Goal: Task Accomplishment & Management: Manage account settings

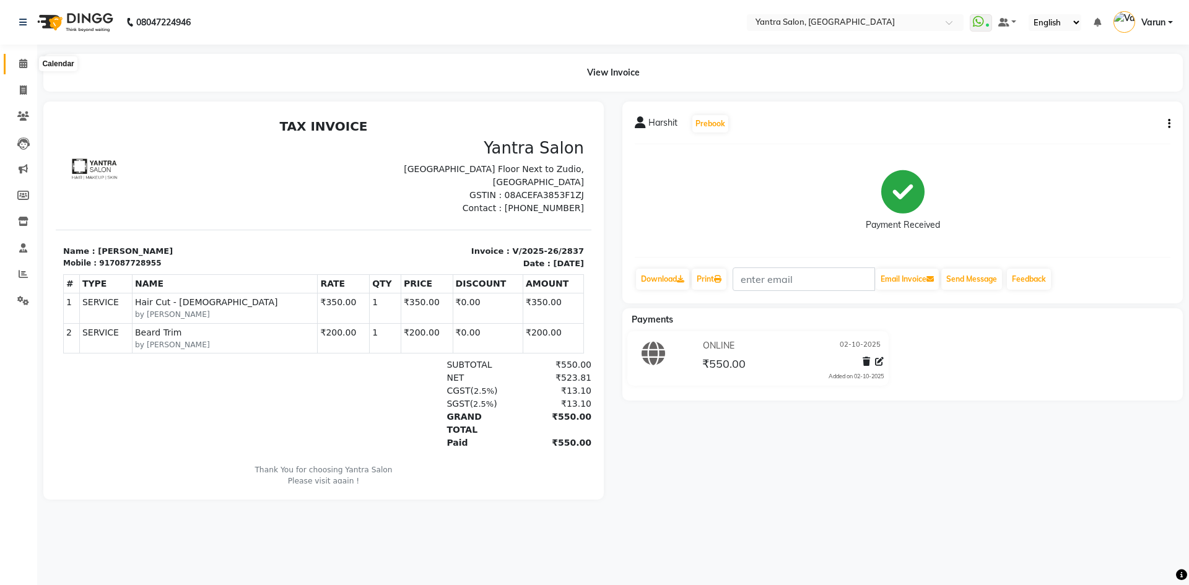
drag, startPoint x: 0, startPoint y: 0, endPoint x: 24, endPoint y: 60, distance: 64.5
click at [24, 60] on icon at bounding box center [23, 63] width 8 height 9
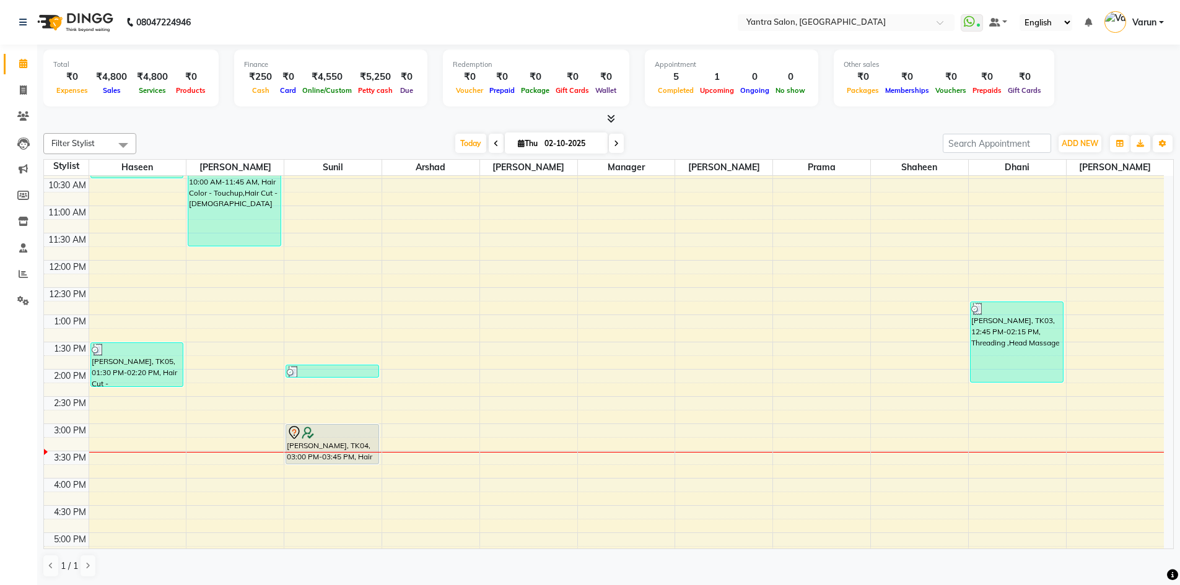
scroll to position [186, 0]
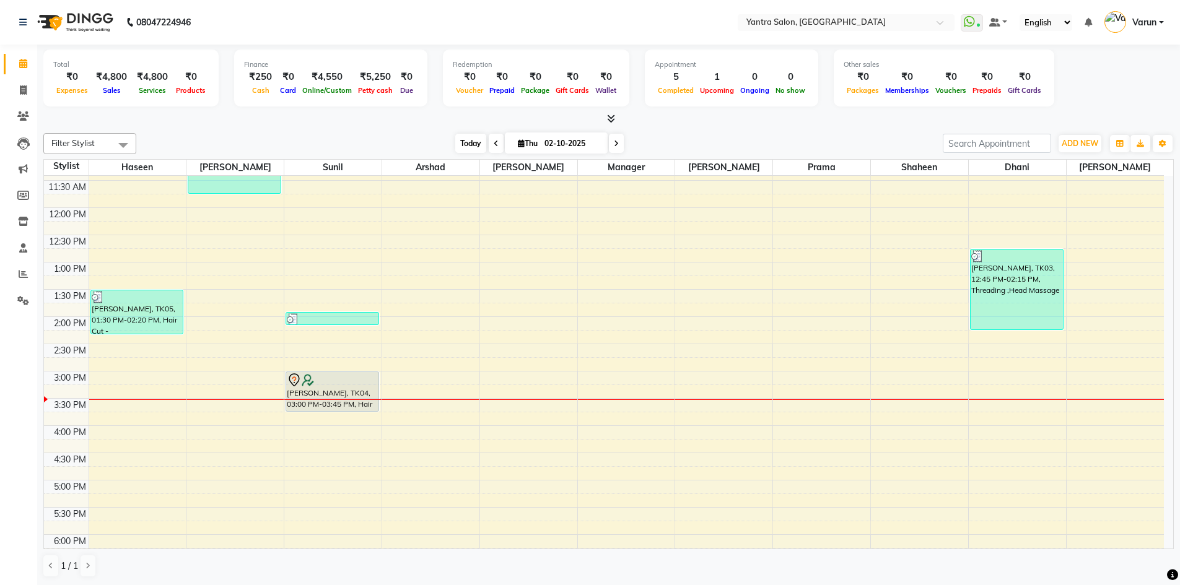
click at [479, 142] on span "Today" at bounding box center [470, 143] width 31 height 19
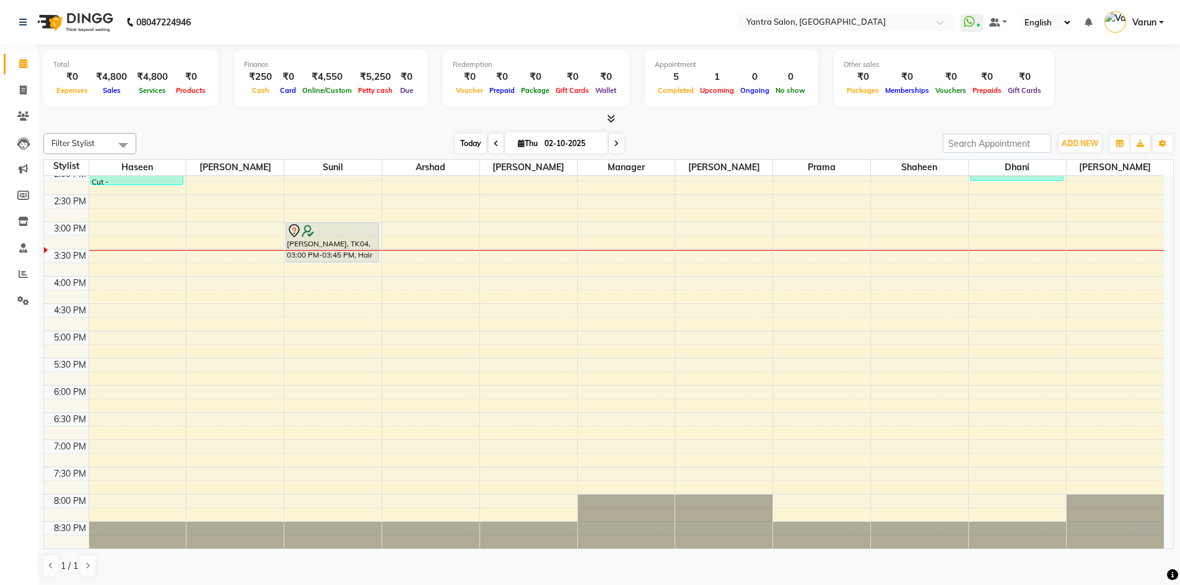
click at [459, 139] on span "Today" at bounding box center [470, 143] width 31 height 19
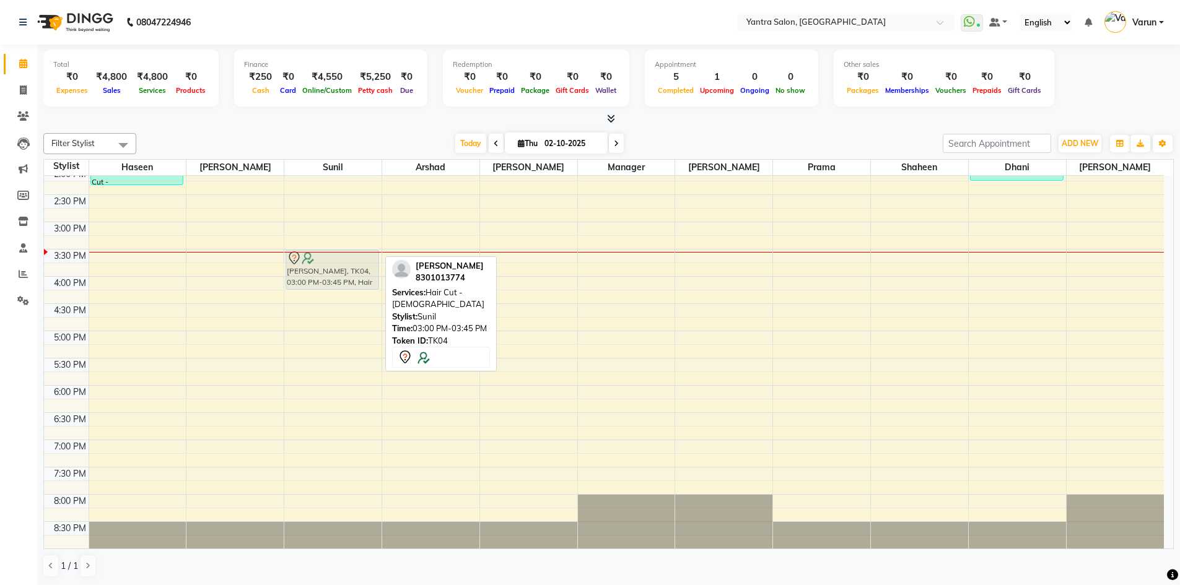
drag, startPoint x: 343, startPoint y: 228, endPoint x: 339, endPoint y: 252, distance: 24.4
click at [339, 252] on div "Romi Kansara, TK03, 01:55 PM-02:10 PM, Hair Wash & Conditioning Anamika AIIMS, …" at bounding box center [332, 195] width 97 height 708
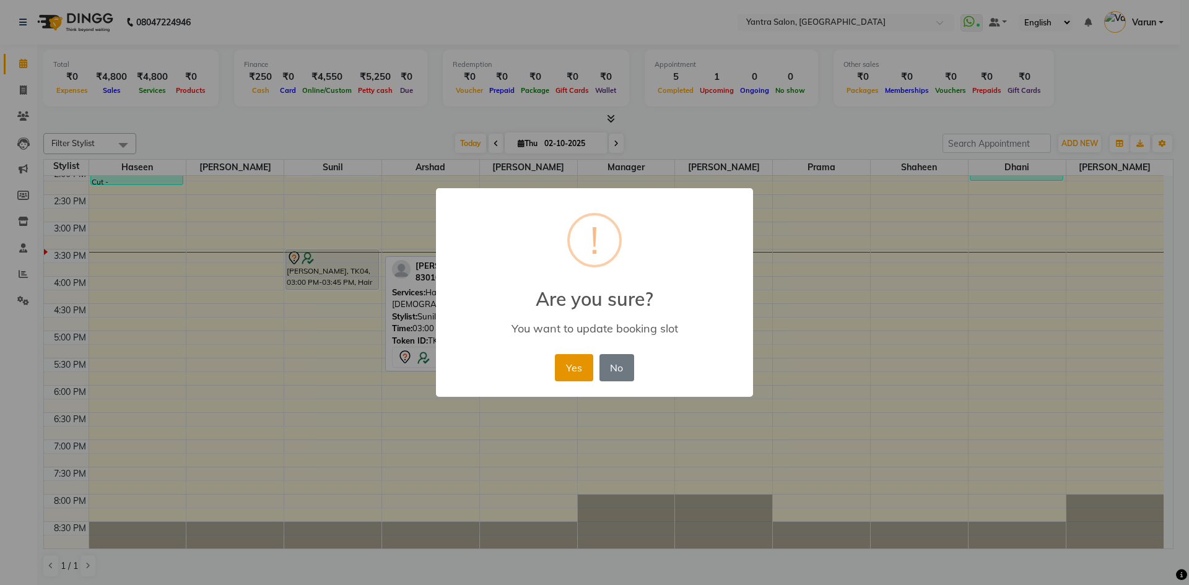
click at [564, 377] on button "Yes" at bounding box center [574, 367] width 38 height 27
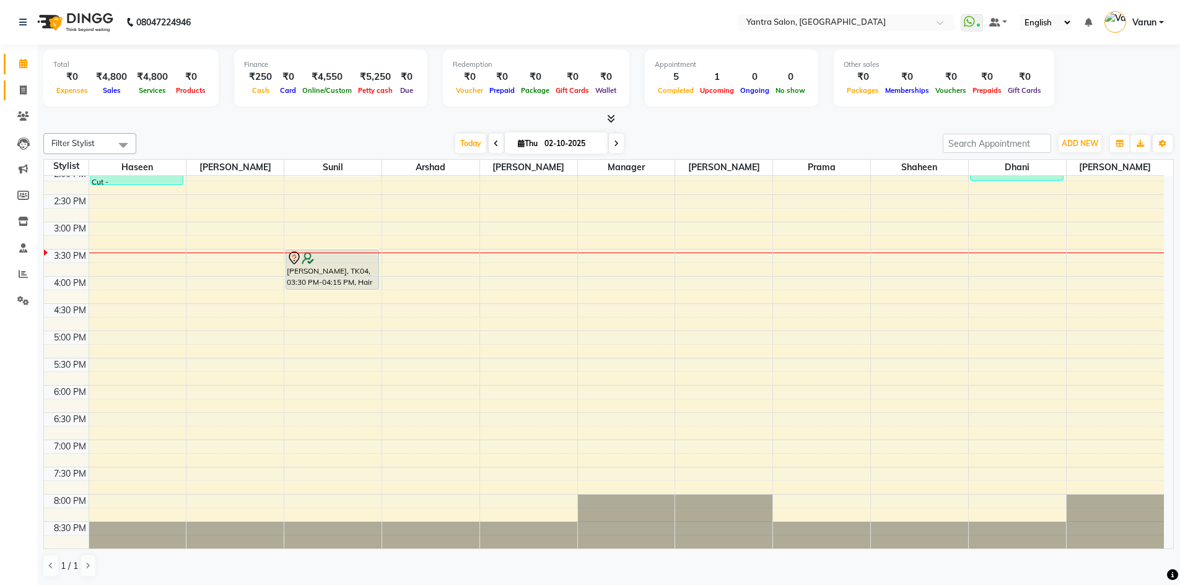
click at [22, 98] on link "Invoice" at bounding box center [19, 91] width 30 height 20
select select "service"
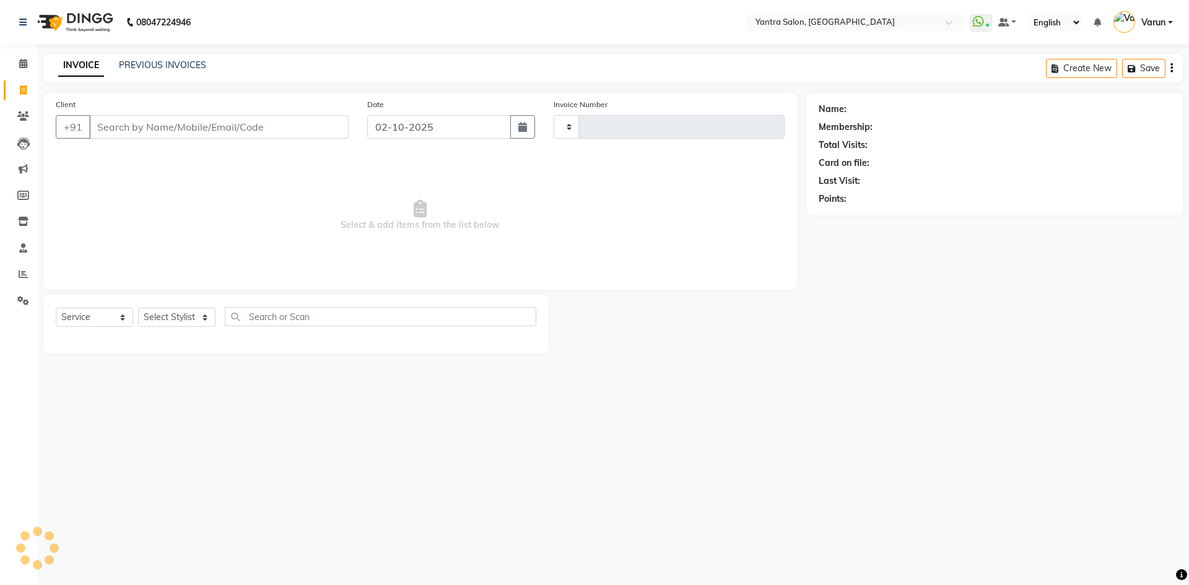
type input "2838"
select select "6253"
click at [110, 121] on input "Client" at bounding box center [219, 127] width 260 height 24
type input "9880162112"
click at [288, 129] on button "Add Client" at bounding box center [317, 127] width 64 height 24
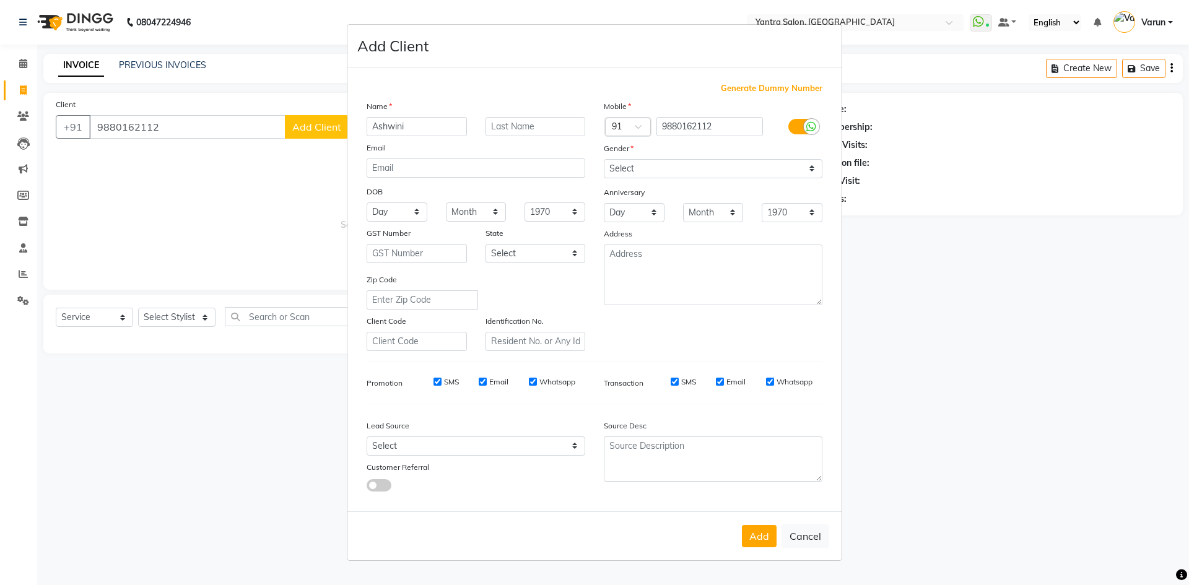
type input "Ashwini"
click at [646, 166] on select "Select Male Female Other Prefer Not To Say" at bounding box center [713, 168] width 219 height 19
select select "female"
click at [604, 159] on select "Select Male Female Other Prefer Not To Say" at bounding box center [713, 168] width 219 height 19
click at [668, 390] on div "SMS Email Whatsapp" at bounding box center [733, 385] width 198 height 17
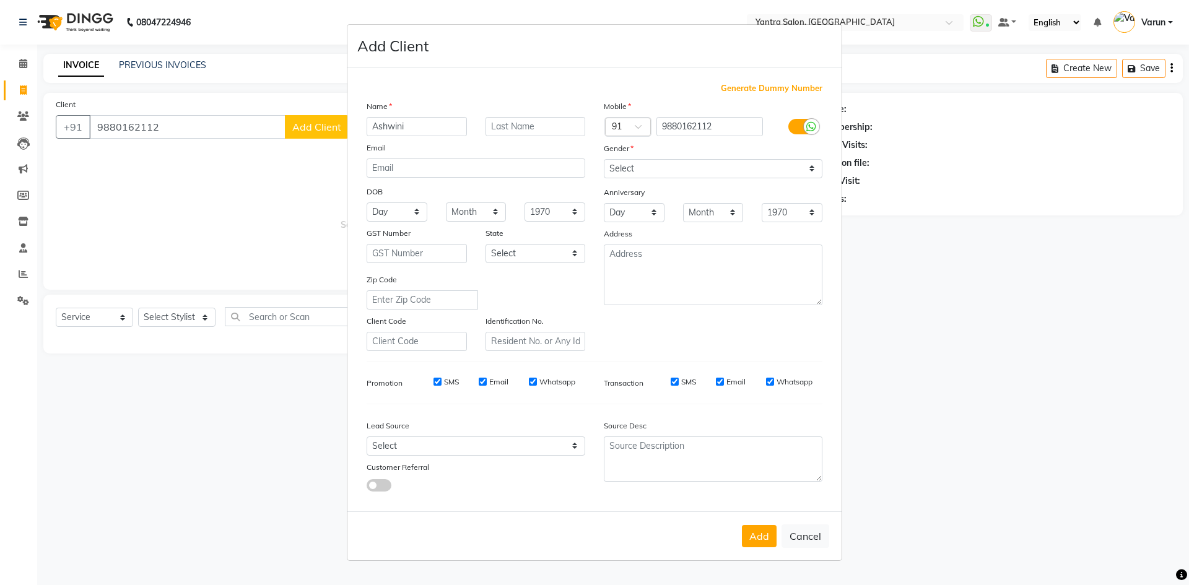
click at [672, 384] on input "SMS" at bounding box center [675, 382] width 8 height 8
checkbox input "false"
click at [450, 379] on label "SMS" at bounding box center [451, 382] width 15 height 11
click at [442, 379] on input "SMS" at bounding box center [438, 382] width 8 height 8
checkbox input "false"
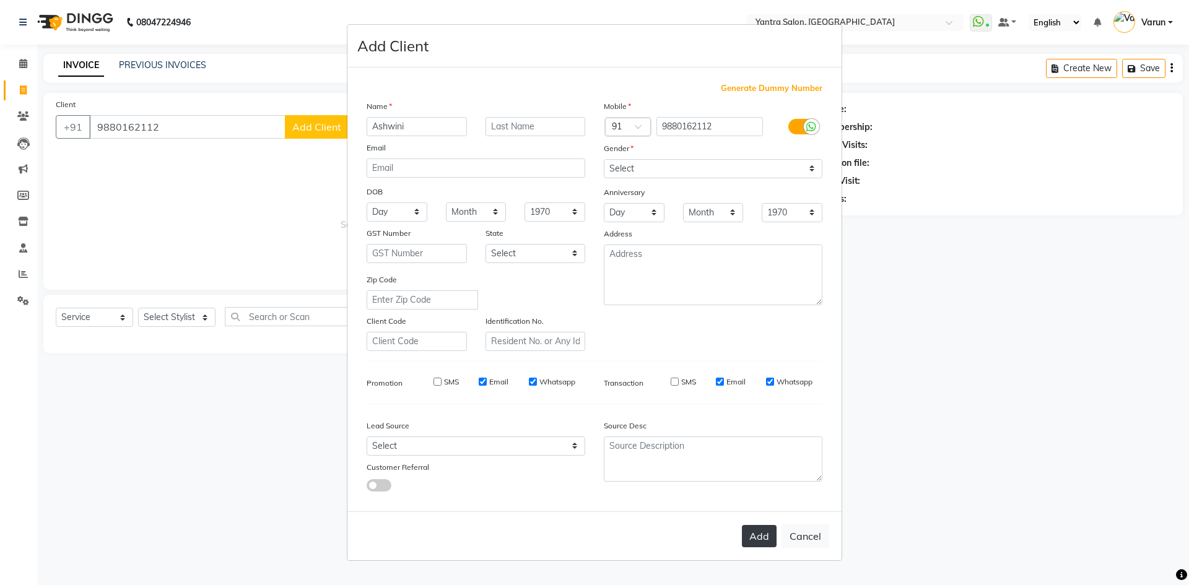
click at [763, 530] on button "Add" at bounding box center [759, 536] width 35 height 22
select select
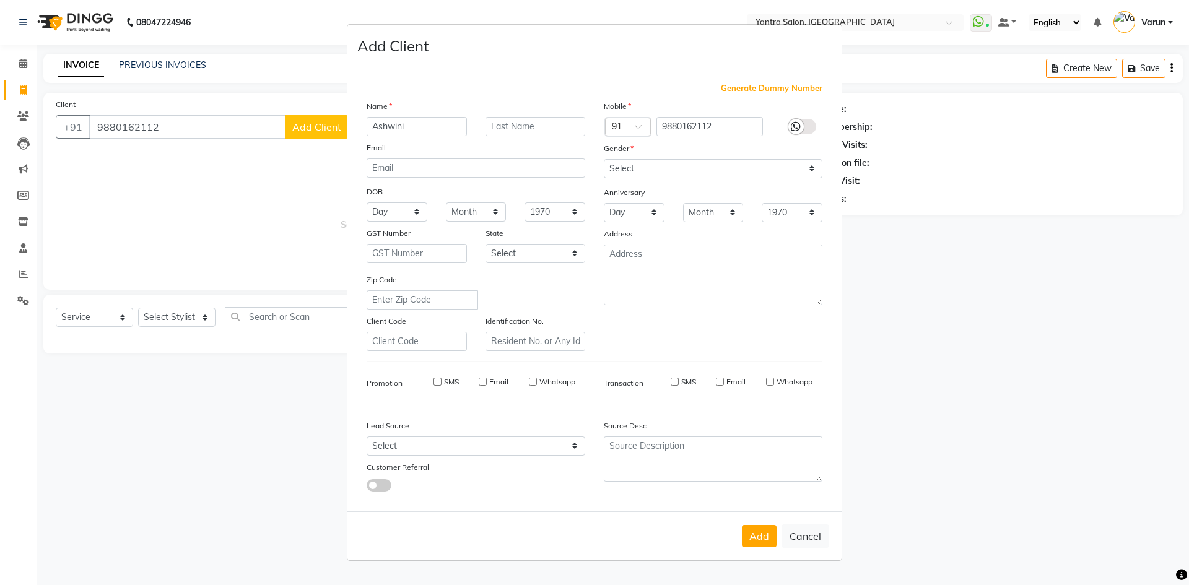
select select
checkbox input "false"
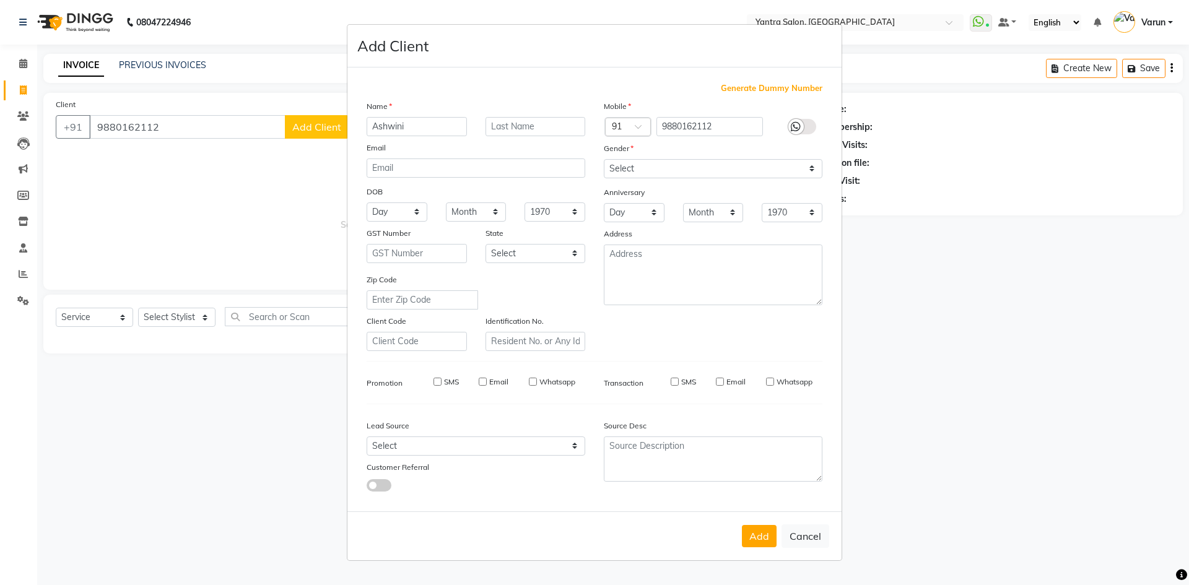
checkbox input "false"
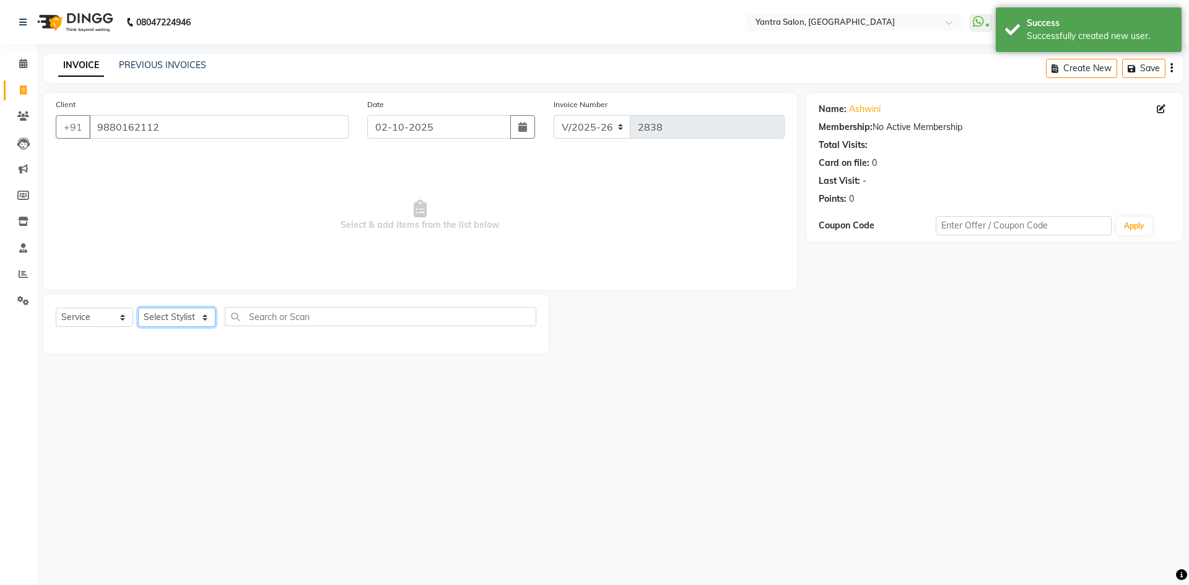
click at [172, 317] on select "Select Stylist admin Arshad Denis Dhani Haseen Jaswant Manager Payal Prama Shah…" at bounding box center [176, 317] width 77 height 19
select select "79572"
click at [138, 308] on select "Select Stylist admin Arshad Denis Dhani Haseen Jaswant Manager Payal Prama Shah…" at bounding box center [176, 317] width 77 height 19
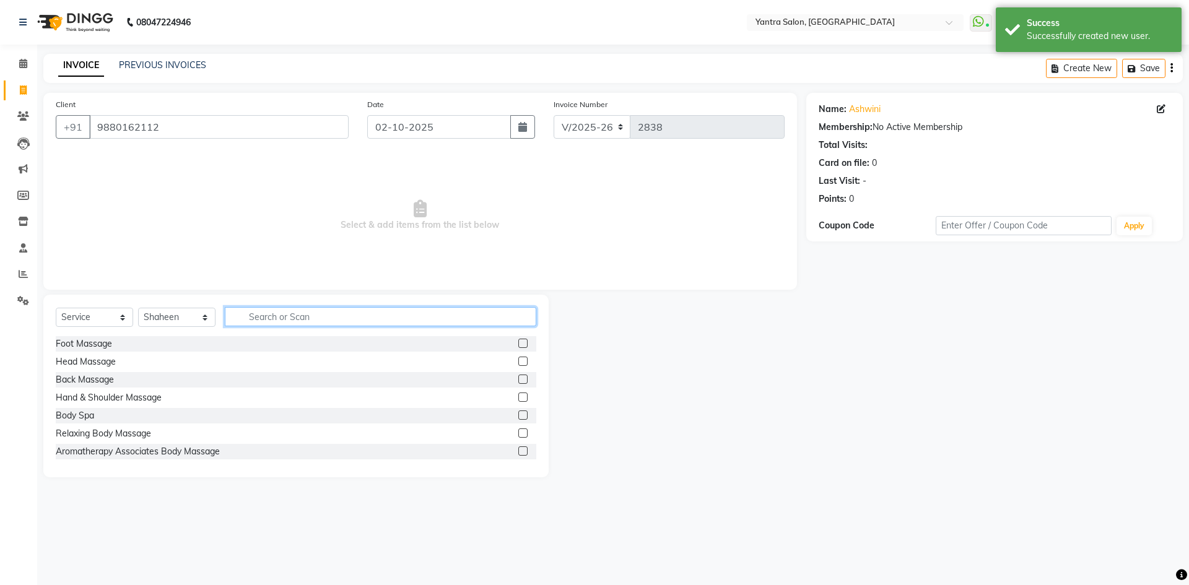
click at [312, 320] on input "text" at bounding box center [381, 316] width 312 height 19
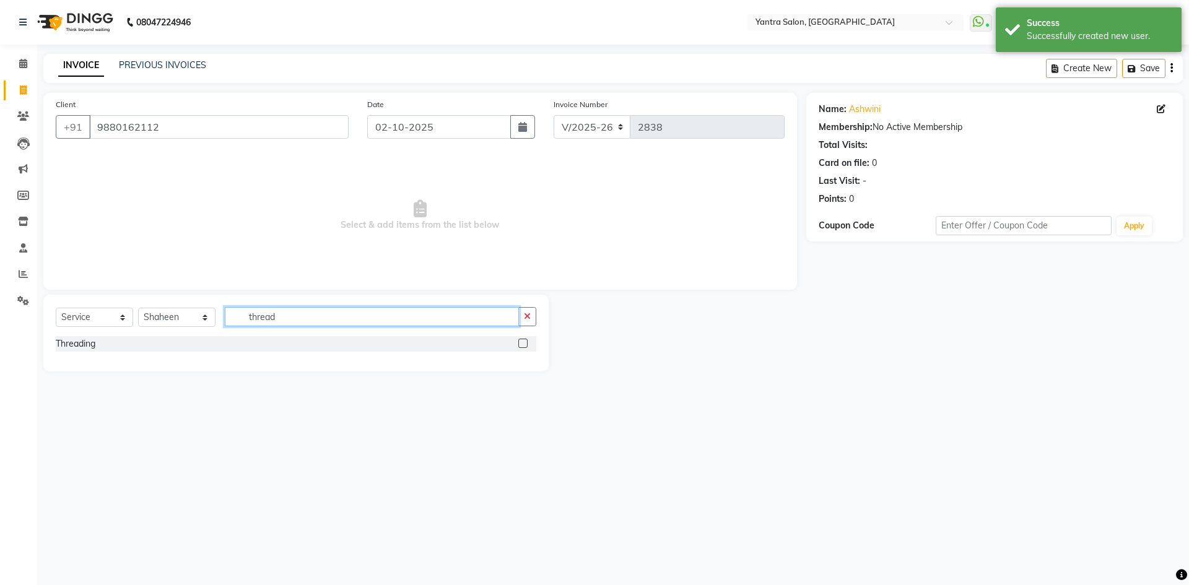
type input "thread"
click at [520, 344] on label at bounding box center [523, 343] width 9 height 9
click at [520, 344] on input "checkbox" at bounding box center [523, 344] width 8 height 8
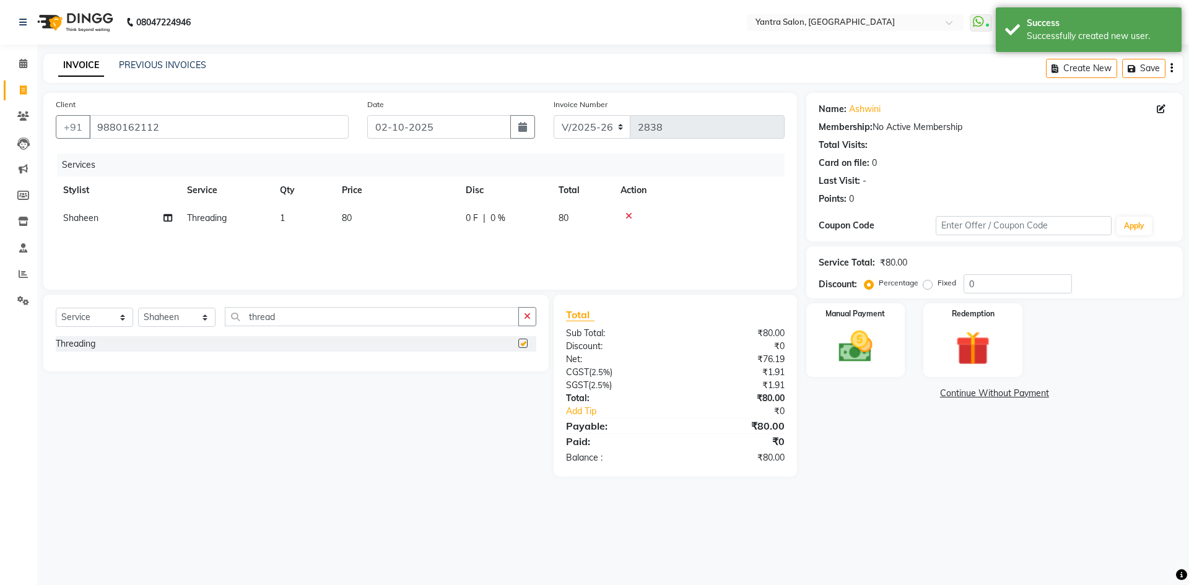
checkbox input "false"
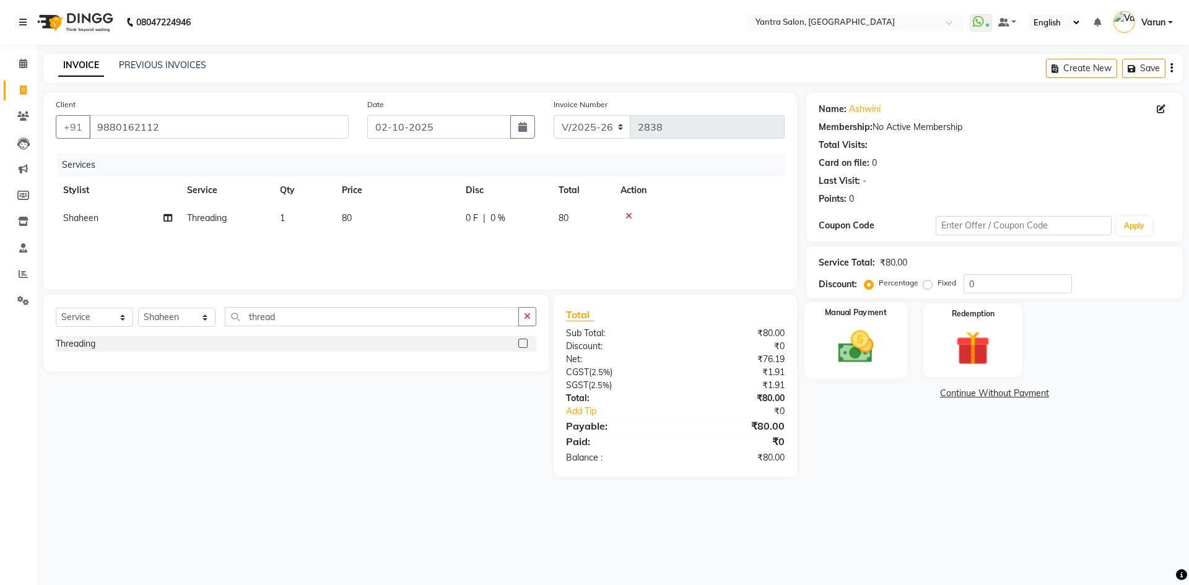
click at [870, 343] on img at bounding box center [856, 346] width 58 height 41
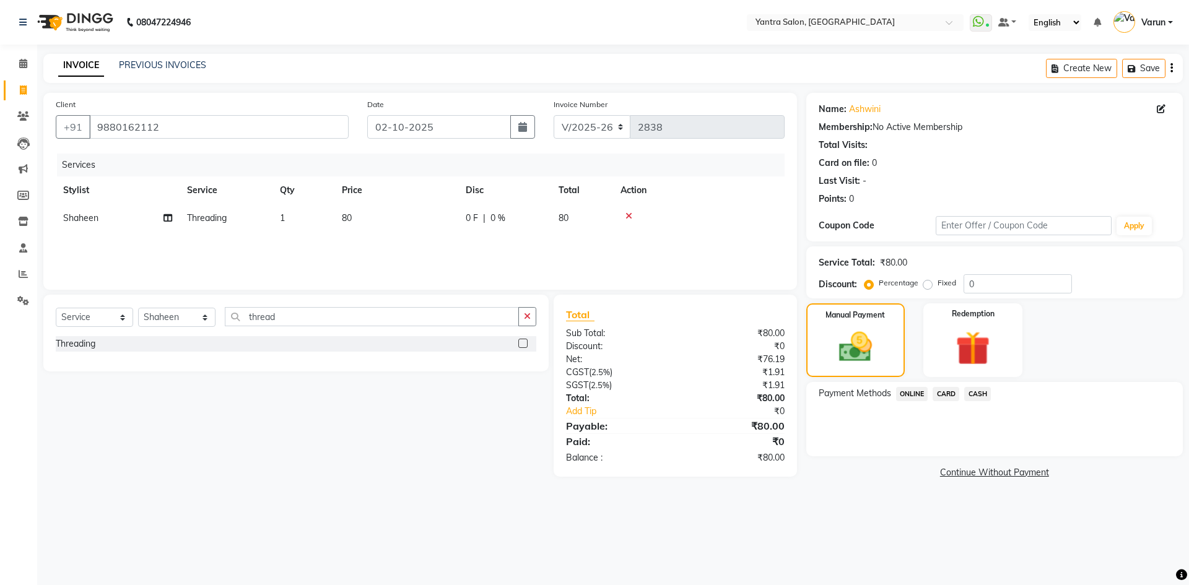
click at [927, 400] on span "ONLINE" at bounding box center [912, 394] width 32 height 14
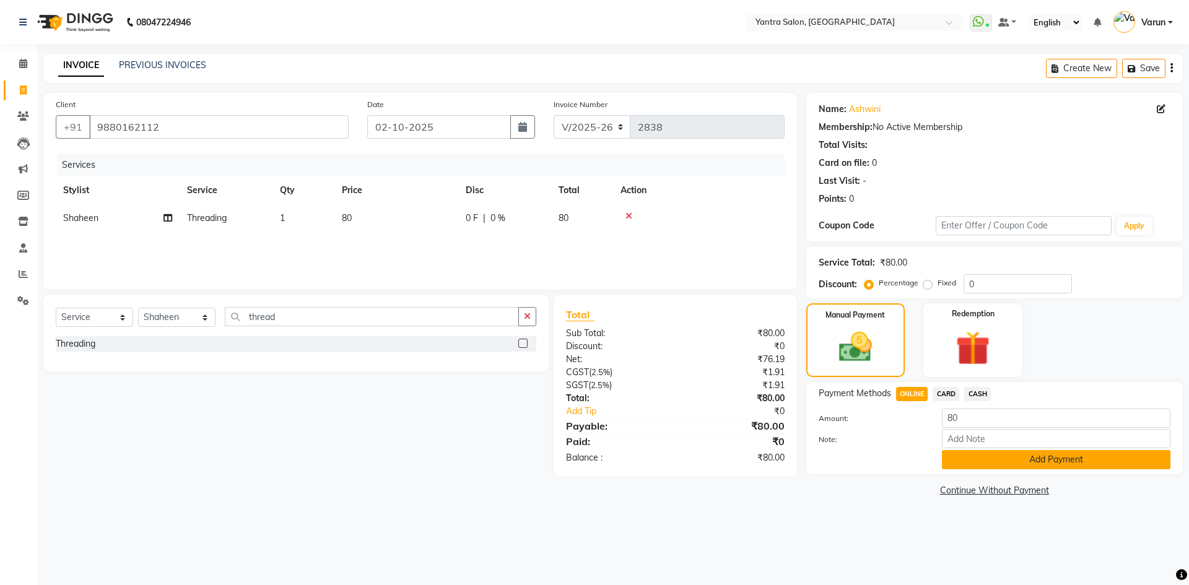
click at [966, 453] on button "Add Payment" at bounding box center [1056, 459] width 229 height 19
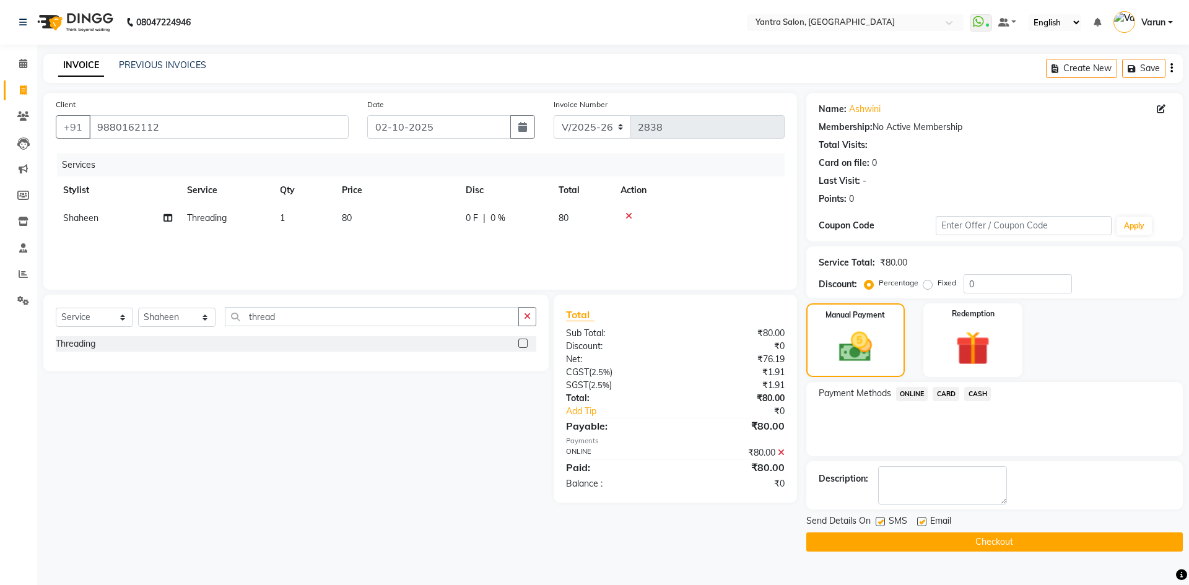
click at [959, 538] on button "Checkout" at bounding box center [995, 542] width 377 height 19
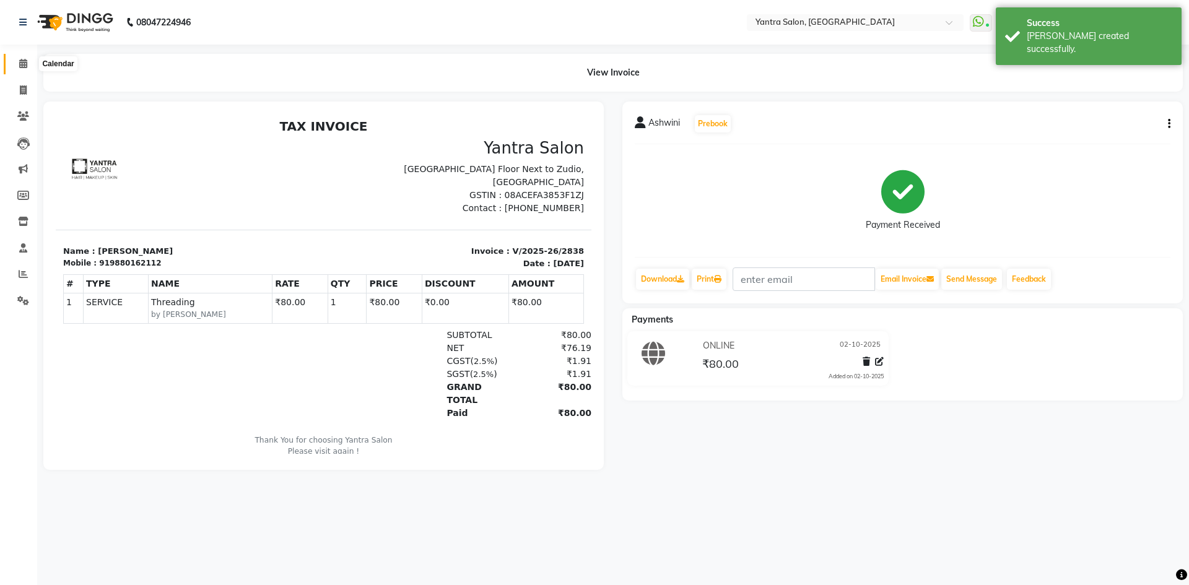
click at [20, 65] on icon at bounding box center [23, 63] width 8 height 9
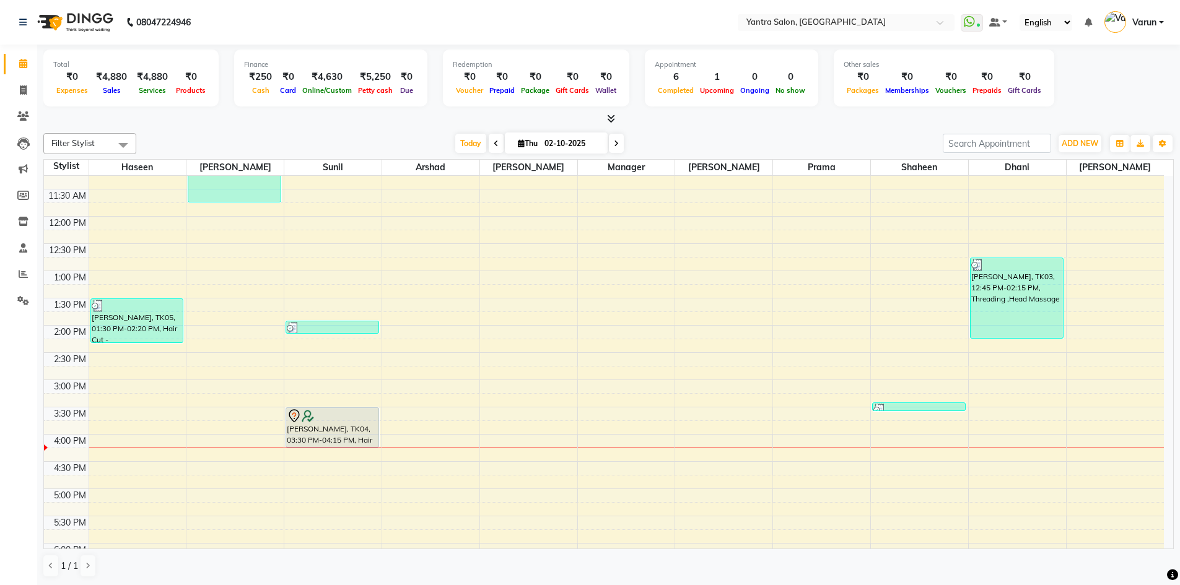
scroll to position [186, 0]
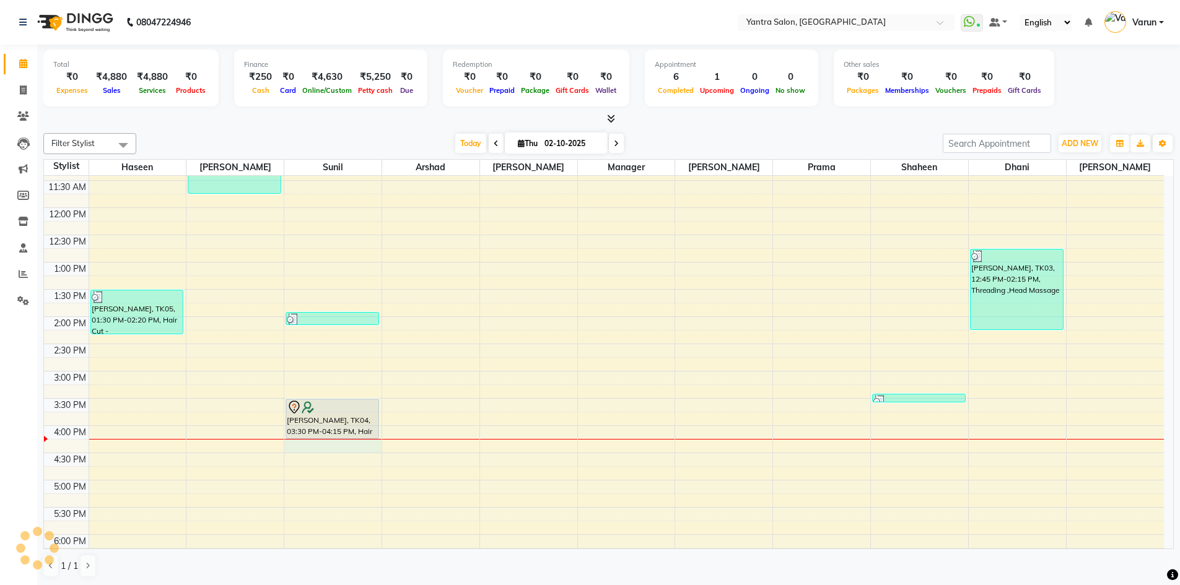
click at [318, 448] on div "8:00 AM 8:30 AM 9:00 AM 9:30 AM 10:00 AM 10:30 AM 11:00 AM 11:30 AM 12:00 PM 12…" at bounding box center [604, 344] width 1120 height 708
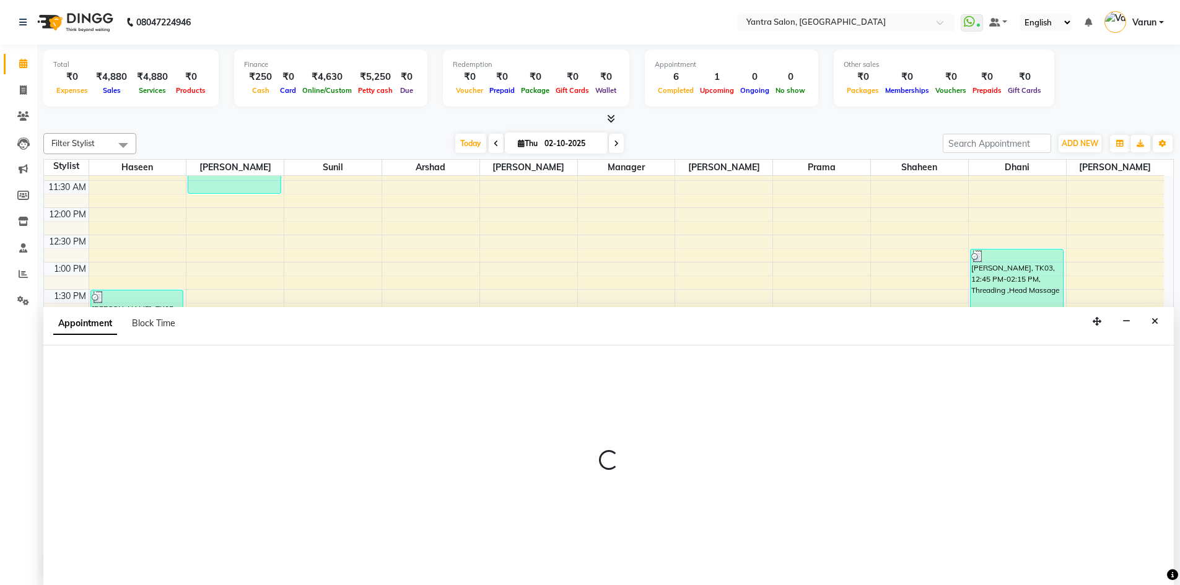
scroll to position [1, 0]
select select "76999"
select select "tentative"
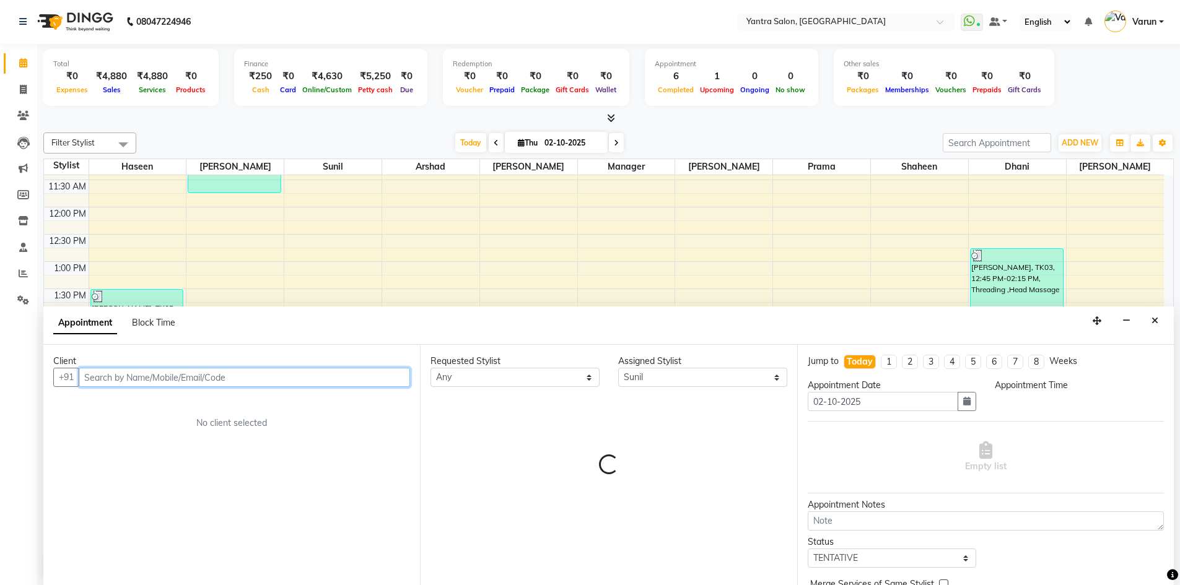
select select "975"
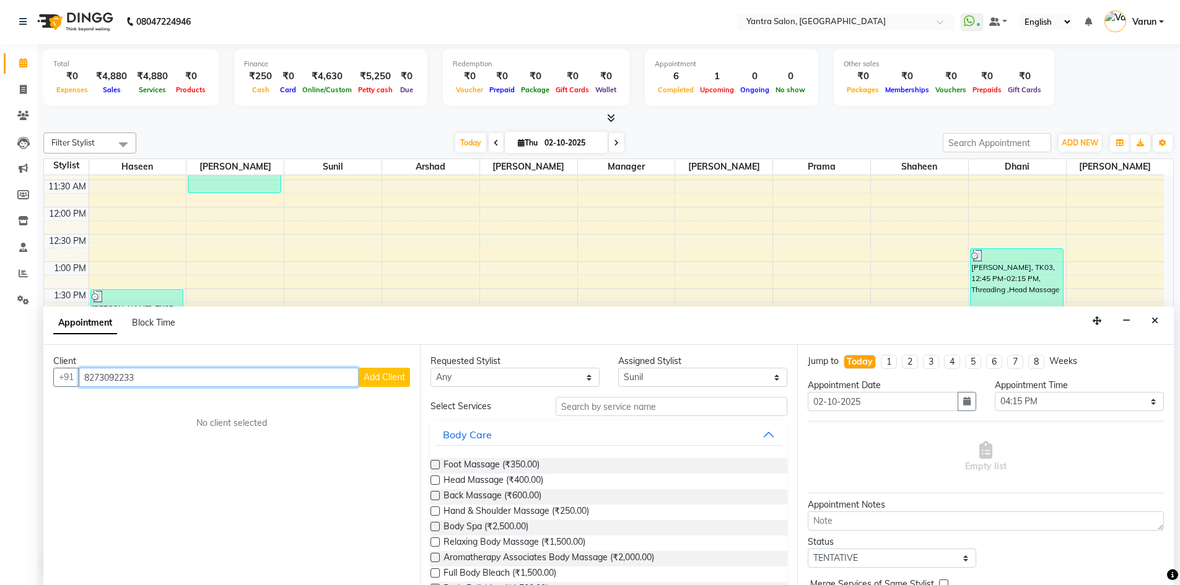
type input "8273092233"
click at [393, 379] on span "Add Client" at bounding box center [385, 377] width 42 height 11
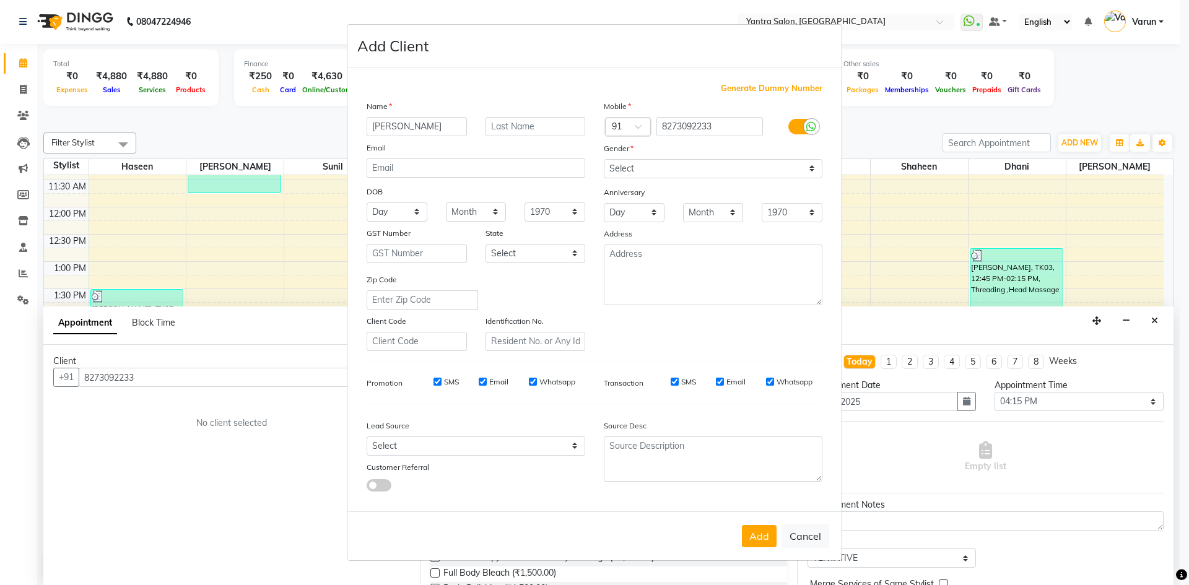
type input "Mahima"
click at [603, 166] on div "Select Male Female Other Prefer Not To Say" at bounding box center [713, 168] width 237 height 19
click at [606, 170] on select "Select Male Female Other Prefer Not To Say" at bounding box center [713, 168] width 219 height 19
select select "female"
click at [604, 159] on select "Select Male Female Other Prefer Not To Say" at bounding box center [713, 168] width 219 height 19
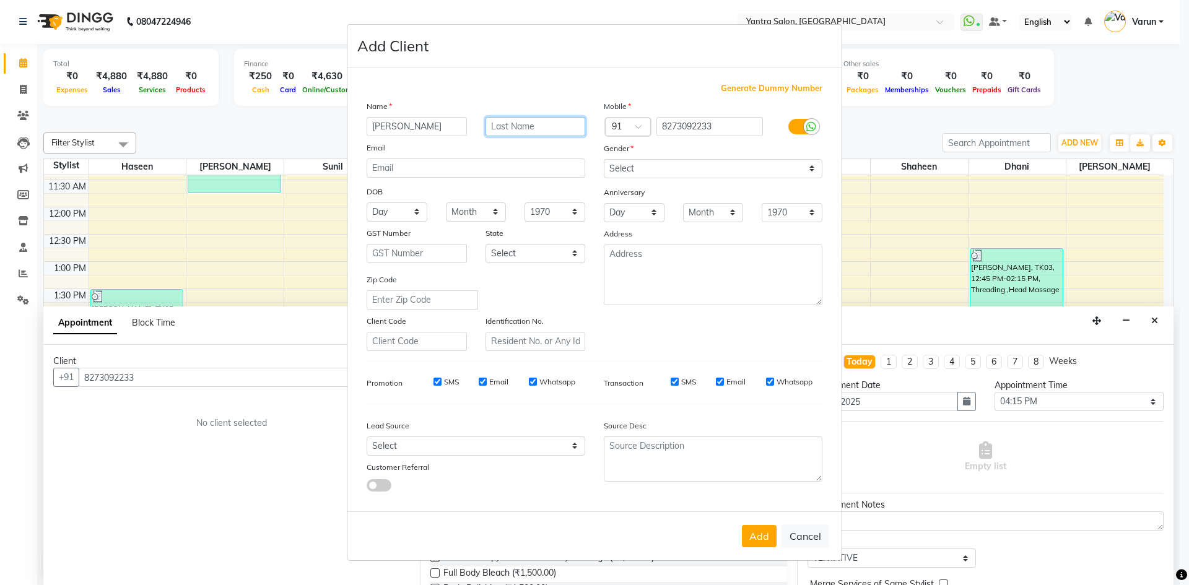
click at [548, 135] on input "text" at bounding box center [536, 126] width 100 height 19
type input "[PERSON_NAME]"
click at [681, 383] on label "SMS" at bounding box center [688, 382] width 15 height 11
click at [679, 383] on input "SMS" at bounding box center [675, 382] width 8 height 8
checkbox input "false"
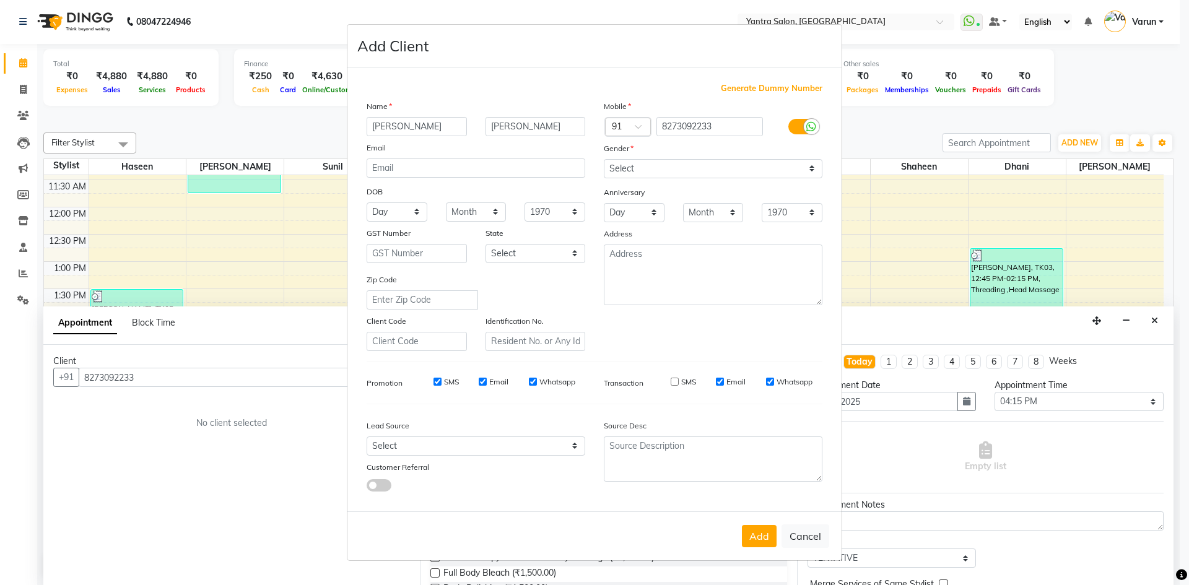
click at [444, 388] on div "SMS Email Whatsapp" at bounding box center [496, 385] width 198 height 17
click at [443, 385] on div "SMS" at bounding box center [437, 382] width 43 height 11
click at [452, 385] on label "SMS" at bounding box center [451, 382] width 15 height 11
click at [442, 385] on input "SMS" at bounding box center [438, 382] width 8 height 8
checkbox input "false"
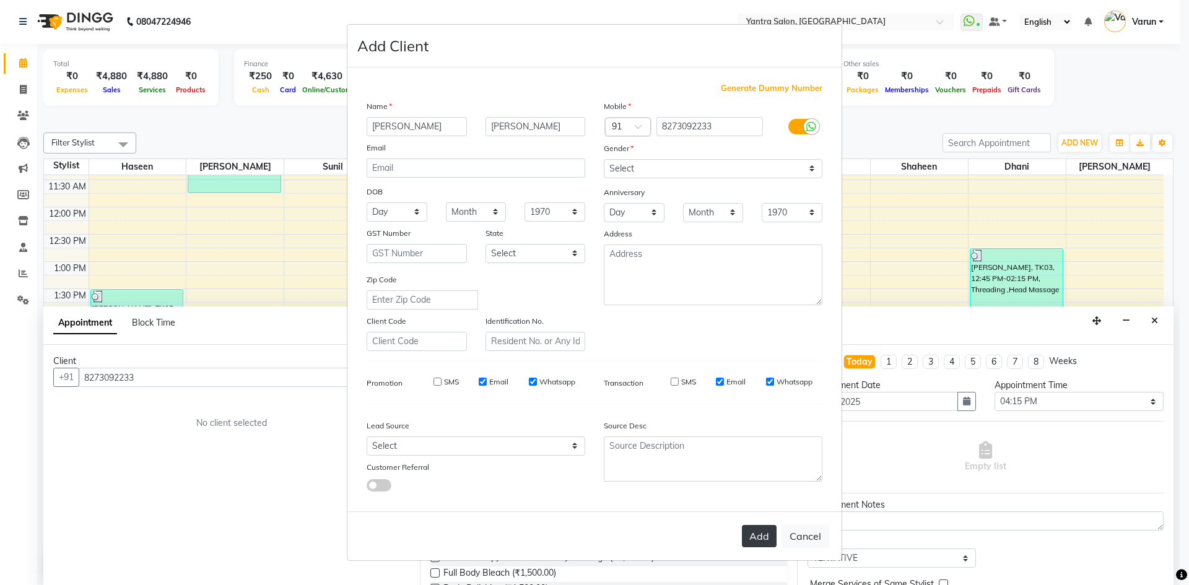
click at [754, 543] on button "Add" at bounding box center [759, 536] width 35 height 22
select select
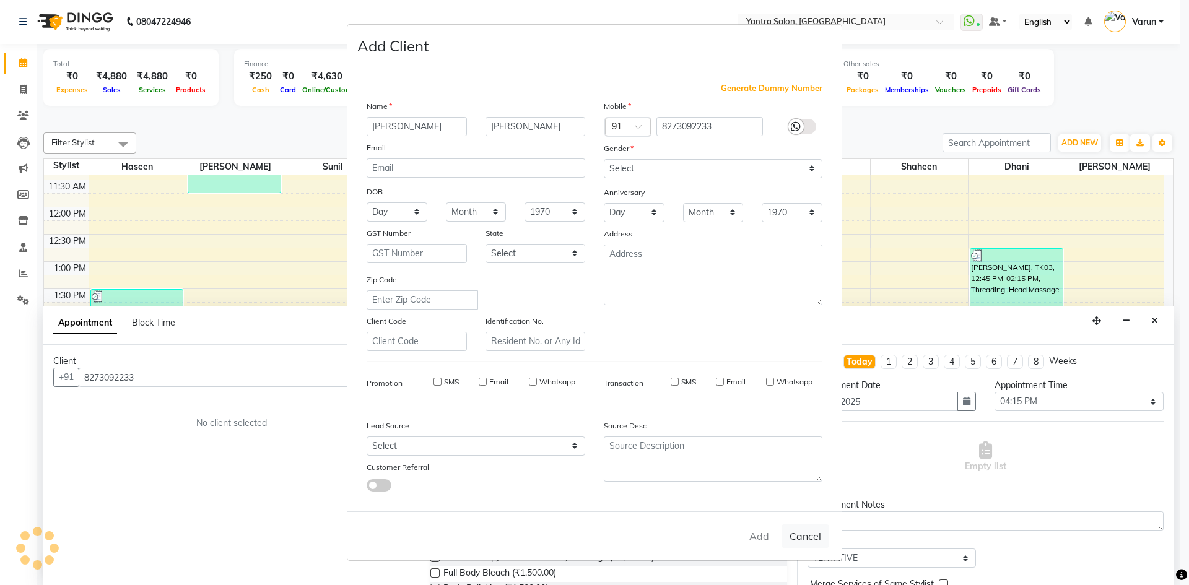
select select
checkbox input "false"
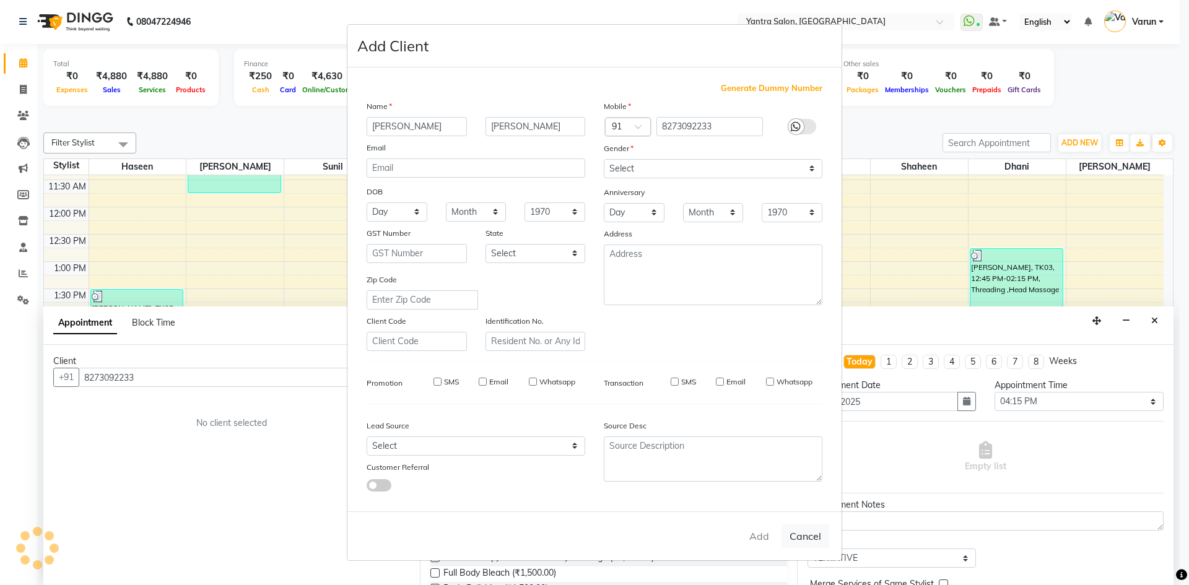
checkbox input "false"
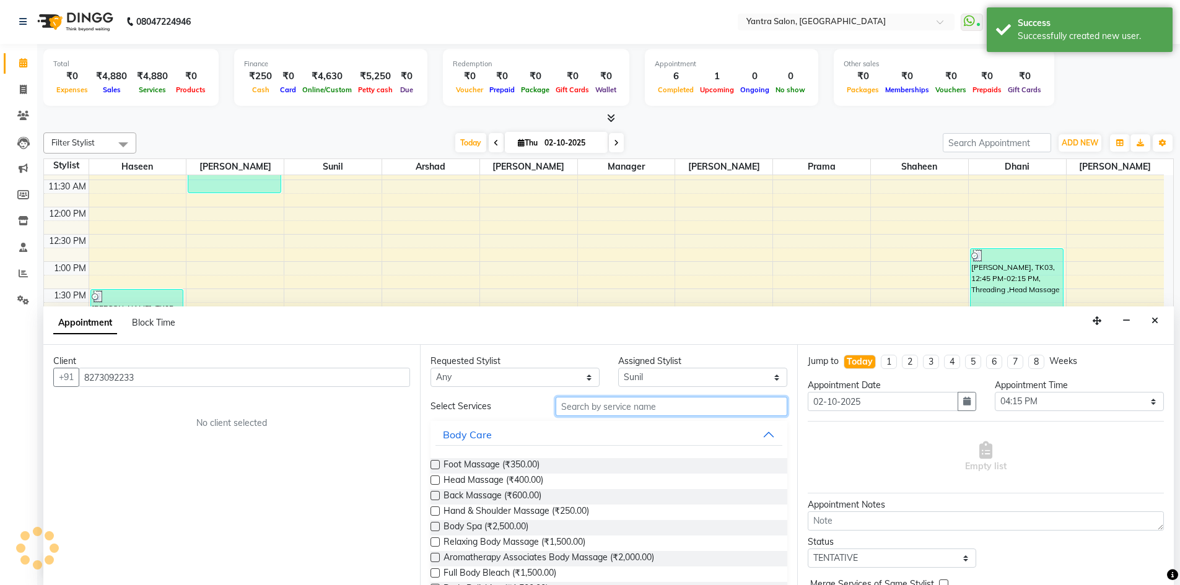
click at [585, 398] on input "text" at bounding box center [672, 406] width 232 height 19
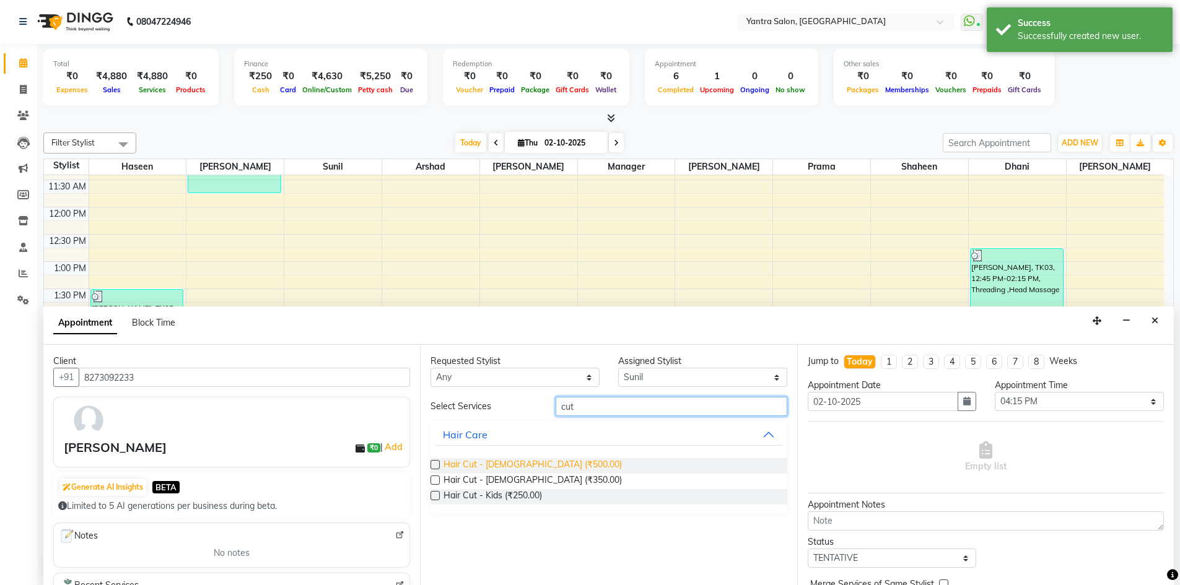
type input "cut"
click at [519, 467] on span "Hair Cut - Female (₹500.00)" at bounding box center [533, 465] width 178 height 15
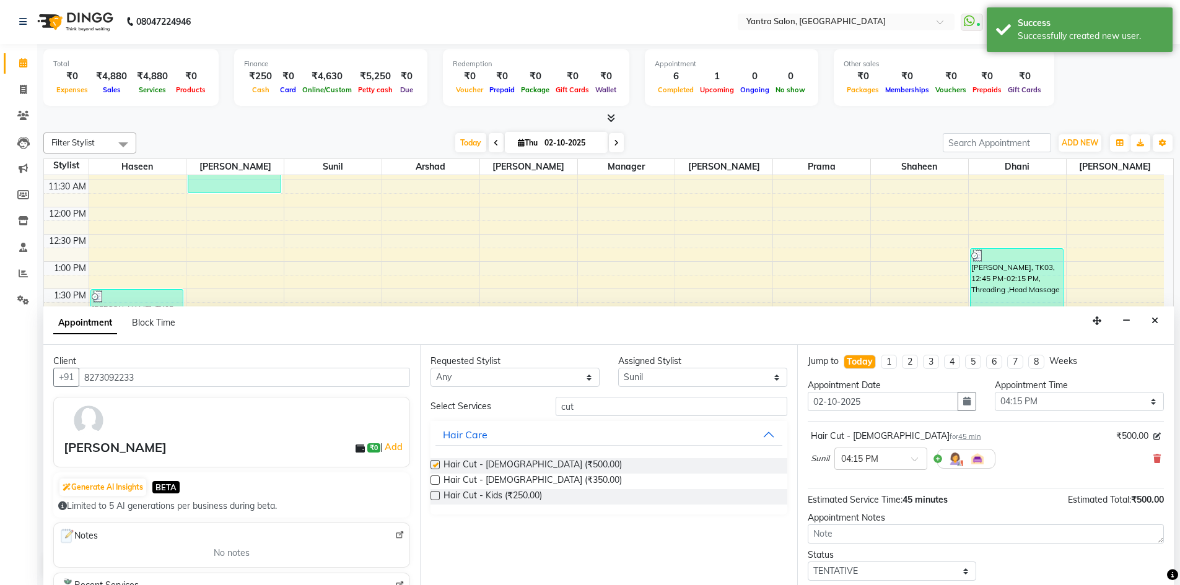
checkbox input "false"
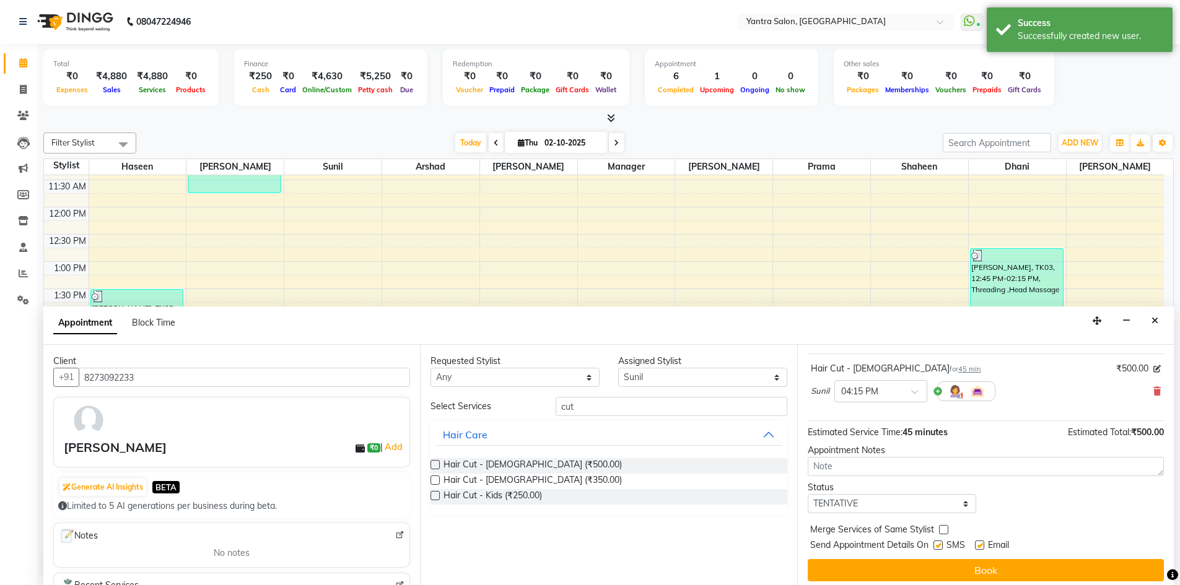
scroll to position [74, 0]
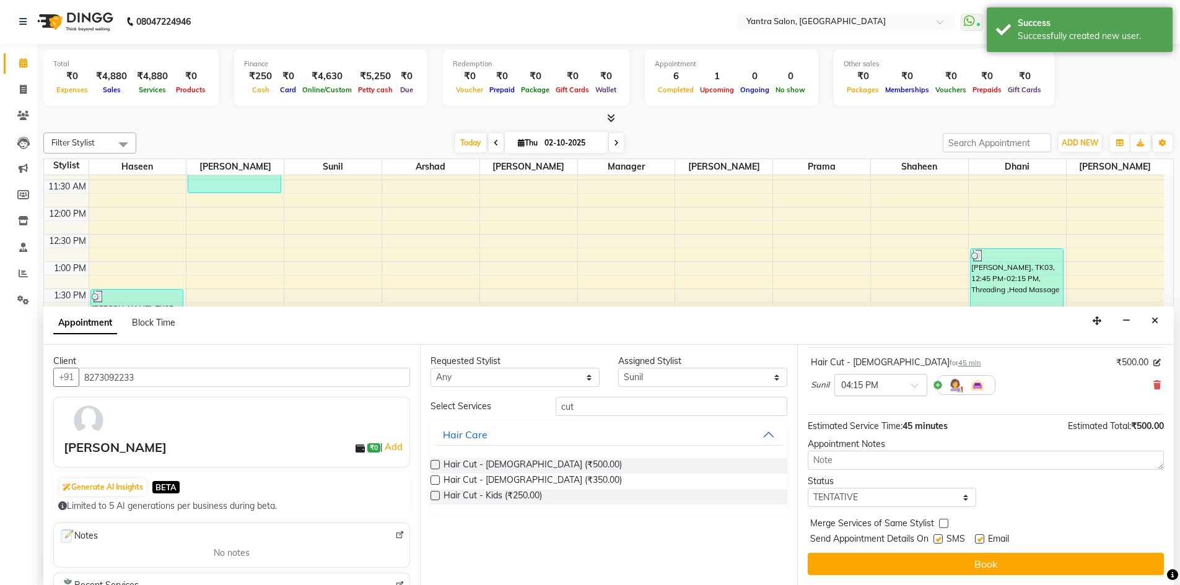
click at [891, 377] on div "× 04:15 PM" at bounding box center [880, 385] width 93 height 22
click at [877, 434] on div "04:30 PM" at bounding box center [881, 430] width 92 height 23
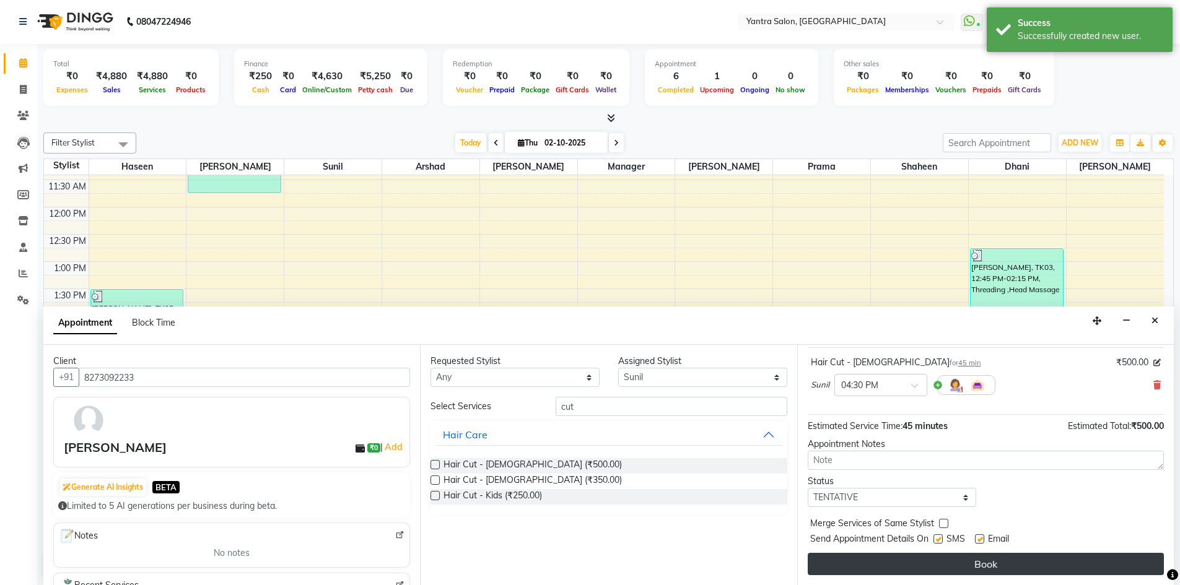
click at [865, 569] on button "Book" at bounding box center [986, 564] width 356 height 22
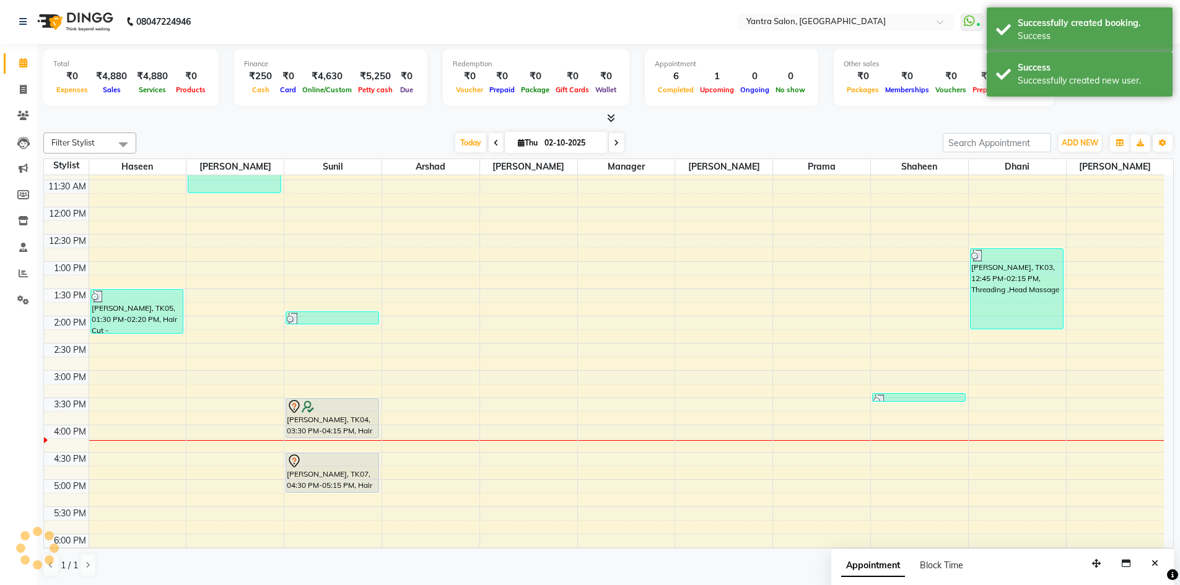
scroll to position [0, 0]
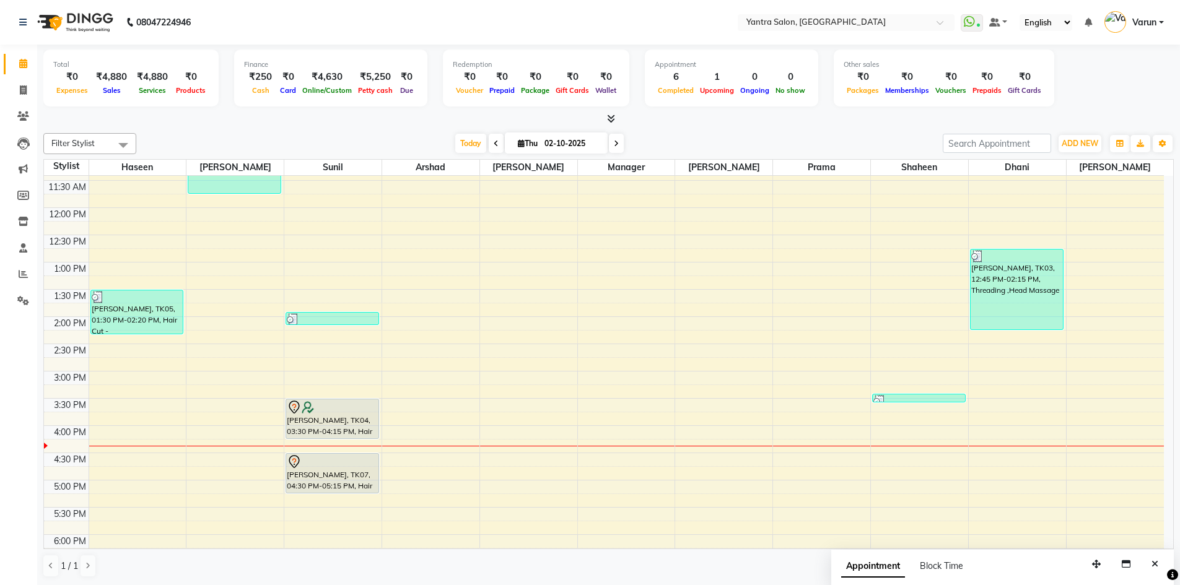
click at [419, 123] on div at bounding box center [608, 119] width 1131 height 13
click at [457, 137] on span "Today" at bounding box center [470, 143] width 31 height 19
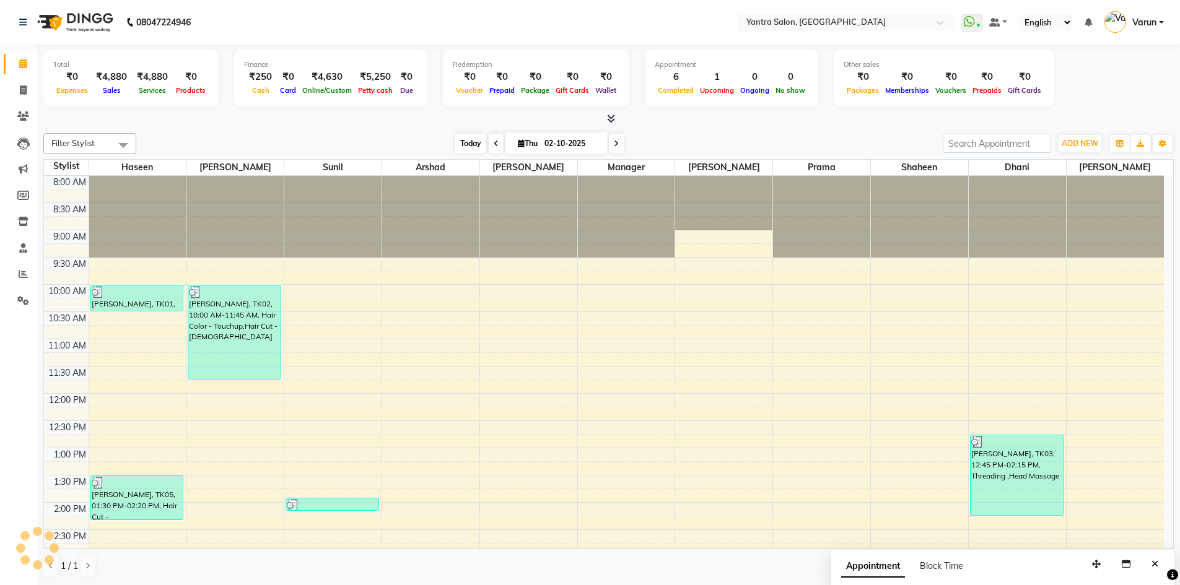
scroll to position [335, 0]
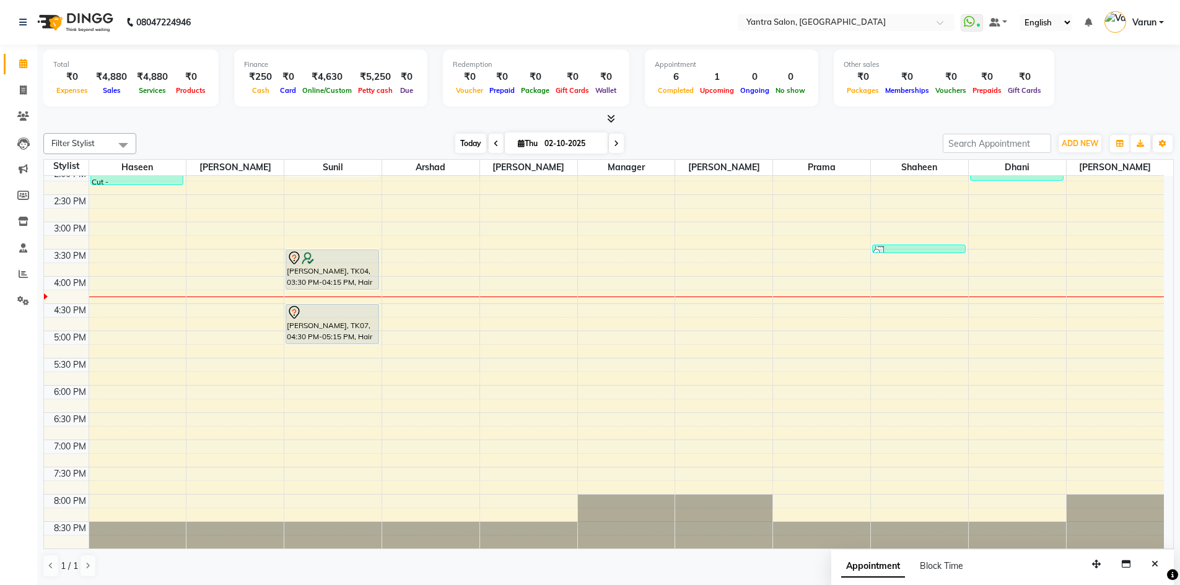
click at [455, 142] on span "Today" at bounding box center [470, 143] width 31 height 19
click at [462, 149] on span "Today" at bounding box center [470, 143] width 31 height 19
click at [461, 152] on span "Today" at bounding box center [470, 143] width 31 height 19
click at [457, 151] on span "Today" at bounding box center [470, 143] width 31 height 19
click at [477, 144] on span "Today" at bounding box center [470, 143] width 31 height 19
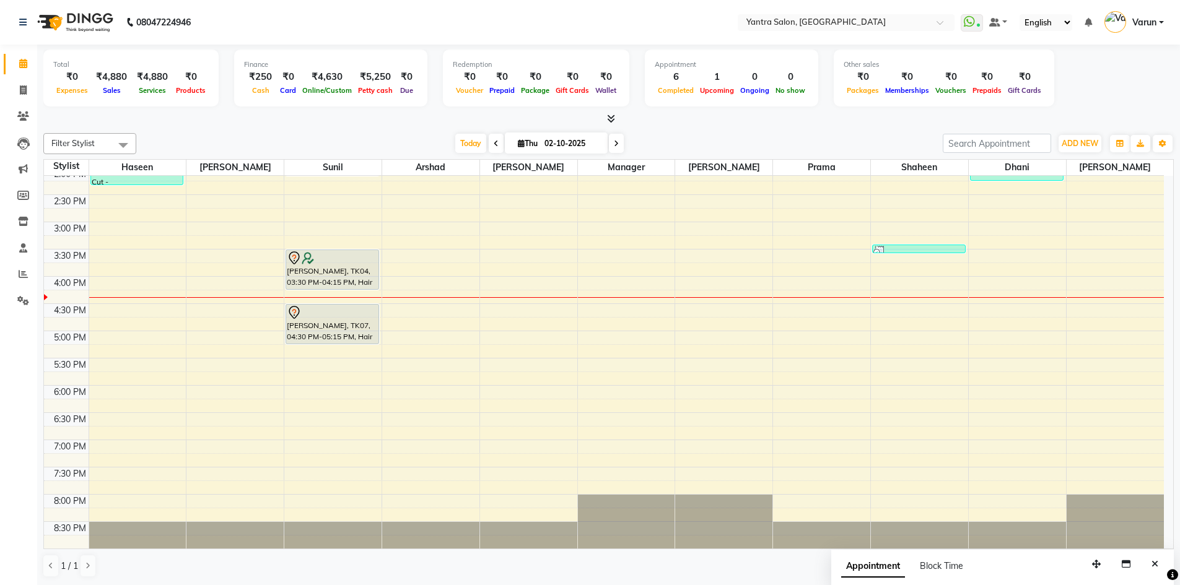
click at [917, 370] on div "8:00 AM 8:30 AM 9:00 AM 9:30 AM 10:00 AM 10:30 AM 11:00 AM 11:30 AM 12:00 PM 12…" at bounding box center [604, 195] width 1120 height 708
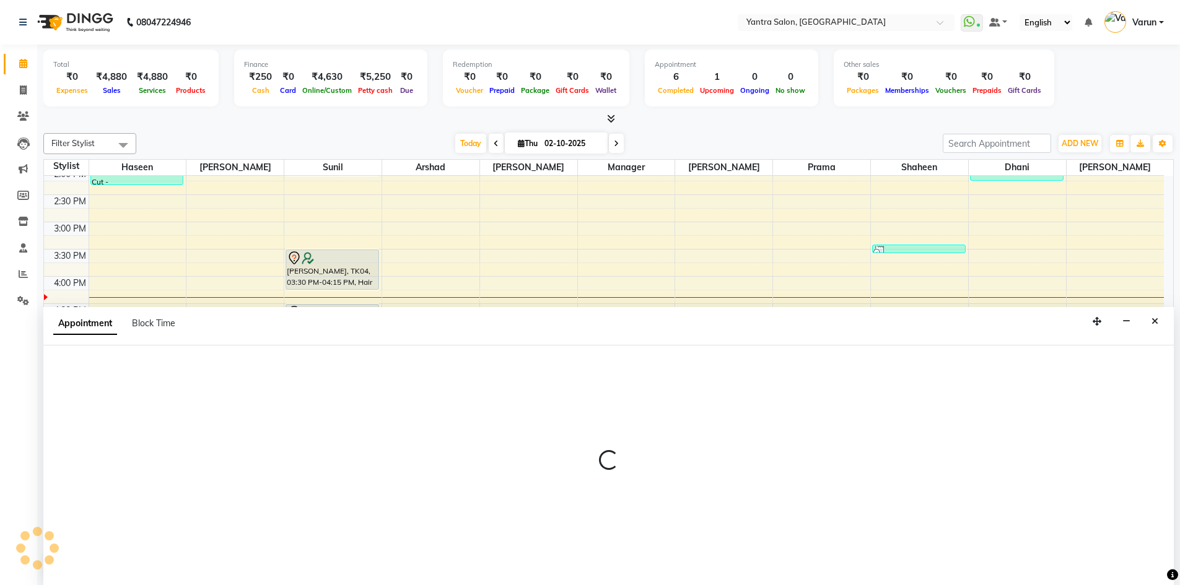
scroll to position [1, 0]
select select "79572"
select select "1050"
select select "tentative"
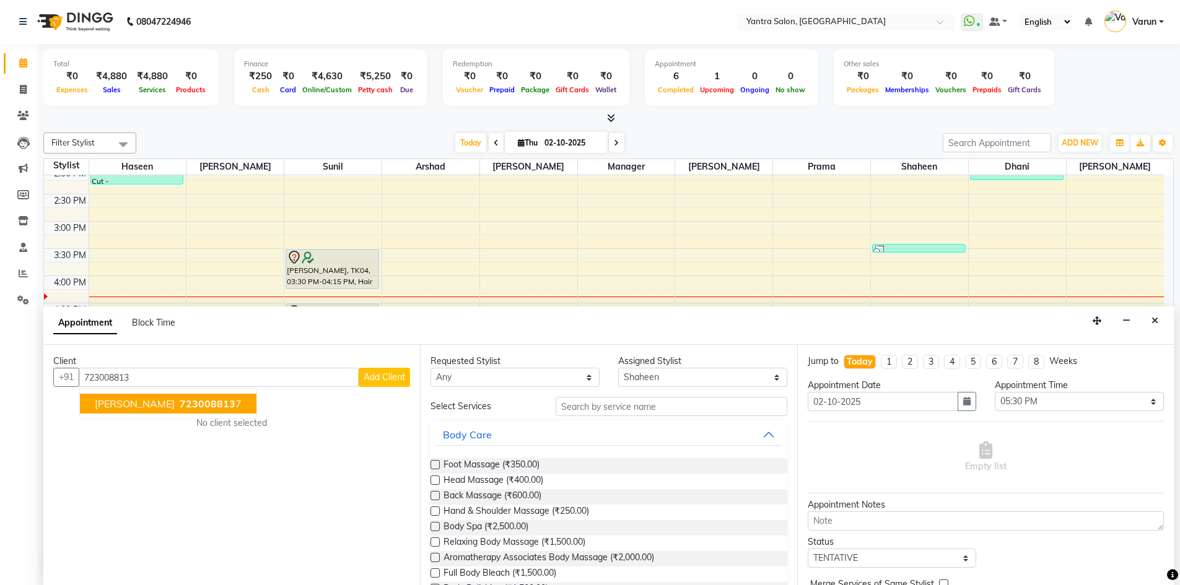
click at [180, 408] on span "723008813" at bounding box center [208, 404] width 56 height 12
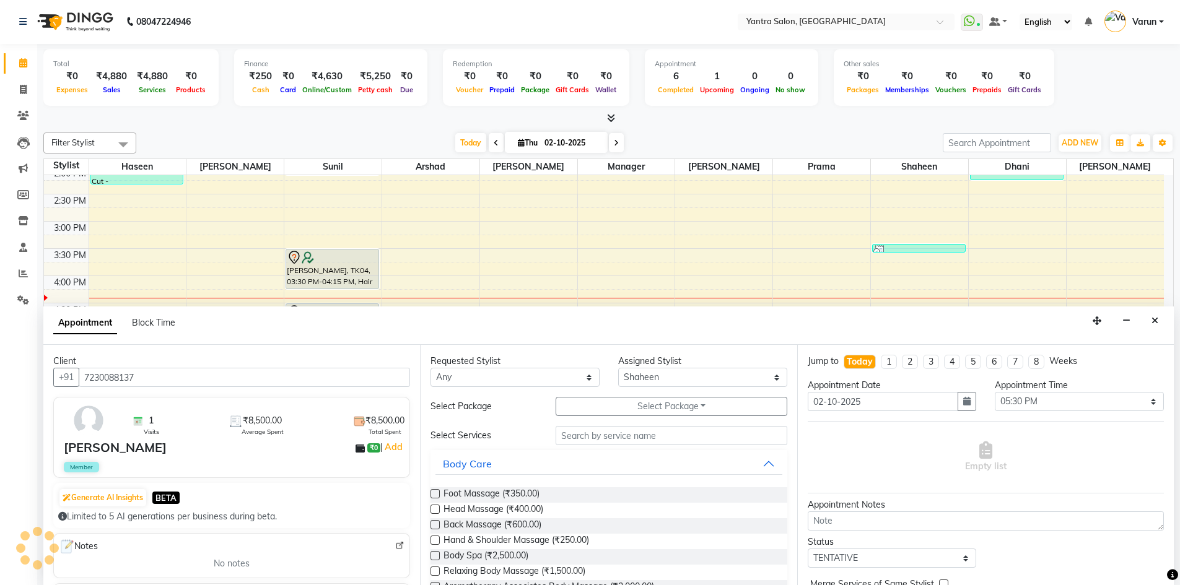
type input "7230088137"
click at [664, 437] on input "text" at bounding box center [672, 435] width 232 height 19
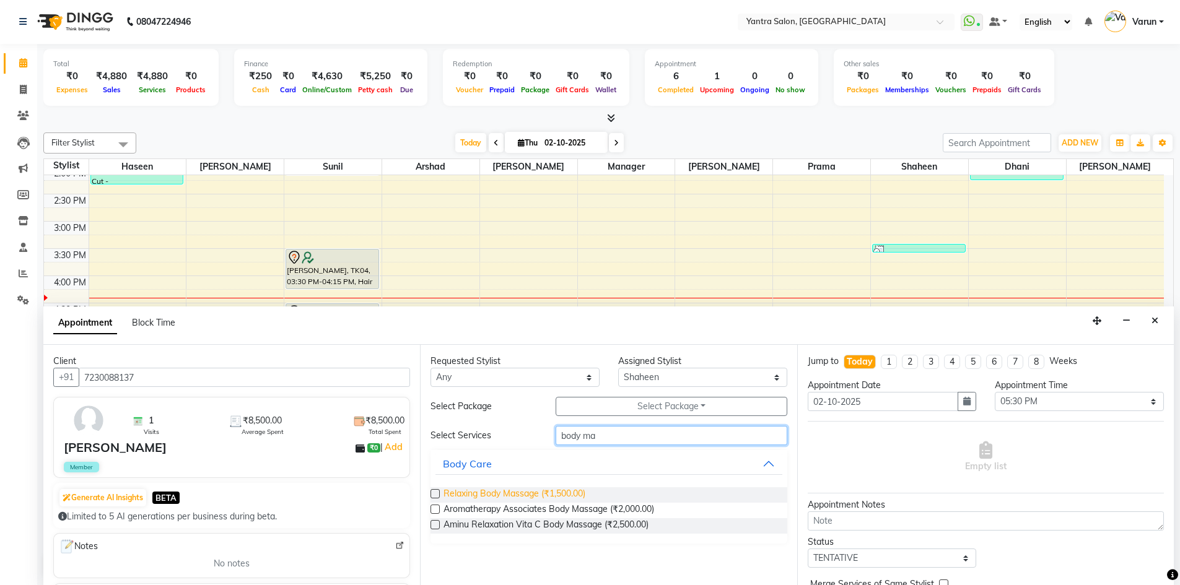
type input "body ma"
click at [541, 489] on span "Relaxing Body Massage (₹1,500.00)" at bounding box center [515, 495] width 142 height 15
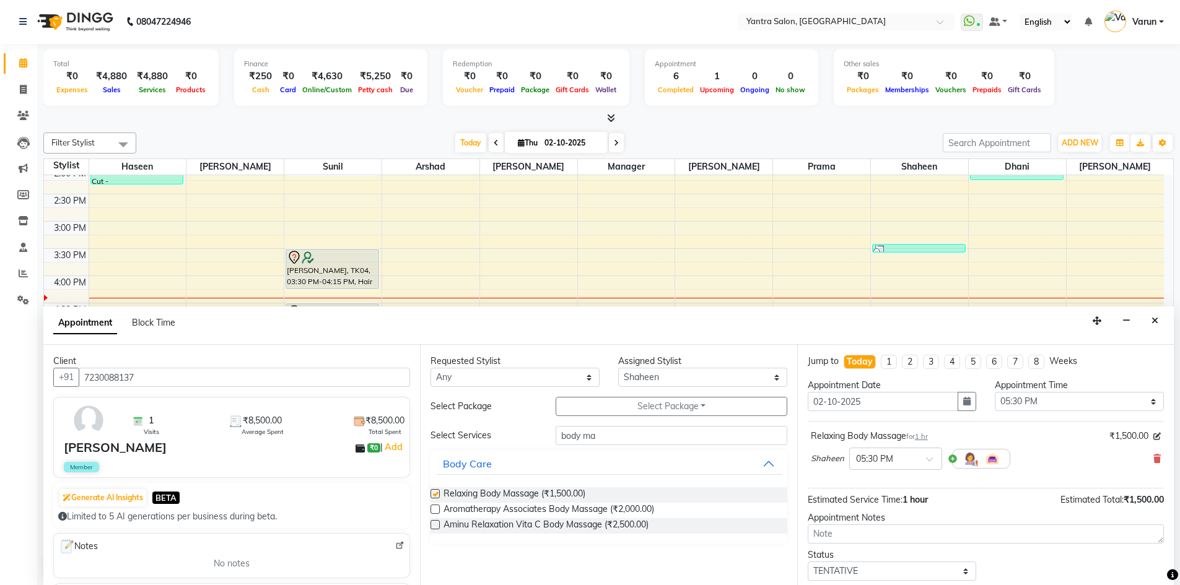
checkbox input "false"
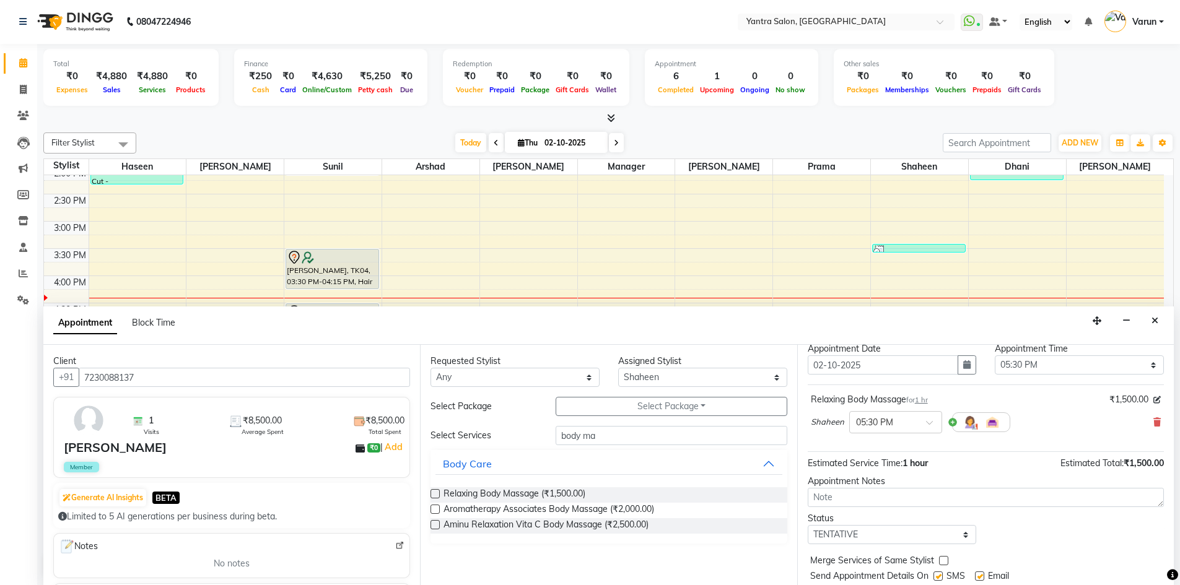
scroll to position [74, 0]
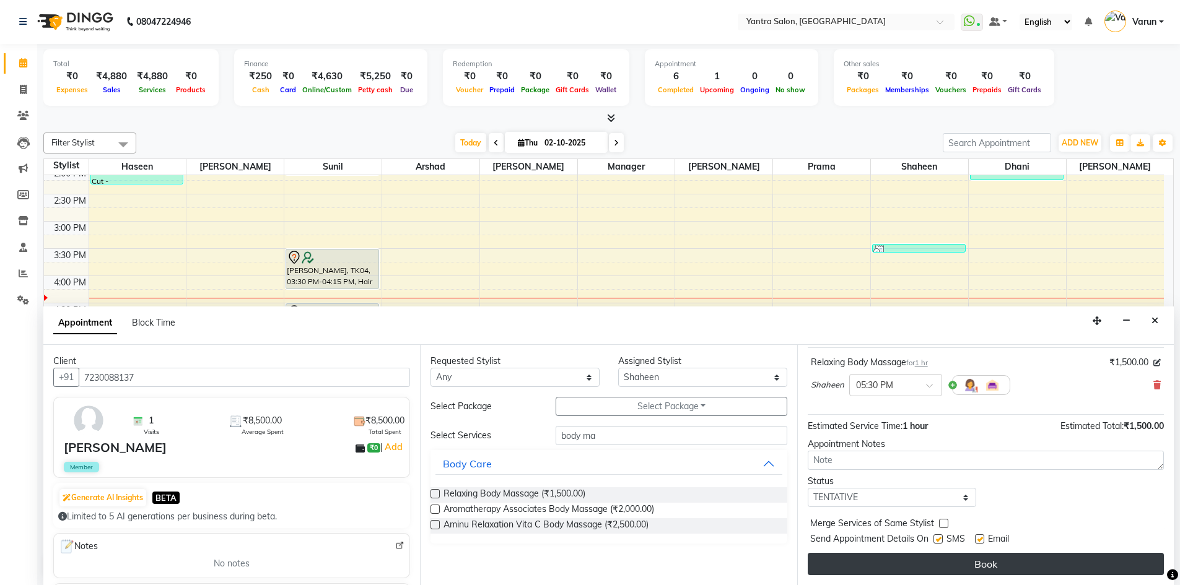
click at [937, 556] on button "Book" at bounding box center [986, 564] width 356 height 22
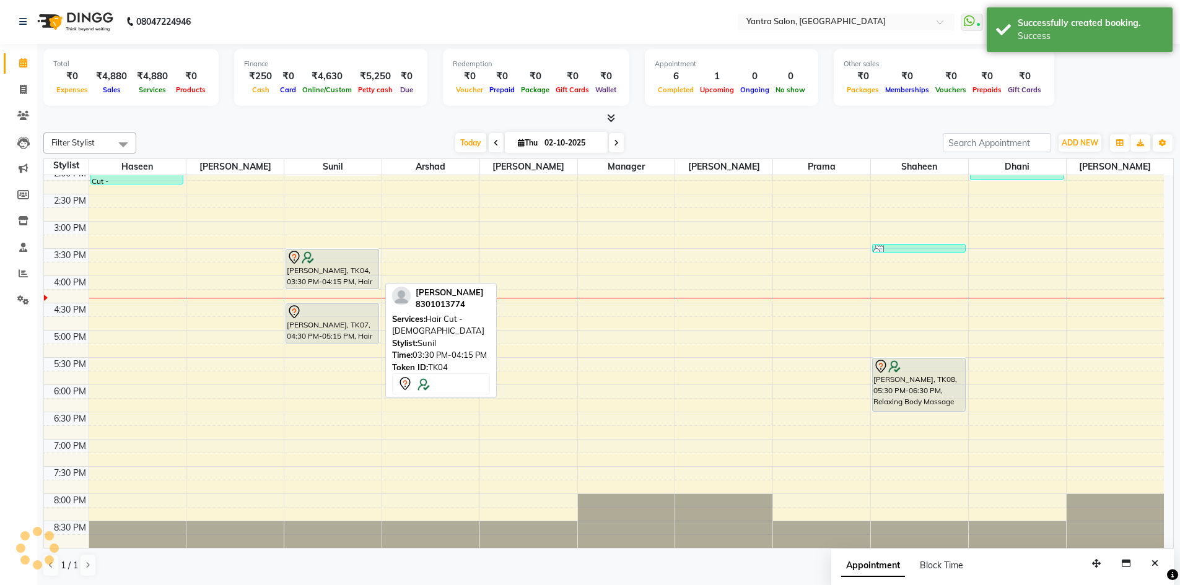
scroll to position [0, 0]
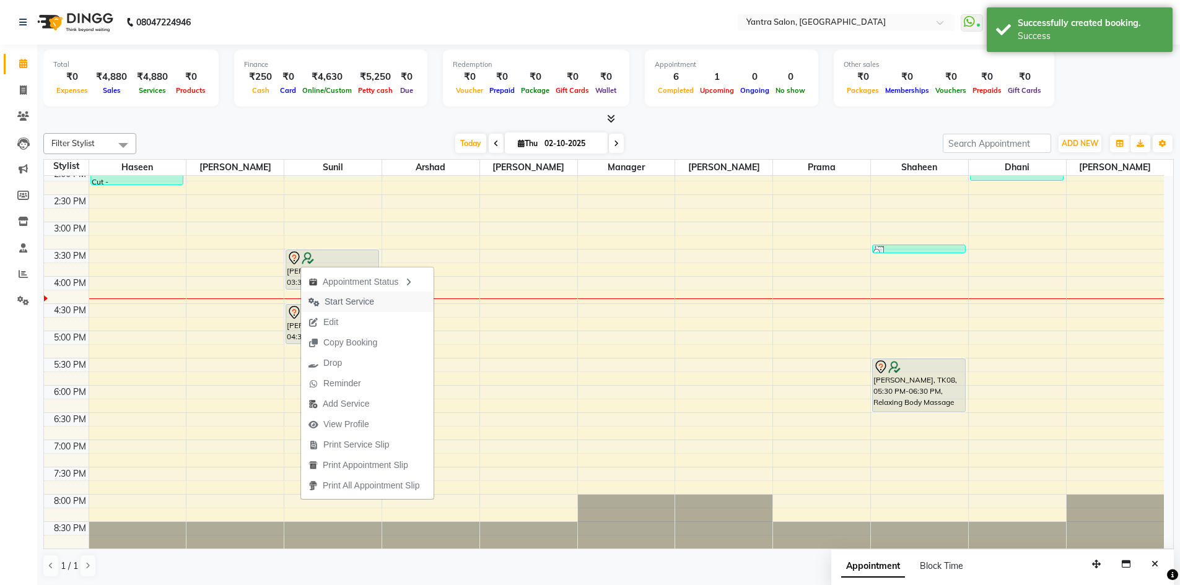
click at [337, 299] on span "Start Service" at bounding box center [350, 301] width 50 height 13
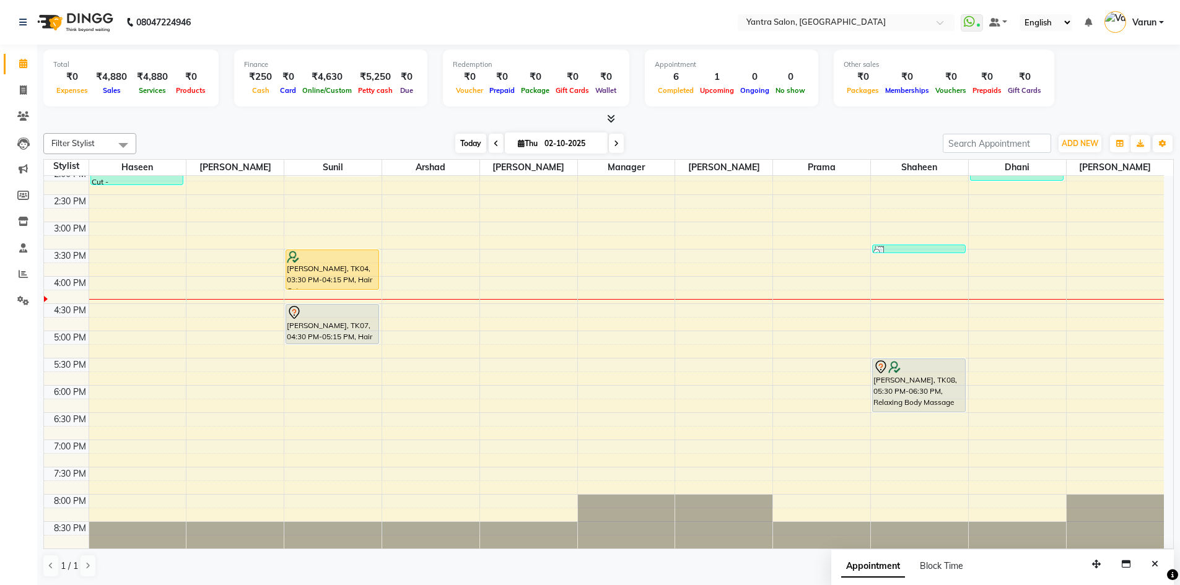
click at [463, 142] on span "Today" at bounding box center [470, 143] width 31 height 19
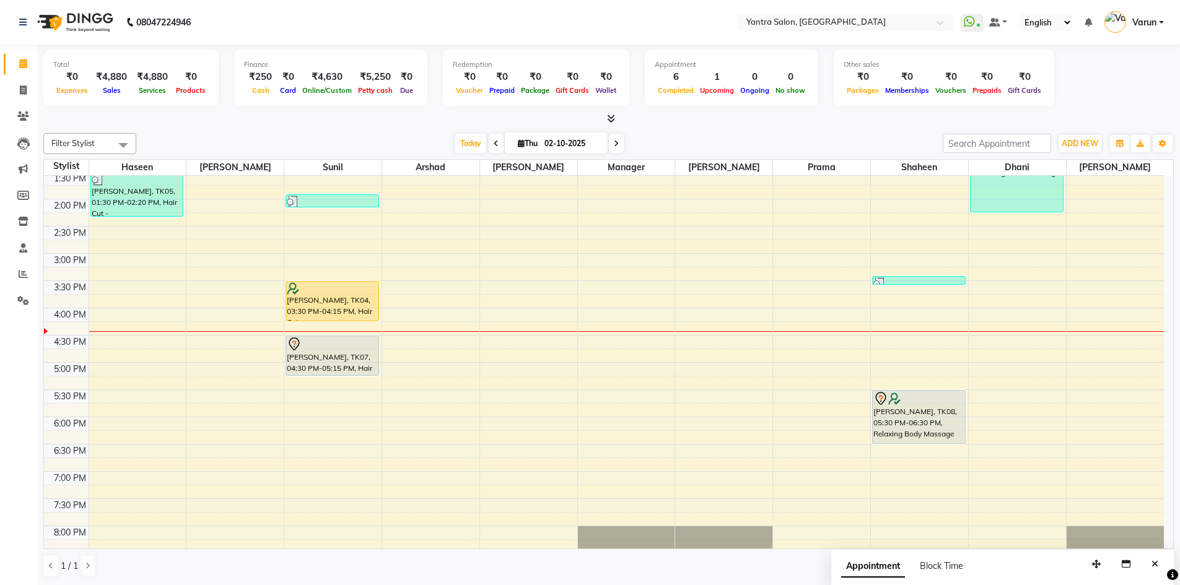
scroll to position [273, 0]
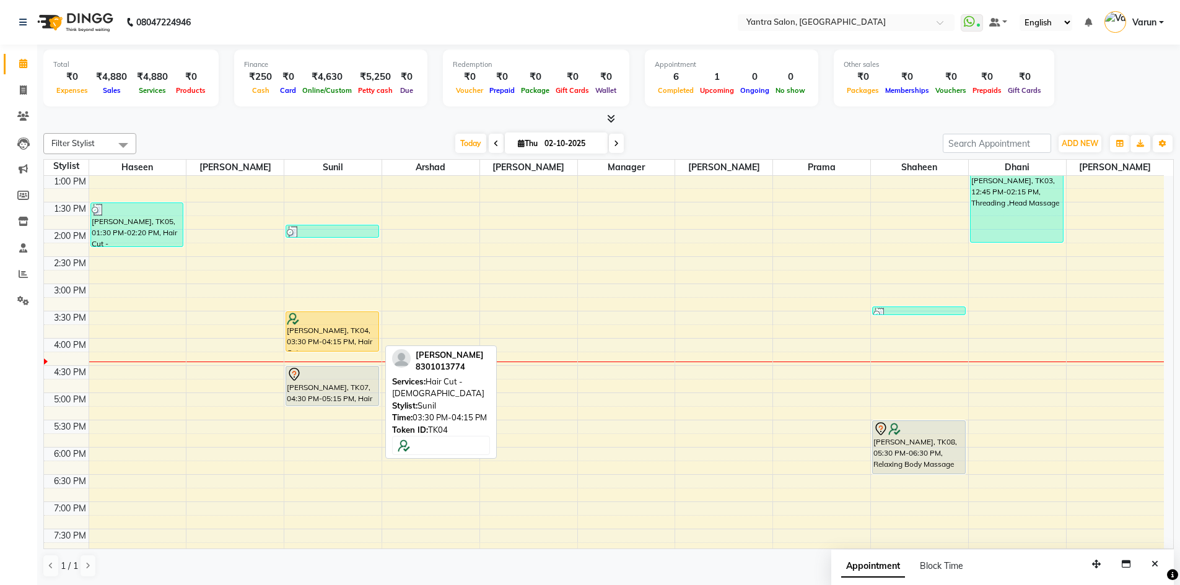
click at [302, 329] on div "Anamika AIIMS, TK04, 03:30 PM-04:15 PM, Hair Cut - Female" at bounding box center [332, 331] width 92 height 39
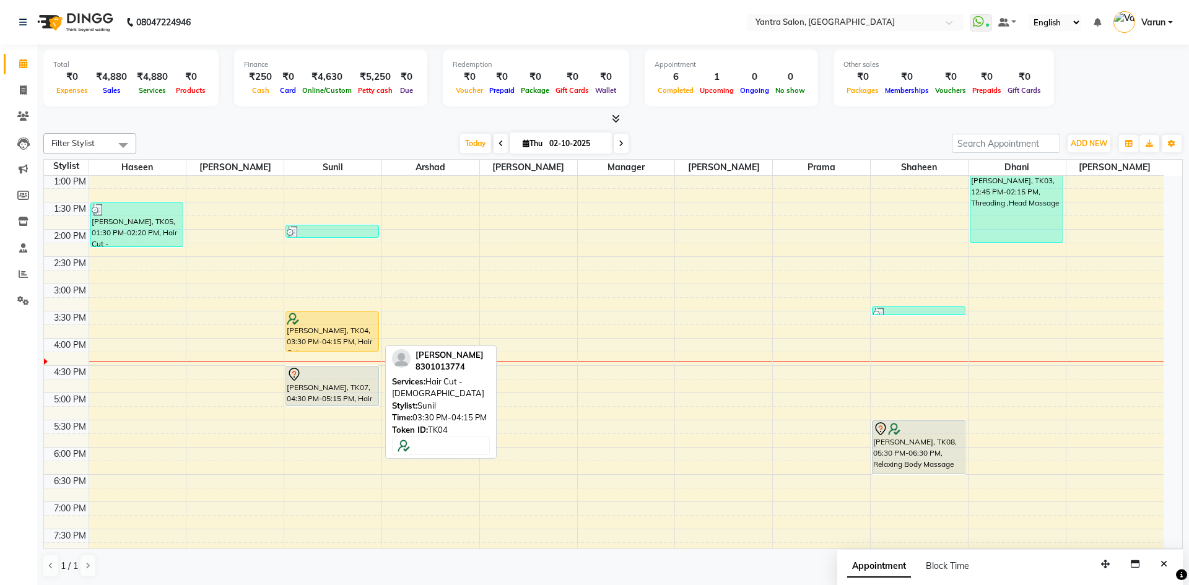
select select "1"
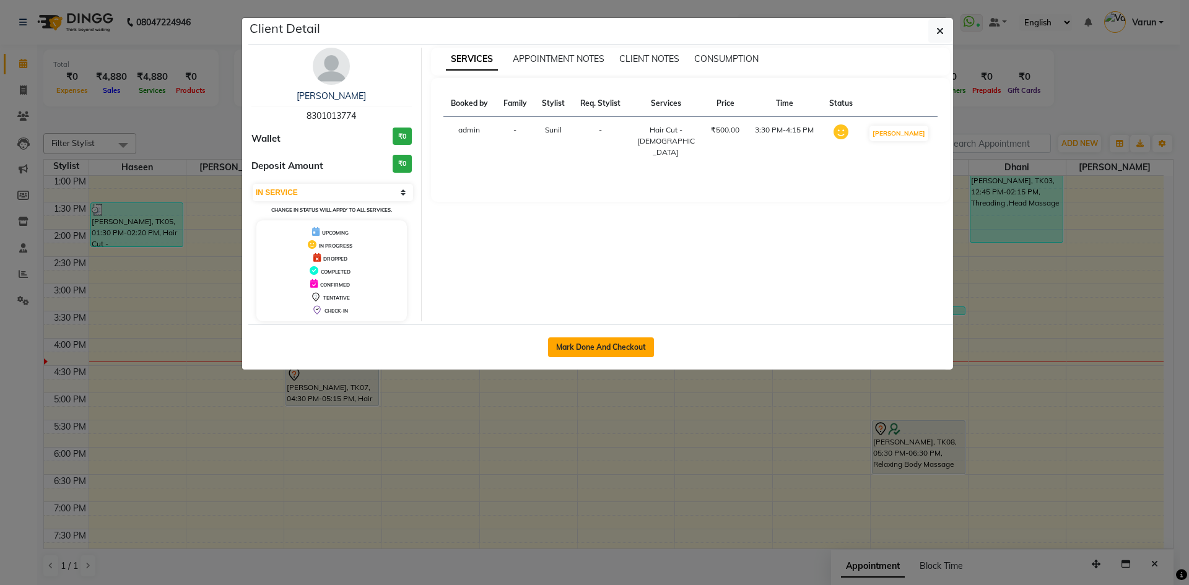
click at [566, 350] on button "Mark Done And Checkout" at bounding box center [601, 348] width 106 height 20
select select "service"
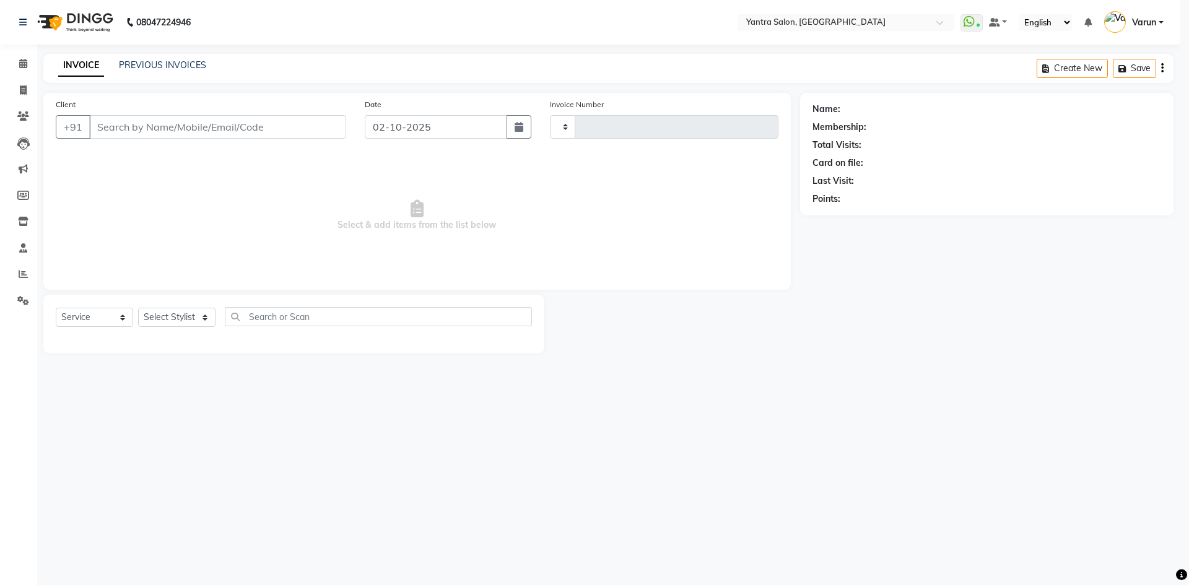
type input "2839"
select select "6253"
type input "8301013774"
select select "76999"
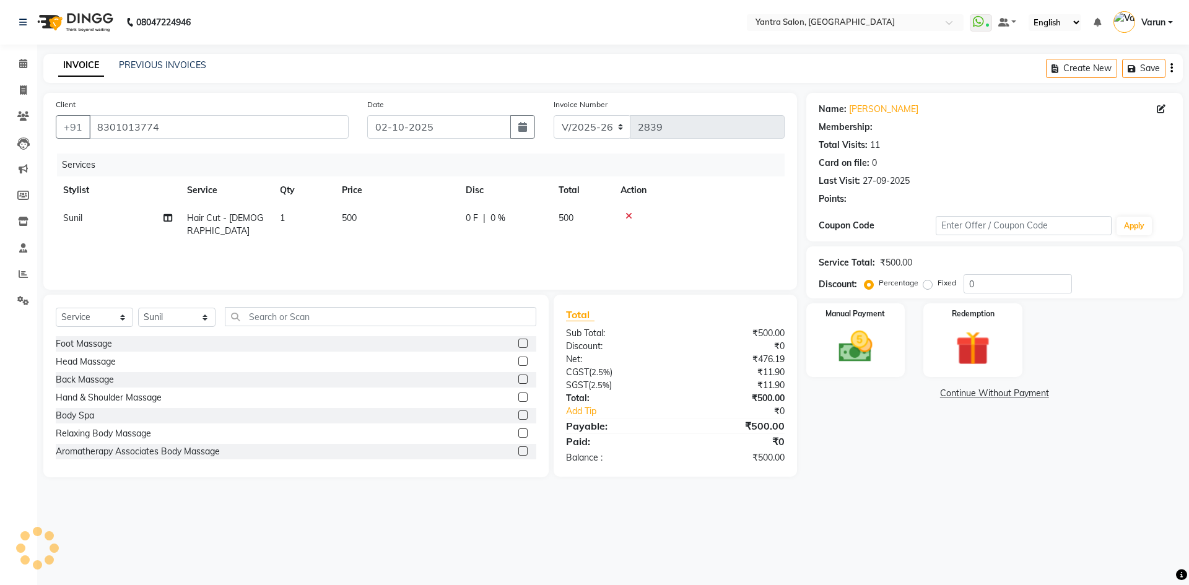
select select "1: Object"
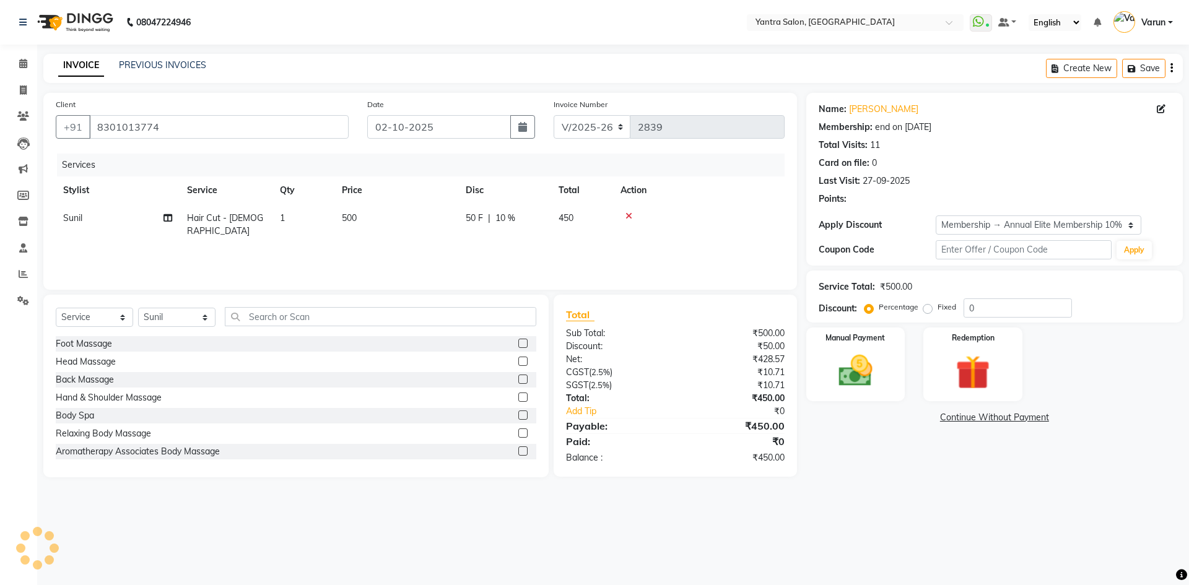
type input "10"
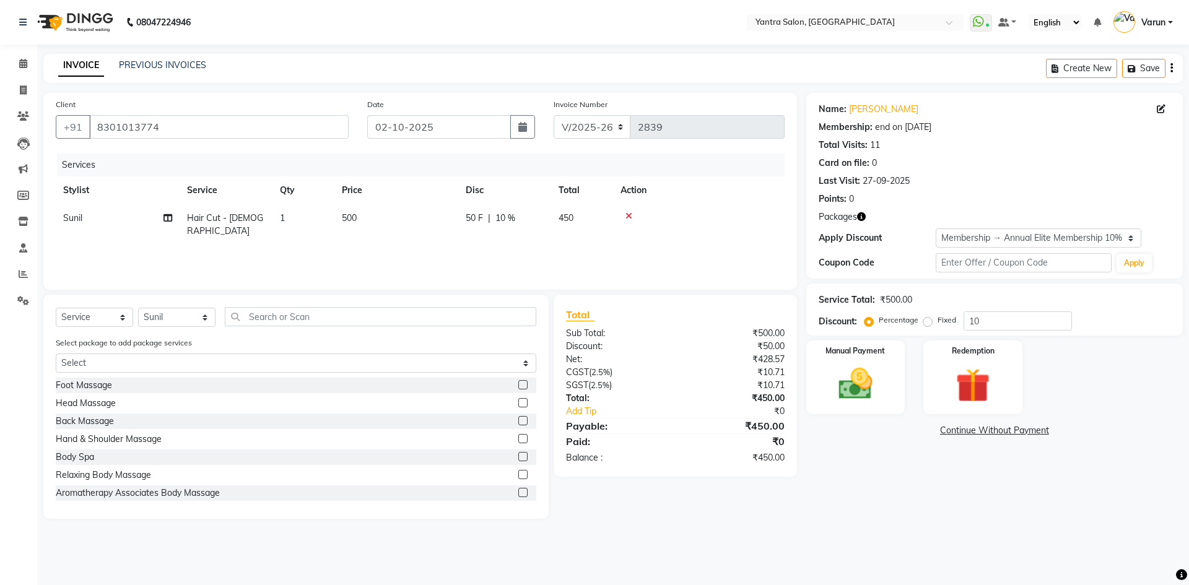
click at [102, 301] on div "Select Service Product Membership Package Voucher Prepaid Gift Card Select Styl…" at bounding box center [296, 407] width 506 height 224
click at [105, 319] on select "Select Service Product Membership Package Voucher Prepaid Gift Card" at bounding box center [94, 317] width 77 height 19
select select "product"
click at [56, 308] on select "Select Service Product Membership Package Voucher Prepaid Gift Card" at bounding box center [94, 317] width 77 height 19
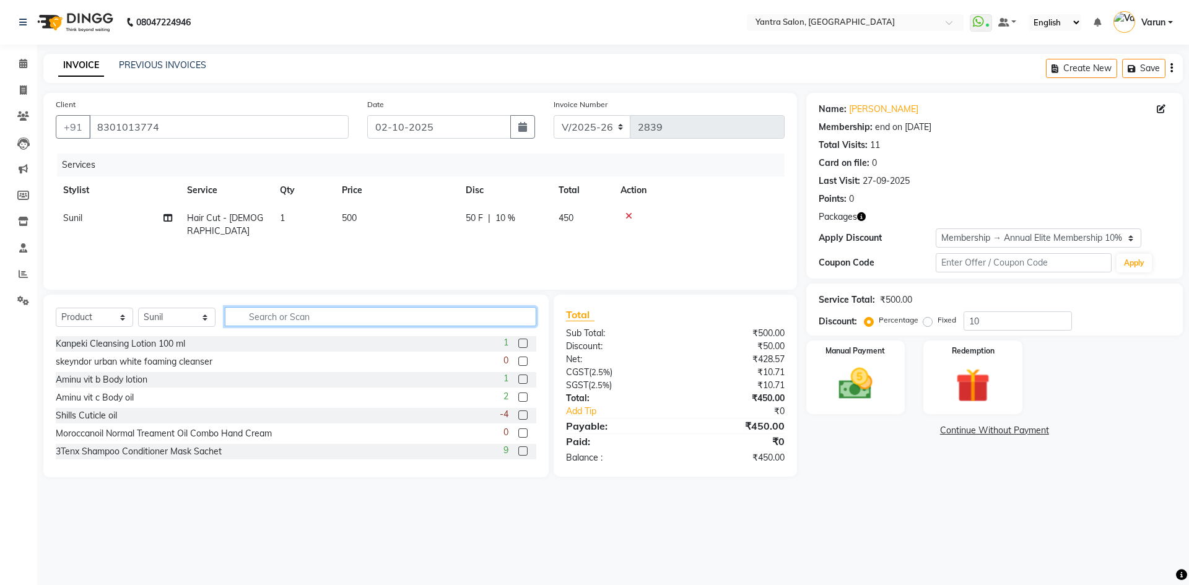
click at [254, 318] on input "text" at bounding box center [381, 316] width 312 height 19
click at [254, 318] on input "shampo" at bounding box center [372, 316] width 294 height 19
click at [253, 318] on input "shampo" at bounding box center [372, 316] width 294 height 19
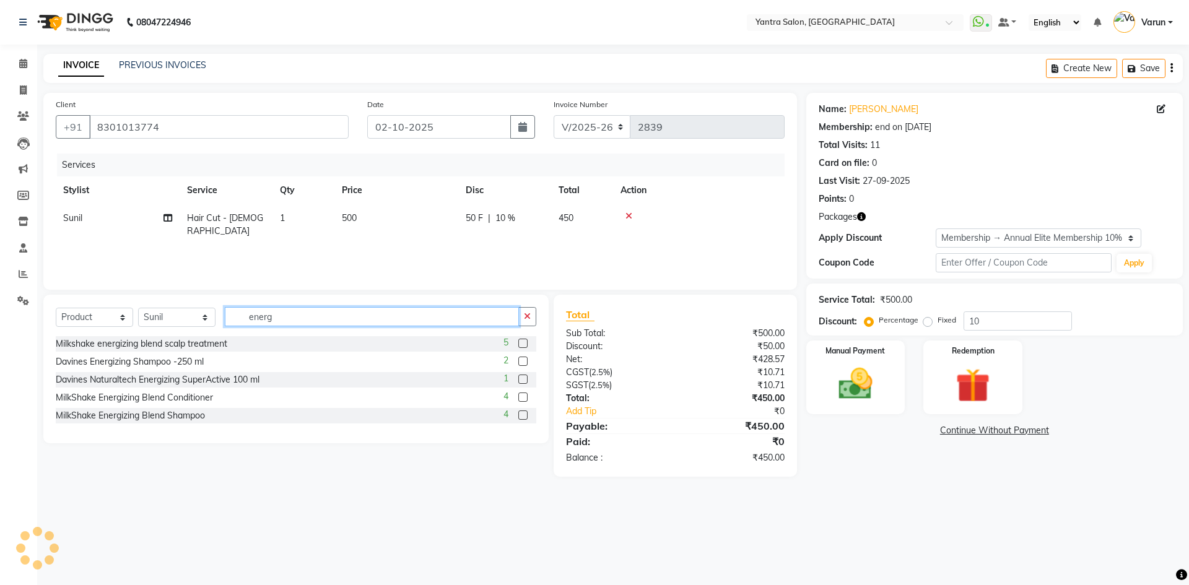
type input "energ"
click at [525, 396] on label at bounding box center [523, 397] width 9 height 9
click at [525, 396] on input "checkbox" at bounding box center [523, 398] width 8 height 8
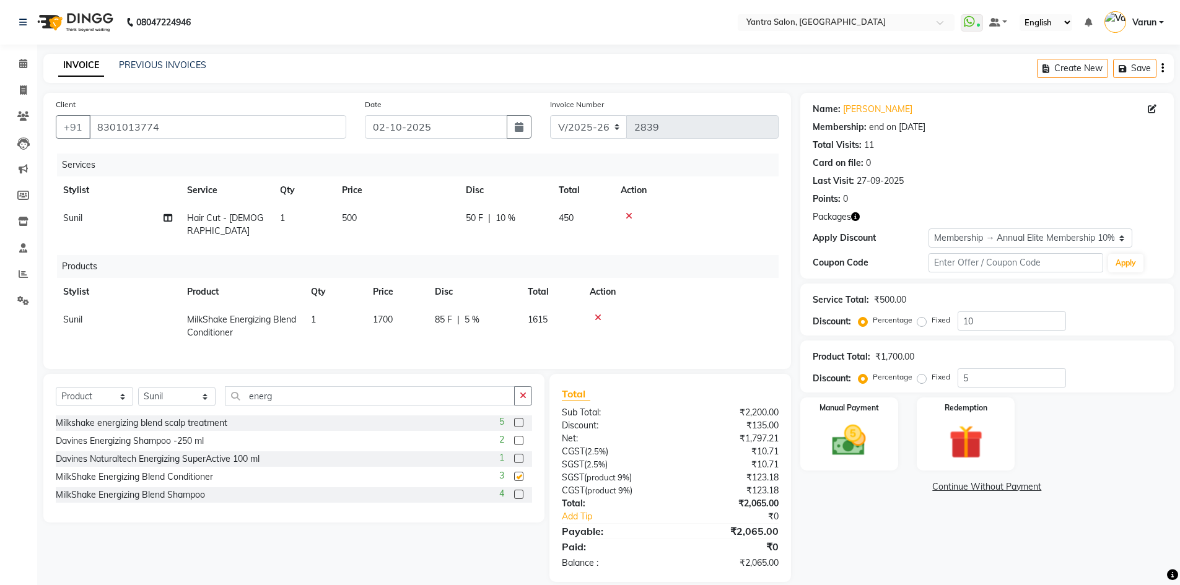
checkbox input "false"
click at [518, 490] on label at bounding box center [518, 494] width 9 height 9
click at [518, 491] on input "checkbox" at bounding box center [518, 495] width 8 height 8
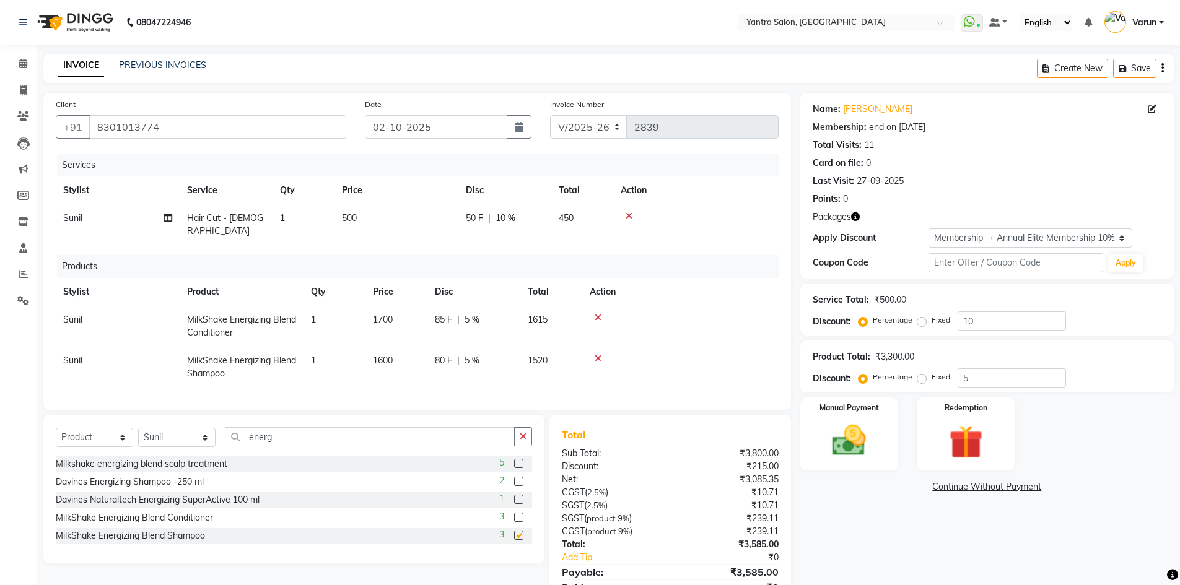
checkbox input "false"
click at [517, 463] on label at bounding box center [518, 463] width 9 height 9
click at [517, 463] on input "checkbox" at bounding box center [518, 464] width 8 height 8
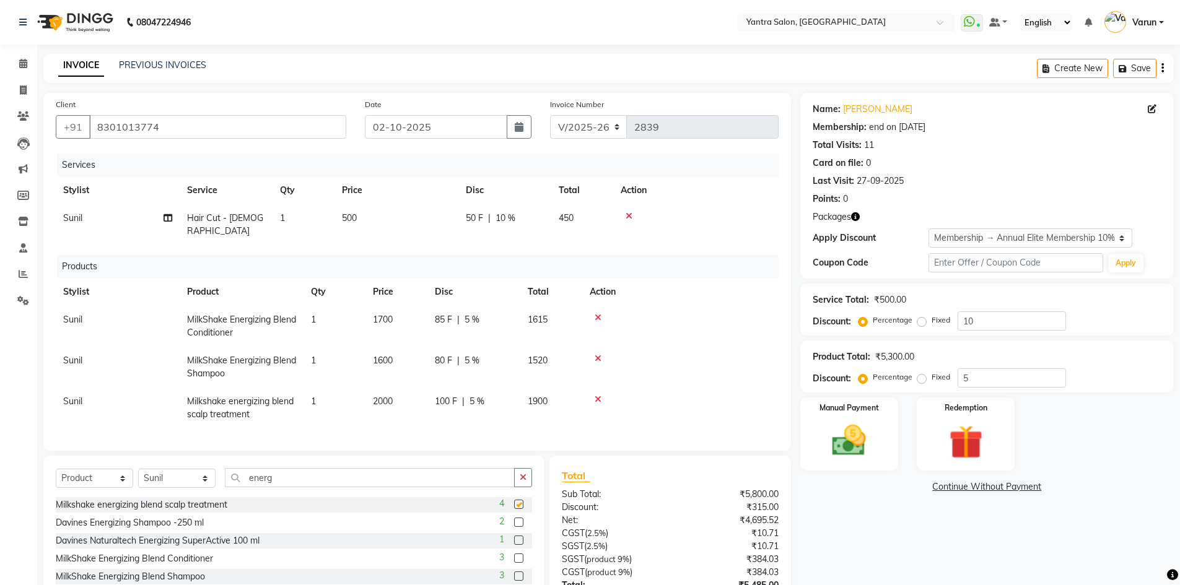
checkbox input "false"
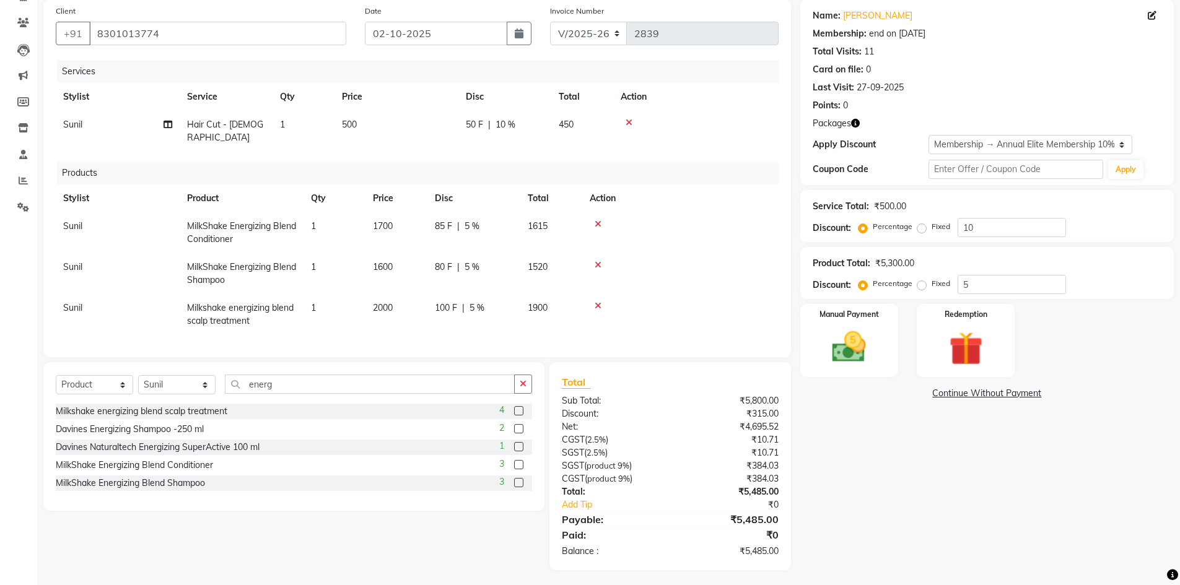
scroll to position [32, 0]
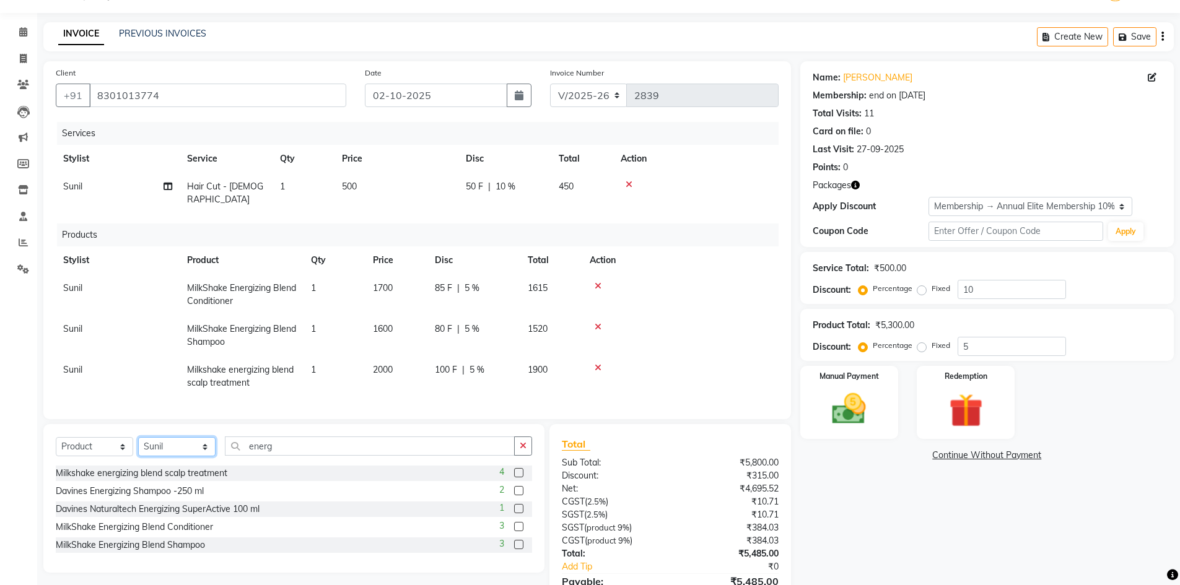
click at [161, 449] on select "Select Stylist admin Arshad Denis Dhani Haseen Jaswant Manager Payal Prama Shah…" at bounding box center [176, 446] width 77 height 19
drag, startPoint x: 54, startPoint y: 431, endPoint x: 69, endPoint y: 449, distance: 23.7
click at [54, 431] on div "Select Service Product Membership Package Voucher Prepaid Gift Card Select Styl…" at bounding box center [293, 498] width 501 height 149
click at [72, 450] on select "Select Service Product Membership Package Voucher Prepaid Gift Card" at bounding box center [94, 446] width 77 height 19
select select "service"
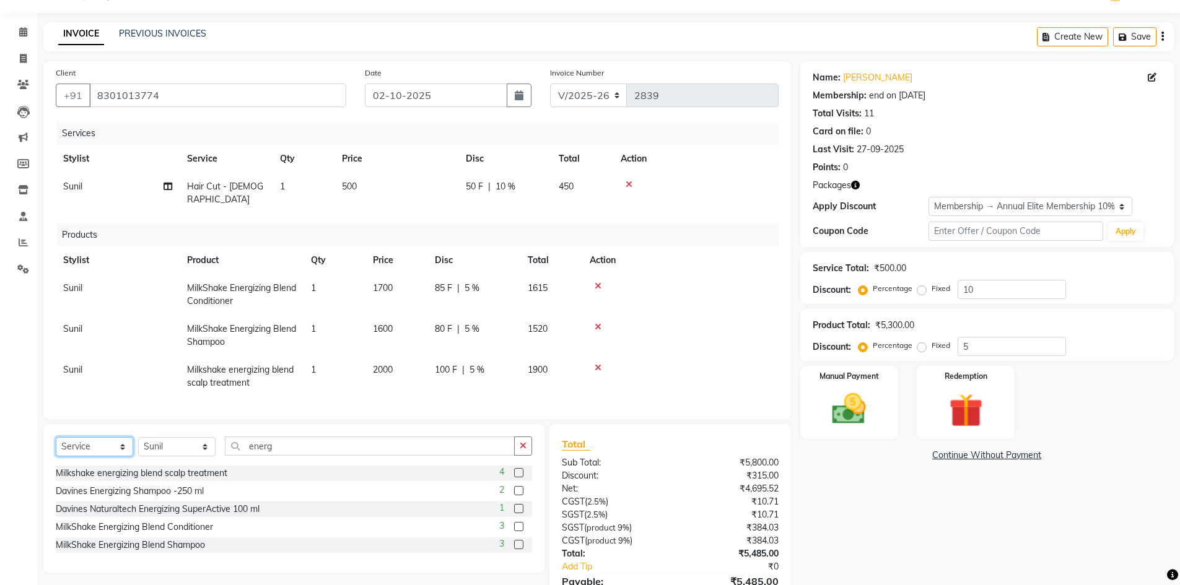
click at [56, 437] on select "Select Service Product Membership Package Voucher Prepaid Gift Card" at bounding box center [94, 446] width 77 height 19
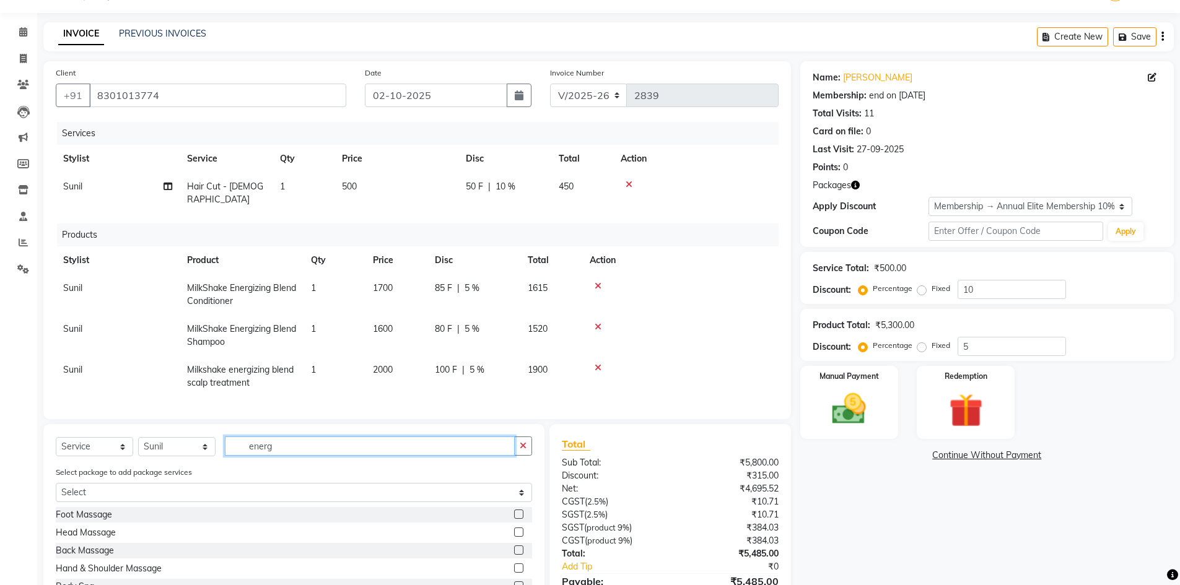
click at [271, 443] on input "energ" at bounding box center [370, 446] width 290 height 19
type input "was"
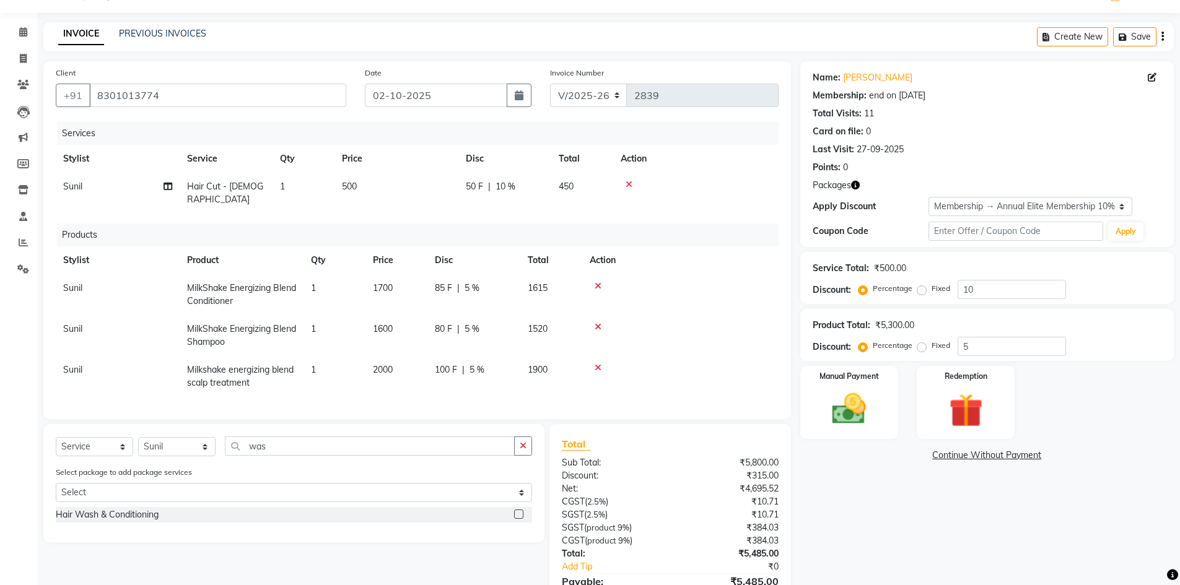
click at [516, 510] on label at bounding box center [518, 514] width 9 height 9
click at [516, 511] on input "checkbox" at bounding box center [518, 515] width 8 height 8
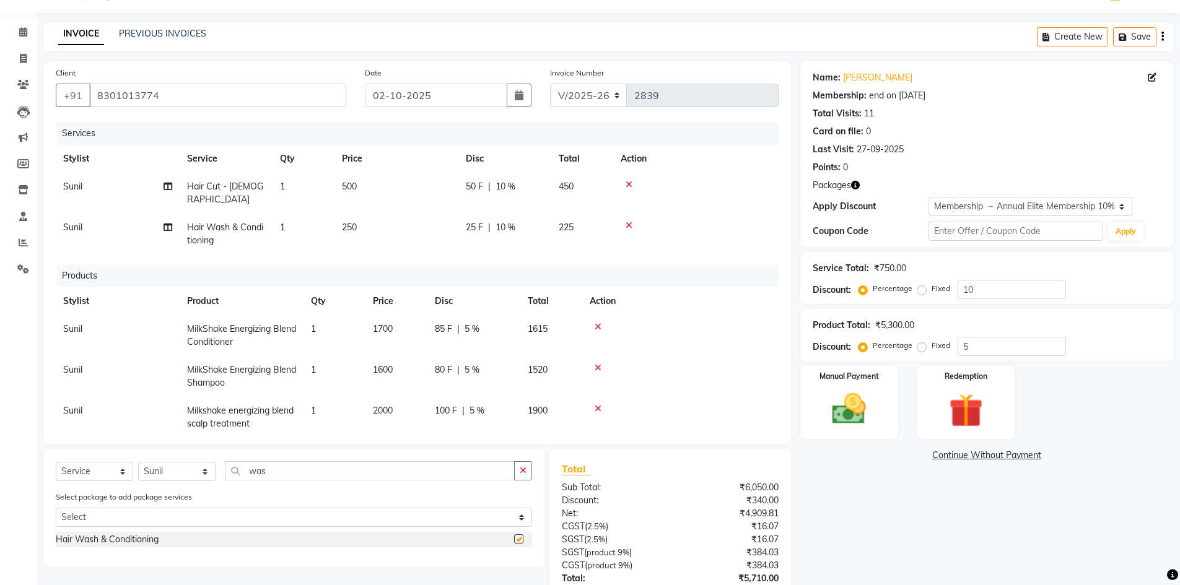
checkbox input "false"
click at [421, 223] on td "250" at bounding box center [397, 234] width 124 height 41
select select "76999"
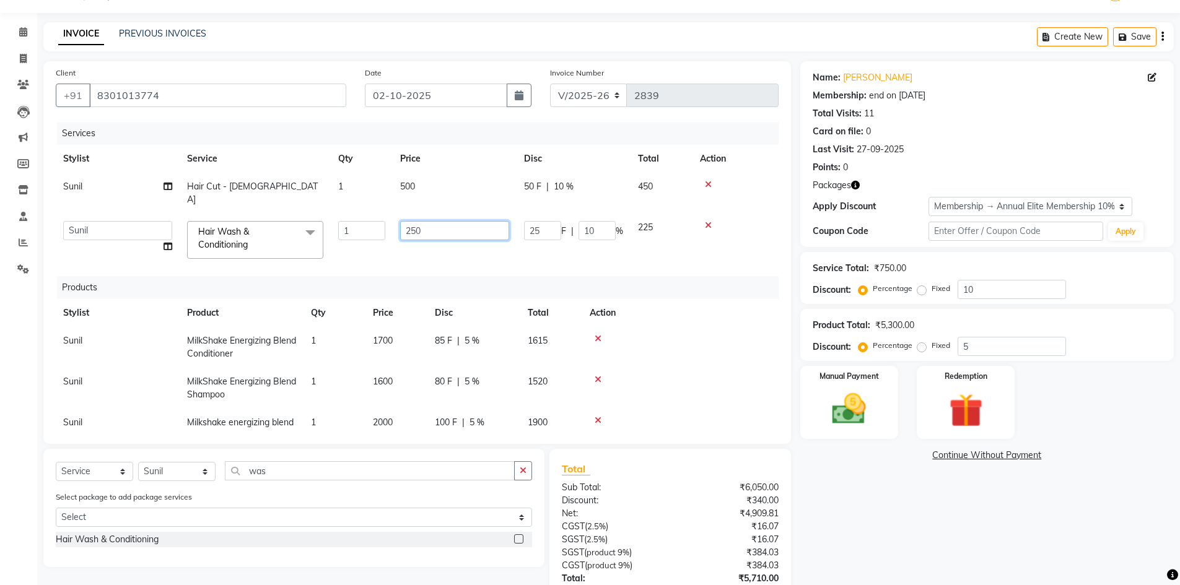
click at [421, 223] on input "250" at bounding box center [454, 230] width 109 height 19
type input "450"
click at [471, 245] on div "Services Stylist Service Qty Price Disc Total Action Sunil Hair Cut - Female 1 …" at bounding box center [417, 277] width 723 height 310
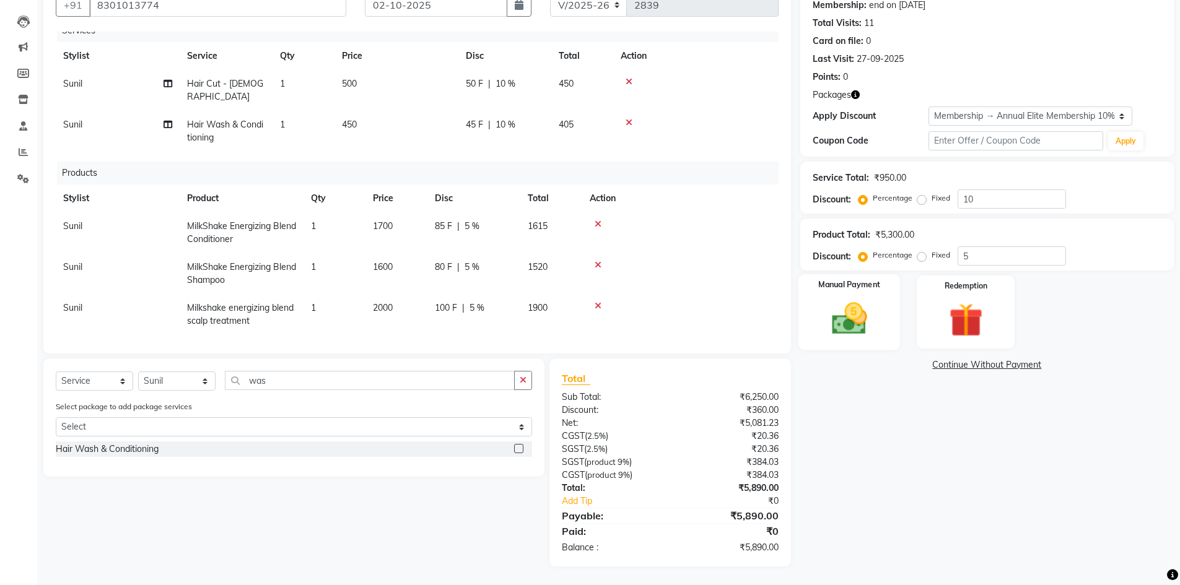
scroll to position [0, 0]
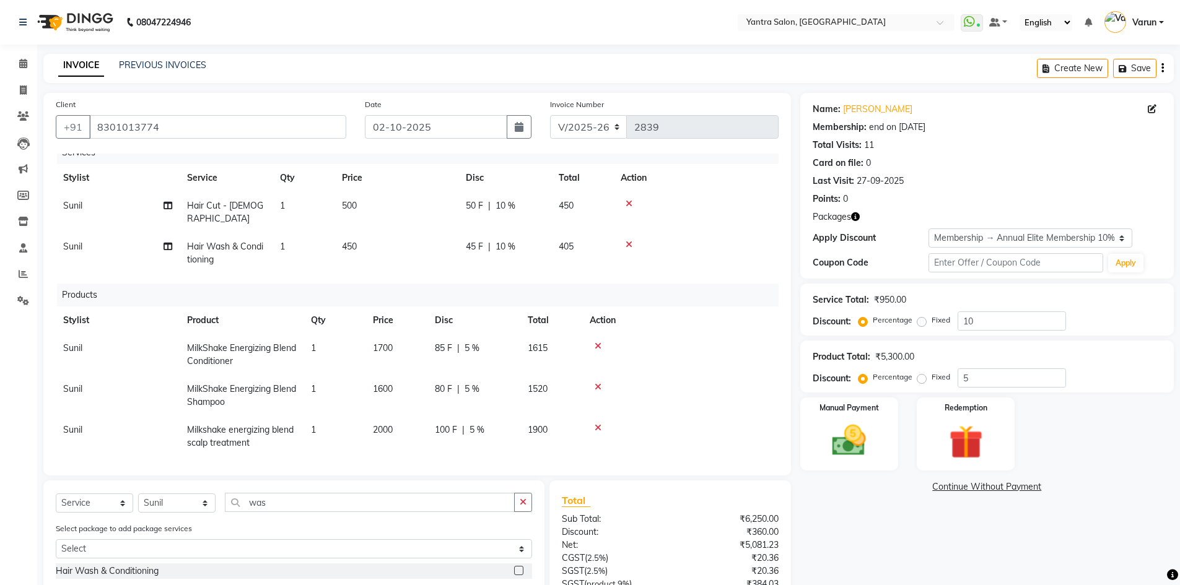
click at [362, 287] on div "Products" at bounding box center [422, 295] width 731 height 23
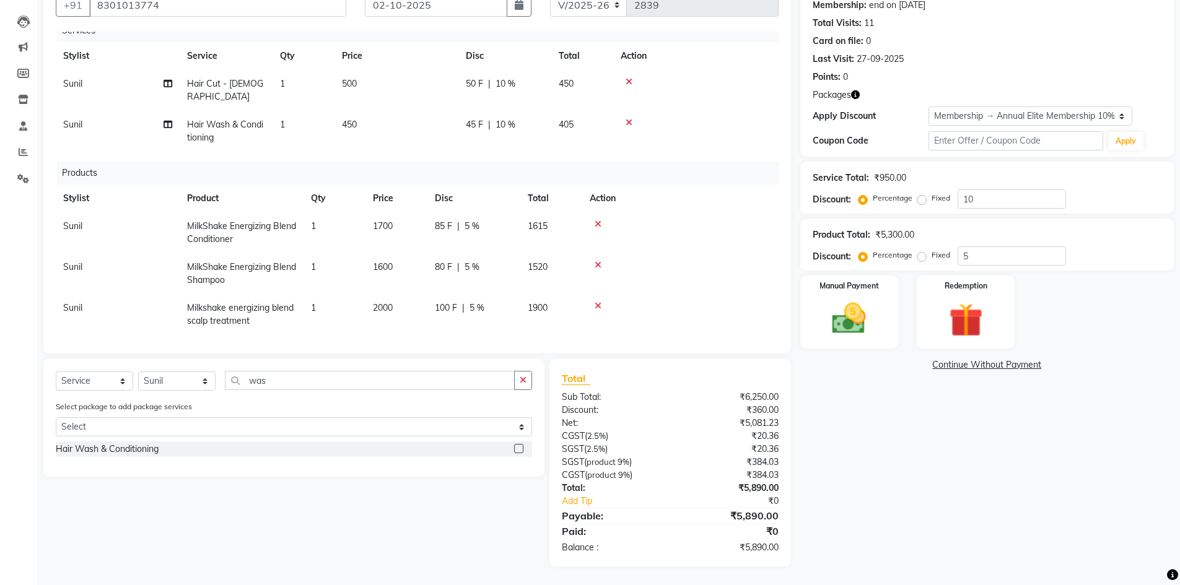
click at [601, 302] on icon at bounding box center [598, 306] width 7 height 9
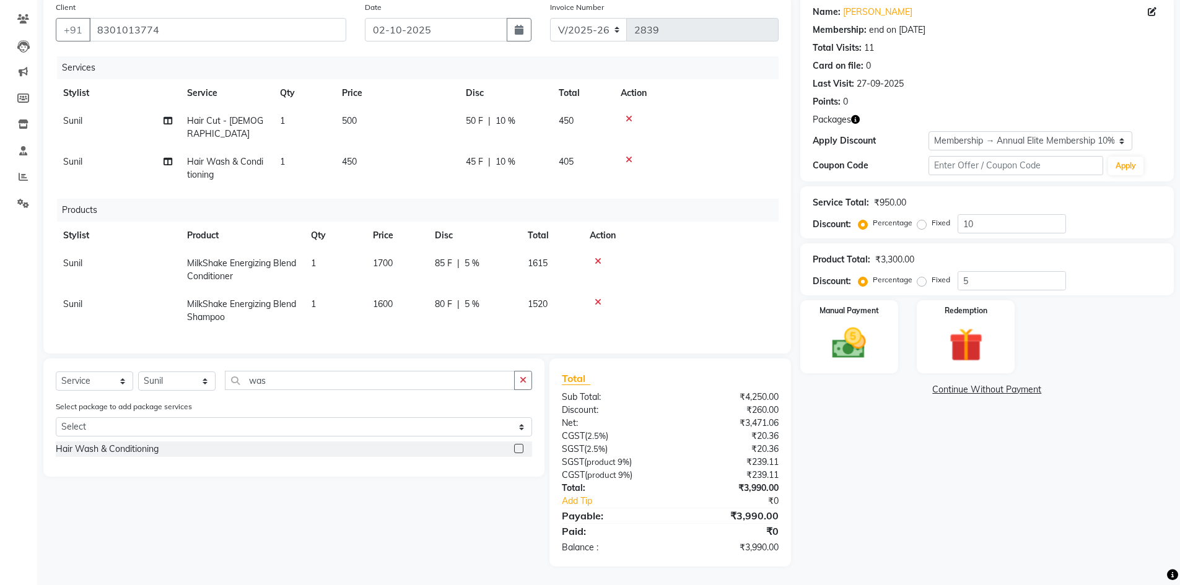
scroll to position [0, 0]
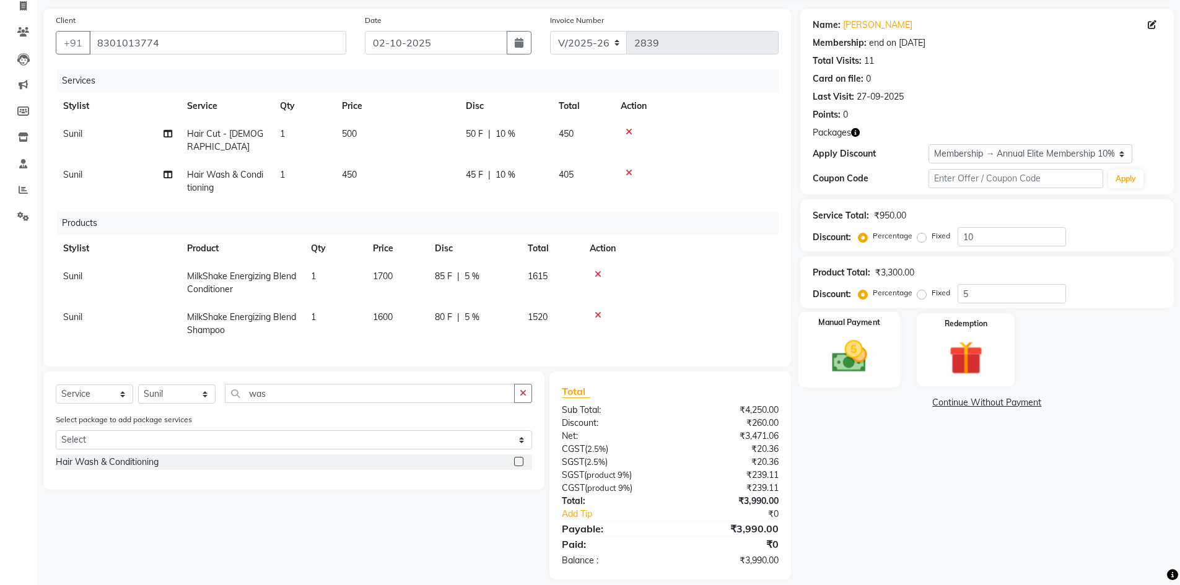
click at [818, 383] on div "Manual Payment" at bounding box center [849, 350] width 102 height 76
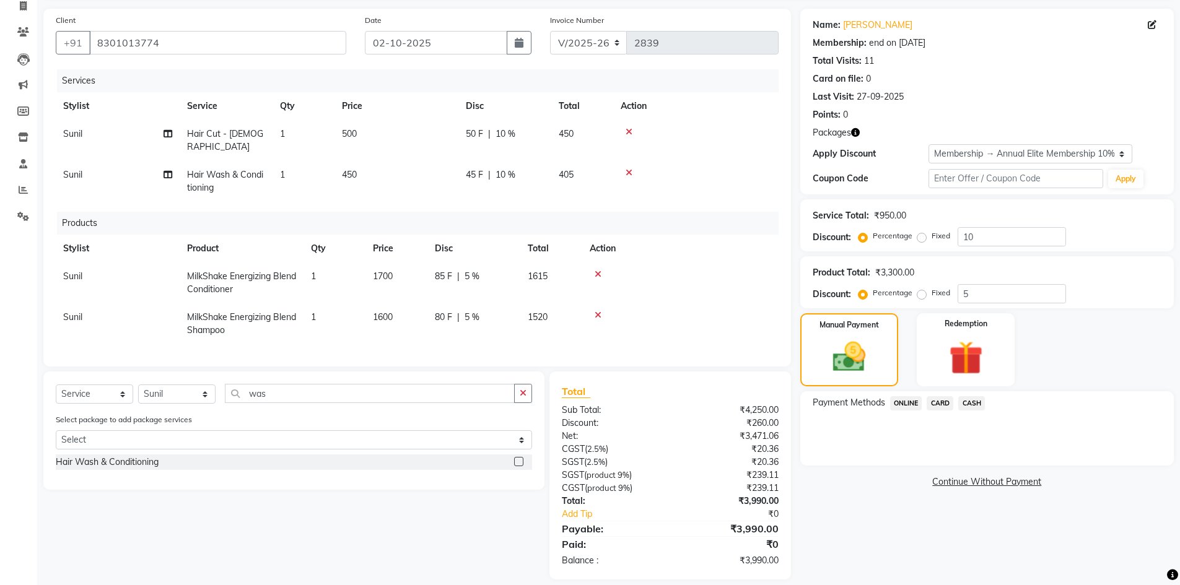
click at [914, 405] on span "ONLINE" at bounding box center [906, 403] width 32 height 14
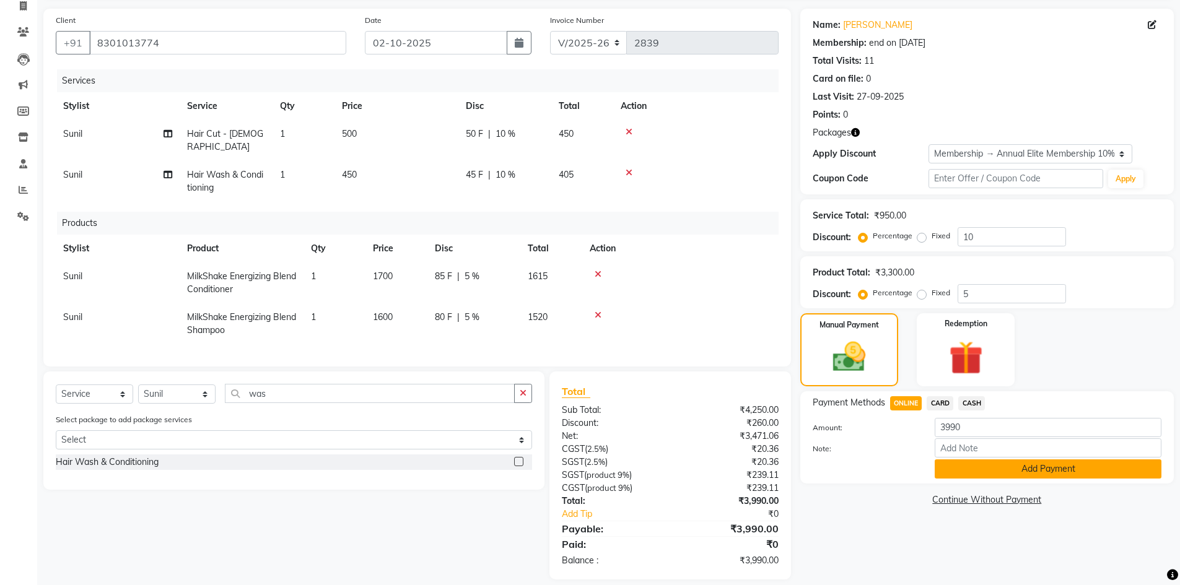
click at [972, 470] on button "Add Payment" at bounding box center [1048, 469] width 227 height 19
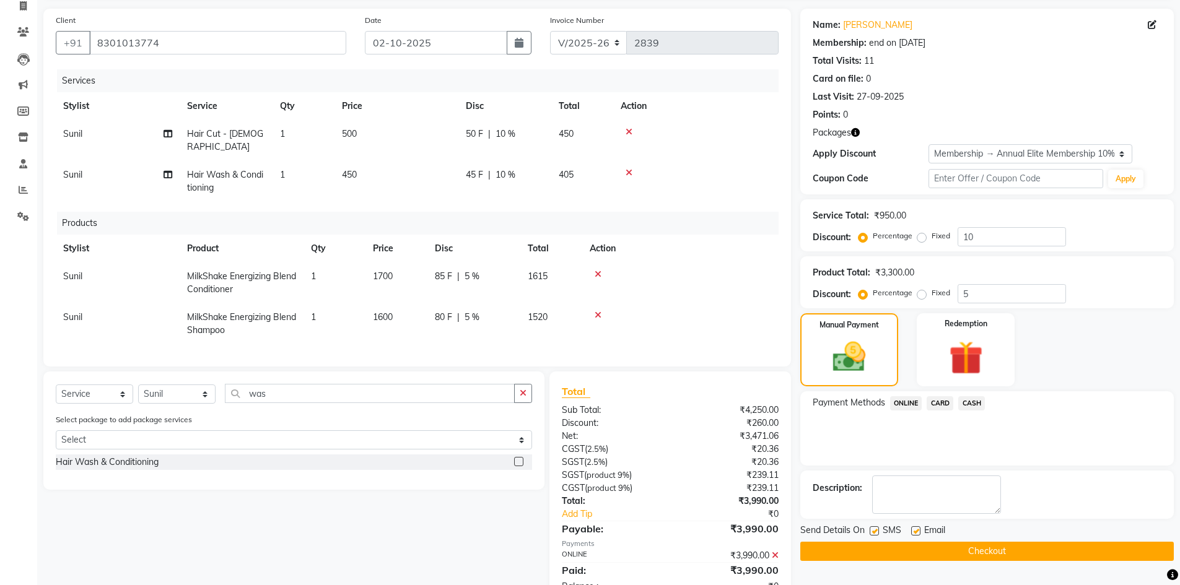
scroll to position [110, 0]
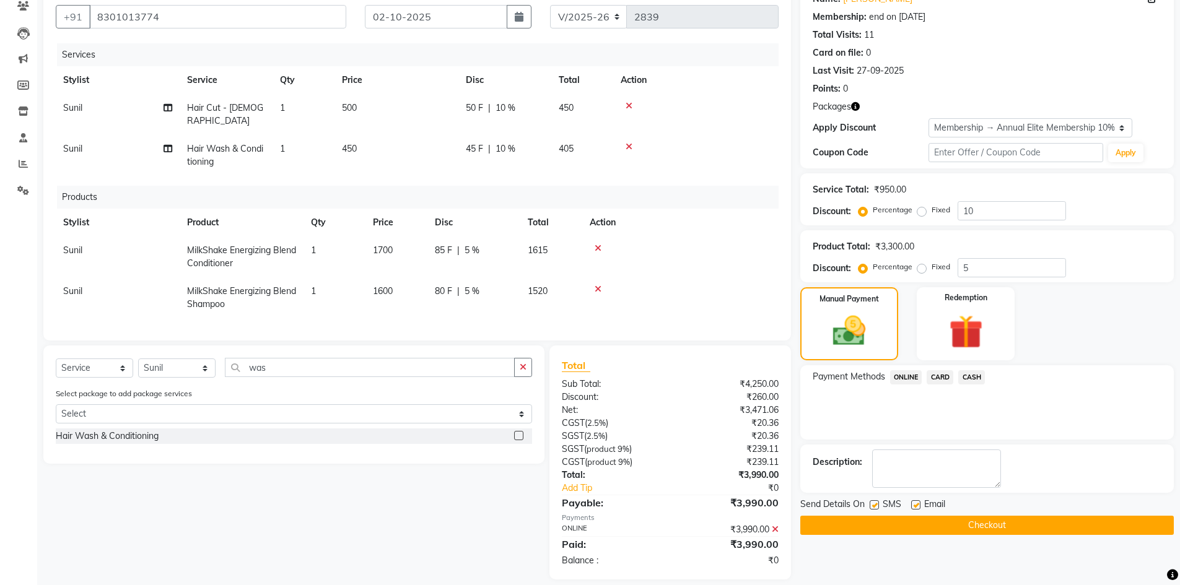
click at [849, 528] on button "Checkout" at bounding box center [987, 525] width 374 height 19
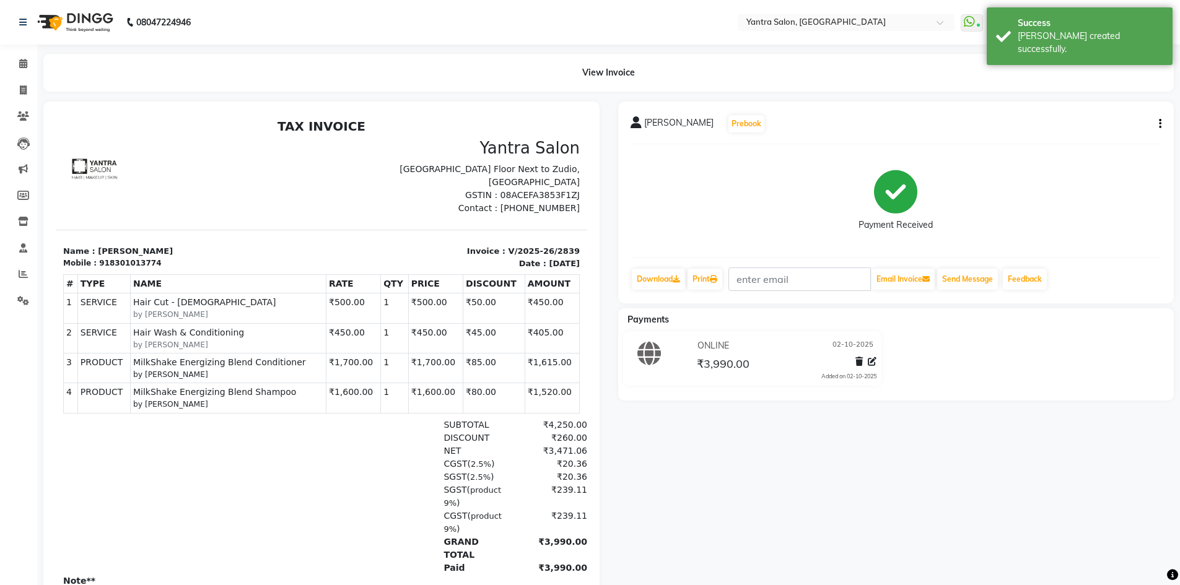
click at [1164, 127] on div "Anamika AIIMS Prebook Payment Received Download Print Email Invoice Send Messag…" at bounding box center [896, 203] width 556 height 202
click at [1162, 125] on div "Anamika AIIMS Prebook Payment Received Download Print Email Invoice Send Messag…" at bounding box center [896, 203] width 556 height 202
click at [1160, 125] on icon "button" at bounding box center [1160, 124] width 2 height 1
click at [1112, 138] on div "Edit Invoice" at bounding box center [1098, 139] width 85 height 15
select select "service"
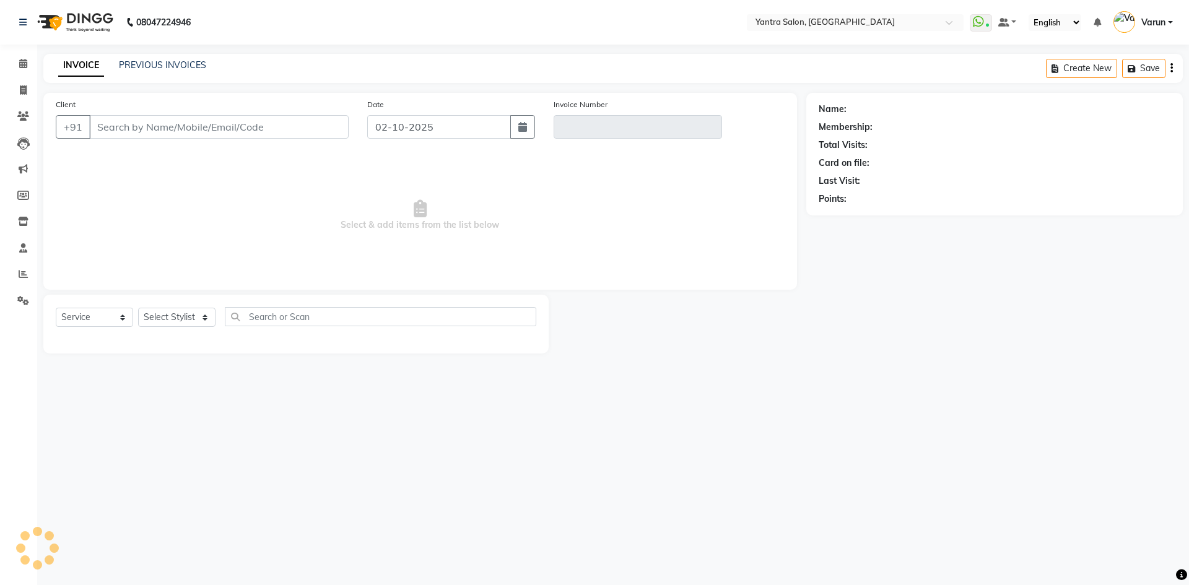
type input "8301013774"
type input "V/2025-26/2839"
select select "1: Object"
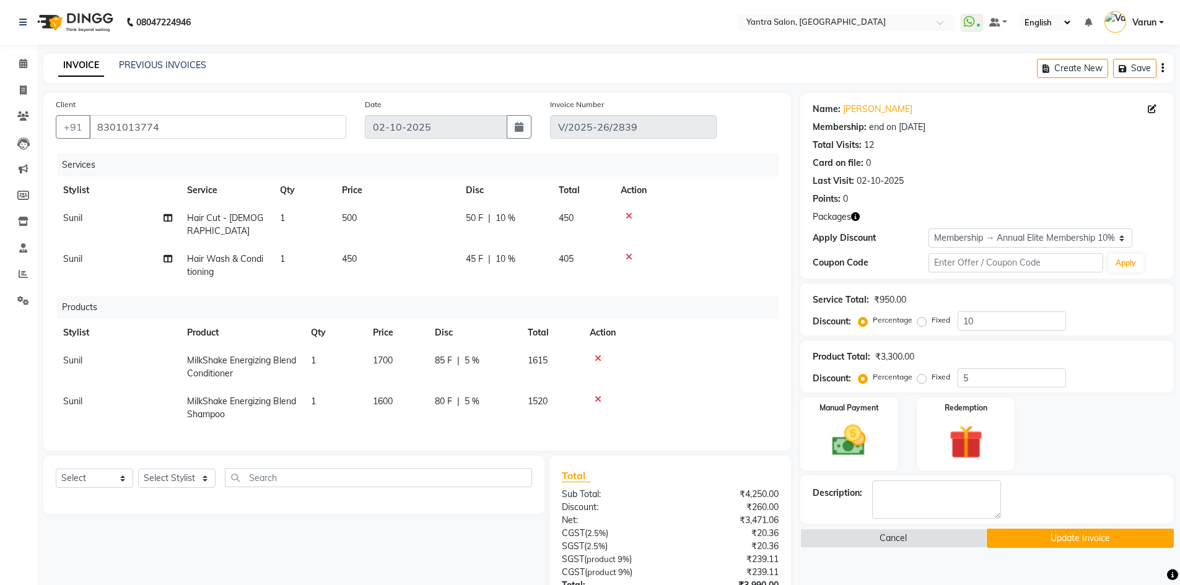
click at [593, 395] on div at bounding box center [681, 399] width 182 height 9
click at [600, 354] on icon at bounding box center [598, 358] width 7 height 9
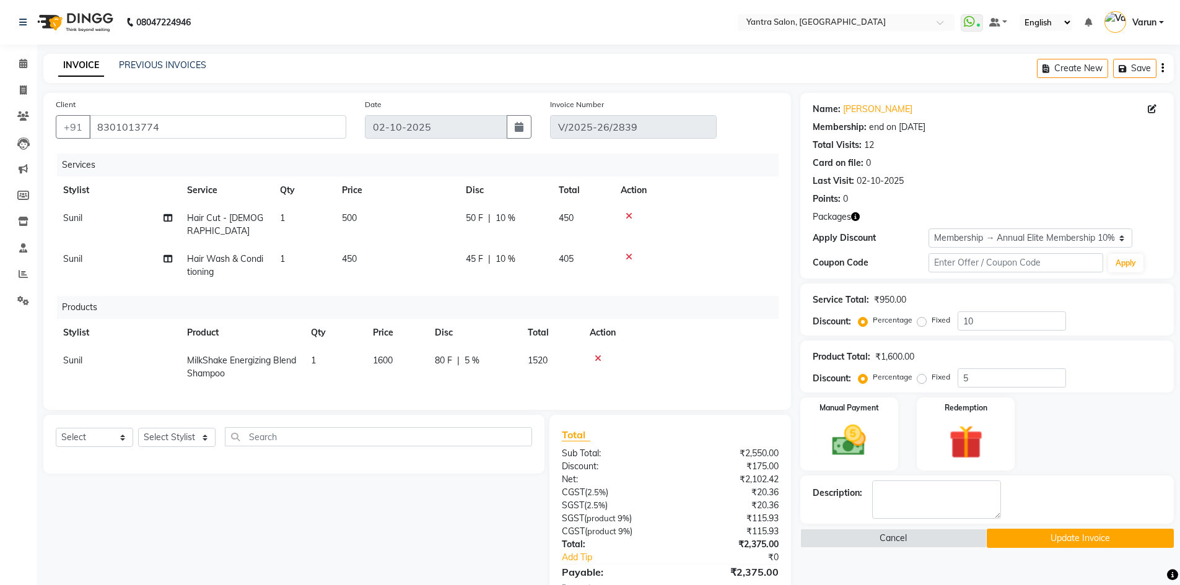
click at [600, 354] on icon at bounding box center [598, 358] width 7 height 9
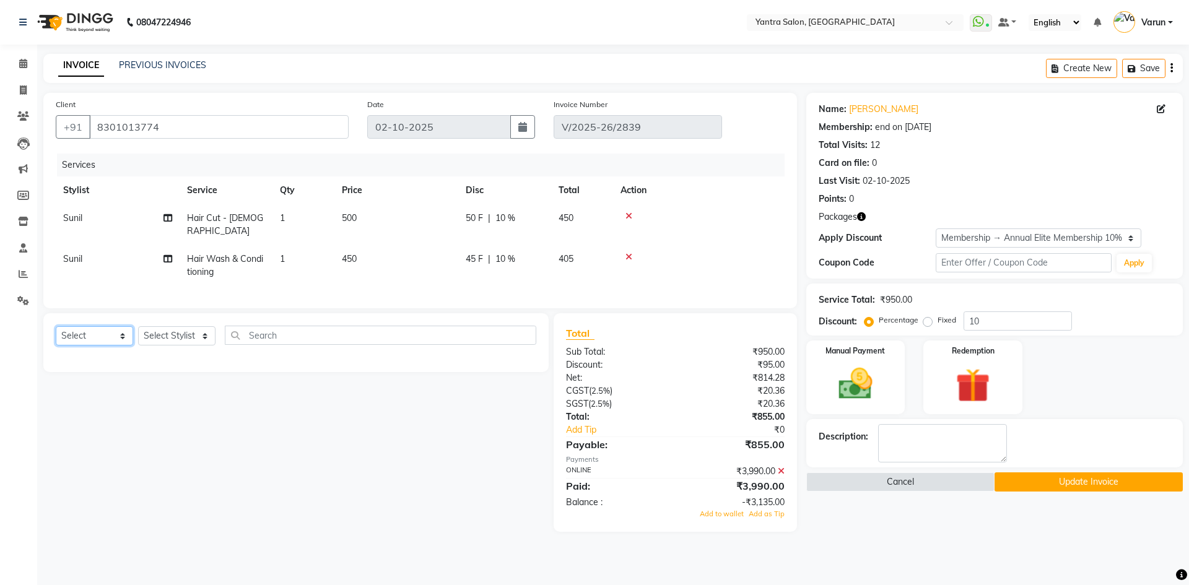
click at [125, 339] on select "Select Service Product Membership Package Voucher Prepaid Gift Card" at bounding box center [94, 335] width 77 height 19
select select "service"
click at [56, 326] on select "Select Service Product Membership Package Voucher Prepaid Gift Card" at bounding box center [94, 335] width 77 height 19
click at [142, 326] on select "Select Stylist admin Arshad Denis Dhani Haseen Jaswant Manager Payal Prama Shah…" at bounding box center [176, 335] width 77 height 19
select select "46998"
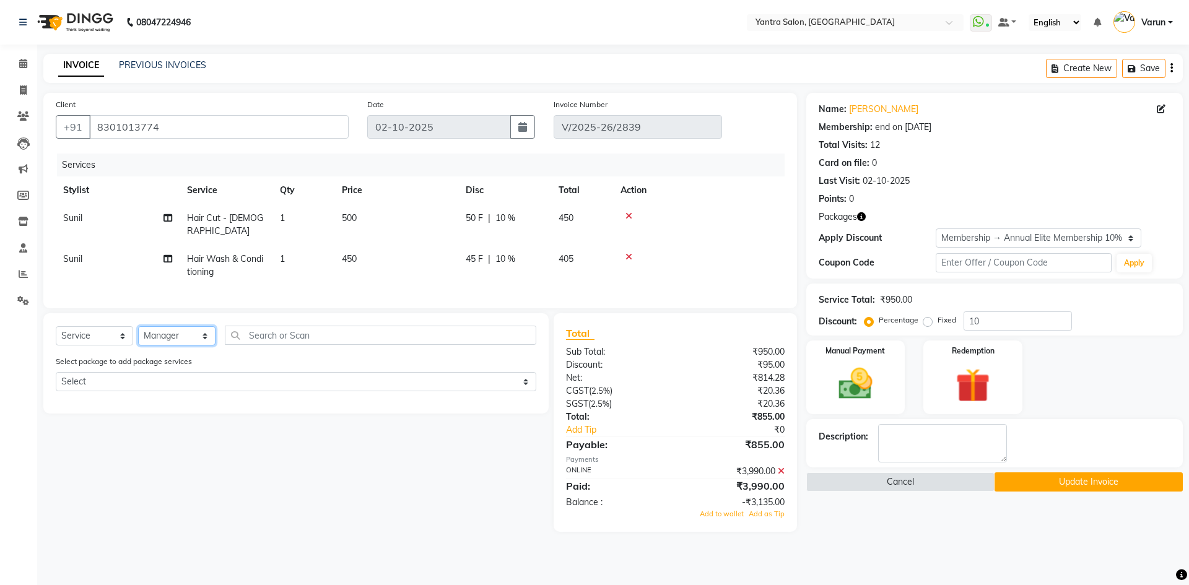
click at [138, 326] on select "Select Stylist admin Arshad Denis Dhani Haseen Jaswant Manager Payal Prama Shah…" at bounding box center [176, 335] width 77 height 19
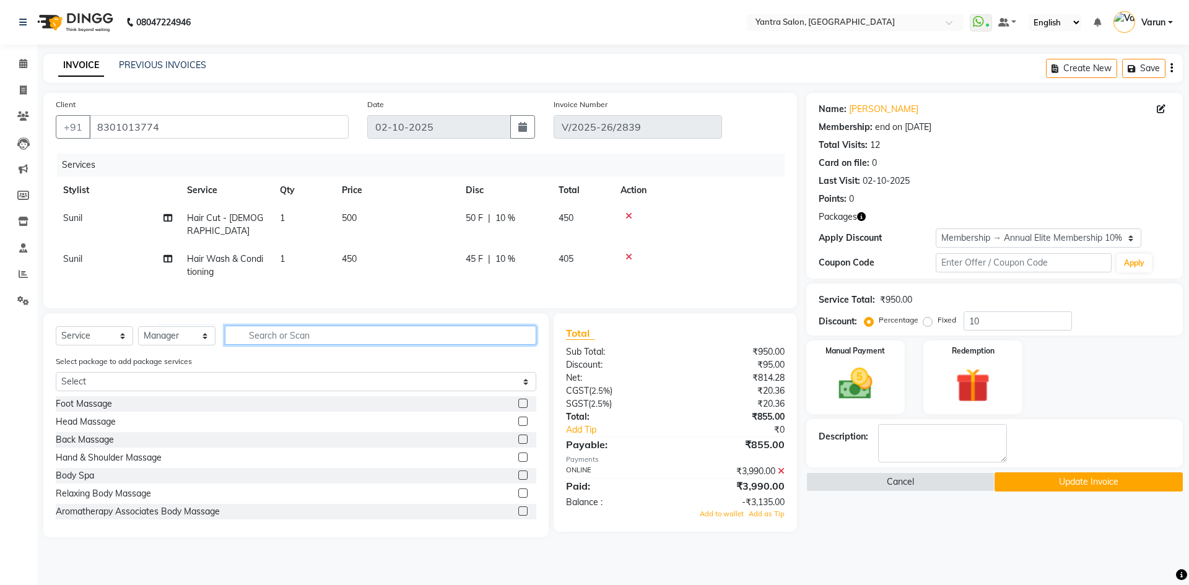
click at [255, 334] on input "text" at bounding box center [381, 335] width 312 height 19
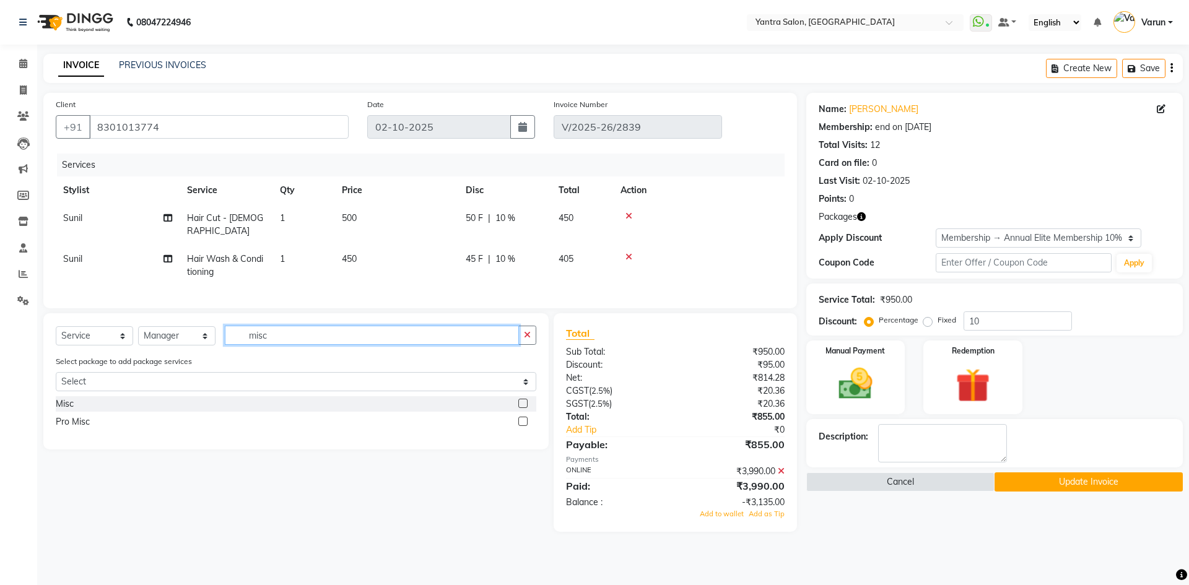
type input "misc"
click at [522, 402] on label at bounding box center [523, 403] width 9 height 9
click at [522, 402] on input "checkbox" at bounding box center [523, 404] width 8 height 8
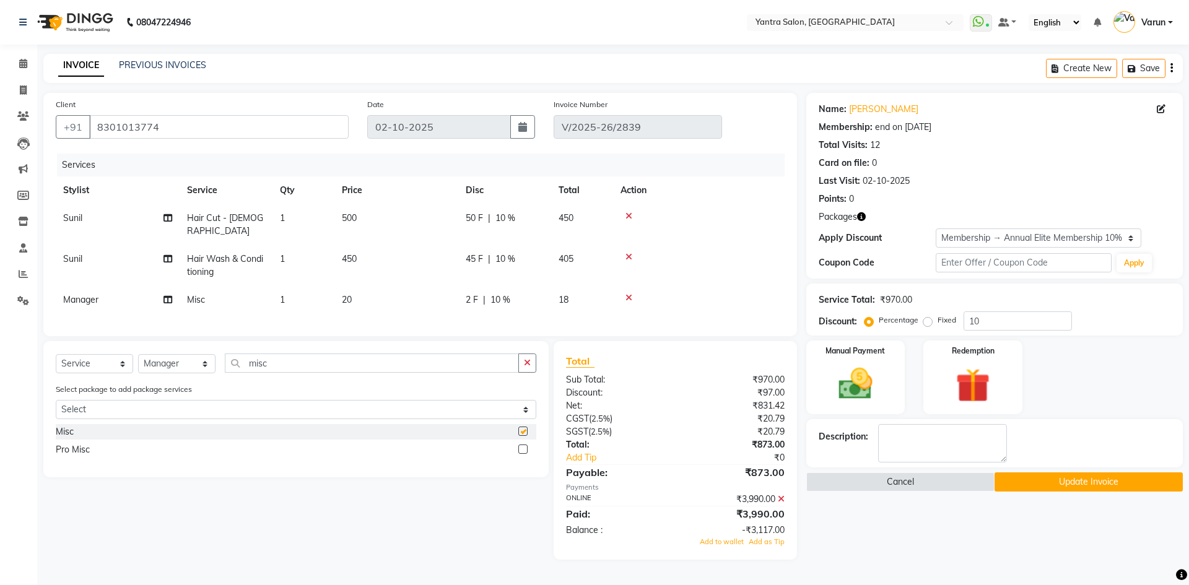
checkbox input "false"
click at [421, 286] on td "20" at bounding box center [397, 300] width 124 height 28
select select "46998"
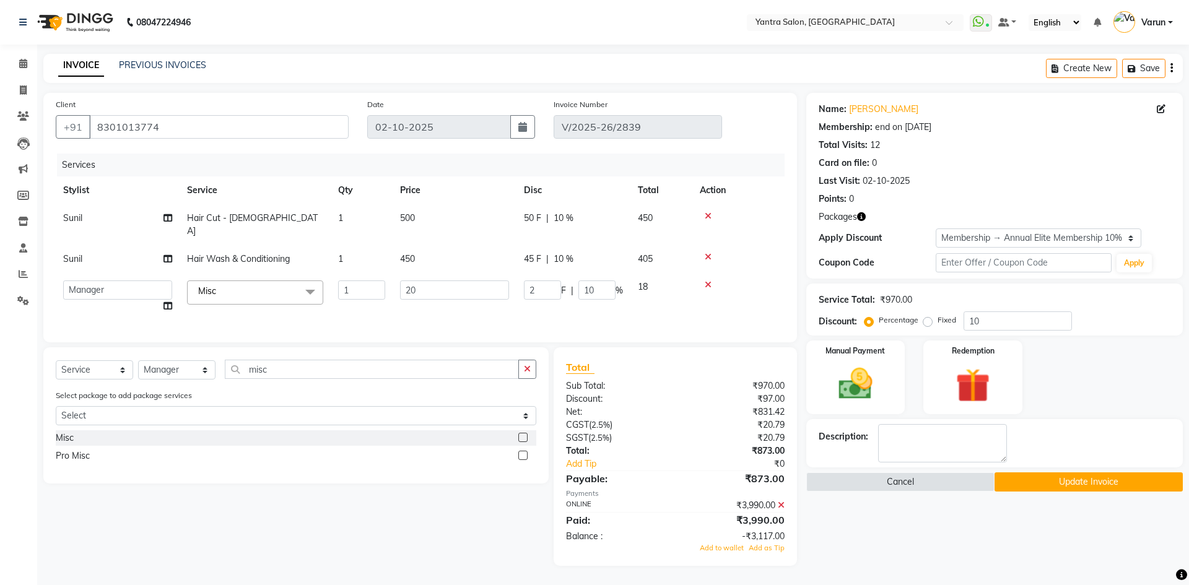
click at [421, 281] on input "20" at bounding box center [454, 290] width 109 height 19
type input "3300"
click at [454, 307] on div "Services Stylist Service Qty Price Disc Total Action Sunil Hair Cut - Female 1 …" at bounding box center [420, 242] width 729 height 177
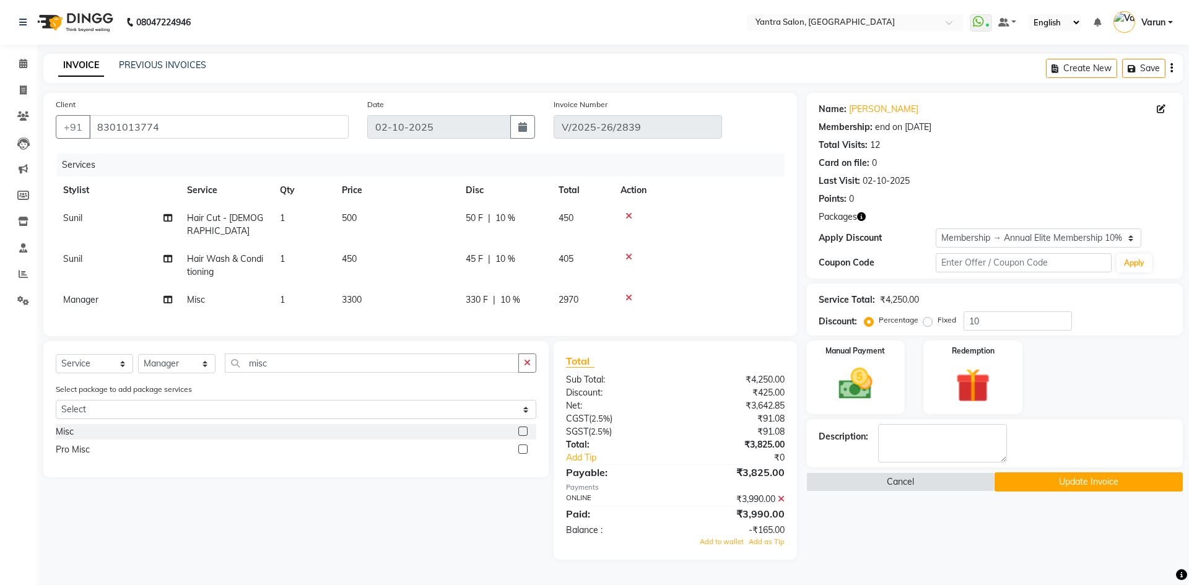
click at [546, 295] on td "330 F | 10 %" at bounding box center [504, 300] width 93 height 28
select select "46998"
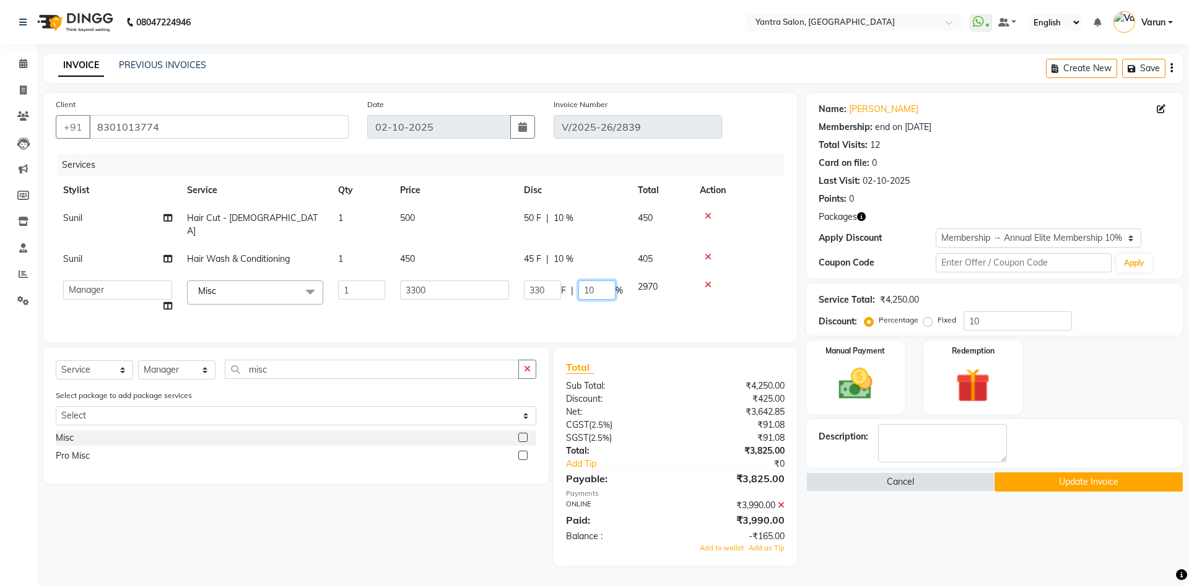
click at [602, 283] on input "10" at bounding box center [597, 290] width 37 height 19
type input "5"
click at [547, 297] on td "330 F | 5 %" at bounding box center [574, 296] width 114 height 47
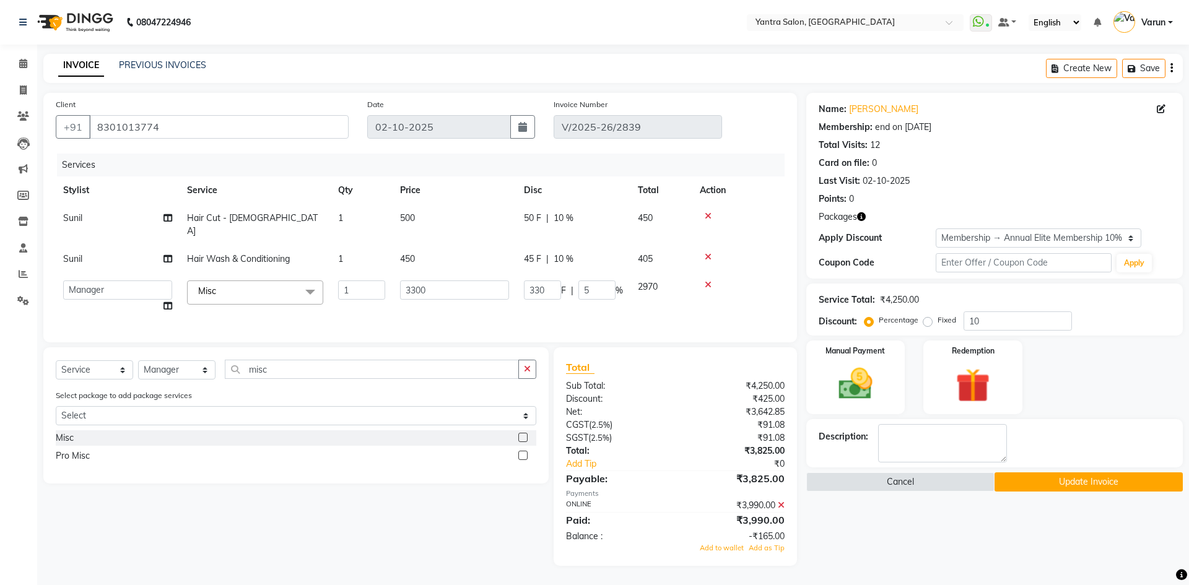
select select "46998"
click at [1082, 483] on button "Update Invoice" at bounding box center [1089, 482] width 188 height 19
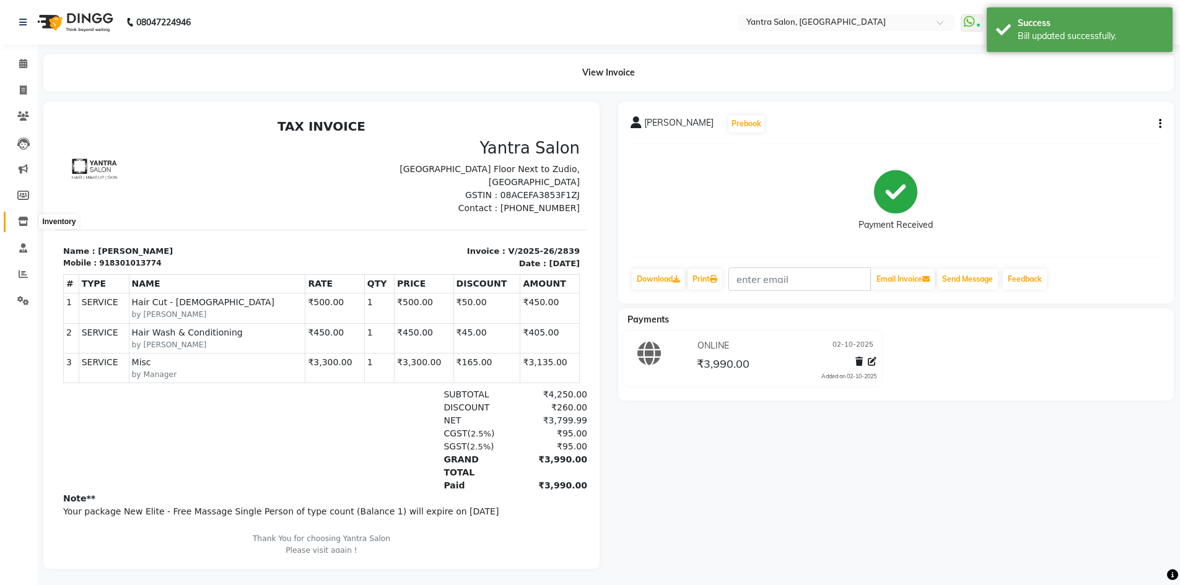
click at [27, 220] on icon at bounding box center [23, 221] width 11 height 9
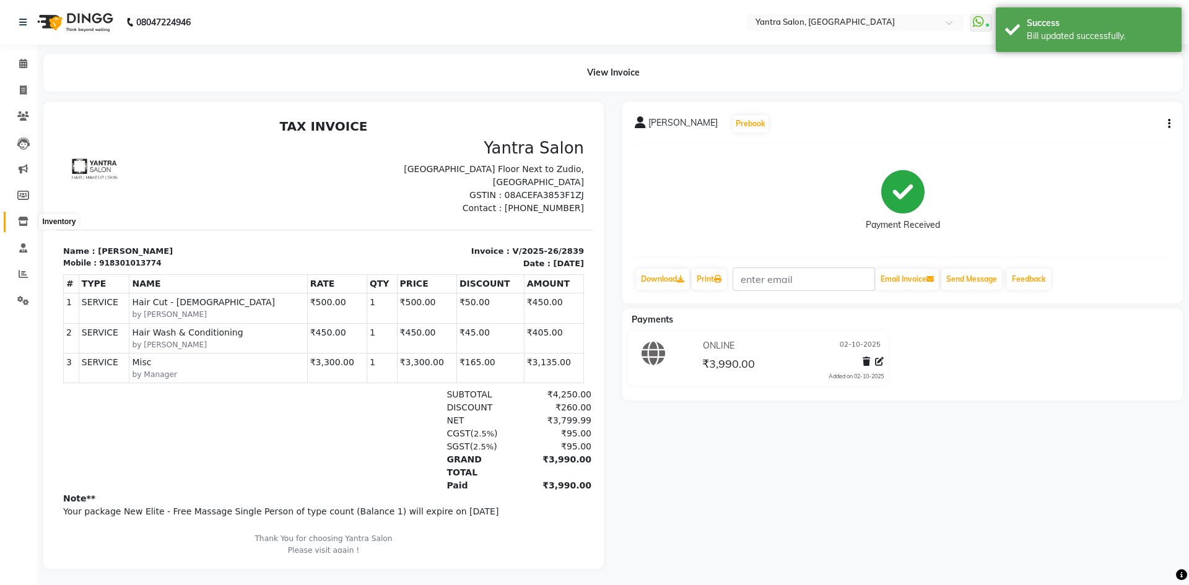
select select
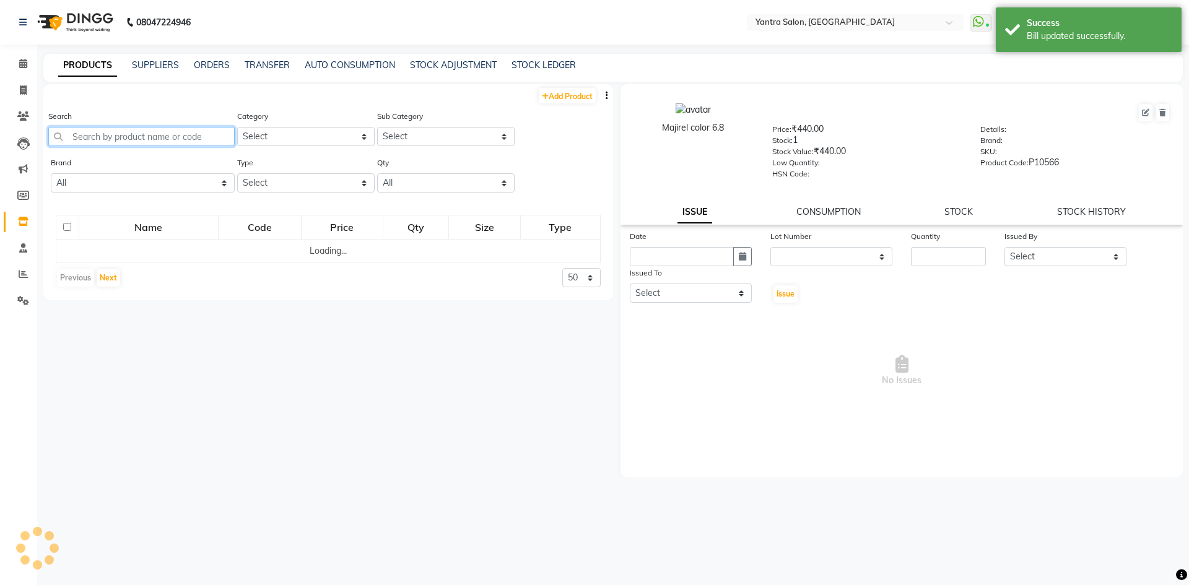
click at [164, 131] on input "text" at bounding box center [141, 136] width 186 height 19
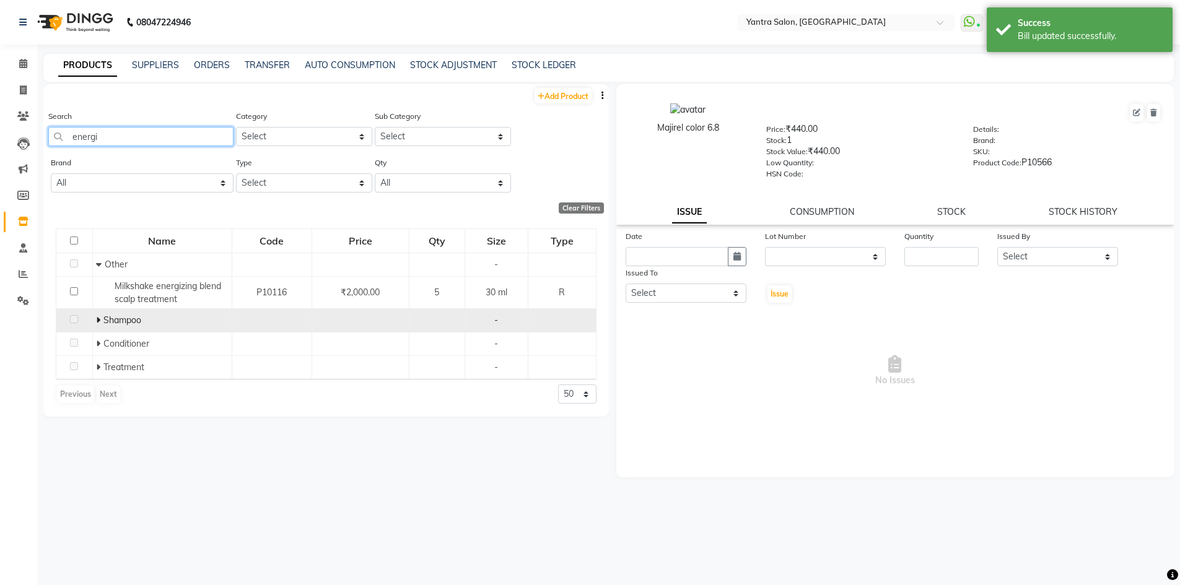
type input "energi"
drag, startPoint x: 102, startPoint y: 322, endPoint x: 123, endPoint y: 320, distance: 21.7
click at [100, 322] on span at bounding box center [99, 320] width 7 height 11
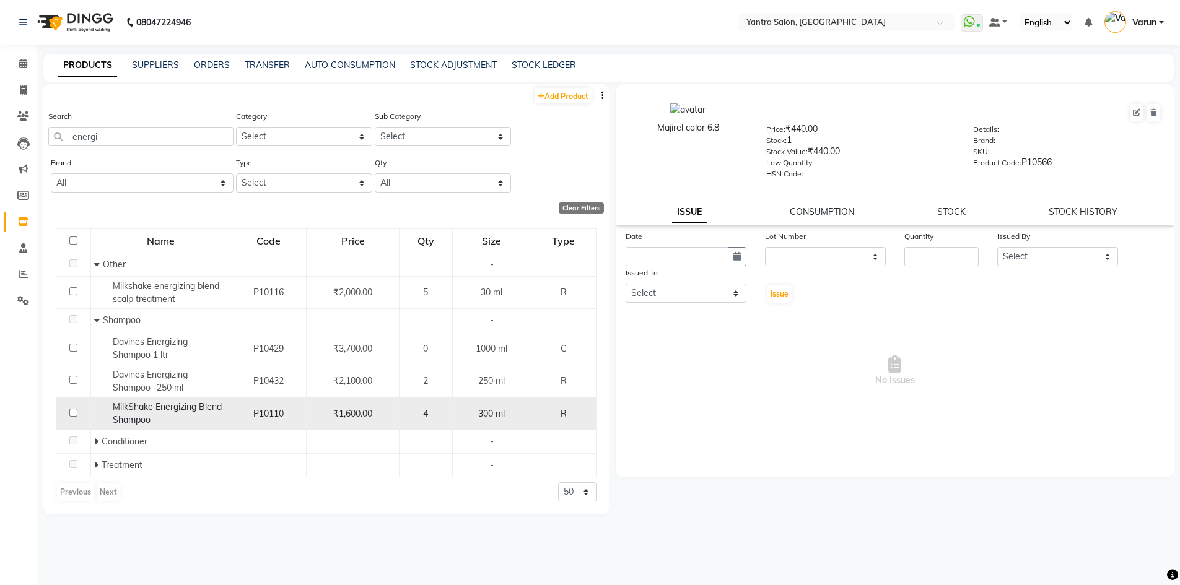
click at [169, 408] on span "MilkShake Energizing Blend Shampoo" at bounding box center [167, 413] width 109 height 24
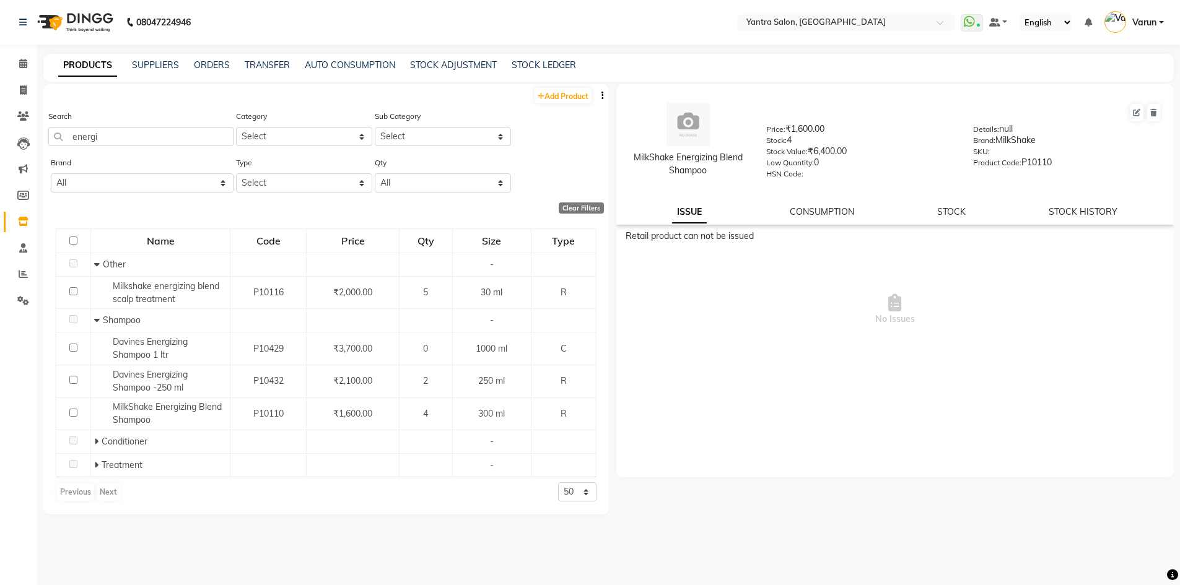
click at [962, 223] on div "MilkShake Energizing Blend Shampoo Price: ₹1,600.00 Stock: 4 Stock Value: ₹6,40…" at bounding box center [895, 154] width 558 height 141
click at [961, 211] on link "STOCK" at bounding box center [951, 211] width 28 height 11
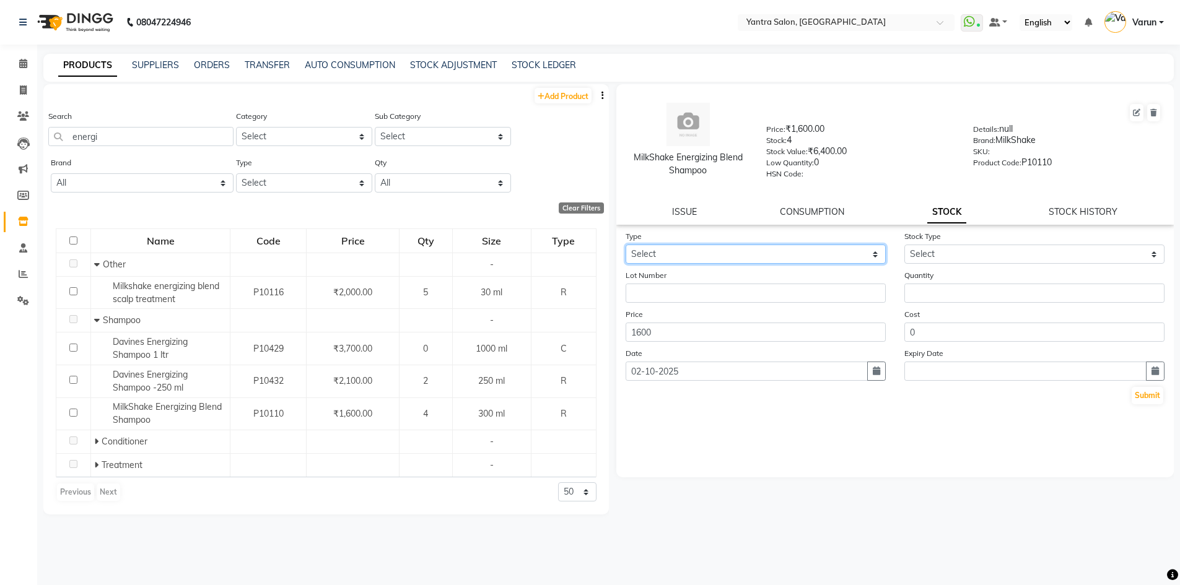
click at [729, 255] on select "Select In Out" at bounding box center [756, 254] width 260 height 19
click at [626, 245] on select "Select In Out" at bounding box center [756, 254] width 260 height 19
click at [730, 261] on select "Select In Out" at bounding box center [756, 254] width 260 height 19
select select "out"
click at [626, 245] on select "Select In Out" at bounding box center [756, 254] width 260 height 19
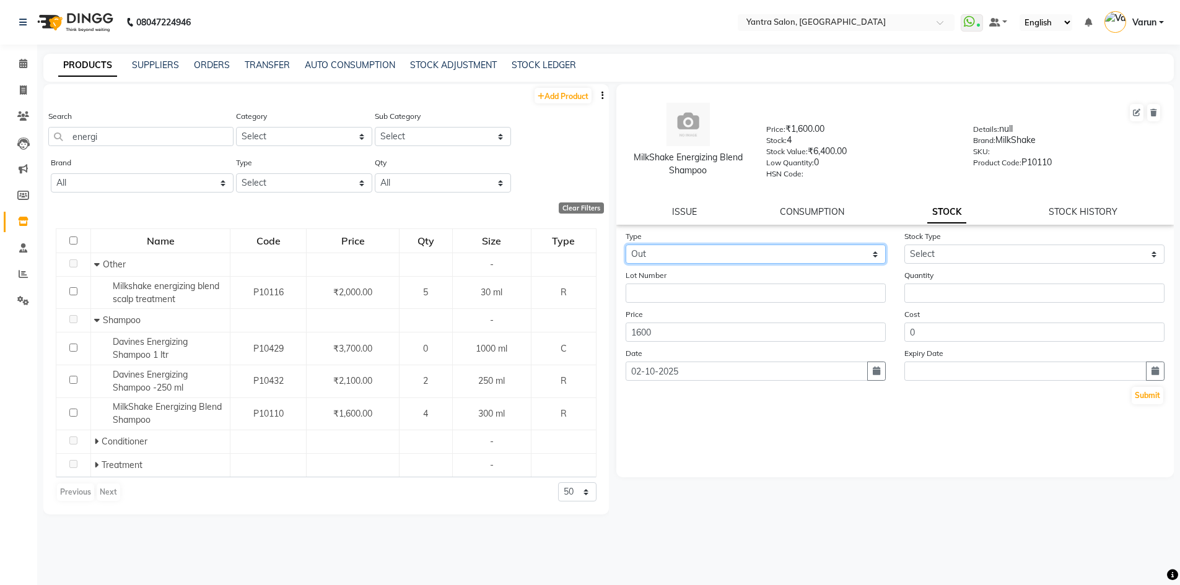
select select
click at [940, 232] on label "Stock Type" at bounding box center [922, 236] width 37 height 11
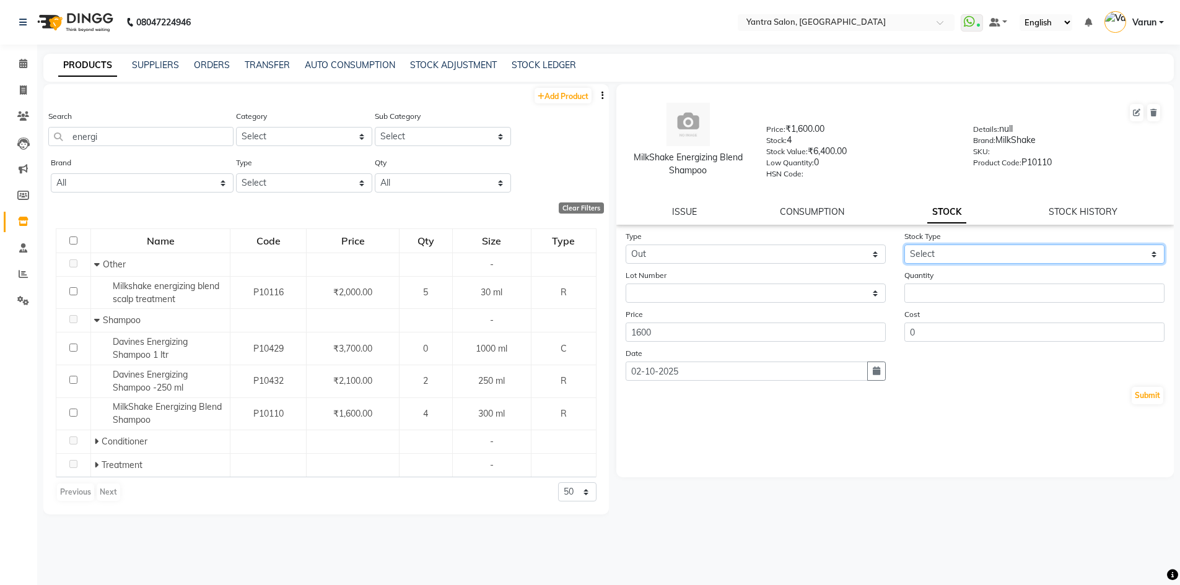
click at [941, 248] on select "Select Internal Use Damaged Expired Adjustment Return Other" at bounding box center [1034, 254] width 260 height 19
select select "internal use"
click at [904, 245] on select "Select Internal Use Damaged Expired Adjustment Return Other" at bounding box center [1034, 254] width 260 height 19
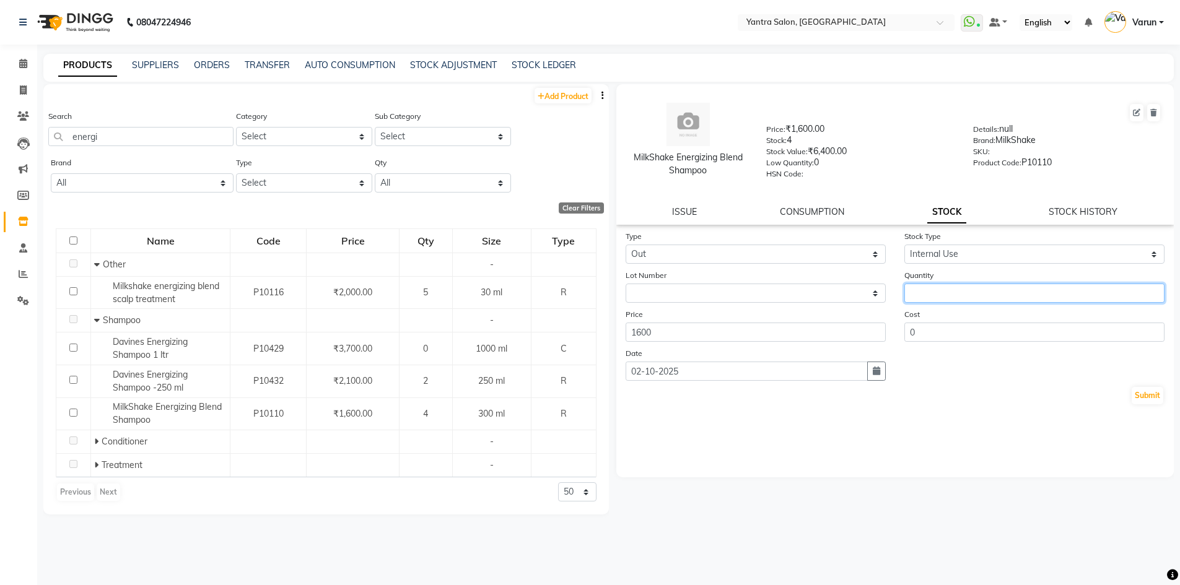
click at [943, 292] on input "number" at bounding box center [1034, 293] width 260 height 19
type input "1"
click at [1134, 400] on button "Submit" at bounding box center [1148, 395] width 32 height 17
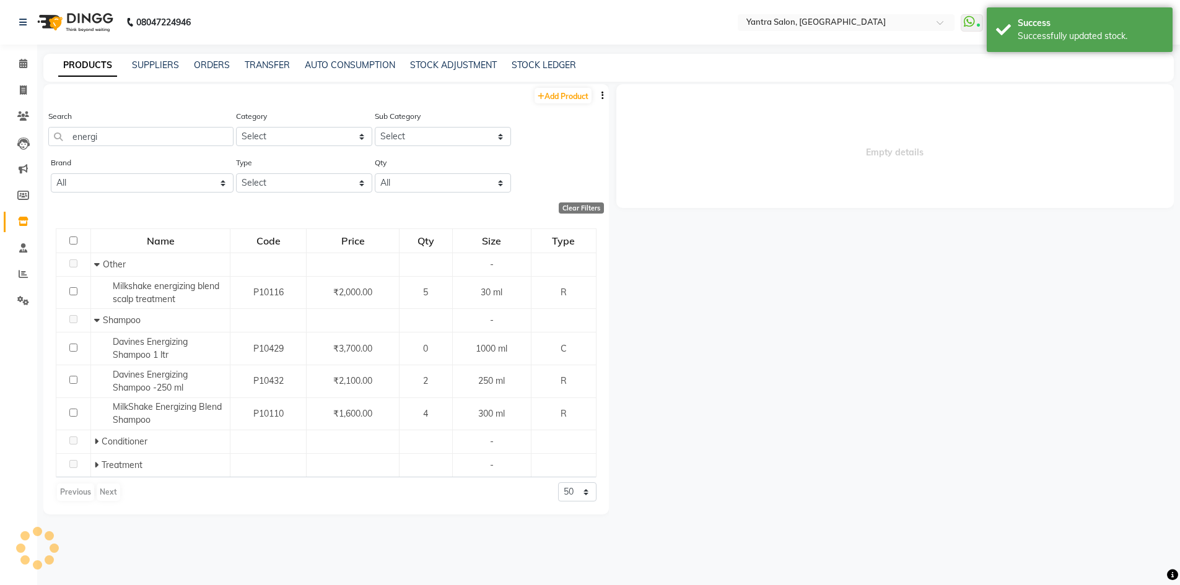
select select
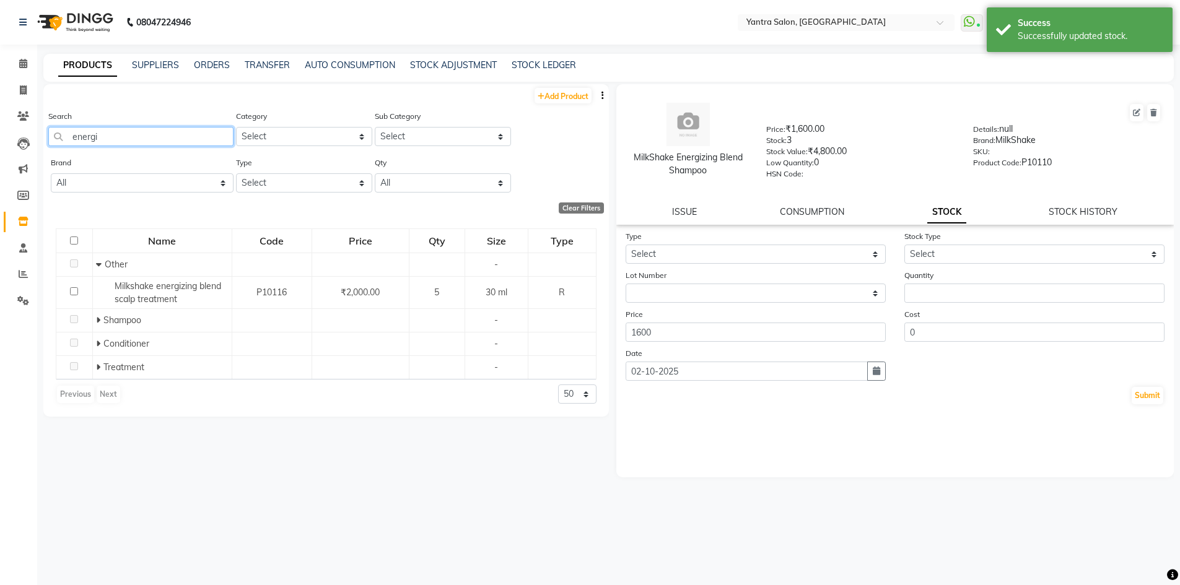
click at [151, 144] on input "energi" at bounding box center [140, 136] width 185 height 19
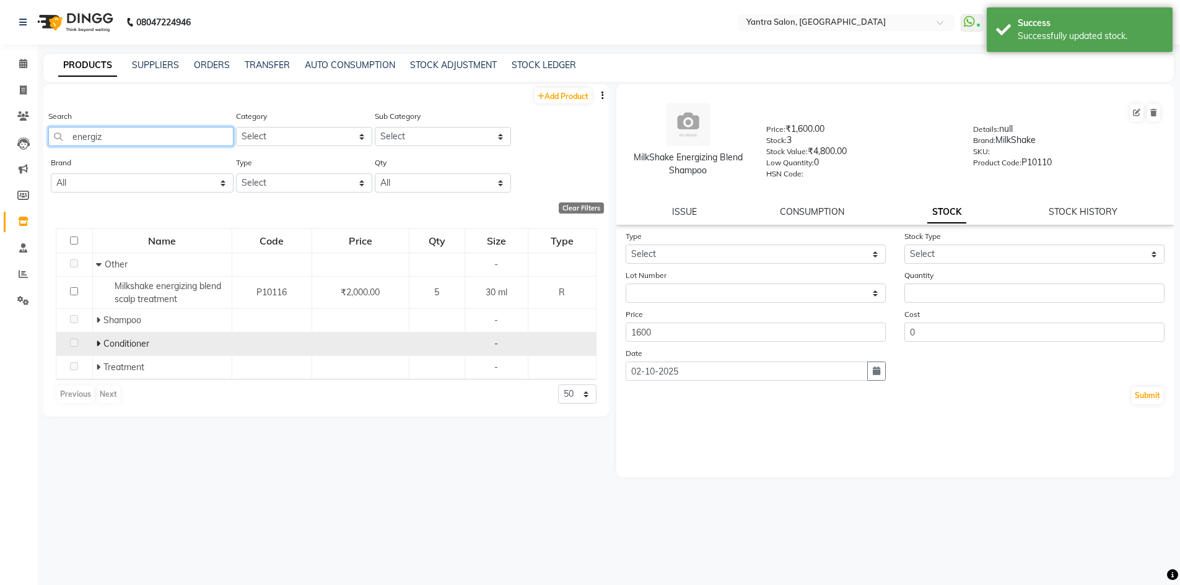
type input "energiz"
click at [102, 344] on span at bounding box center [99, 343] width 7 height 11
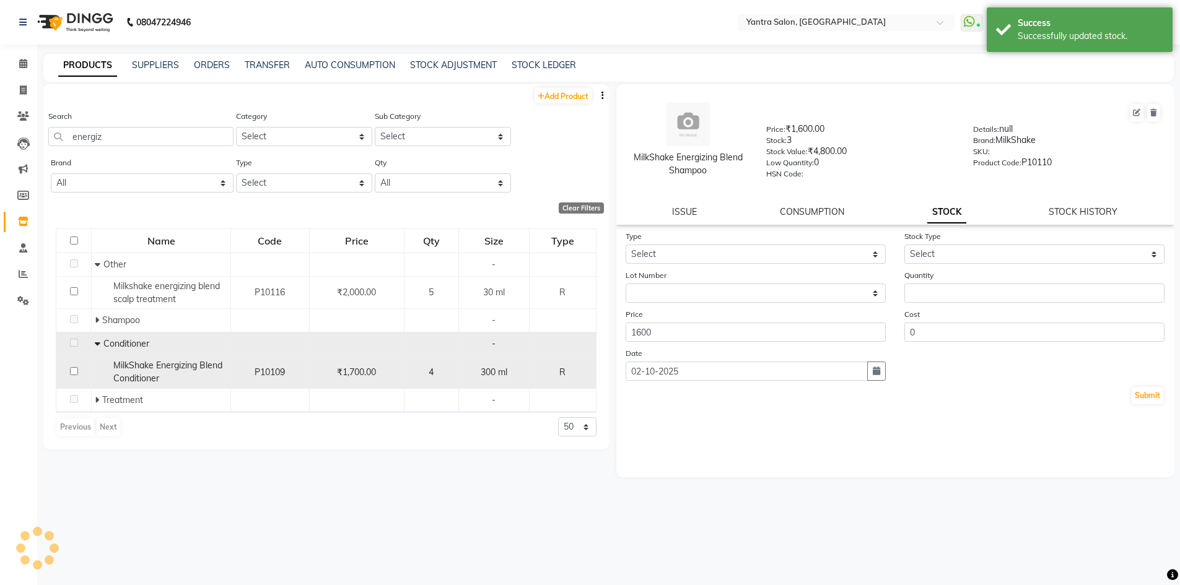
click at [186, 368] on span "MilkShake Energizing Blend Conditioner" at bounding box center [167, 372] width 109 height 24
select select
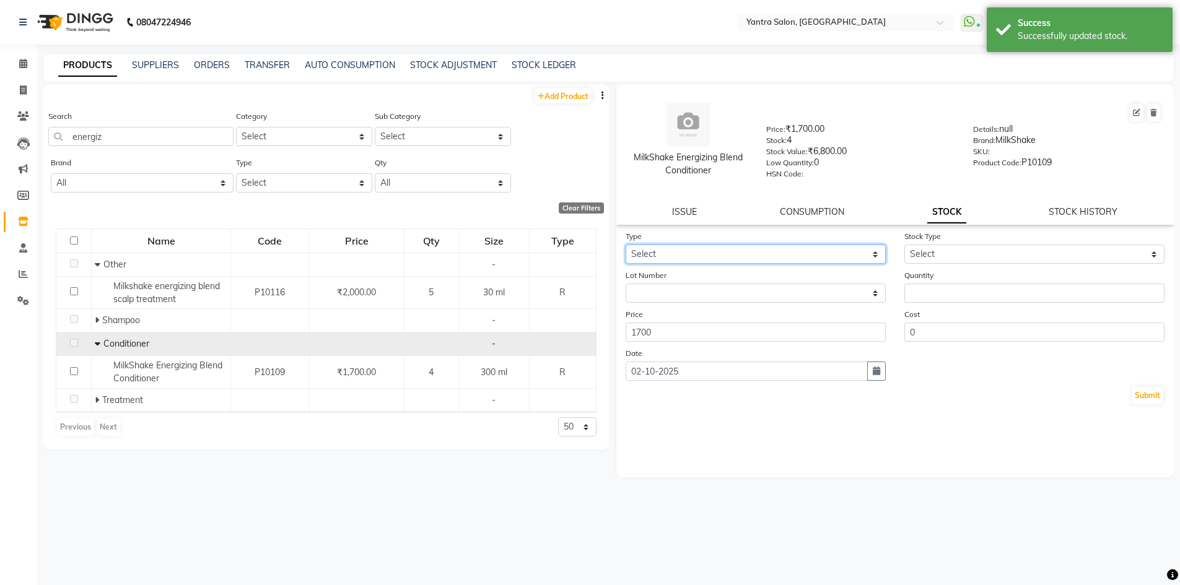
click at [717, 251] on select "Select In Out" at bounding box center [756, 254] width 260 height 19
select select "out"
click at [626, 245] on select "Select In Out" at bounding box center [756, 254] width 260 height 19
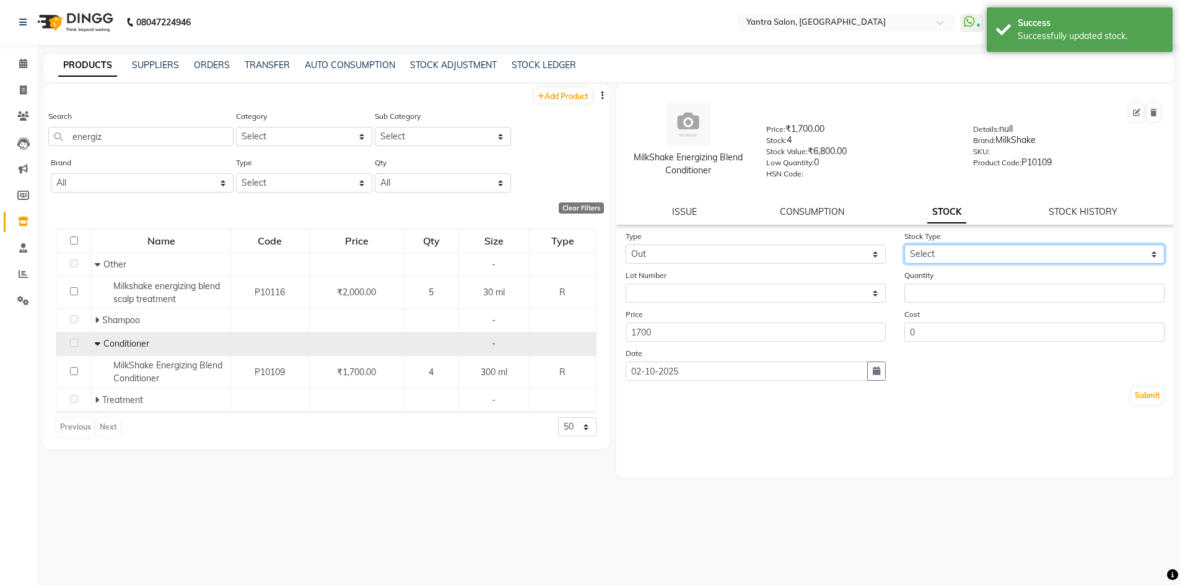
click at [914, 263] on select "Select Internal Use Damaged Expired Adjustment Return Other" at bounding box center [1034, 254] width 260 height 19
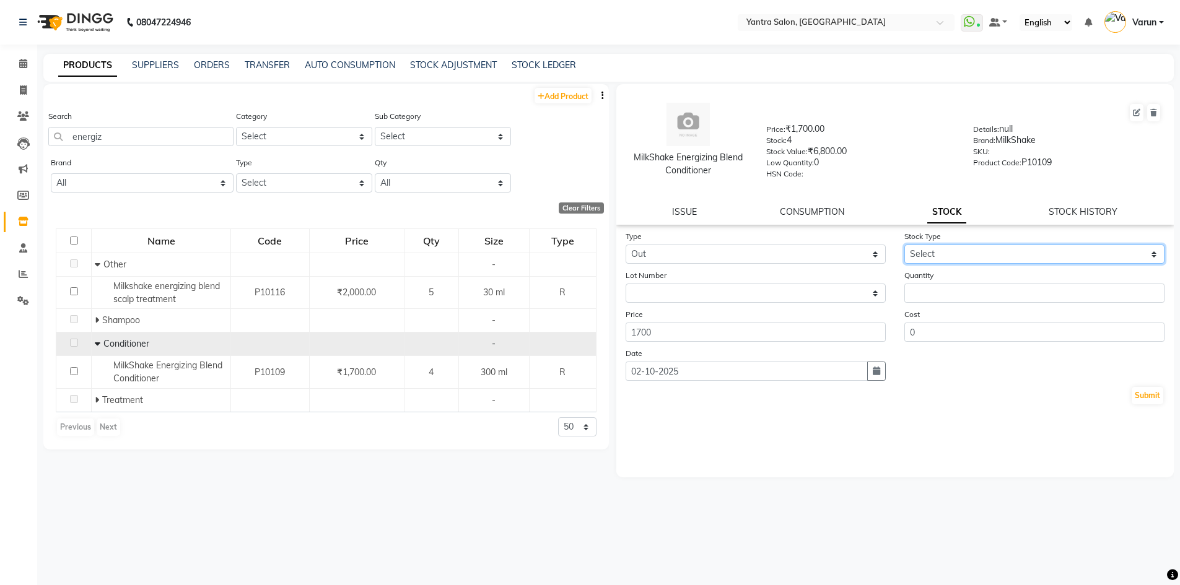
select select "internal use"
click at [904, 245] on select "Select Internal Use Damaged Expired Adjustment Return Other" at bounding box center [1034, 254] width 260 height 19
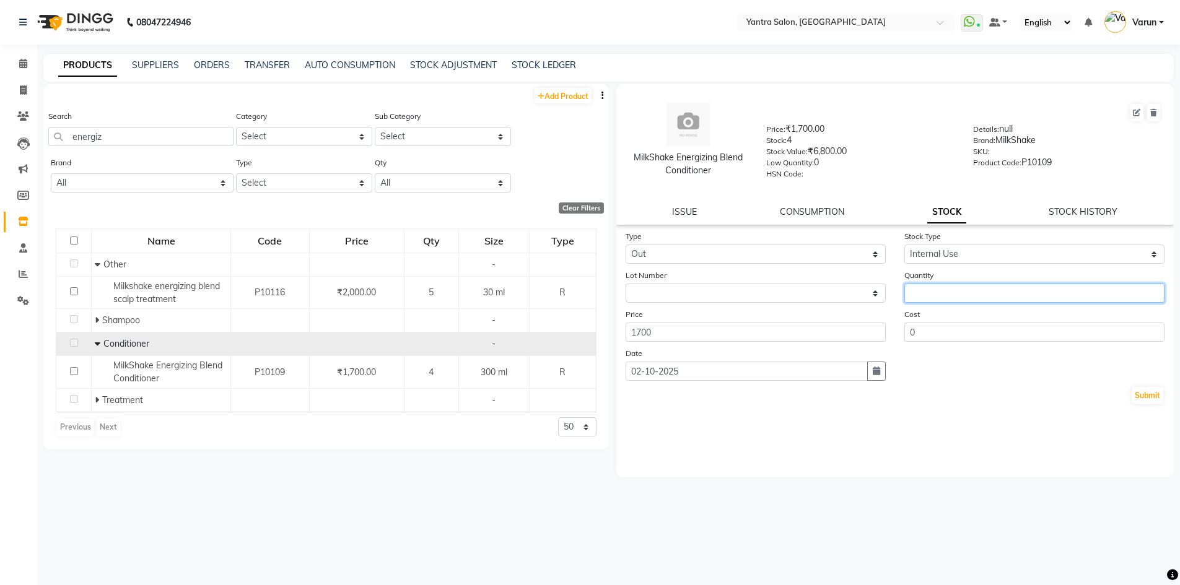
click at [947, 293] on input "number" at bounding box center [1034, 293] width 260 height 19
type input "1"
click at [1137, 395] on button "Submit" at bounding box center [1148, 395] width 32 height 17
select select
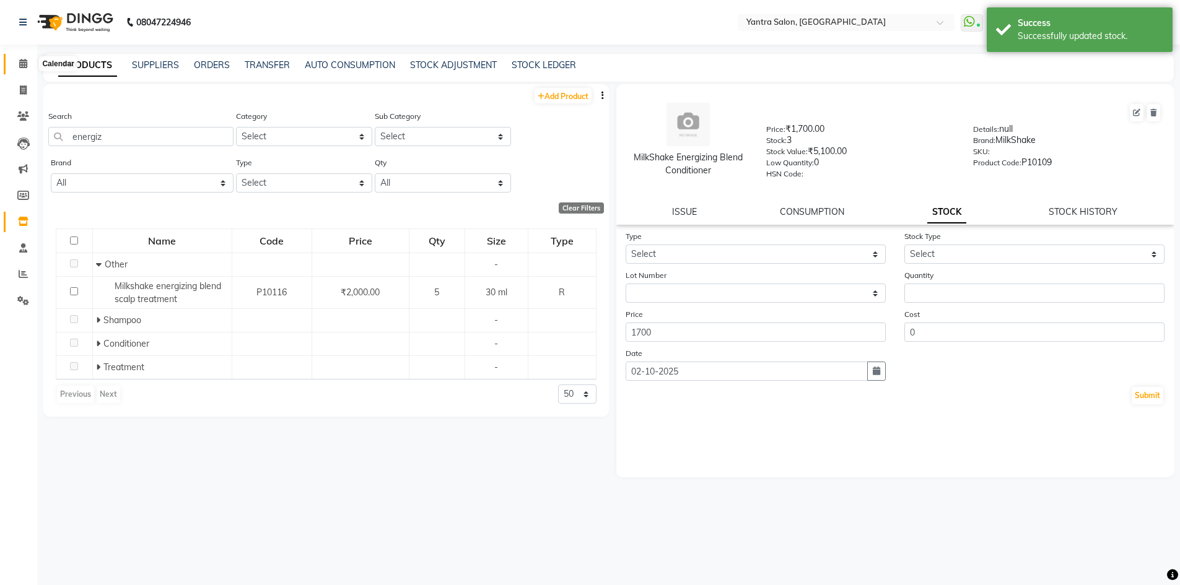
click at [24, 63] on icon at bounding box center [23, 63] width 8 height 9
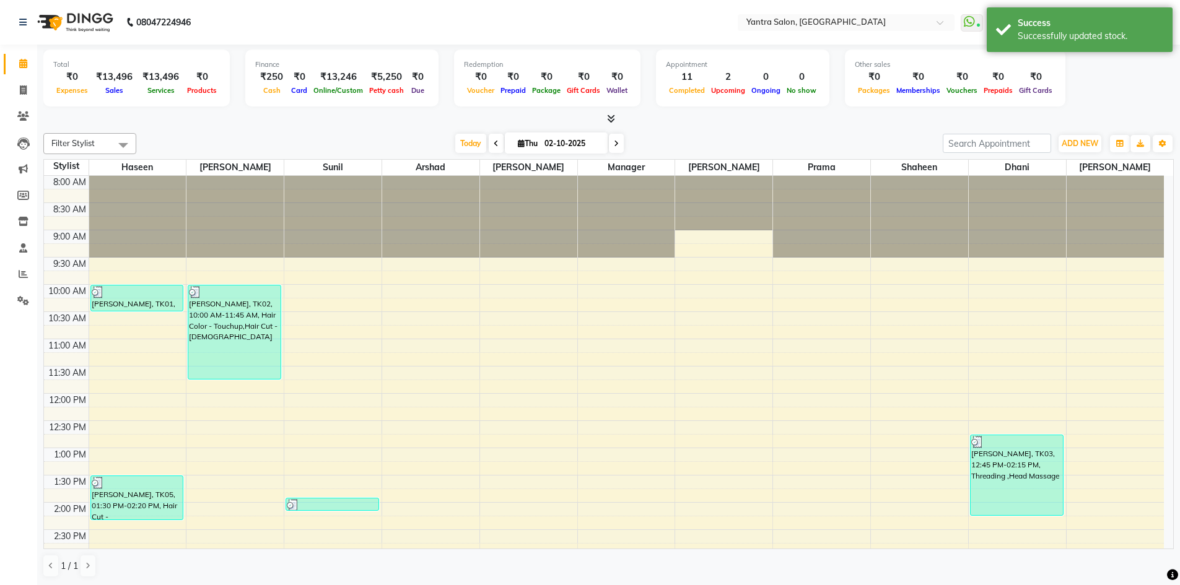
drag, startPoint x: 453, startPoint y: 138, endPoint x: 464, endPoint y: 233, distance: 96.0
click at [455, 138] on span "Today" at bounding box center [470, 143] width 31 height 19
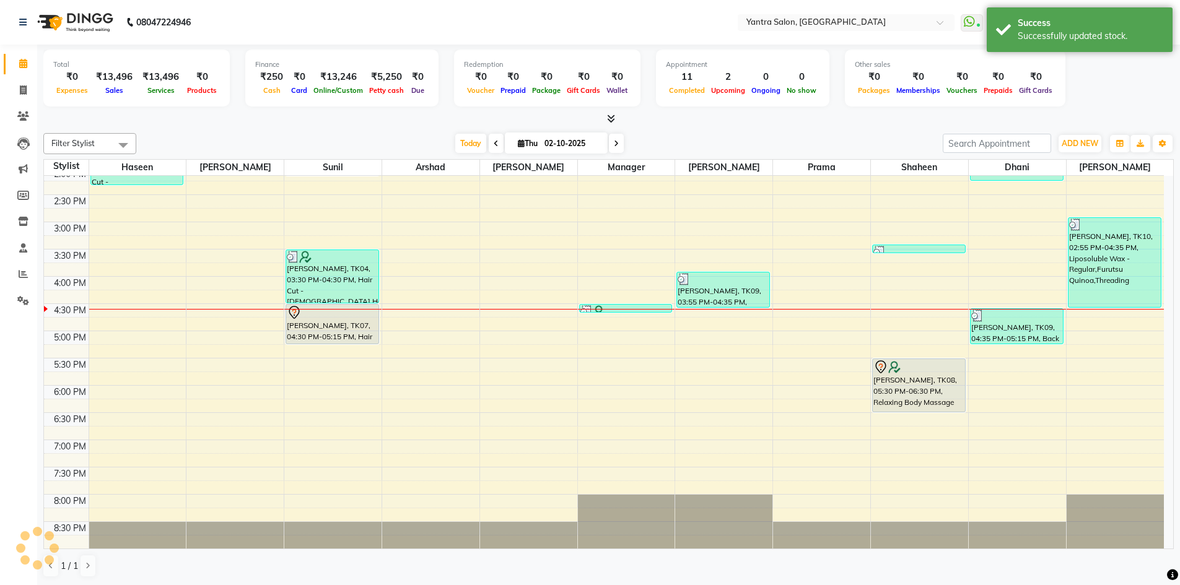
scroll to position [1, 0]
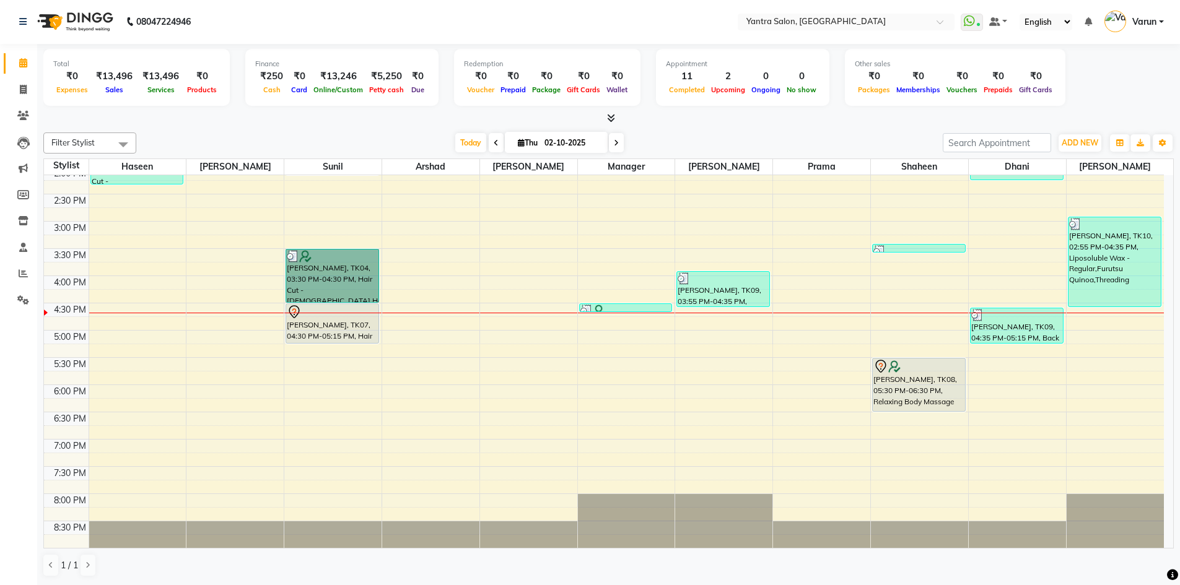
drag, startPoint x: 528, startPoint y: 365, endPoint x: 0, endPoint y: 545, distance: 557.5
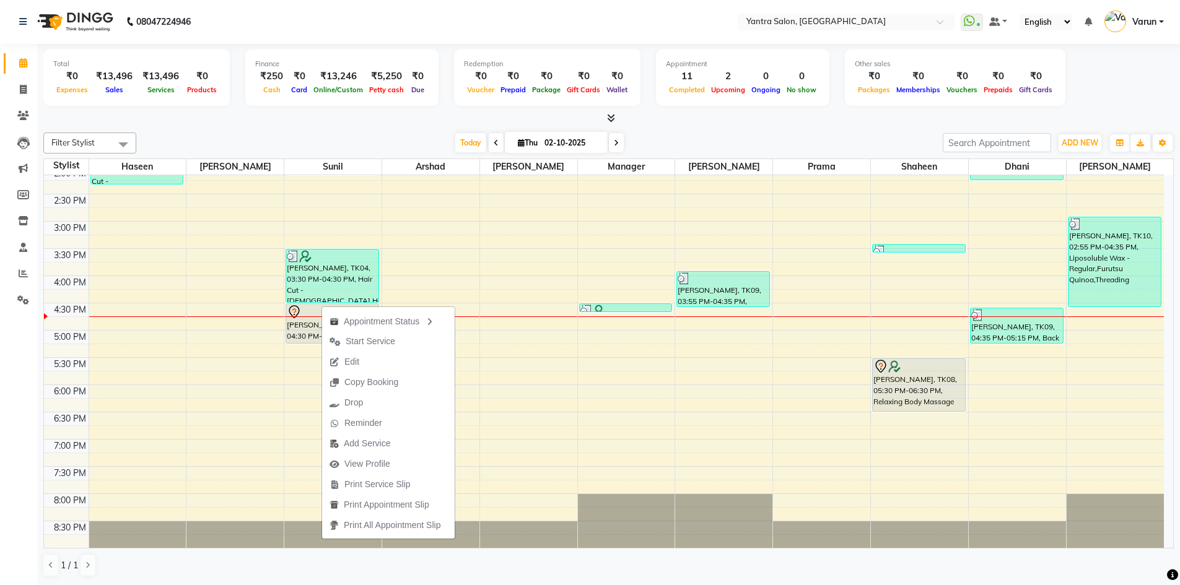
click at [303, 108] on div "Total ₹0 Expenses ₹13,496 Sales ₹13,496 Services ₹0 Products Finance ₹250 Cash …" at bounding box center [608, 79] width 1131 height 61
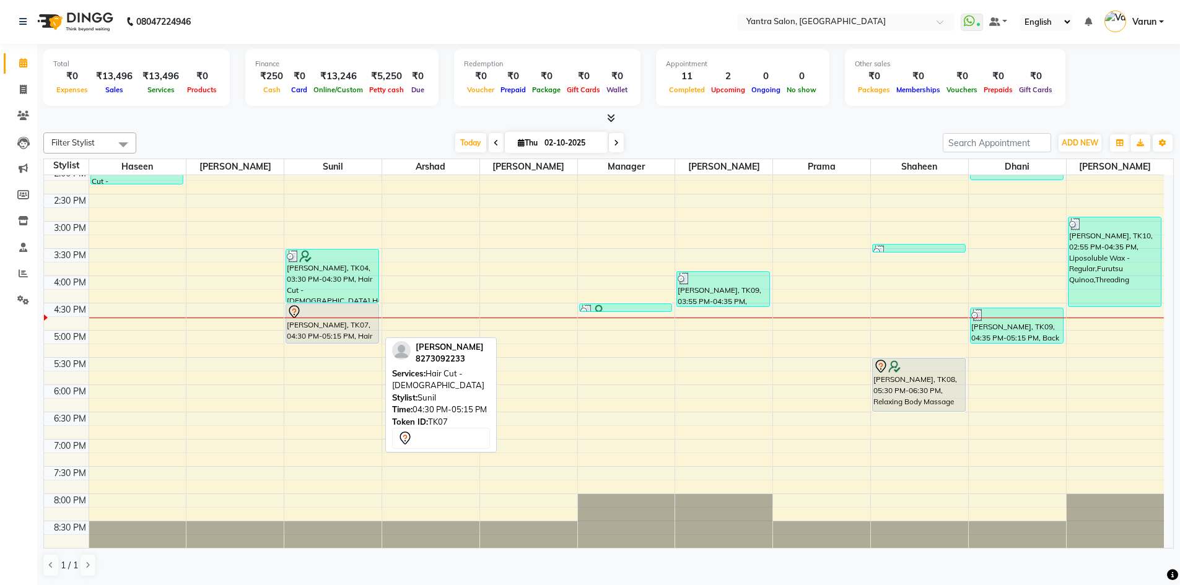
click at [315, 330] on div "Mahima Chaudhary, TK07, 04:30 PM-05:15 PM, Hair Cut - Female" at bounding box center [332, 323] width 92 height 39
select select "7"
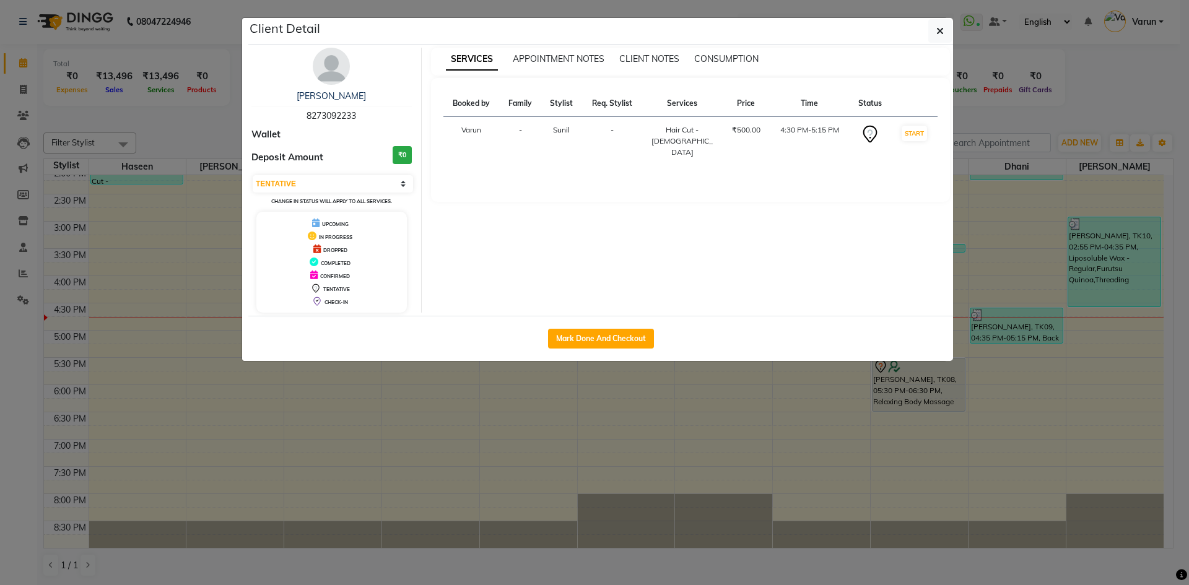
click at [331, 116] on span "8273092233" at bounding box center [332, 115] width 50 height 11
copy span "8273092233"
click at [495, 392] on ngb-modal-window "Client Detail Mahima Chaudhary 8273092233 Wallet Deposit Amount ₹0 Select IN SE…" at bounding box center [594, 292] width 1189 height 585
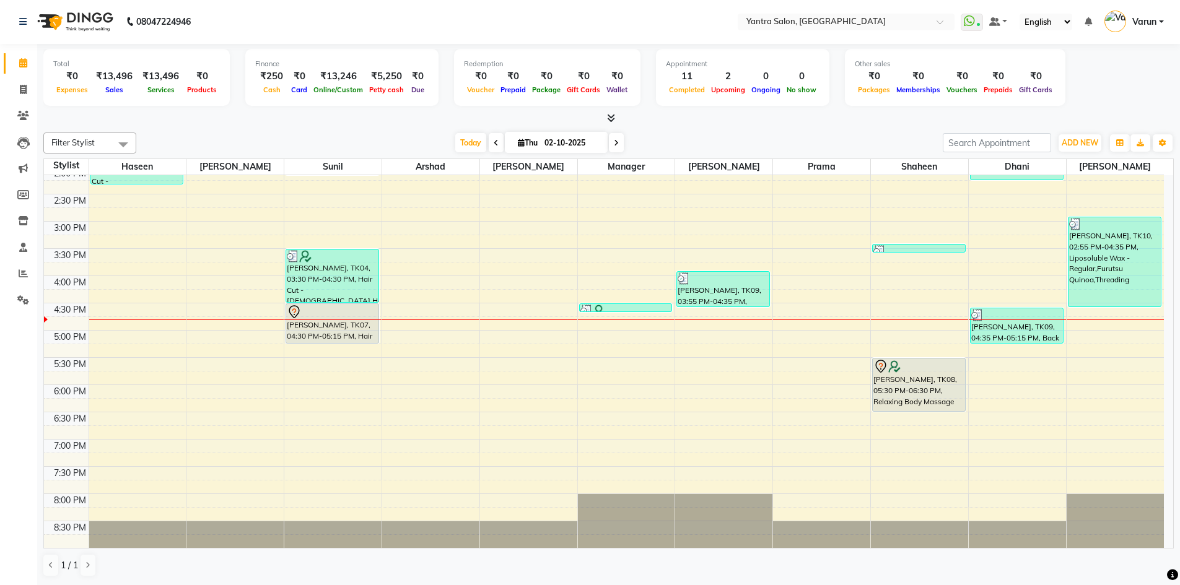
drag, startPoint x: 342, startPoint y: 121, endPoint x: 349, endPoint y: 132, distance: 12.5
click at [342, 121] on div at bounding box center [608, 118] width 1131 height 13
click at [478, 145] on span "Today" at bounding box center [470, 142] width 31 height 19
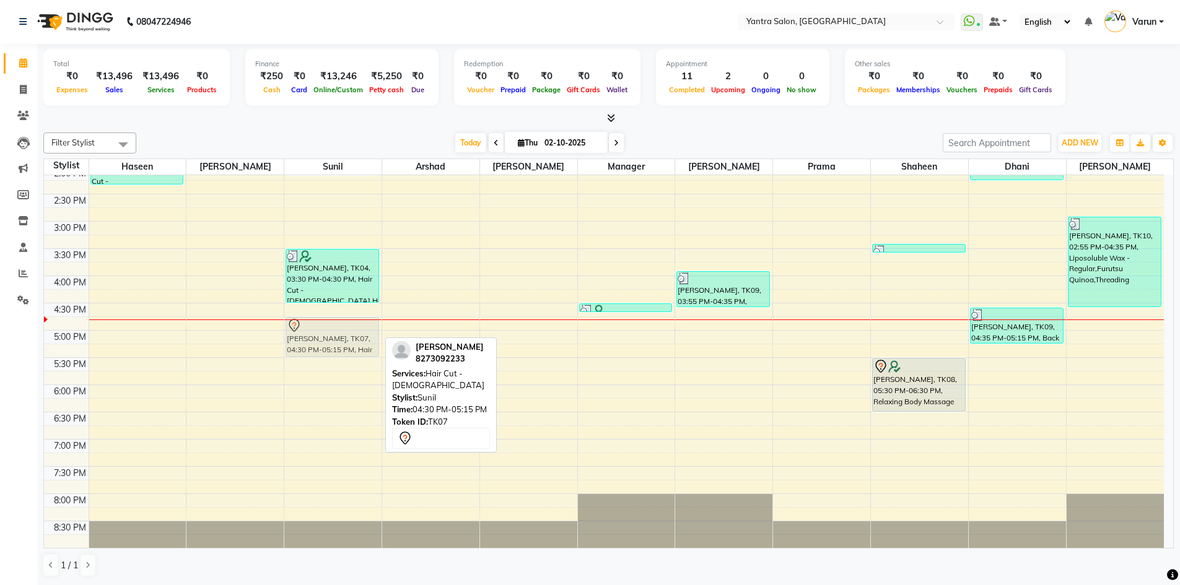
drag, startPoint x: 313, startPoint y: 309, endPoint x: 317, endPoint y: 326, distance: 18.2
click at [317, 326] on div "Romi Kansara, TK03, 01:55 PM-02:10 PM, Hair Wash & Conditioning Anamika AIIMS, …" at bounding box center [332, 194] width 97 height 708
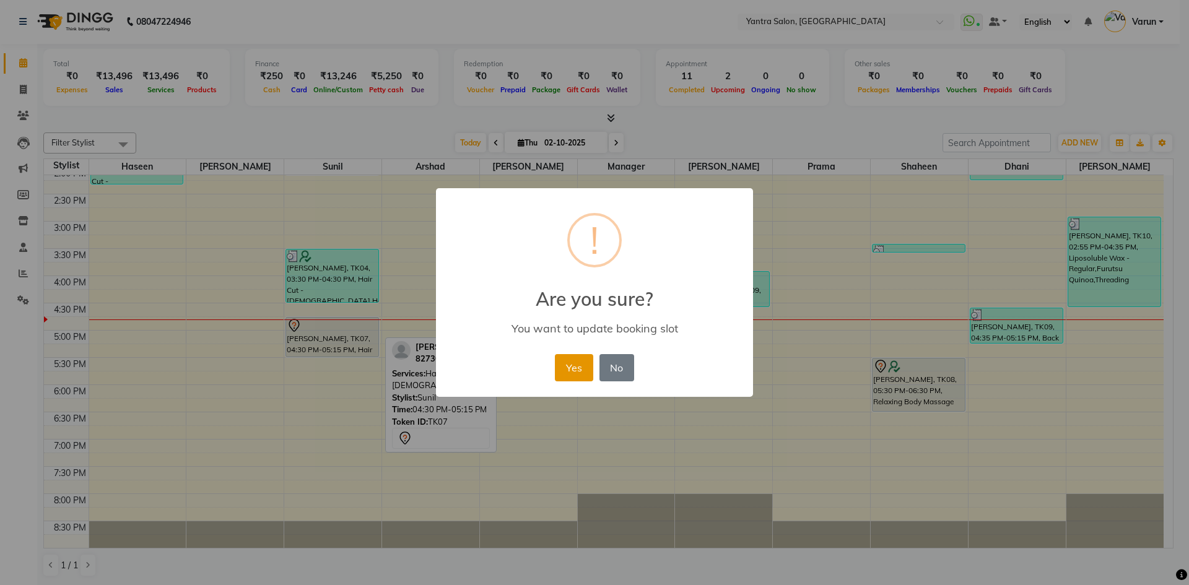
click at [563, 359] on button "Yes" at bounding box center [574, 367] width 38 height 27
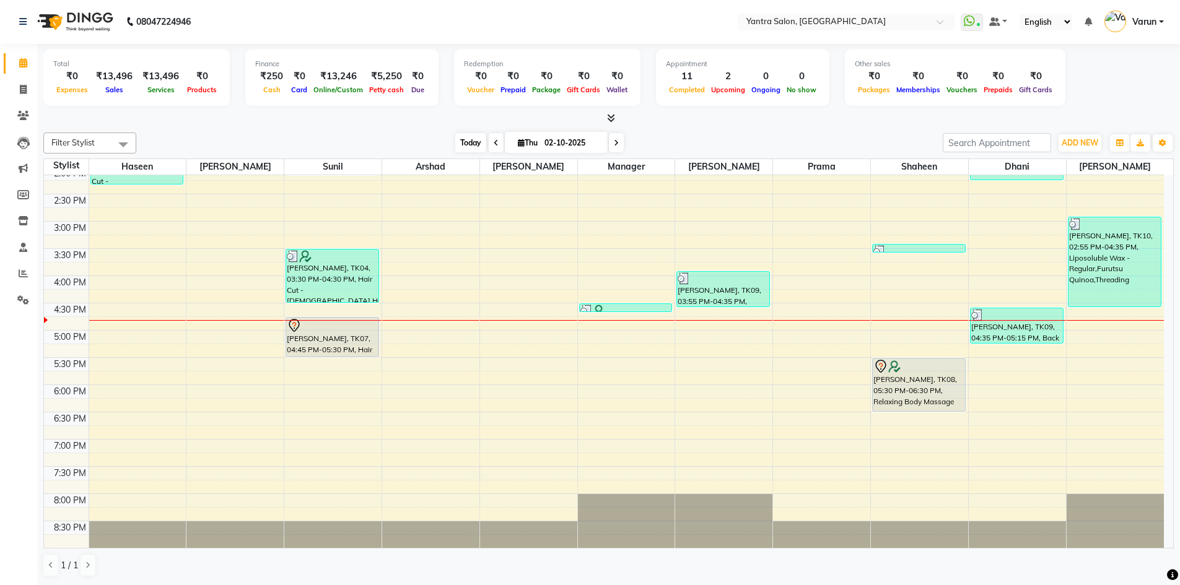
click at [463, 148] on span "Today" at bounding box center [470, 142] width 31 height 19
click at [468, 150] on span "Today" at bounding box center [470, 142] width 31 height 19
click at [12, 223] on link "Inventory" at bounding box center [19, 221] width 30 height 20
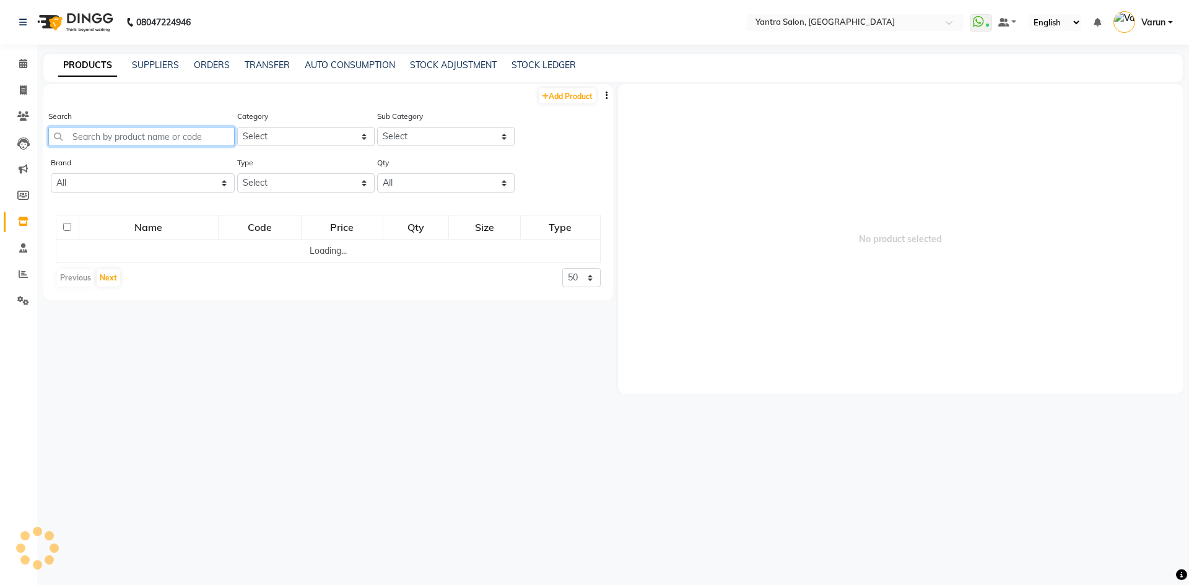
click at [112, 134] on input "text" at bounding box center [141, 136] width 186 height 19
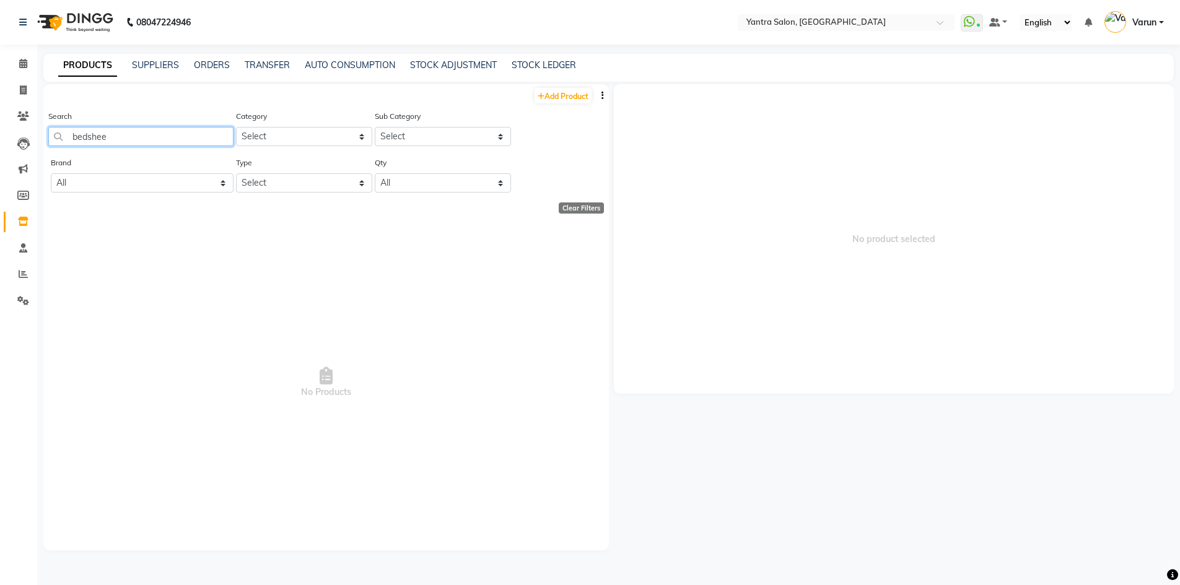
click at [87, 137] on input "bedshee" at bounding box center [140, 136] width 185 height 19
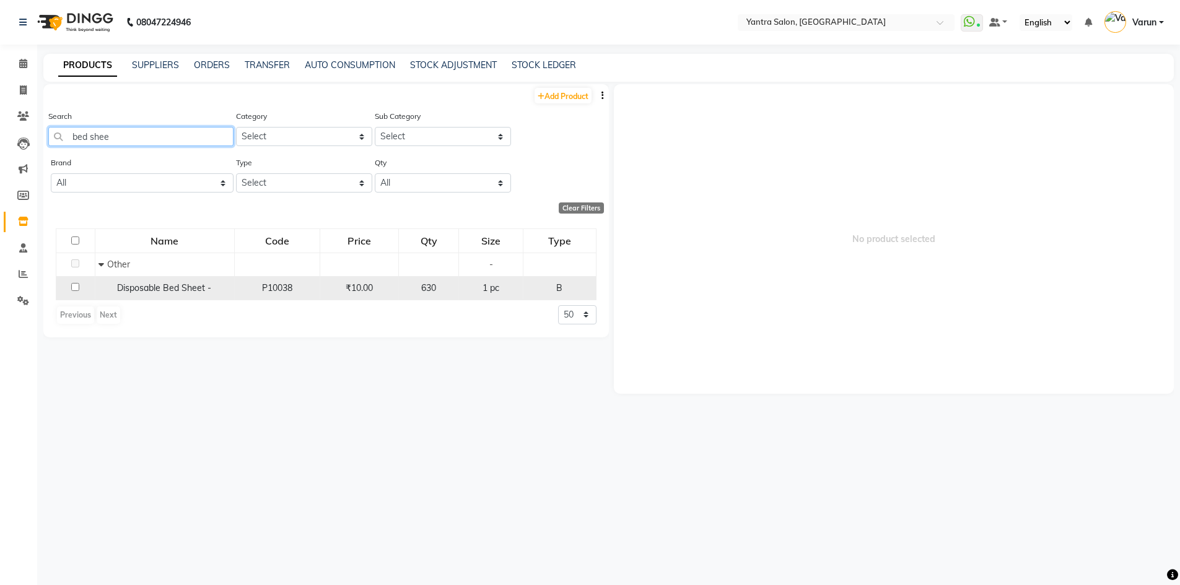
type input "bed shee"
click at [198, 286] on span "Disposable Bed Sheet -" at bounding box center [164, 287] width 94 height 11
select select
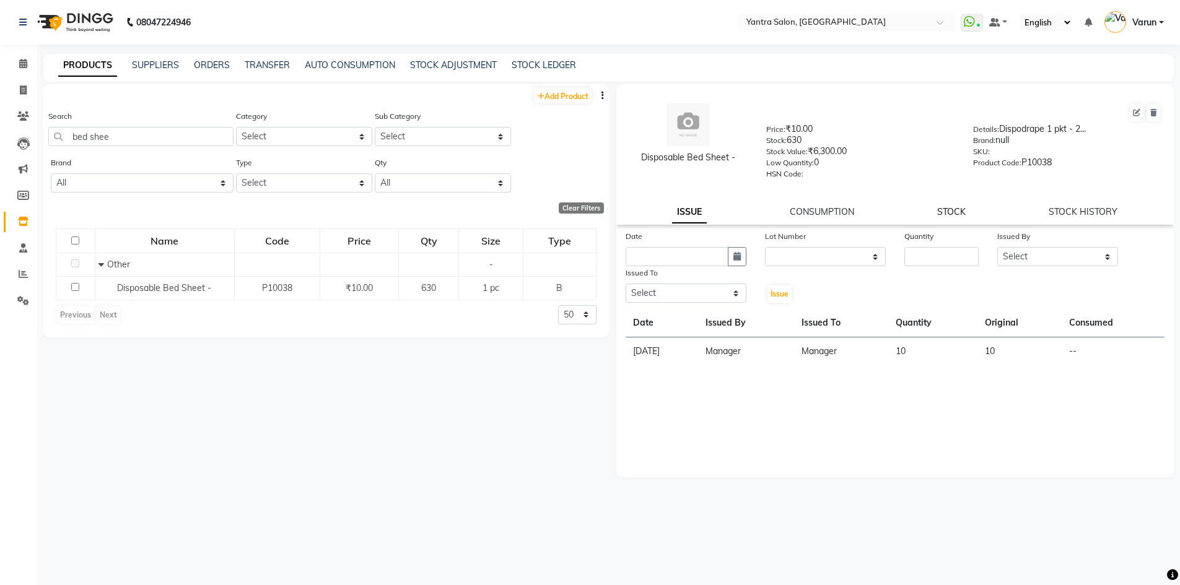
click at [956, 208] on link "STOCK" at bounding box center [951, 211] width 28 height 11
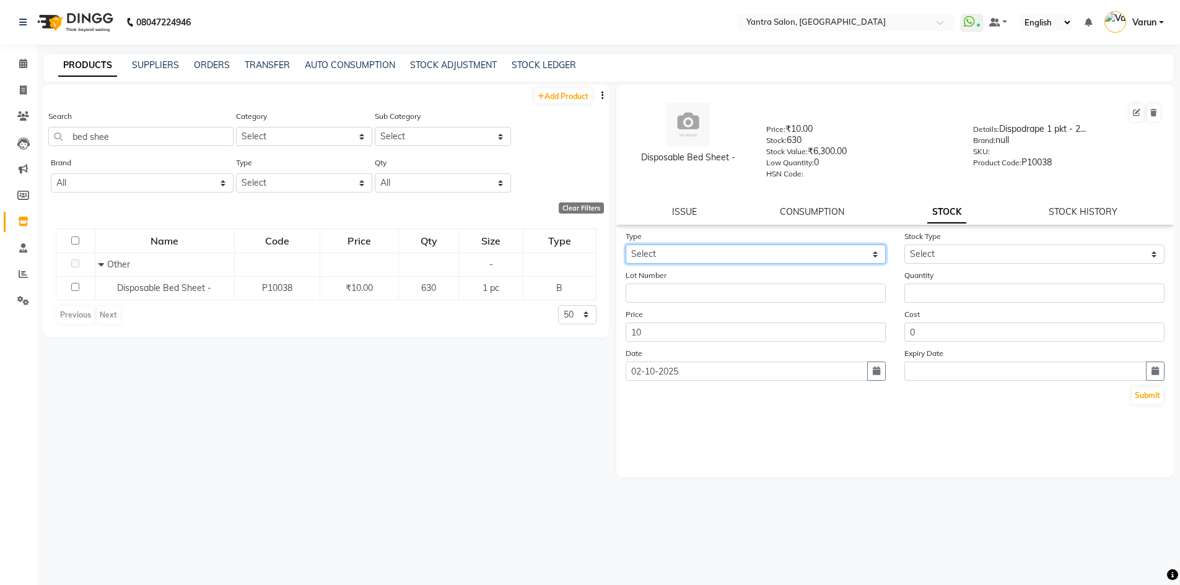
click at [685, 258] on select "Select In Out" at bounding box center [756, 254] width 260 height 19
select select "out"
click at [626, 245] on select "Select In Out" at bounding box center [756, 254] width 260 height 19
select select
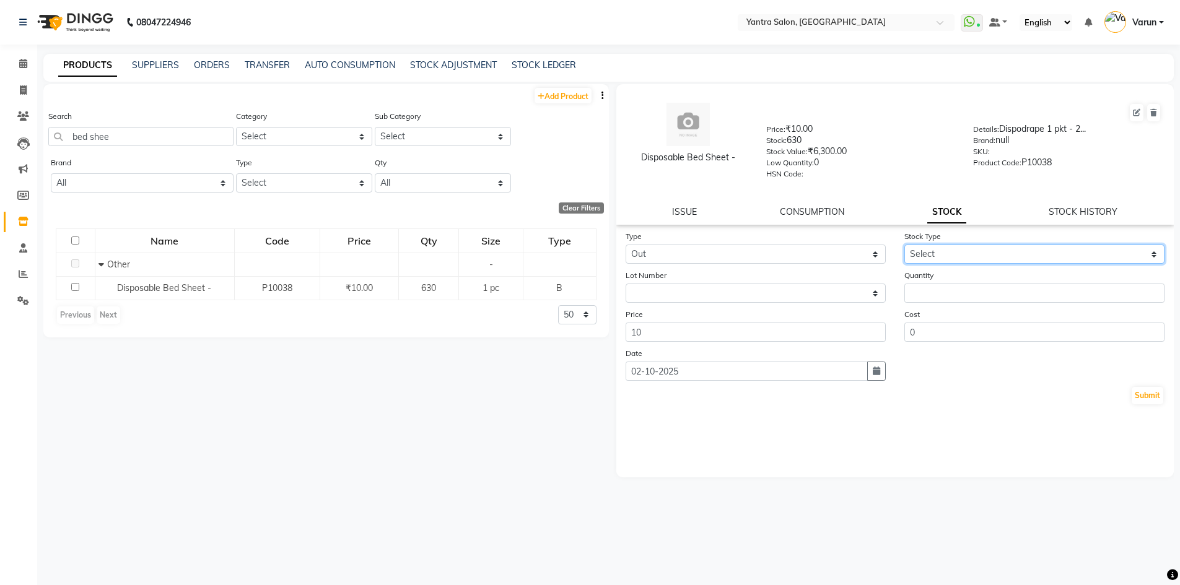
click at [934, 262] on select "Select Internal Use Damaged Expired Adjustment Return Other" at bounding box center [1034, 254] width 260 height 19
select select "internal use"
click at [904, 245] on select "Select Internal Use Damaged Expired Adjustment Return Other" at bounding box center [1034, 254] width 260 height 19
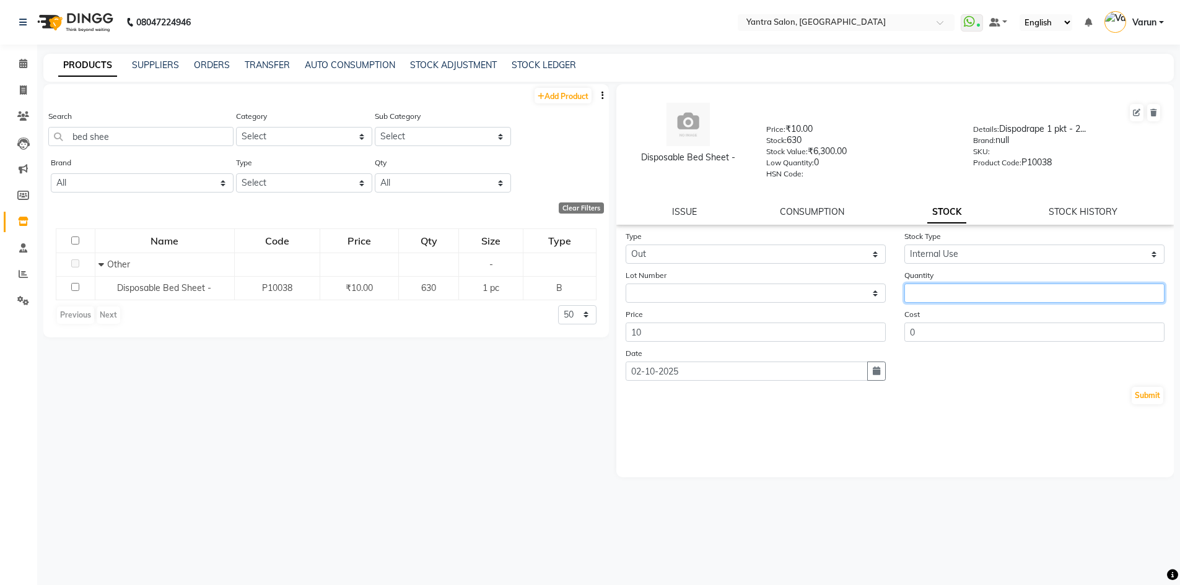
click at [945, 289] on input "number" at bounding box center [1034, 293] width 260 height 19
type input "10"
click at [1131, 390] on div "Submit" at bounding box center [896, 396] width 540 height 20
click at [1139, 393] on button "Submit" at bounding box center [1148, 395] width 32 height 17
select select
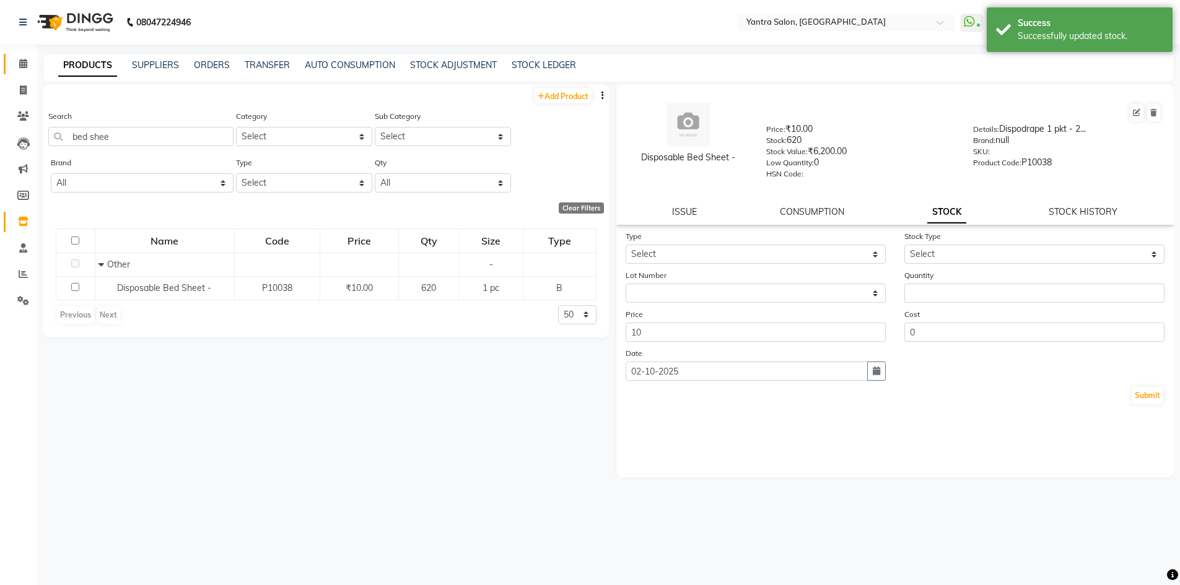
click at [25, 55] on link "Calendar" at bounding box center [19, 64] width 30 height 20
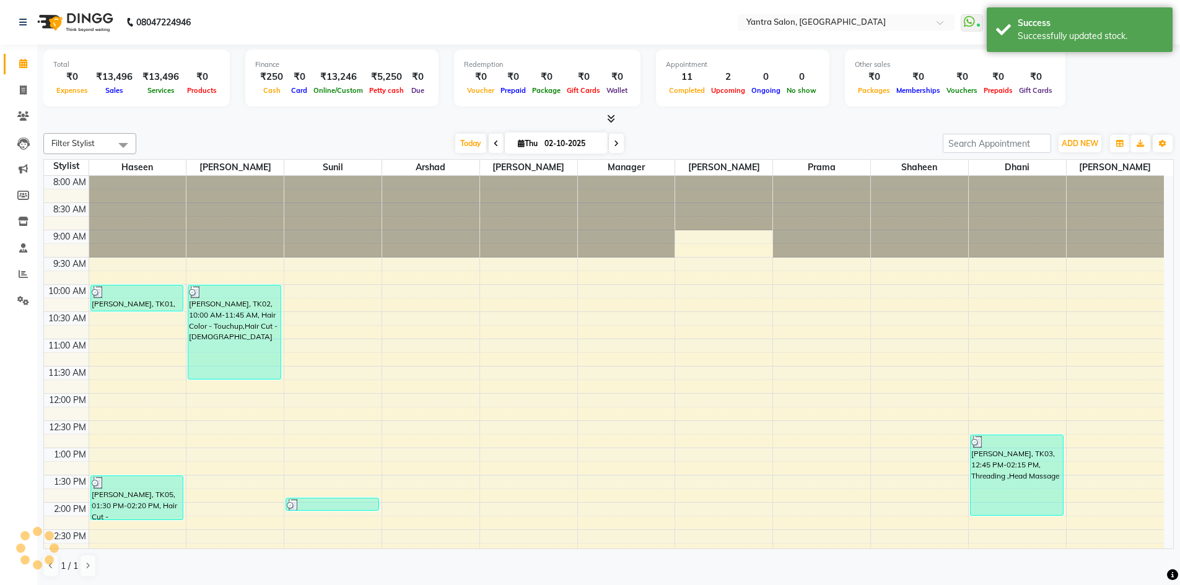
scroll to position [335, 0]
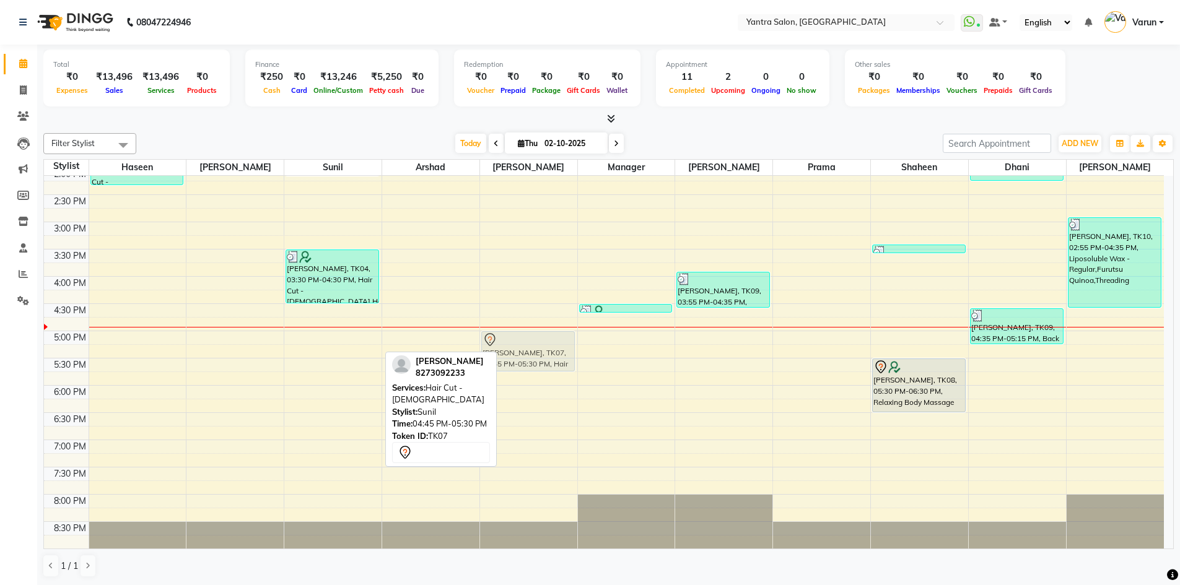
drag, startPoint x: 344, startPoint y: 344, endPoint x: 539, endPoint y: 362, distance: 195.3
click at [539, 362] on tr "Tanya, TK01, 10:00 AM-10:30 AM, Hair Cut - Kids Harshit, TK05, 01:30 PM-02:20 P…" at bounding box center [604, 195] width 1120 height 708
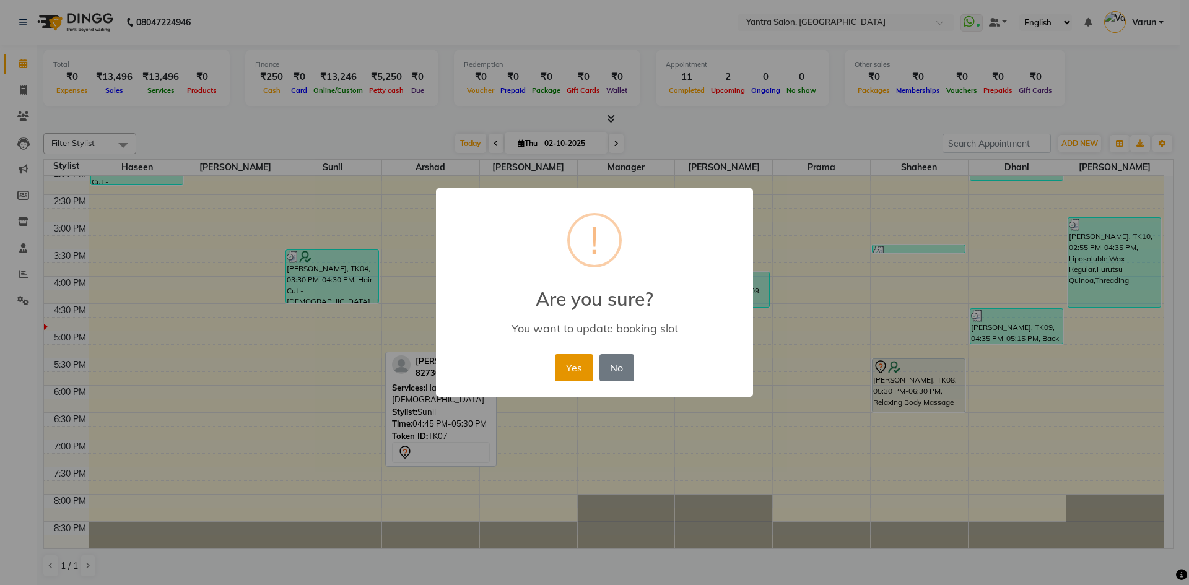
click at [587, 378] on button "Yes" at bounding box center [574, 367] width 38 height 27
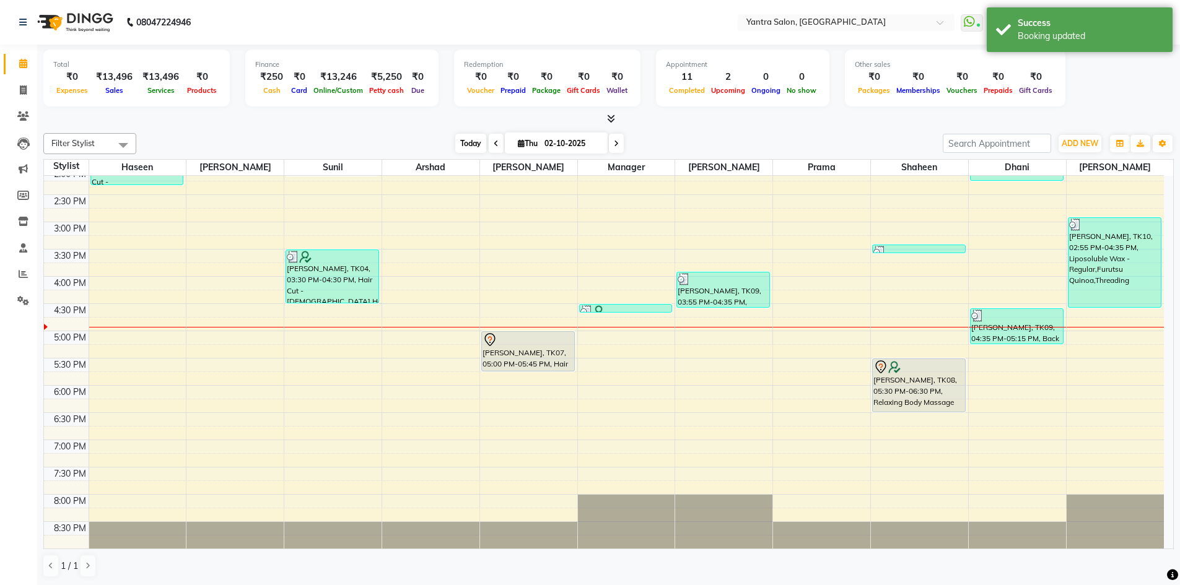
click at [475, 144] on span "Today" at bounding box center [470, 143] width 31 height 19
click at [476, 141] on span "Today" at bounding box center [470, 143] width 31 height 19
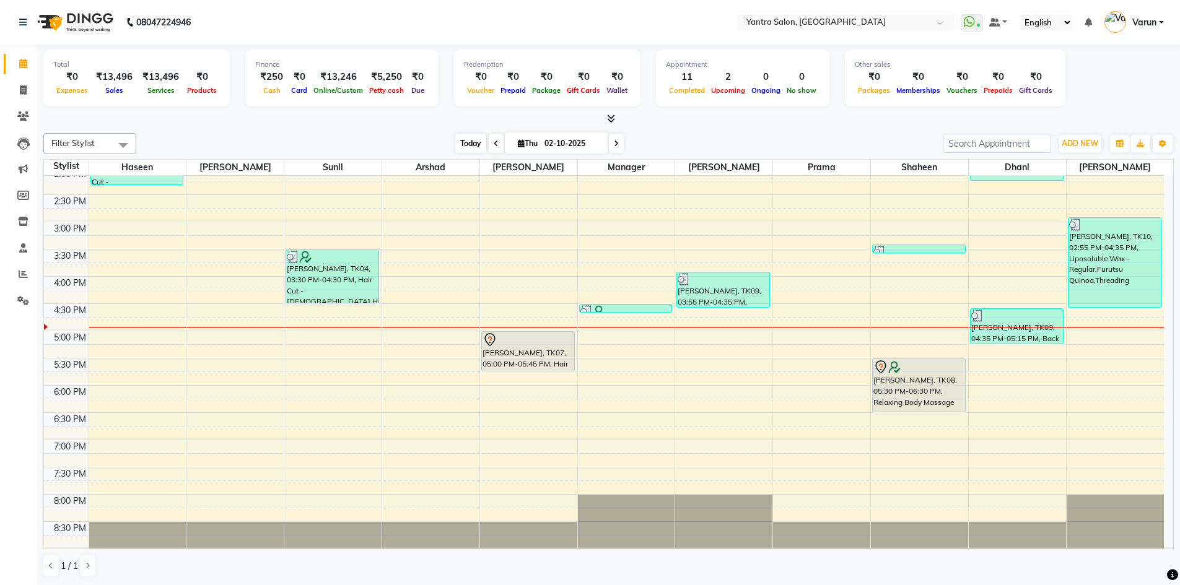
click at [462, 147] on span "Today" at bounding box center [470, 143] width 31 height 19
click at [467, 134] on span "Today" at bounding box center [470, 143] width 31 height 19
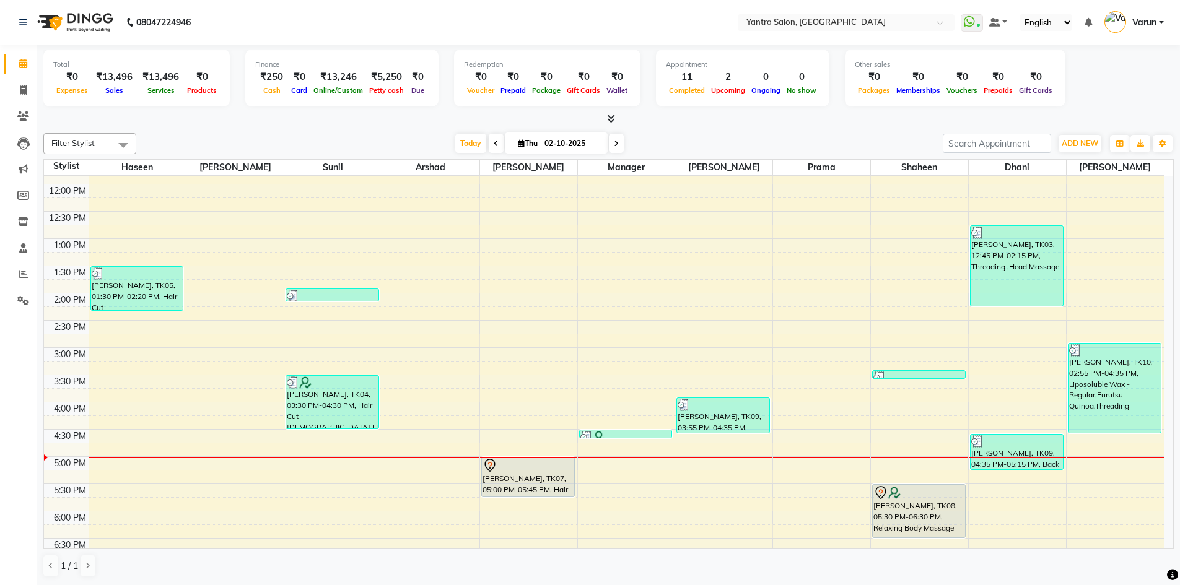
scroll to position [149, 0]
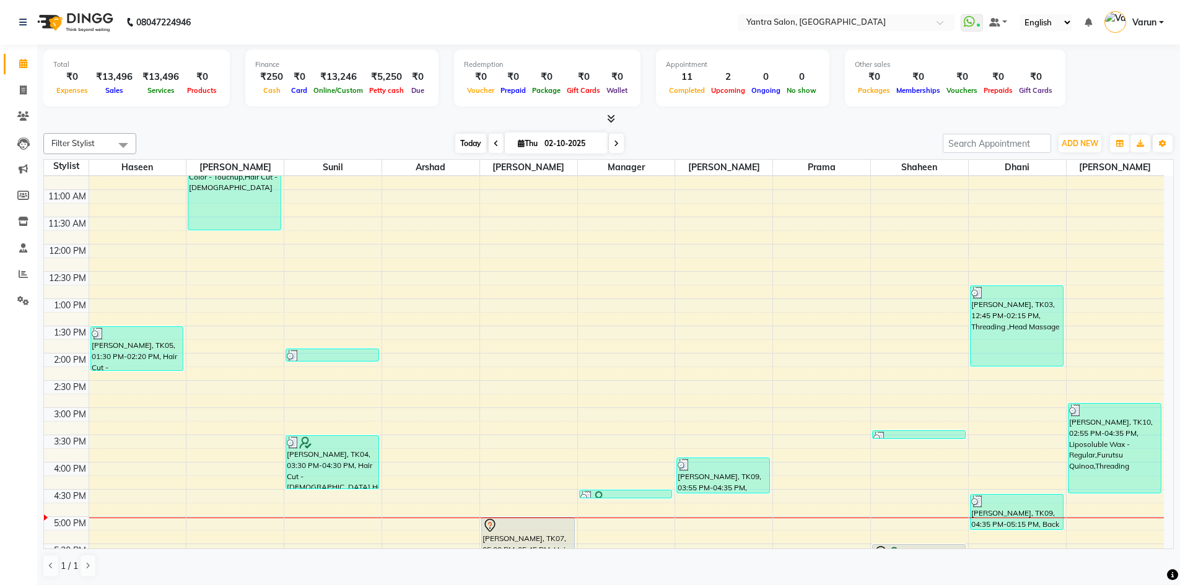
click at [470, 134] on span "Today" at bounding box center [470, 143] width 31 height 19
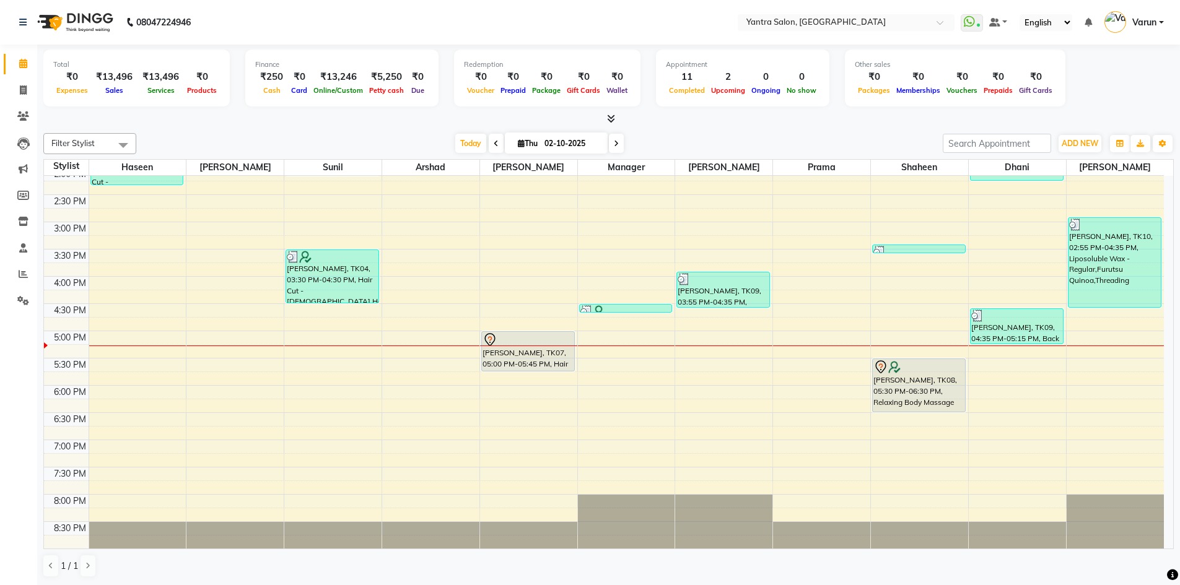
drag, startPoint x: 441, startPoint y: 7, endPoint x: 398, endPoint y: 135, distance: 134.6
click at [398, 135] on div "Today Thu 02-10-2025" at bounding box center [539, 143] width 794 height 19
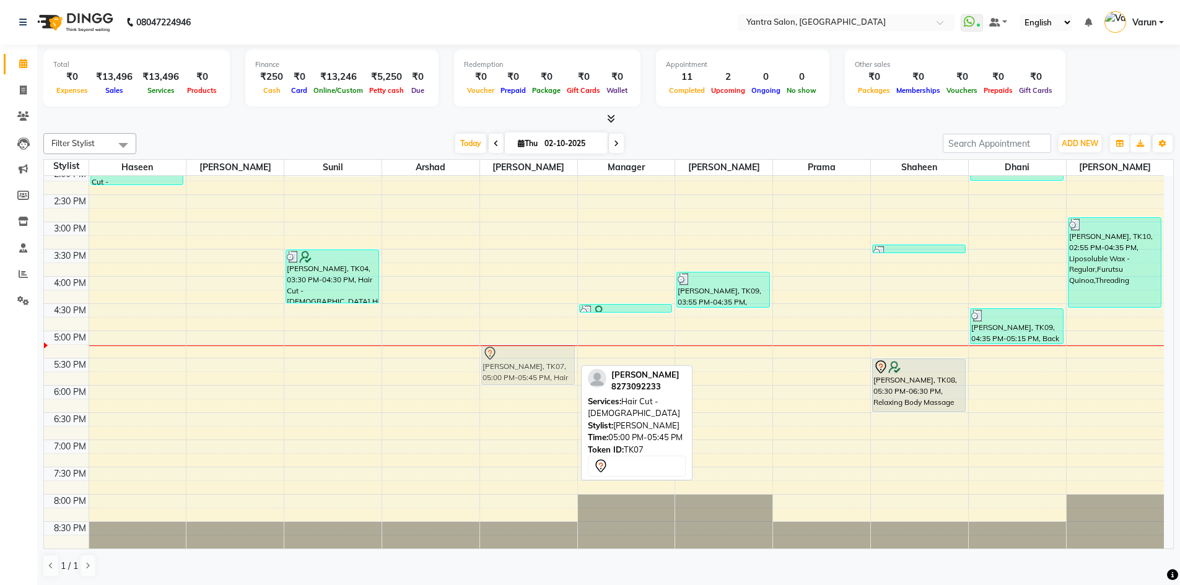
click at [510, 369] on div "Mahima Chaudhary, TK07, 05:00 PM-05:45 PM, Hair Cut - Female Mahima Chaudhary, …" at bounding box center [528, 195] width 97 height 708
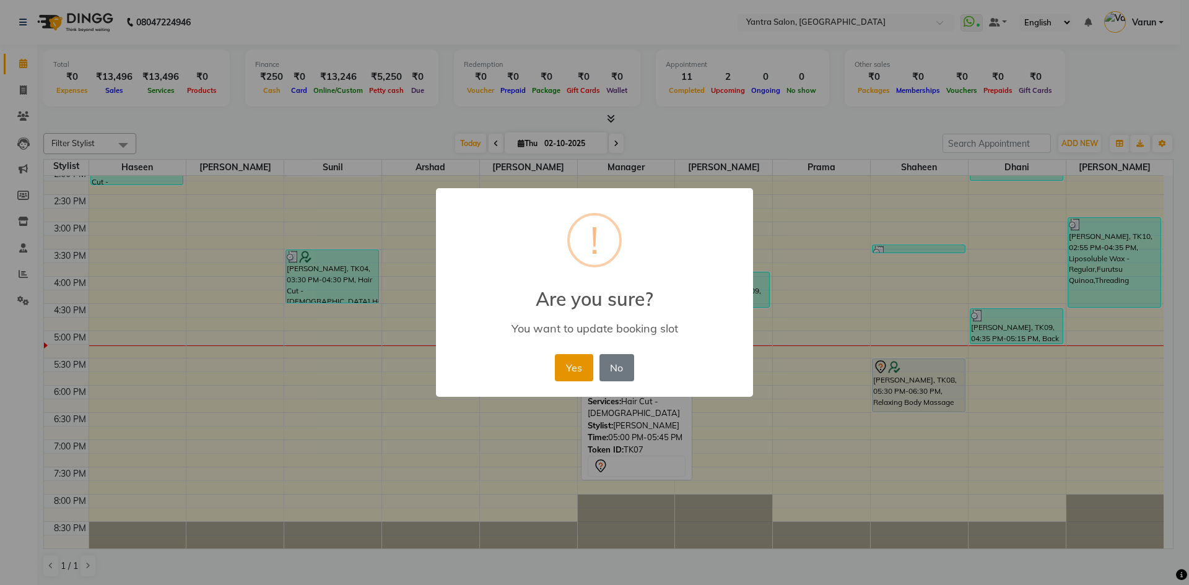
click at [569, 370] on button "Yes" at bounding box center [574, 367] width 38 height 27
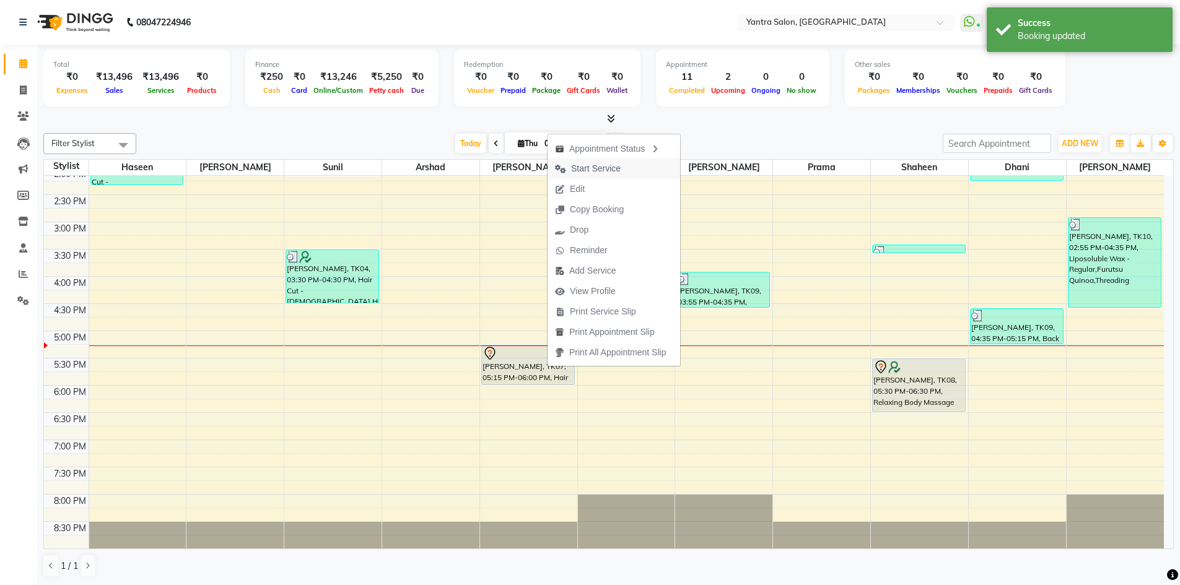
click at [584, 165] on span "Start Service" at bounding box center [596, 168] width 50 height 13
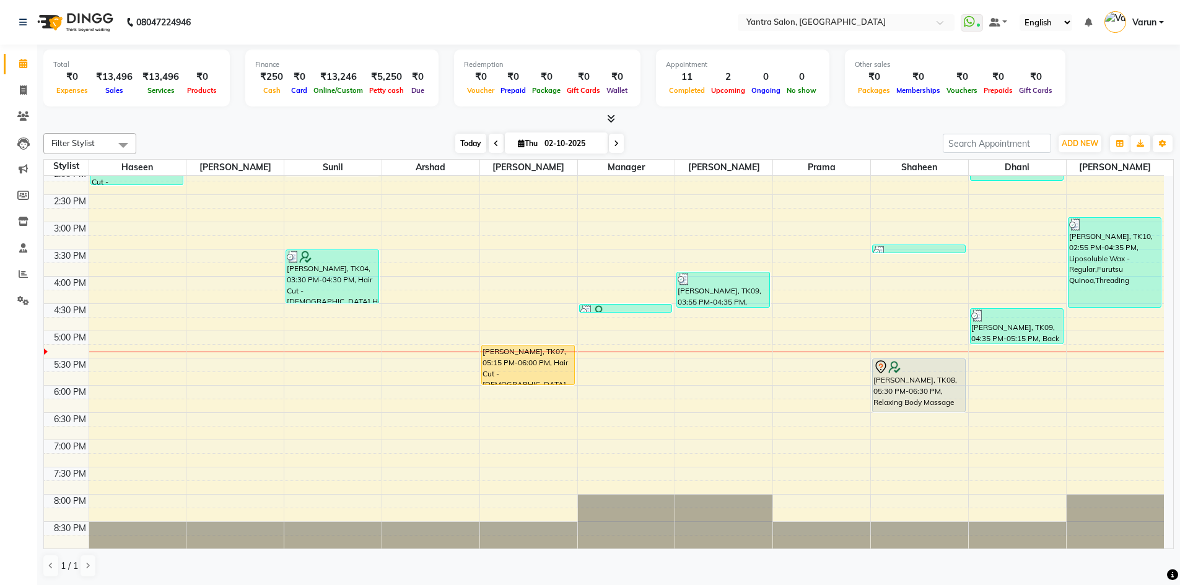
click at [466, 141] on span "Today" at bounding box center [470, 143] width 31 height 19
click at [458, 141] on span "Today" at bounding box center [470, 143] width 31 height 19
click at [472, 138] on span "Today" at bounding box center [470, 143] width 31 height 19
click at [465, 146] on span "Today" at bounding box center [470, 143] width 31 height 19
click at [470, 138] on span "Today" at bounding box center [470, 143] width 31 height 19
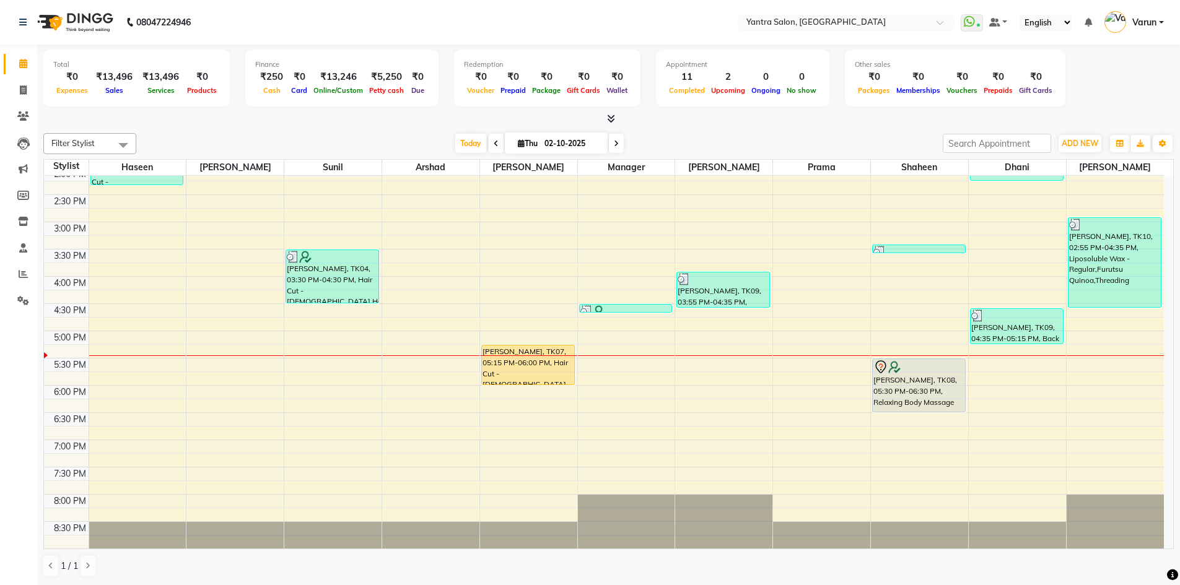
click at [339, 443] on div "8:00 AM 8:30 AM 9:00 AM 9:30 AM 10:00 AM 10:30 AM 11:00 AM 11:30 AM 12:00 PM 12…" at bounding box center [604, 195] width 1120 height 708
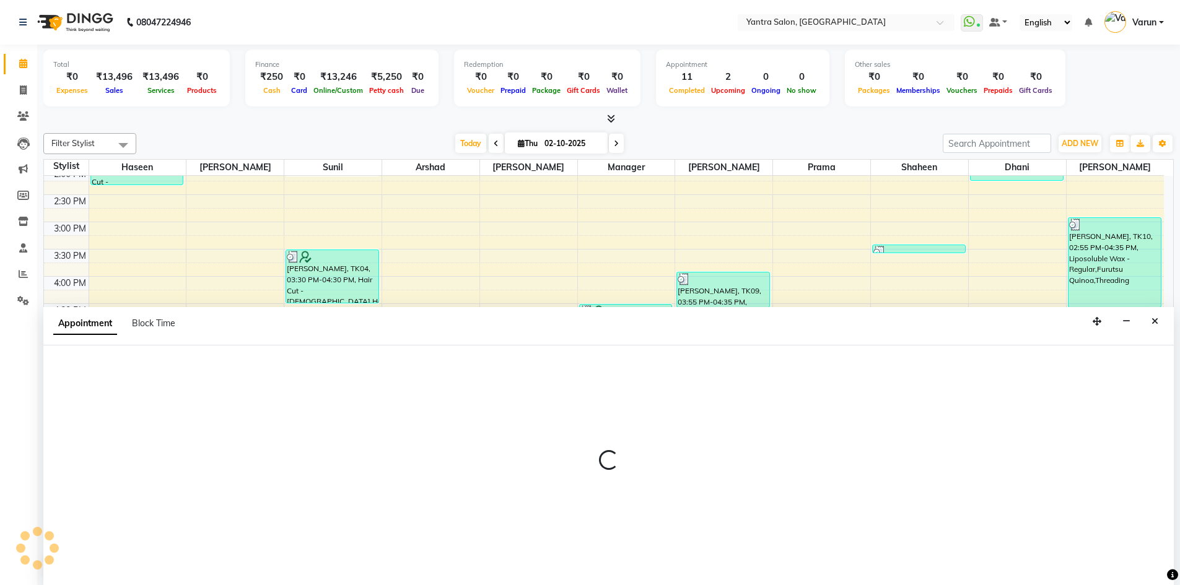
scroll to position [1, 0]
select select "76999"
select select "1140"
select select "tentative"
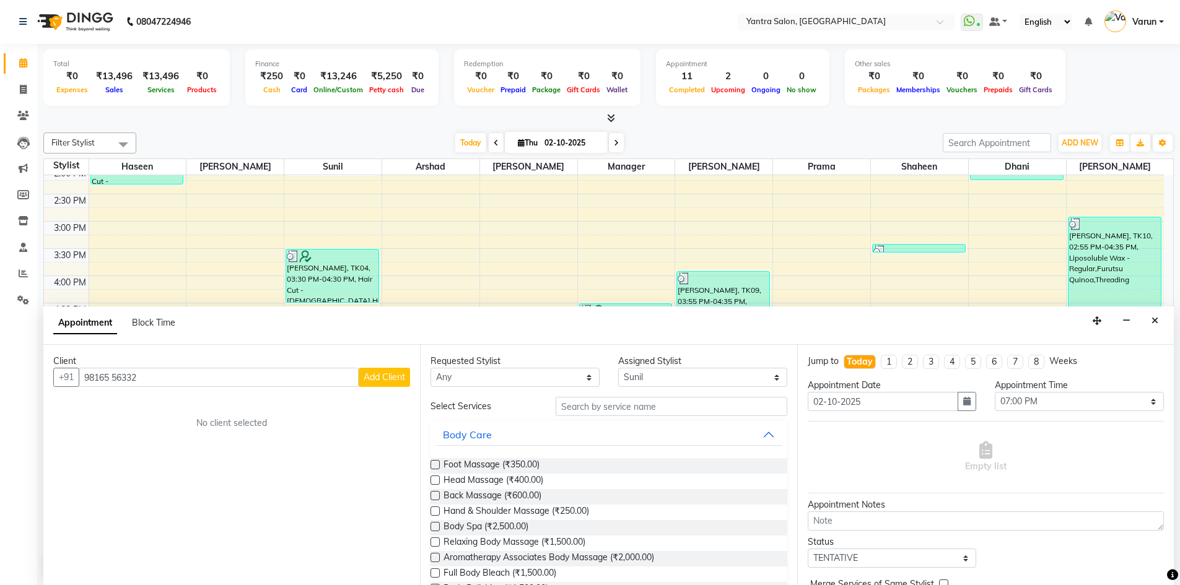
click at [113, 381] on input "98165 56332" at bounding box center [219, 377] width 280 height 19
type input "9816556332"
click at [398, 379] on span "Add Client" at bounding box center [385, 377] width 42 height 11
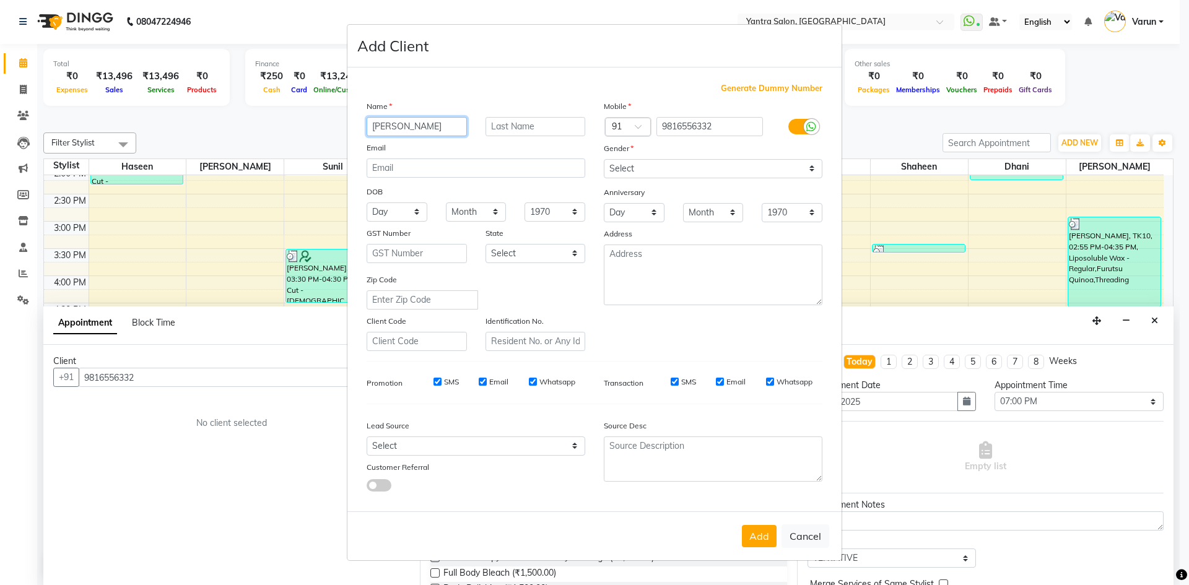
type input "Sarah"
click at [643, 161] on select "Select Male Female Other Prefer Not To Say" at bounding box center [713, 168] width 219 height 19
select select "female"
click at [604, 159] on select "Select Male Female Other Prefer Not To Say" at bounding box center [713, 168] width 219 height 19
click at [687, 387] on label "SMS" at bounding box center [688, 382] width 15 height 11
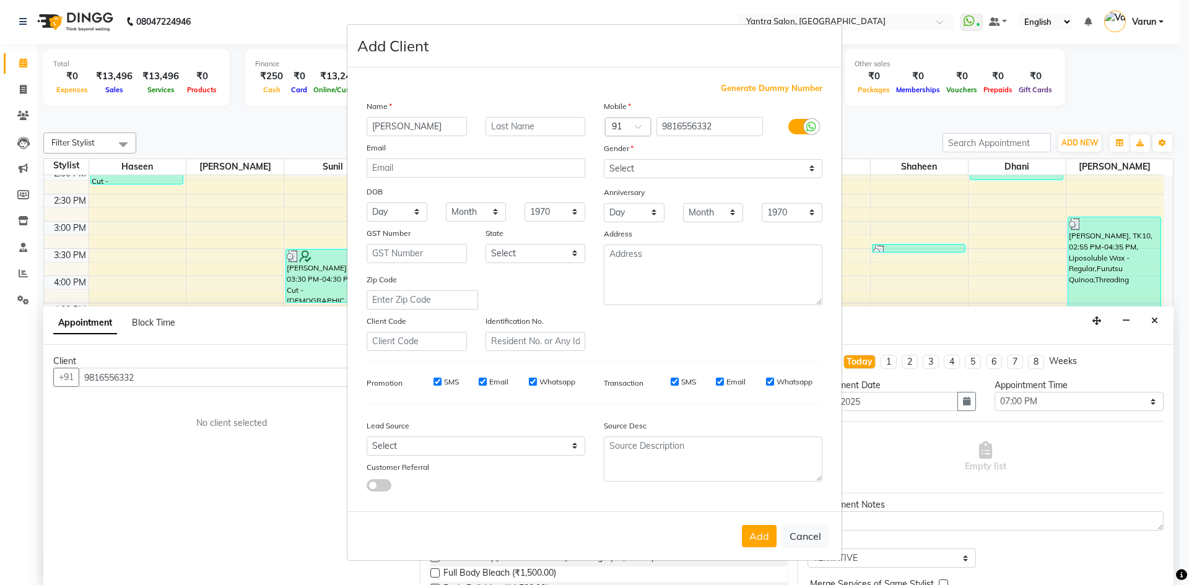
click at [679, 386] on input "SMS" at bounding box center [675, 382] width 8 height 8
checkbox input "false"
click at [447, 383] on label "SMS" at bounding box center [451, 382] width 15 height 11
click at [442, 383] on input "SMS" at bounding box center [438, 382] width 8 height 8
checkbox input "false"
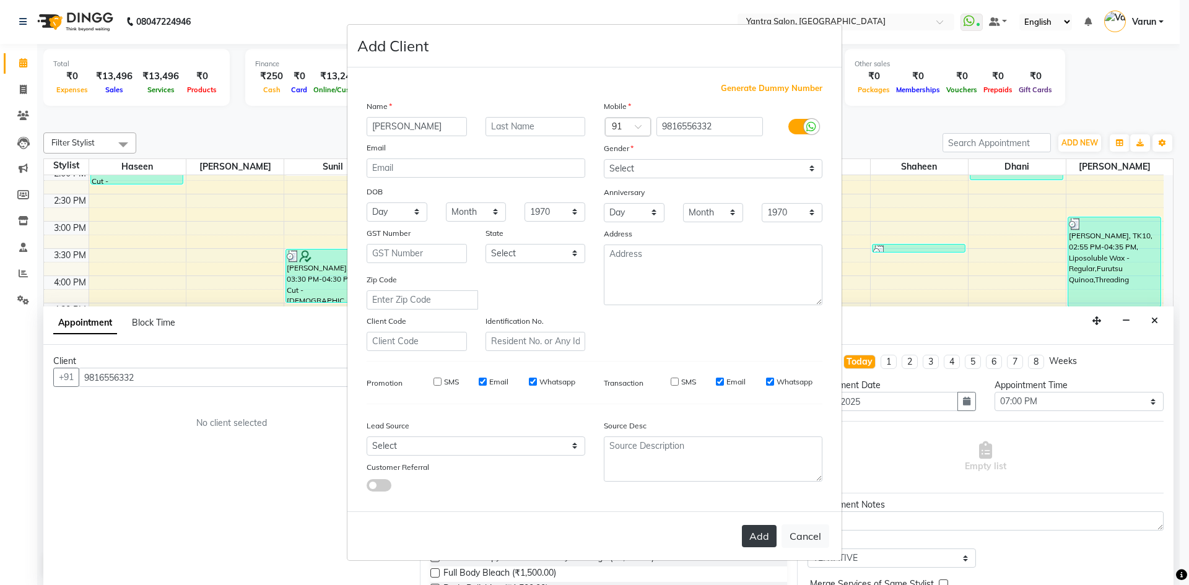
click at [755, 541] on button "Add" at bounding box center [759, 536] width 35 height 22
select select
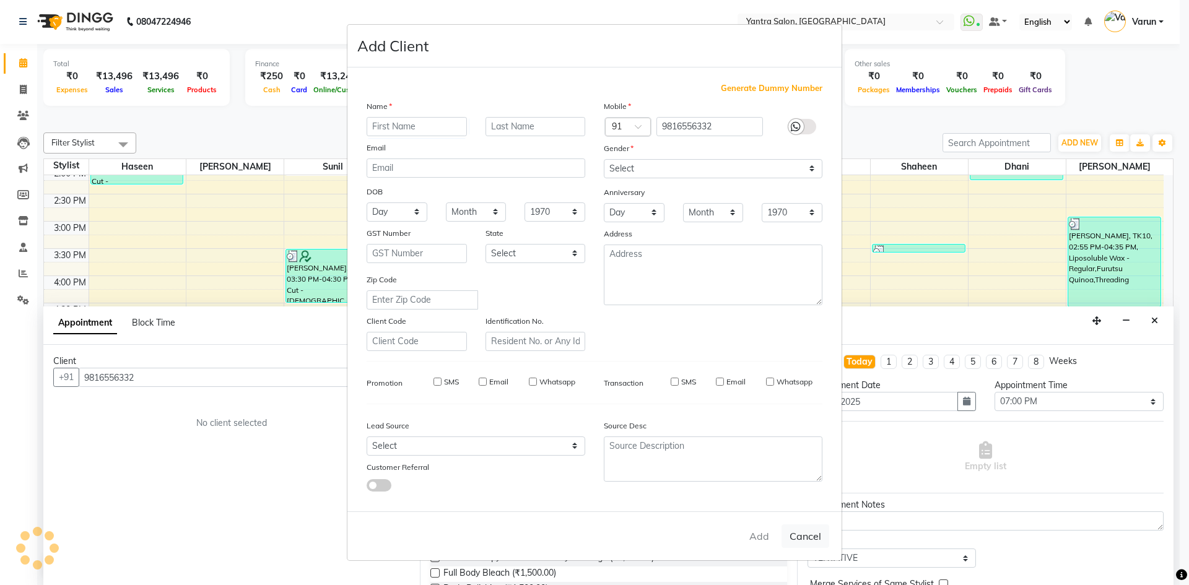
select select
checkbox input "false"
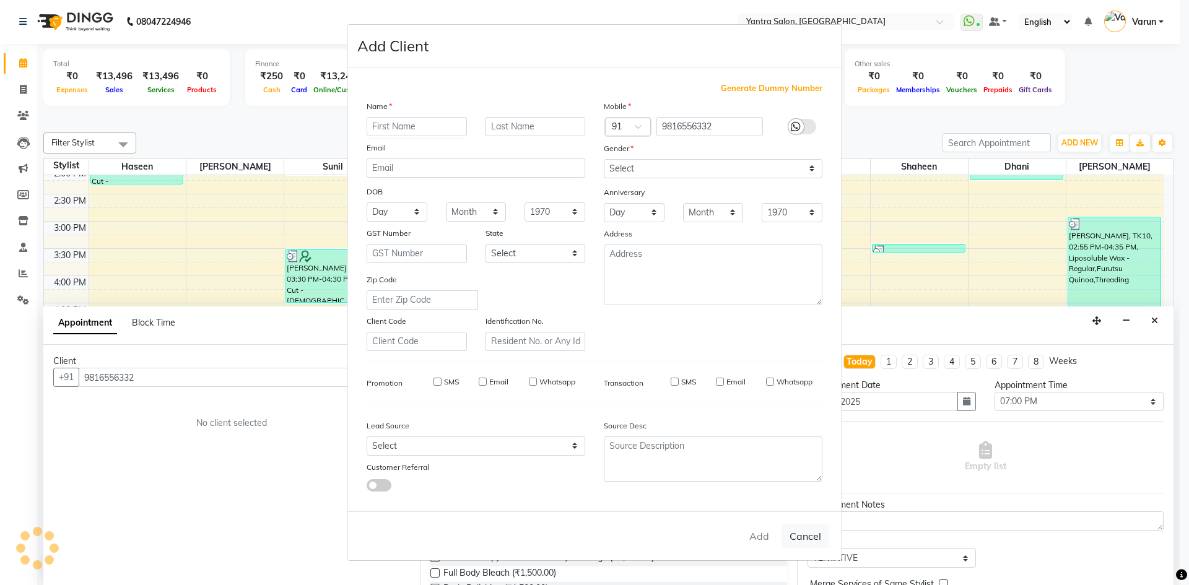
checkbox input "false"
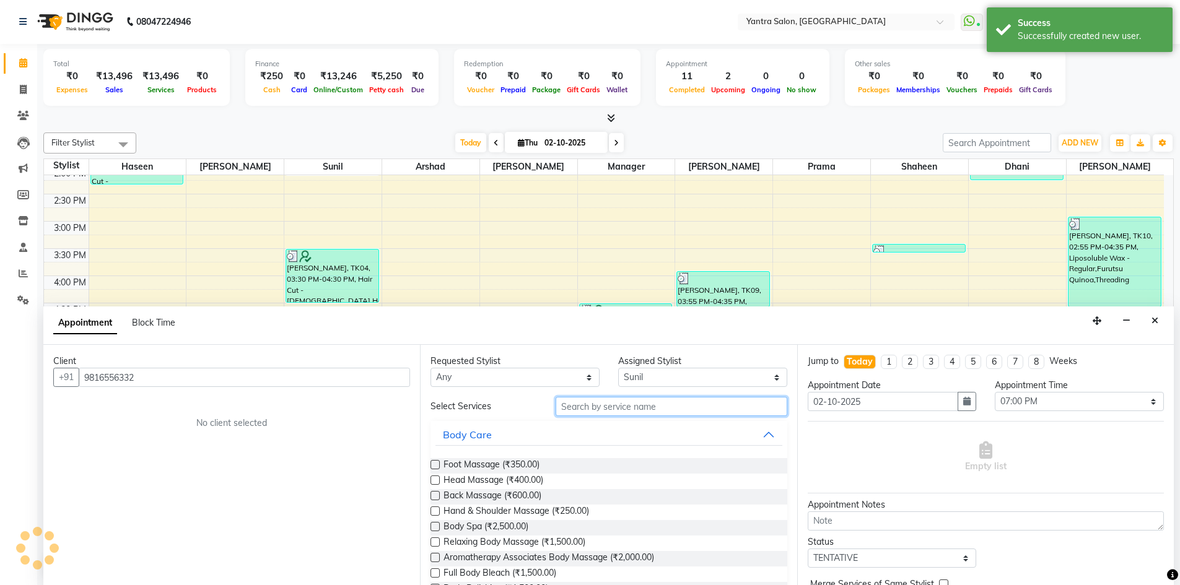
click at [587, 414] on input "text" at bounding box center [672, 406] width 232 height 19
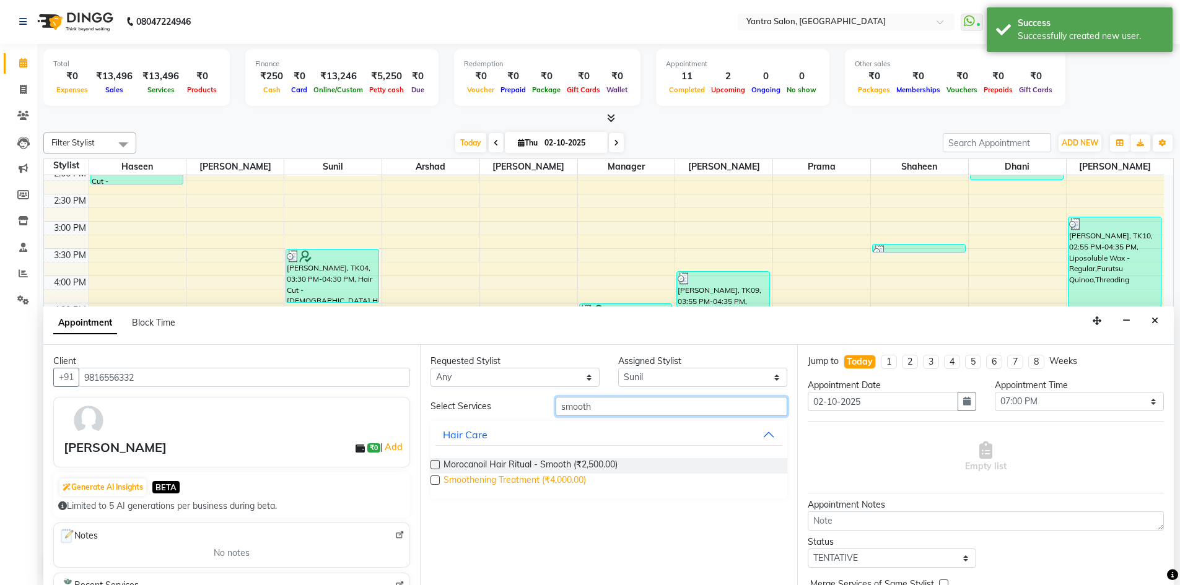
type input "smooth"
click at [574, 481] on span "Smoothening Treatment (₹4,000.00)" at bounding box center [515, 481] width 142 height 15
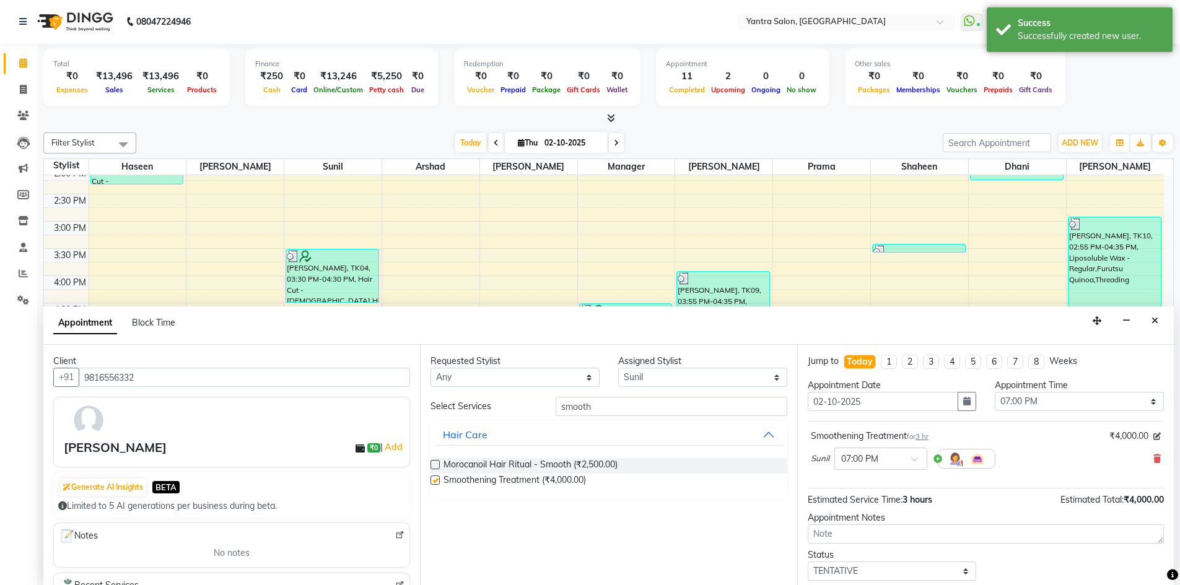
checkbox input "false"
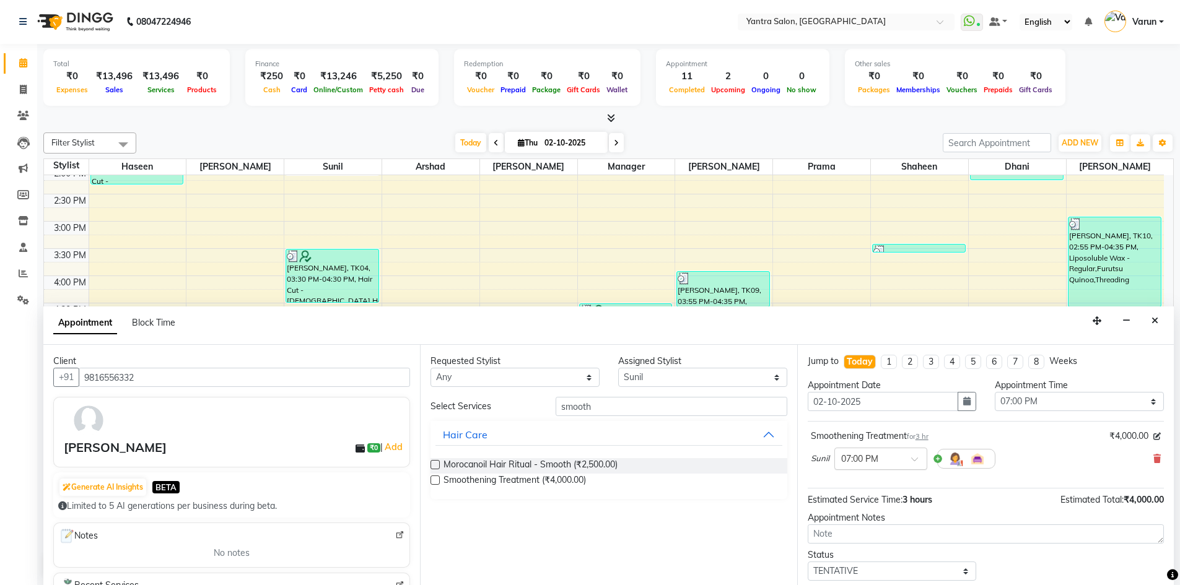
click at [845, 469] on div "× 07:00 PM" at bounding box center [880, 459] width 93 height 22
click at [888, 524] on div "06:45 PM" at bounding box center [881, 520] width 92 height 23
click at [854, 494] on span "Estimated Service Time:" at bounding box center [855, 499] width 95 height 11
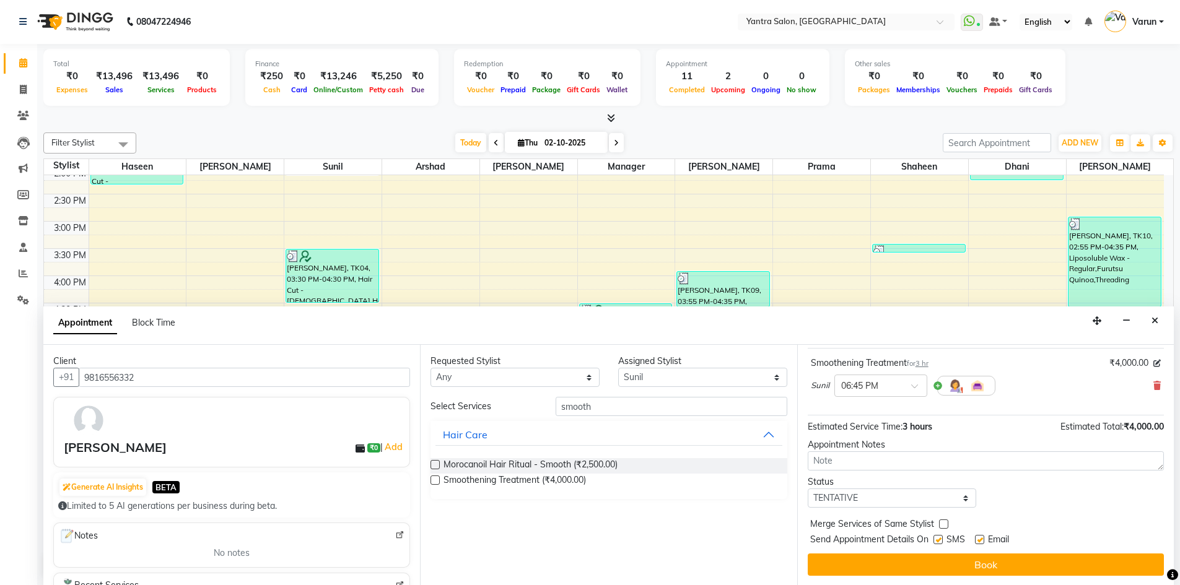
scroll to position [74, 0]
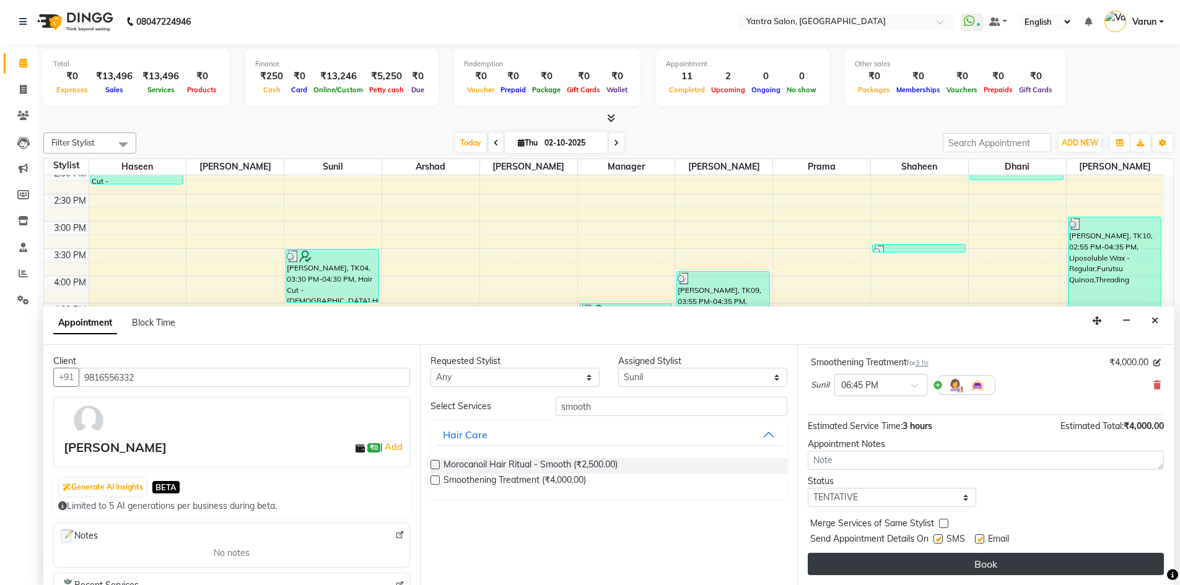
click at [953, 565] on button "Book" at bounding box center [986, 564] width 356 height 22
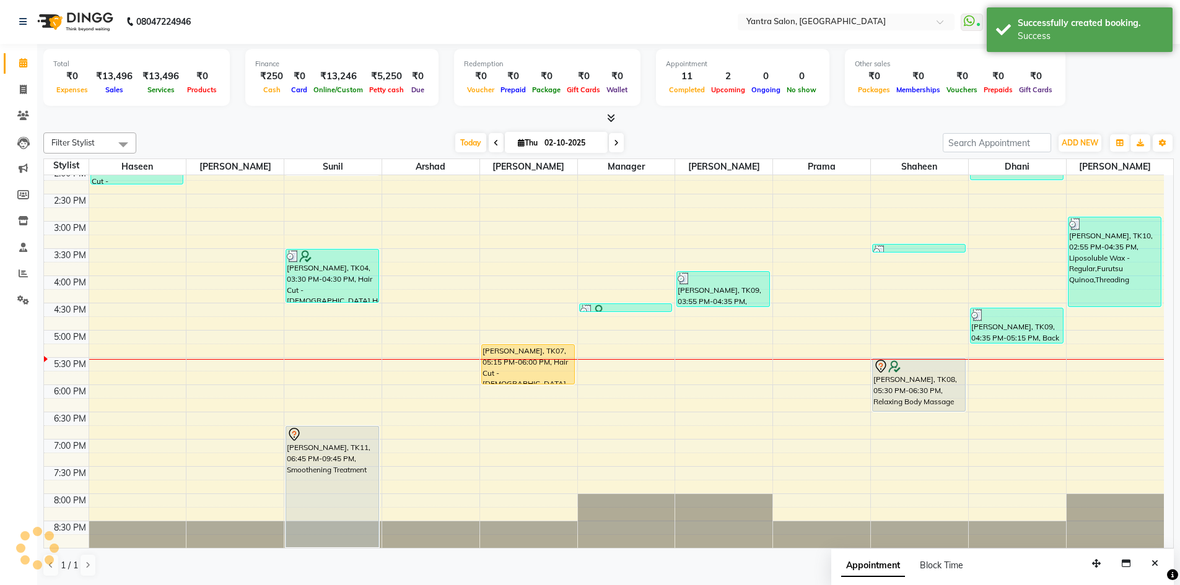
scroll to position [0, 0]
click at [455, 146] on span "Today" at bounding box center [470, 143] width 31 height 19
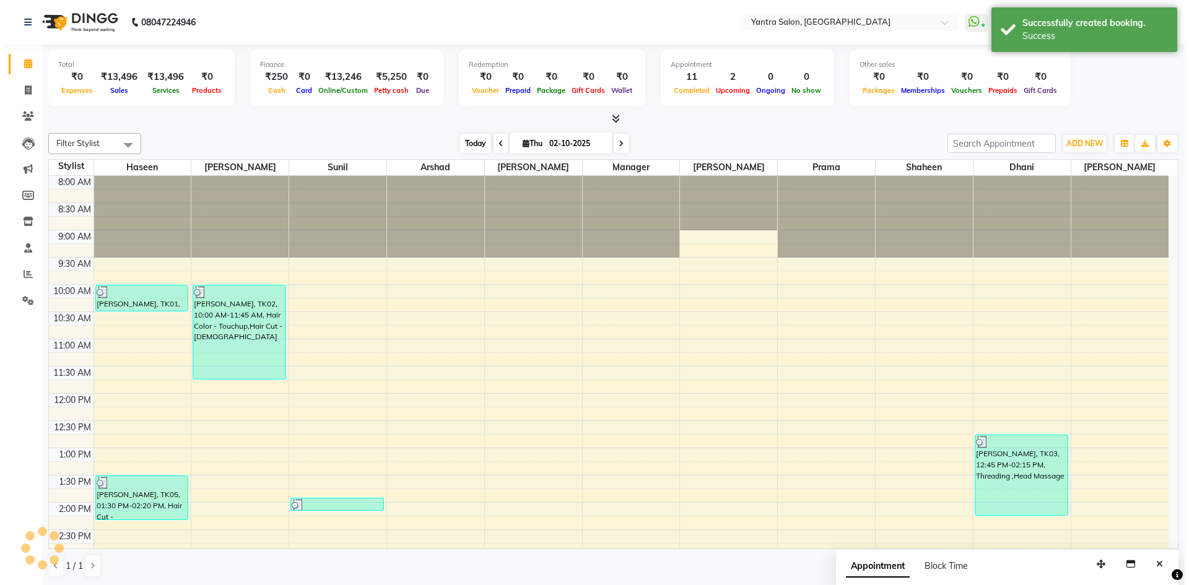
scroll to position [335, 0]
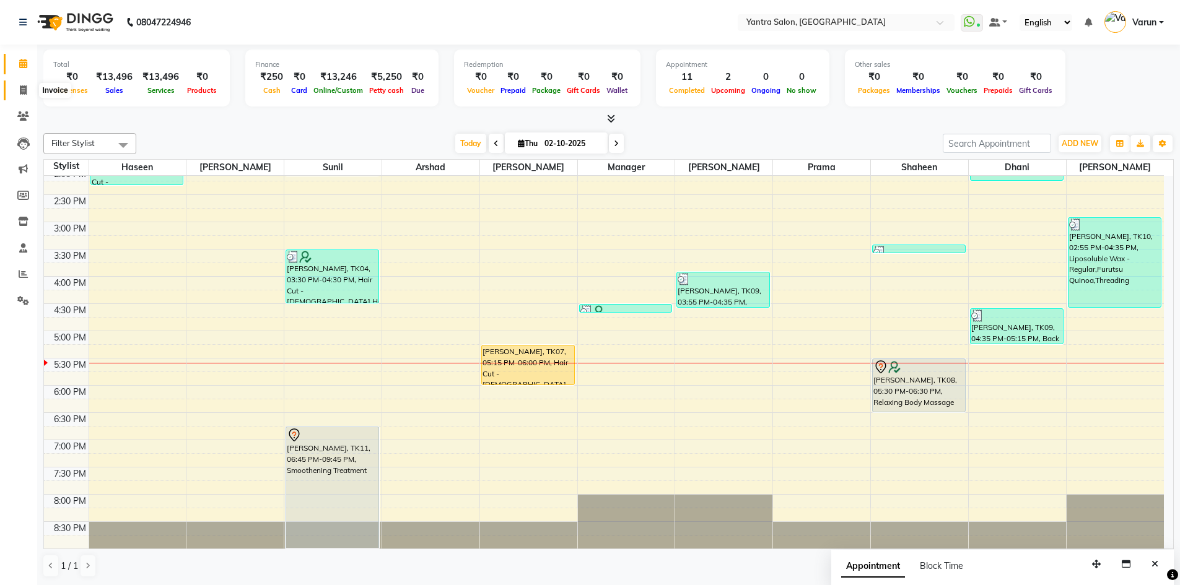
click at [23, 92] on icon at bounding box center [23, 89] width 7 height 9
select select "service"
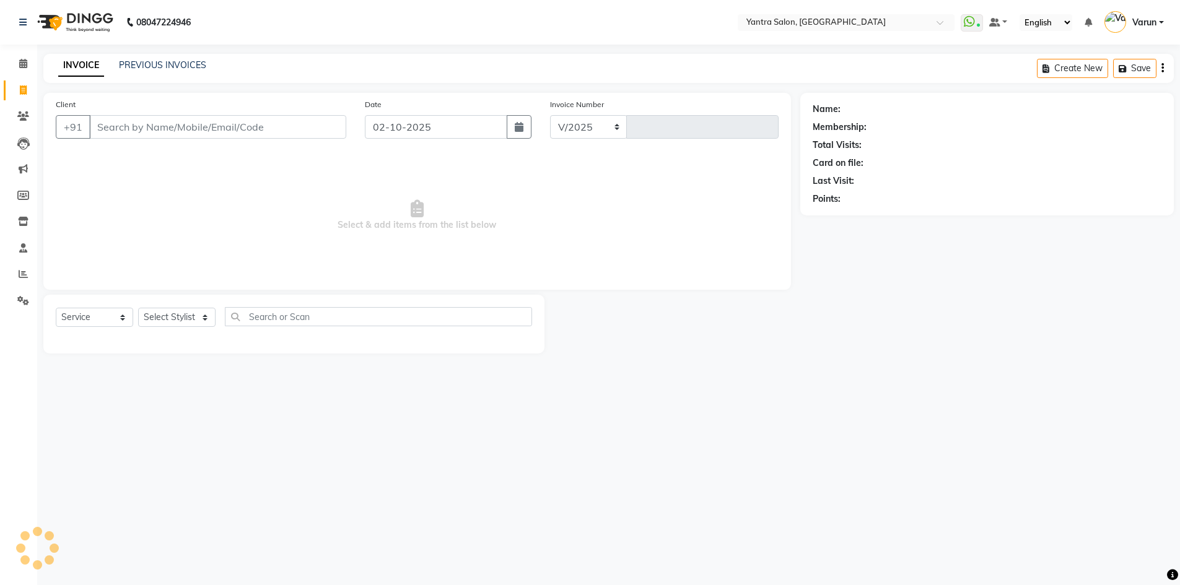
select select "6253"
type input "2842"
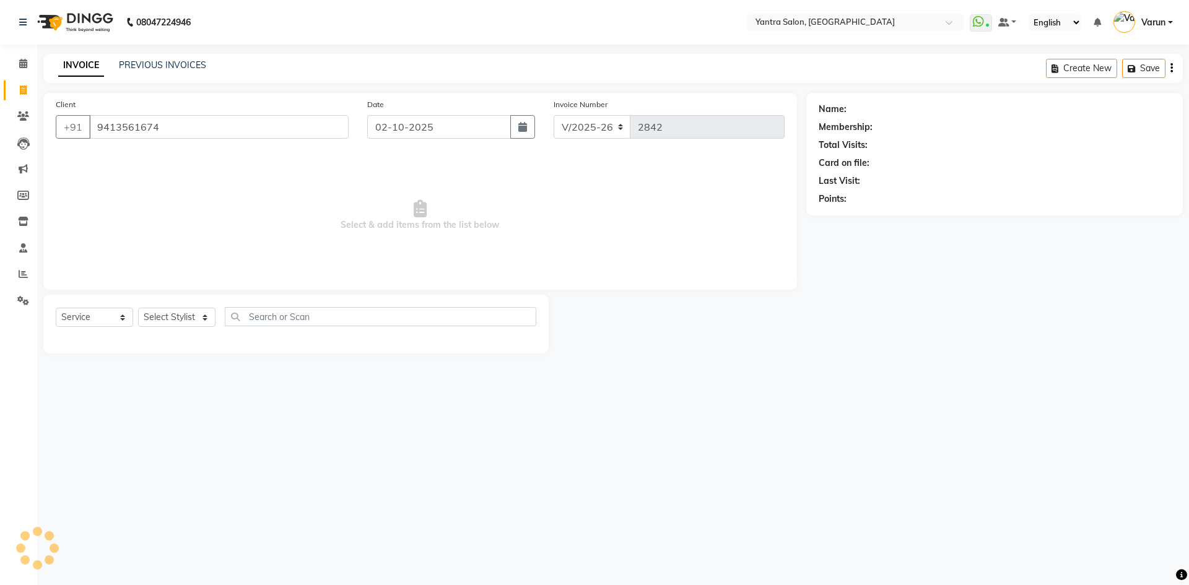
type input "9413561674"
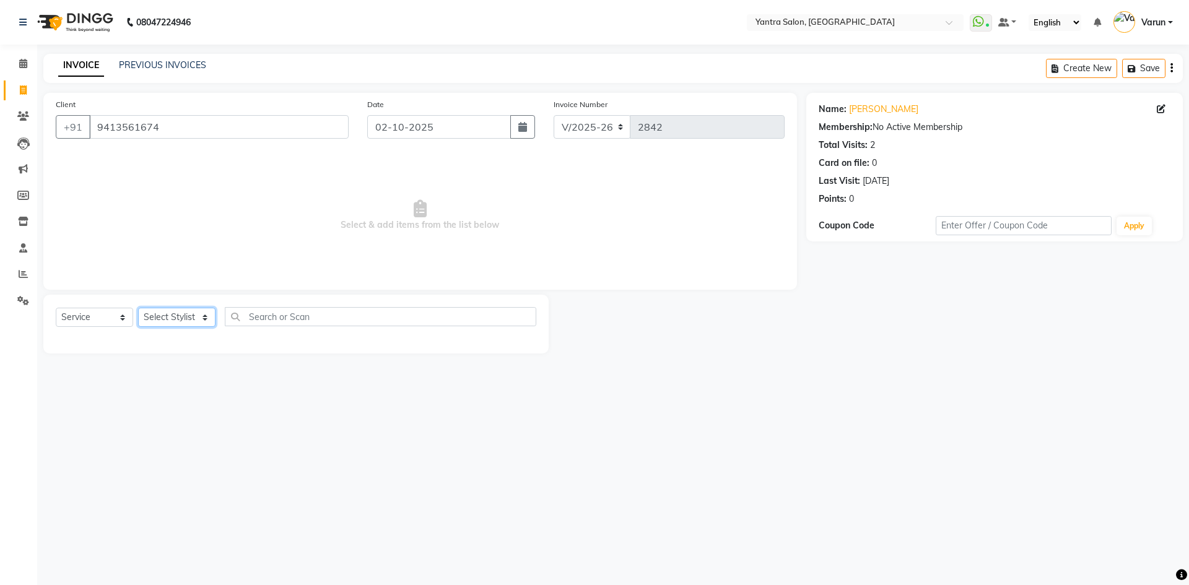
click at [162, 322] on select "Select Stylist admin Arshad Denis Dhani Haseen Jaswant Manager Payal Prama Shah…" at bounding box center [176, 317] width 77 height 19
select select "46214"
click at [138, 308] on select "Select Stylist admin Arshad Denis Dhani Haseen Jaswant Manager Payal Prama Shah…" at bounding box center [176, 317] width 77 height 19
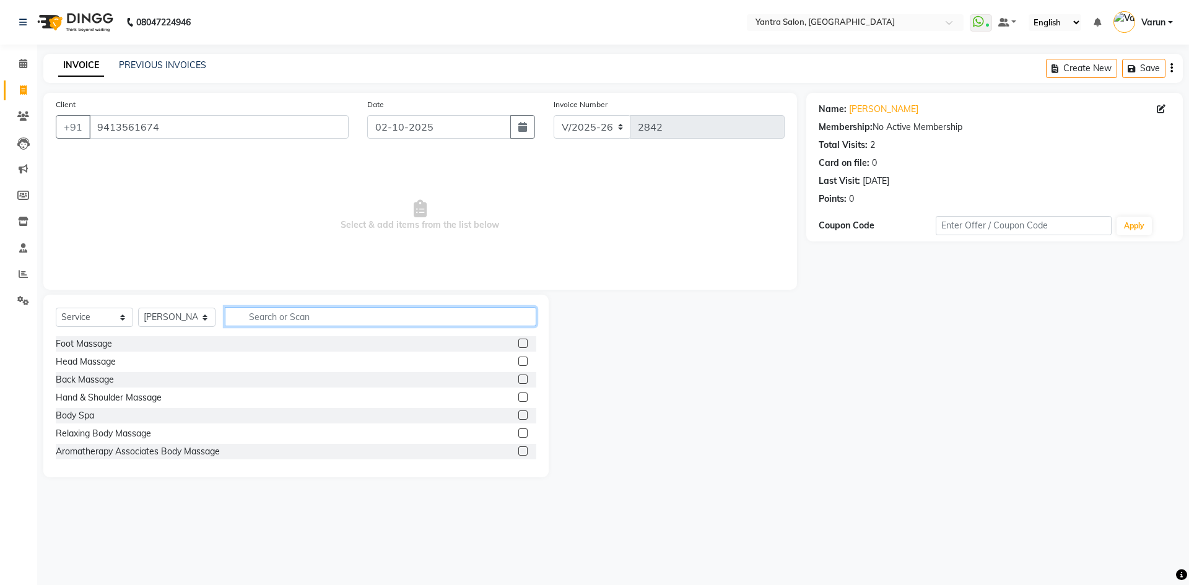
click at [252, 308] on input "text" at bounding box center [381, 316] width 312 height 19
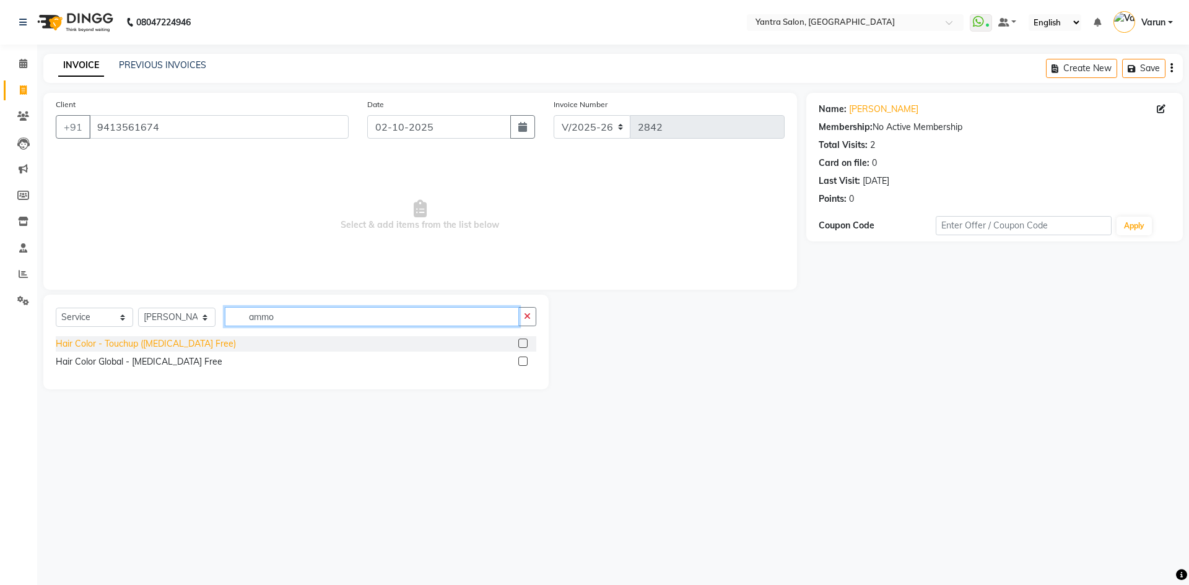
type input "ammo"
click at [154, 344] on div "Hair Color - Touchup (Ammonia Free)" at bounding box center [146, 344] width 180 height 13
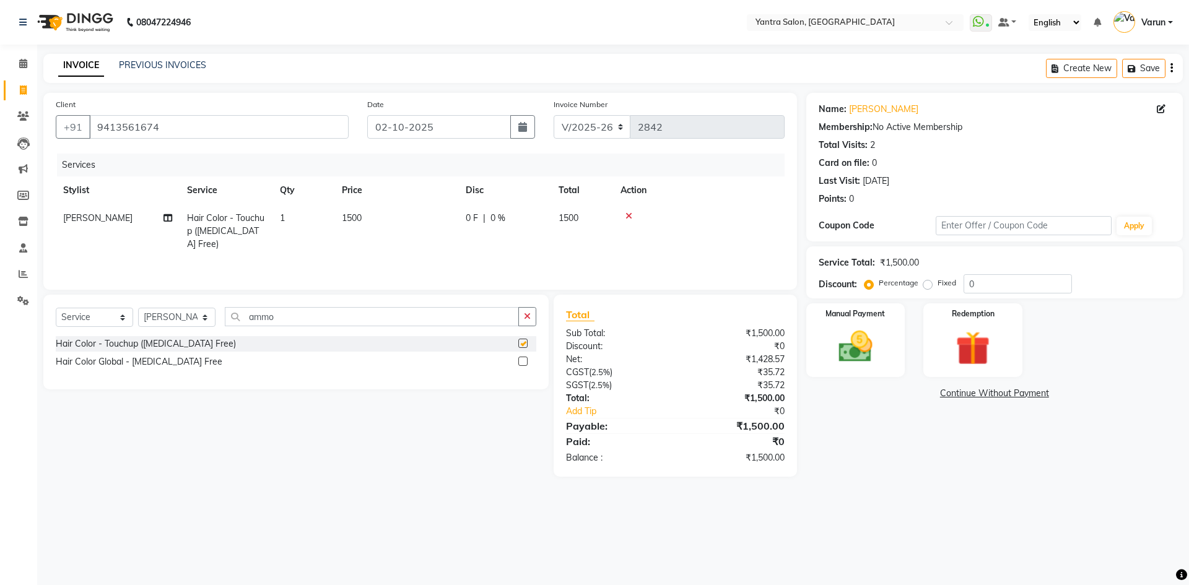
checkbox input "false"
click at [326, 311] on input "ammo" at bounding box center [372, 316] width 294 height 19
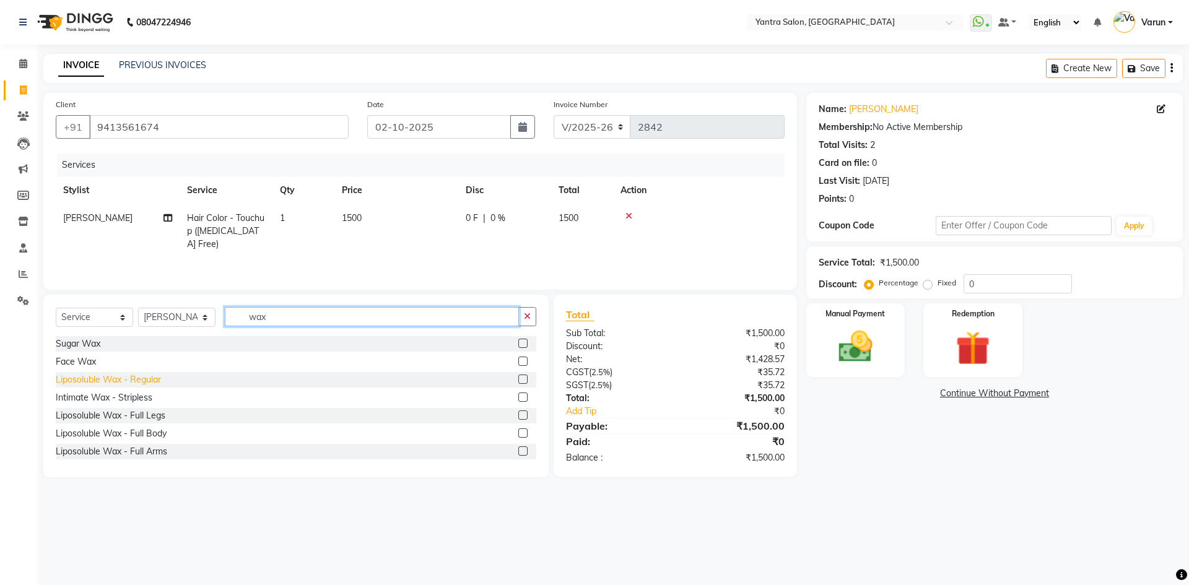
type input "wax"
click at [146, 380] on div "Liposoluble Wax - Regular" at bounding box center [108, 380] width 105 height 13
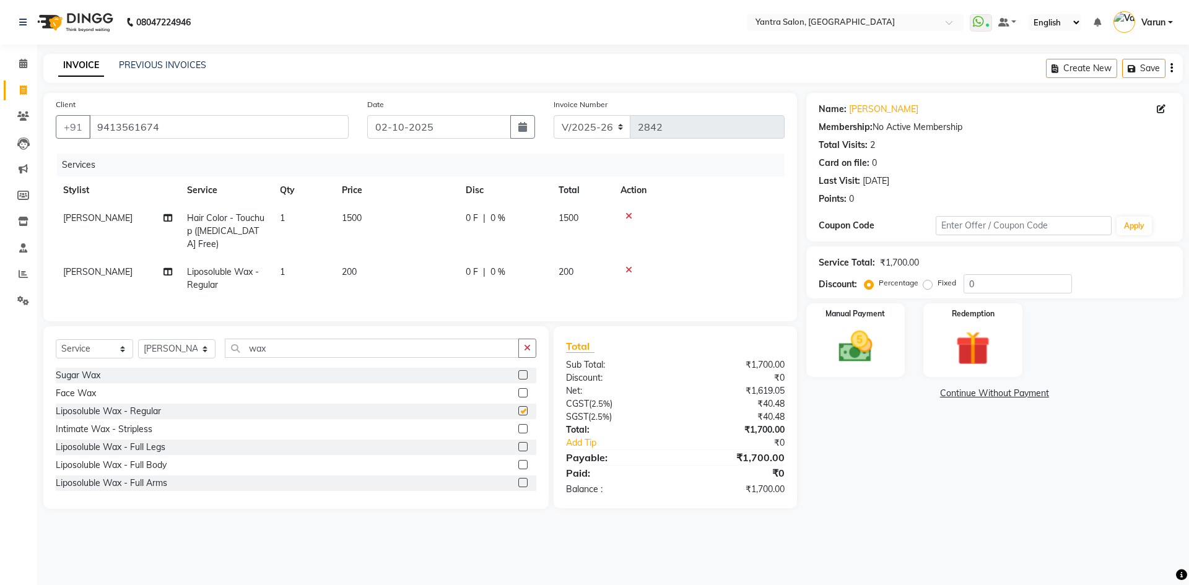
checkbox input "false"
click at [268, 354] on input "wax" at bounding box center [372, 348] width 294 height 19
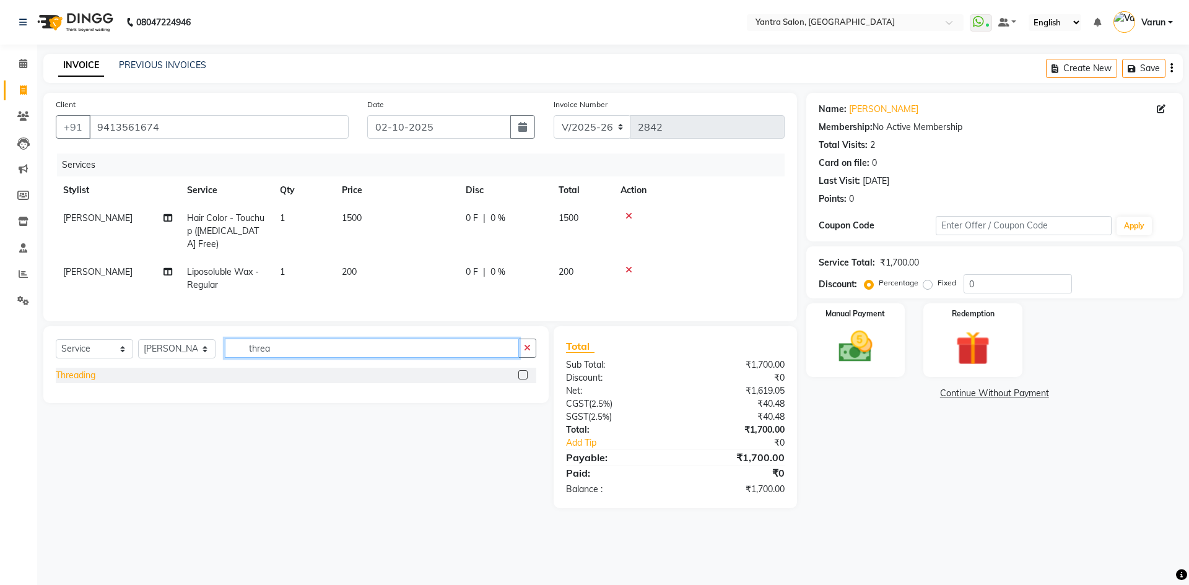
type input "threa"
click at [70, 375] on div "Threading" at bounding box center [76, 375] width 40 height 13
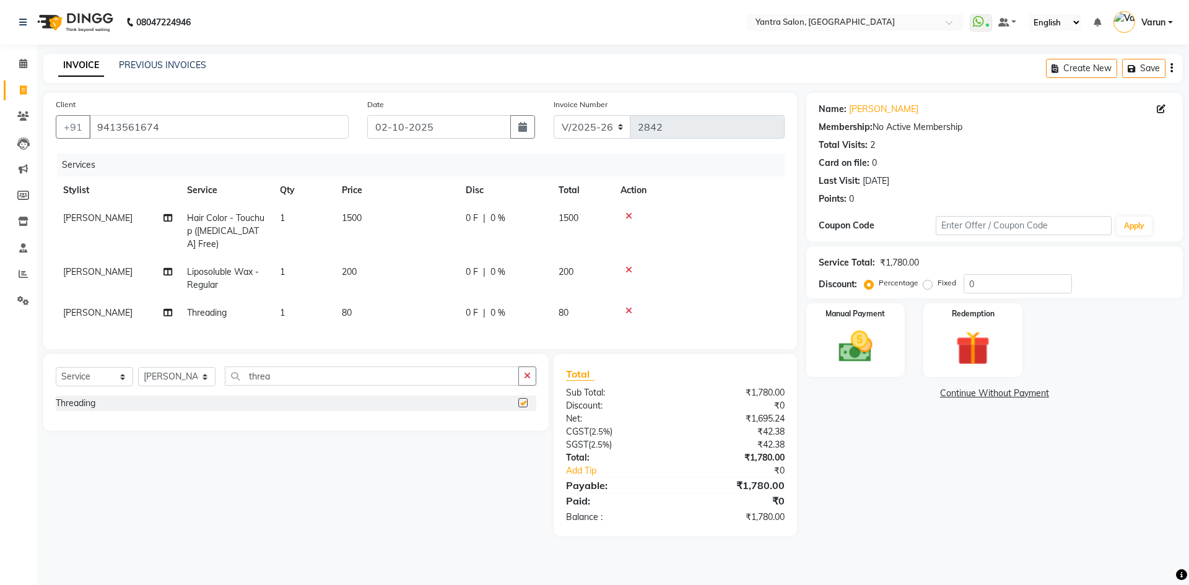
checkbox input "false"
click at [281, 376] on input "threa" at bounding box center [372, 376] width 294 height 19
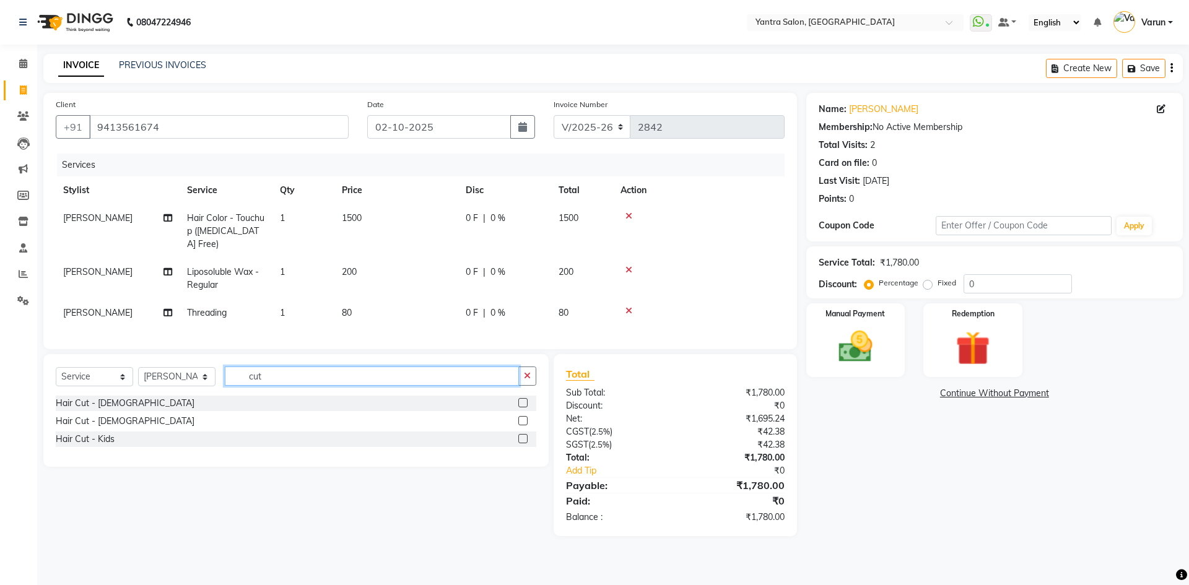
type input "cut"
click at [108, 419] on div "Hair Cut - Male" at bounding box center [125, 421] width 139 height 13
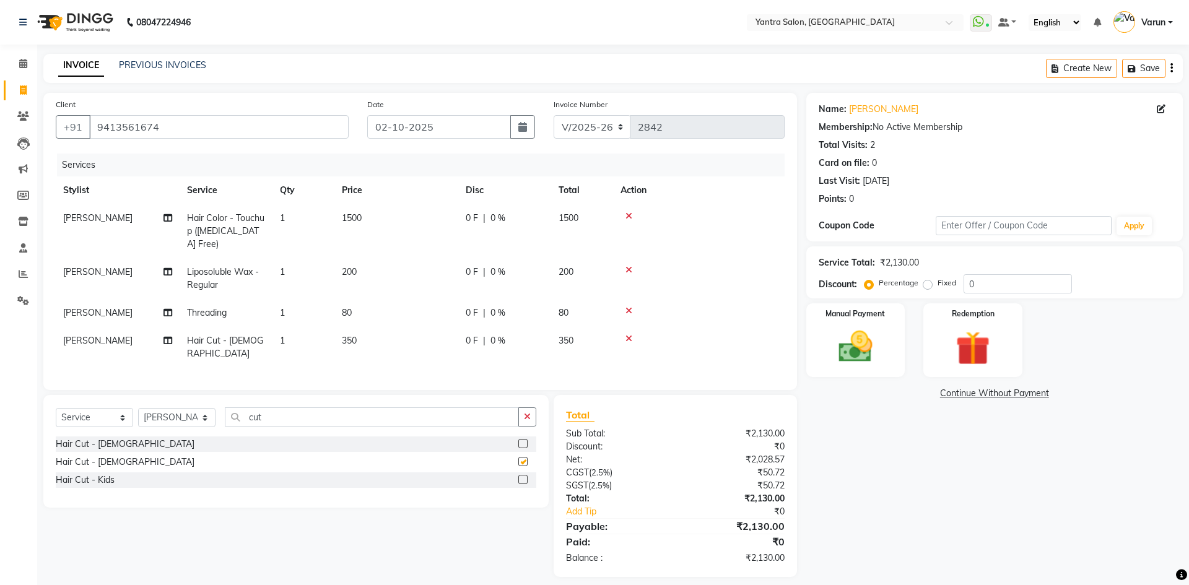
checkbox input "false"
click at [105, 474] on div "Hair Cut - Kids" at bounding box center [85, 480] width 59 height 13
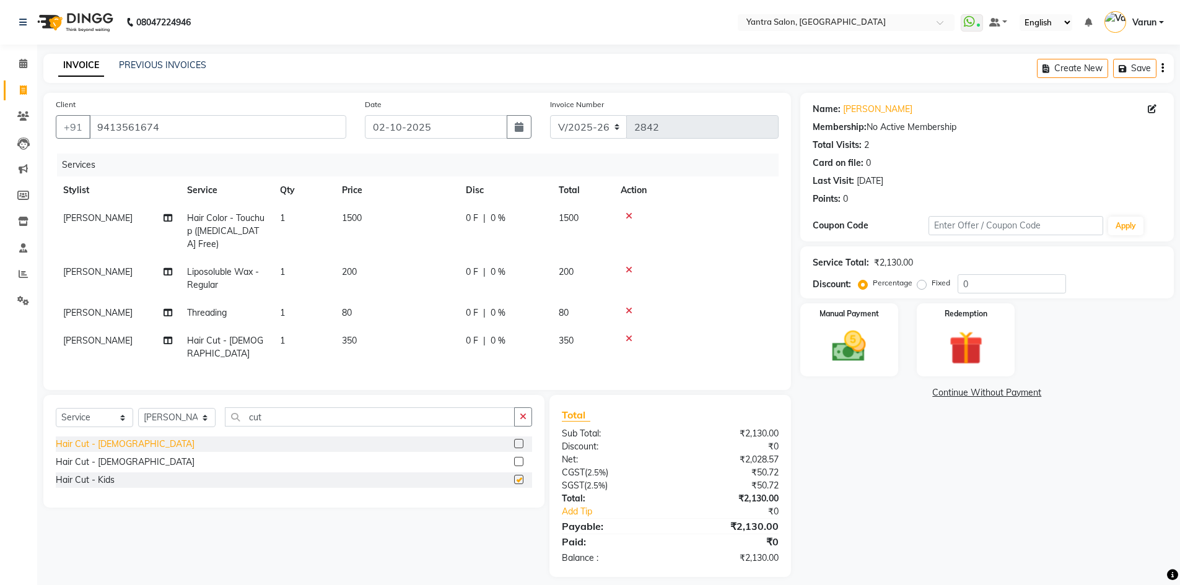
checkbox input "false"
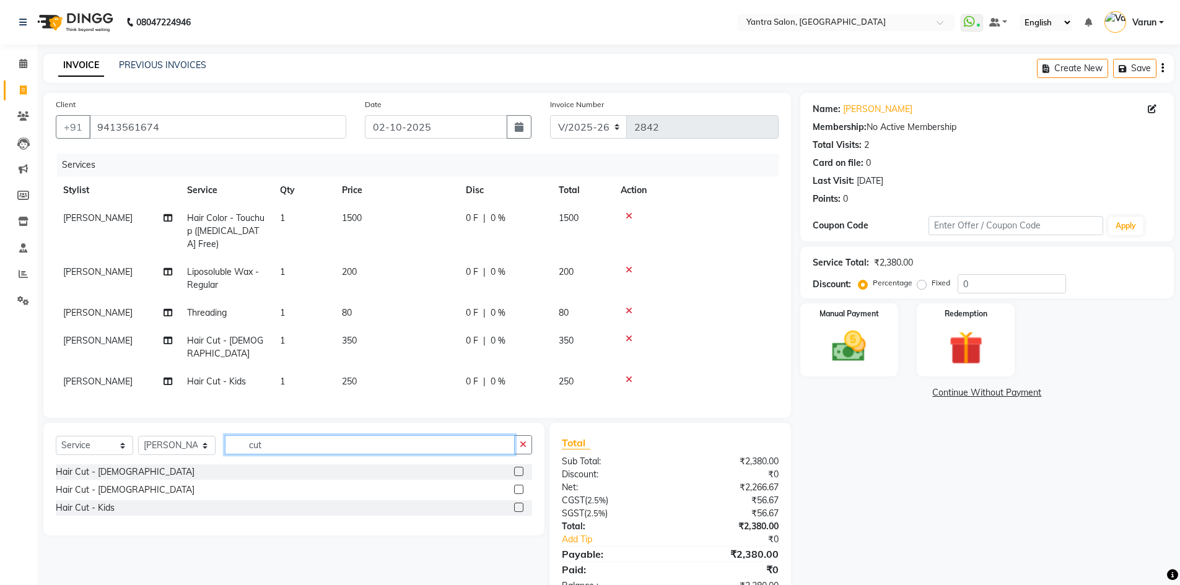
click at [265, 436] on input "cut" at bounding box center [370, 445] width 290 height 19
type input "trim"
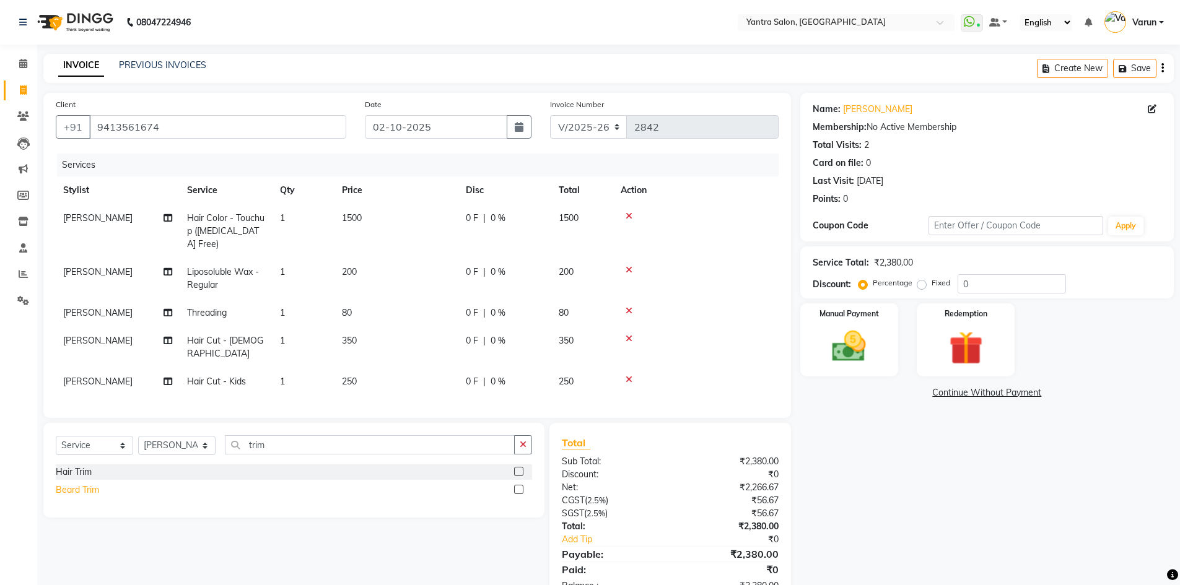
click at [87, 484] on div "Beard Trim" at bounding box center [77, 490] width 43 height 13
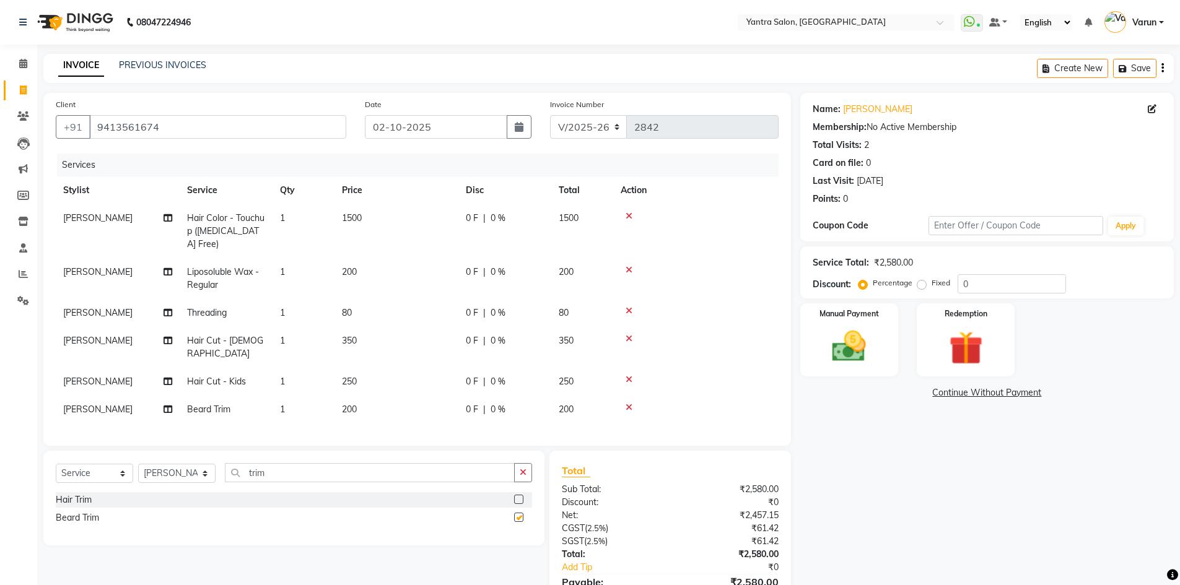
checkbox input "false"
click at [128, 327] on td "[PERSON_NAME]" at bounding box center [118, 347] width 124 height 41
select select "46214"
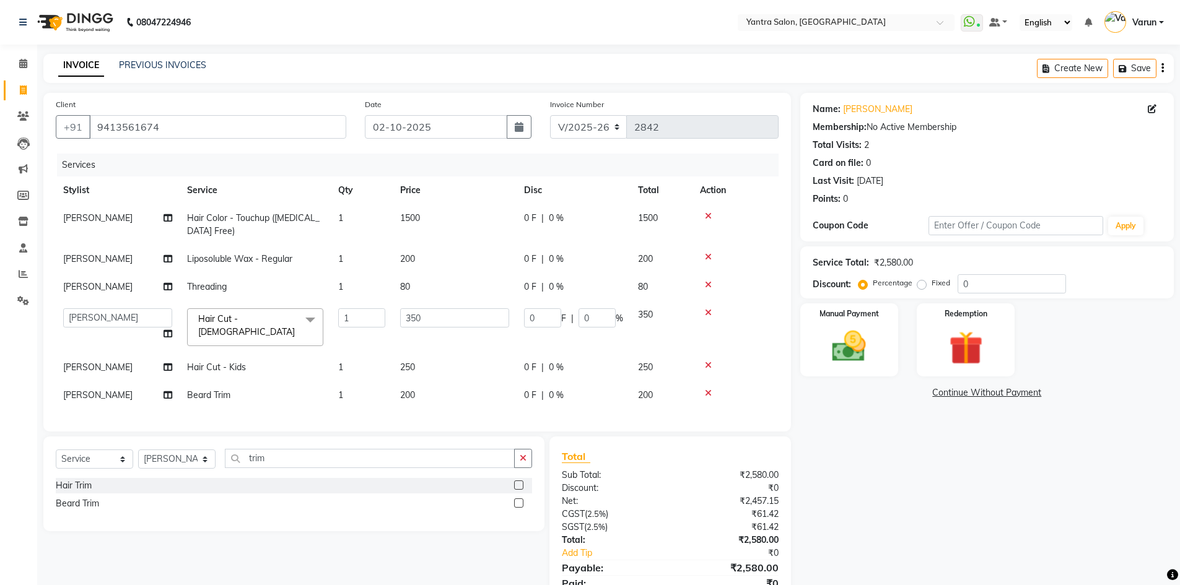
select select "88995"
click at [141, 382] on td "[PERSON_NAME]" at bounding box center [118, 396] width 124 height 28
select select "46214"
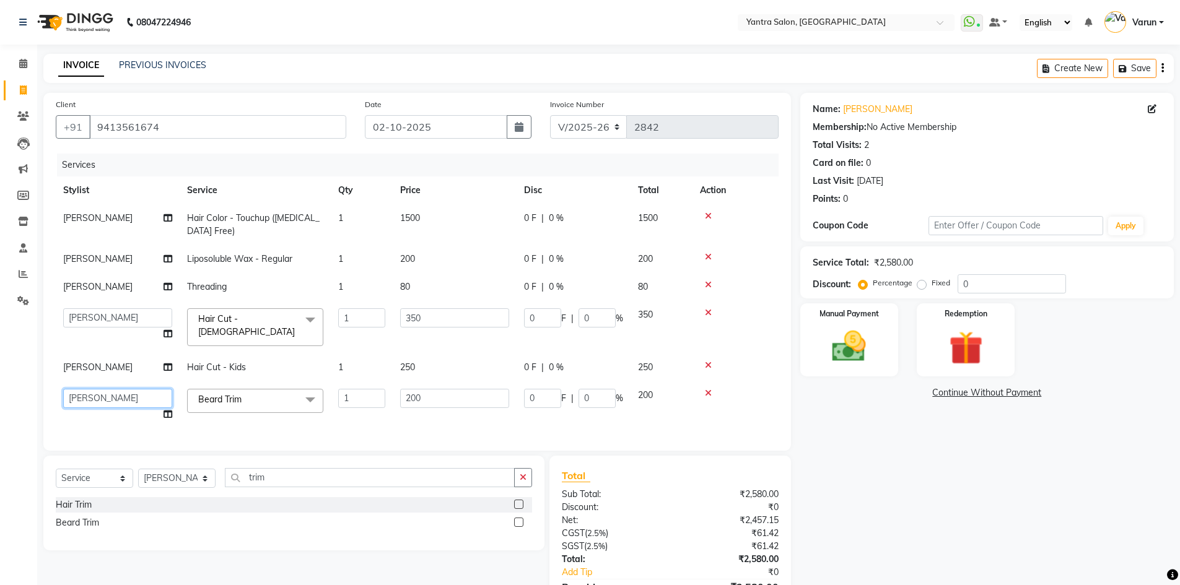
click at [137, 393] on select "admin Arshad Denis Dhani Haseen Jaswant Manager Payal Prama Shaheen Sunil Tanis…" at bounding box center [117, 398] width 109 height 19
select select "88995"
click at [116, 362] on td "[PERSON_NAME]" at bounding box center [118, 368] width 124 height 28
select select "46214"
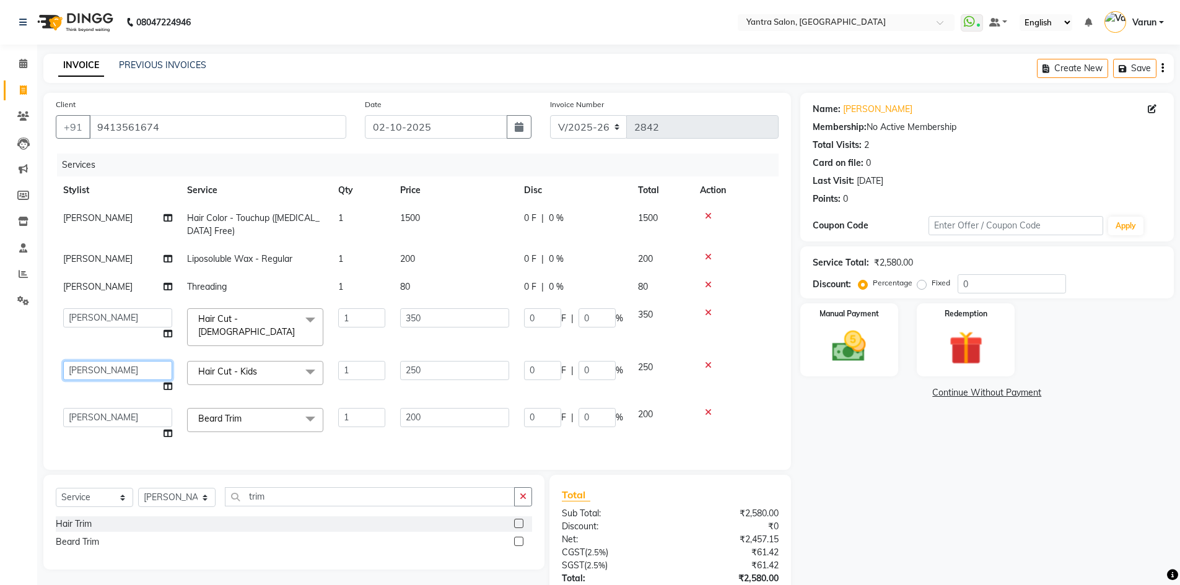
click at [116, 362] on select "admin Arshad Denis Dhani Haseen Jaswant Manager Payal Prama Shaheen Sunil Tanis…" at bounding box center [117, 370] width 109 height 19
select select "90729"
click at [130, 295] on td "[PERSON_NAME]" at bounding box center [118, 287] width 124 height 28
select select "46214"
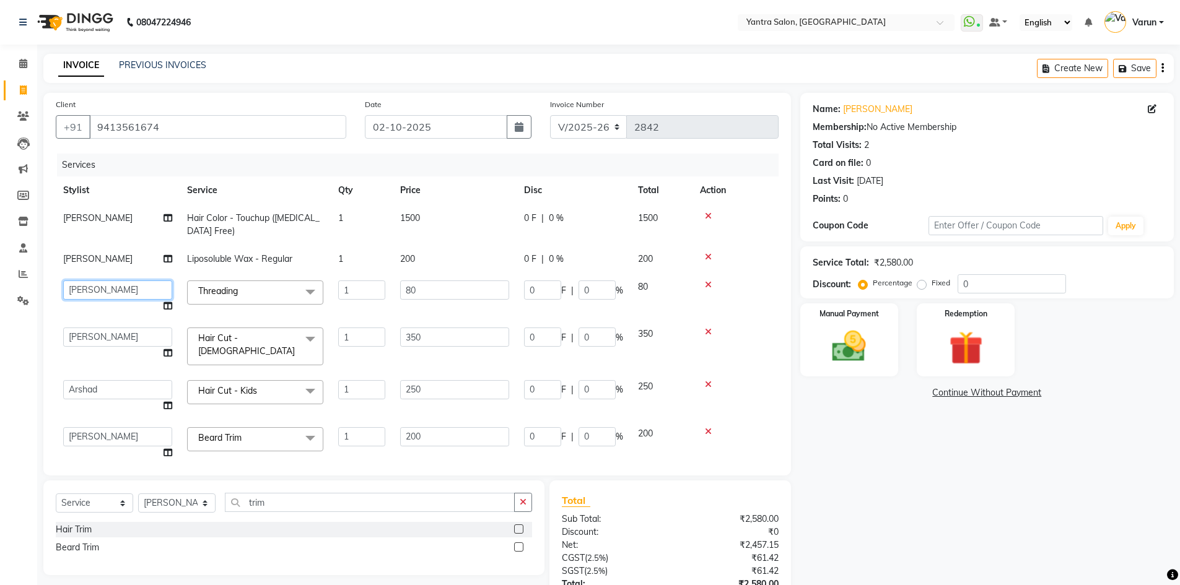
click at [135, 284] on select "admin Arshad Denis Dhani Haseen Jaswant Manager Payal Prama Shaheen Sunil Tanis…" at bounding box center [117, 290] width 109 height 19
select select "51016"
click at [118, 255] on td "[PERSON_NAME]" at bounding box center [118, 259] width 124 height 28
select select "46214"
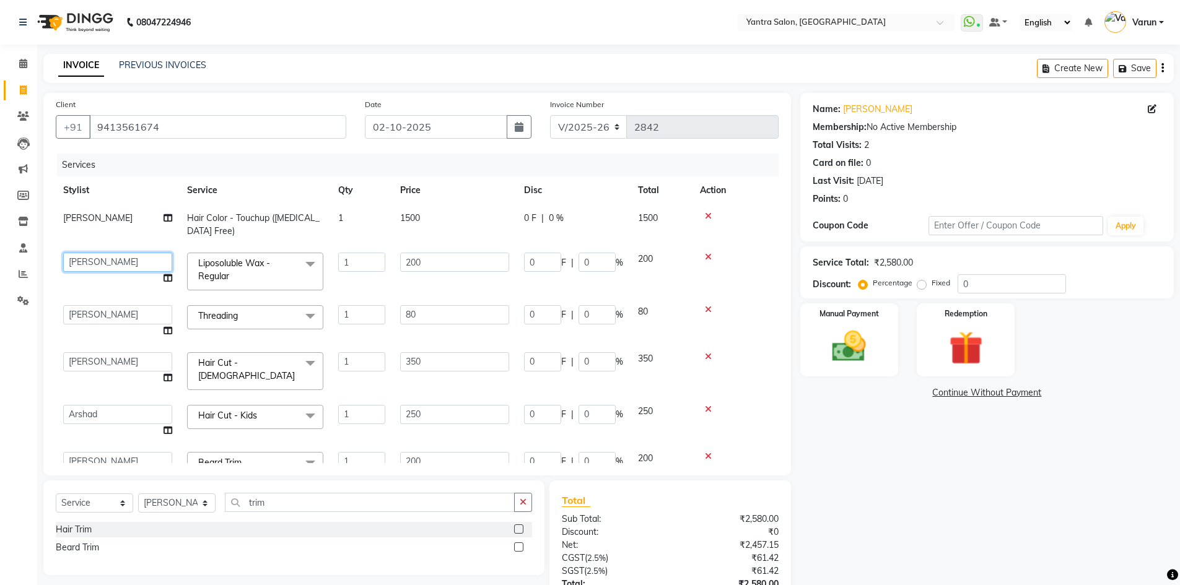
click at [116, 261] on select "admin Arshad Denis Dhani Haseen Jaswant Manager Payal Prama Shaheen Sunil Tanis…" at bounding box center [117, 262] width 109 height 19
select select "73201"
click at [167, 219] on icon at bounding box center [168, 218] width 9 height 9
select select "46214"
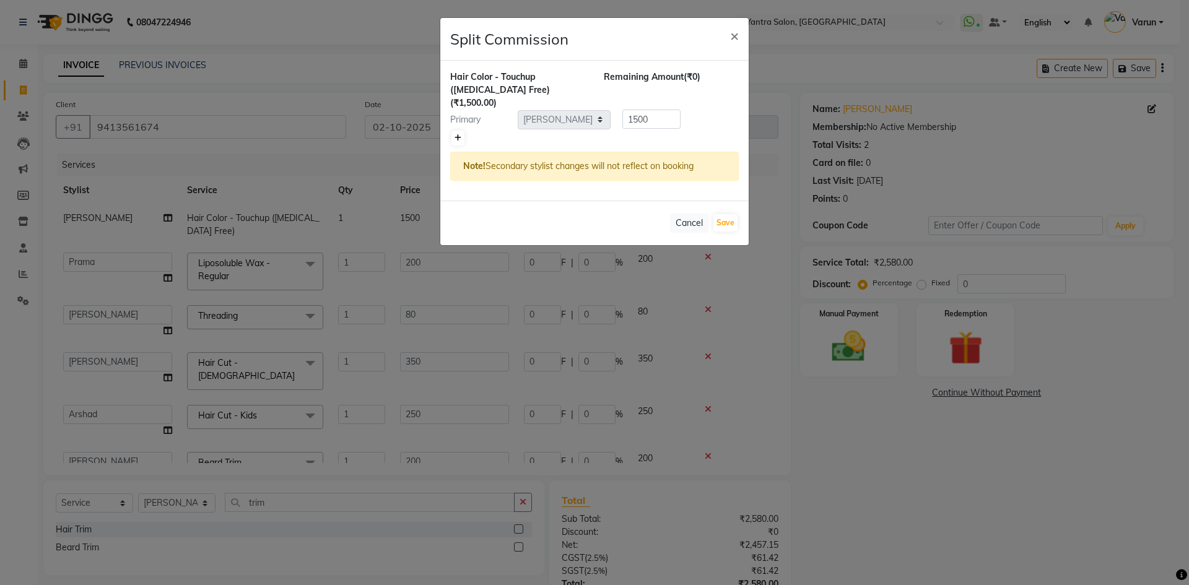
click at [462, 131] on link at bounding box center [458, 138] width 13 height 15
type input "750"
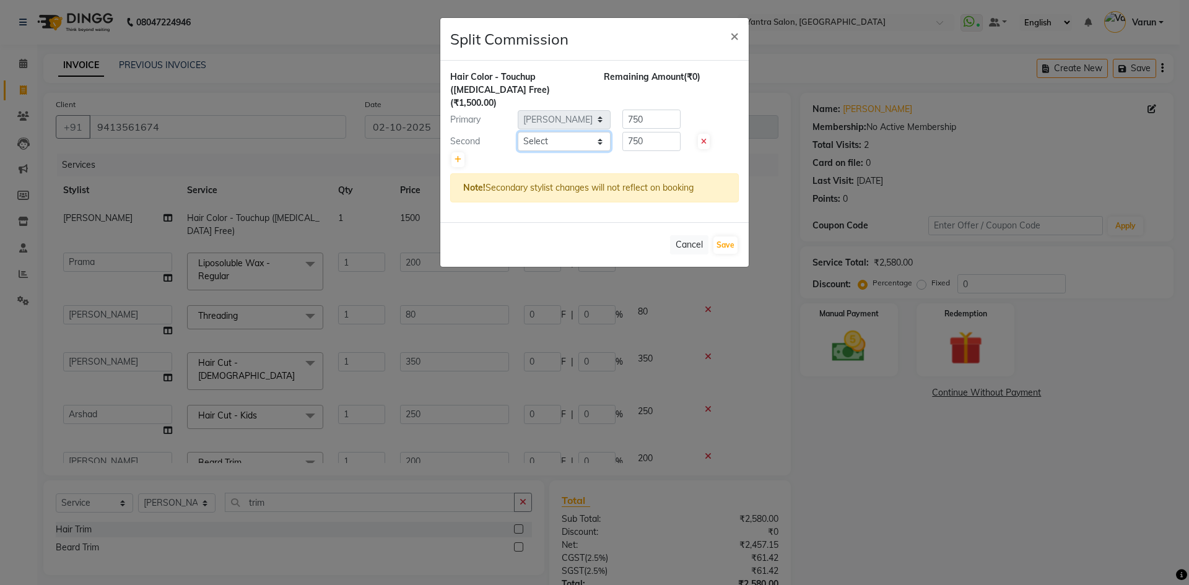
click at [602, 135] on select "Select admin Arshad Denis Dhani Haseen Jaswant Manager Payal Prama Shaheen Suni…" at bounding box center [564, 141] width 93 height 19
select select "73201"
click at [518, 132] on select "Select admin Arshad Denis Dhani Haseen Jaswant Manager Payal Prama Shaheen Suni…" at bounding box center [564, 141] width 93 height 19
click at [736, 238] on button "Save" at bounding box center [726, 245] width 24 height 17
select select "Select"
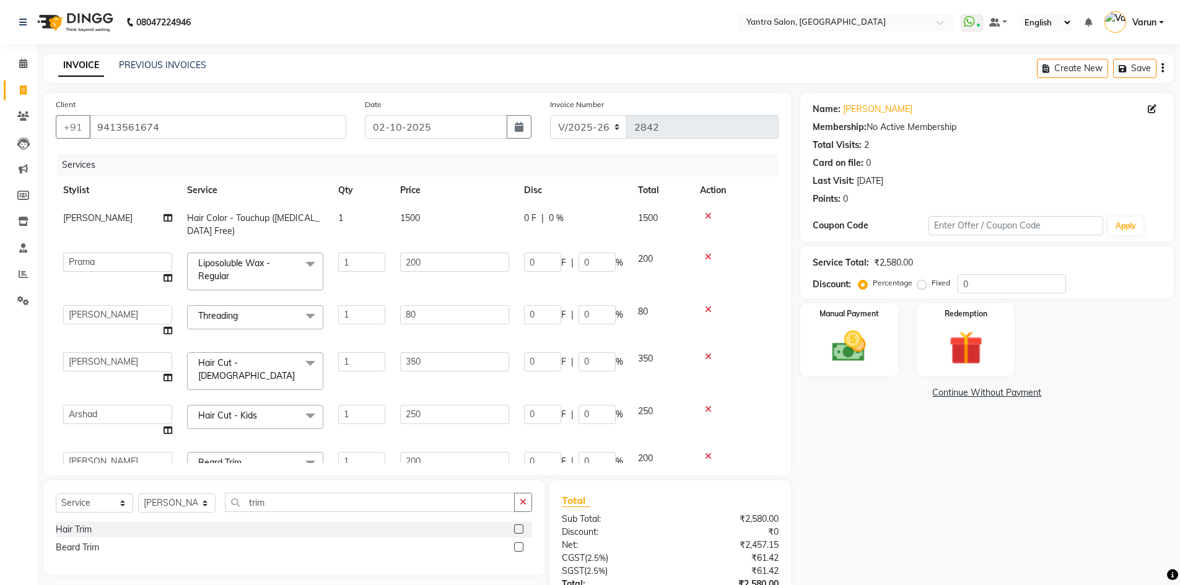
click at [455, 225] on td "1500" at bounding box center [455, 224] width 124 height 41
select select "46214"
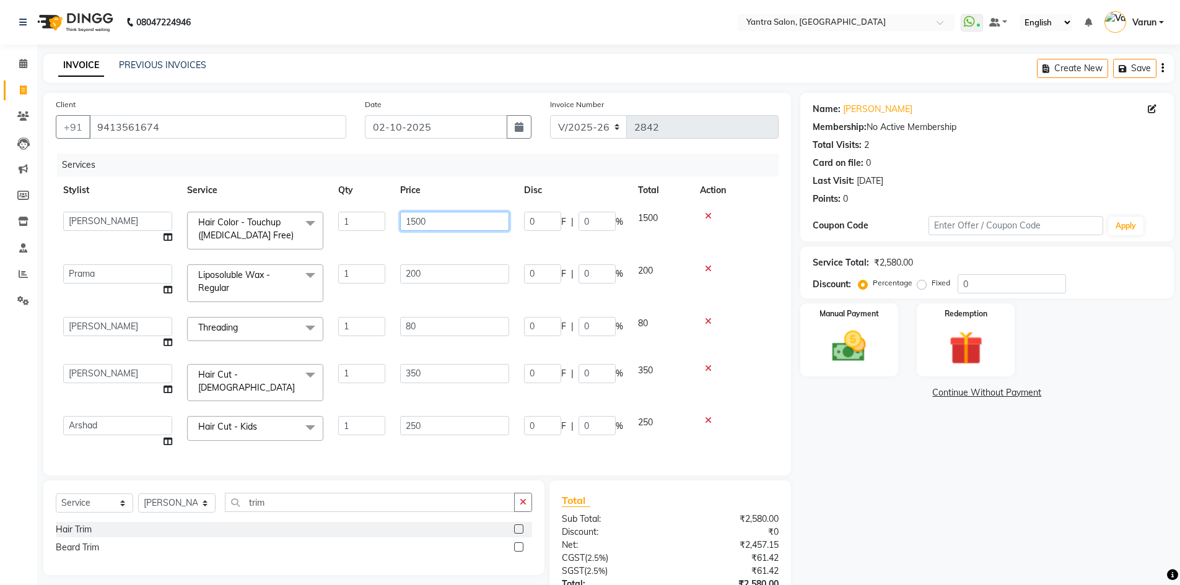
click at [455, 225] on input "1500" at bounding box center [454, 221] width 109 height 19
type input "1800"
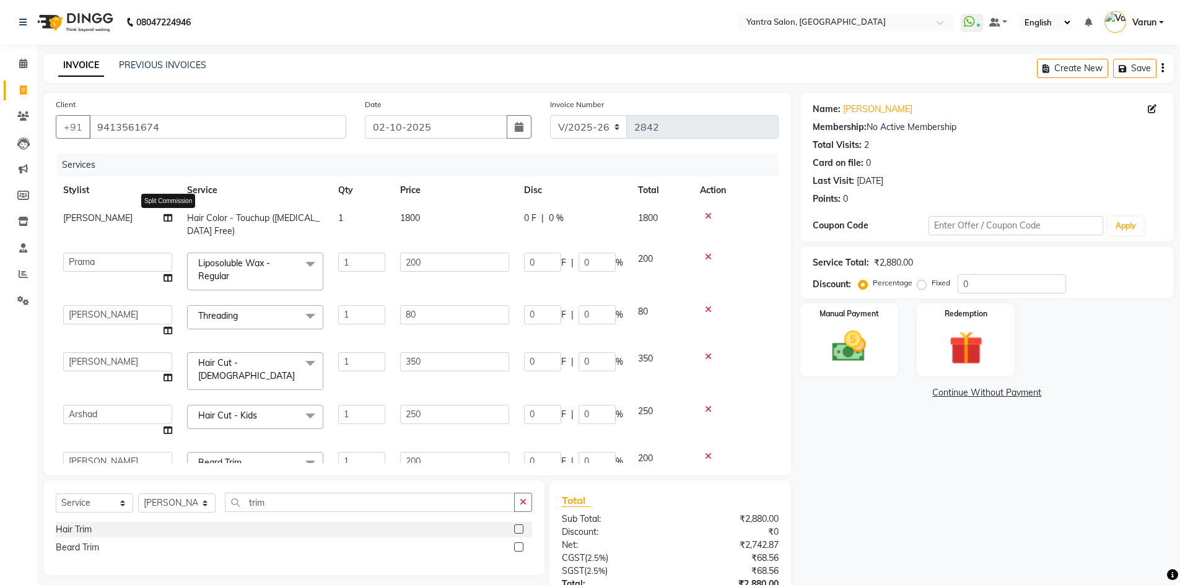
click at [170, 215] on icon at bounding box center [168, 218] width 9 height 9
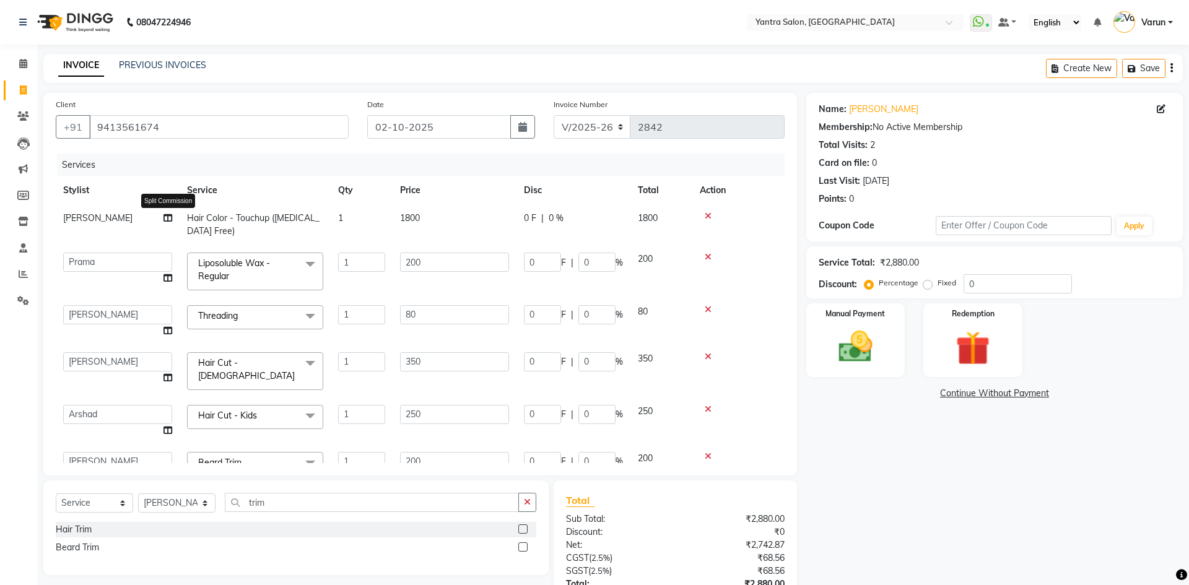
select select "46214"
select select "73201"
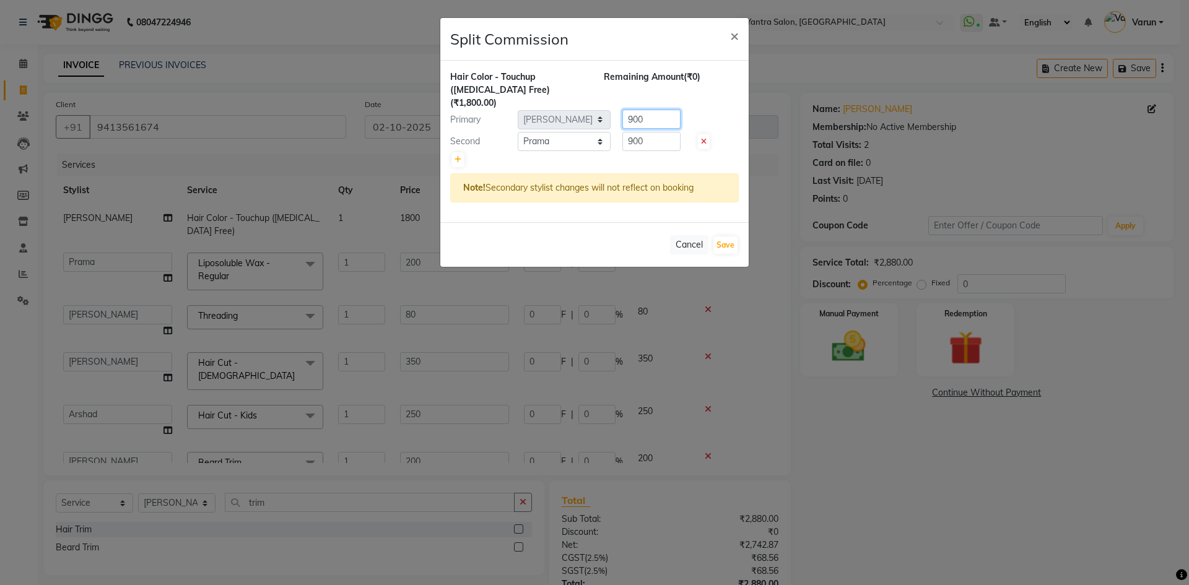
click at [676, 113] on input "900" at bounding box center [652, 119] width 58 height 19
type input "1200"
type input "5"
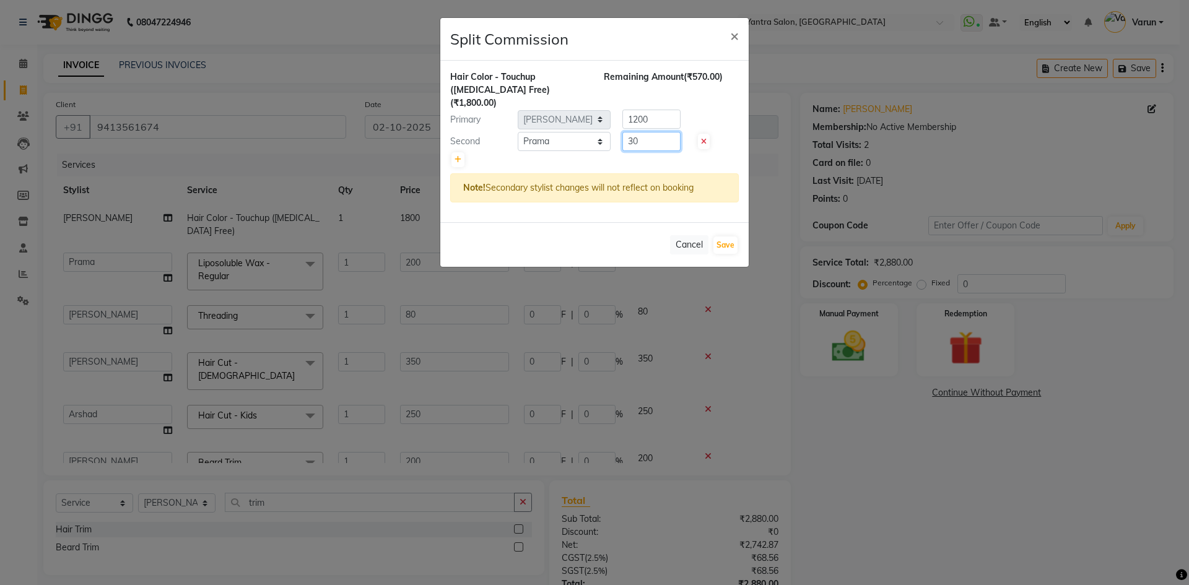
type input "3"
type input "600"
click at [688, 235] on button "Cancel" at bounding box center [689, 244] width 38 height 19
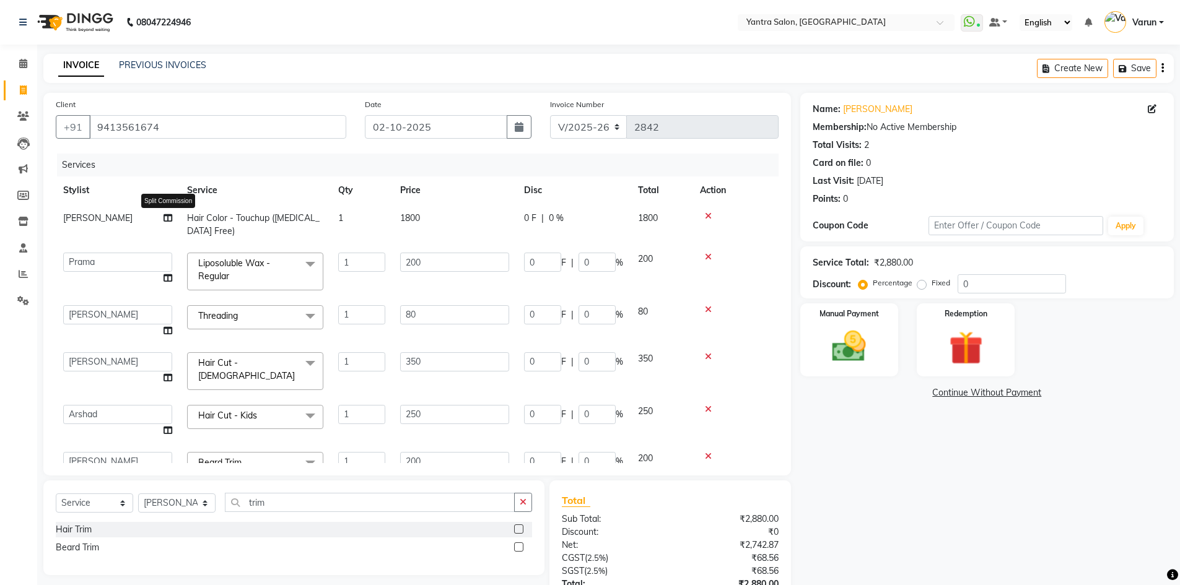
click at [171, 216] on icon at bounding box center [168, 218] width 9 height 9
select select "46214"
select select "73201"
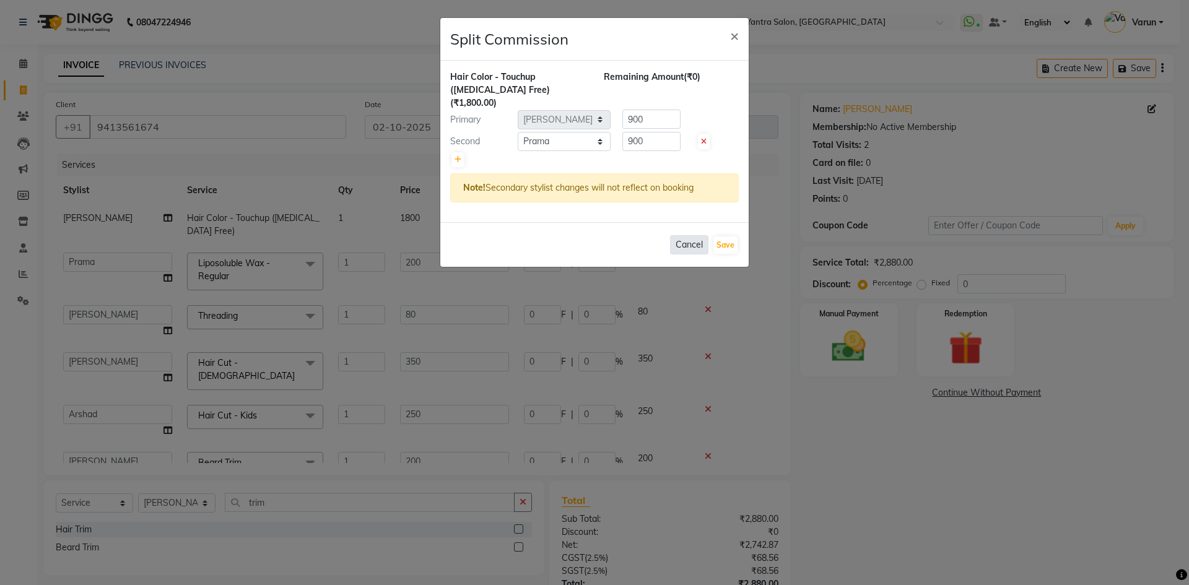
click at [696, 235] on button "Cancel" at bounding box center [689, 244] width 38 height 19
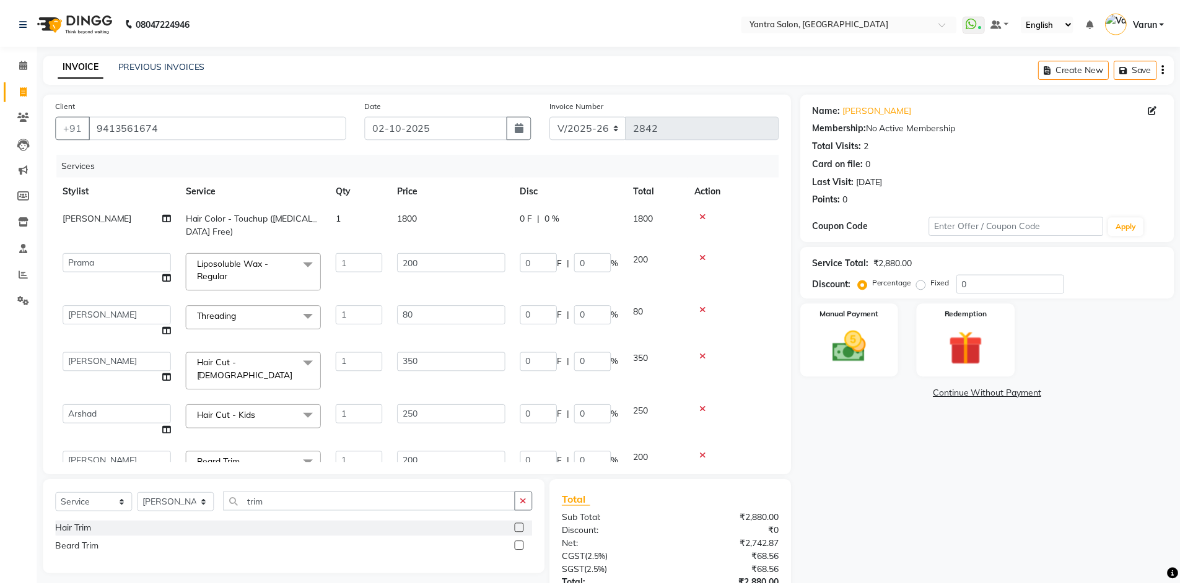
scroll to position [96, 0]
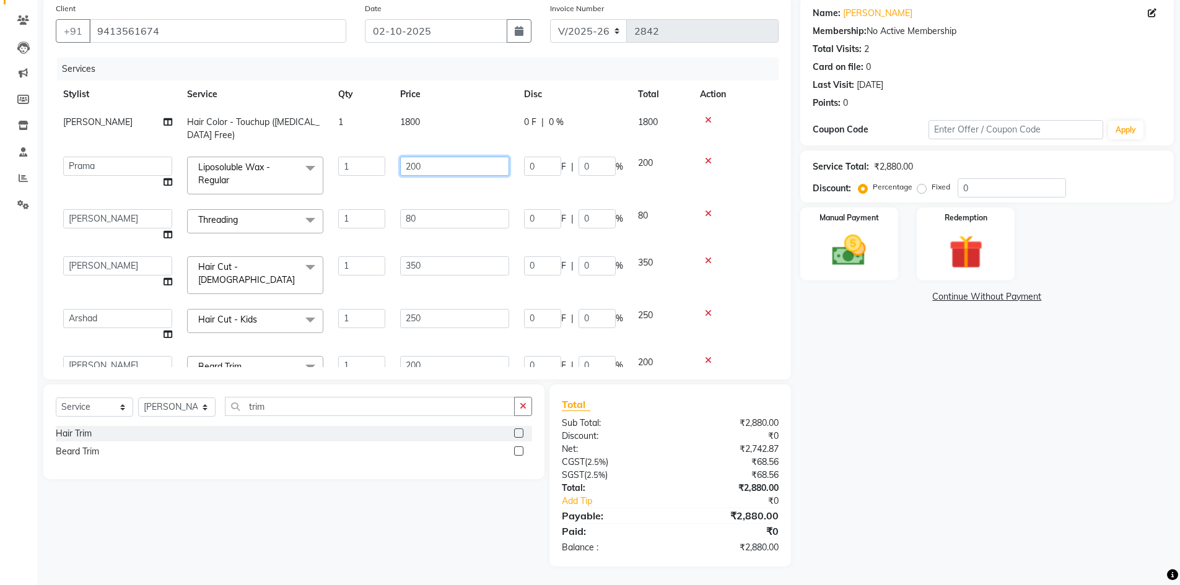
click at [483, 170] on input "200" at bounding box center [454, 166] width 109 height 19
type input "550"
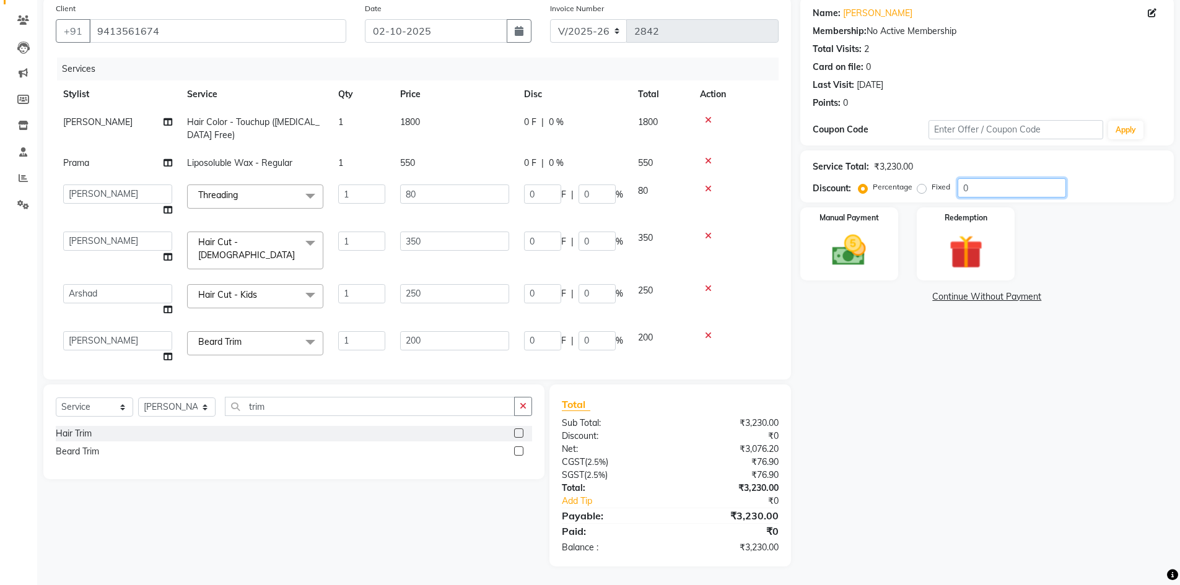
click at [986, 193] on input "0" at bounding box center [1012, 187] width 108 height 19
type input "25"
type input "87.5"
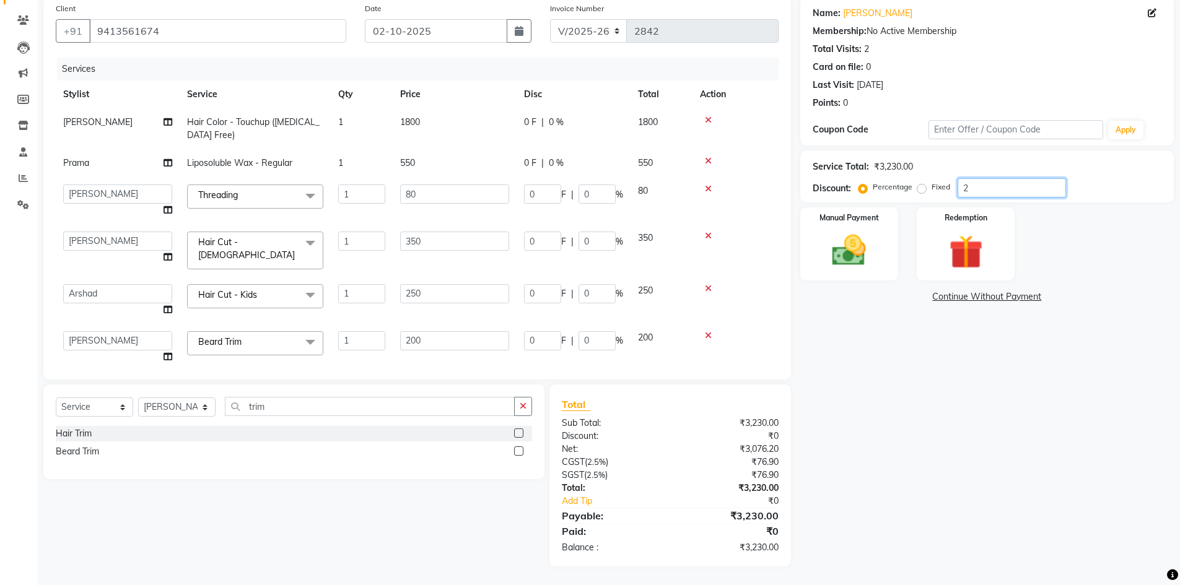
type input "25"
type input "50"
type input "25"
type input "62.5"
type input "25"
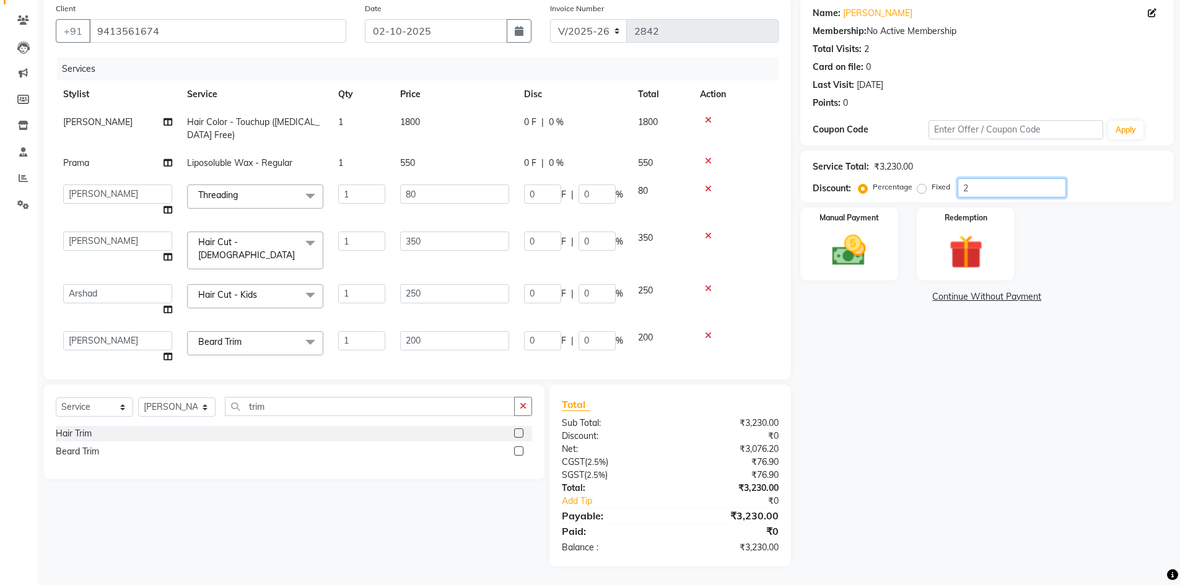
type input "20"
type input "25"
type input "100"
type input "350"
type input "100"
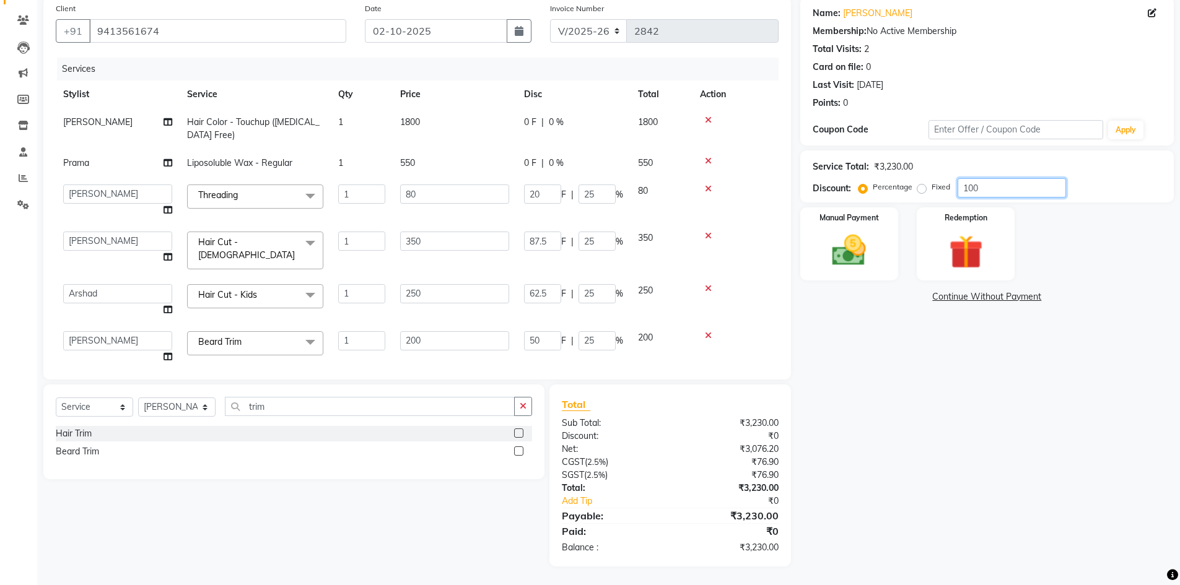
type input "200"
type input "100"
type input "250"
type input "100"
type input "80"
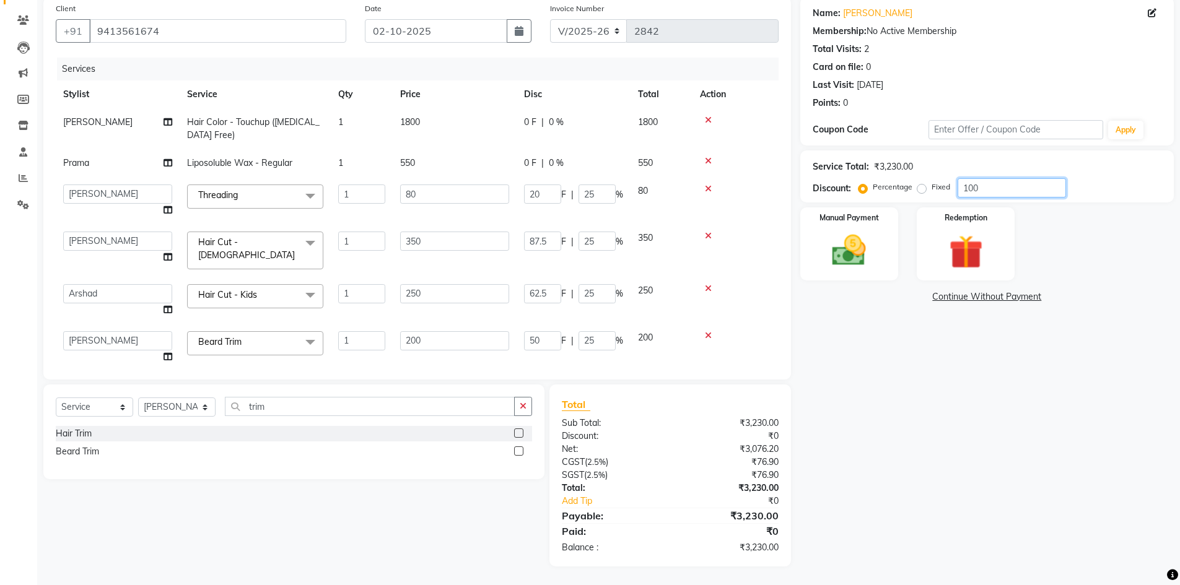
type input "100"
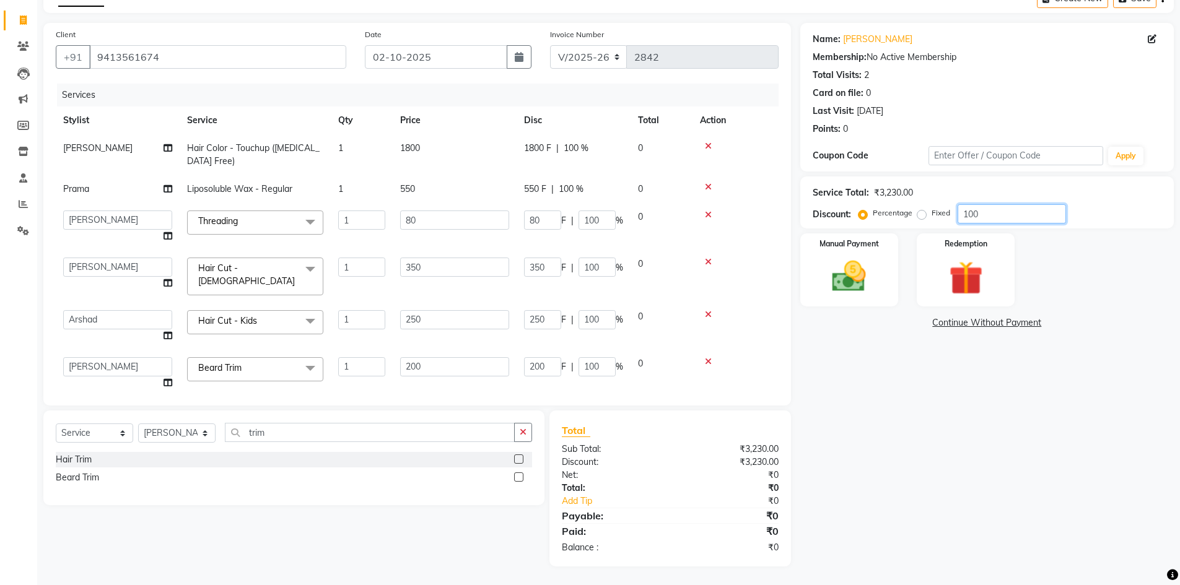
scroll to position [70, 0]
type input "1"
type input "3.5"
type input "1"
type input "2"
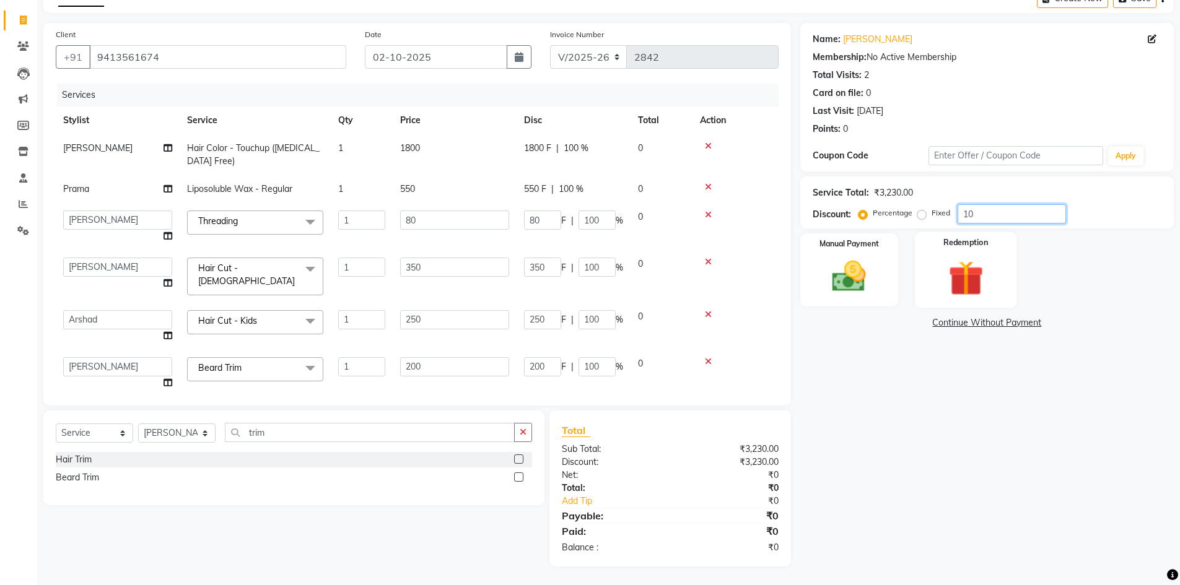
type input "1"
type input "2.5"
type input "1"
type input "0.8"
type input "1"
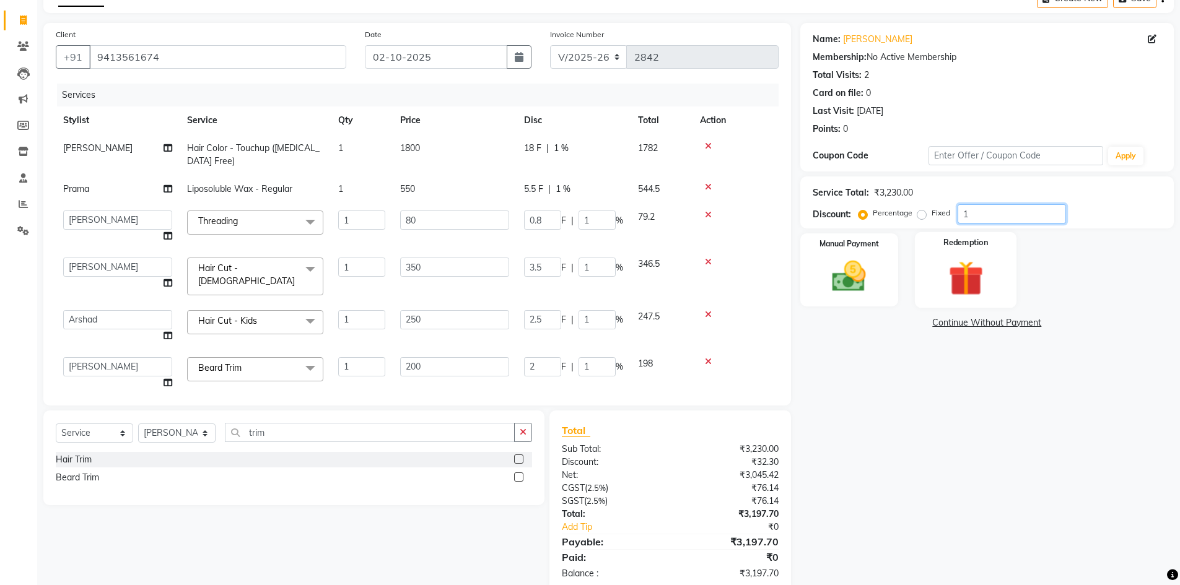
scroll to position [96, 0]
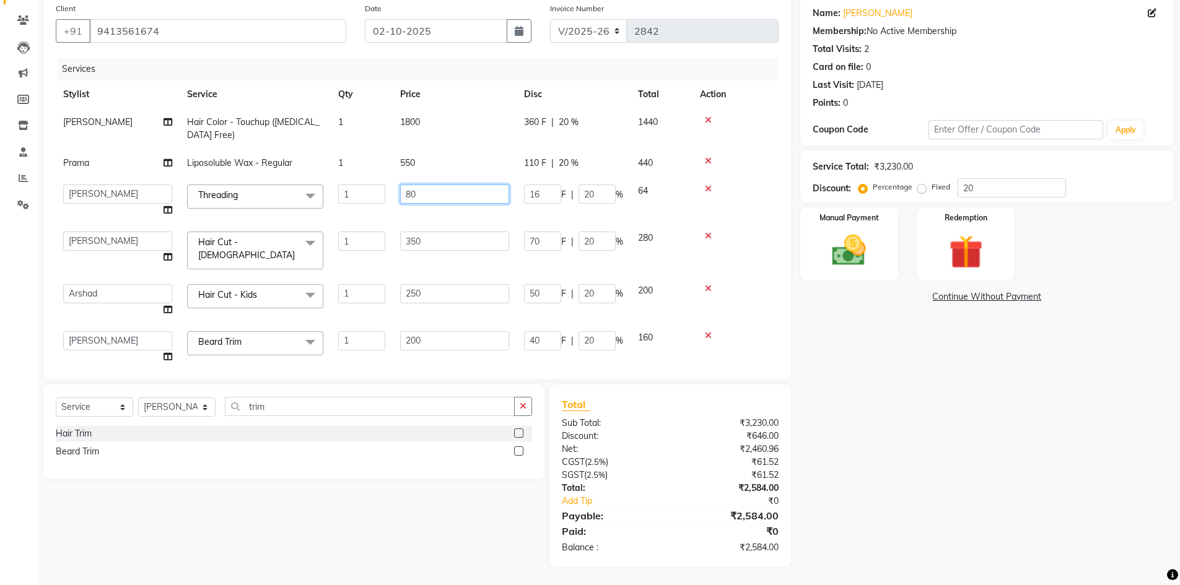
click at [462, 199] on input "80" at bounding box center [454, 194] width 109 height 19
click at [1018, 444] on div "Name: Surpreet Membership: No Active Membership Total Visits: 2 Card on file: 0…" at bounding box center [991, 282] width 383 height 570
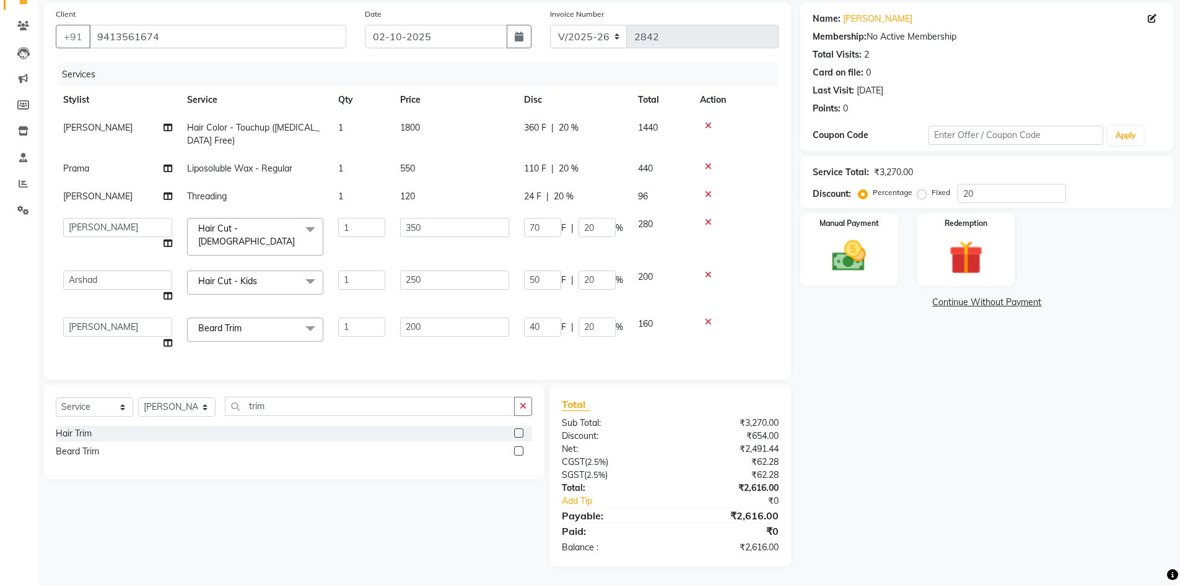
scroll to position [85, 0]
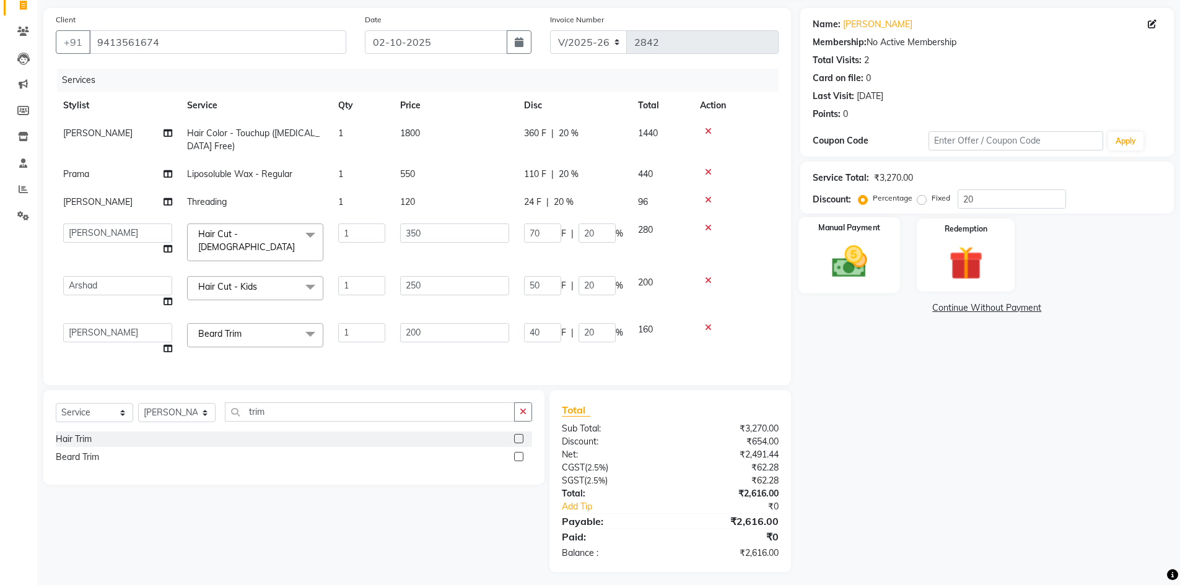
click at [870, 280] on img at bounding box center [849, 262] width 57 height 40
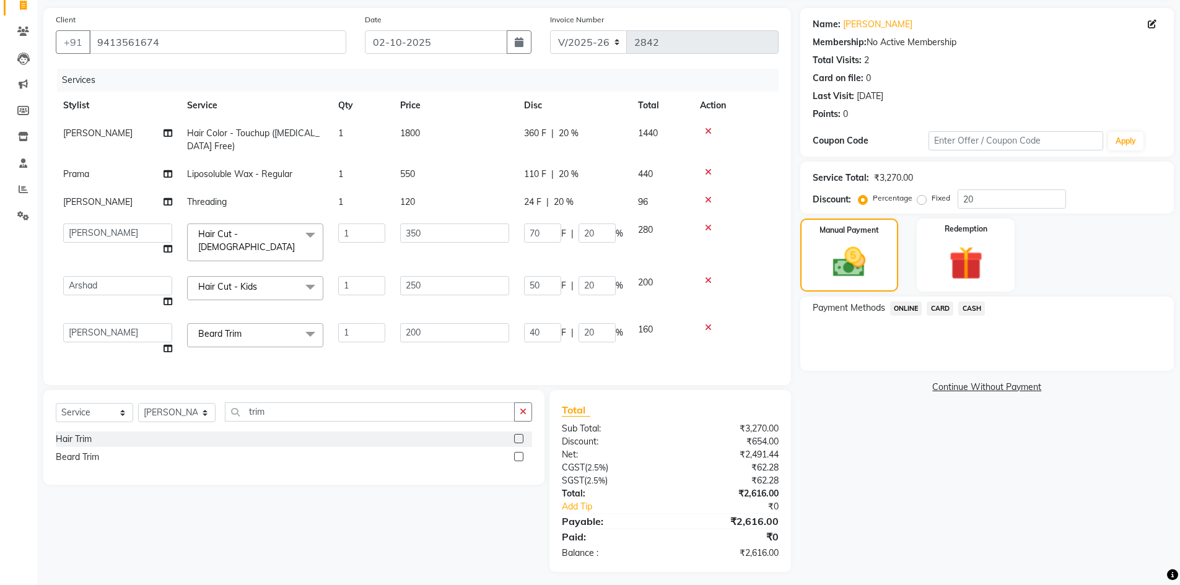
click at [897, 309] on span "ONLINE" at bounding box center [906, 309] width 32 height 14
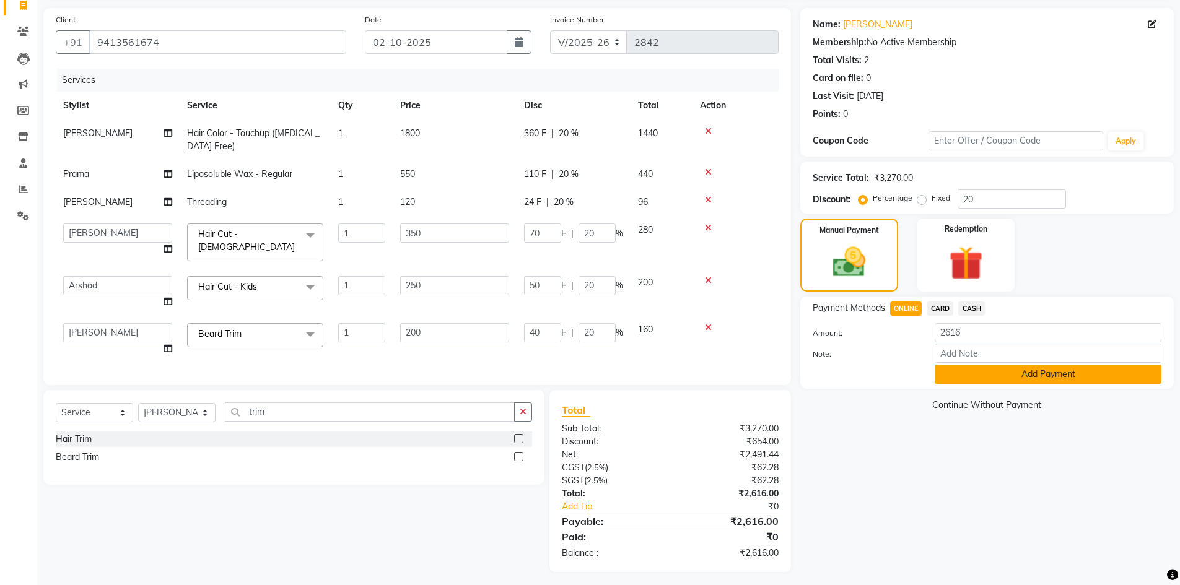
click at [983, 371] on button "Add Payment" at bounding box center [1048, 374] width 227 height 19
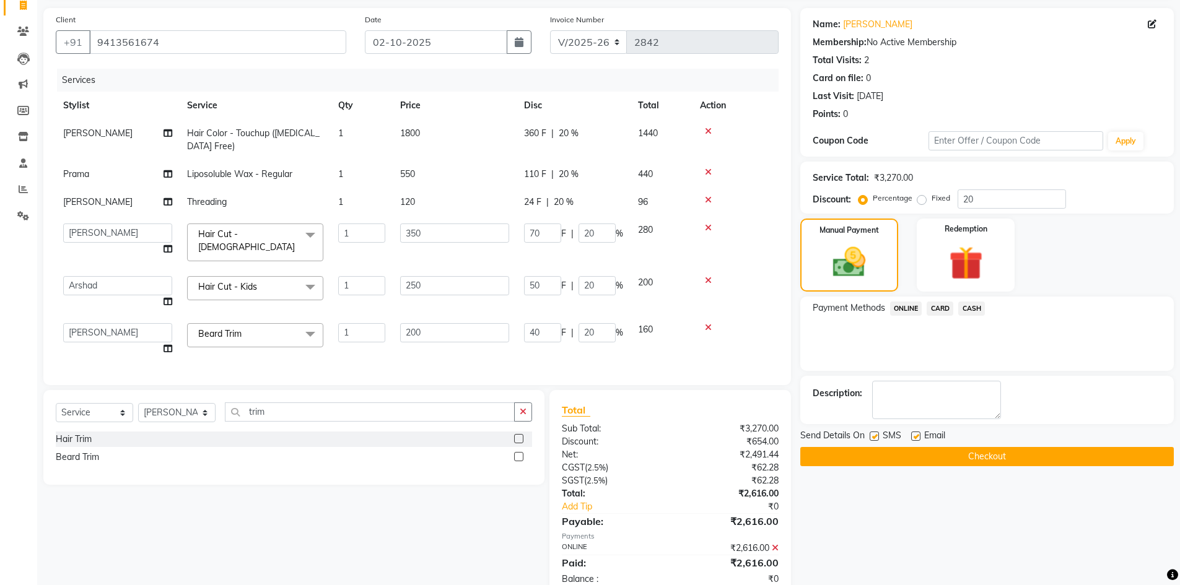
click at [924, 468] on div "Name: Surpreet Membership: No Active Membership Total Visits: 2 Card on file: 0…" at bounding box center [991, 303] width 383 height 590
click at [924, 462] on button "Checkout" at bounding box center [987, 456] width 374 height 19
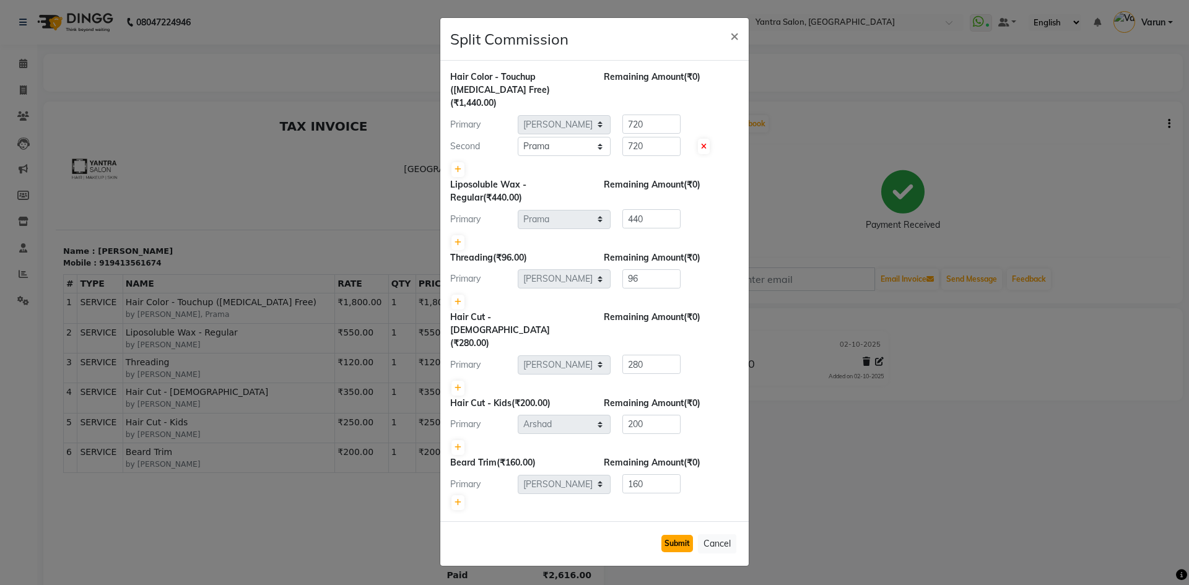
click at [674, 535] on button "Submit" at bounding box center [678, 543] width 32 height 17
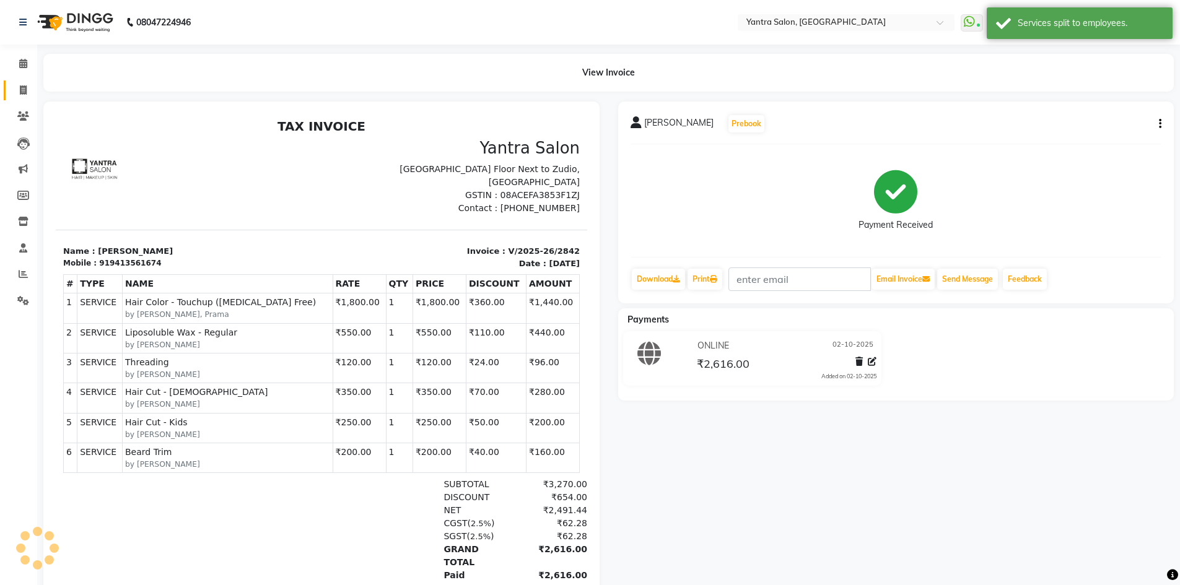
click at [25, 84] on span at bounding box center [23, 91] width 22 height 14
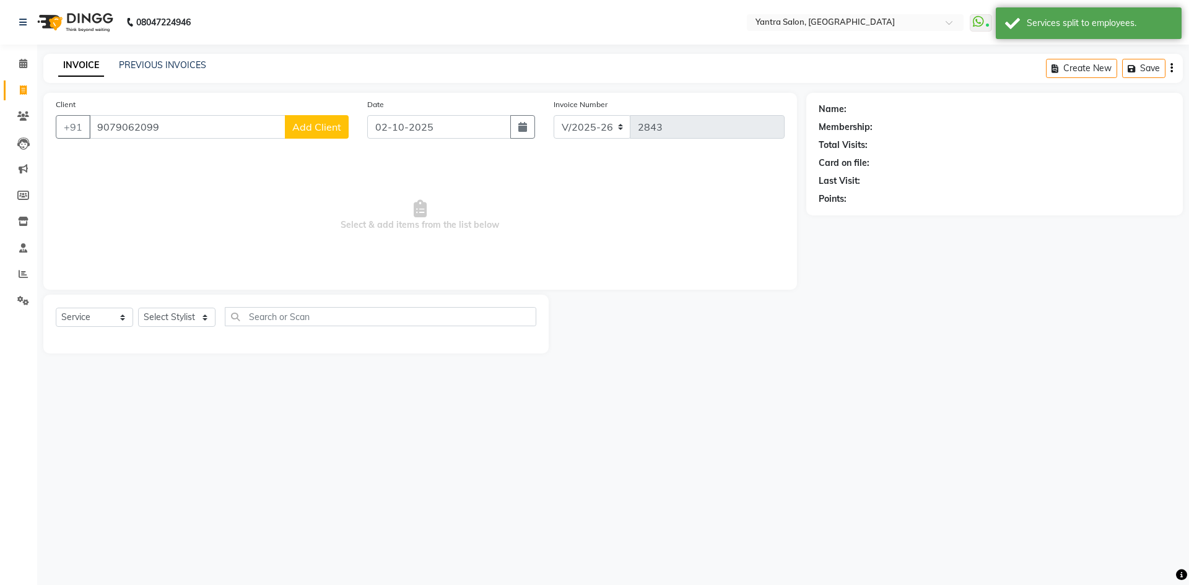
click at [333, 119] on button "Add Client" at bounding box center [317, 127] width 64 height 24
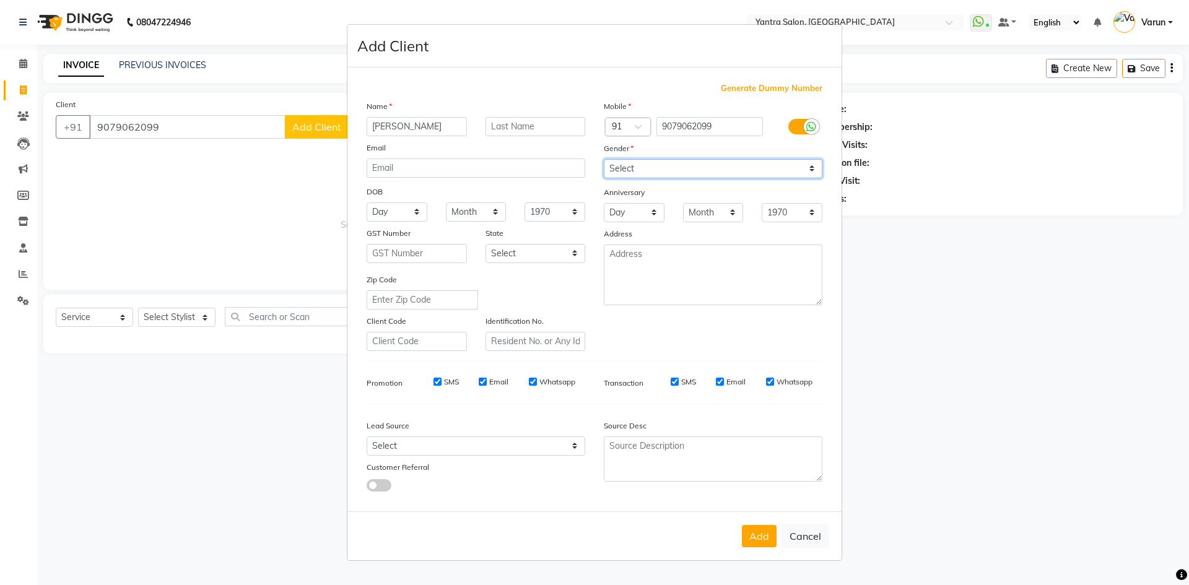
drag, startPoint x: 724, startPoint y: 170, endPoint x: 722, endPoint y: 177, distance: 7.1
click at [724, 170] on select "Select Male Female Other Prefer Not To Say" at bounding box center [713, 168] width 219 height 19
click at [604, 159] on select "Select Male Female Other Prefer Not To Say" at bounding box center [713, 168] width 219 height 19
click at [752, 541] on button "Add" at bounding box center [759, 536] width 35 height 22
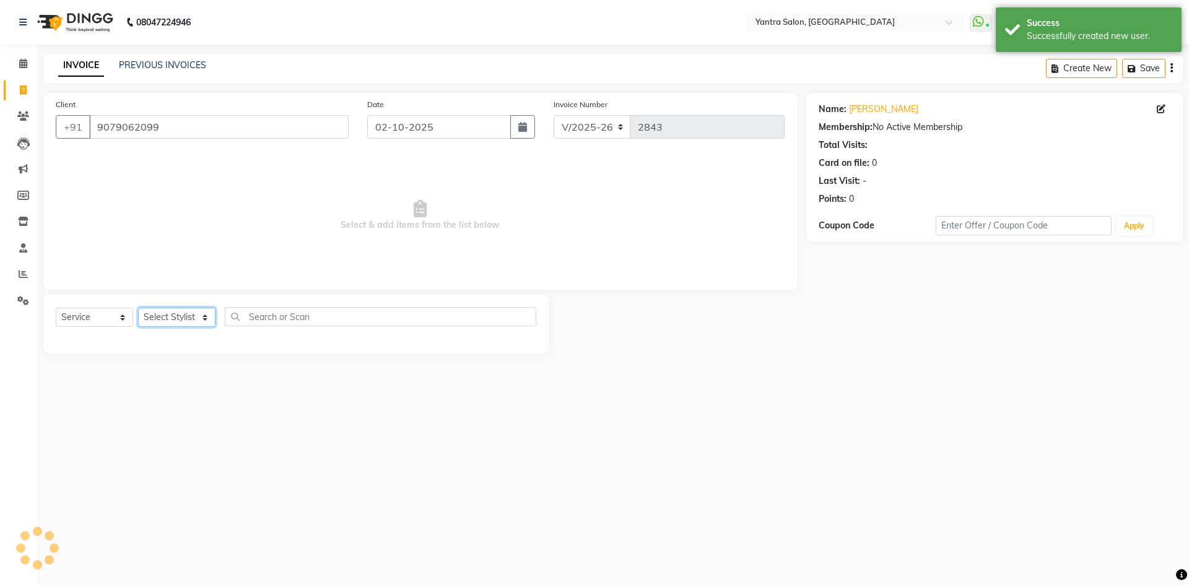
click at [191, 318] on select "Select Stylist admin Arshad Denis Dhani Haseen Jaswant Manager Payal Prama Shah…" at bounding box center [176, 317] width 77 height 19
click at [138, 308] on select "Select Stylist admin Arshad Denis Dhani Haseen Jaswant Manager Payal Prama Shah…" at bounding box center [176, 317] width 77 height 19
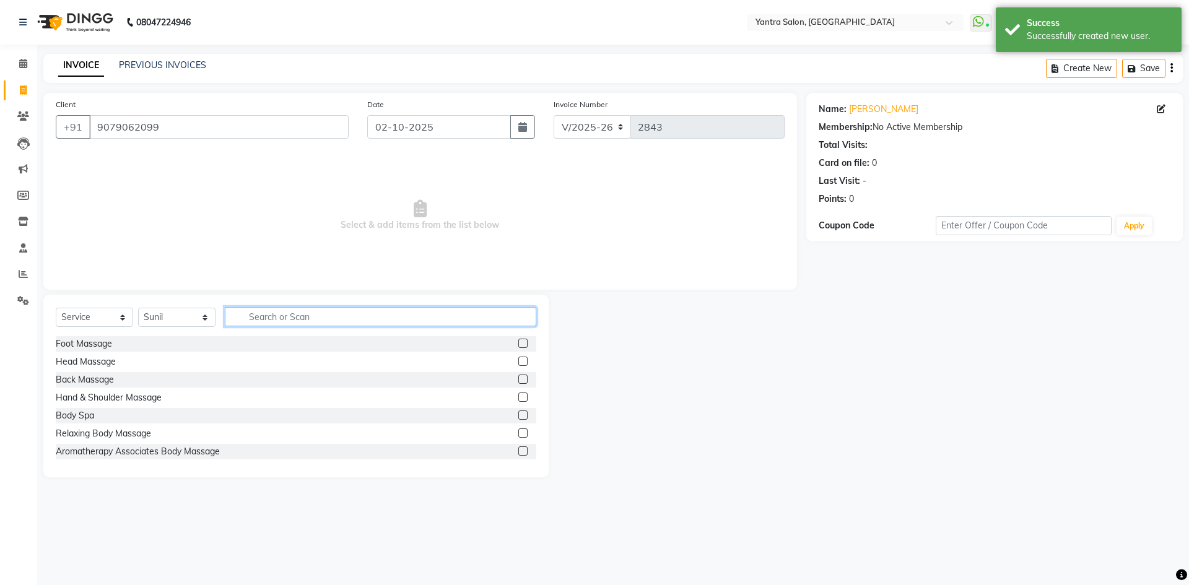
click at [305, 320] on input "text" at bounding box center [381, 316] width 312 height 19
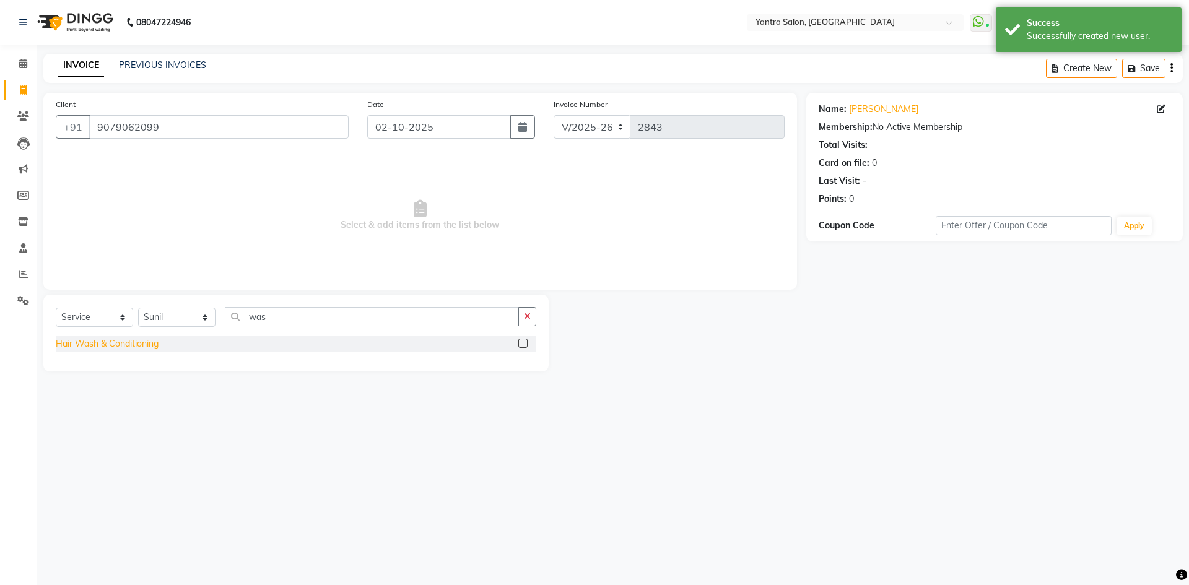
click at [110, 349] on div "Hair Wash & Conditioning" at bounding box center [107, 344] width 103 height 13
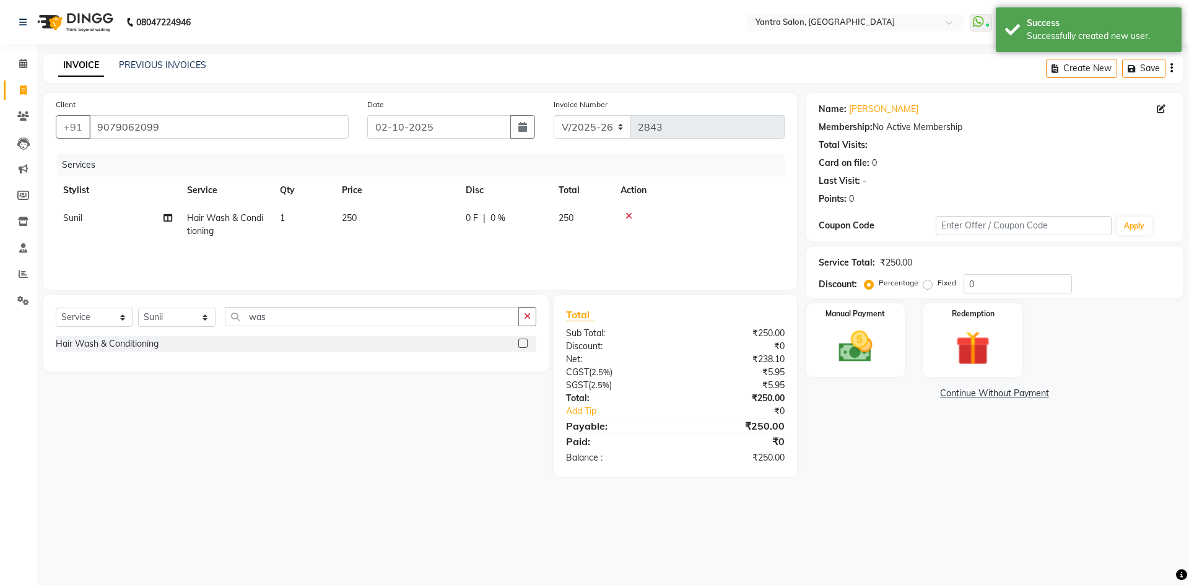
click at [302, 326] on div "Select Service Product Membership Package Voucher Prepaid Gift Card Select Styl…" at bounding box center [296, 321] width 481 height 29
click at [305, 322] on input "was" at bounding box center [372, 316] width 294 height 19
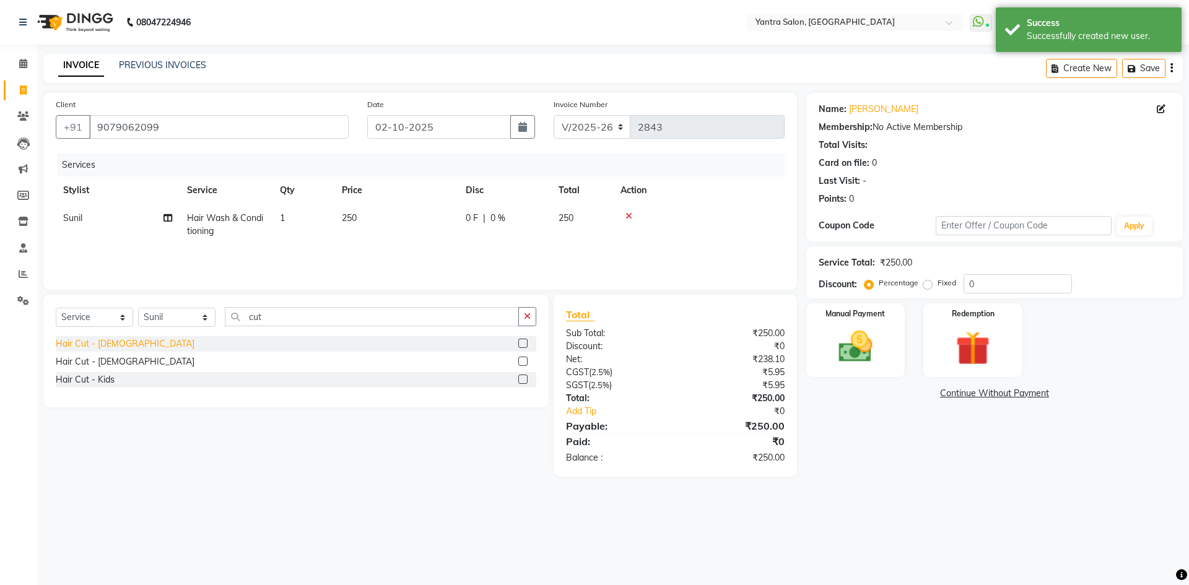
click at [112, 349] on div "Hair Cut - Female" at bounding box center [125, 344] width 139 height 13
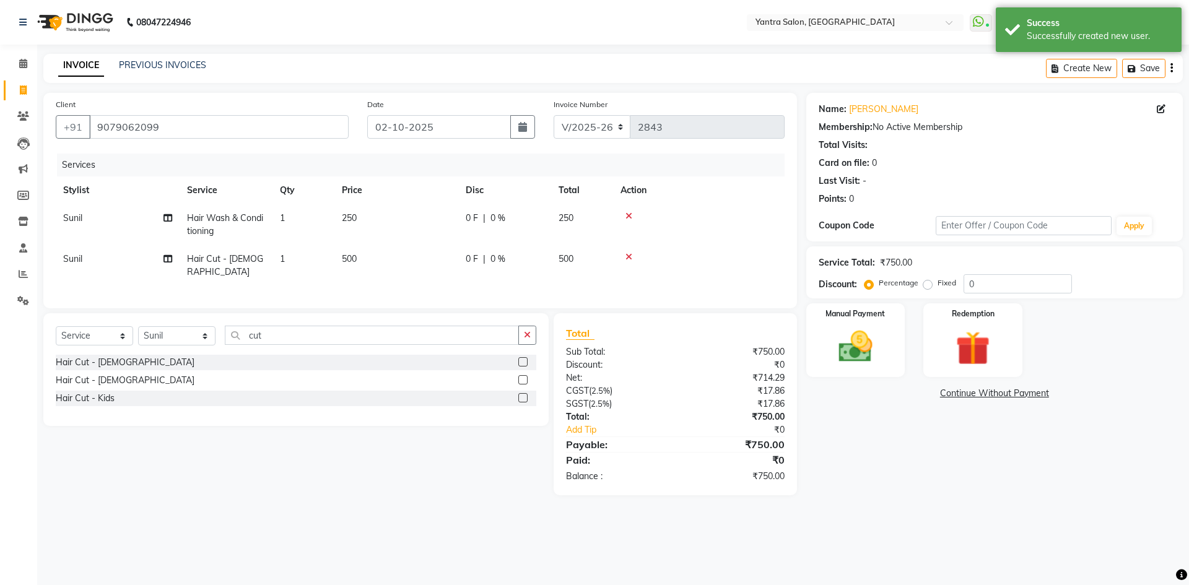
click at [400, 229] on td "250" at bounding box center [397, 224] width 124 height 41
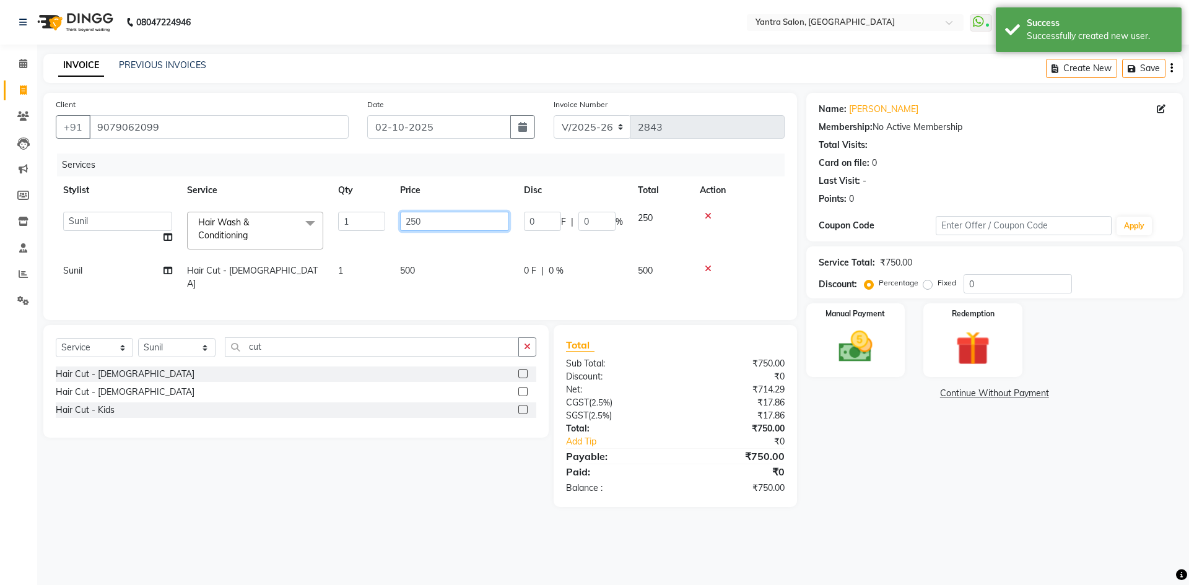
click at [442, 220] on input "250" at bounding box center [454, 221] width 109 height 19
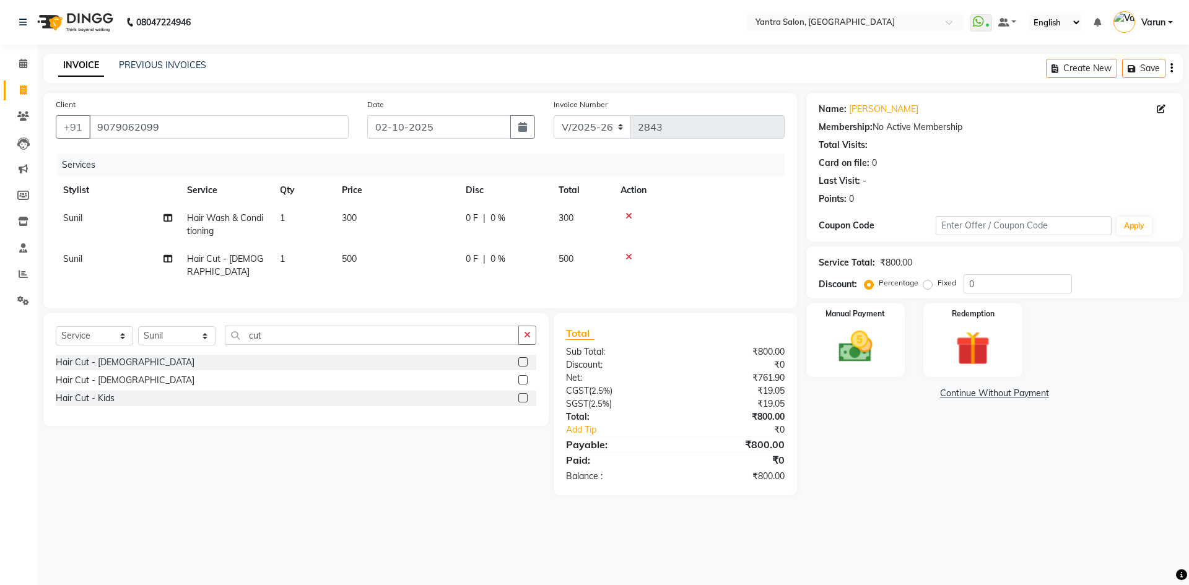
click at [437, 260] on td "500" at bounding box center [397, 265] width 124 height 41
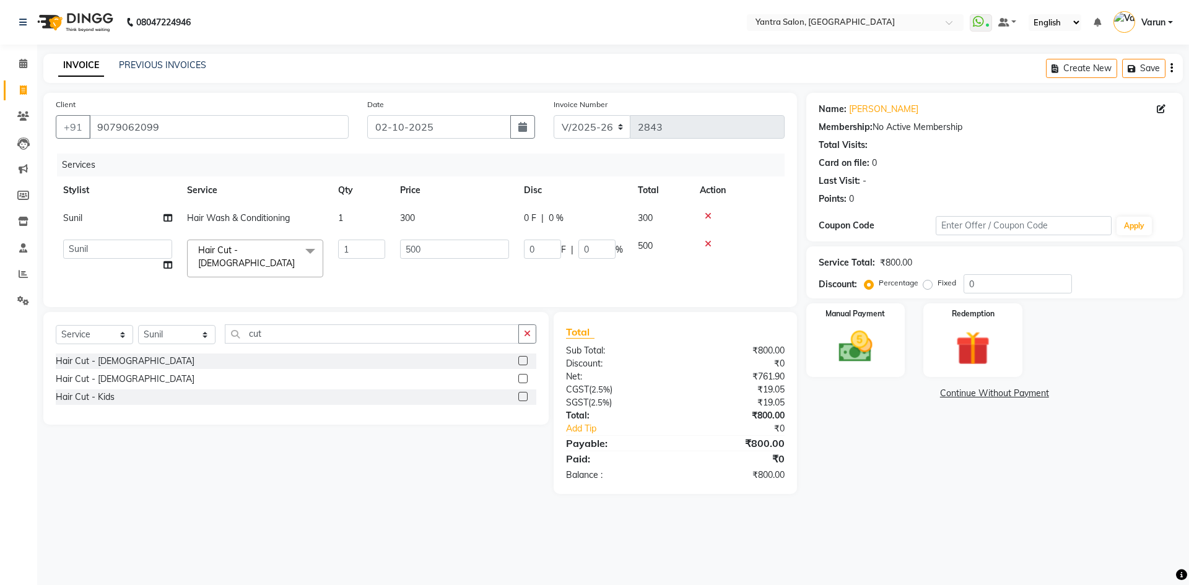
click at [437, 260] on td "500" at bounding box center [455, 258] width 124 height 53
click at [440, 256] on input "500" at bounding box center [454, 249] width 109 height 19
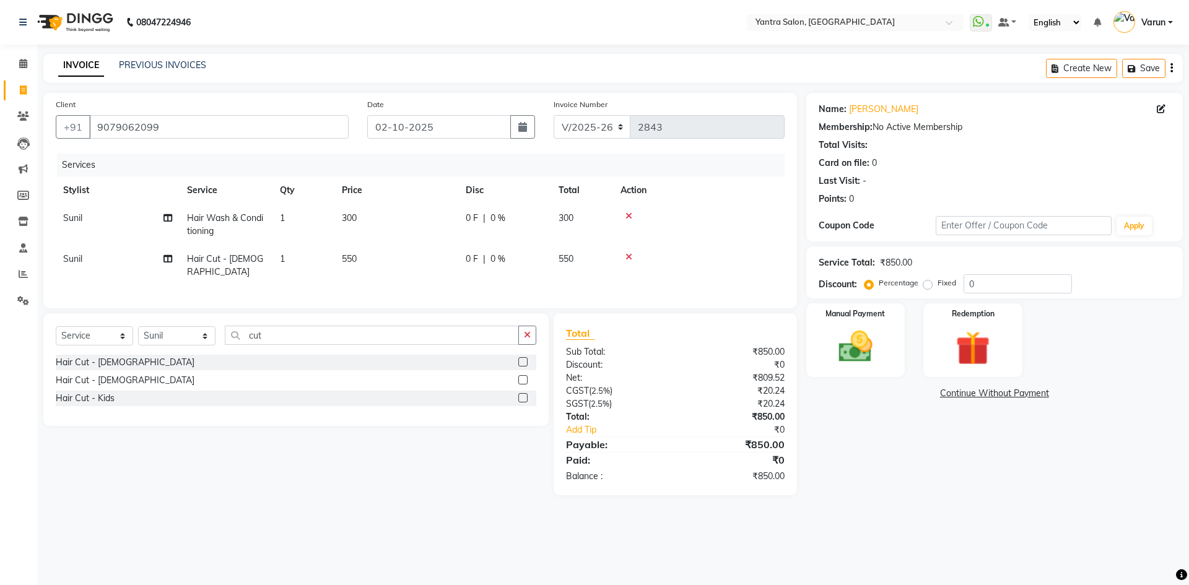
click at [783, 352] on div "₹850.00" at bounding box center [734, 352] width 118 height 13
click at [833, 353] on img at bounding box center [856, 346] width 58 height 41
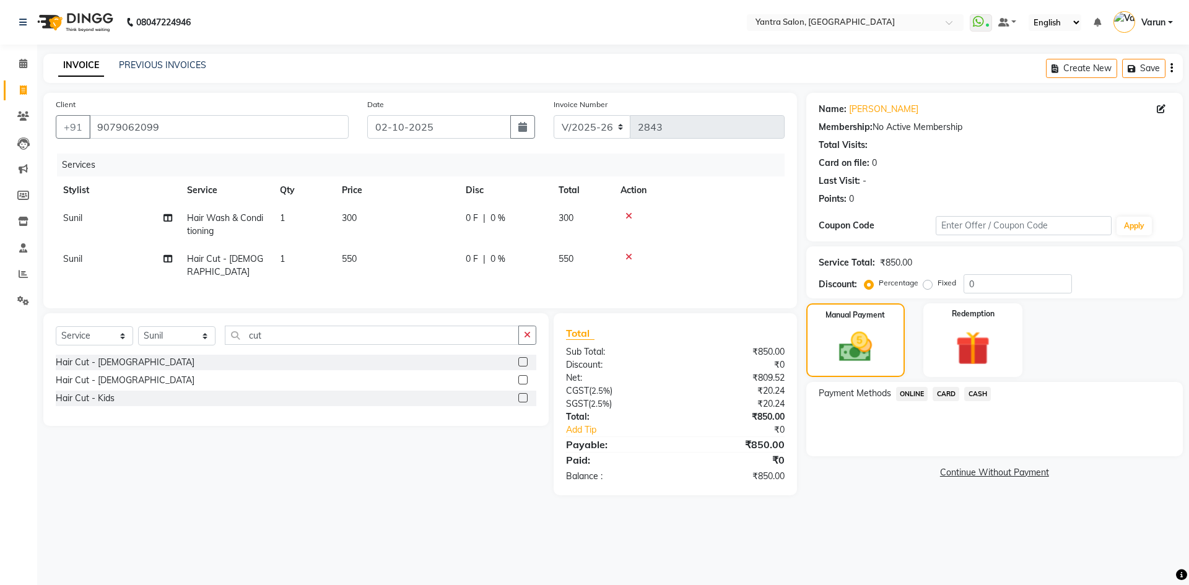
click at [976, 396] on span "CASH" at bounding box center [978, 394] width 27 height 14
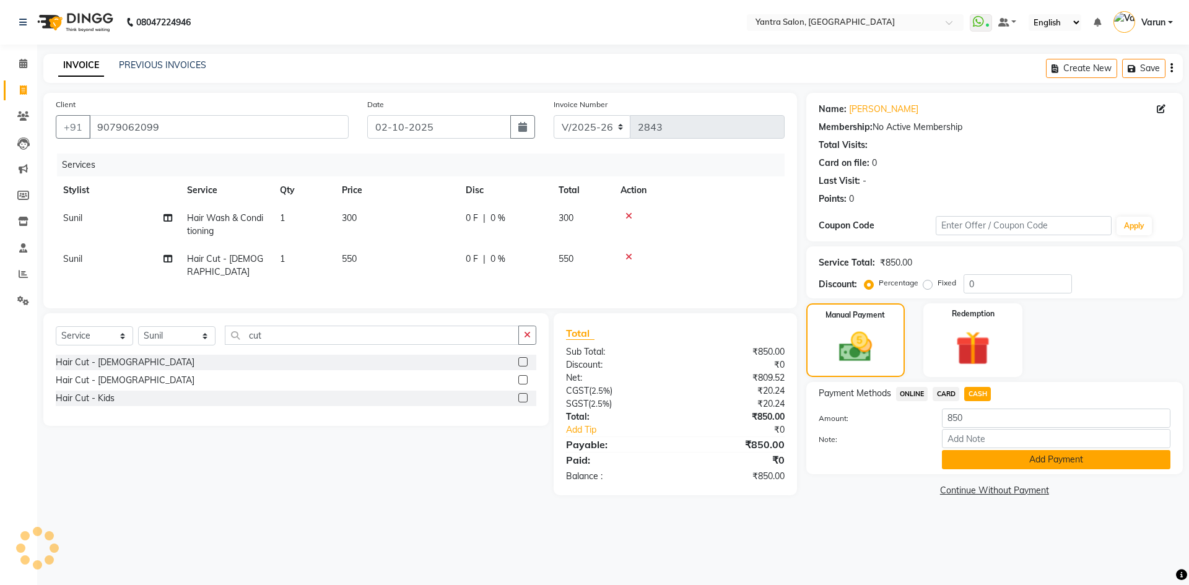
click at [999, 460] on button "Add Payment" at bounding box center [1056, 459] width 229 height 19
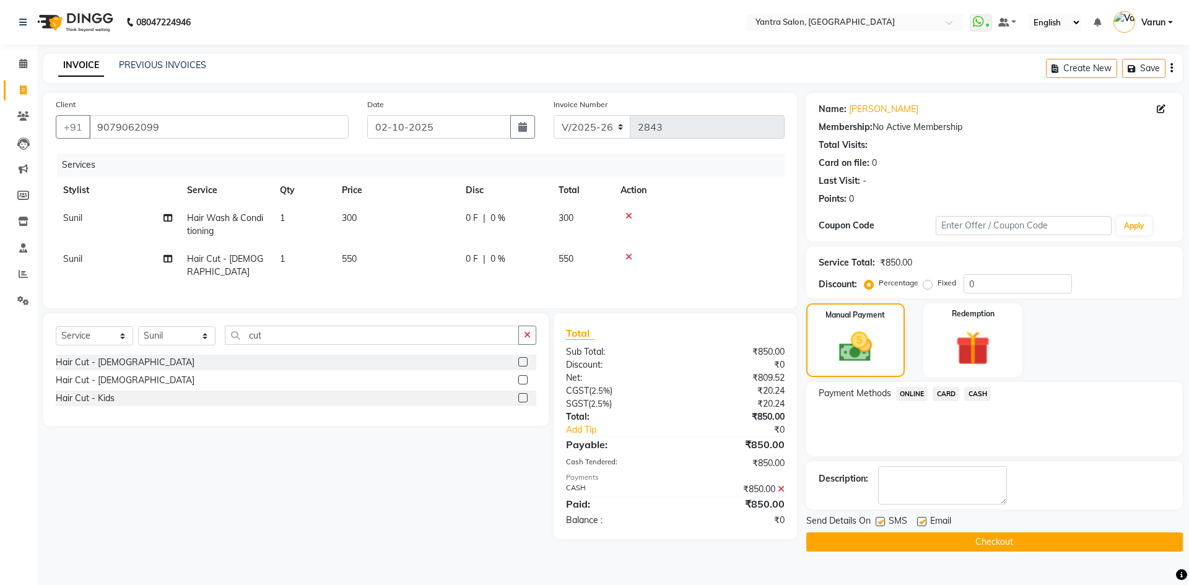
click at [780, 485] on icon at bounding box center [781, 489] width 7 height 9
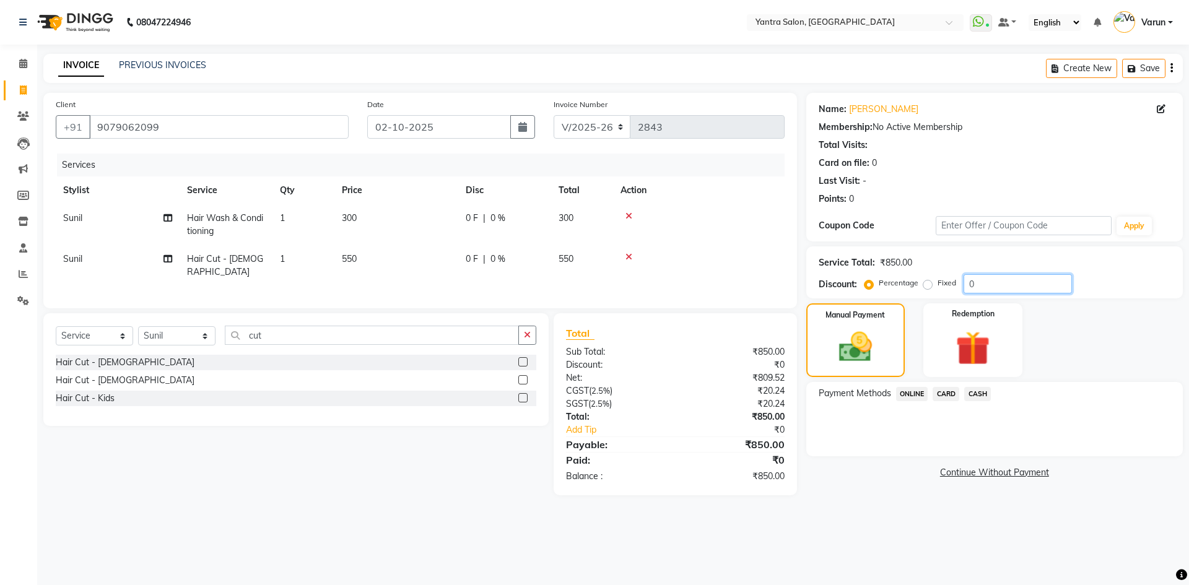
click at [1027, 278] on input "0" at bounding box center [1018, 283] width 108 height 19
click at [1024, 294] on div "Service Total: ₹850.00 Discount: Percentage Fixed 0" at bounding box center [995, 273] width 377 height 52
click at [1024, 290] on input "0" at bounding box center [1018, 283] width 108 height 19
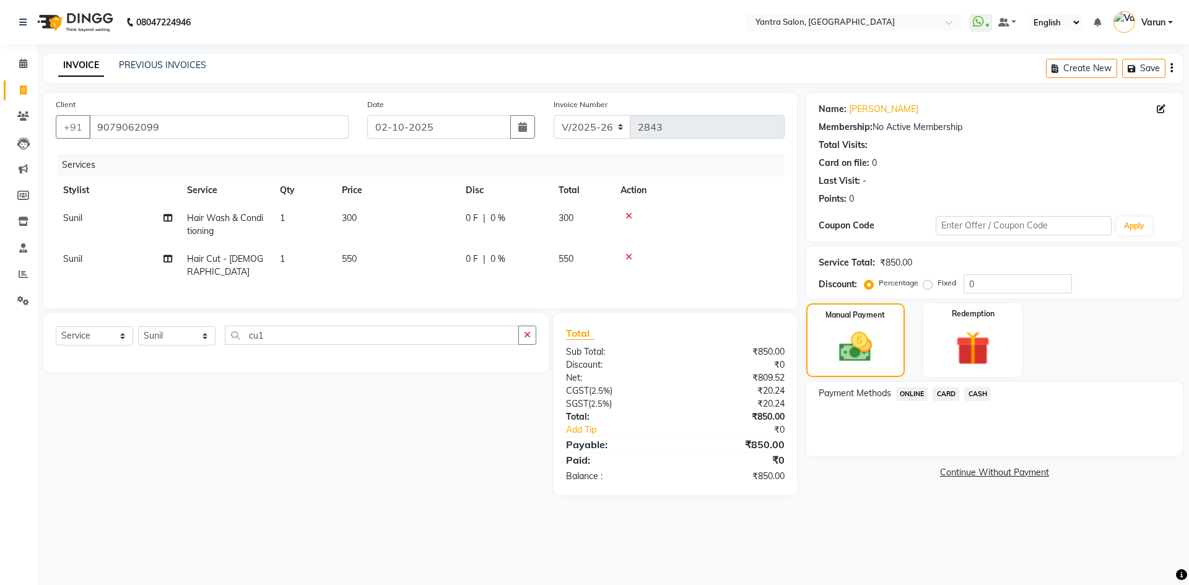
click at [997, 301] on div "Name: Ankita Membership: No Active Membership Total Visits: Card on file: 0 Las…" at bounding box center [1000, 294] width 386 height 403
click at [997, 293] on input "0" at bounding box center [1018, 283] width 108 height 19
click at [991, 397] on span "CASH" at bounding box center [978, 394] width 27 height 14
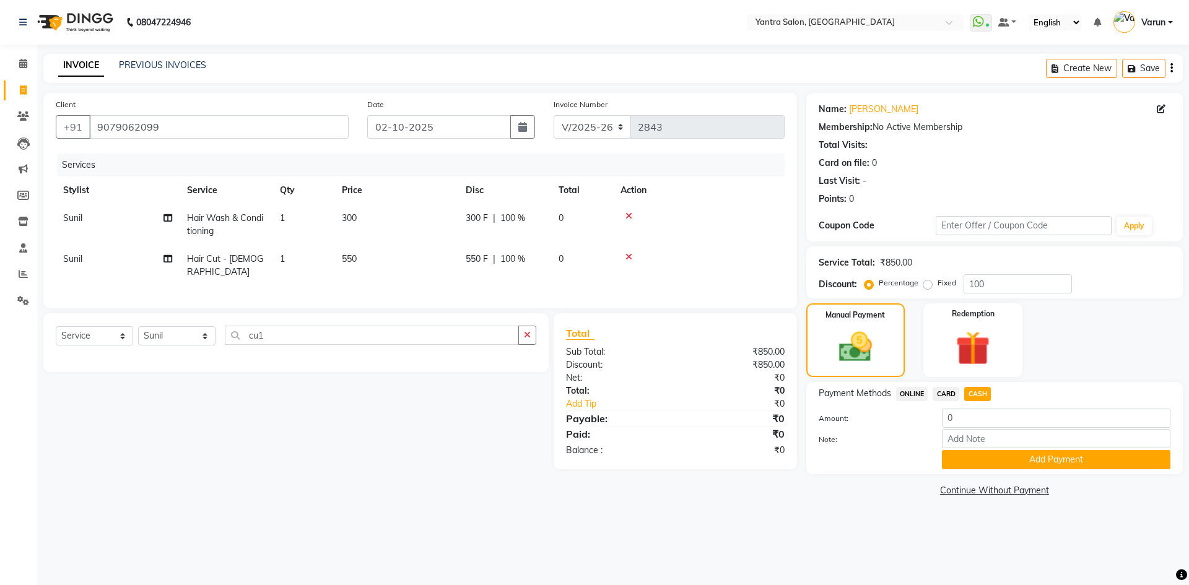
click at [997, 473] on div "Payment Methods ONLINE CARD CASH Amount: 0 Note: Add Payment" at bounding box center [995, 428] width 377 height 92
click at [987, 460] on button "Add Payment" at bounding box center [1056, 459] width 229 height 19
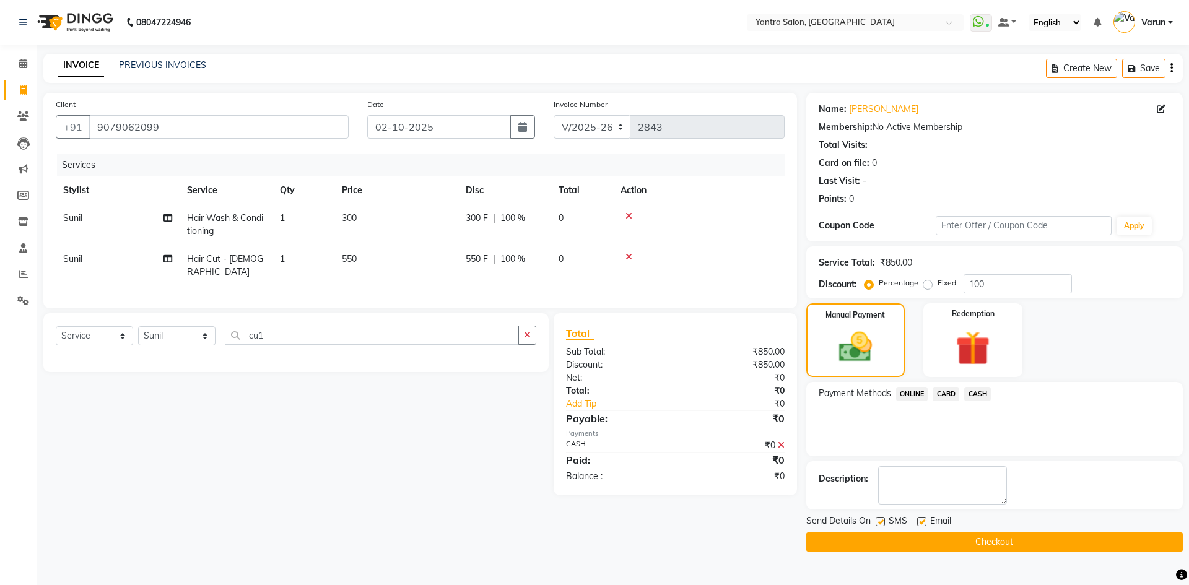
click at [877, 523] on label at bounding box center [880, 521] width 9 height 9
click at [877, 523] on input "checkbox" at bounding box center [880, 523] width 8 height 8
click at [890, 544] on button "Checkout" at bounding box center [995, 542] width 377 height 19
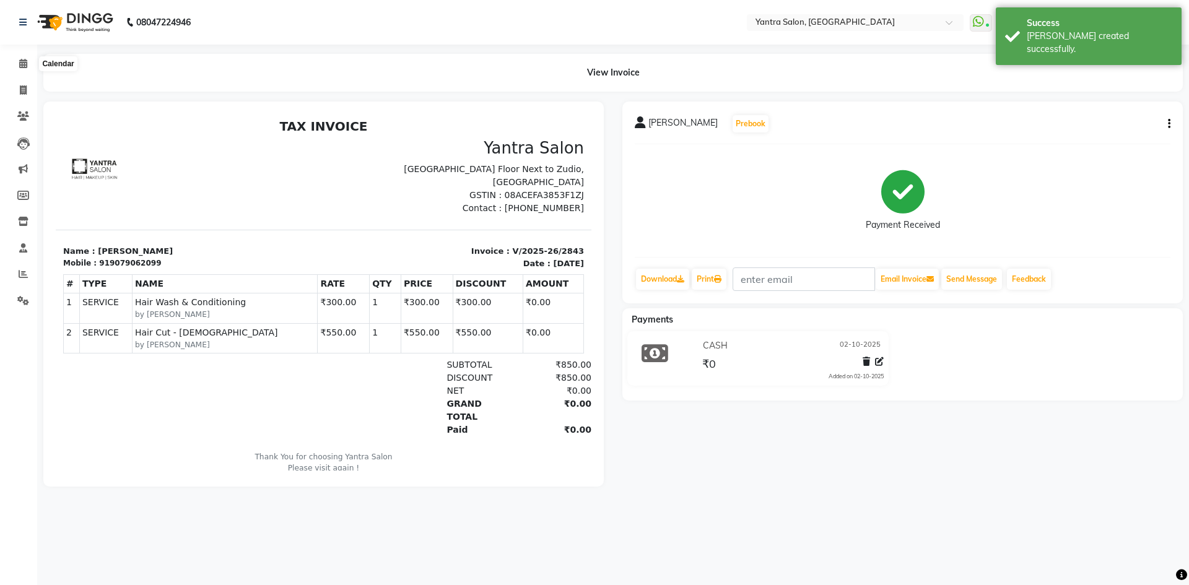
click at [24, 78] on li "Invoice" at bounding box center [18, 90] width 37 height 27
click at [22, 71] on span at bounding box center [23, 64] width 22 height 14
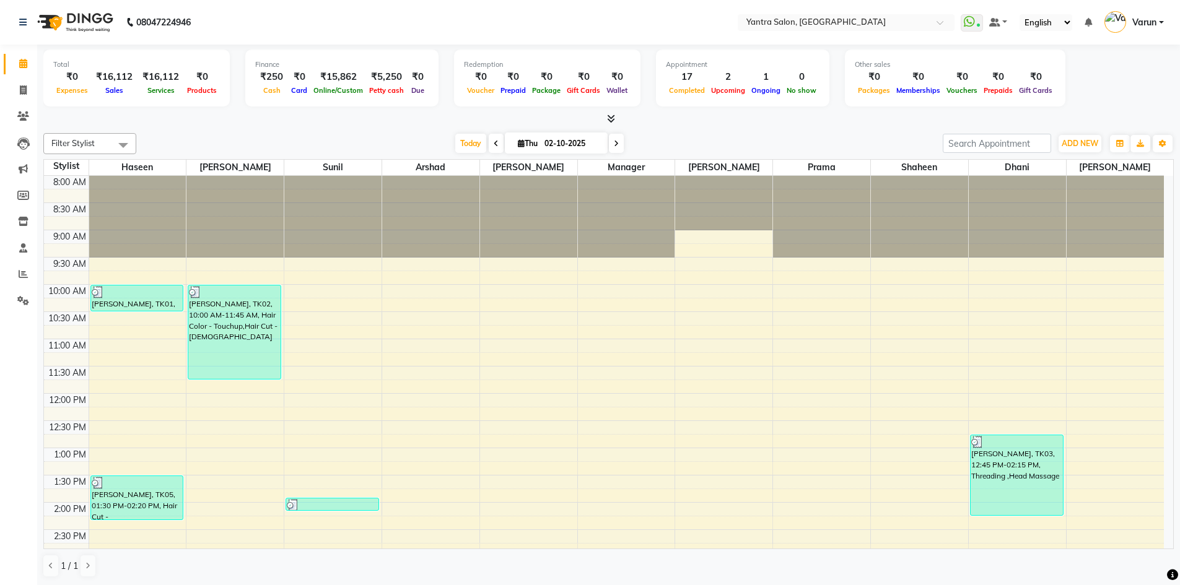
drag, startPoint x: 25, startPoint y: 72, endPoint x: 38, endPoint y: 40, distance: 34.2
click at [461, 134] on span "Today" at bounding box center [470, 143] width 31 height 19
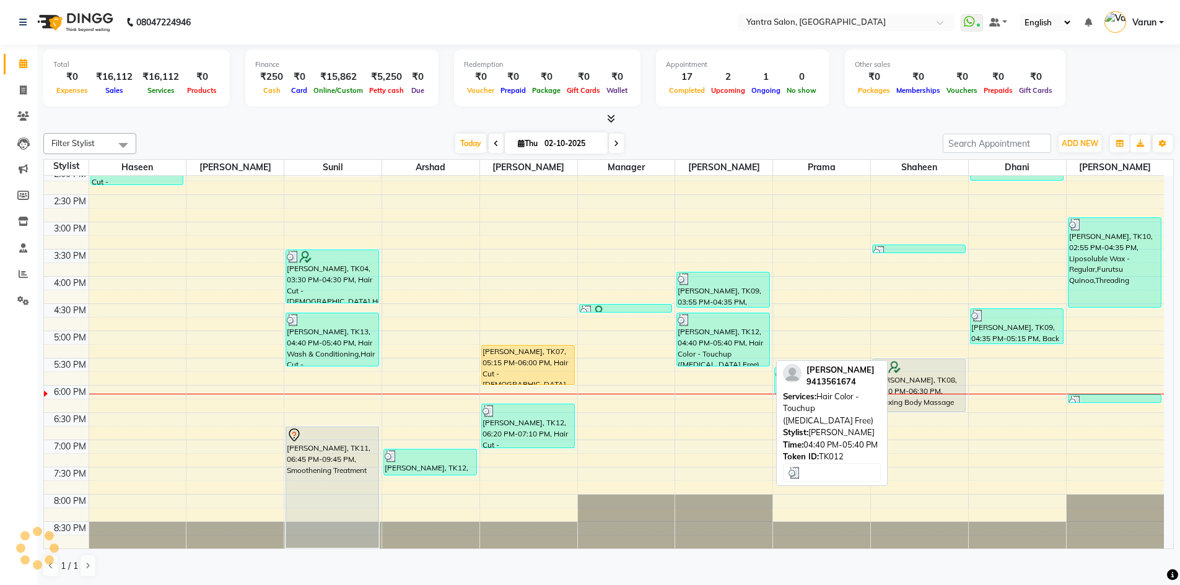
click at [698, 343] on div "[PERSON_NAME], TK12, 04:40 PM-05:40 PM, Hair Color - Touchup ([MEDICAL_DATA] Fr…" at bounding box center [723, 339] width 92 height 53
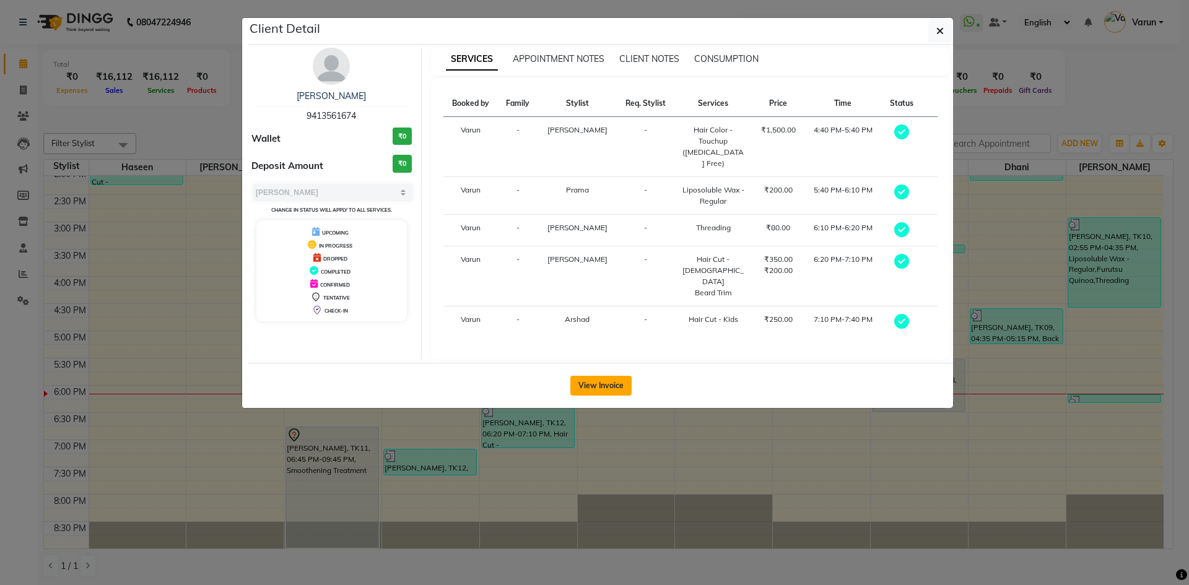
click at [619, 376] on button "View Invoice" at bounding box center [601, 386] width 61 height 20
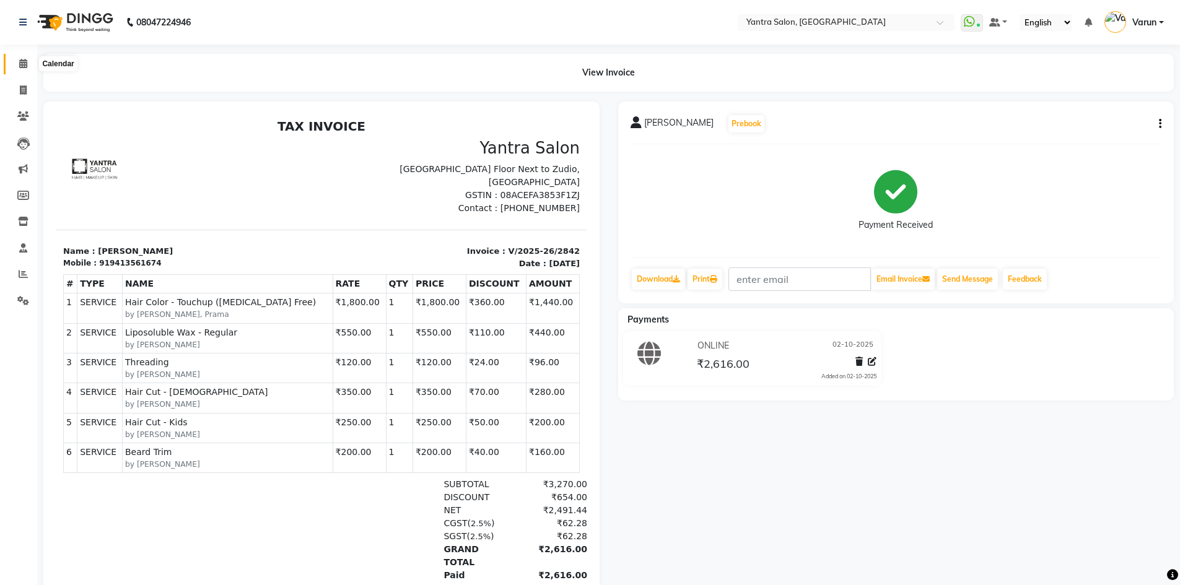
click at [16, 70] on span at bounding box center [23, 64] width 22 height 14
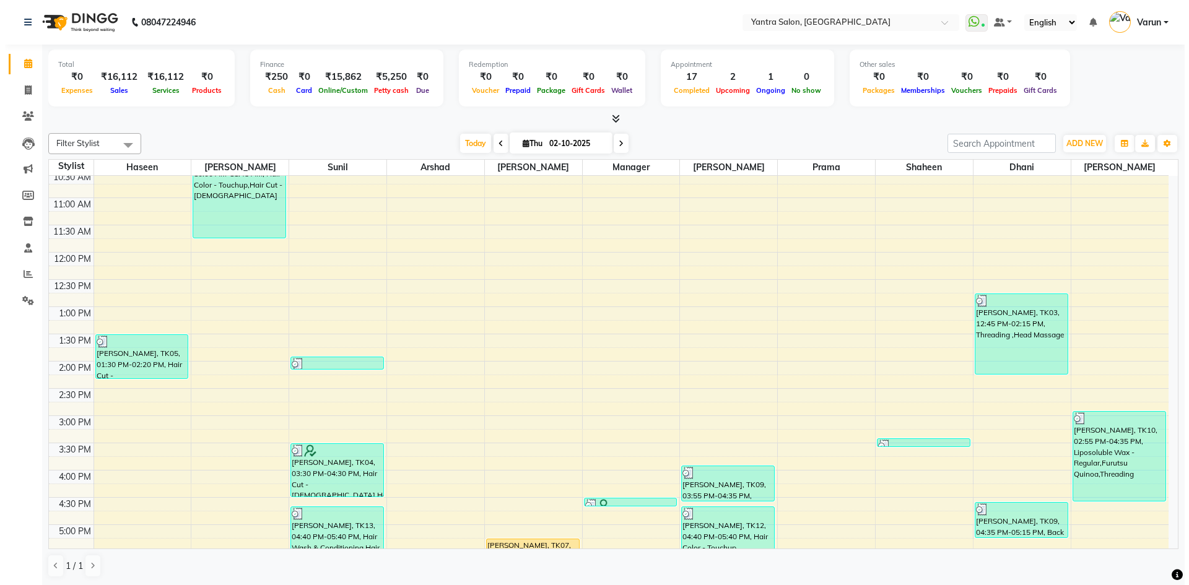
scroll to position [310, 0]
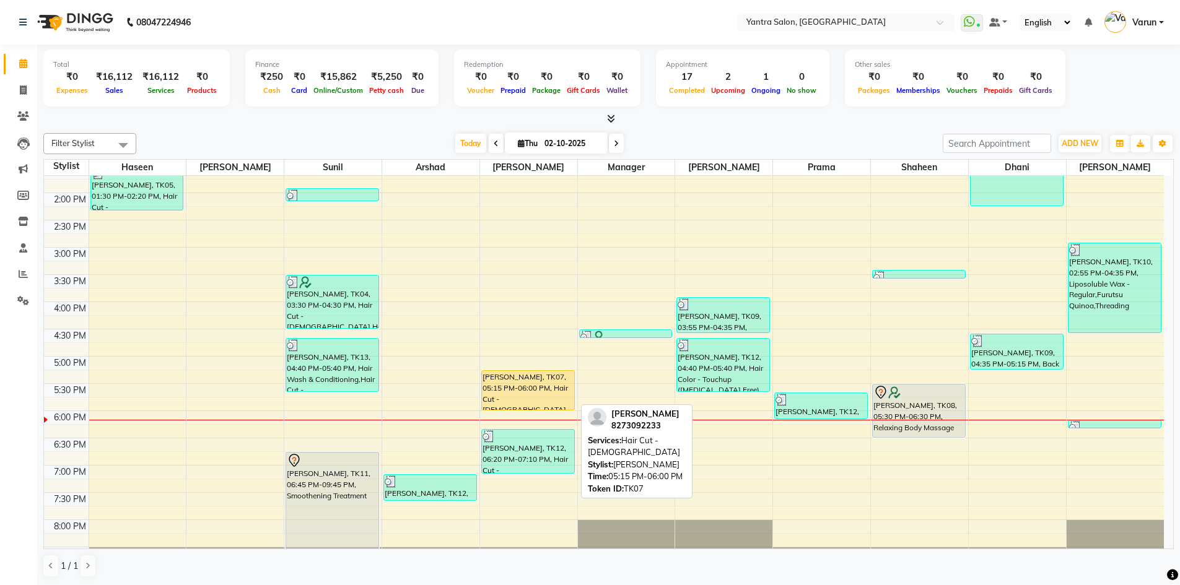
click at [506, 380] on div "Mahima Chaudhary, TK07, 05:15 PM-06:00 PM, Hair Cut - Female" at bounding box center [528, 390] width 92 height 39
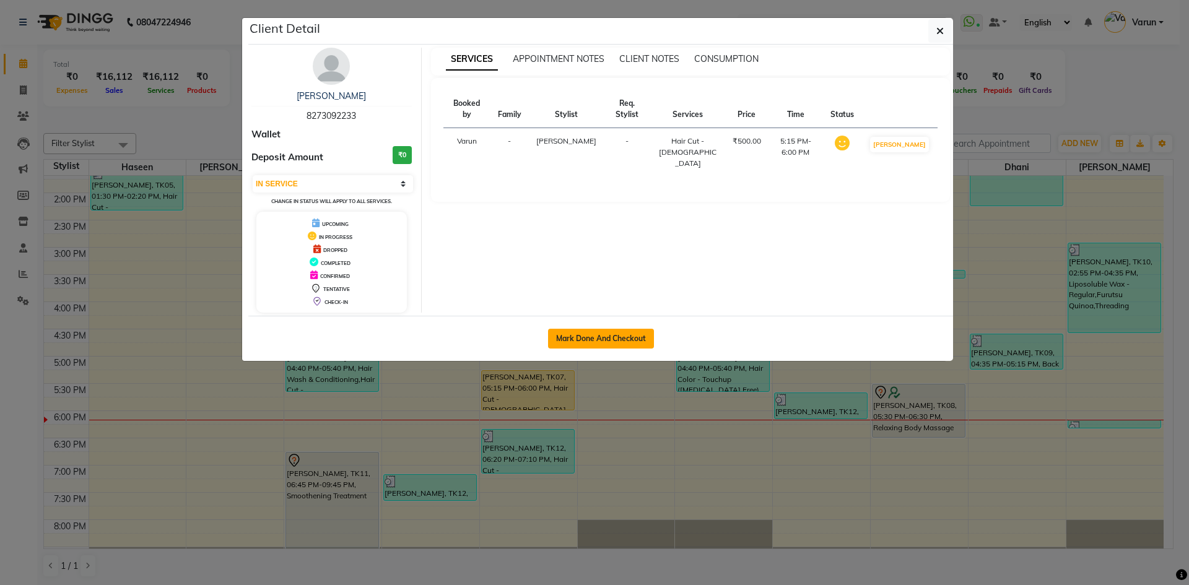
click at [581, 330] on button "Mark Done And Checkout" at bounding box center [601, 339] width 106 height 20
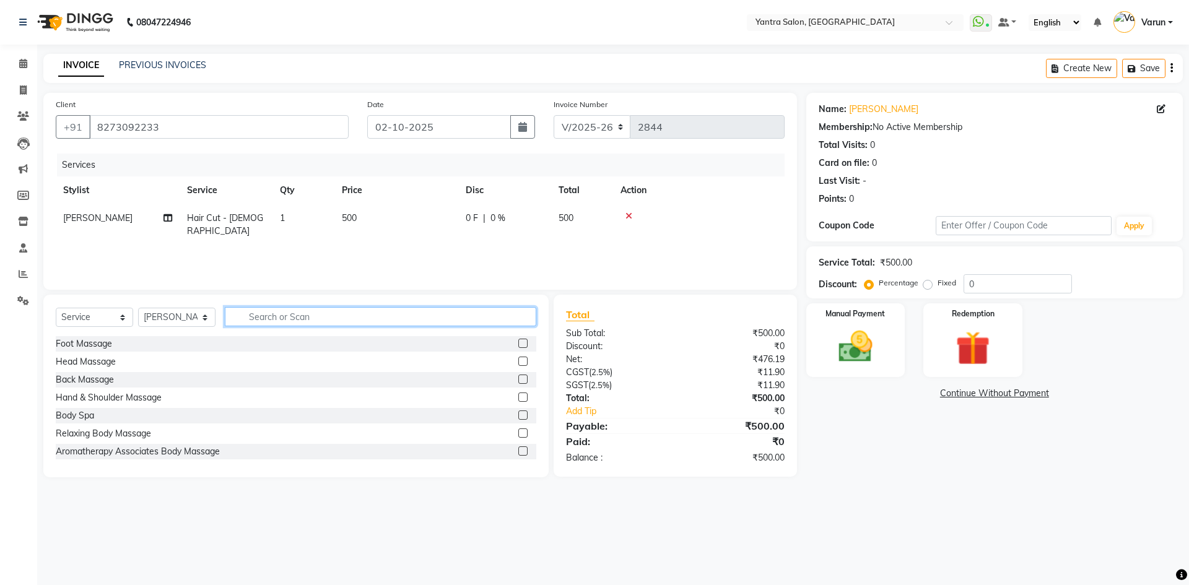
click at [261, 312] on input "text" at bounding box center [381, 316] width 312 height 19
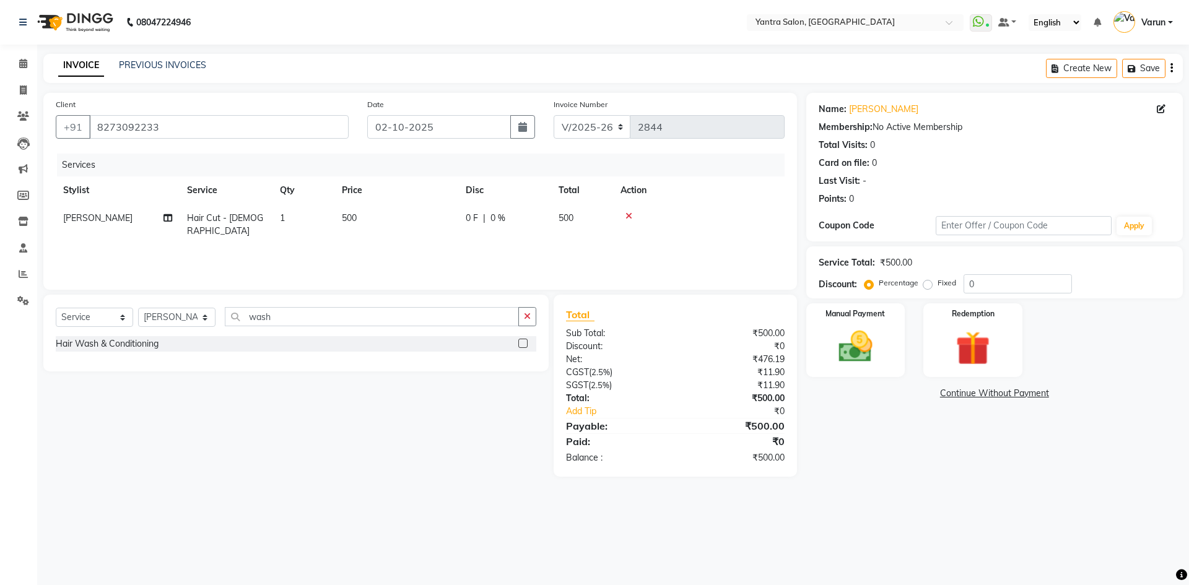
click at [524, 339] on label at bounding box center [523, 343] width 9 height 9
click at [524, 340] on input "checkbox" at bounding box center [523, 344] width 8 height 8
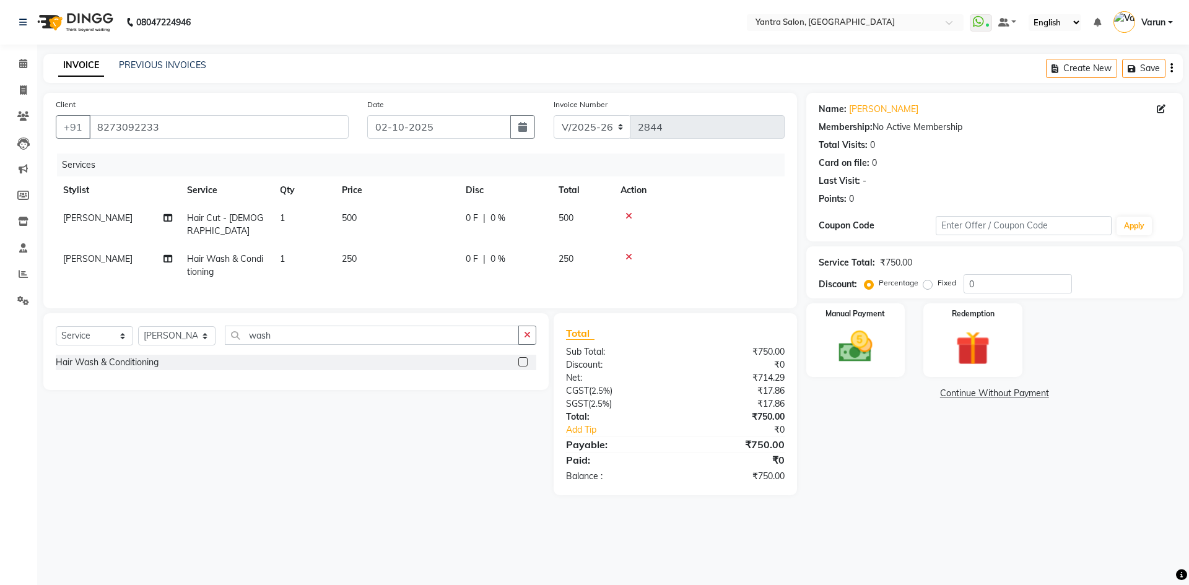
click at [437, 245] on td "250" at bounding box center [397, 265] width 124 height 41
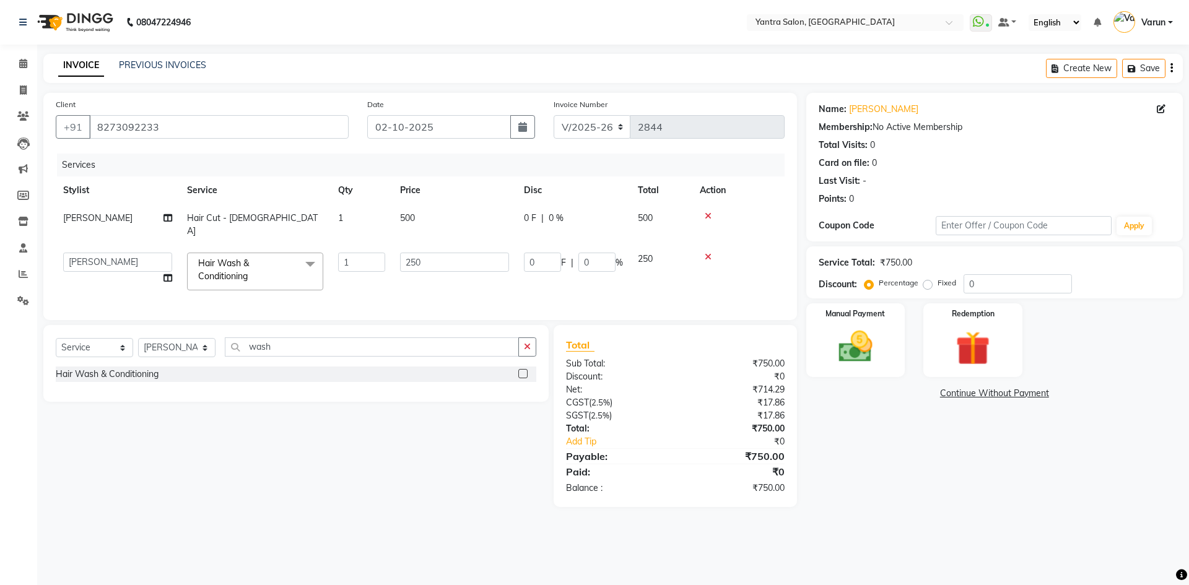
click at [437, 245] on td "250" at bounding box center [455, 271] width 124 height 53
click at [438, 253] on input "250" at bounding box center [454, 262] width 109 height 19
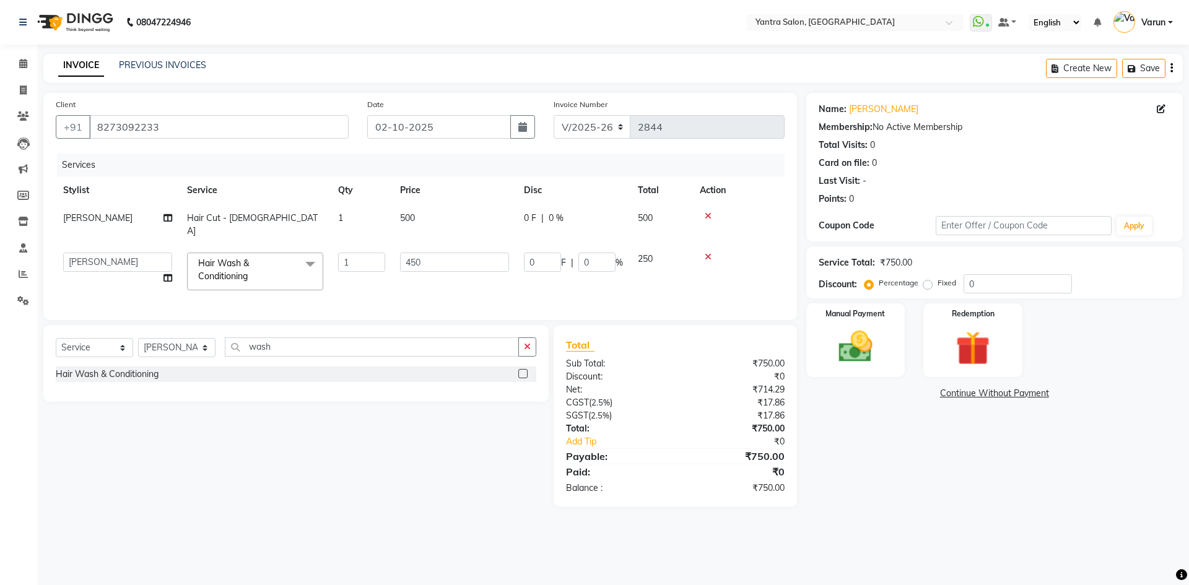
click at [416, 167] on div "Services" at bounding box center [425, 165] width 737 height 23
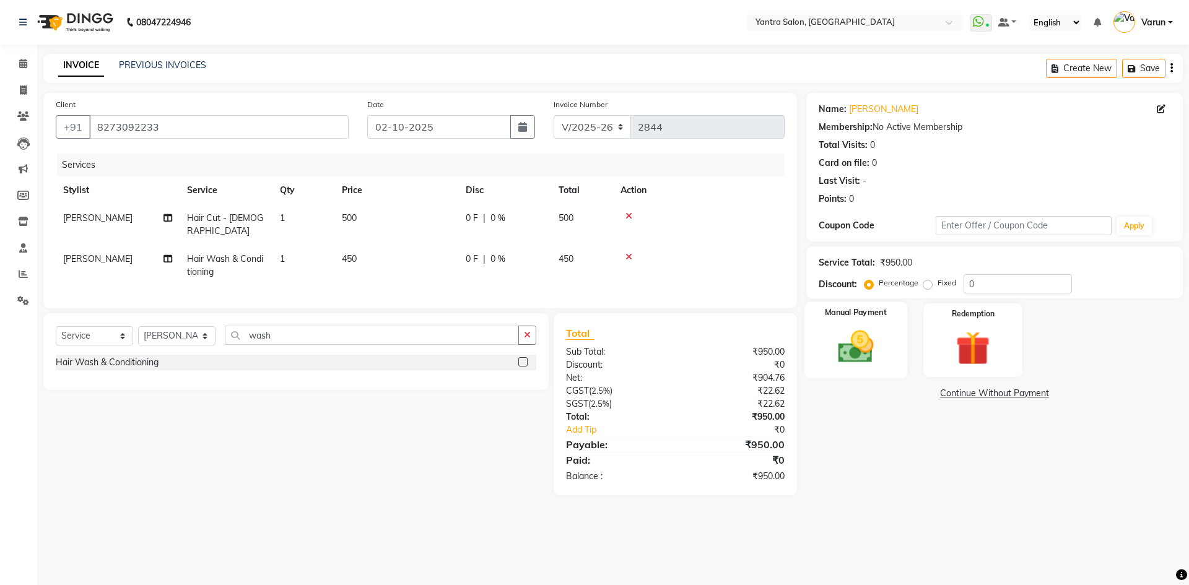
click at [848, 373] on div "Manual Payment" at bounding box center [855, 340] width 103 height 76
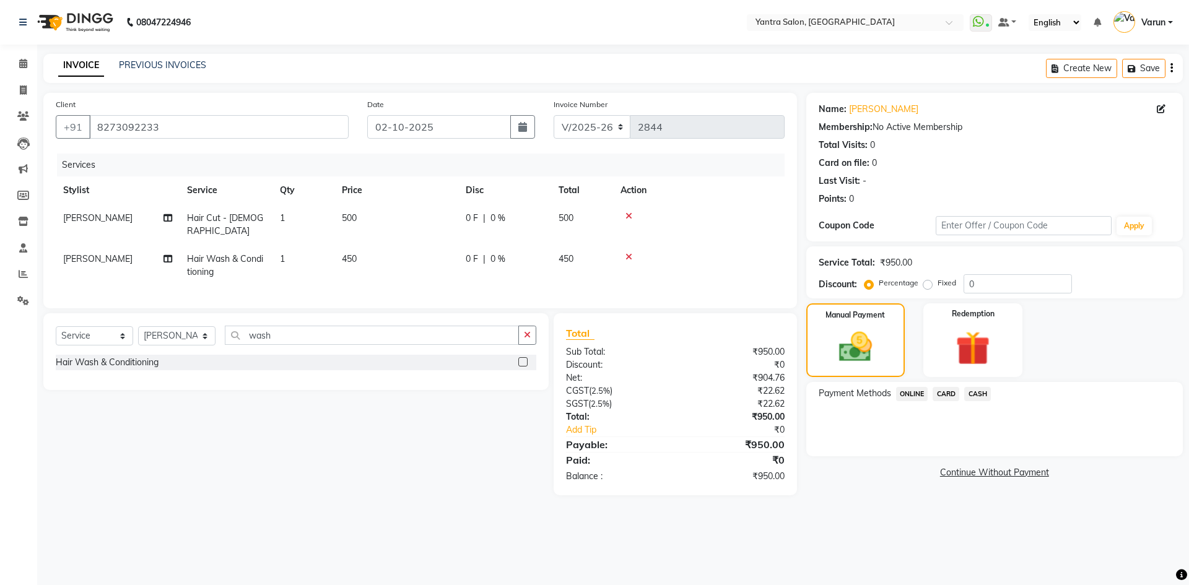
click at [916, 395] on span "ONLINE" at bounding box center [912, 394] width 32 height 14
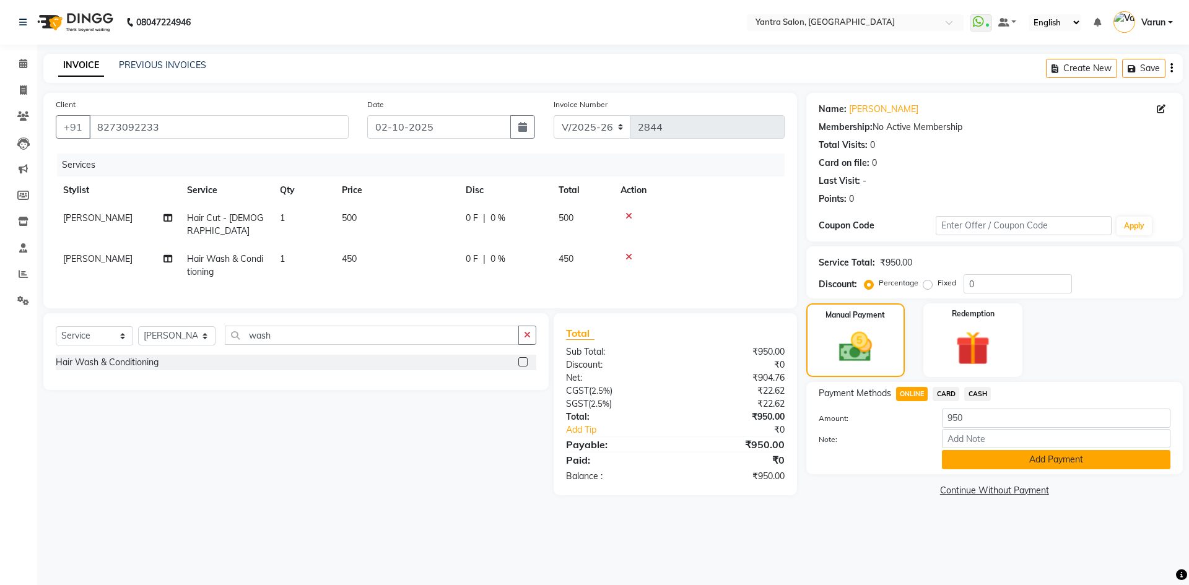
click at [960, 465] on button "Add Payment" at bounding box center [1056, 459] width 229 height 19
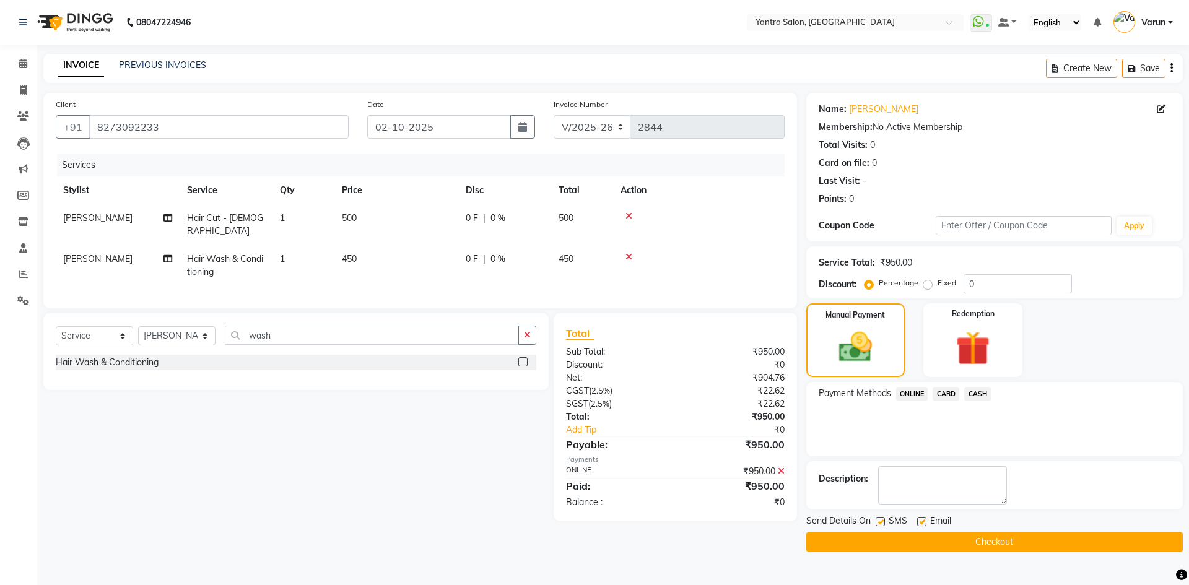
click at [838, 549] on button "Checkout" at bounding box center [995, 542] width 377 height 19
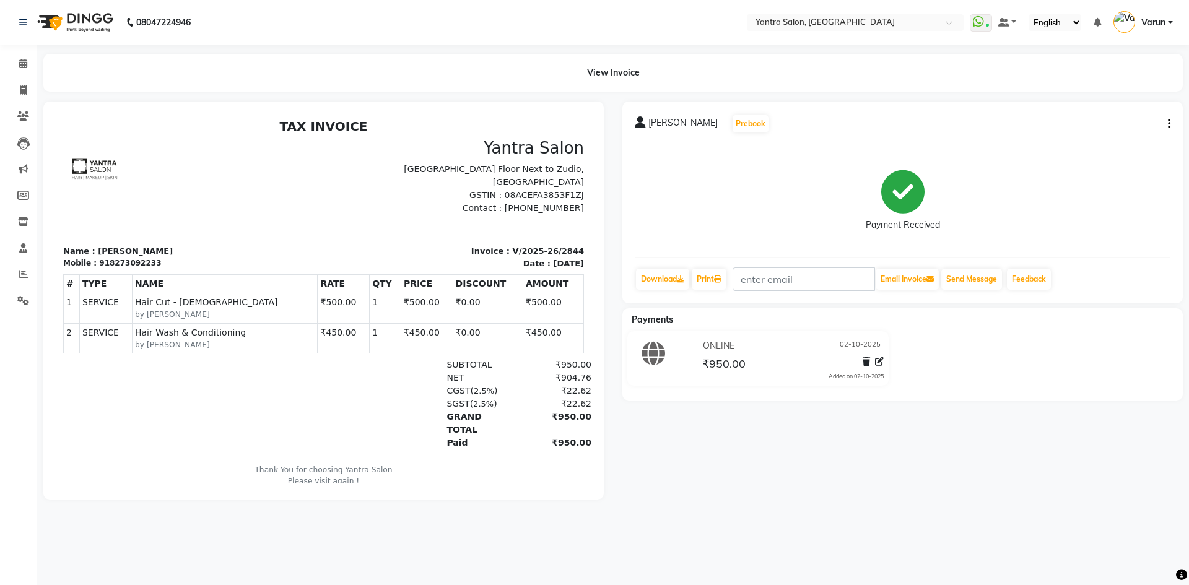
click at [14, 76] on li "Calendar" at bounding box center [18, 64] width 37 height 27
click at [26, 64] on icon at bounding box center [23, 63] width 8 height 9
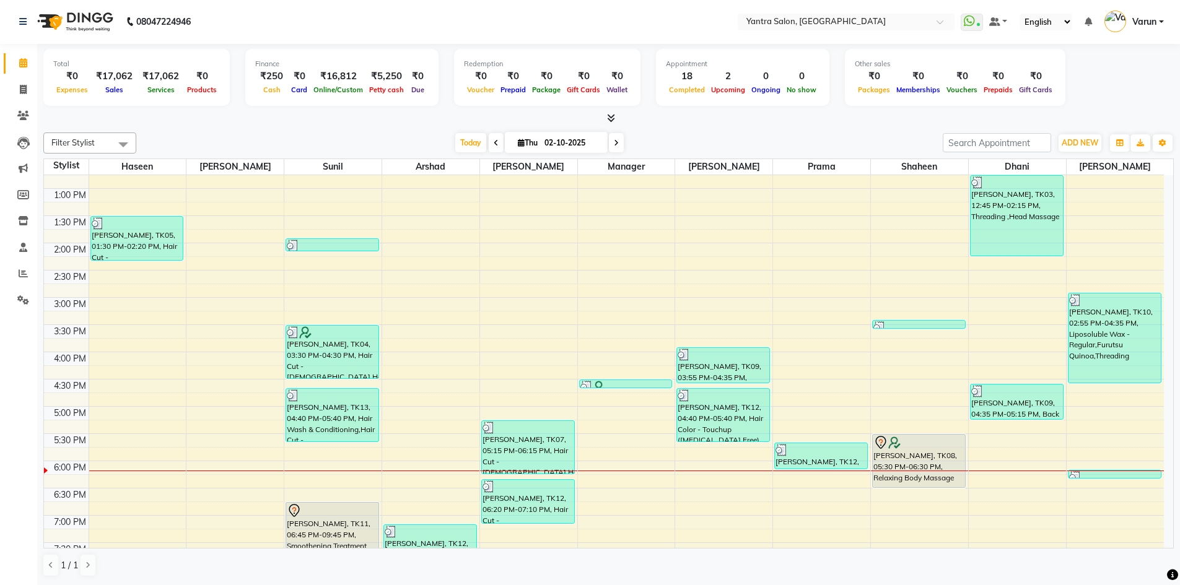
scroll to position [335, 0]
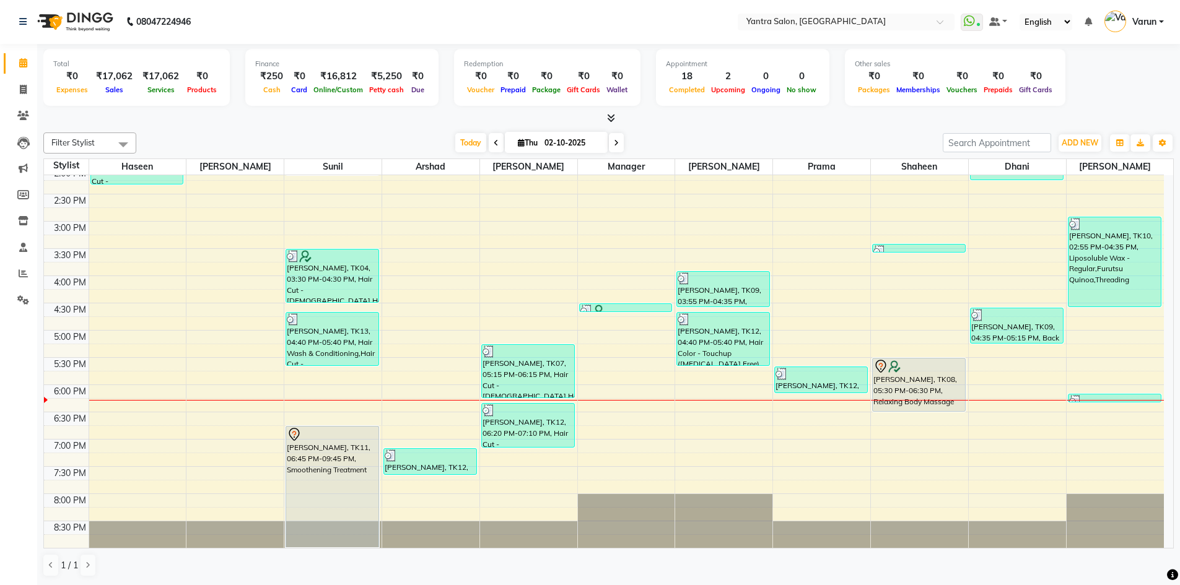
click at [185, 132] on div "Filter Stylist Select All Haseen Denis Sunil Arshad Jaswant Manager Tanisha Pra…" at bounding box center [608, 355] width 1131 height 455
click at [20, 95] on span at bounding box center [23, 90] width 22 height 14
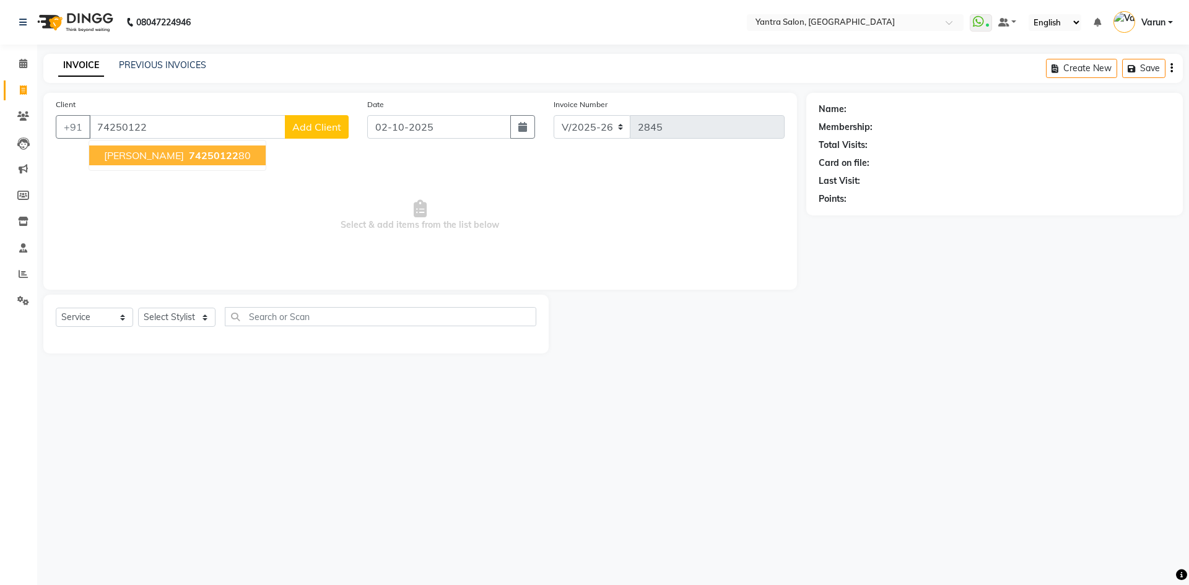
click at [189, 157] on span "74250122" at bounding box center [214, 155] width 50 height 12
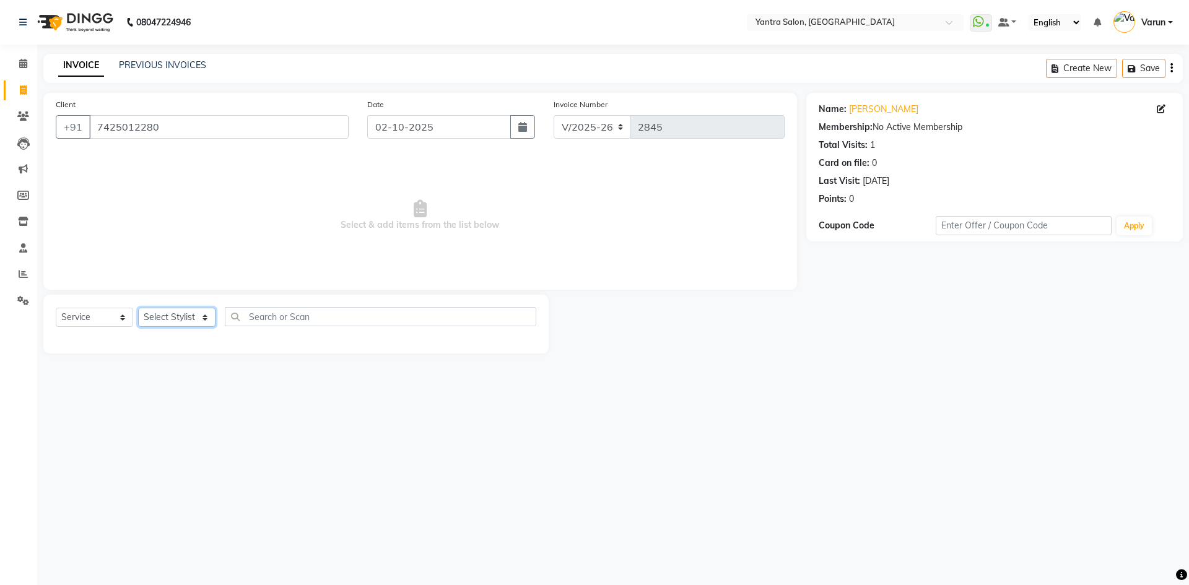
click at [213, 323] on select "Select Stylist admin Arshad Denis Dhani Haseen Jaswant Manager Payal Prama Shah…" at bounding box center [176, 317] width 77 height 19
click at [138, 308] on select "Select Stylist admin Arshad Denis Dhani Haseen Jaswant Manager Payal Prama Shah…" at bounding box center [176, 317] width 77 height 19
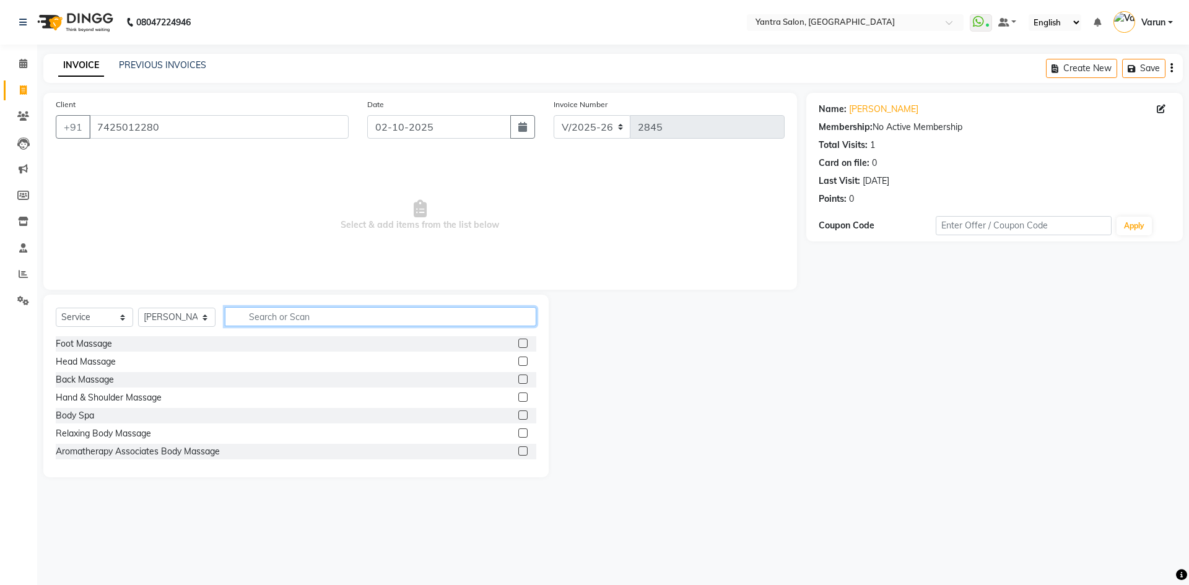
click at [307, 318] on input "text" at bounding box center [381, 316] width 312 height 19
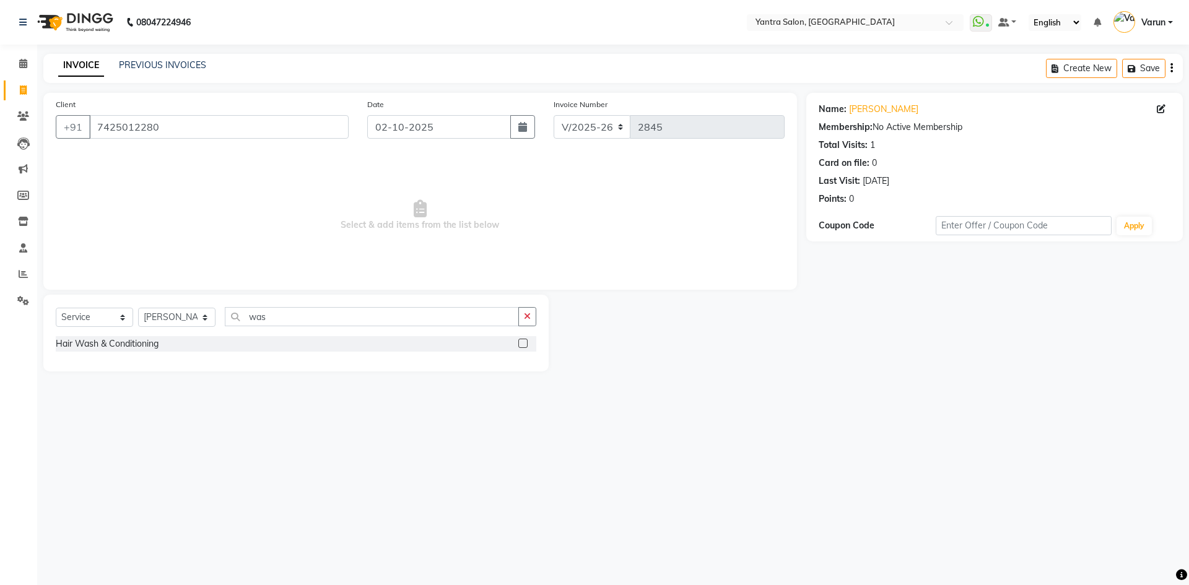
click at [520, 344] on label at bounding box center [523, 343] width 9 height 9
click at [520, 344] on input "checkbox" at bounding box center [523, 344] width 8 height 8
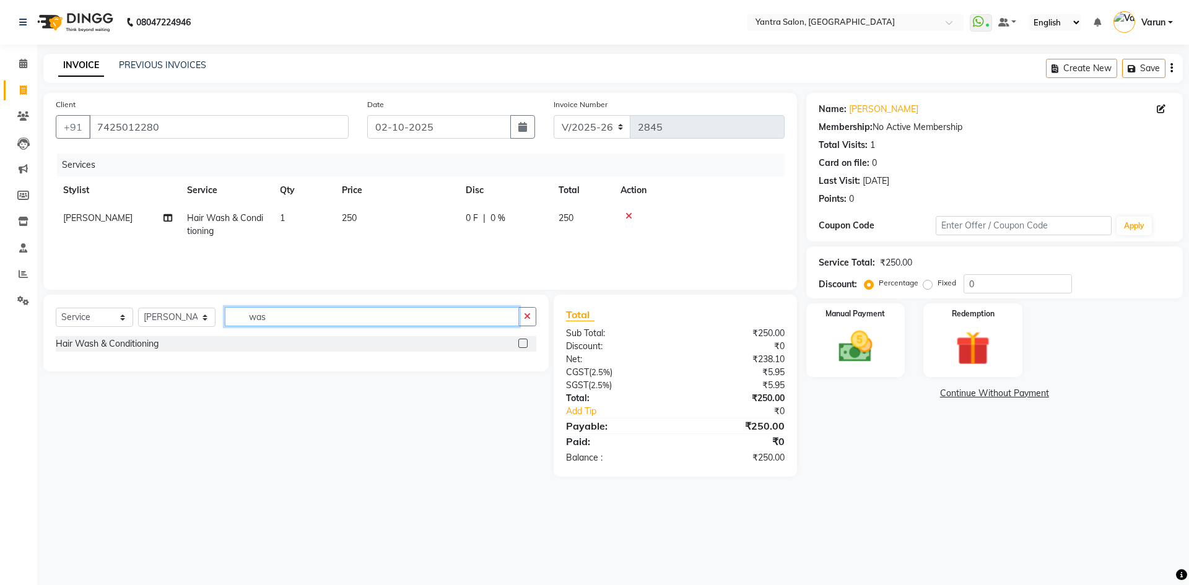
click at [384, 322] on input "was" at bounding box center [372, 316] width 294 height 19
click at [522, 342] on label at bounding box center [523, 343] width 9 height 9
click at [522, 342] on input "checkbox" at bounding box center [523, 344] width 8 height 8
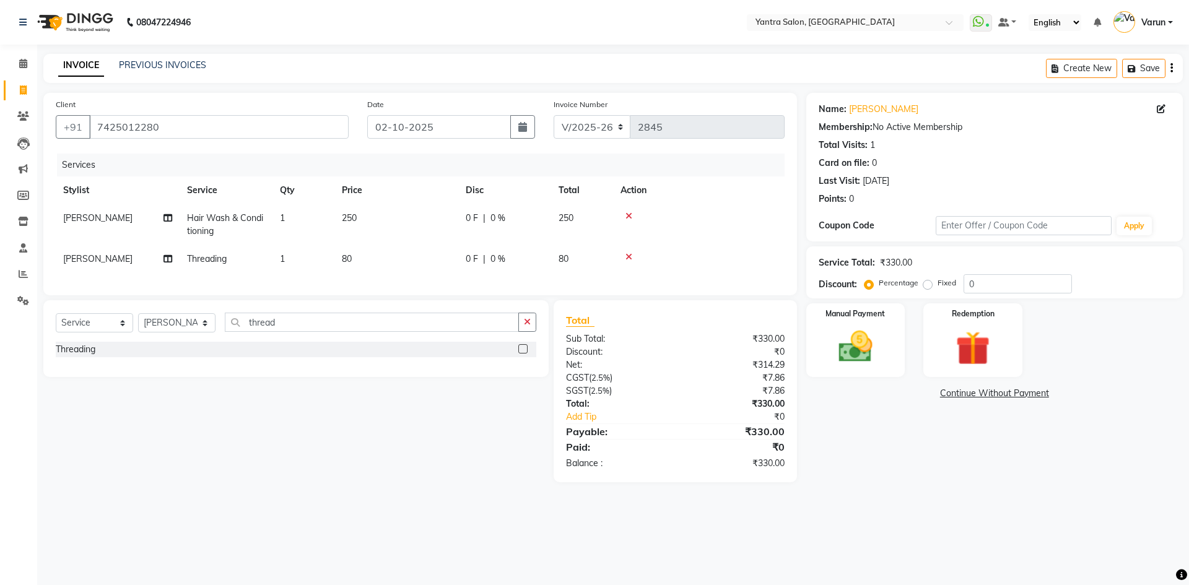
click at [446, 227] on td "250" at bounding box center [397, 224] width 124 height 41
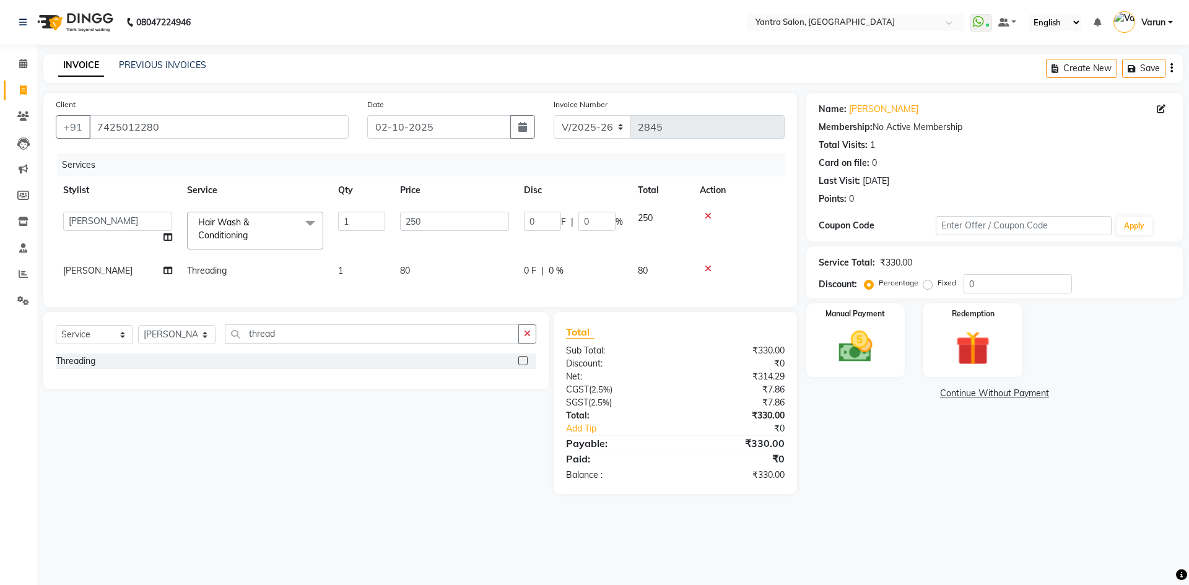
click at [446, 227] on input "250" at bounding box center [454, 221] width 109 height 19
click at [444, 263] on td "80" at bounding box center [455, 271] width 124 height 28
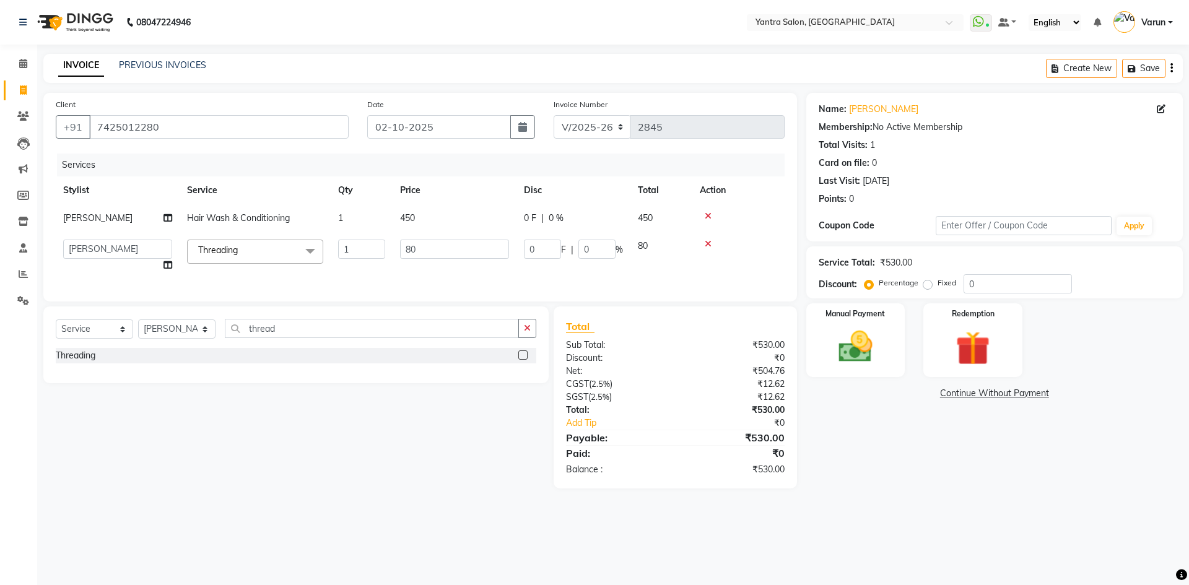
click at [444, 263] on td "80" at bounding box center [455, 255] width 124 height 47
click at [448, 253] on input "80" at bounding box center [454, 249] width 109 height 19
click at [427, 170] on div "Services" at bounding box center [425, 165] width 737 height 23
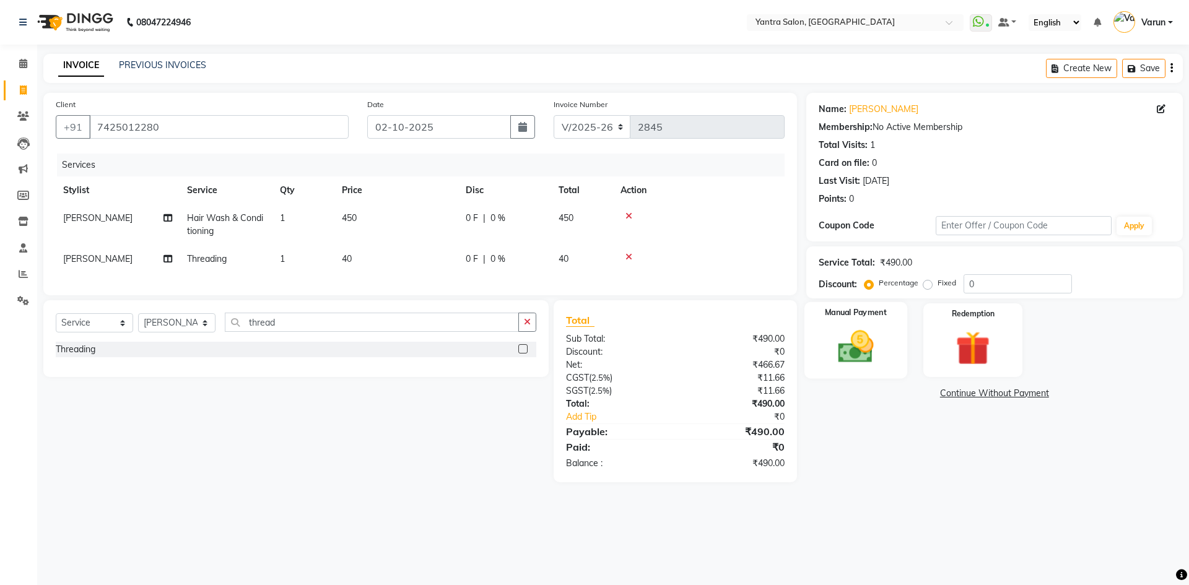
click at [863, 348] on img at bounding box center [856, 346] width 58 height 41
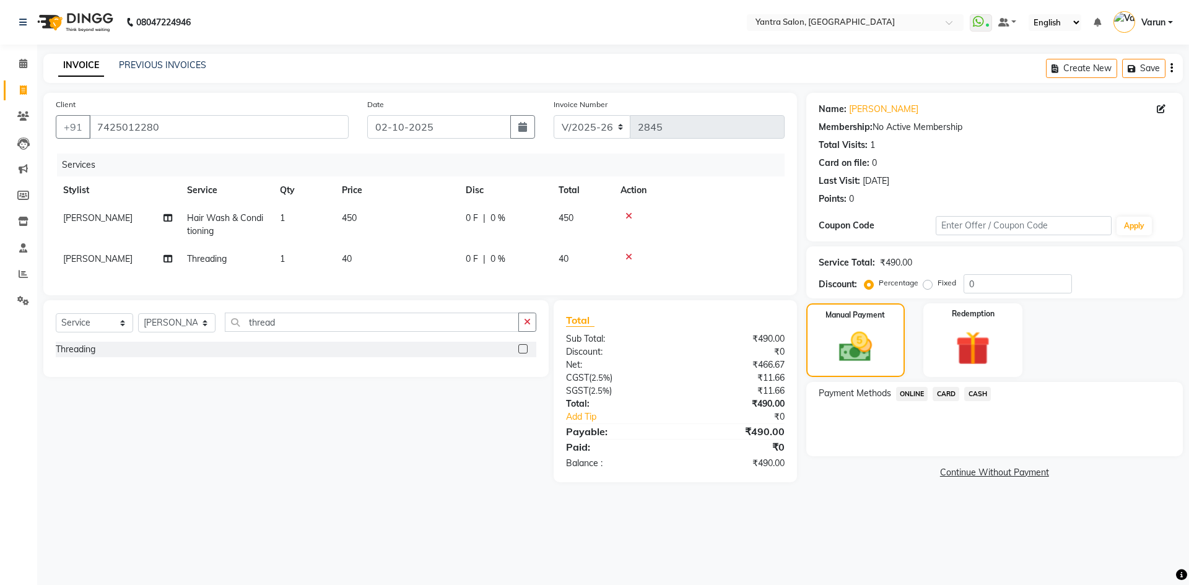
click at [904, 400] on span "ONLINE" at bounding box center [912, 394] width 32 height 14
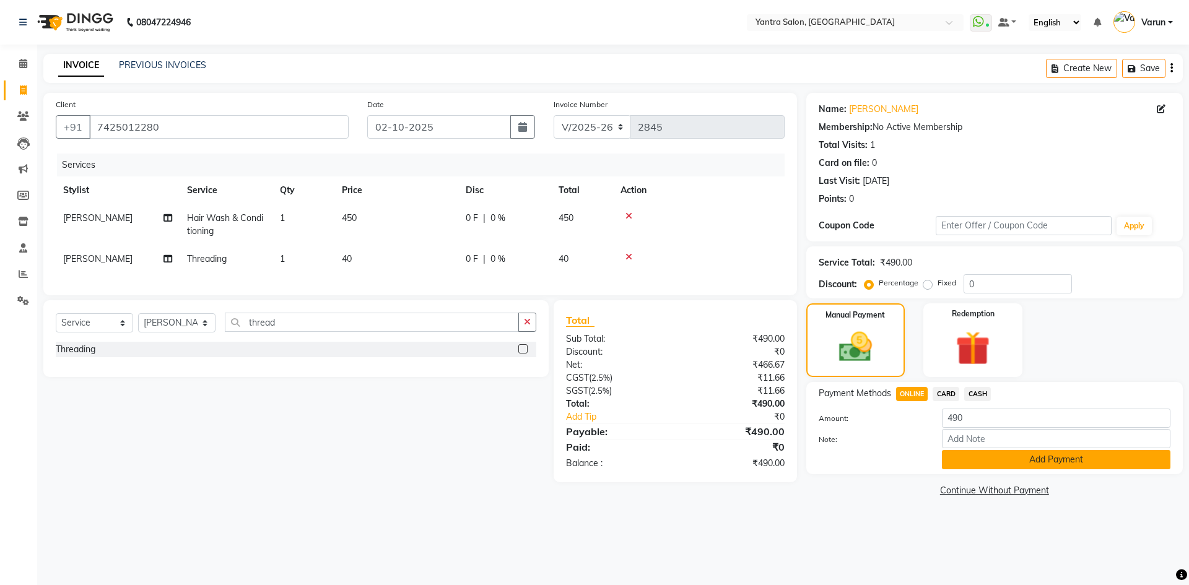
click at [960, 455] on button "Add Payment" at bounding box center [1056, 459] width 229 height 19
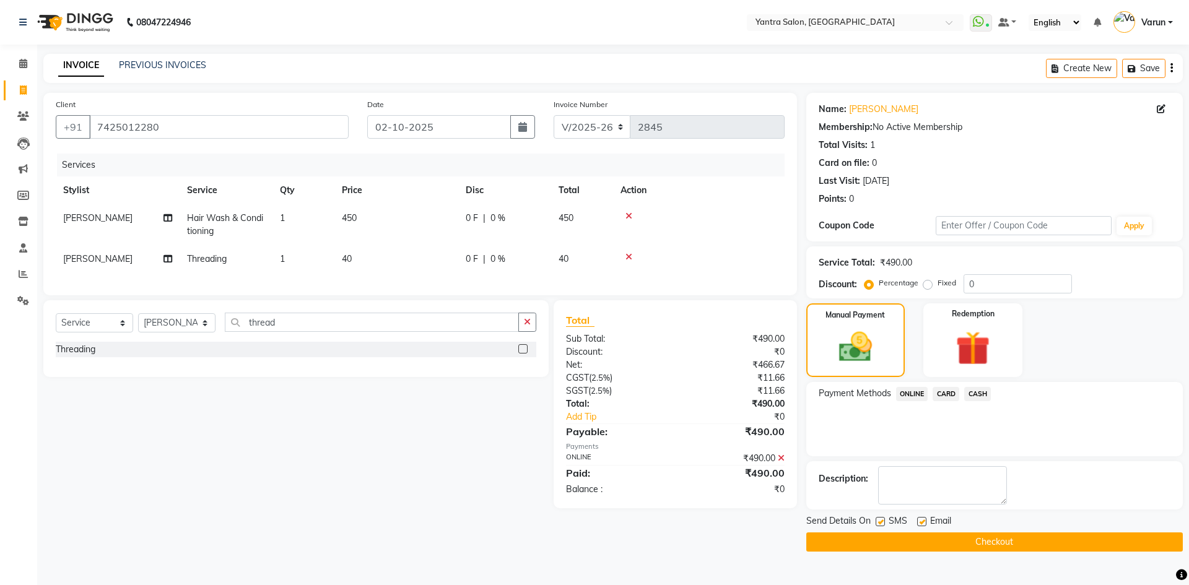
click at [880, 548] on button "Checkout" at bounding box center [995, 542] width 377 height 19
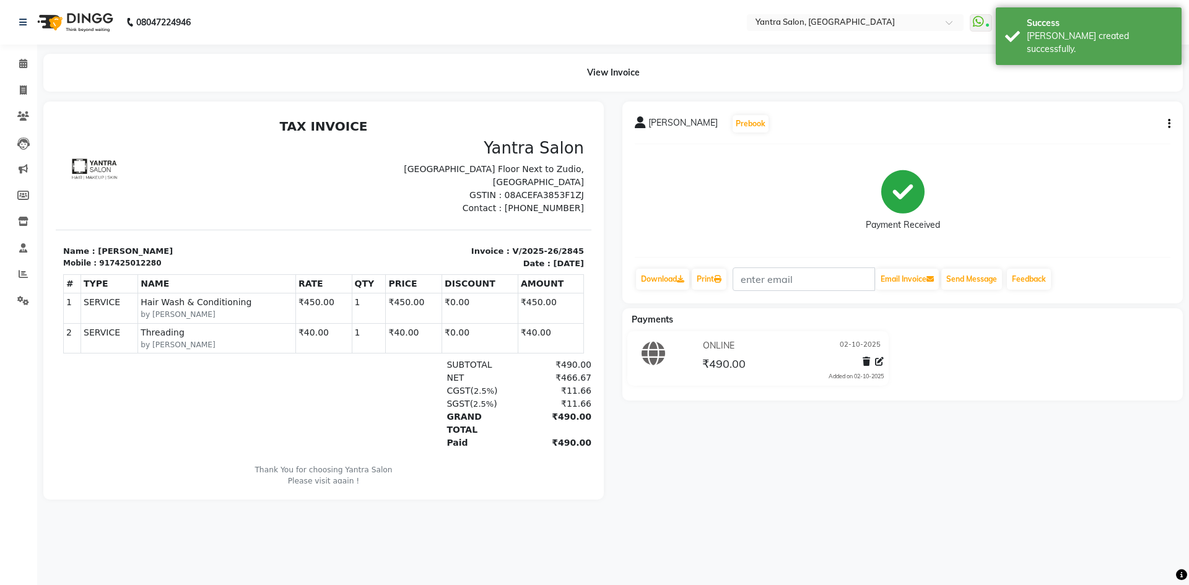
click at [16, 52] on li "Calendar" at bounding box center [18, 64] width 37 height 27
click at [21, 68] on icon at bounding box center [23, 63] width 8 height 9
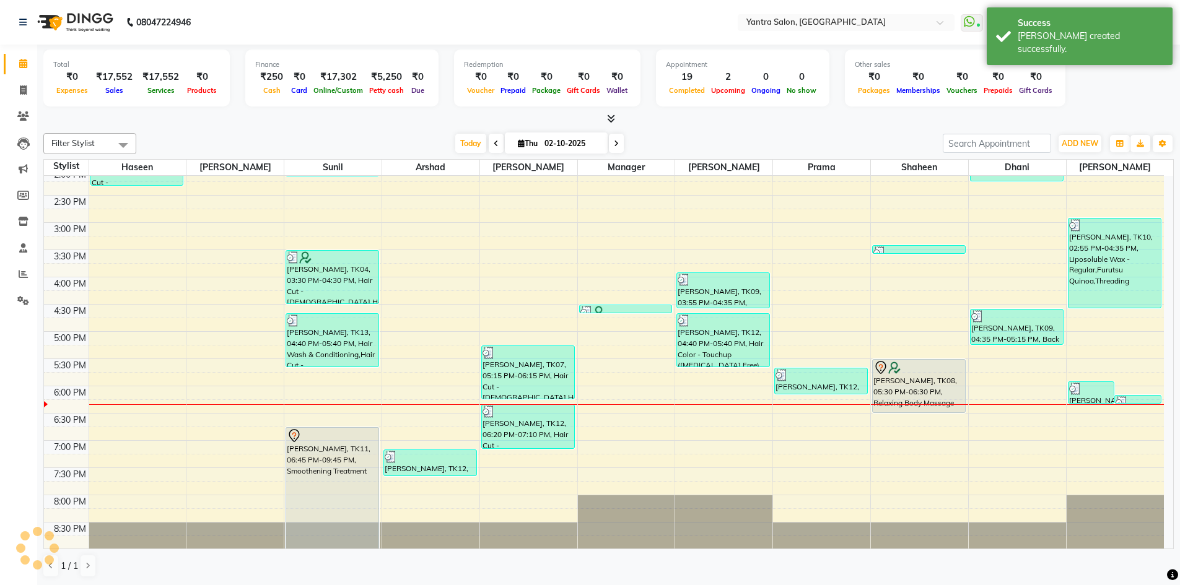
scroll to position [335, 0]
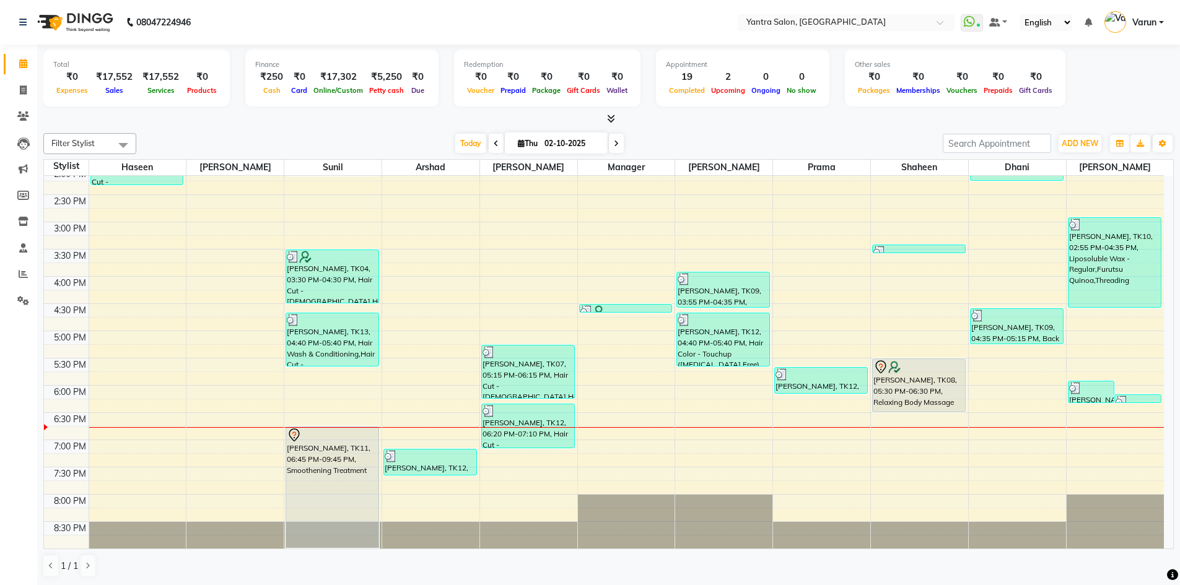
click at [467, 132] on div "Filter Stylist Select All Haseen Denis Sunil Arshad Jaswant Manager Tanisha Pra…" at bounding box center [608, 355] width 1131 height 455
click at [454, 136] on div "Today Thu 02-10-2025" at bounding box center [539, 143] width 171 height 19
click at [455, 136] on span "Today" at bounding box center [470, 143] width 31 height 19
drag, startPoint x: 19, startPoint y: 90, endPoint x: 32, endPoint y: 108, distance: 21.7
click at [20, 90] on icon at bounding box center [23, 89] width 7 height 9
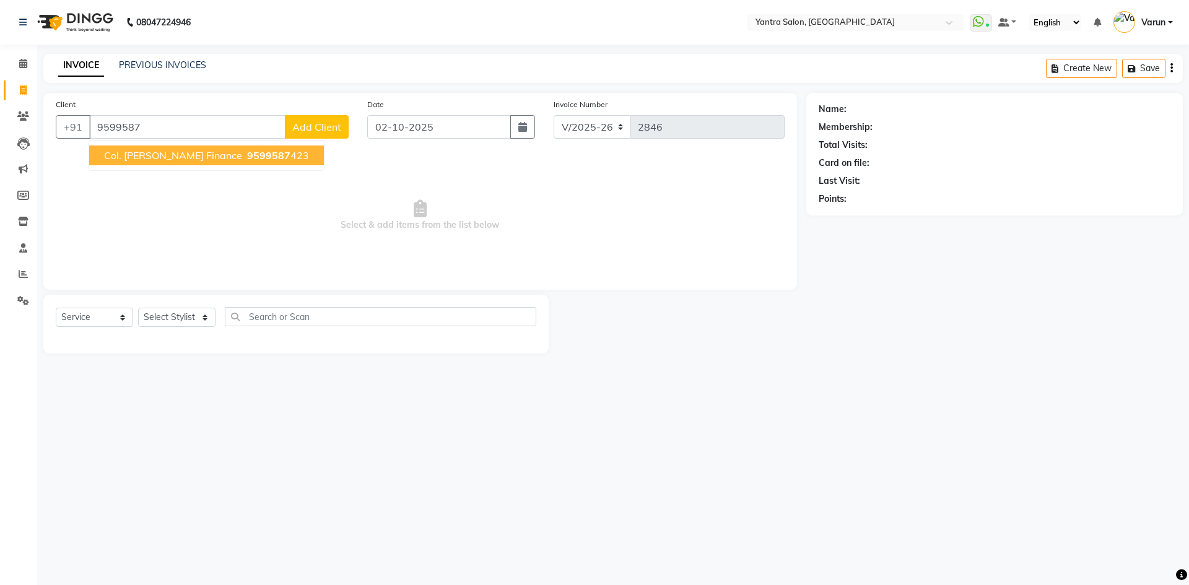
click at [137, 152] on span "Col. Surendra AIIMS Finance" at bounding box center [173, 155] width 138 height 12
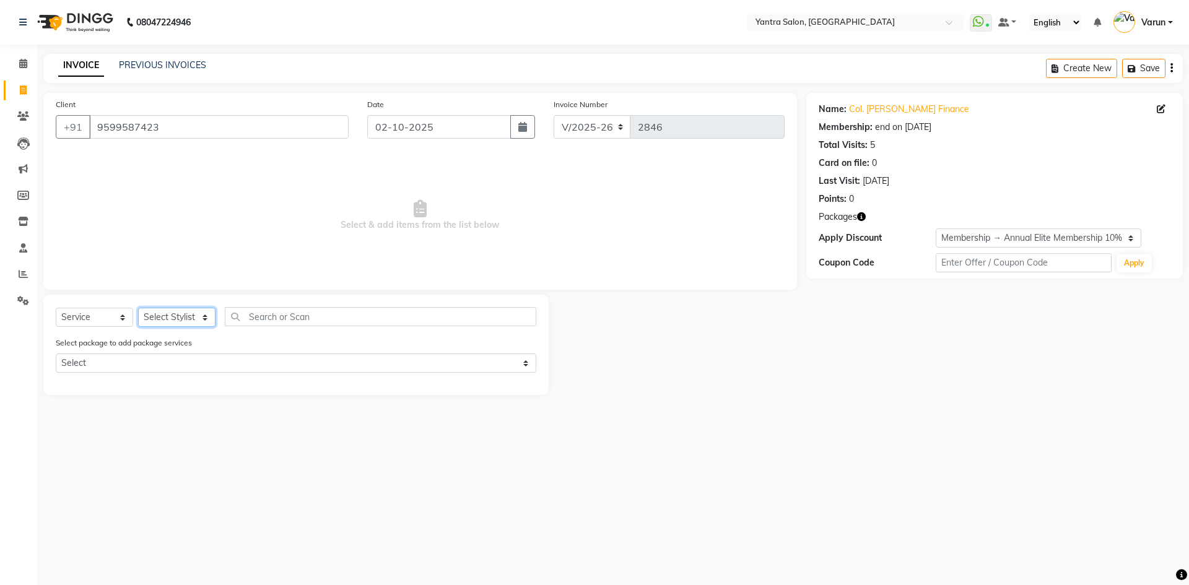
click at [176, 326] on select "Select Stylist admin Arshad Denis Dhani Haseen Jaswant Manager Payal Prama Shah…" at bounding box center [176, 317] width 77 height 19
click at [138, 308] on select "Select Stylist admin Arshad Denis Dhani Haseen Jaswant Manager Payal Prama Shah…" at bounding box center [176, 317] width 77 height 19
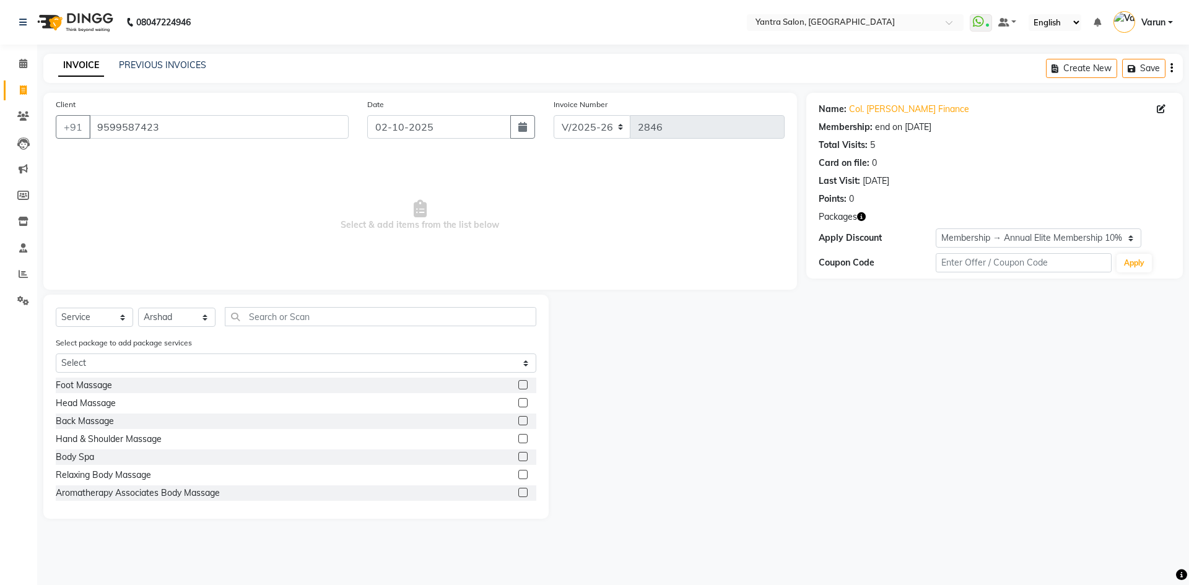
click at [266, 328] on div "Select Service Product Membership Package Voucher Prepaid Gift Card Select Styl…" at bounding box center [296, 321] width 481 height 29
click at [283, 313] on input "text" at bounding box center [381, 316] width 312 height 19
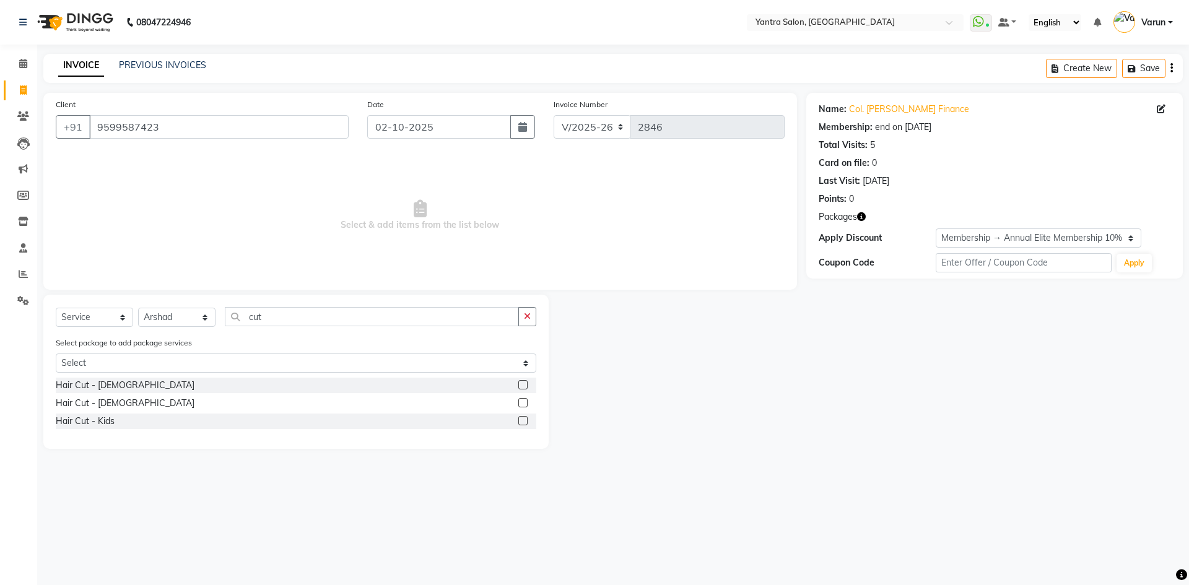
click at [525, 401] on label at bounding box center [523, 402] width 9 height 9
click at [525, 401] on input "checkbox" at bounding box center [523, 404] width 8 height 8
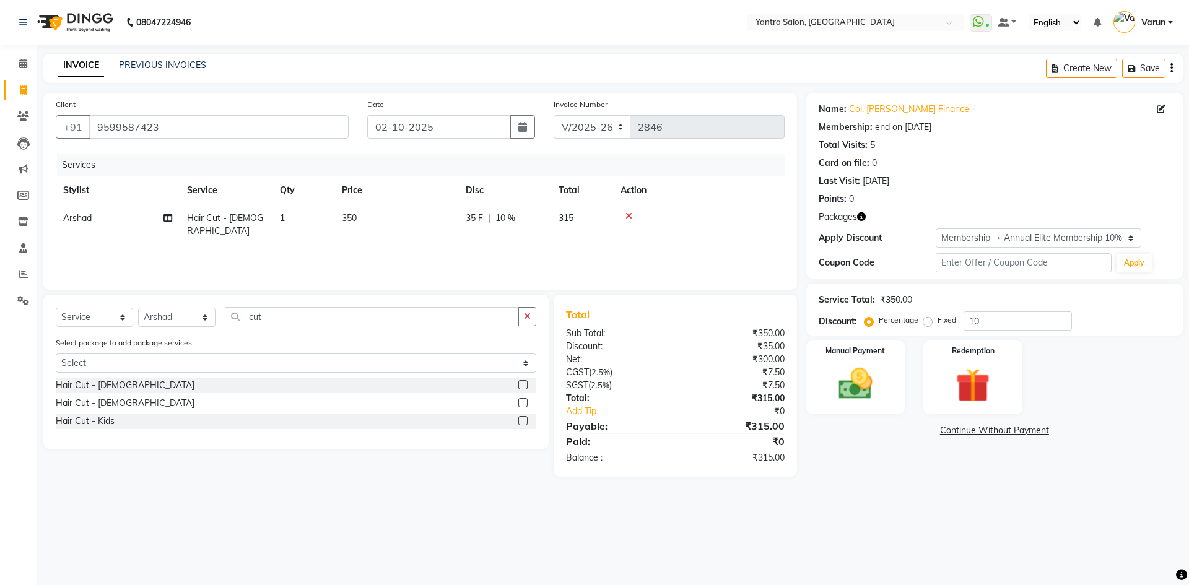
click at [872, 449] on div "Name: Col. Surendra Aiims Finance Membership: end on 25-05-2026 Total Visits: 5…" at bounding box center [1000, 285] width 386 height 384
click at [849, 406] on div "Manual Payment" at bounding box center [855, 377] width 103 height 76
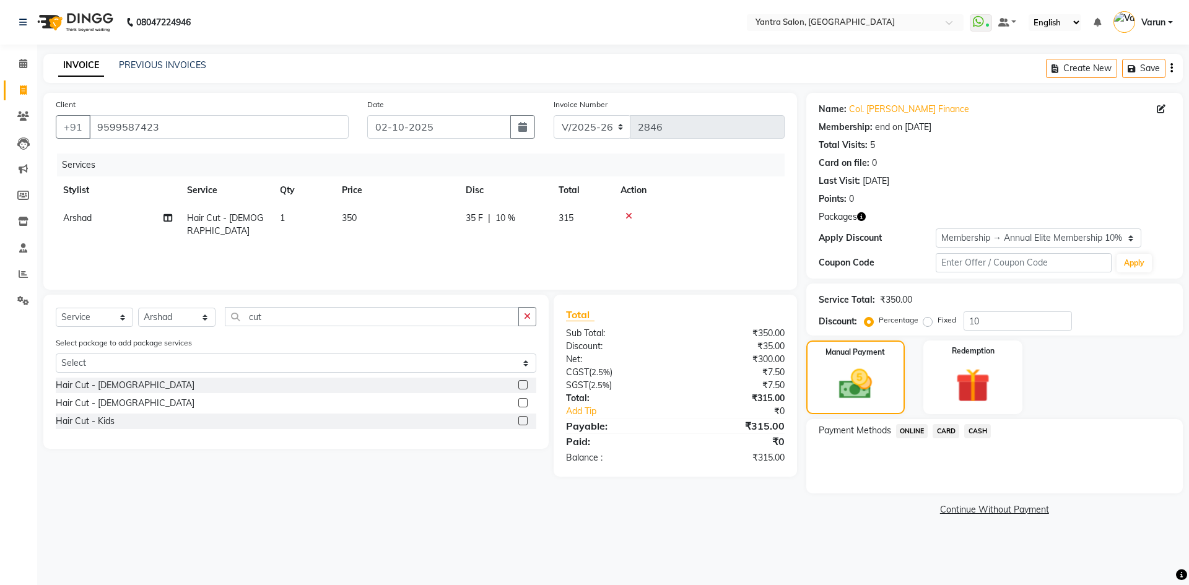
click at [980, 431] on span "CASH" at bounding box center [978, 431] width 27 height 14
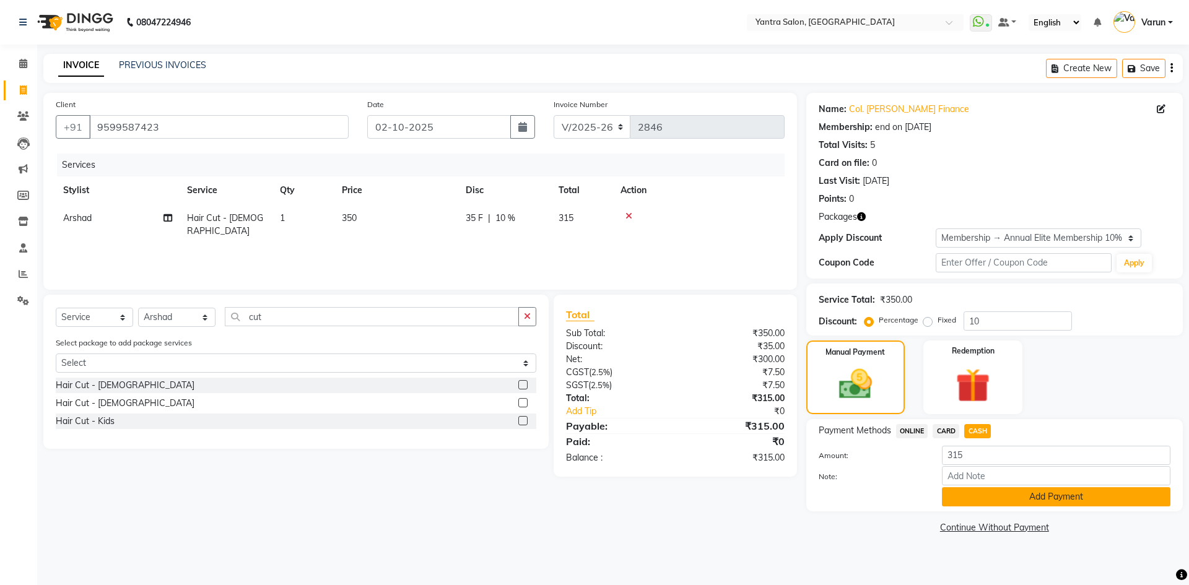
click at [976, 499] on button "Add Payment" at bounding box center [1056, 497] width 229 height 19
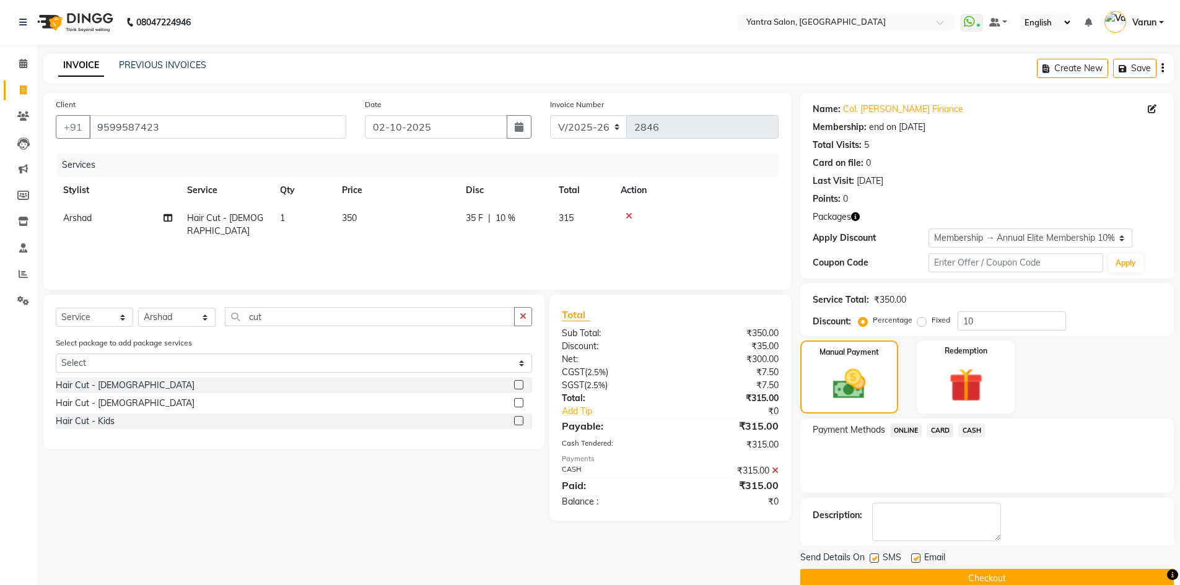
click at [919, 575] on button "Checkout" at bounding box center [987, 578] width 374 height 19
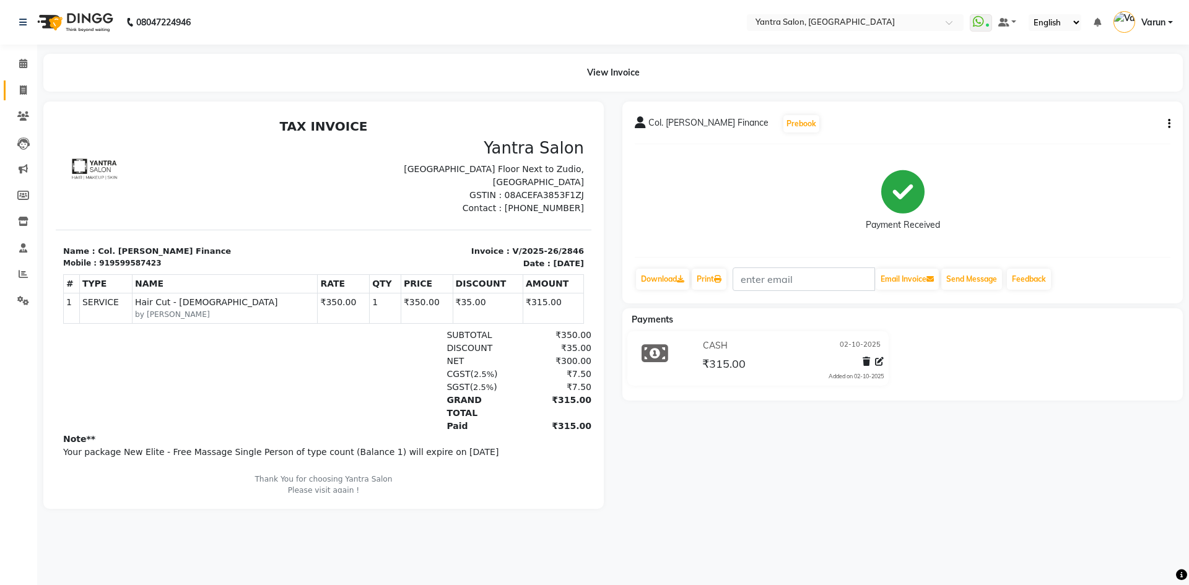
drag, startPoint x: 11, startPoint y: 94, endPoint x: 24, endPoint y: 94, distance: 13.0
click at [11, 94] on link "Invoice" at bounding box center [19, 91] width 30 height 20
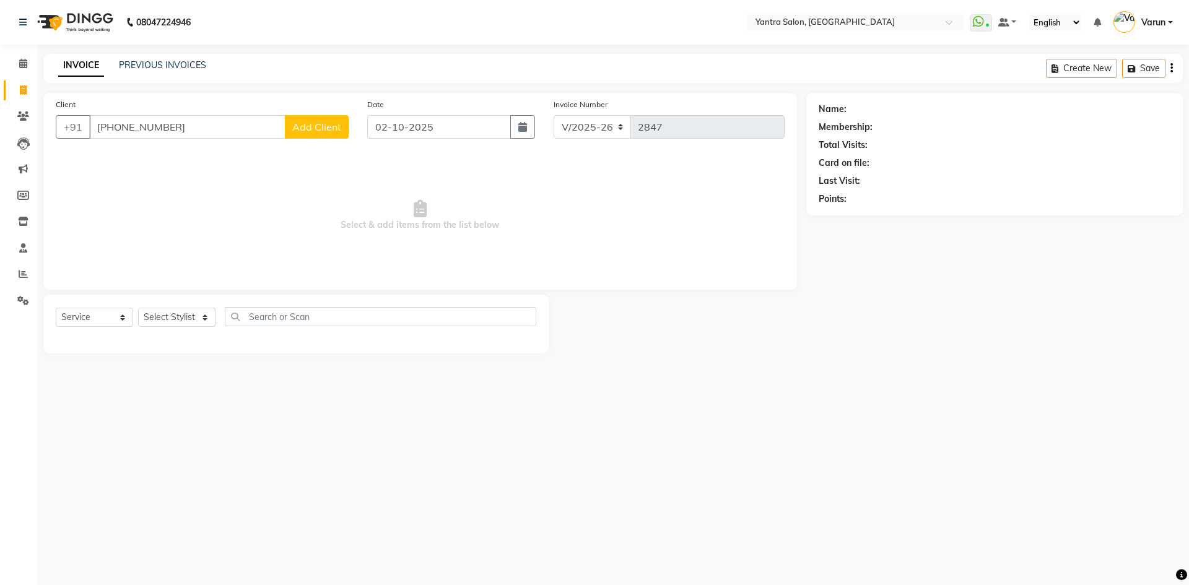
click at [151, 123] on input "+91 88298 68128" at bounding box center [187, 127] width 196 height 24
click at [116, 129] on input "+91 8829868128" at bounding box center [187, 127] width 196 height 24
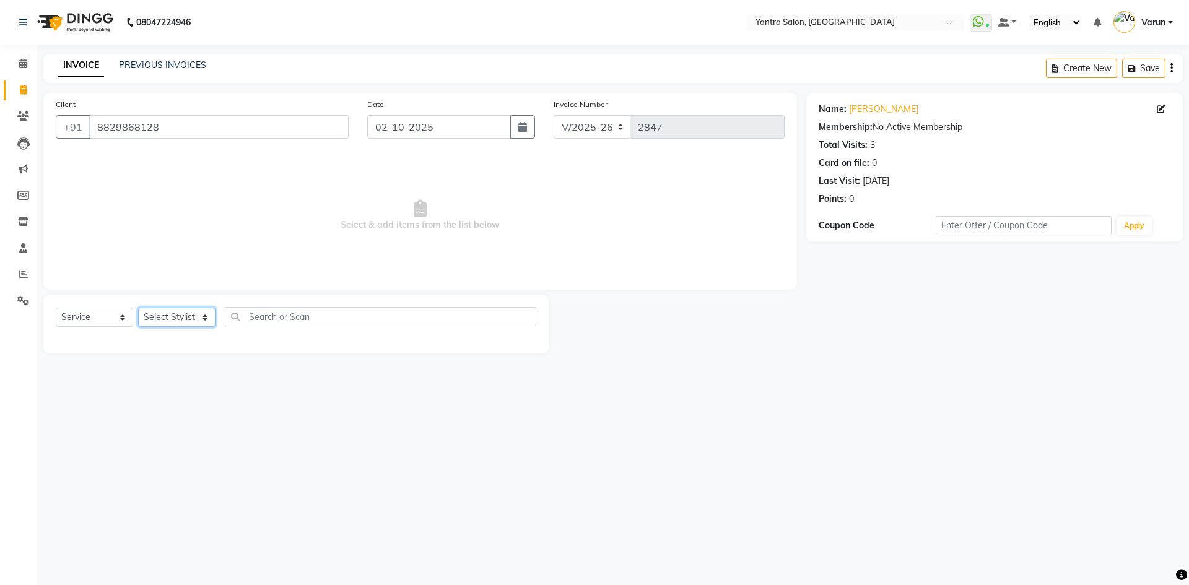
click at [187, 320] on select "Select Stylist admin Arshad Denis Dhani Haseen Jaswant Manager Payal Prama Shah…" at bounding box center [176, 317] width 77 height 19
click at [138, 308] on select "Select Stylist admin Arshad Denis Dhani Haseen Jaswant Manager Payal Prama Shah…" at bounding box center [176, 317] width 77 height 19
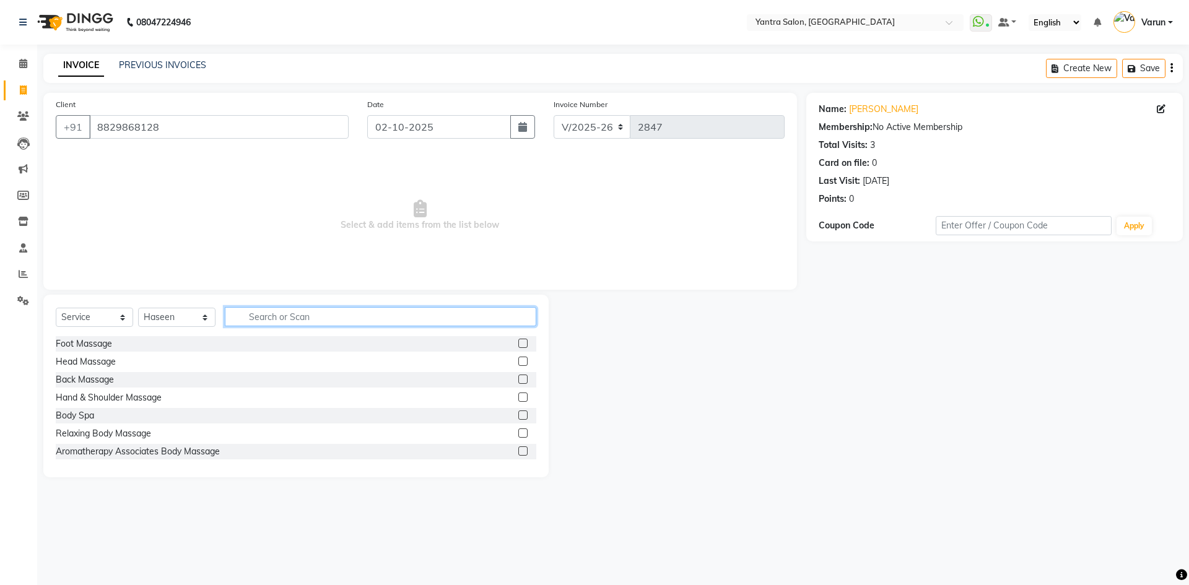
click at [272, 323] on input "text" at bounding box center [381, 316] width 312 height 19
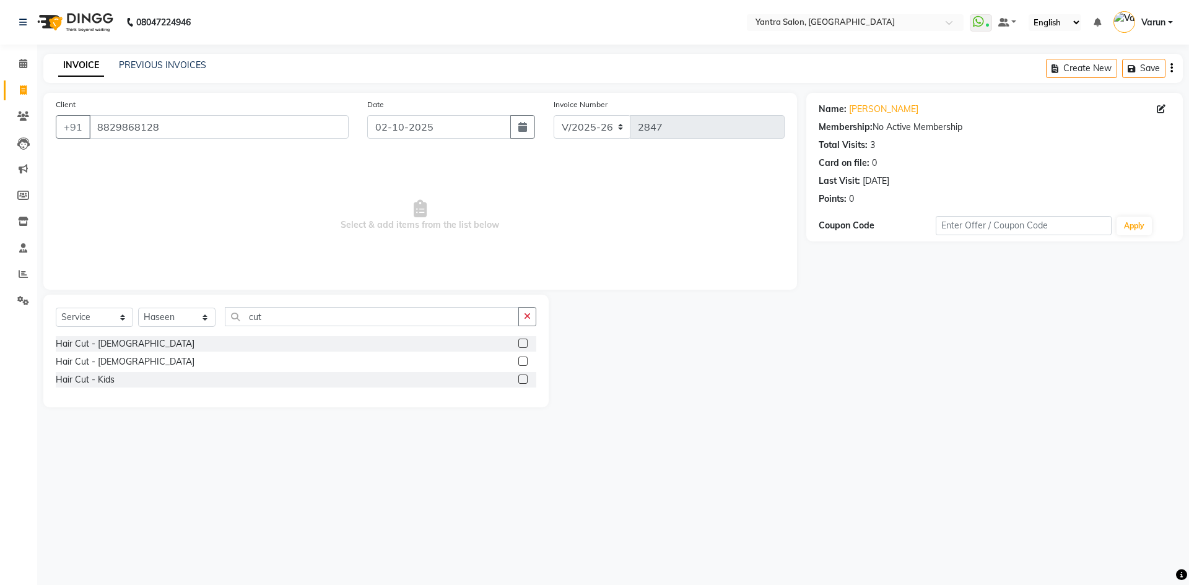
click at [521, 343] on label at bounding box center [523, 343] width 9 height 9
click at [521, 343] on input "checkbox" at bounding box center [523, 344] width 8 height 8
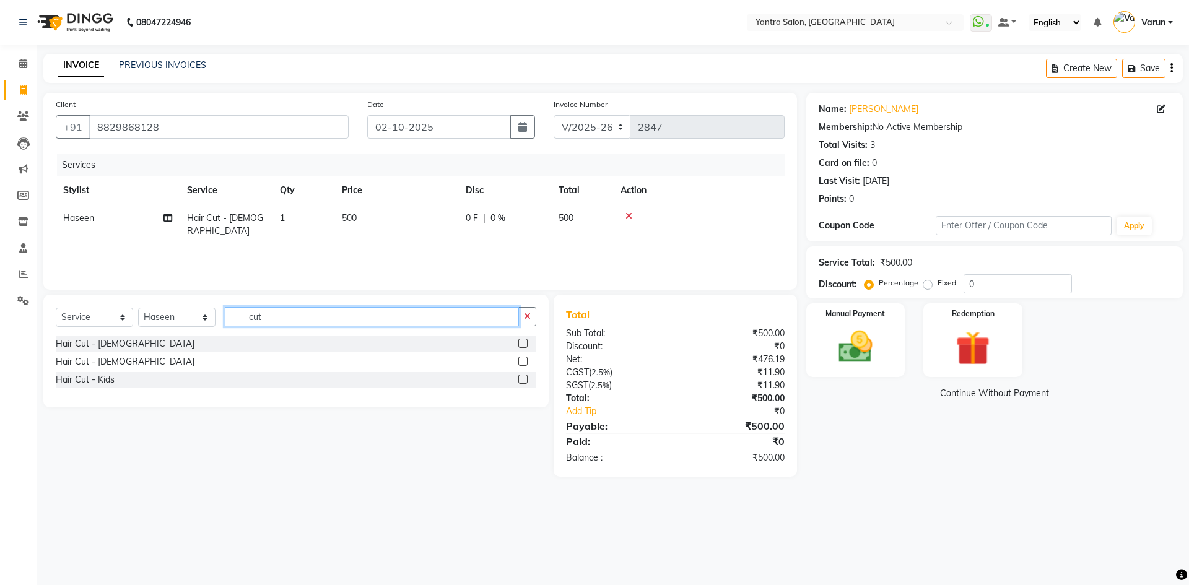
click at [287, 323] on input "cut" at bounding box center [372, 316] width 294 height 19
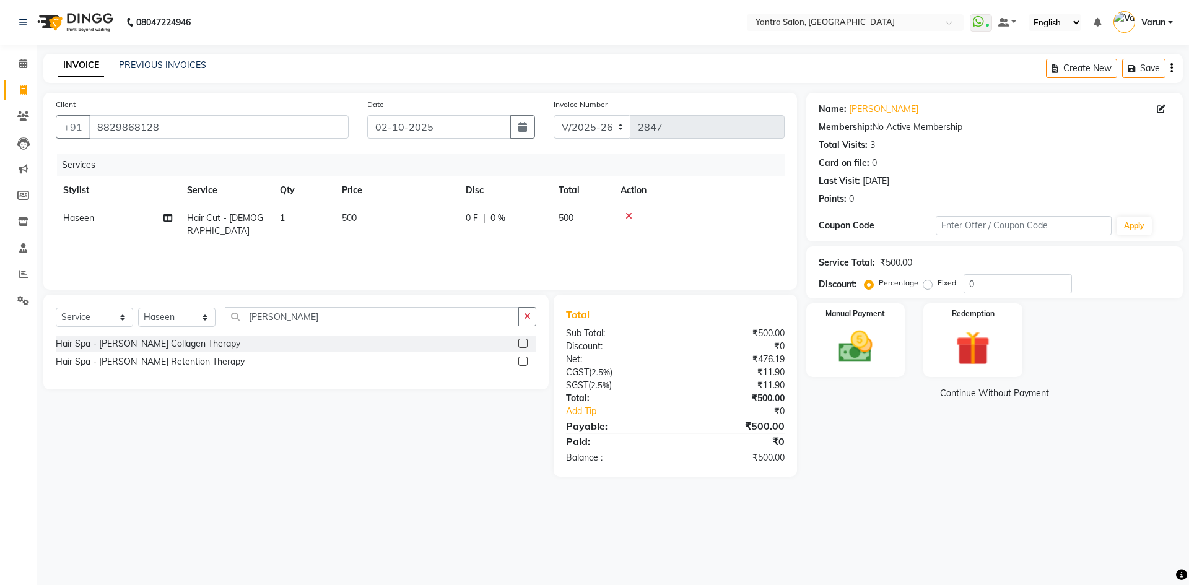
click at [524, 346] on label at bounding box center [523, 343] width 9 height 9
click at [524, 346] on input "checkbox" at bounding box center [523, 344] width 8 height 8
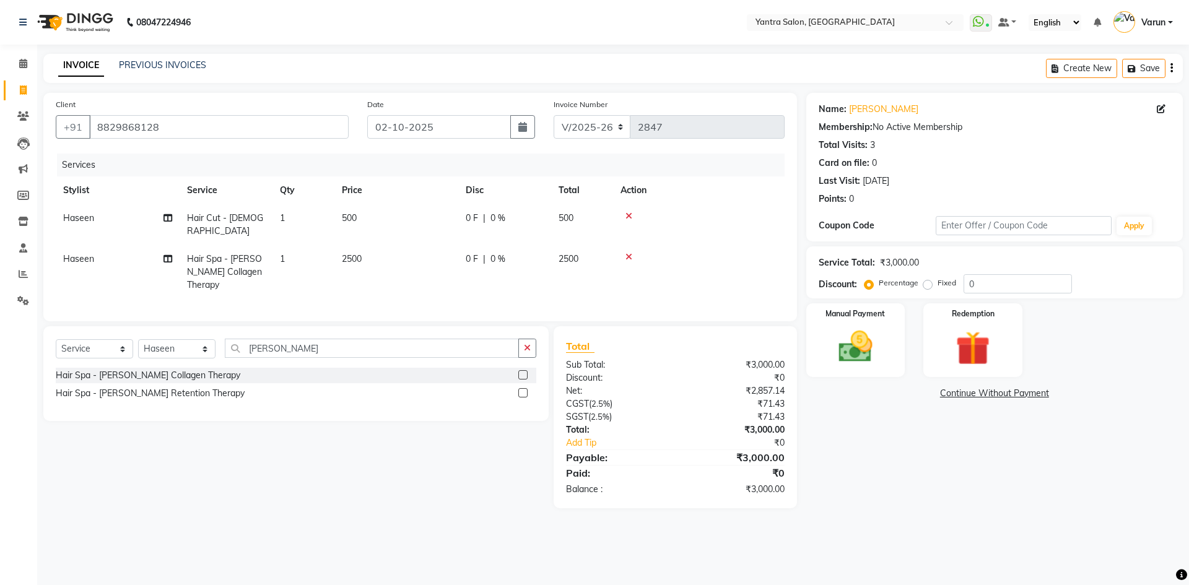
click at [411, 248] on td "2500" at bounding box center [397, 272] width 124 height 54
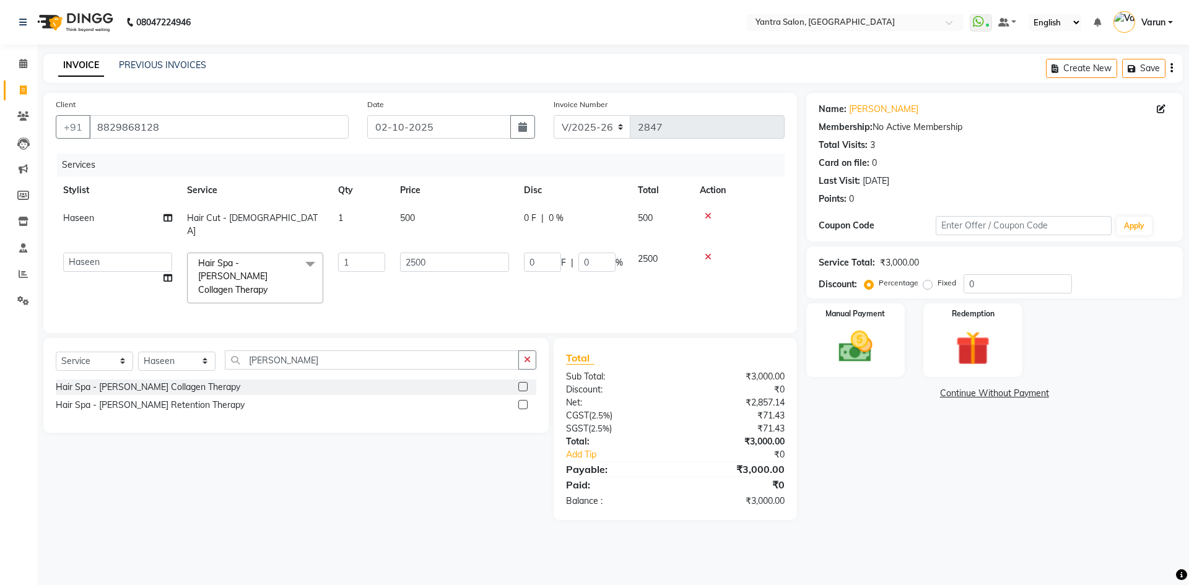
click at [410, 253] on input "2500" at bounding box center [454, 262] width 109 height 19
click at [371, 275] on div "Services Stylist Service Qty Price Disc Total Action Haseen Hair Cut - Female 1…" at bounding box center [420, 237] width 729 height 167
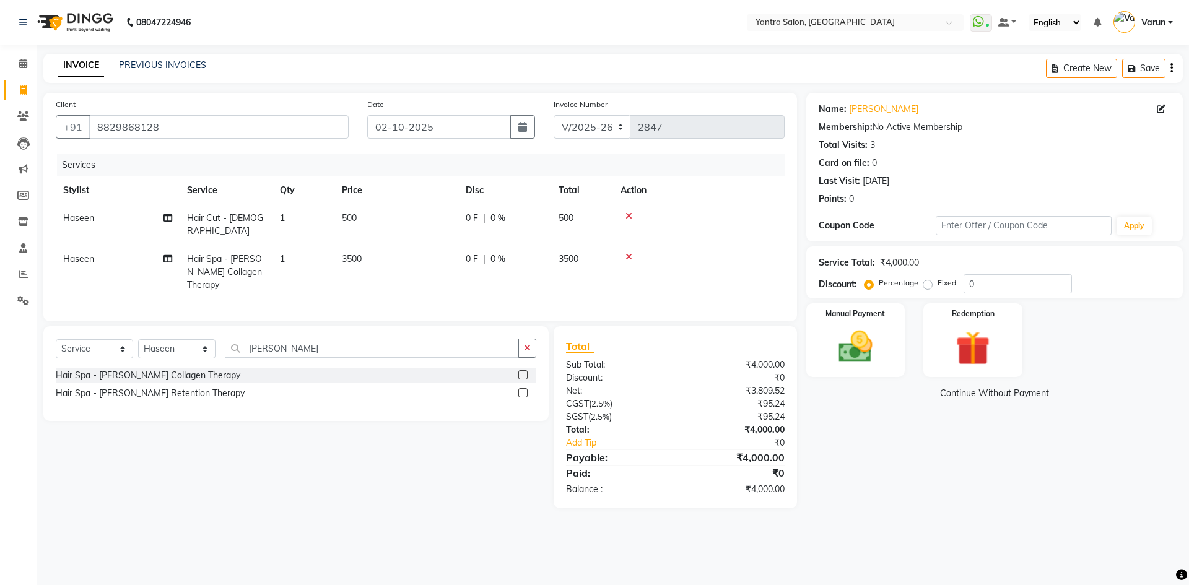
click at [103, 250] on td "Haseen" at bounding box center [118, 272] width 124 height 54
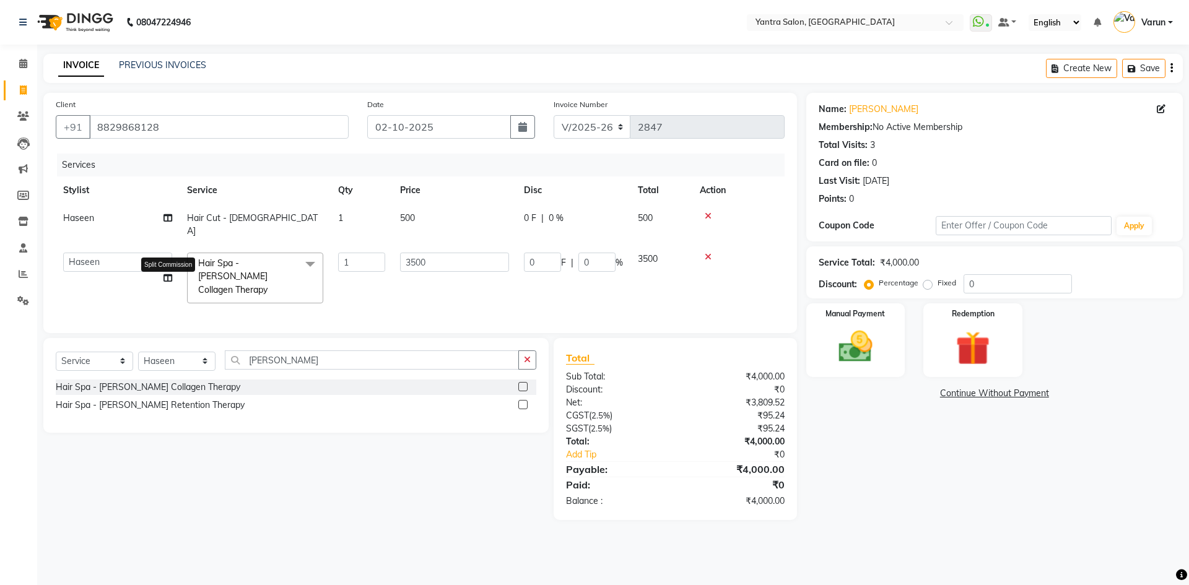
click at [165, 274] on icon at bounding box center [168, 278] width 9 height 9
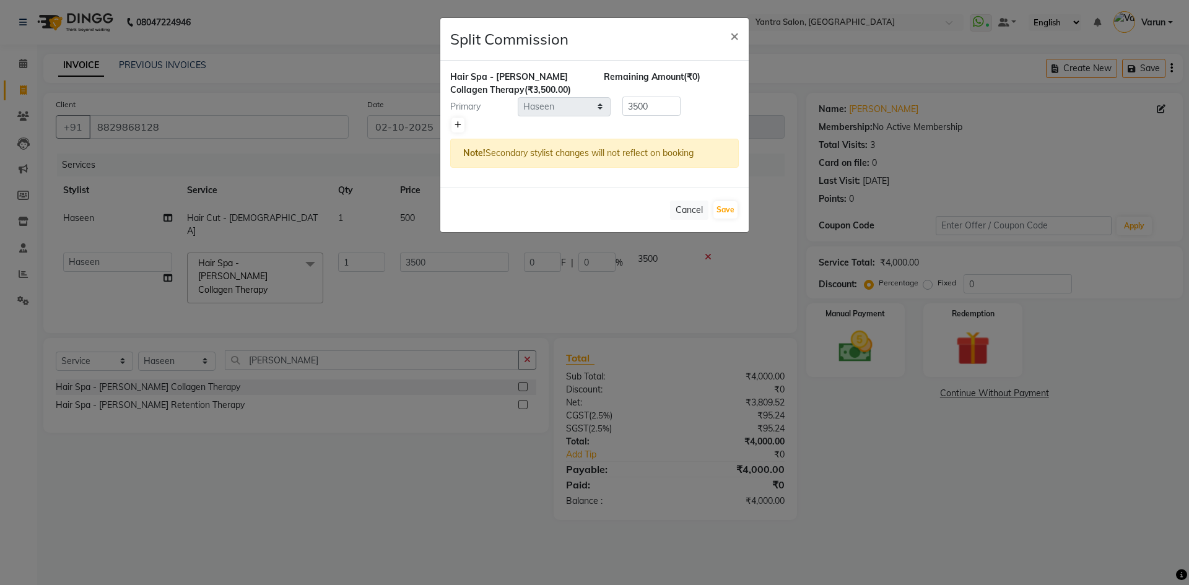
click at [455, 131] on link at bounding box center [458, 125] width 13 height 15
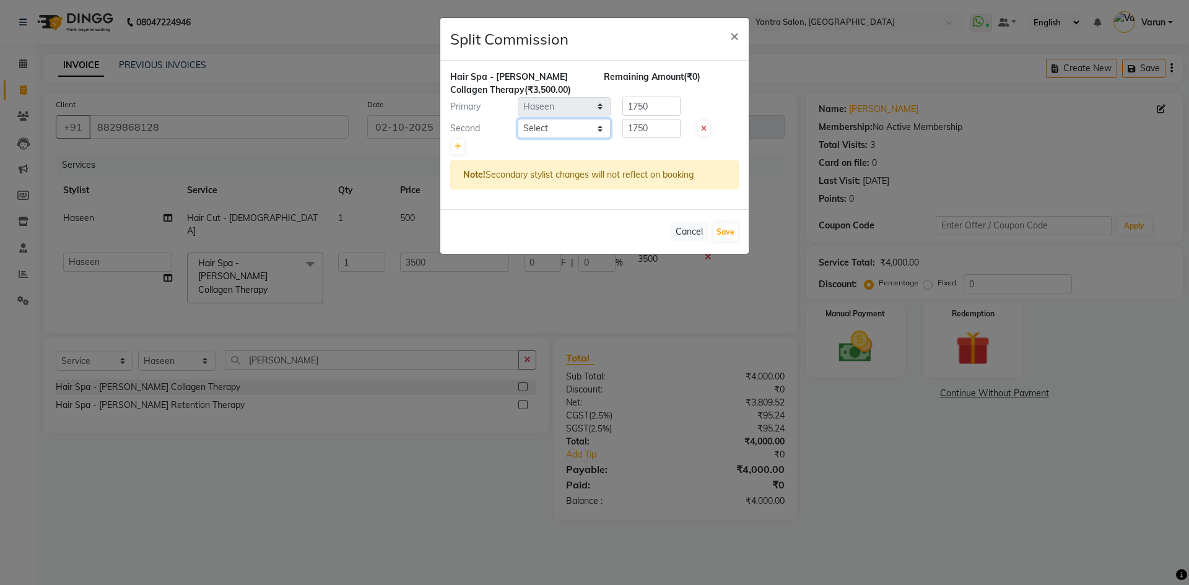
click at [532, 135] on select "Select admin Arshad Denis Dhani Haseen Jaswant Manager Payal Prama Shaheen Suni…" at bounding box center [564, 128] width 93 height 19
click at [518, 119] on select "Select admin Arshad Denis Dhani Haseen Jaswant Manager Payal Prama Shaheen Suni…" at bounding box center [564, 128] width 93 height 19
click at [634, 134] on input "1750" at bounding box center [652, 128] width 58 height 19
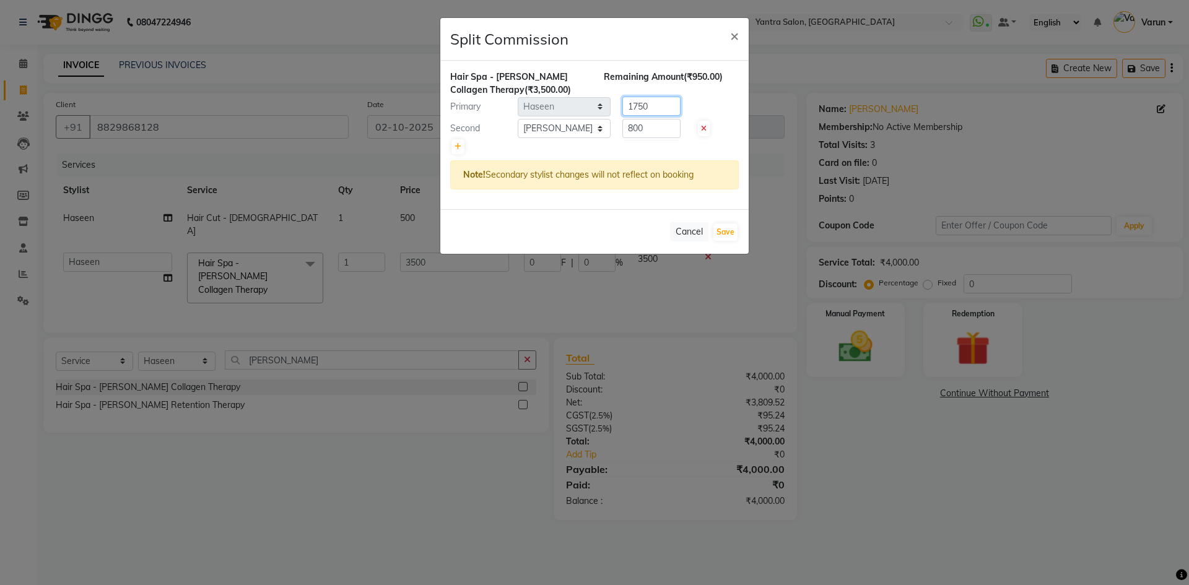
click at [636, 108] on input "1750" at bounding box center [652, 106] width 58 height 19
click at [638, 110] on input "2600" at bounding box center [652, 106] width 58 height 19
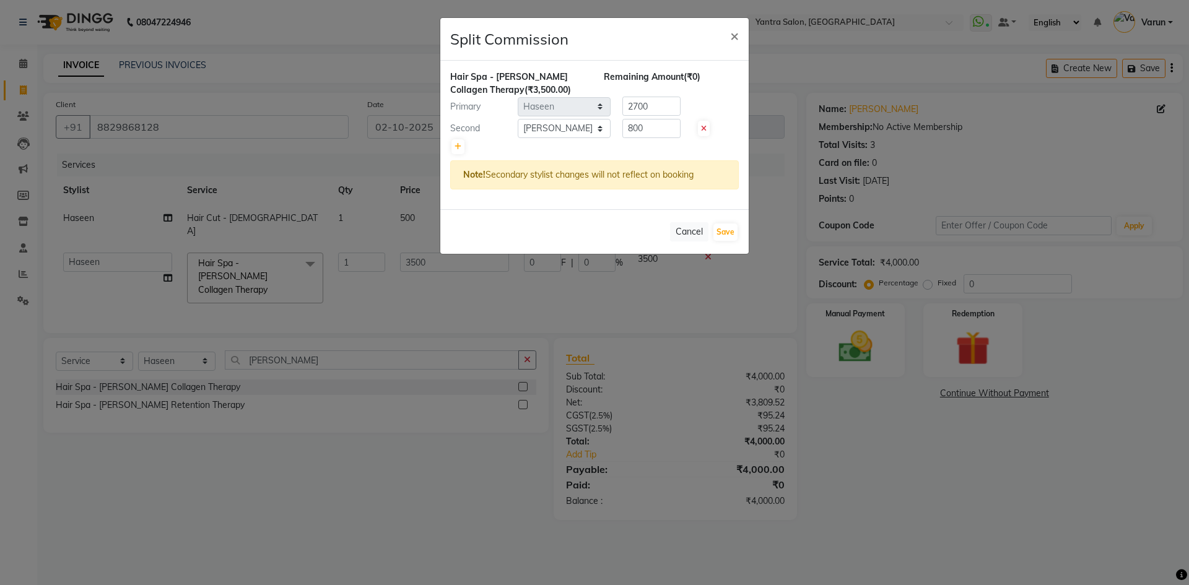
click at [644, 154] on div at bounding box center [594, 146] width 289 height 17
click at [652, 104] on input "2700" at bounding box center [652, 106] width 58 height 19
click at [654, 127] on input "800" at bounding box center [652, 128] width 58 height 19
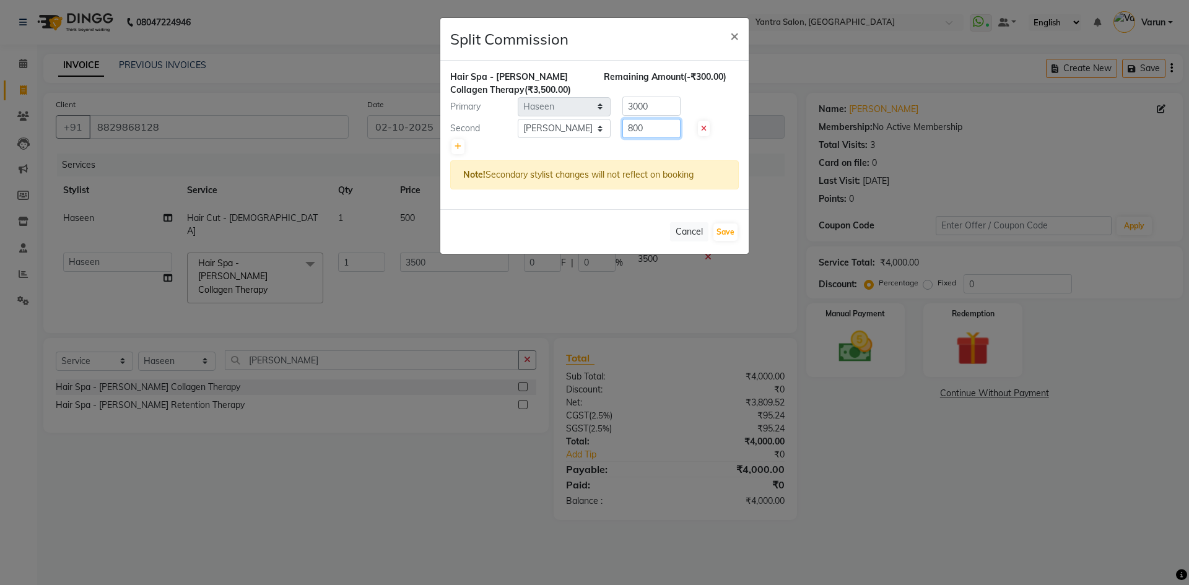
click at [654, 127] on input "800" at bounding box center [652, 128] width 58 height 19
click at [652, 145] on div at bounding box center [594, 146] width 289 height 17
click at [718, 231] on button "Save" at bounding box center [726, 232] width 24 height 17
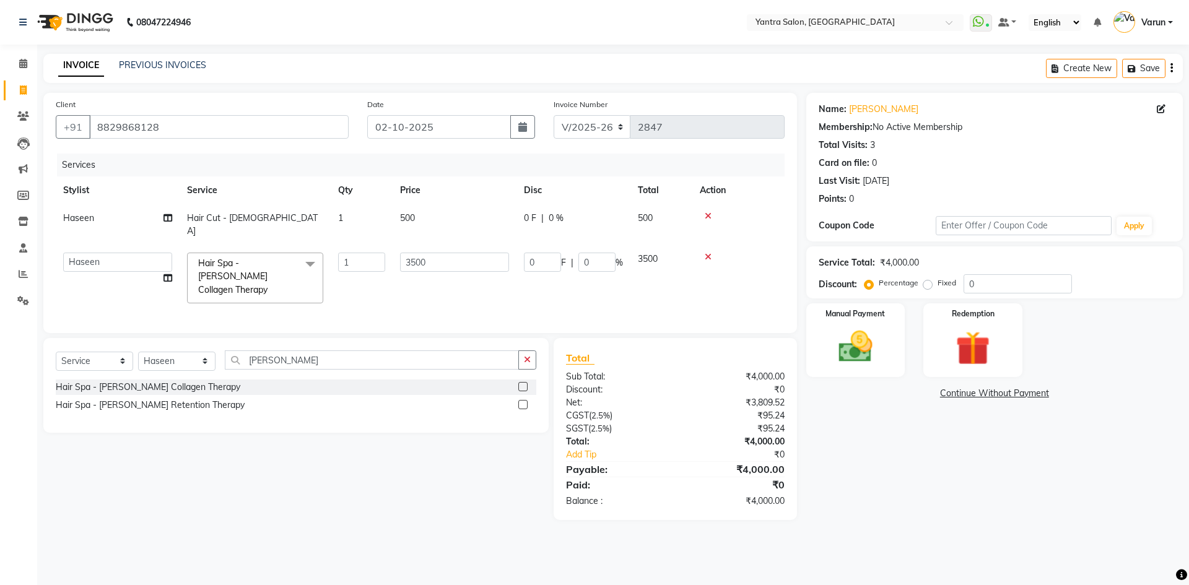
click at [480, 222] on td "500" at bounding box center [455, 224] width 124 height 41
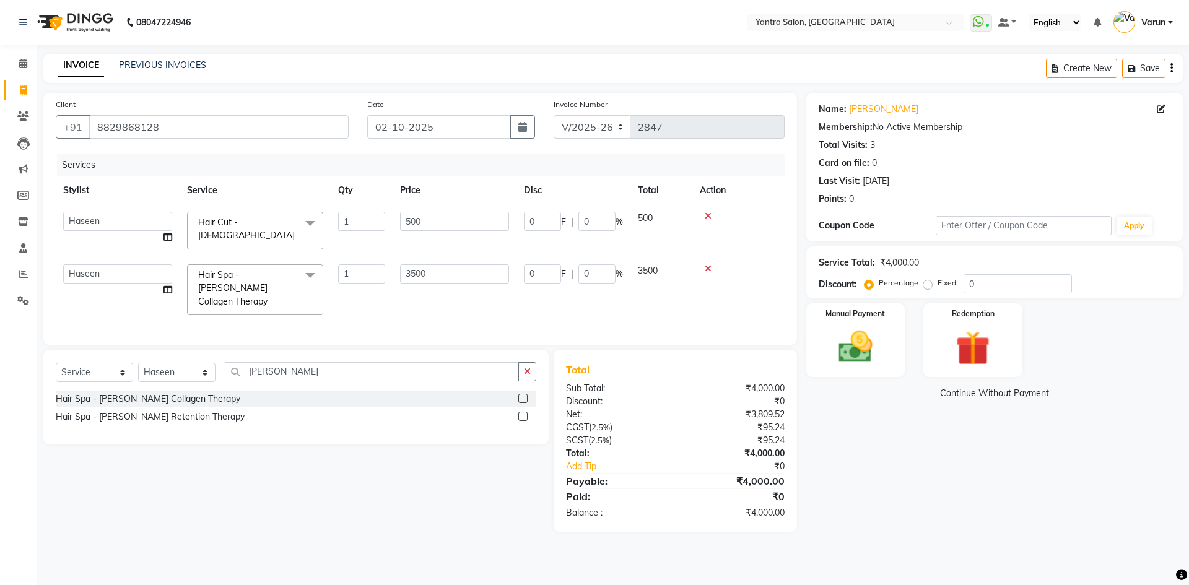
click at [480, 222] on input "500" at bounding box center [454, 221] width 109 height 19
click at [483, 221] on input "500" at bounding box center [454, 221] width 109 height 19
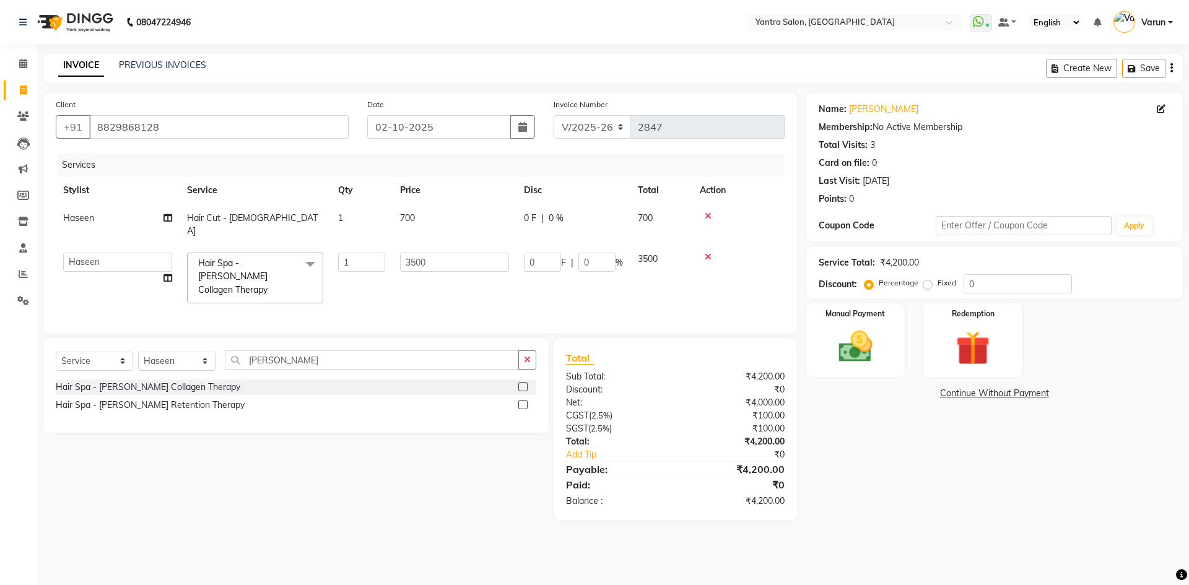
click at [488, 167] on div "Services" at bounding box center [425, 165] width 737 height 23
click at [965, 283] on input "0" at bounding box center [1018, 283] width 108 height 19
click at [890, 498] on div "Name: Ronika Vyas Membership: No Active Membership Total Visits: 3 Card on file…" at bounding box center [1000, 306] width 386 height 427
click at [891, 489] on div "Name: Ronika Vyas Membership: No Active Membership Total Visits: 3 Card on file…" at bounding box center [1000, 306] width 386 height 427
click at [863, 348] on img at bounding box center [856, 346] width 58 height 41
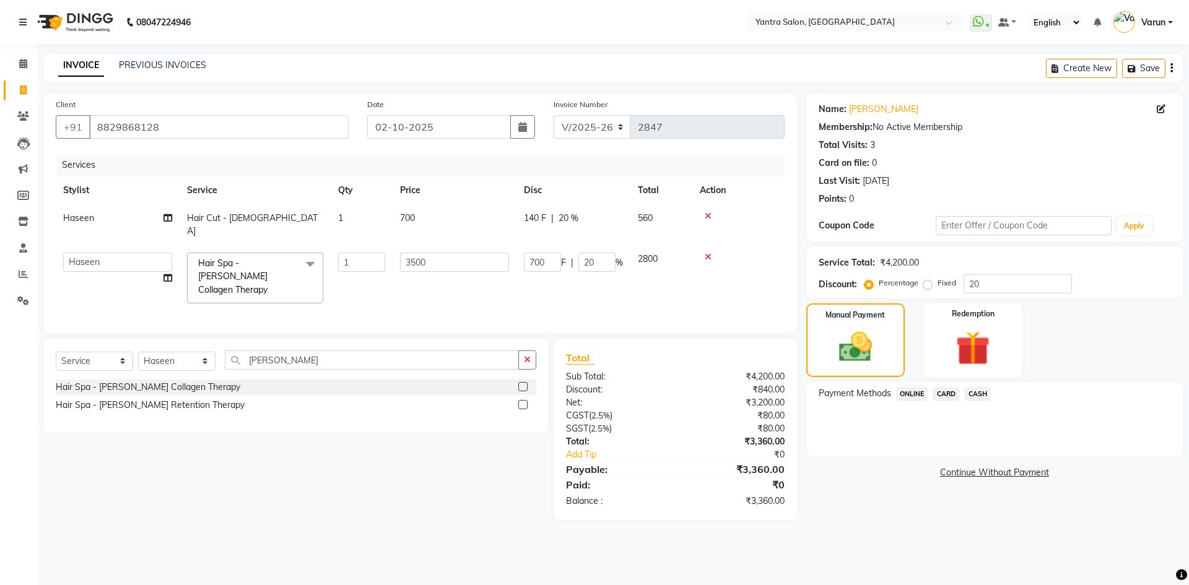
click at [916, 397] on span "ONLINE" at bounding box center [912, 394] width 32 height 14
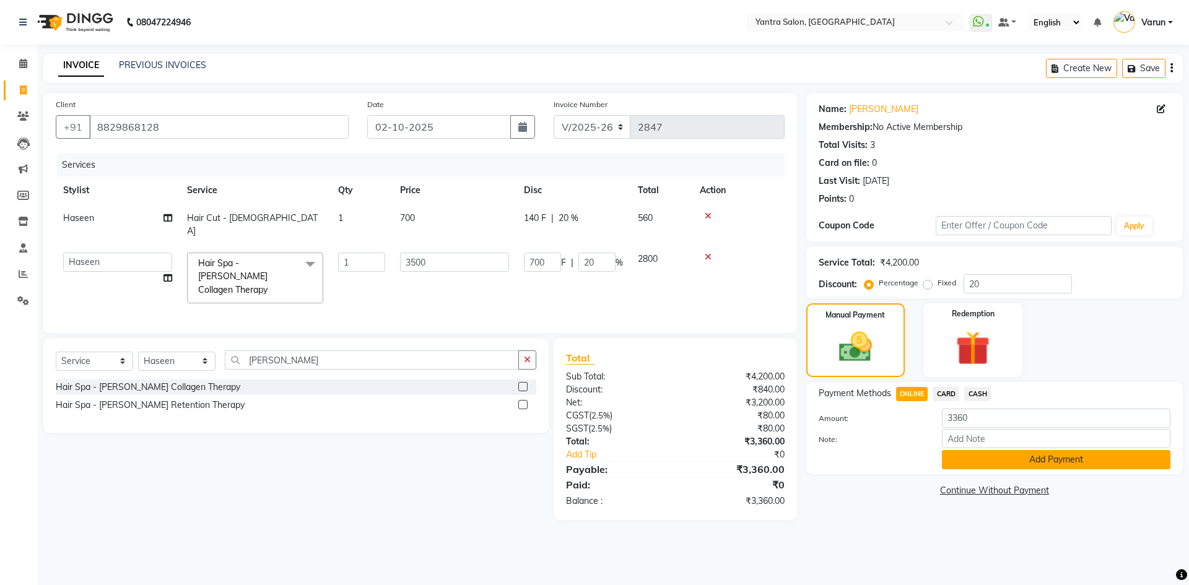
click at [952, 453] on button "Add Payment" at bounding box center [1056, 459] width 229 height 19
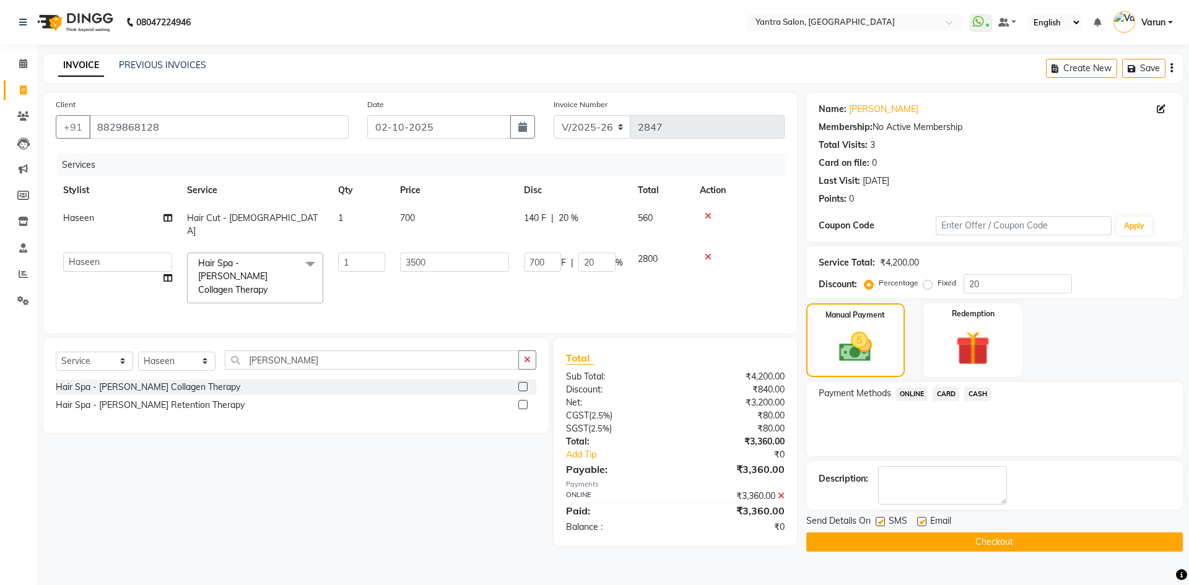
click at [924, 549] on button "Checkout" at bounding box center [995, 542] width 377 height 19
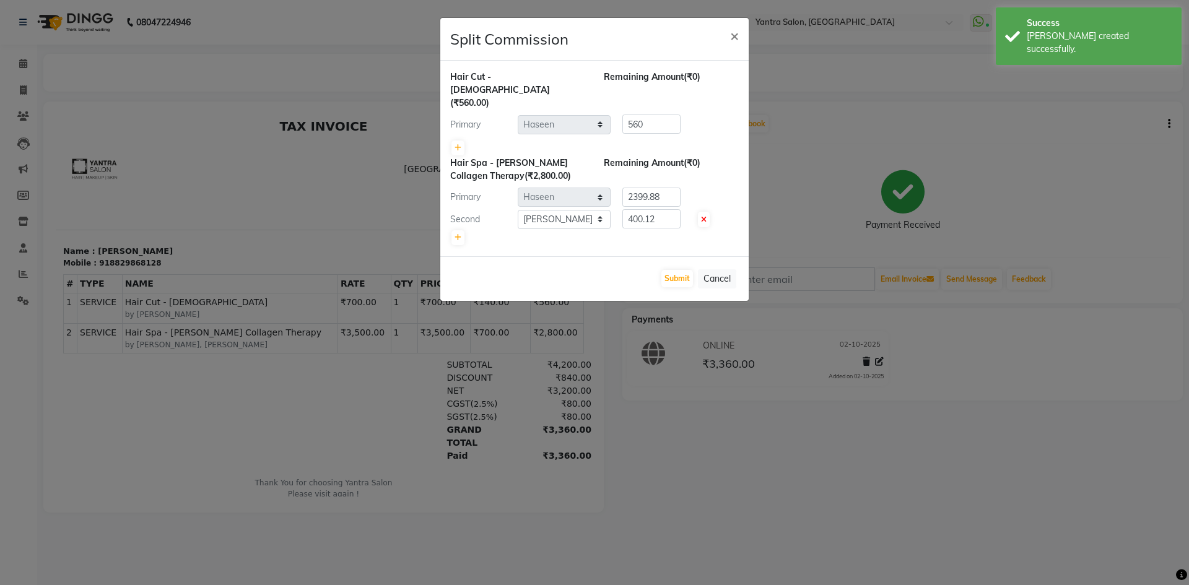
click at [668, 256] on div "Submit Cancel" at bounding box center [594, 278] width 309 height 45
click at [672, 270] on button "Submit" at bounding box center [678, 278] width 32 height 17
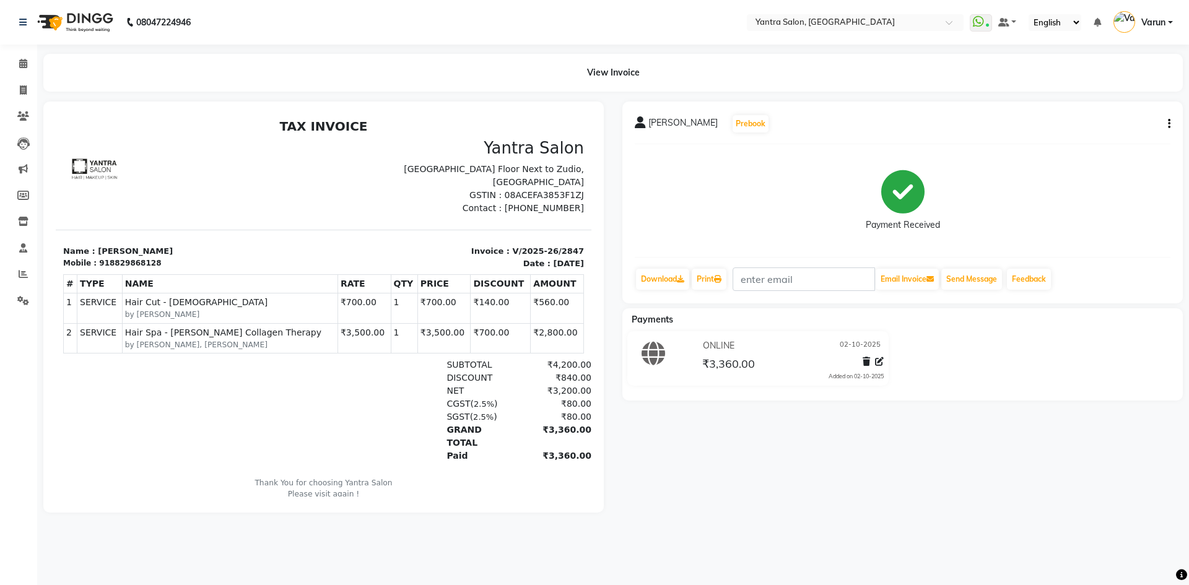
drag, startPoint x: 0, startPoint y: 258, endPoint x: 0, endPoint y: 307, distance: 48.3
drag, startPoint x: 0, startPoint y: 307, endPoint x: 0, endPoint y: 519, distance: 211.9
click at [0, 519] on div "Calendar Invoice Clients Leads Marketing Members Inventory Staff Reports Settin…" at bounding box center [83, 301] width 167 height 532
click at [498, 525] on main "View Invoice Ronika Vyas Prebook Payment Received Download Print Email Invoice …" at bounding box center [613, 293] width 1152 height 478
drag, startPoint x: 502, startPoint y: 528, endPoint x: 24, endPoint y: 84, distance: 652.7
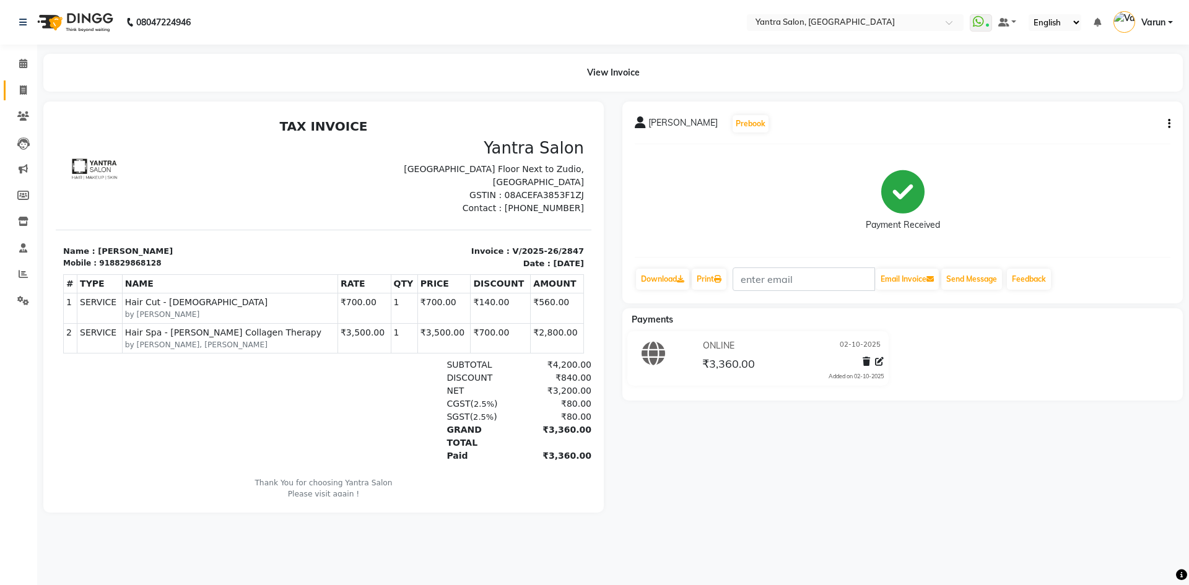
click at [26, 82] on link "Invoice" at bounding box center [19, 91] width 30 height 20
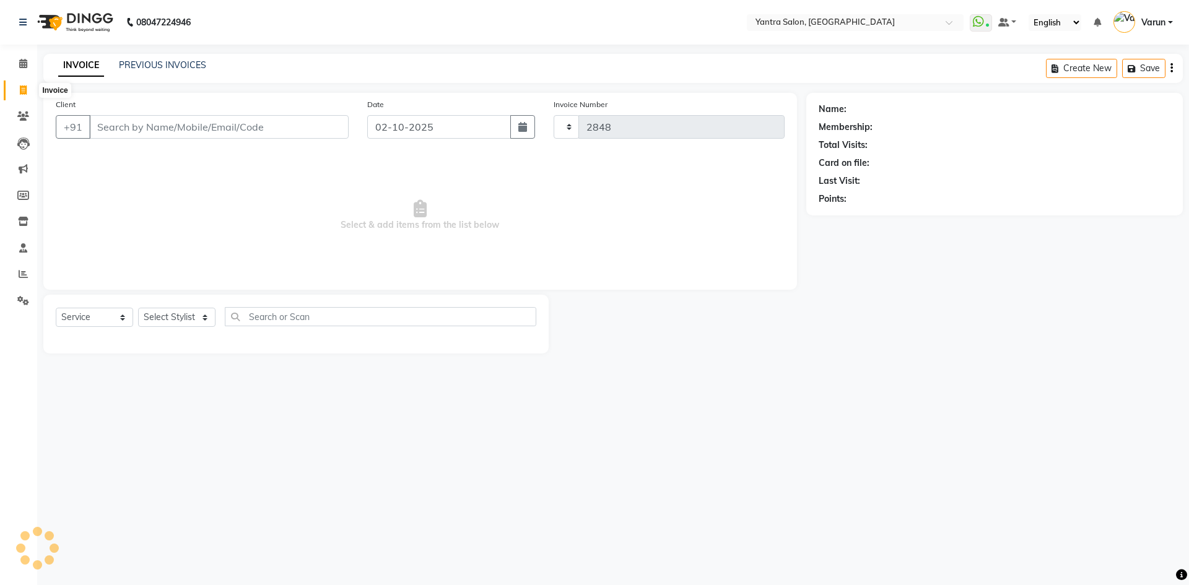
click at [22, 85] on icon at bounding box center [23, 89] width 7 height 9
click at [104, 122] on input "Client" at bounding box center [219, 127] width 260 height 24
click at [319, 122] on span "Add Client" at bounding box center [316, 127] width 49 height 12
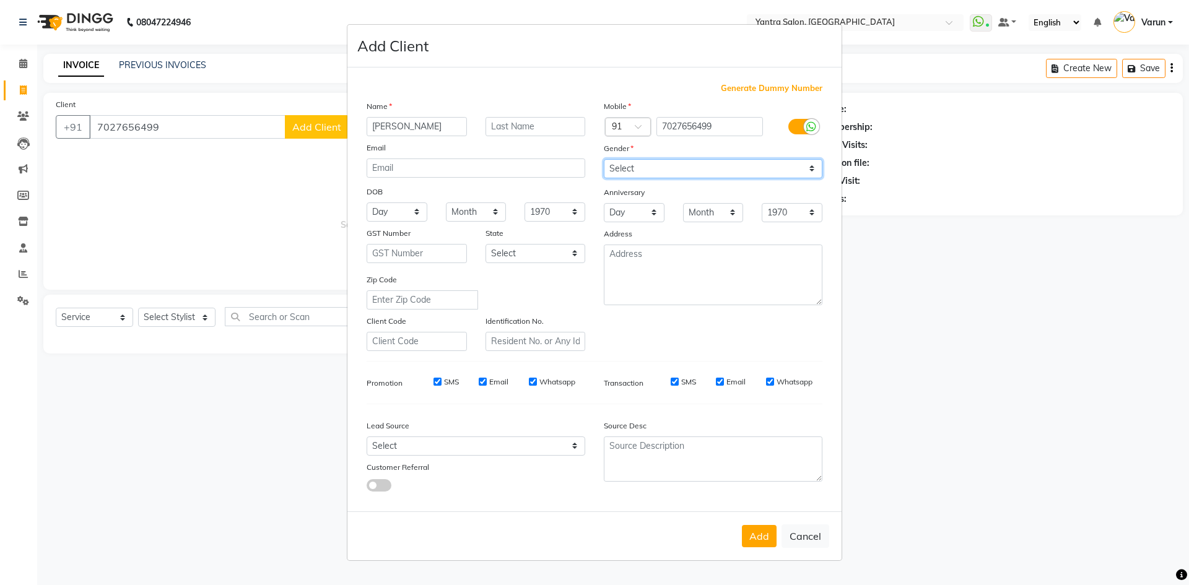
click at [642, 175] on select "Select Male Female Other Prefer Not To Say" at bounding box center [713, 168] width 219 height 19
click at [604, 159] on select "Select Male Female Other Prefer Not To Say" at bounding box center [713, 168] width 219 height 19
click at [683, 380] on label "SMS" at bounding box center [688, 382] width 15 height 11
click at [679, 380] on input "SMS" at bounding box center [675, 382] width 8 height 8
click at [452, 385] on label "SMS" at bounding box center [451, 382] width 15 height 11
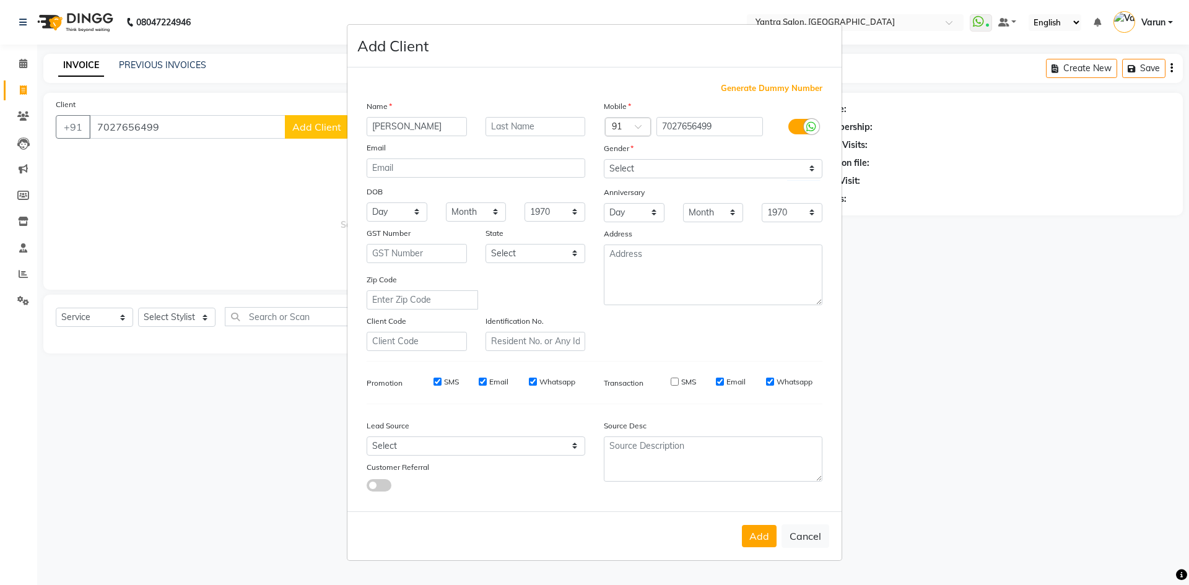
click at [442, 385] on input "SMS" at bounding box center [438, 382] width 8 height 8
click at [755, 533] on button "Add" at bounding box center [759, 536] width 35 height 22
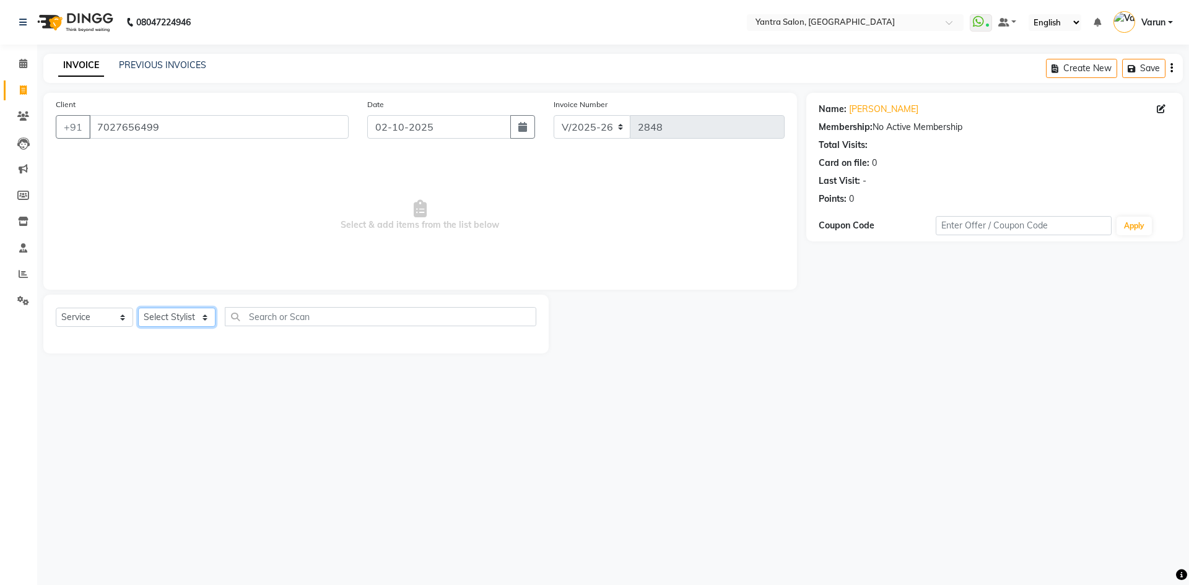
click at [172, 327] on select "Select Stylist admin Arshad Denis Dhani Haseen Jaswant Manager Payal Prama Shah…" at bounding box center [176, 317] width 77 height 19
click at [138, 308] on select "Select Stylist admin Arshad Denis Dhani Haseen Jaswant Manager Payal Prama Shah…" at bounding box center [176, 317] width 77 height 19
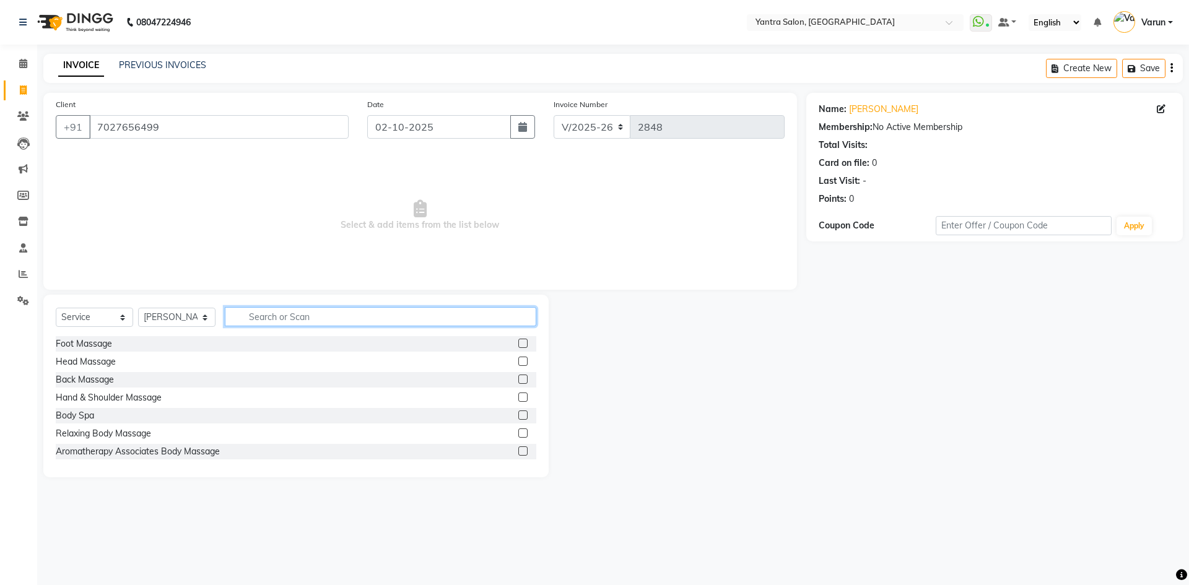
click at [273, 321] on input "text" at bounding box center [381, 316] width 312 height 19
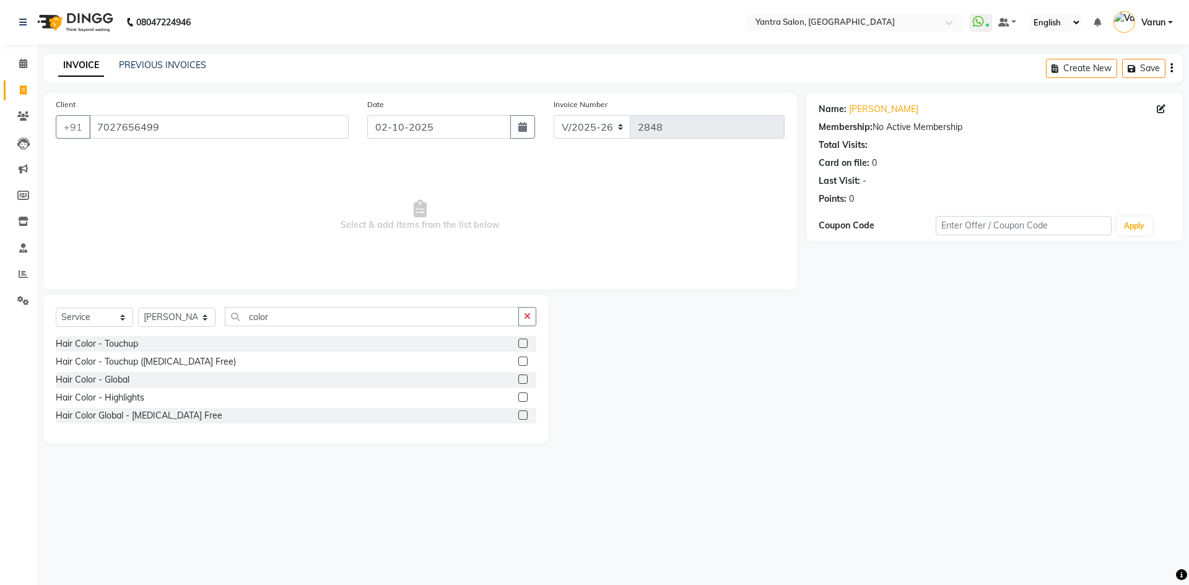
click at [524, 383] on label at bounding box center [523, 379] width 9 height 9
click at [524, 383] on input "checkbox" at bounding box center [523, 380] width 8 height 8
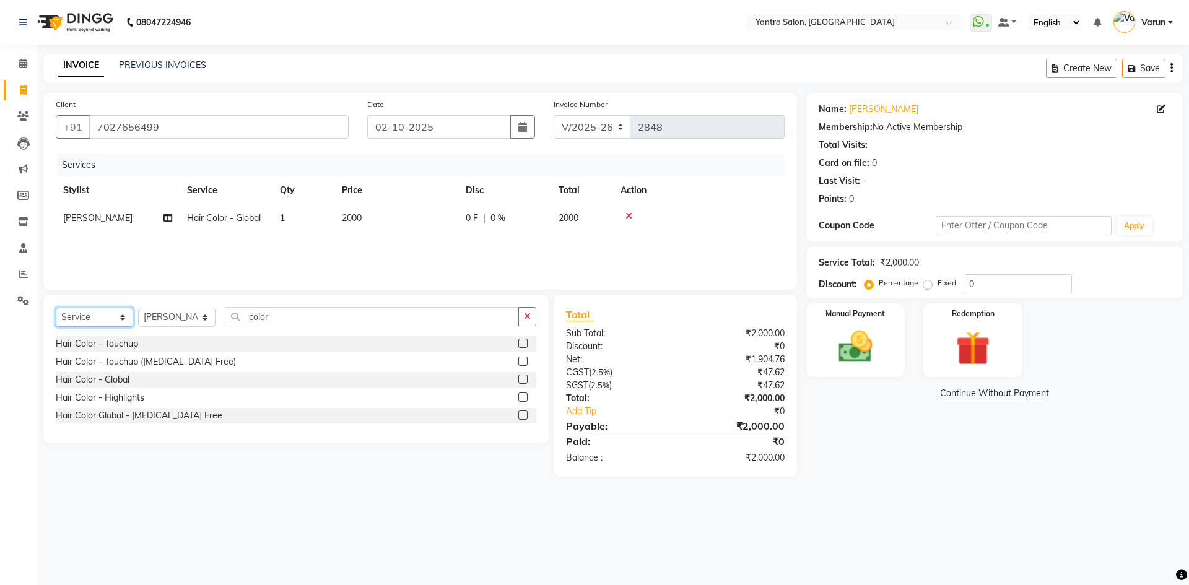
click at [118, 322] on select "Select Service Product Membership Package Voucher Prepaid Gift Card" at bounding box center [94, 317] width 77 height 19
click at [56, 308] on select "Select Service Product Membership Package Voucher Prepaid Gift Card" at bounding box center [94, 317] width 77 height 19
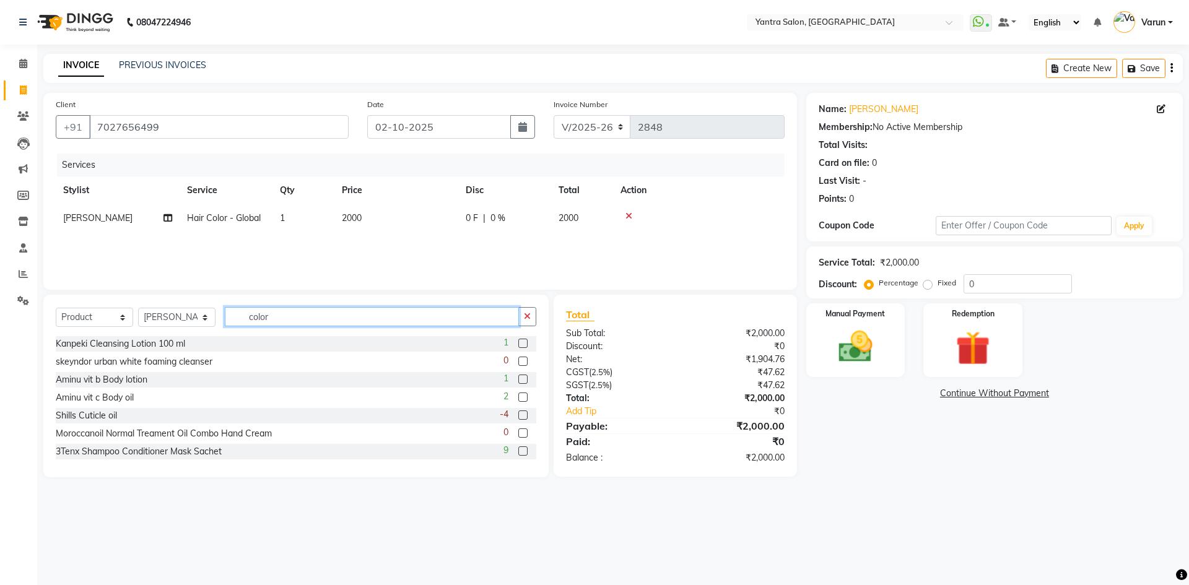
click at [279, 313] on input "color" at bounding box center [372, 316] width 294 height 19
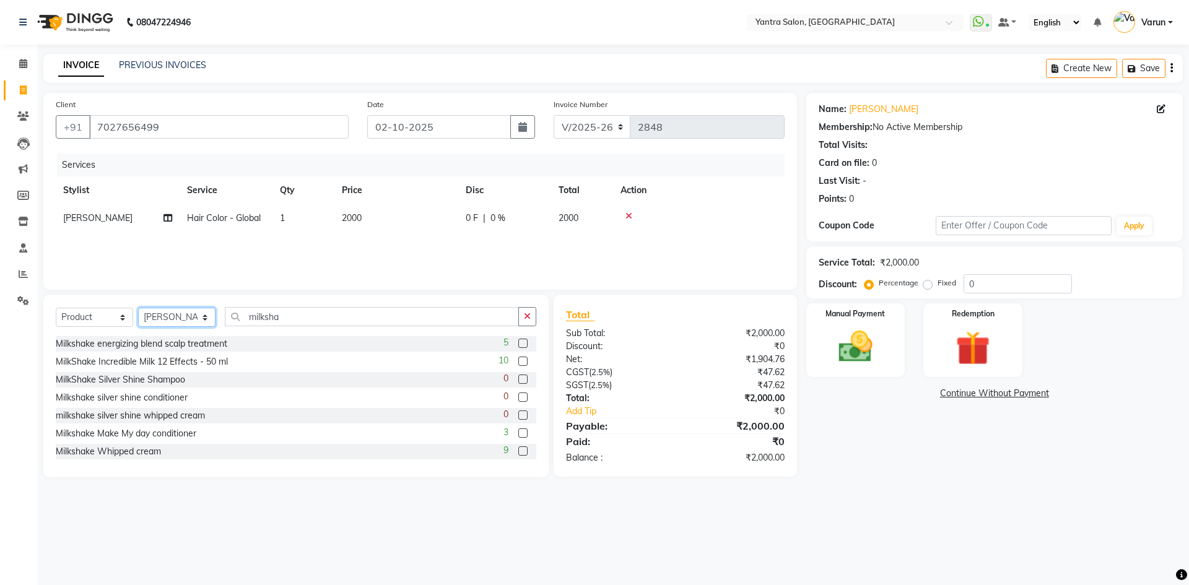
click at [188, 320] on select "Select Stylist admin Arshad Denis Dhani Haseen Jaswant Manager Payal Prama Shah…" at bounding box center [176, 317] width 77 height 19
click at [138, 308] on select "Select Stylist admin Arshad Denis Dhani Haseen Jaswant Manager Payal Prama Shah…" at bounding box center [176, 317] width 77 height 19
click at [310, 322] on input "milksha" at bounding box center [372, 316] width 294 height 19
click at [325, 320] on input "milkshake" at bounding box center [372, 316] width 294 height 19
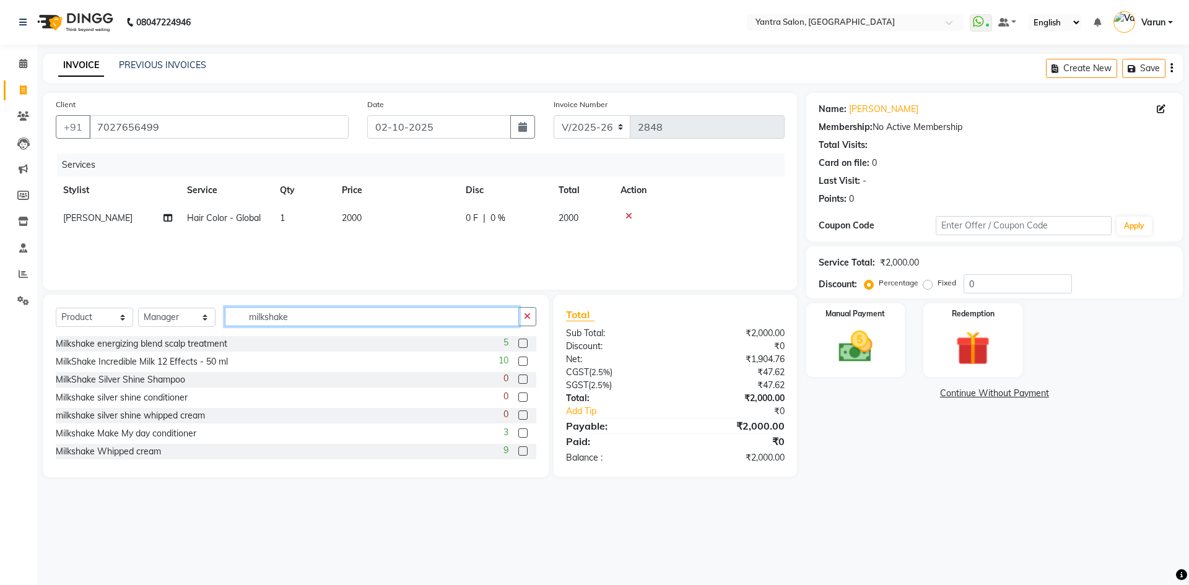
click at [325, 320] on input "milkshake" at bounding box center [372, 316] width 294 height 19
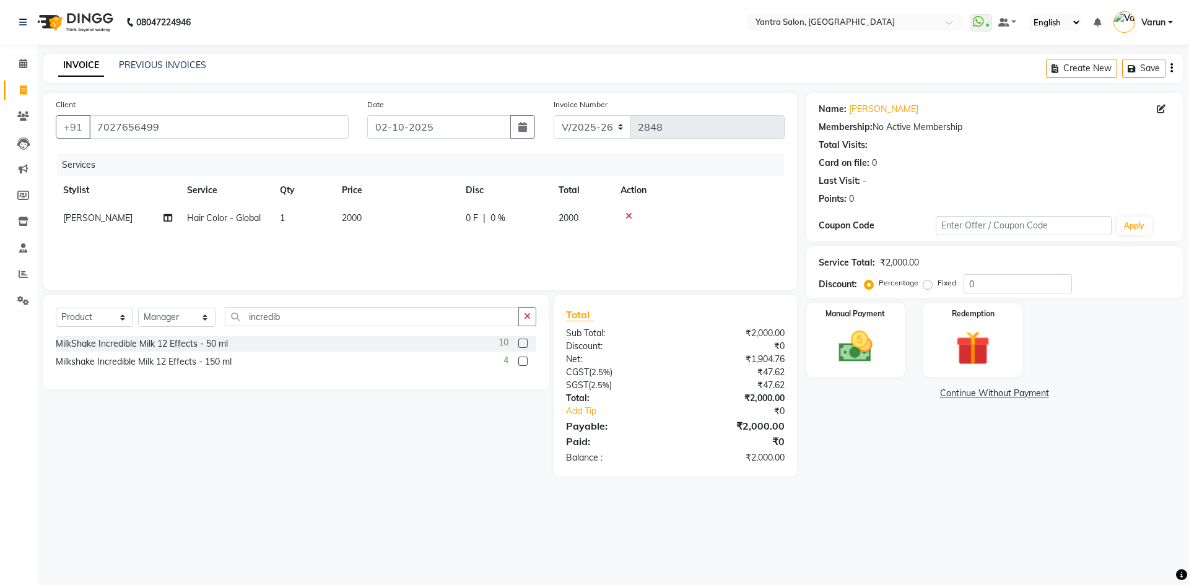
click at [524, 357] on label at bounding box center [523, 361] width 9 height 9
click at [524, 358] on input "checkbox" at bounding box center [523, 362] width 8 height 8
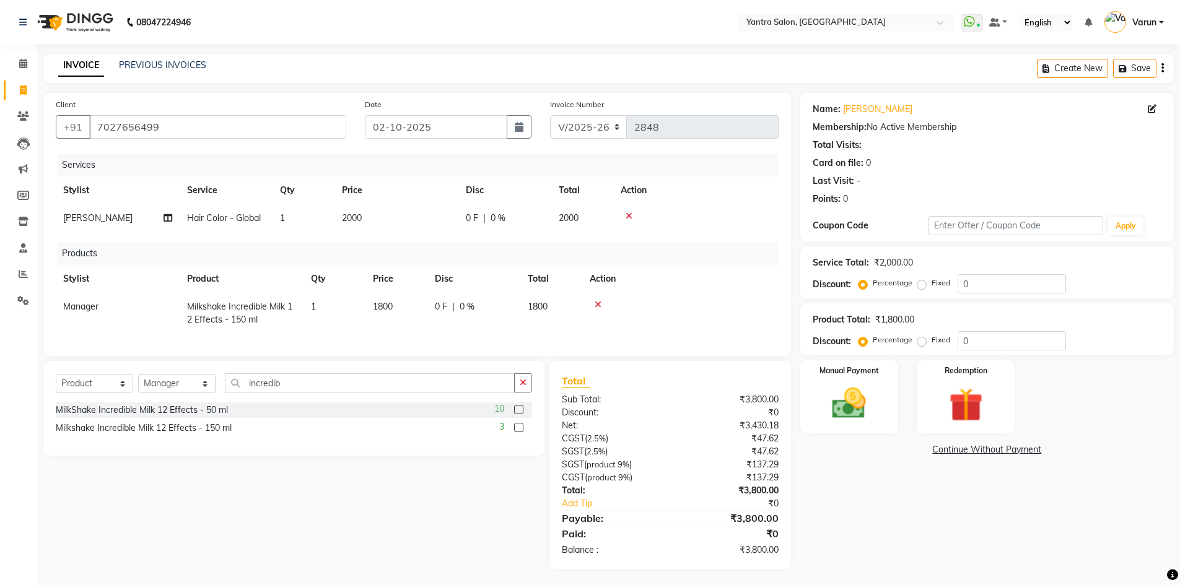
click at [403, 226] on td "2000" at bounding box center [397, 218] width 124 height 28
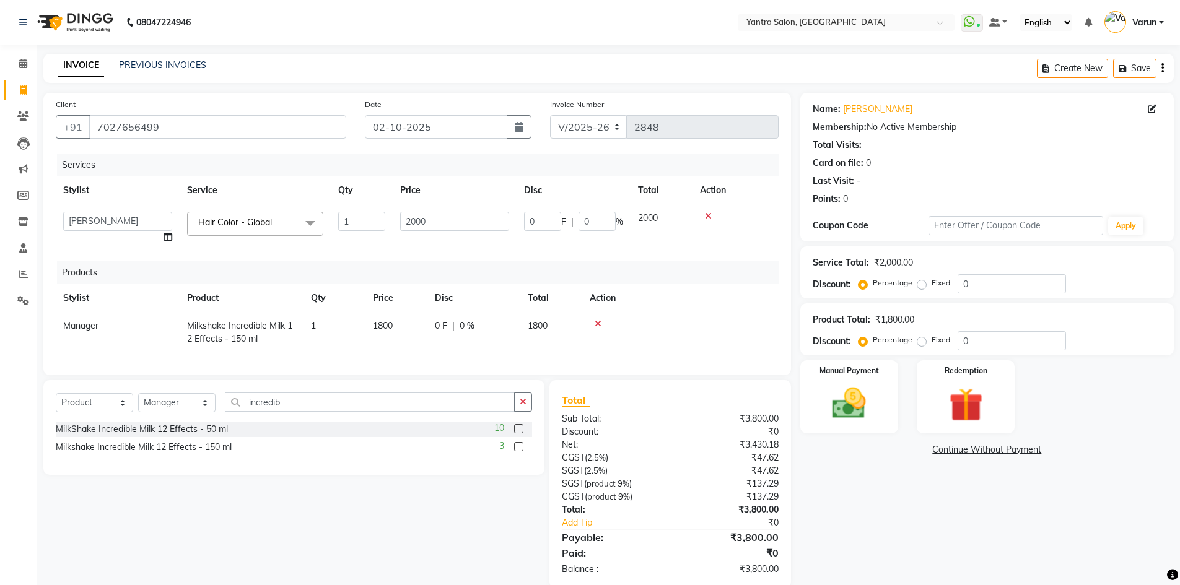
click at [403, 226] on input "2000" at bounding box center [454, 221] width 109 height 19
click at [518, 188] on th "Disc" at bounding box center [574, 191] width 114 height 28
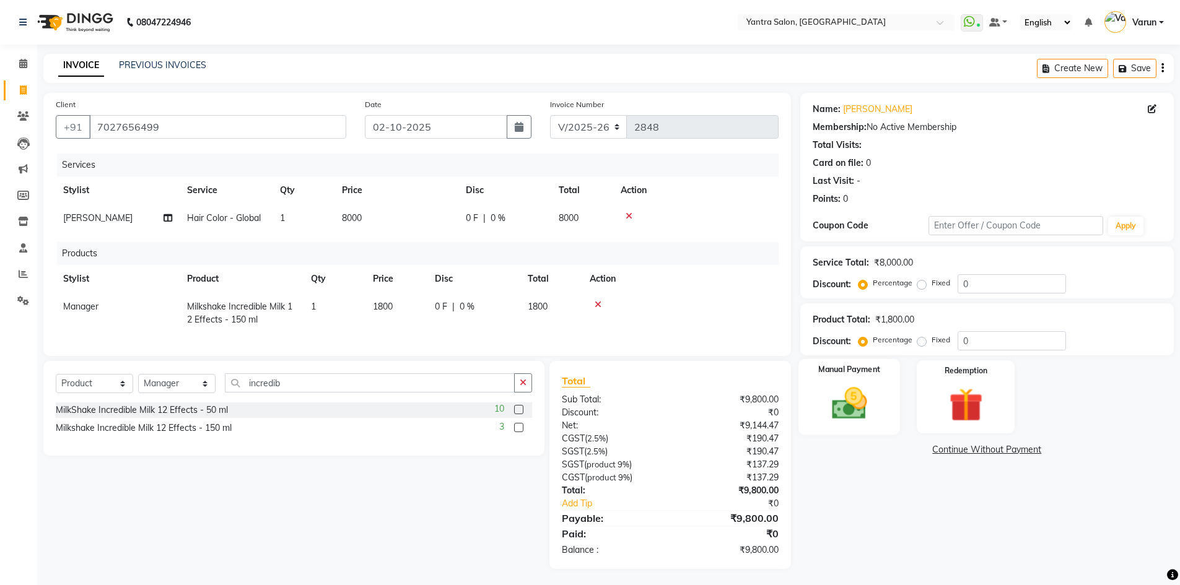
click at [837, 388] on img at bounding box center [849, 403] width 57 height 40
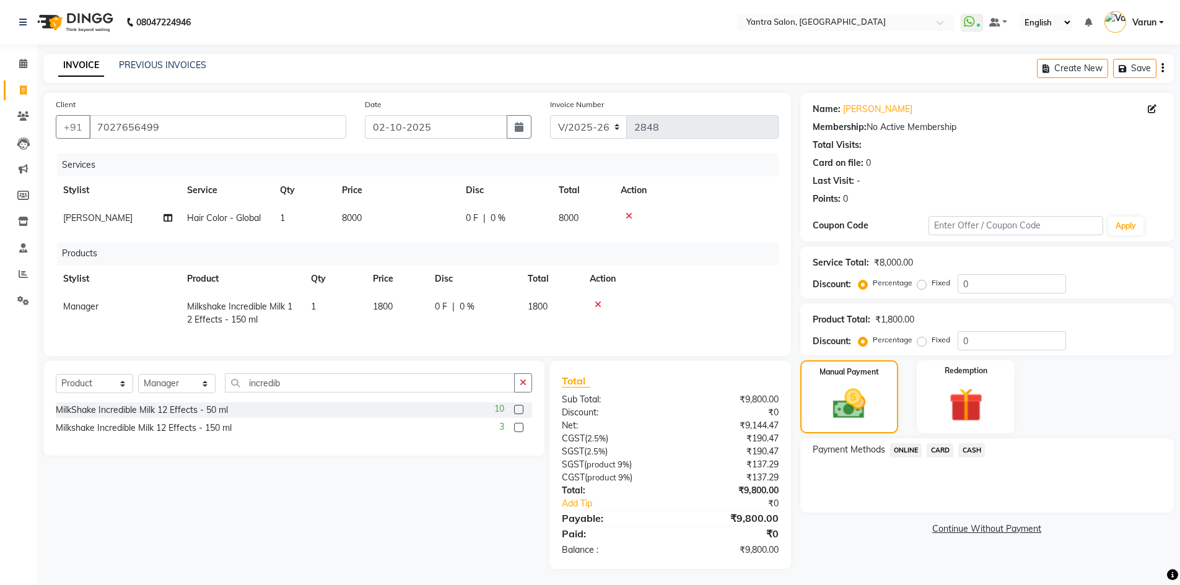
click at [898, 452] on span "ONLINE" at bounding box center [906, 451] width 32 height 14
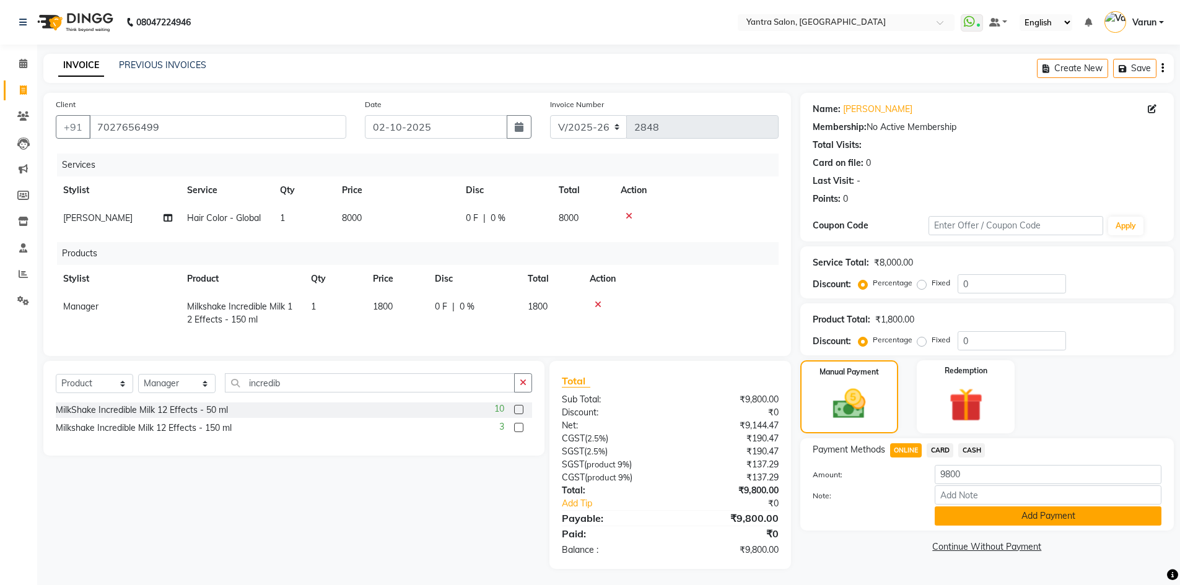
click at [953, 514] on button "Add Payment" at bounding box center [1048, 516] width 227 height 19
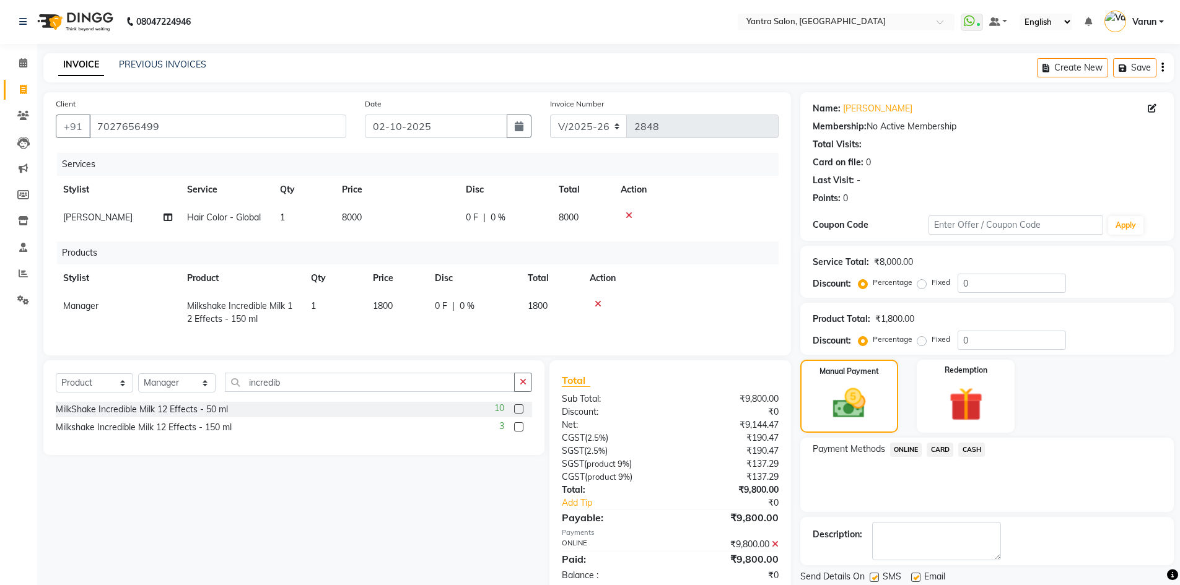
scroll to position [42, 0]
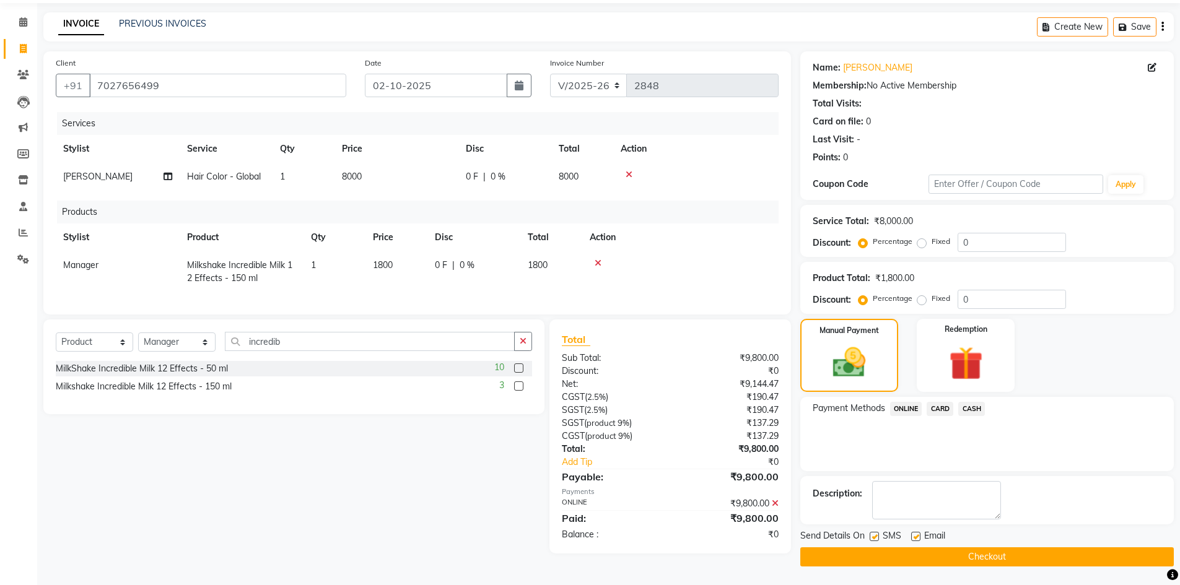
click at [867, 559] on button "Checkout" at bounding box center [987, 557] width 374 height 19
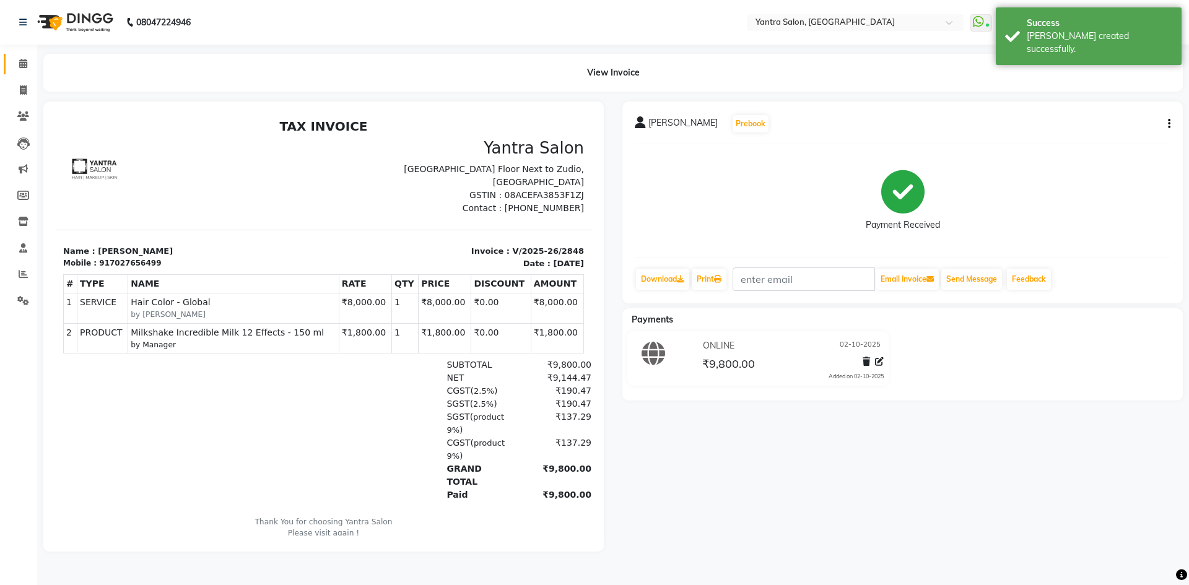
click at [24, 72] on link "Calendar" at bounding box center [19, 64] width 30 height 20
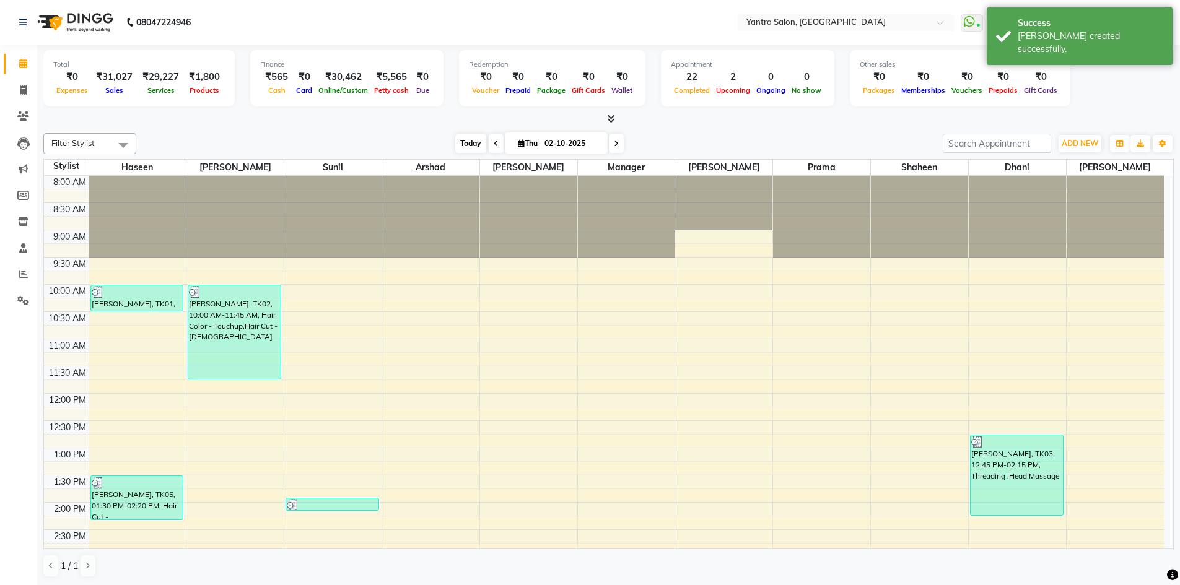
click at [467, 143] on span "Today" at bounding box center [470, 143] width 31 height 19
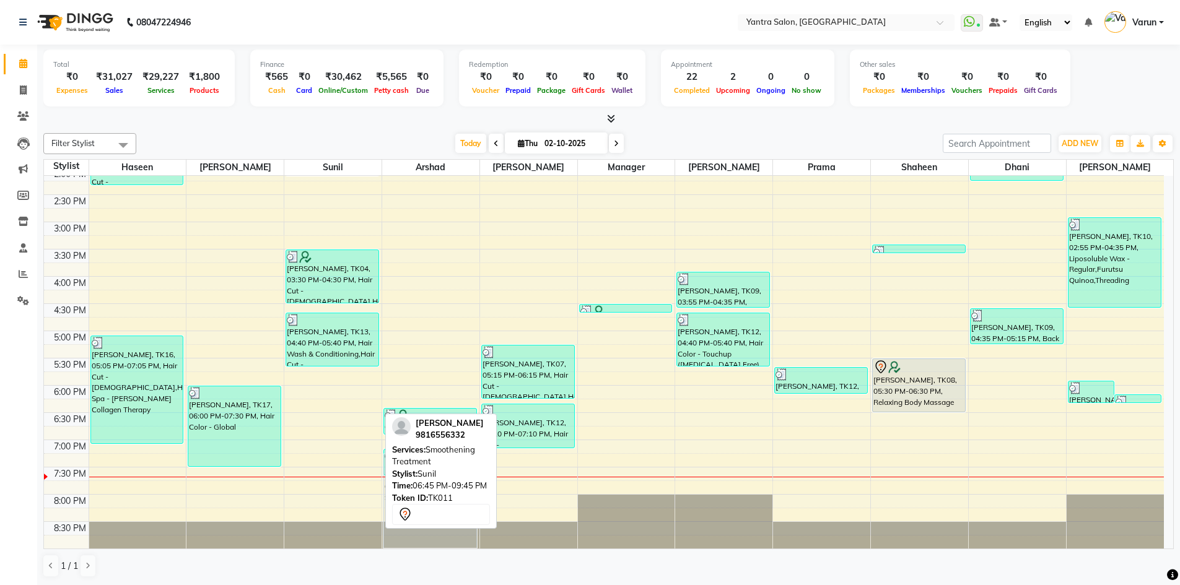
drag, startPoint x: 315, startPoint y: 464, endPoint x: 408, endPoint y: 496, distance: 98.3
click at [408, 496] on div "Filter Stylist Select All Haseen Denis Sunil Arshad Jaswant Manager Tanisha Pra…" at bounding box center [608, 355] width 1131 height 455
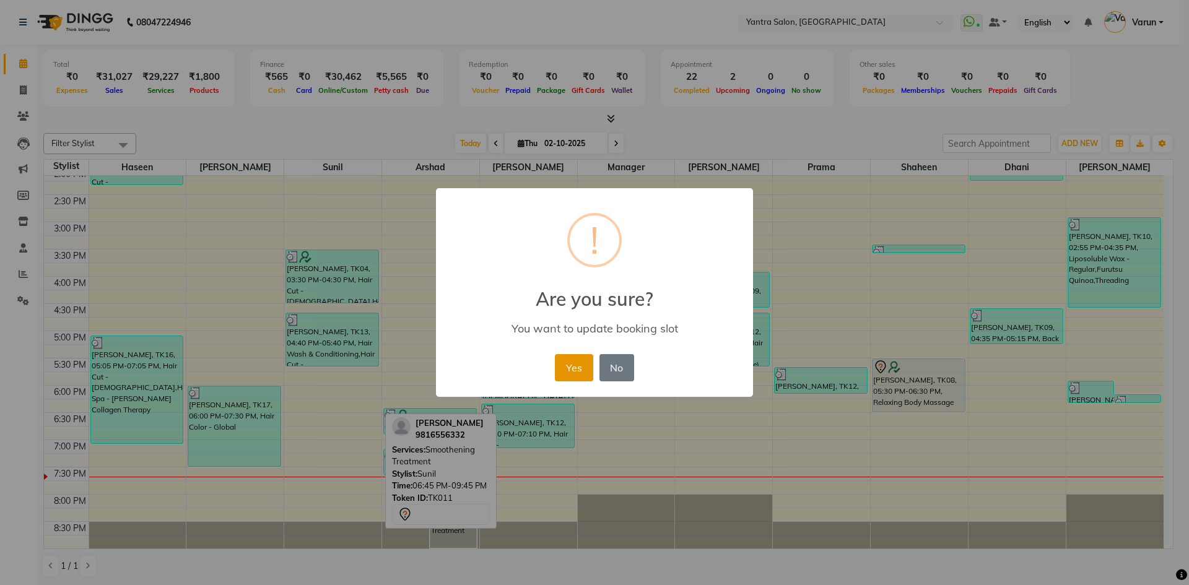
click at [576, 369] on button "Yes" at bounding box center [574, 367] width 38 height 27
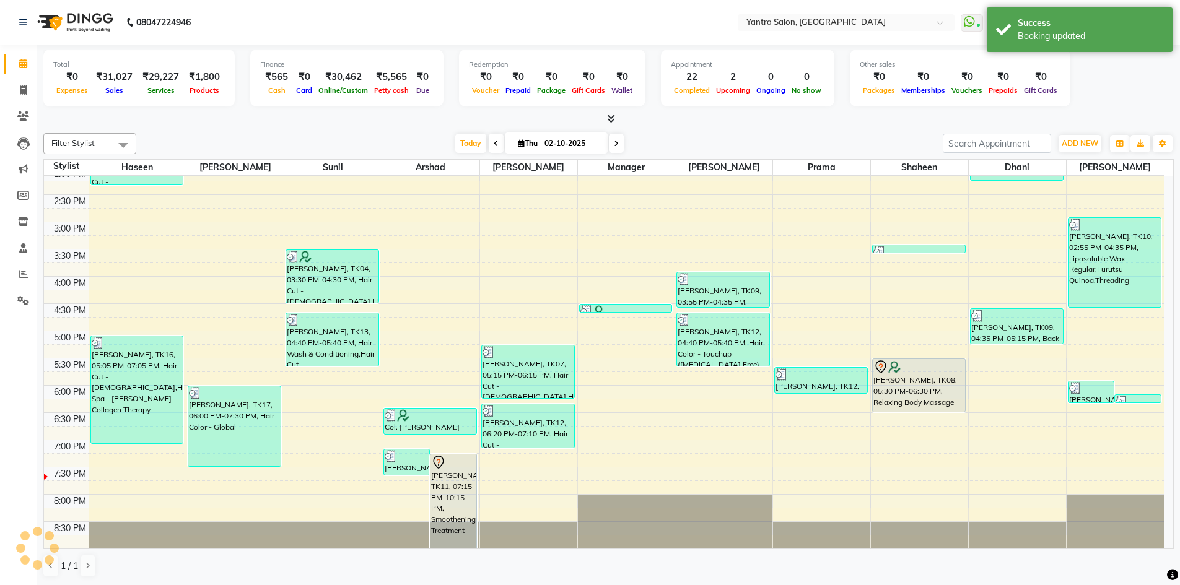
scroll to position [1, 0]
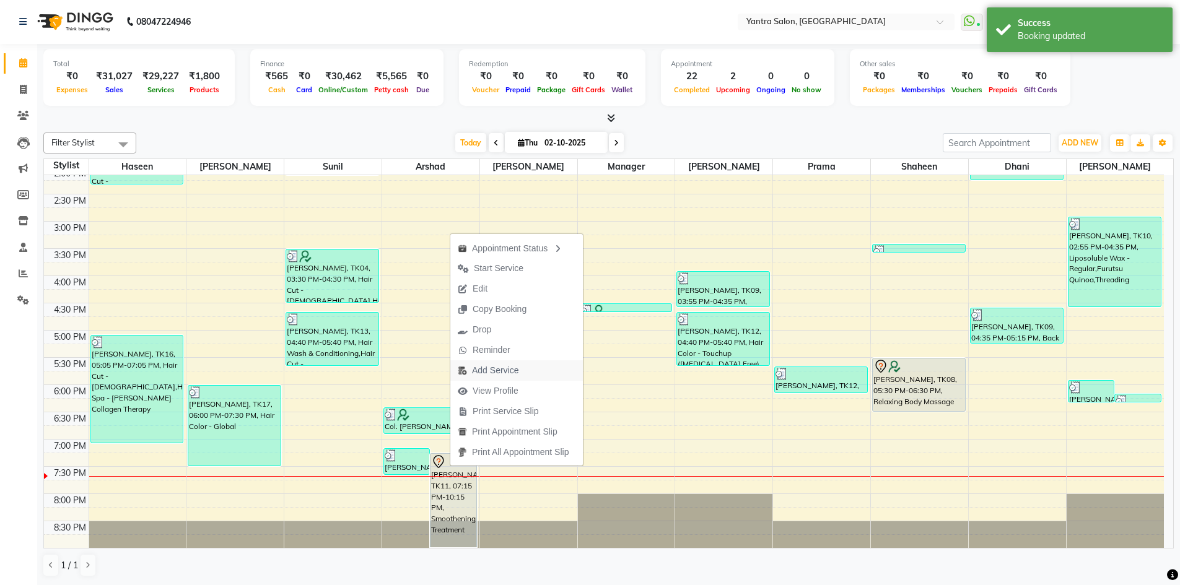
click at [479, 366] on span "Add Service" at bounding box center [495, 370] width 46 height 13
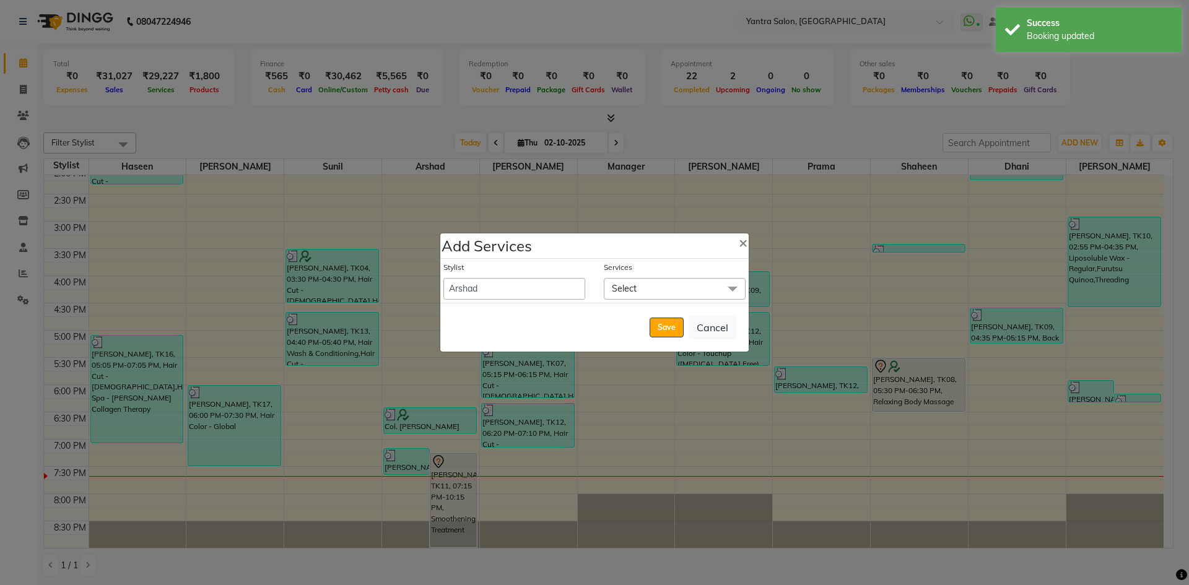
click at [625, 293] on span "Select" at bounding box center [624, 288] width 25 height 11
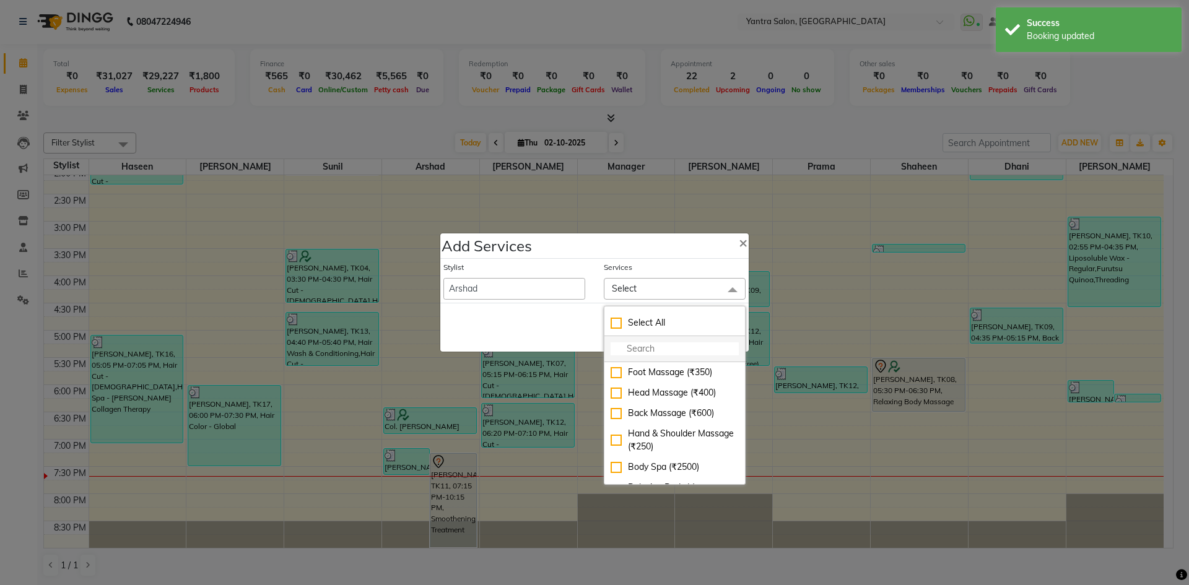
click at [629, 357] on li at bounding box center [675, 349] width 141 height 26
click at [652, 344] on input "multiselect-search" at bounding box center [675, 349] width 128 height 13
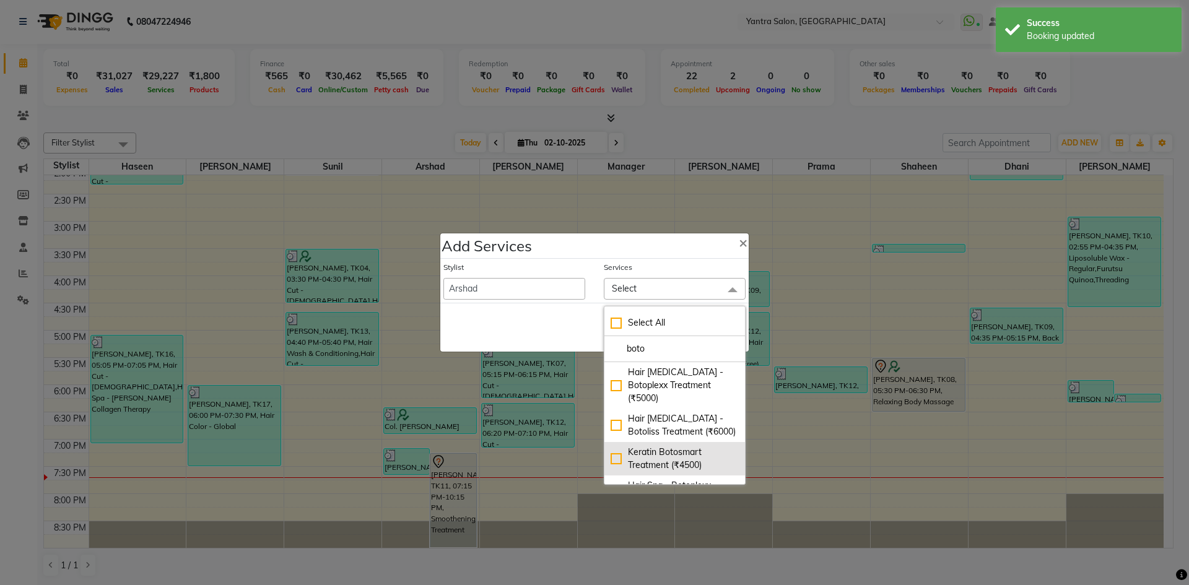
click at [688, 455] on div "Keratin Botosmart Treatment (₹4500)" at bounding box center [675, 459] width 128 height 26
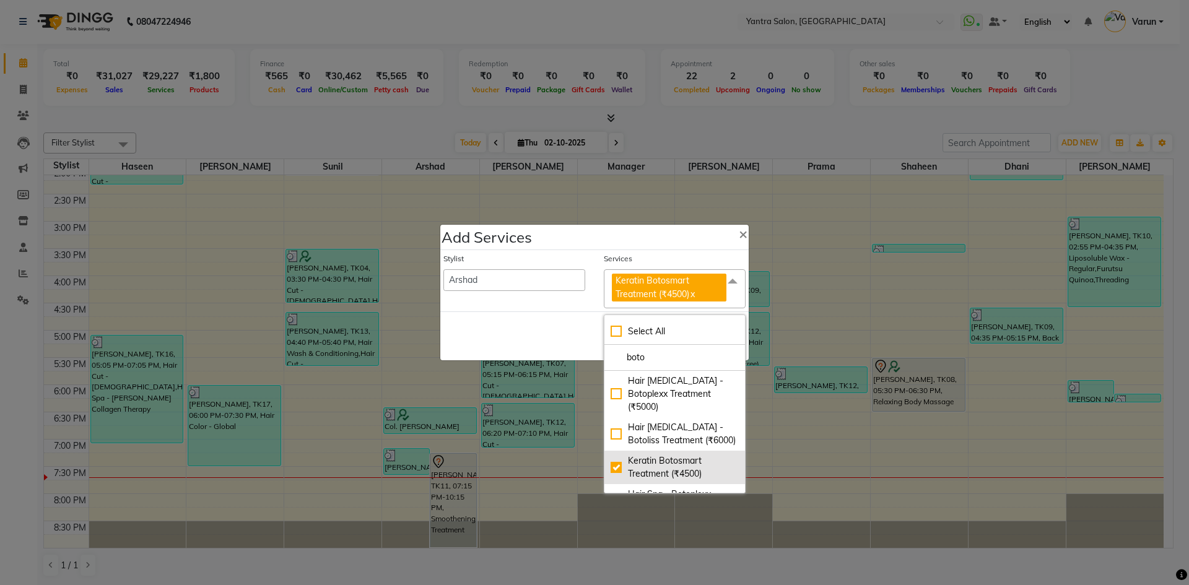
click at [624, 458] on div "Keratin Botosmart Treatment (₹4500)" at bounding box center [675, 468] width 128 height 26
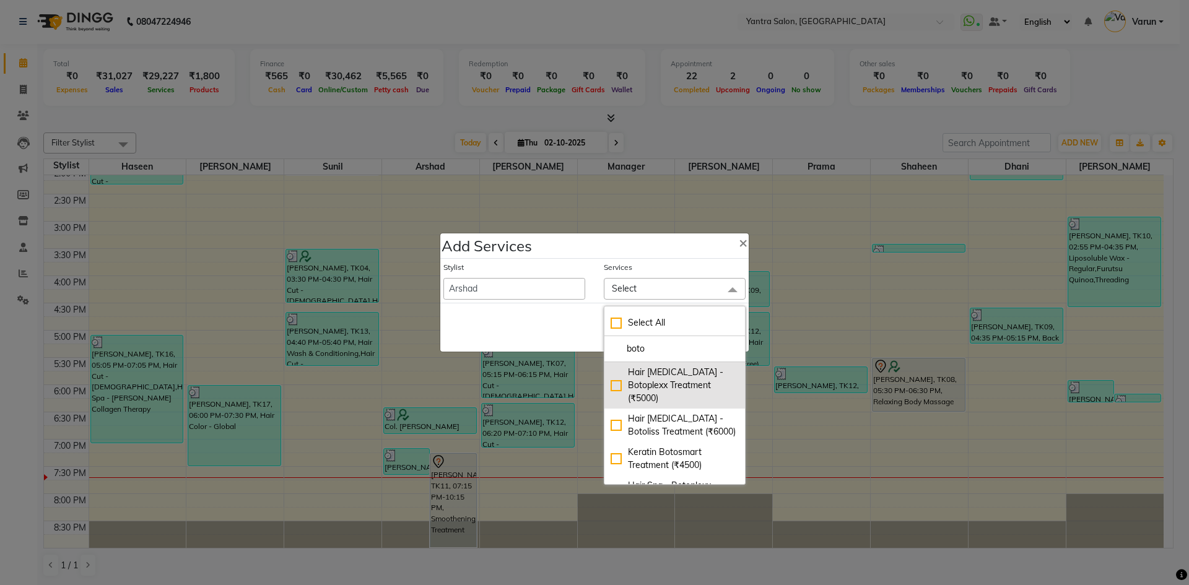
click at [642, 379] on div "Hair Botox - Botoplexx Treatment (₹5000)" at bounding box center [675, 385] width 128 height 39
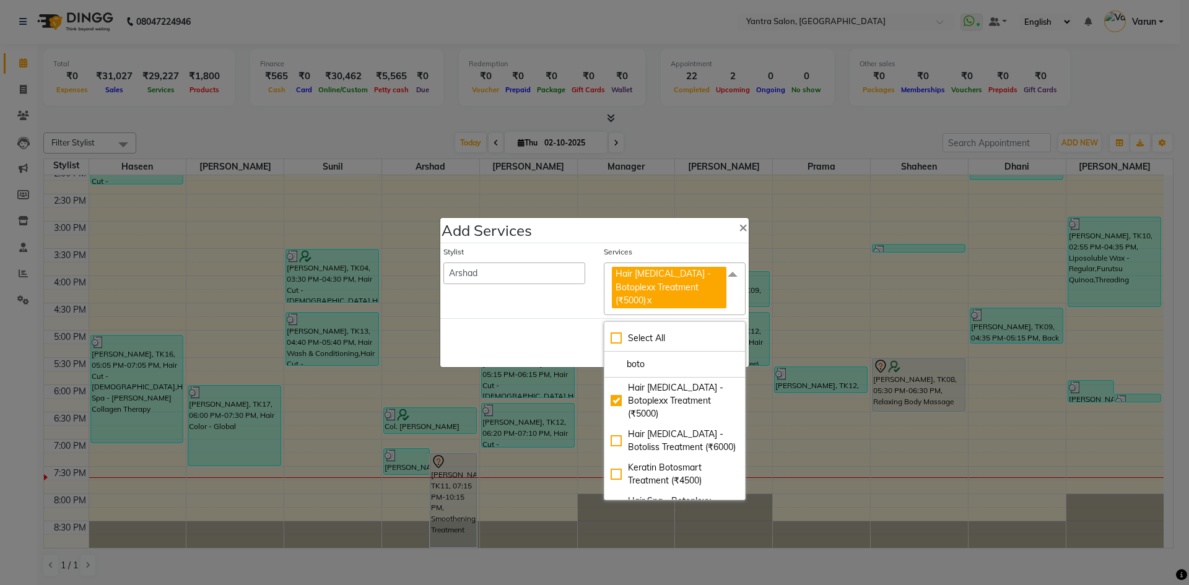
click at [556, 318] on div "Save Cancel" at bounding box center [594, 342] width 309 height 49
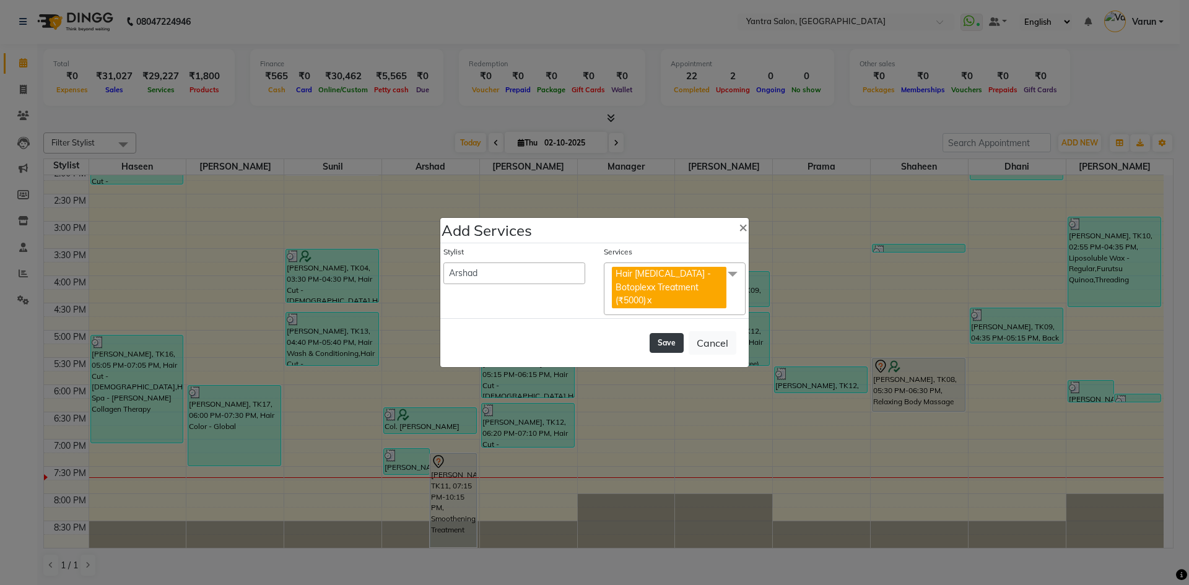
click at [669, 333] on button "Save" at bounding box center [667, 343] width 34 height 20
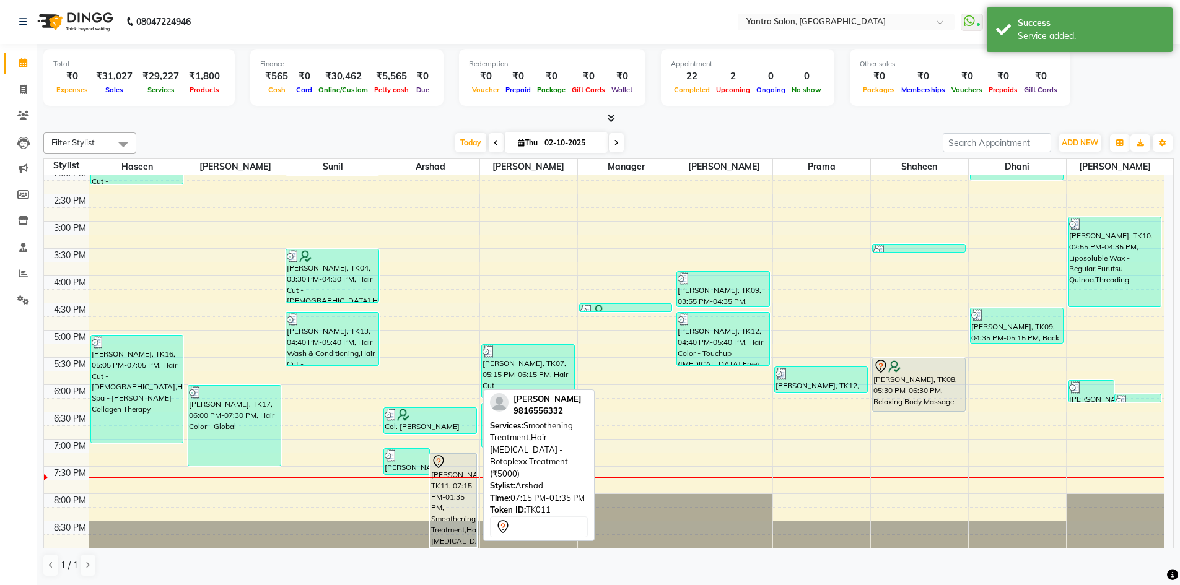
click at [453, 489] on div "Sarah, TK11, 07:15 PM-01:35 PM, Smoothening Treatment,Hair Botox - Botoplexx Tr…" at bounding box center [453, 501] width 45 height 94
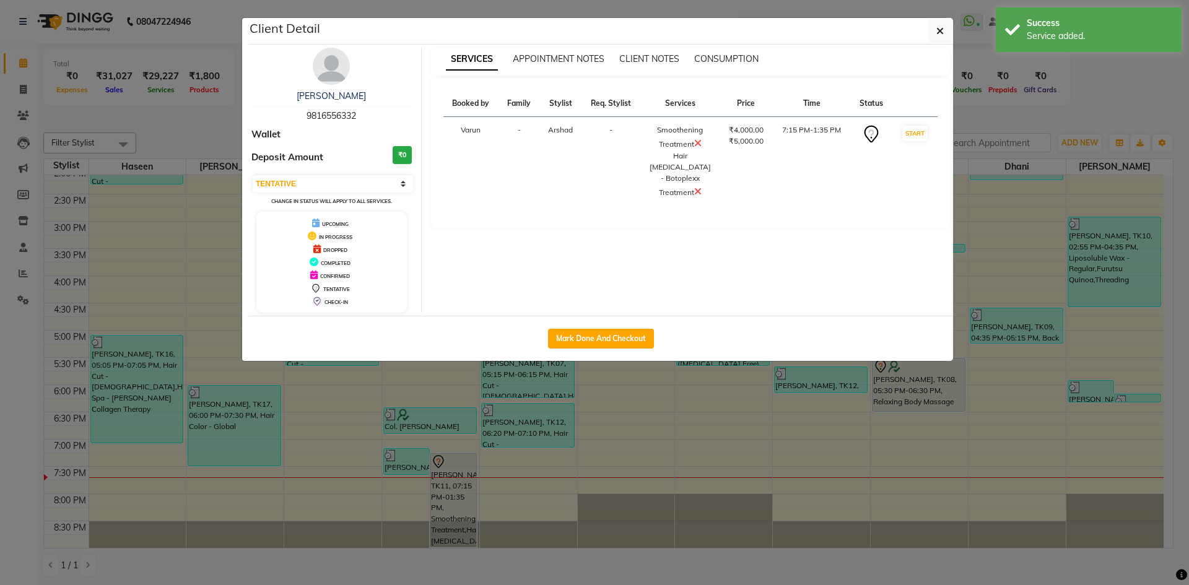
click at [698, 144] on icon at bounding box center [697, 143] width 7 height 10
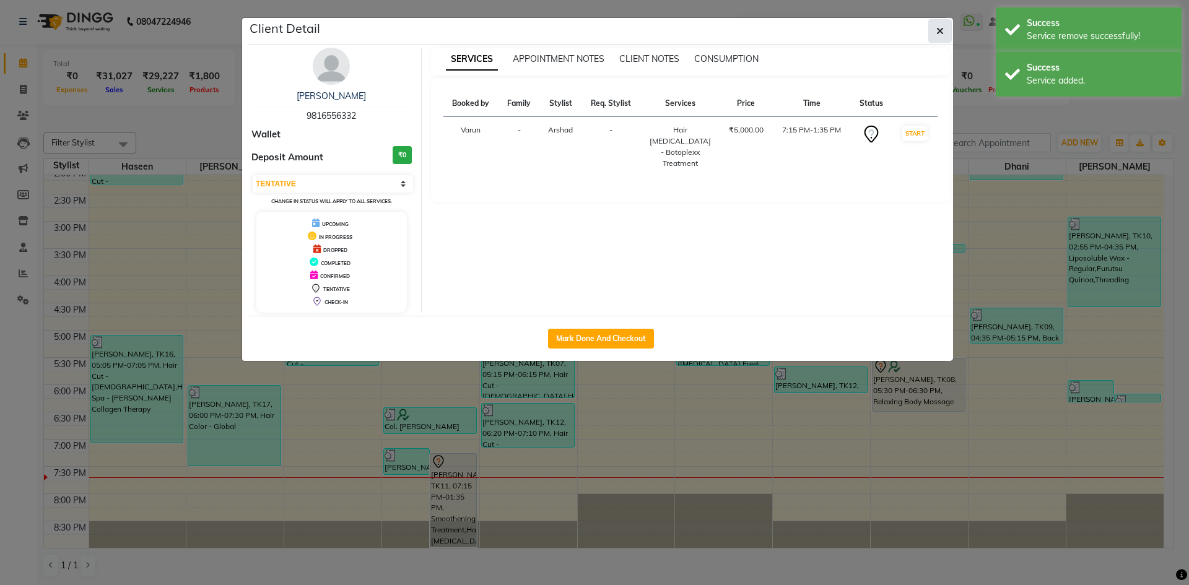
click at [932, 30] on button "button" at bounding box center [941, 31] width 24 height 24
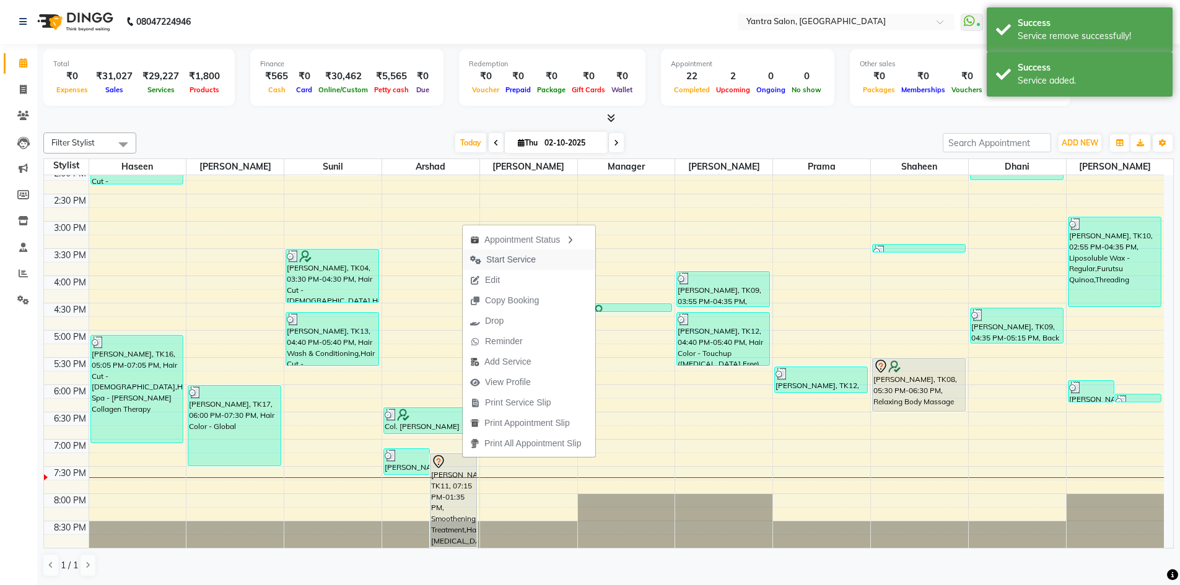
click at [514, 263] on span "Start Service" at bounding box center [511, 259] width 50 height 13
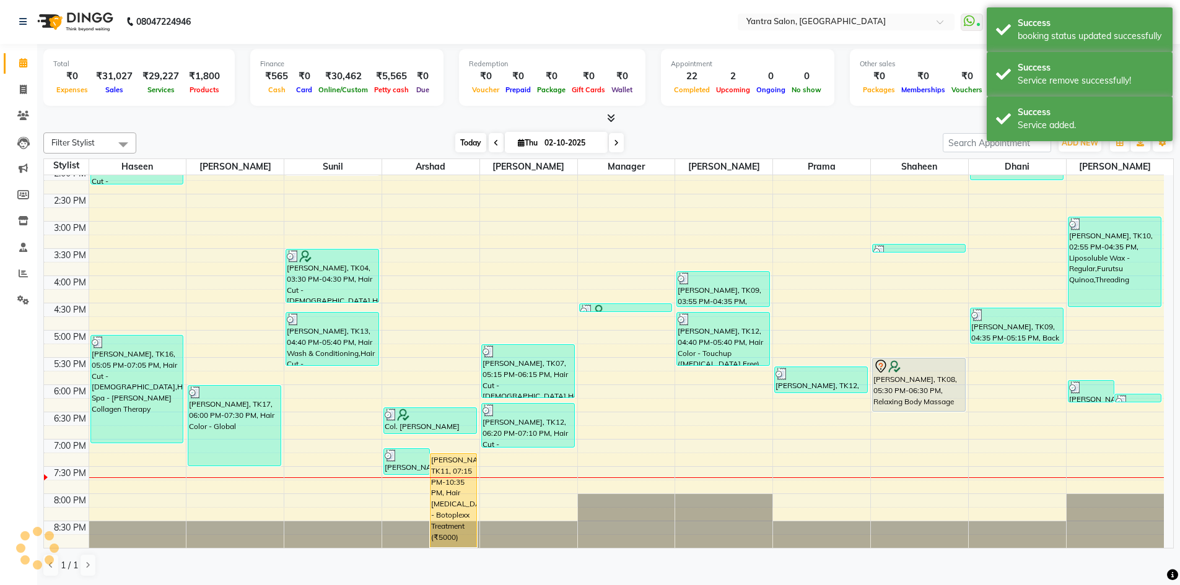
click at [455, 144] on span "Today" at bounding box center [470, 142] width 31 height 19
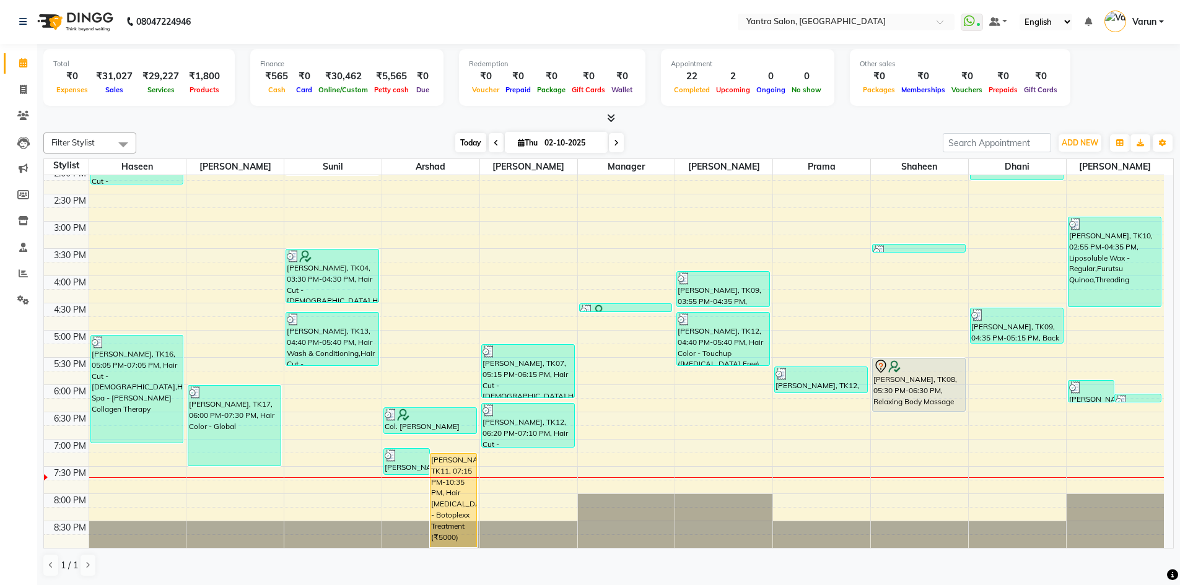
click at [463, 142] on span "Today" at bounding box center [470, 142] width 31 height 19
click at [473, 139] on span "Today" at bounding box center [470, 142] width 31 height 19
click at [457, 140] on span "Today" at bounding box center [470, 142] width 31 height 19
click at [268, 134] on div "Today Thu 02-10-2025" at bounding box center [539, 143] width 794 height 19
drag, startPoint x: 541, startPoint y: 195, endPoint x: 517, endPoint y: 206, distance: 26.0
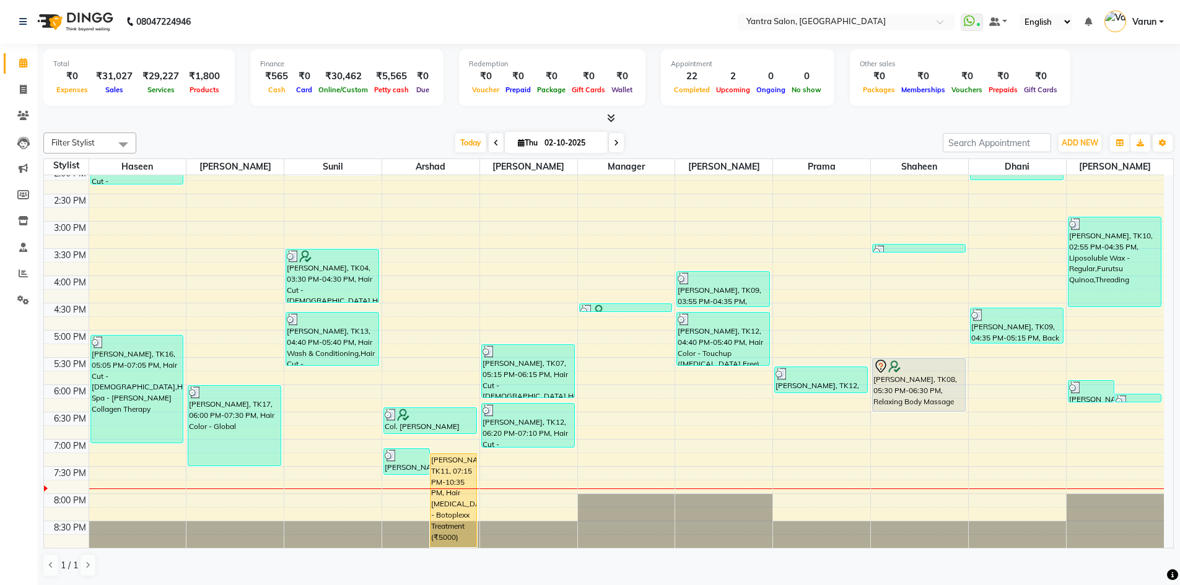
drag, startPoint x: 517, startPoint y: 206, endPoint x: 328, endPoint y: 136, distance: 202.3
click at [328, 136] on div "Today Thu 02-10-2025" at bounding box center [539, 143] width 794 height 19
click at [20, 110] on span at bounding box center [23, 116] width 22 height 14
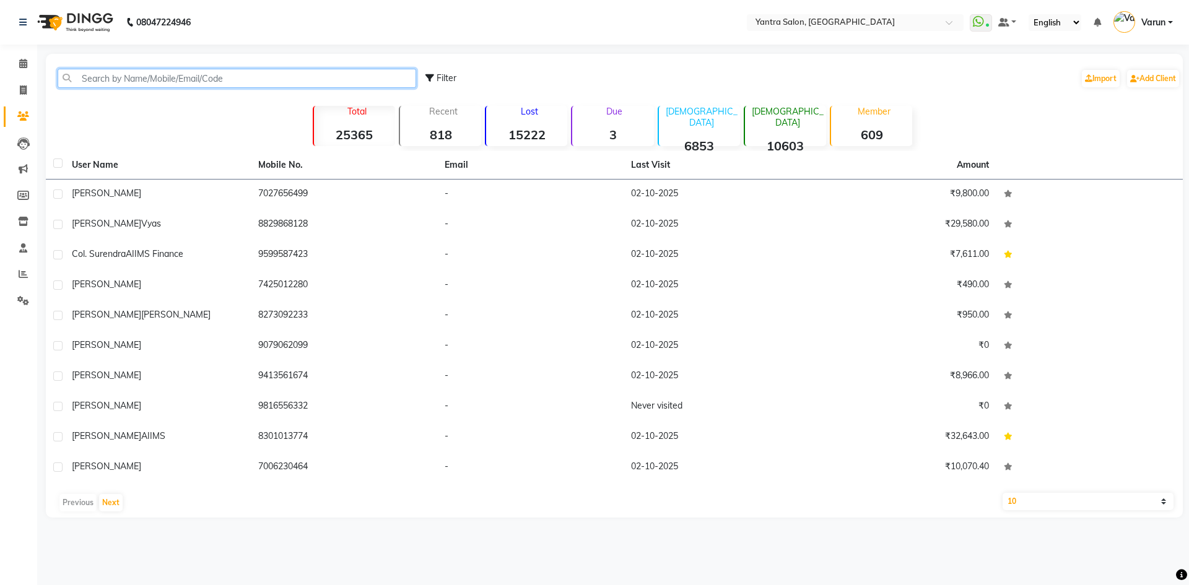
click at [92, 79] on input "text" at bounding box center [237, 78] width 359 height 19
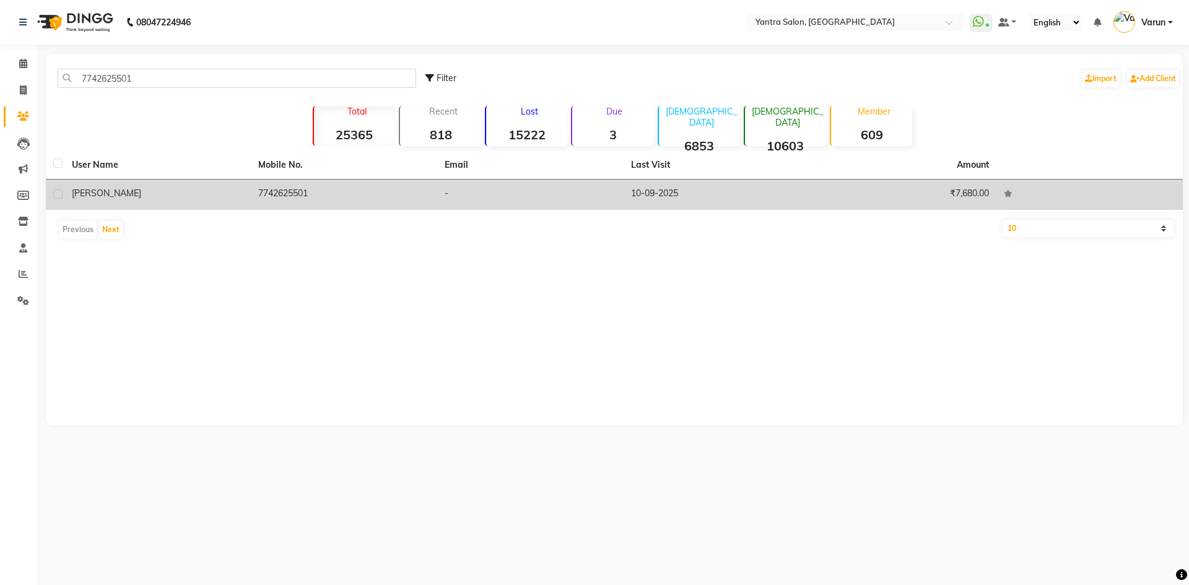
click at [579, 201] on td "-" at bounding box center [530, 195] width 186 height 30
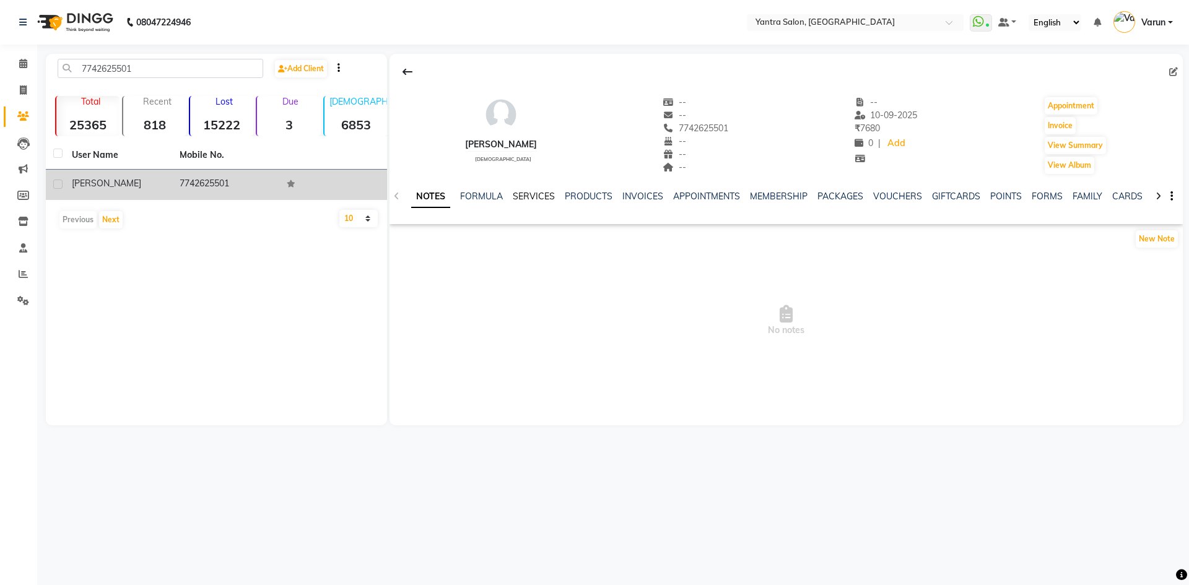
click at [535, 192] on link "SERVICES" at bounding box center [534, 196] width 42 height 11
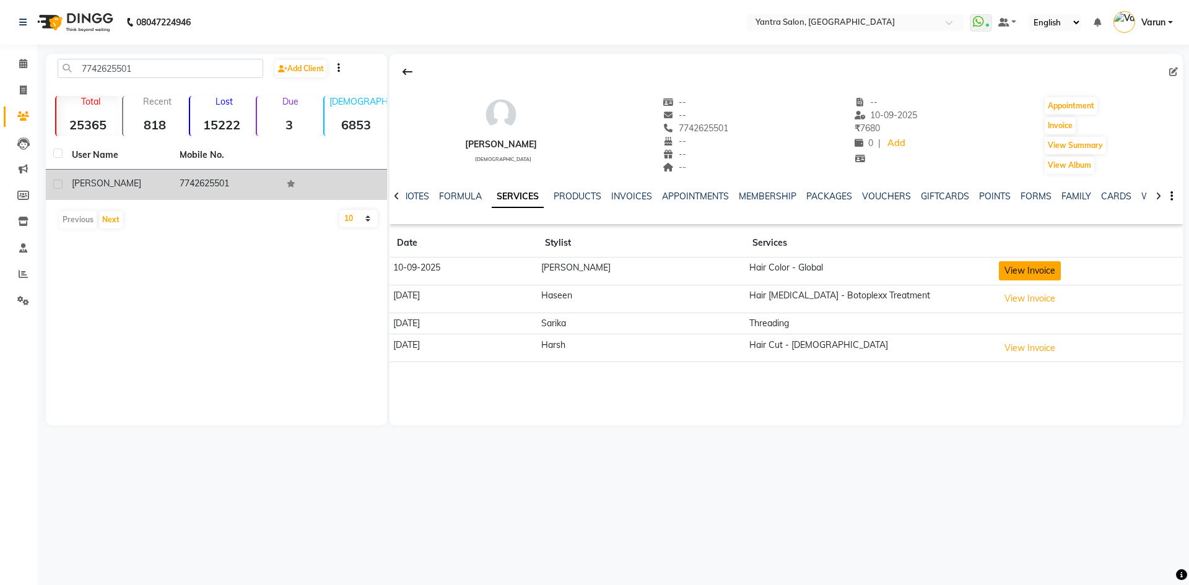
click at [999, 273] on button "View Invoice" at bounding box center [1030, 270] width 62 height 19
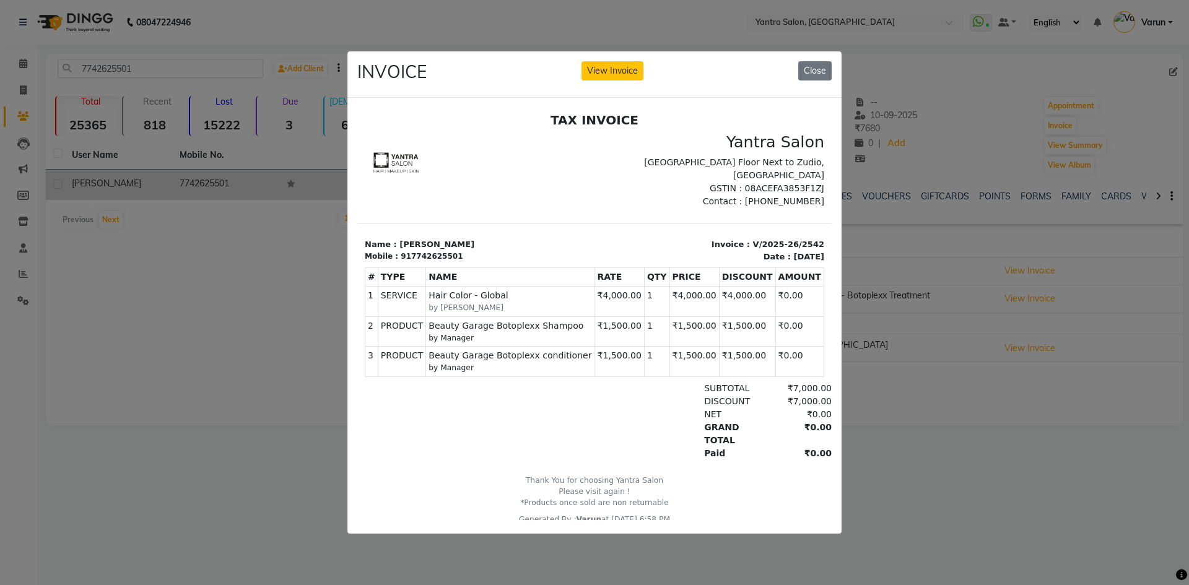
click at [877, 338] on ngb-modal-window "INVOICE View Invoice Close" at bounding box center [594, 292] width 1189 height 585
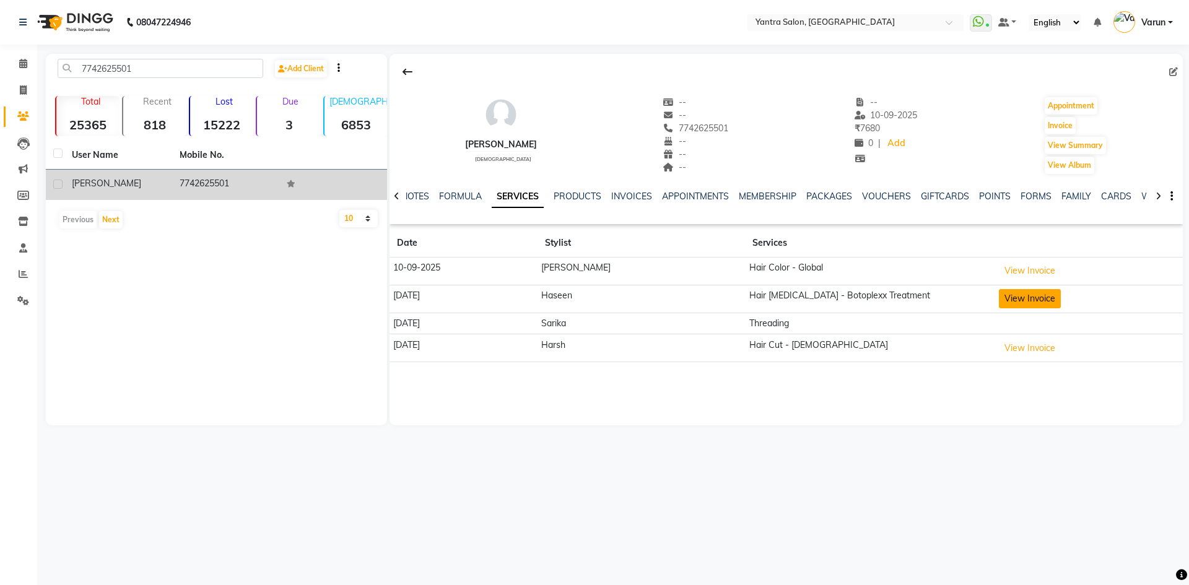
click at [1027, 303] on button "View Invoice" at bounding box center [1030, 298] width 62 height 19
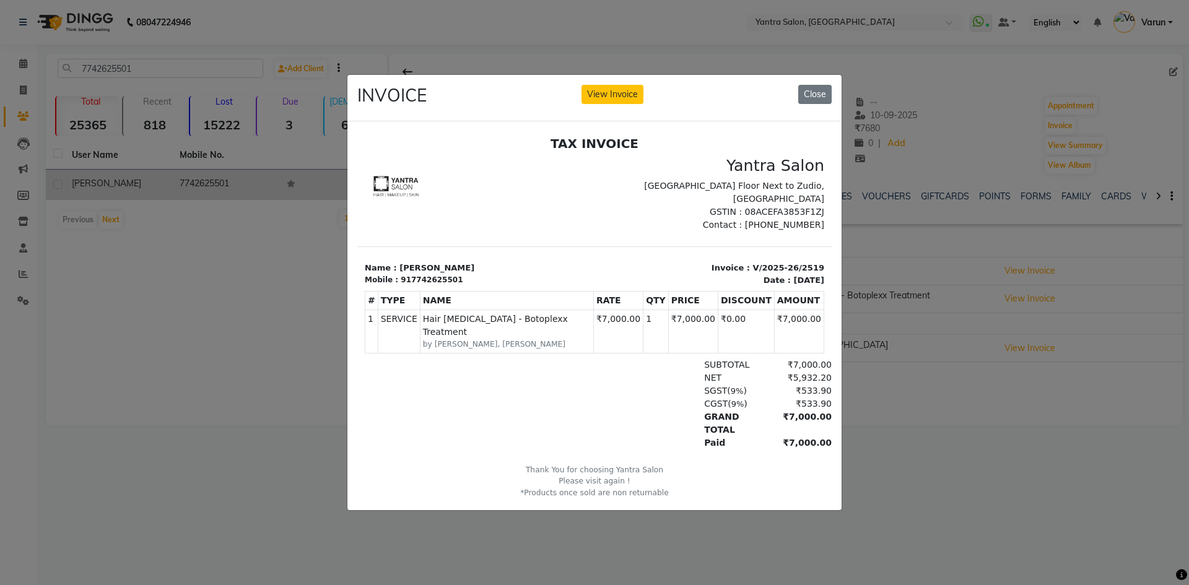
click at [1023, 297] on ngb-modal-window "INVOICE View Invoice Close" at bounding box center [594, 292] width 1189 height 585
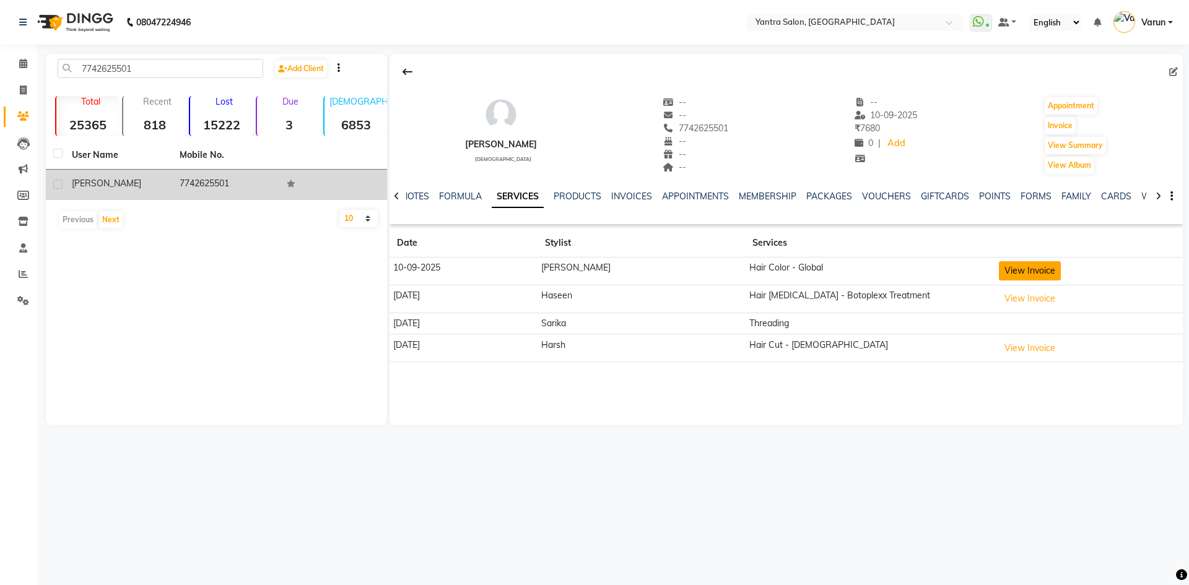
click at [1006, 274] on button "View Invoice" at bounding box center [1030, 270] width 62 height 19
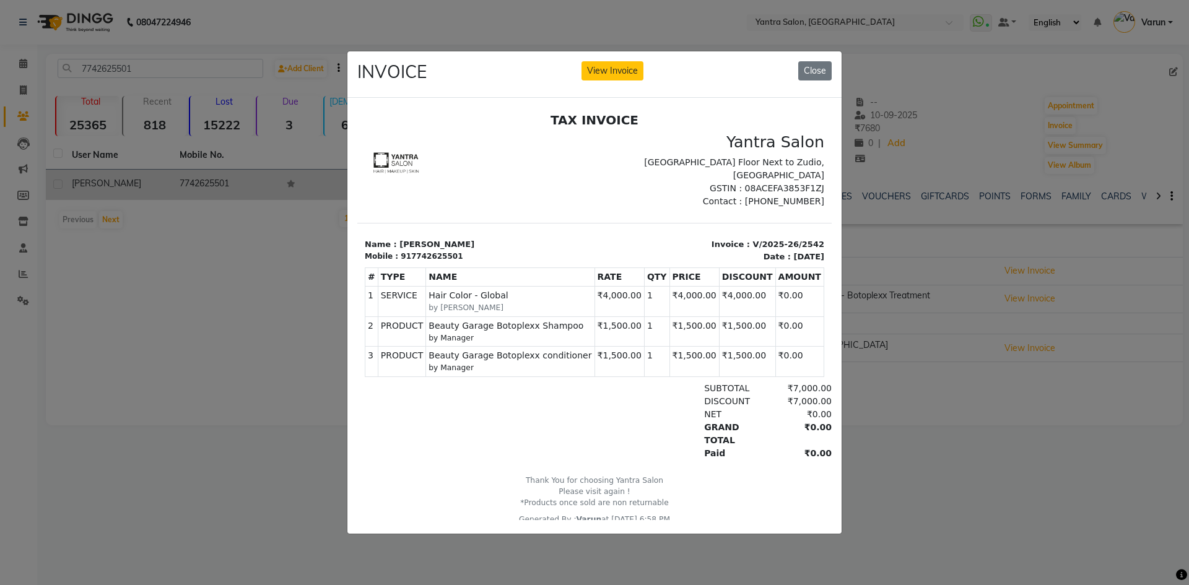
click at [903, 261] on ngb-modal-window "INVOICE View Invoice Close" at bounding box center [594, 292] width 1189 height 585
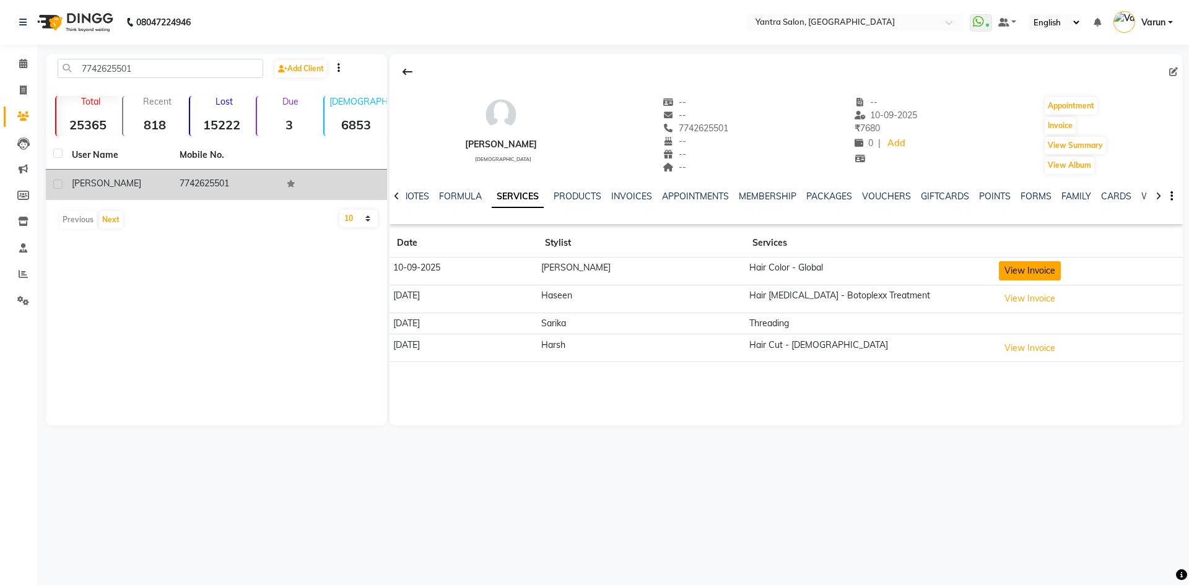
click at [999, 271] on button "View Invoice" at bounding box center [1030, 270] width 62 height 19
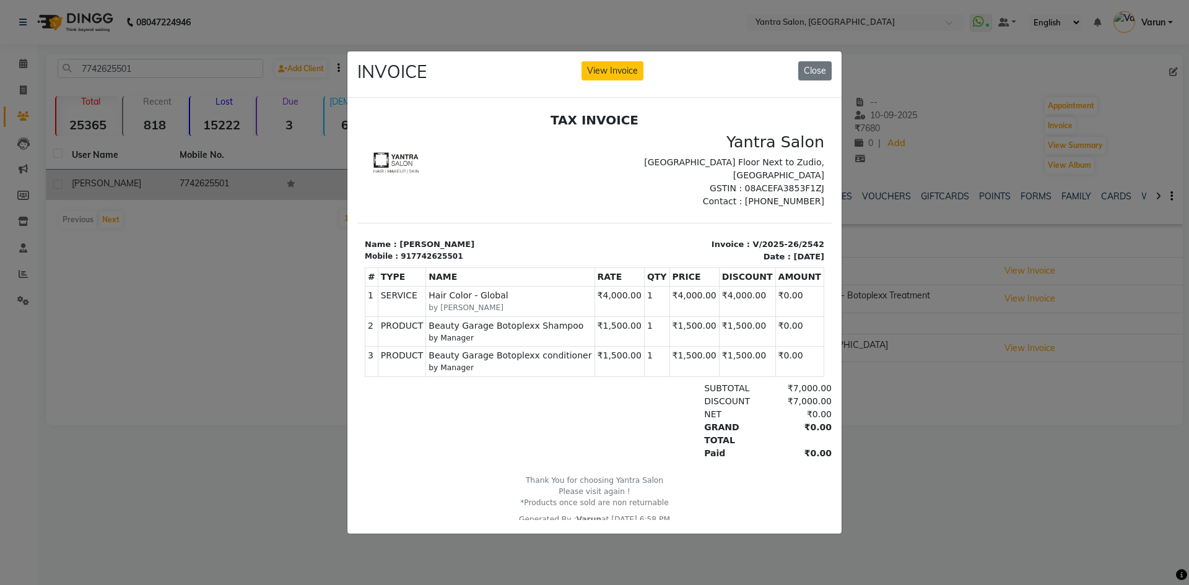
click at [954, 305] on ngb-modal-window "INVOICE View Invoice Close" at bounding box center [594, 292] width 1189 height 585
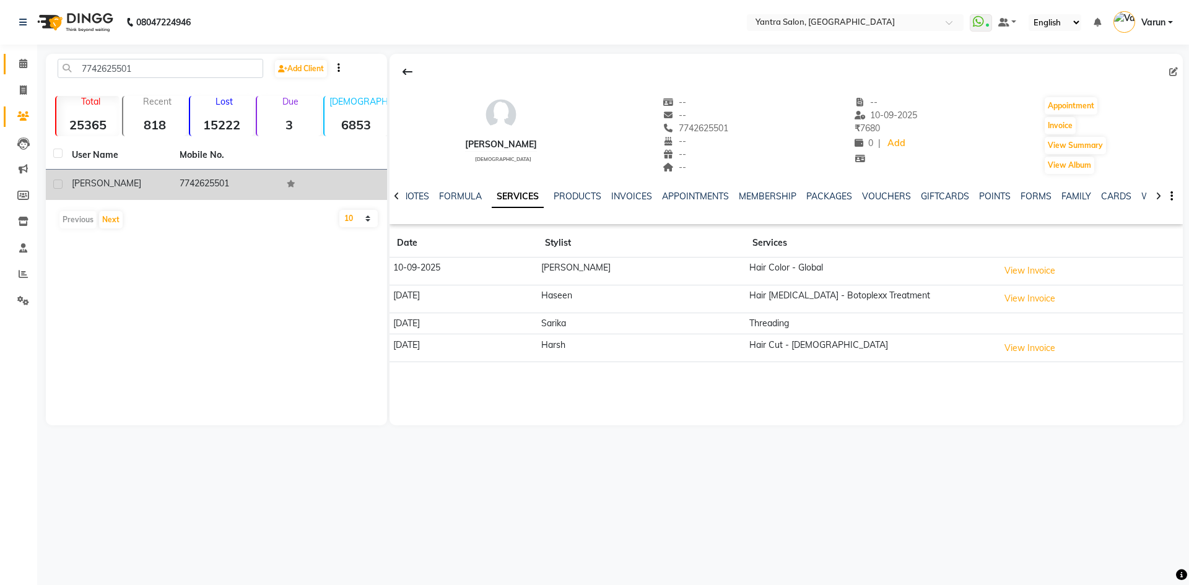
click at [22, 72] on link "Calendar" at bounding box center [19, 64] width 30 height 20
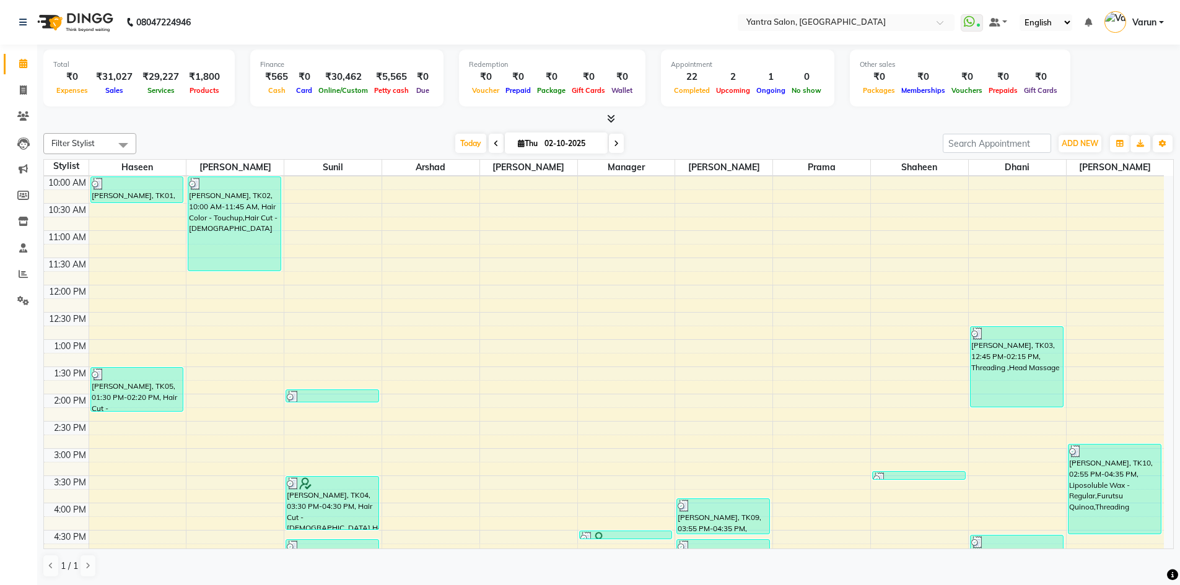
scroll to position [335, 0]
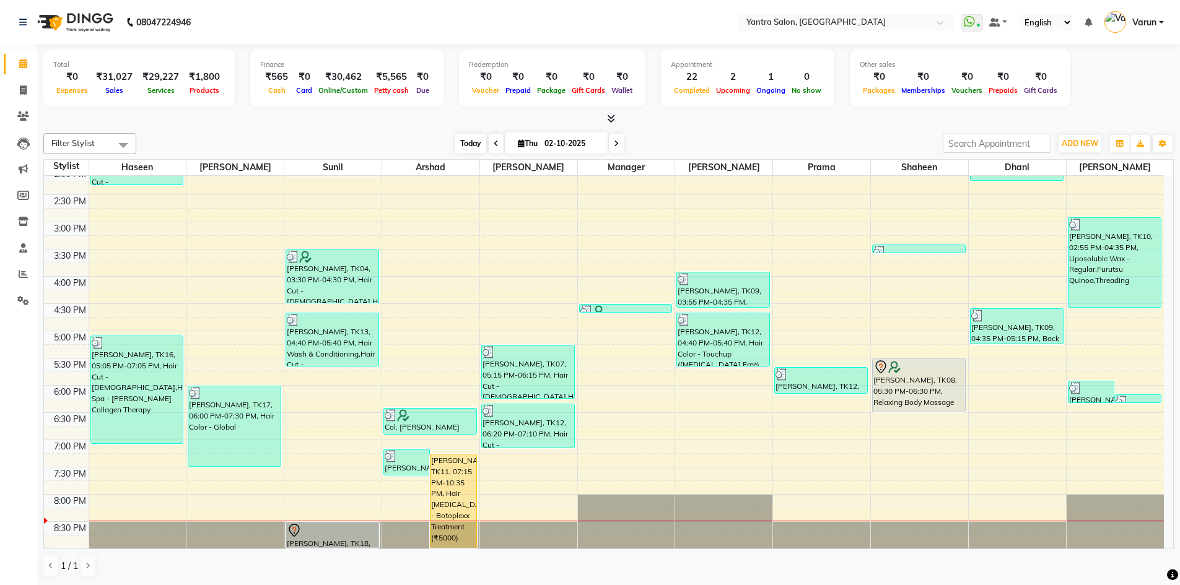
click at [468, 138] on span "Today" at bounding box center [470, 143] width 31 height 19
drag, startPoint x: 512, startPoint y: 217, endPoint x: 279, endPoint y: 116, distance: 253.6
click at [279, 116] on div at bounding box center [608, 119] width 1131 height 13
click at [455, 141] on span "Today" at bounding box center [470, 143] width 31 height 19
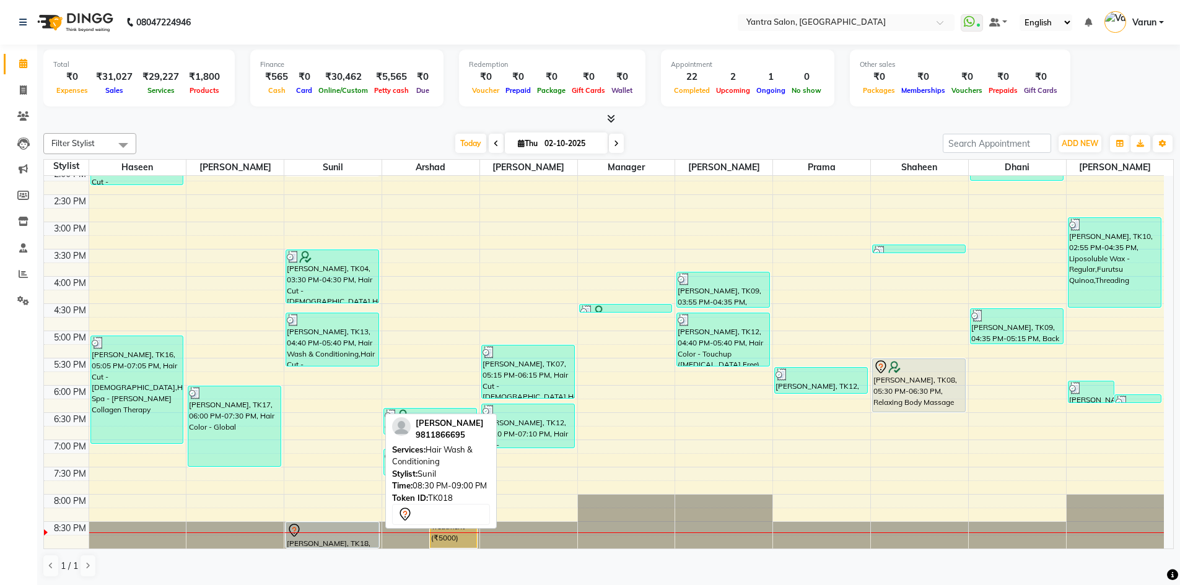
click at [325, 540] on div "[PERSON_NAME], TK18, 08:30 PM-09:00 PM, Hair Wash & Conditioning" at bounding box center [332, 535] width 92 height 25
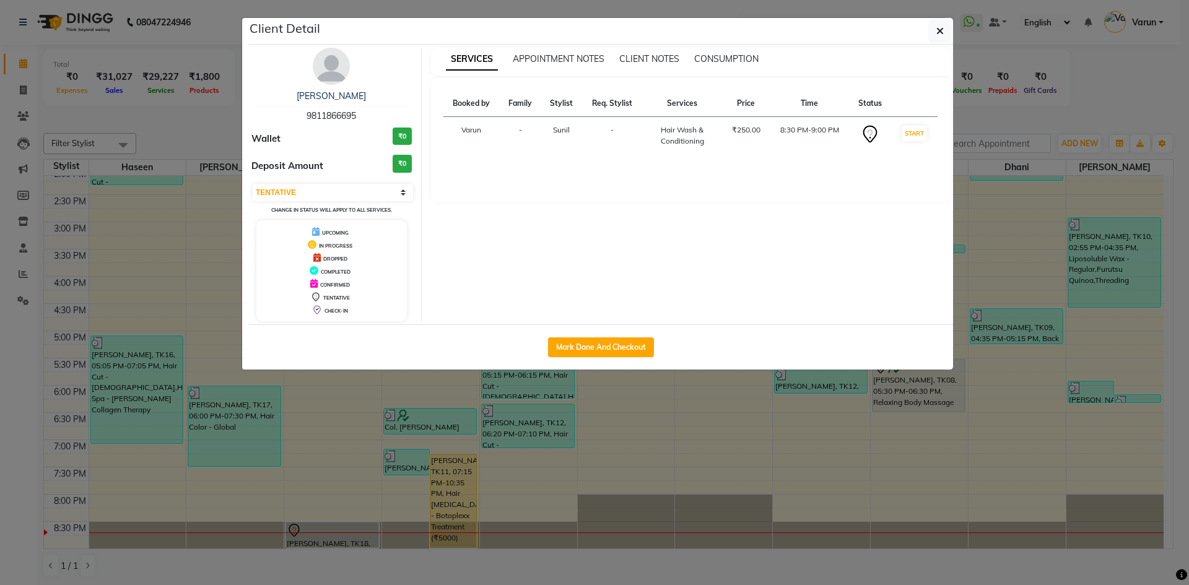
click at [335, 87] on div "Srishti 9811866695 Wallet ₹0 Deposit Amount ₹0 Select IN SERVICE CONFIRMED TENT…" at bounding box center [332, 185] width 180 height 274
click at [336, 90] on link "Srishti" at bounding box center [331, 95] width 69 height 11
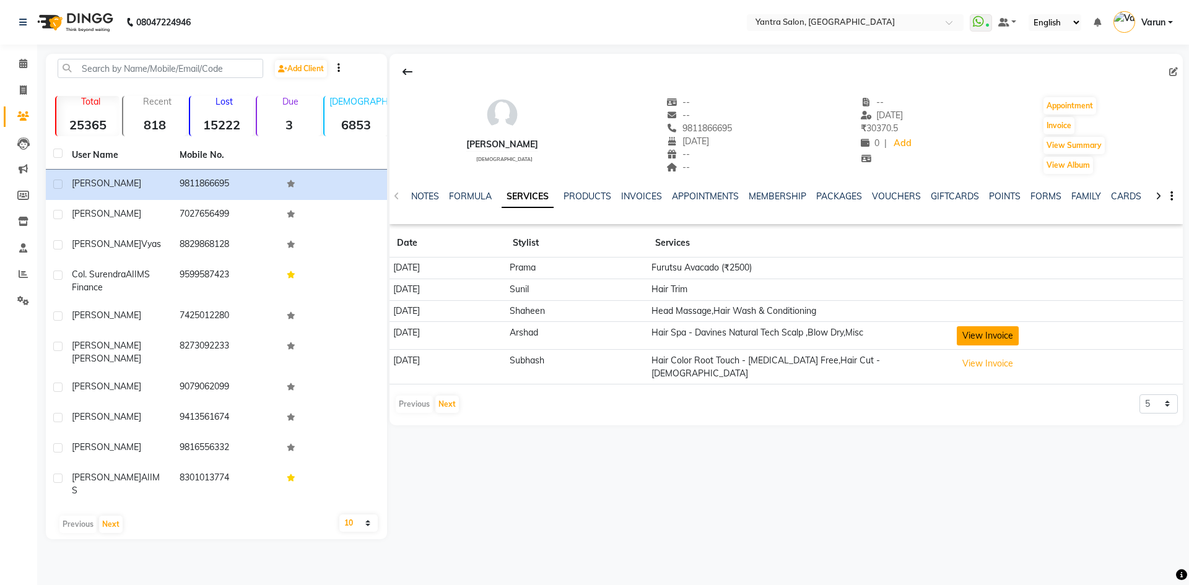
click at [1011, 333] on button "View Invoice" at bounding box center [988, 335] width 62 height 19
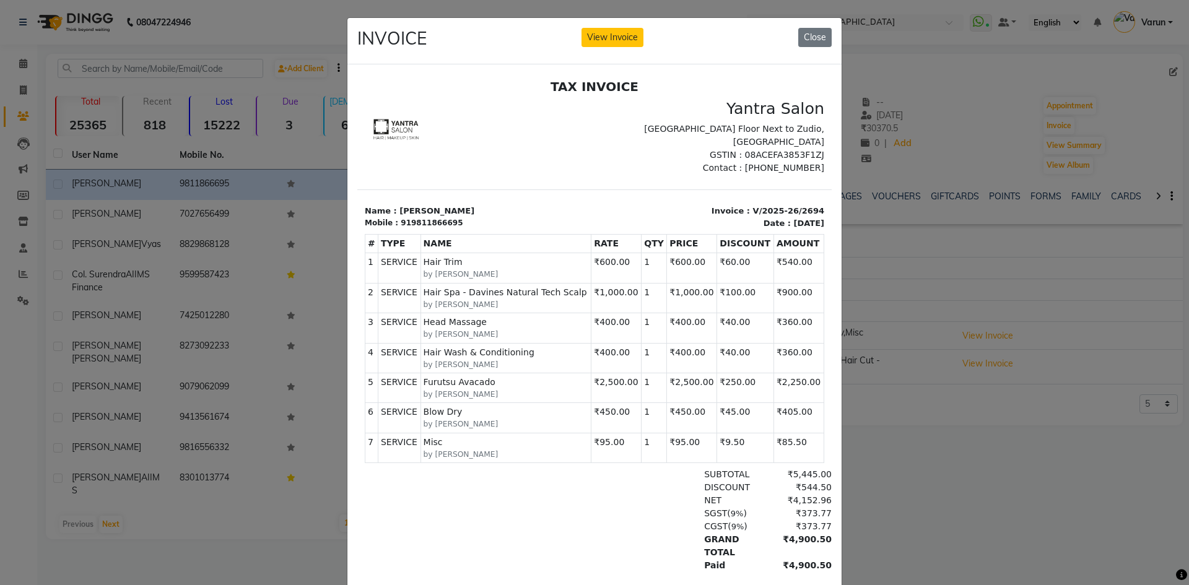
click at [919, 486] on ngb-modal-window "INVOICE View Invoice Close" at bounding box center [594, 292] width 1189 height 585
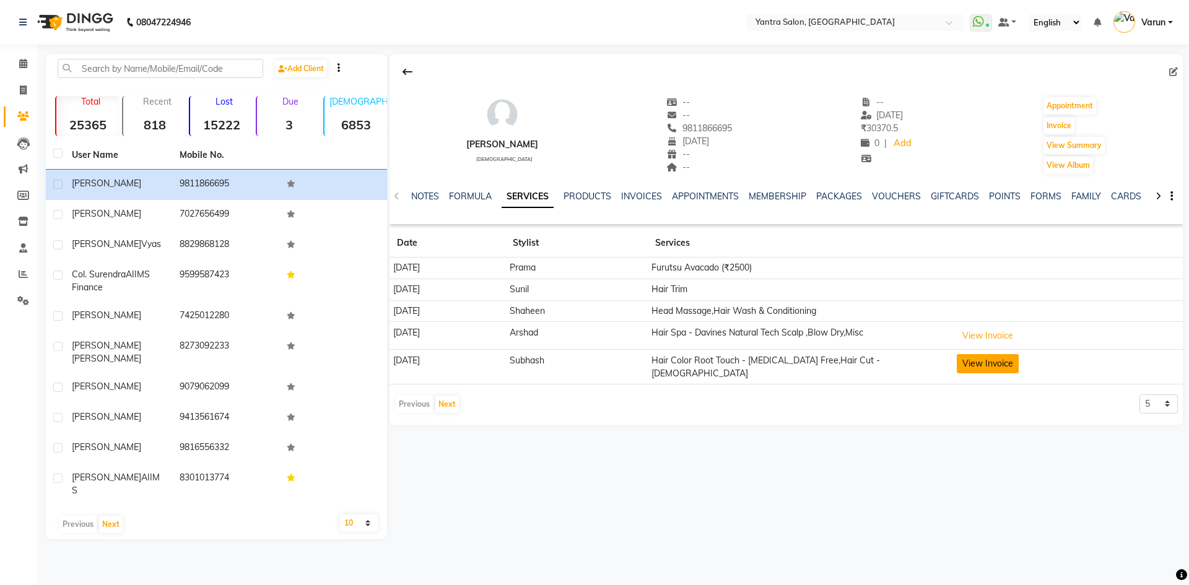
click at [1019, 369] on button "View Invoice" at bounding box center [988, 363] width 62 height 19
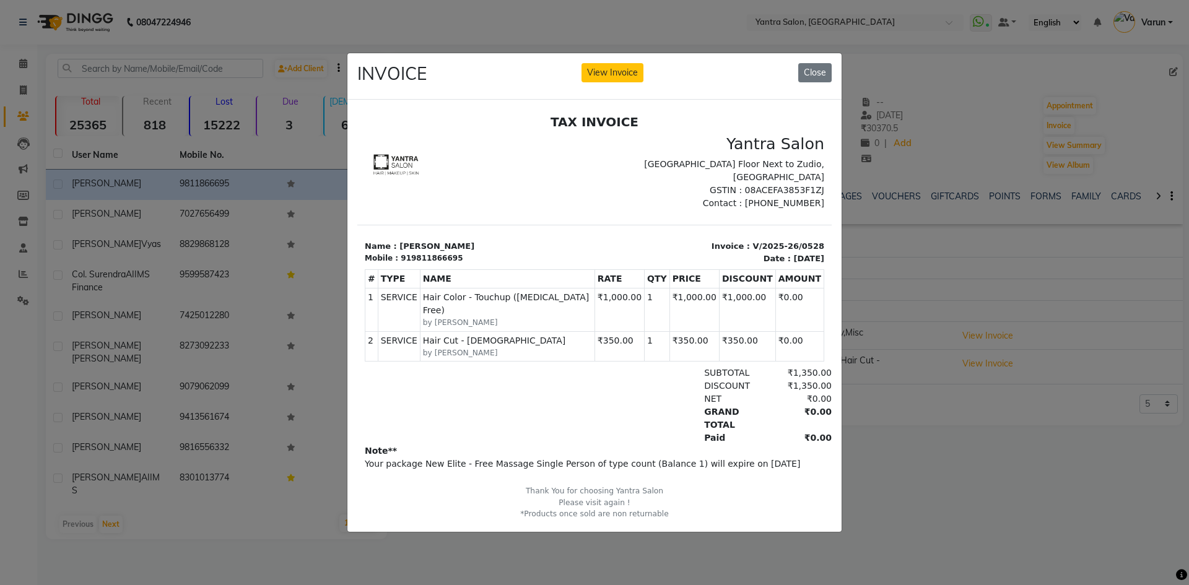
click at [1009, 446] on ngb-modal-window "INVOICE View Invoice Close" at bounding box center [594, 292] width 1189 height 585
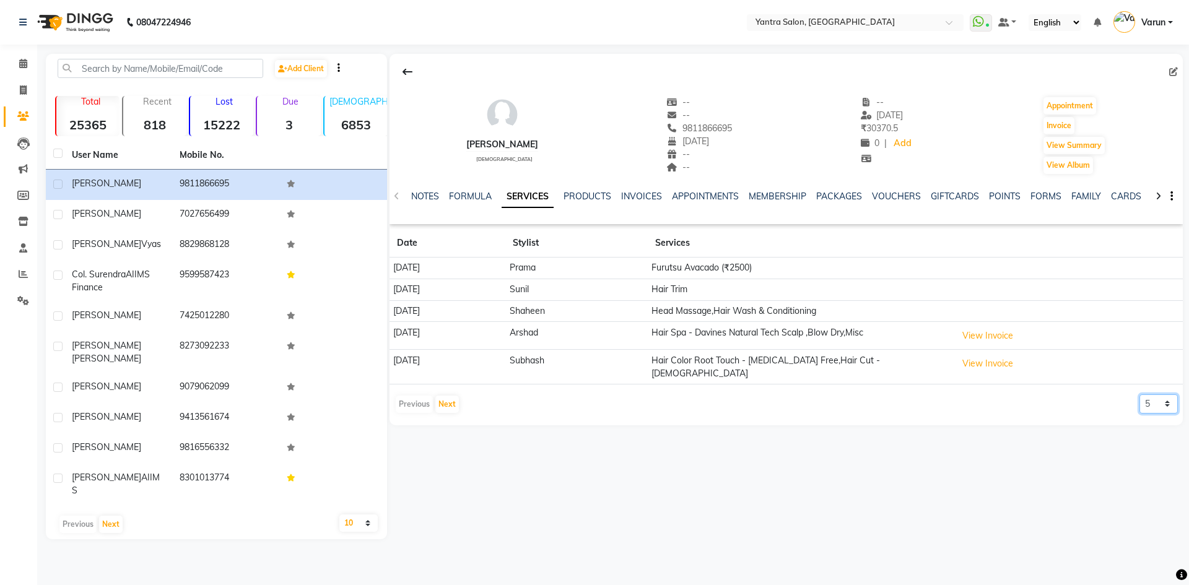
click at [1141, 395] on select "5 10 50 100 500" at bounding box center [1159, 404] width 38 height 19
click at [1140, 395] on select "5 10 50 100 500" at bounding box center [1159, 404] width 38 height 19
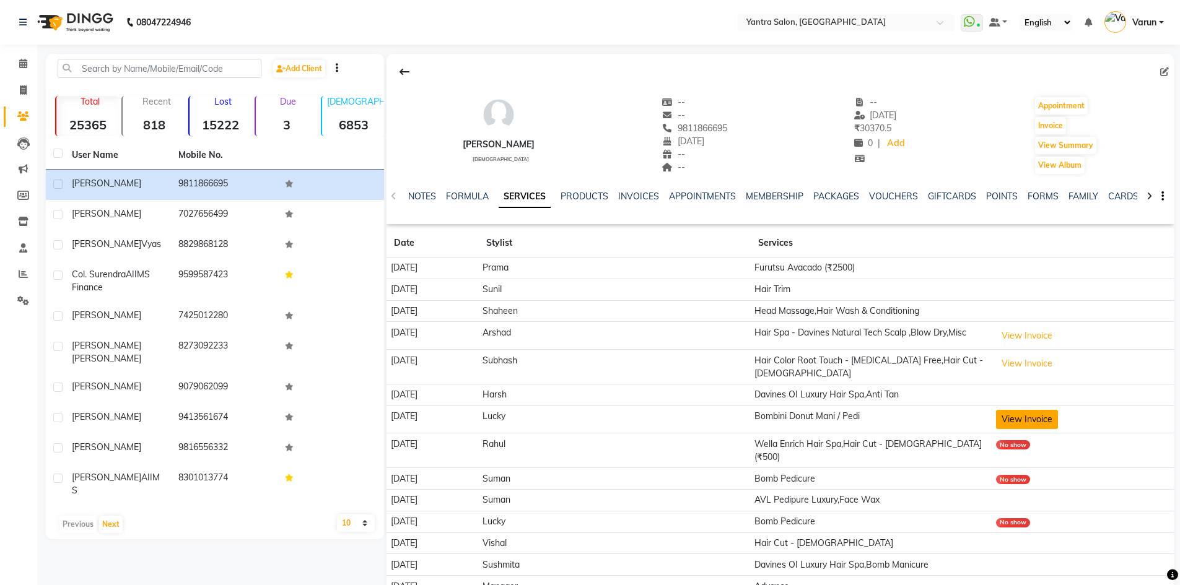
click at [1013, 411] on button "View Invoice" at bounding box center [1027, 419] width 62 height 19
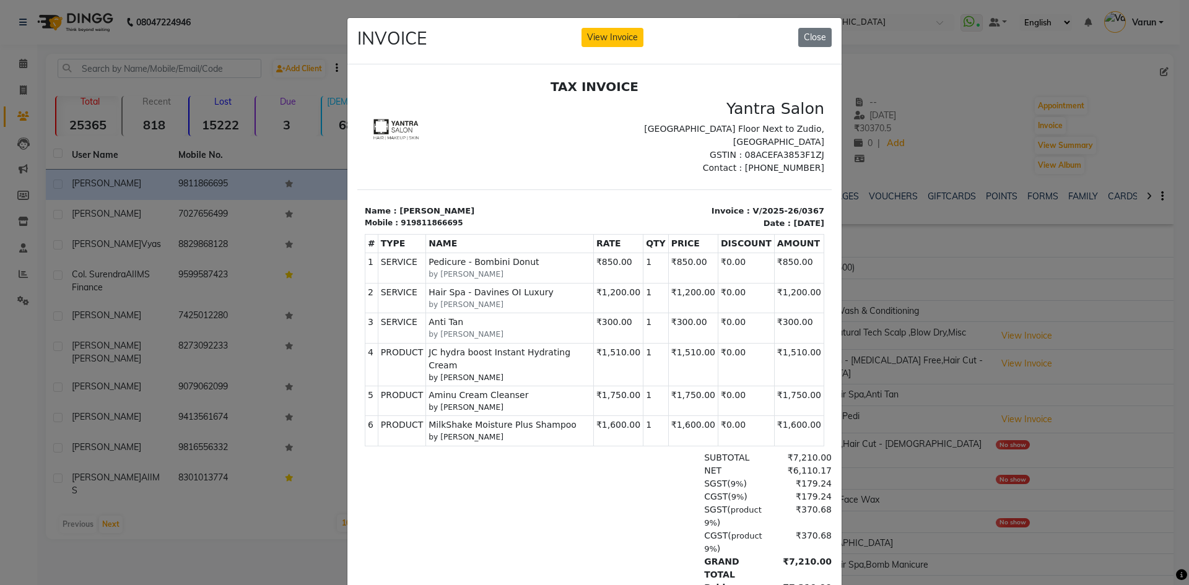
click at [999, 449] on ngb-modal-window "INVOICE View Invoice Close" at bounding box center [594, 292] width 1189 height 585
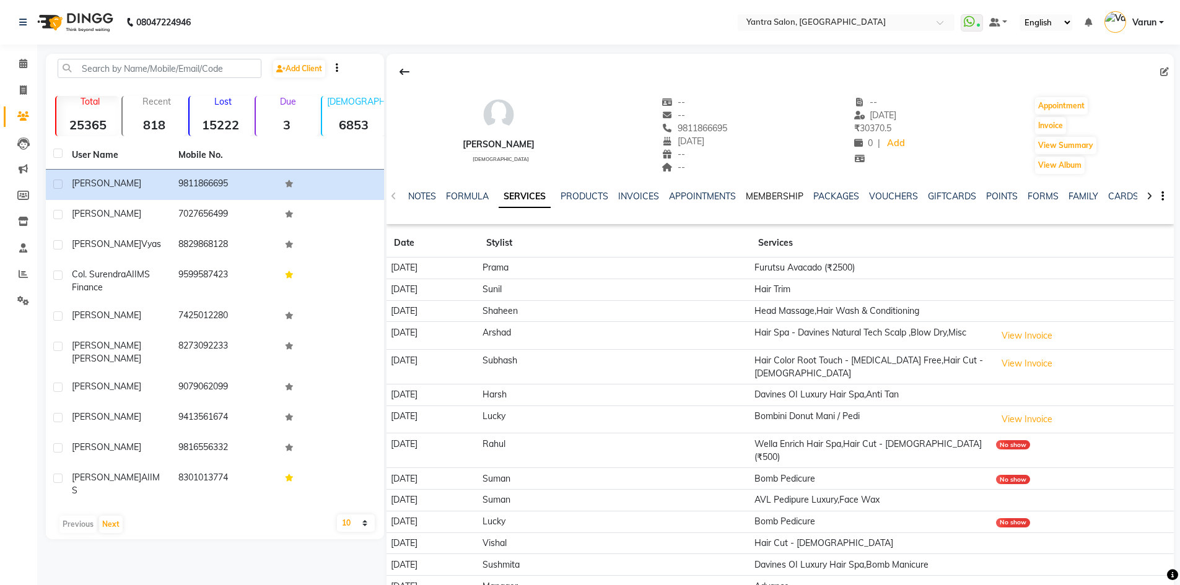
click at [753, 196] on link "MEMBERSHIP" at bounding box center [775, 196] width 58 height 11
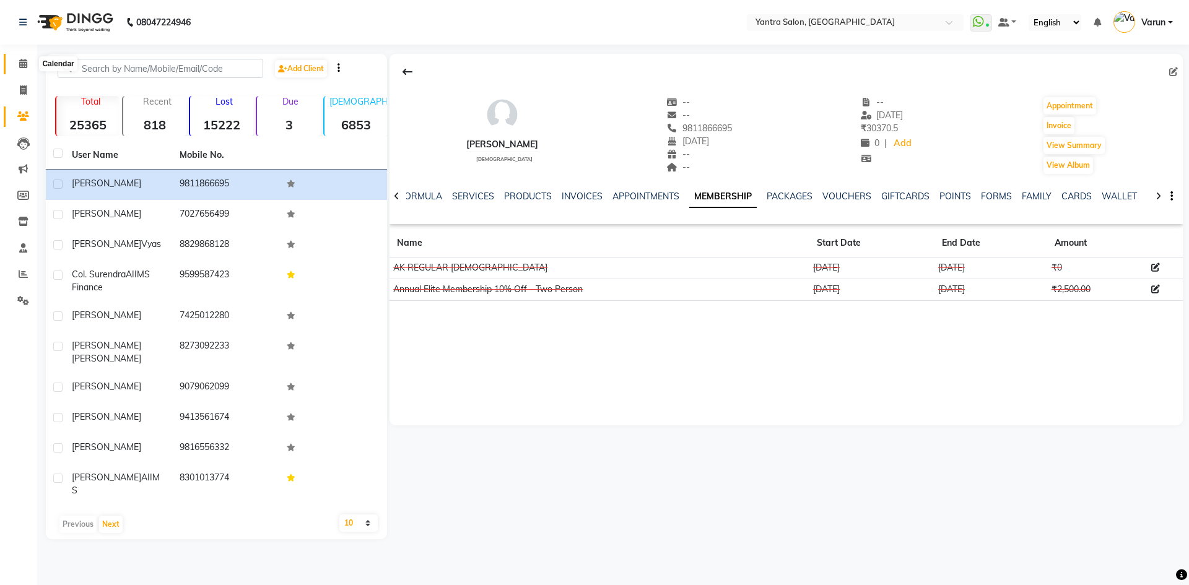
click at [24, 71] on span at bounding box center [23, 64] width 22 height 14
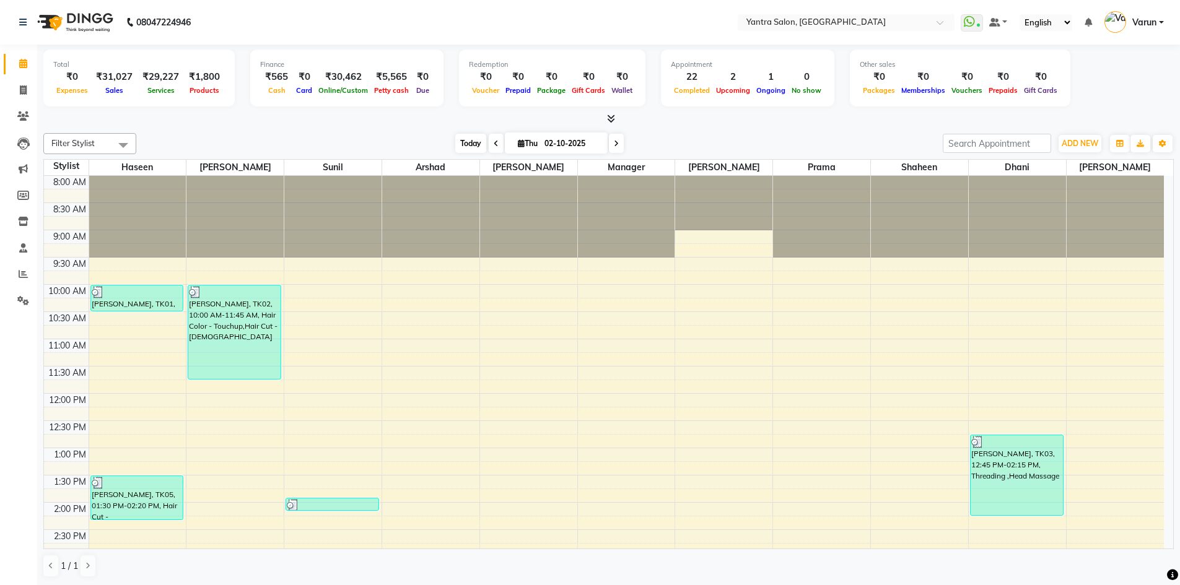
click at [476, 144] on span "Today" at bounding box center [470, 143] width 31 height 19
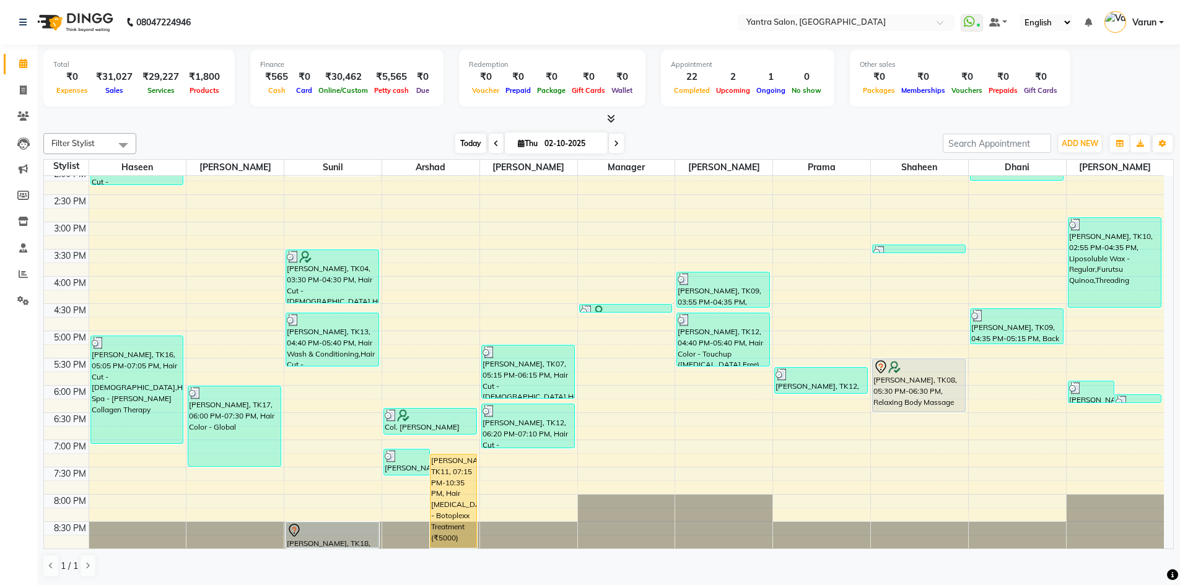
click at [478, 152] on span "Today" at bounding box center [470, 143] width 31 height 19
click at [468, 134] on span "Today" at bounding box center [470, 142] width 31 height 19
click at [472, 154] on div "Filter Stylist Select All Haseen Denis Sunil Arshad Jaswant Manager Tanisha Pra…" at bounding box center [608, 355] width 1131 height 455
click at [472, 150] on span "Today" at bounding box center [470, 142] width 31 height 19
click at [474, 139] on span "Today" at bounding box center [470, 142] width 31 height 19
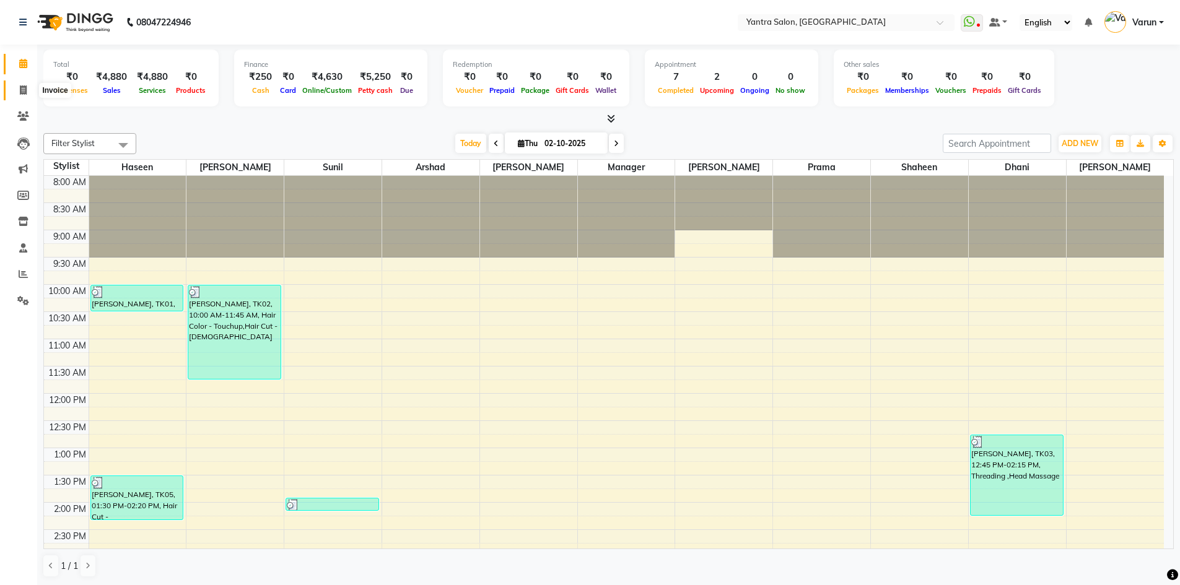
drag, startPoint x: 25, startPoint y: 89, endPoint x: 32, endPoint y: 98, distance: 11.5
click at [25, 89] on icon at bounding box center [23, 89] width 7 height 9
select select "service"
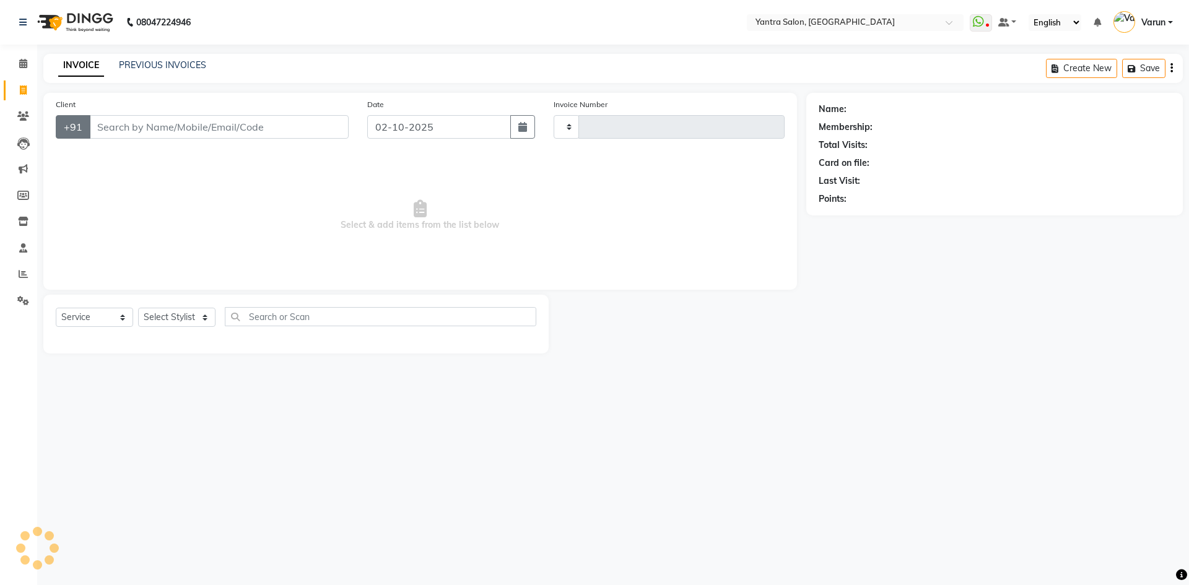
type input "2840"
select select "6253"
click at [105, 121] on input "Client" at bounding box center [219, 127] width 260 height 24
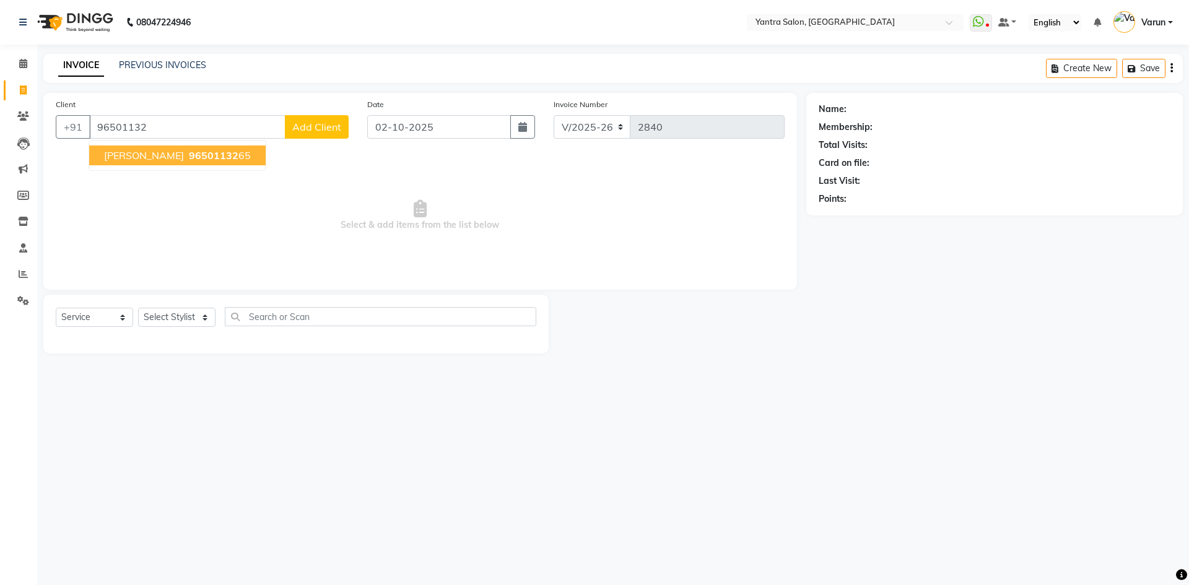
click at [192, 160] on ngb-highlight "96501132 65" at bounding box center [218, 155] width 64 height 12
type input "9650113265"
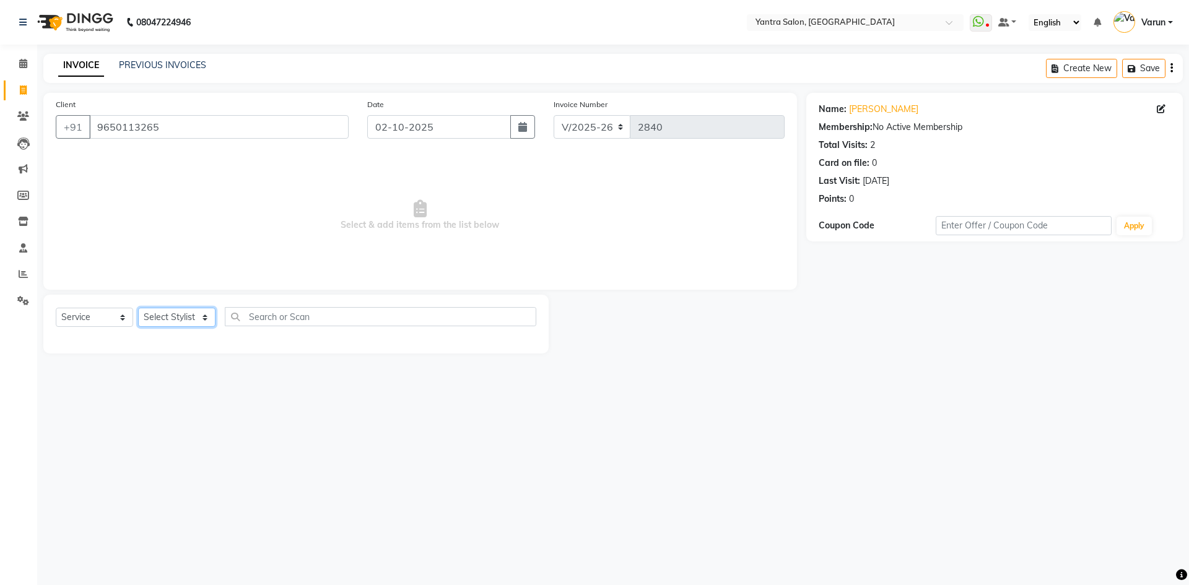
click at [209, 313] on select "Select Stylist admin Arshad Denis Dhani Haseen Jaswant Manager Payal Prama Shah…" at bounding box center [176, 317] width 77 height 19
select select "46214"
click at [138, 308] on select "Select Stylist admin Arshad Denis Dhani Haseen Jaswant Manager Payal Prama Shah…" at bounding box center [176, 317] width 77 height 19
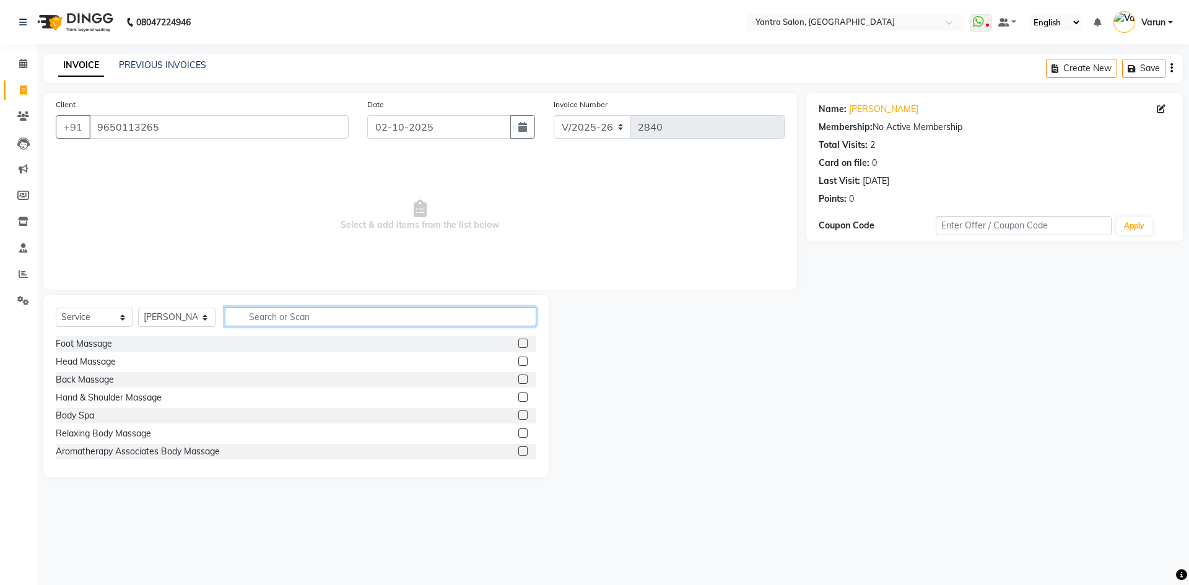
click at [330, 320] on input "text" at bounding box center [381, 316] width 312 height 19
type input "lipo"
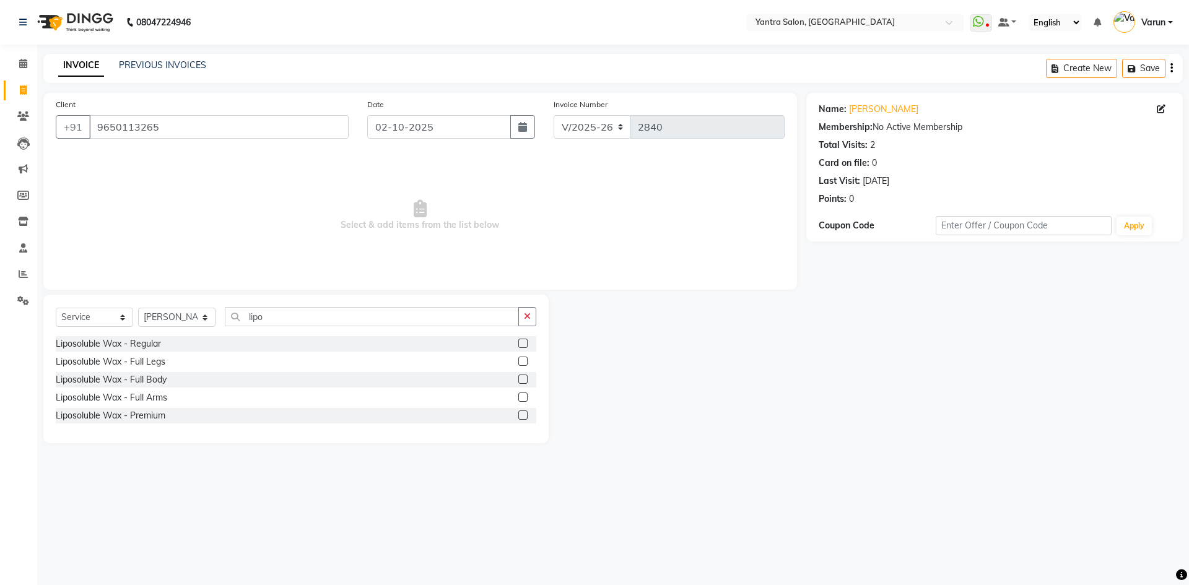
click at [523, 344] on label at bounding box center [523, 343] width 9 height 9
click at [523, 344] on input "checkbox" at bounding box center [523, 344] width 8 height 8
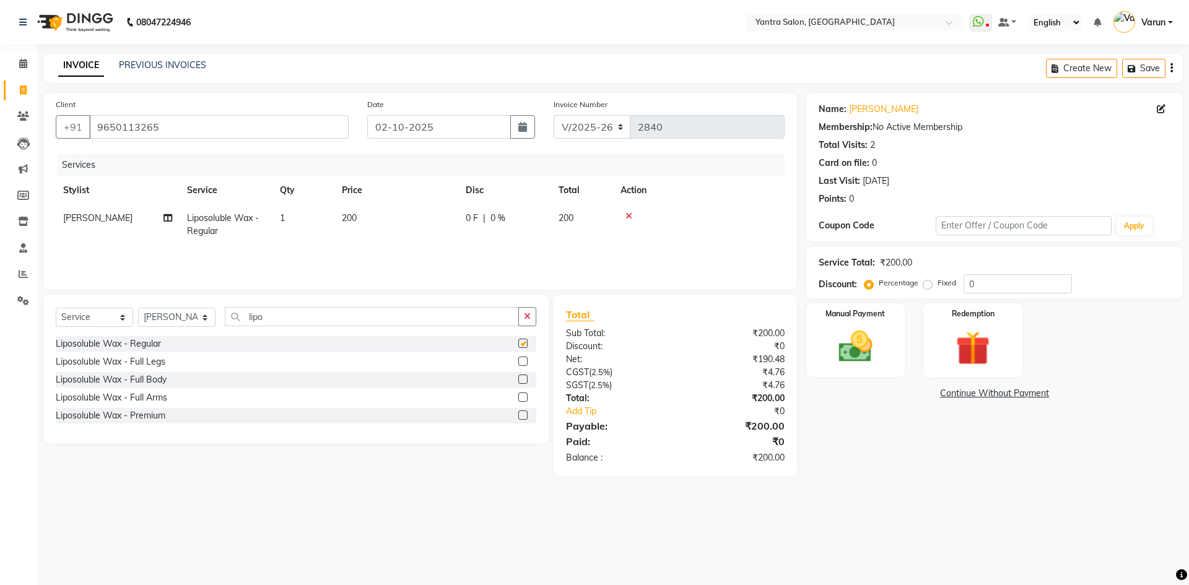
checkbox input "false"
click at [385, 222] on td "200" at bounding box center [397, 224] width 124 height 41
select select "46214"
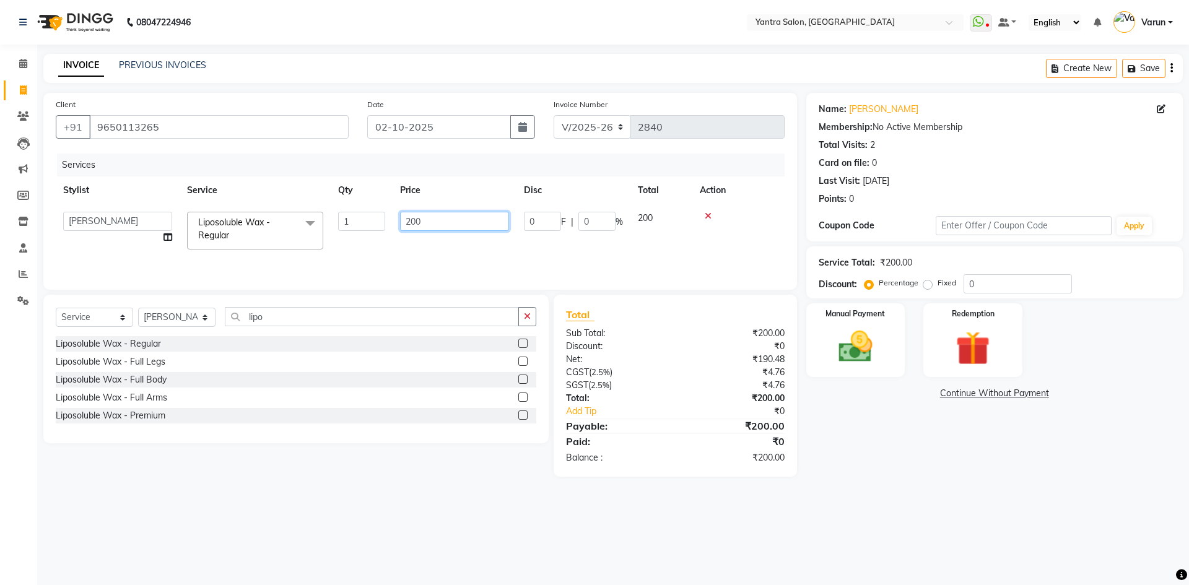
click at [418, 222] on input "200" at bounding box center [454, 221] width 109 height 19
click at [418, 227] on input "200" at bounding box center [454, 221] width 109 height 19
type input "1700"
click at [331, 261] on div "Services Stylist Service Qty Price Disc Total Action admin Arshad Denis Dhani H…" at bounding box center [420, 216] width 729 height 124
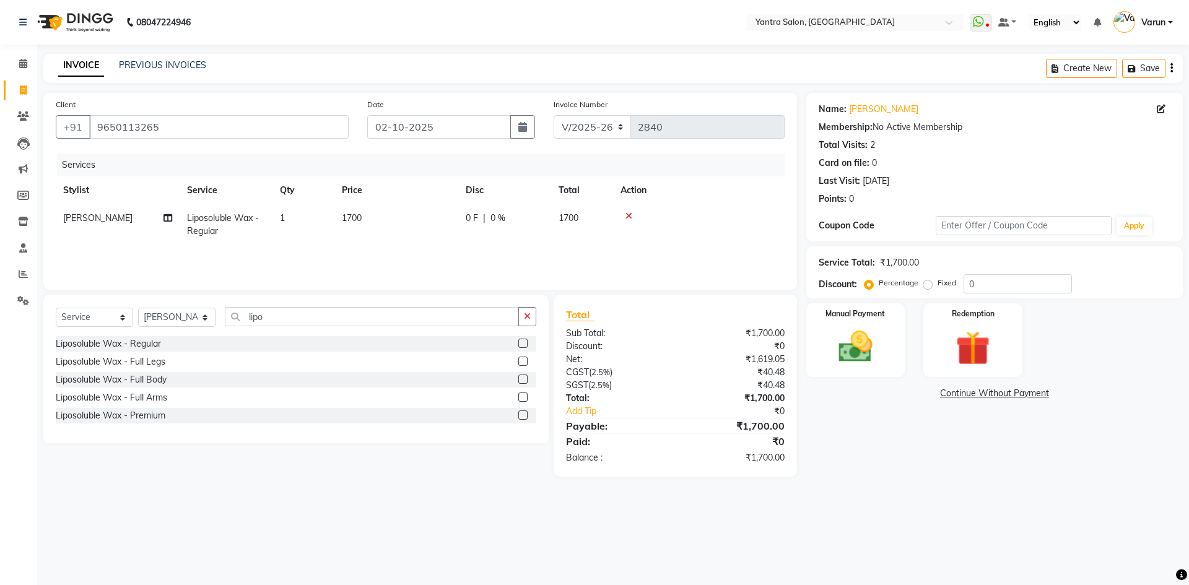
click at [256, 223] on span "Liposoluble Wax - Regular" at bounding box center [223, 224] width 72 height 24
select select "46214"
click at [256, 223] on span "Liposoluble Wax - Regular" at bounding box center [234, 229] width 72 height 24
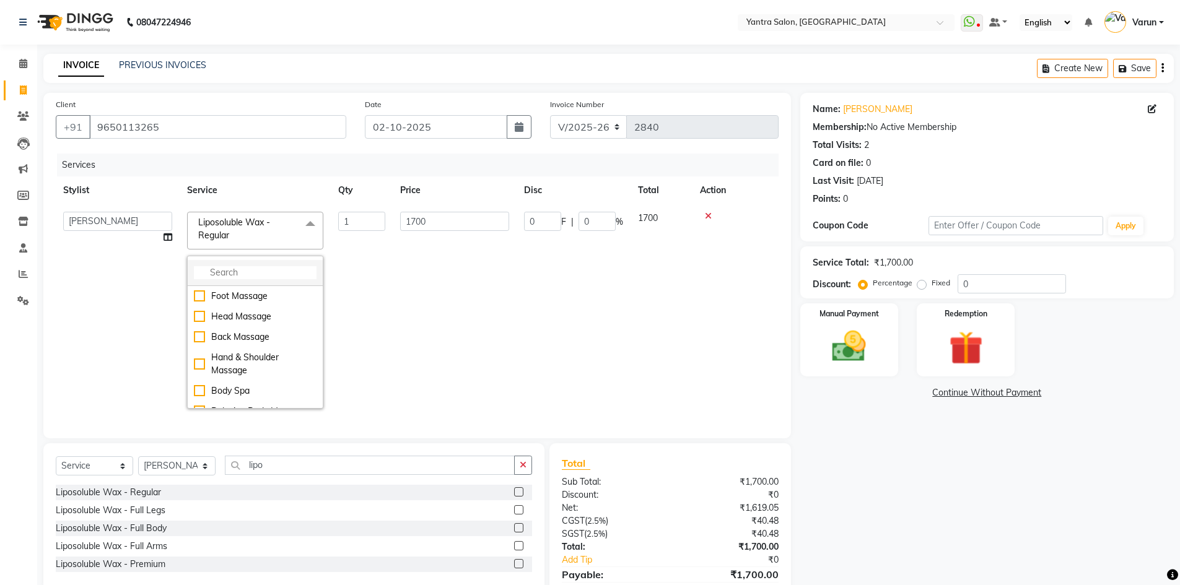
click at [265, 269] on input "multiselect-search" at bounding box center [255, 272] width 123 height 13
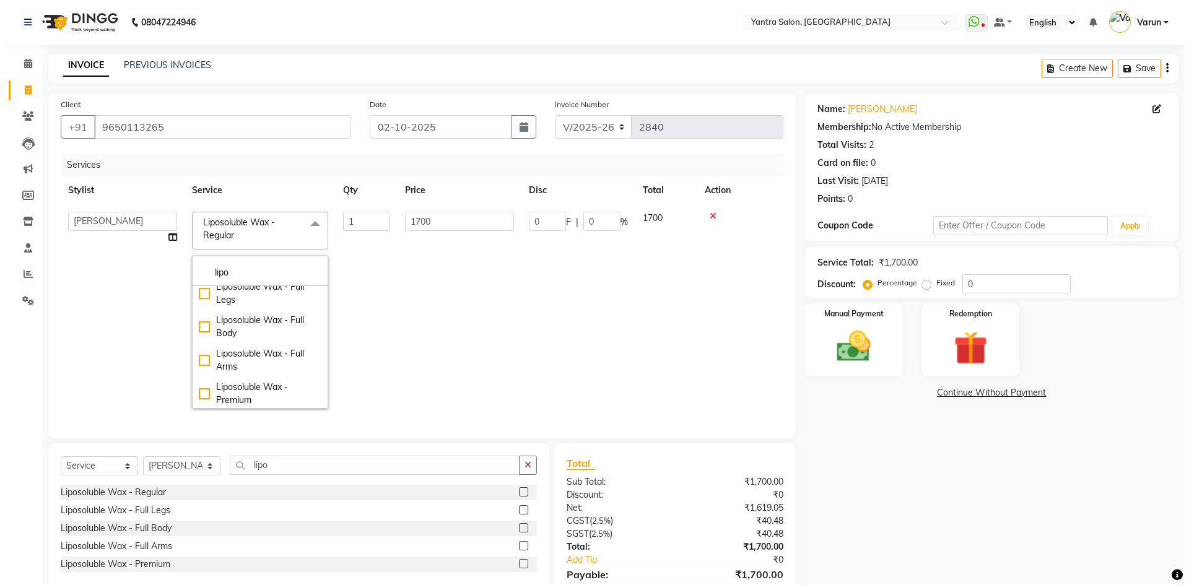
scroll to position [45, 0]
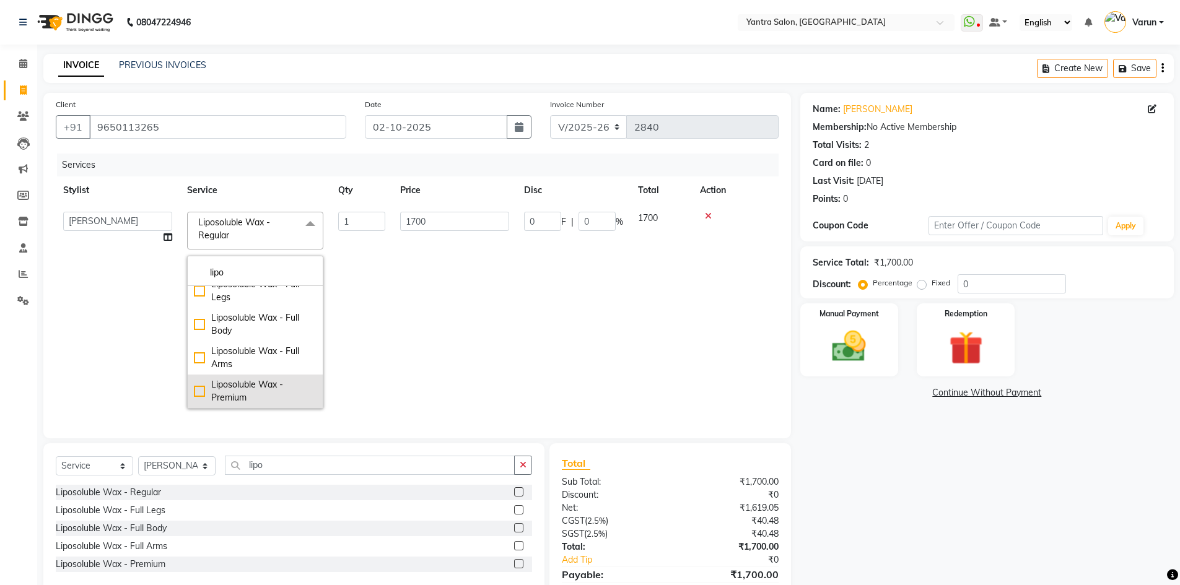
type input "lipo"
click at [264, 406] on li "Liposoluble Wax - Premium" at bounding box center [255, 391] width 135 height 33
checkbox input "false"
checkbox input "true"
click at [225, 172] on div "Services" at bounding box center [422, 165] width 731 height 23
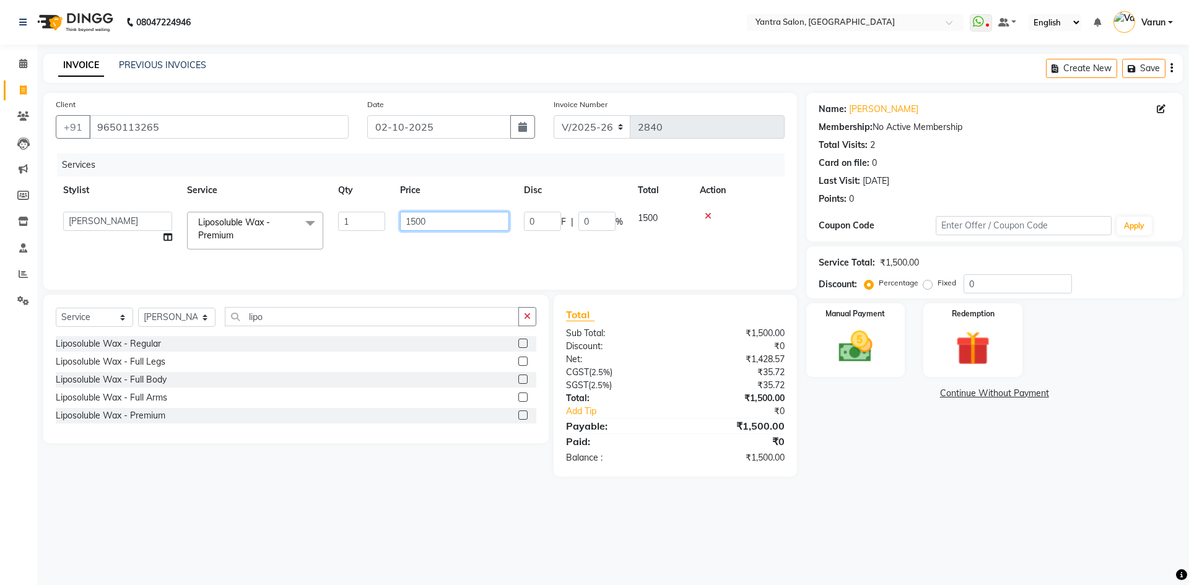
click at [426, 216] on input "1500" at bounding box center [454, 221] width 109 height 19
type input "1700"
click at [198, 315] on select "Select Stylist admin [PERSON_NAME] Dhani Haseen [PERSON_NAME] Manager [PERSON_N…" at bounding box center [176, 317] width 77 height 19
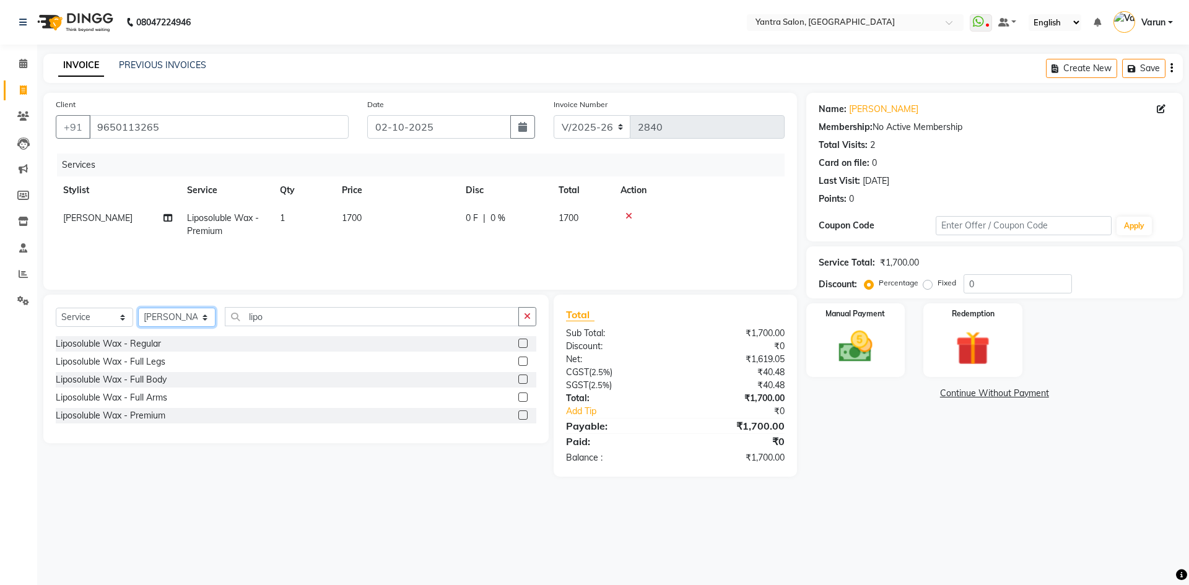
select select "86115"
click at [138, 308] on select "Select Stylist admin [PERSON_NAME] Dhani Haseen [PERSON_NAME] Manager [PERSON_N…" at bounding box center [176, 317] width 77 height 19
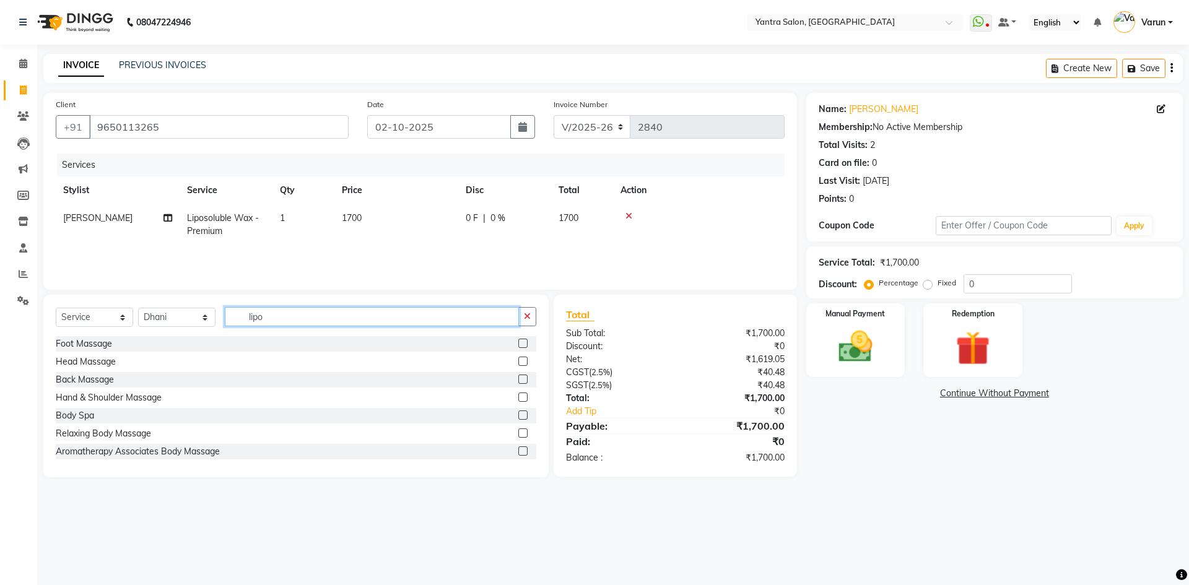
click at [328, 325] on input "lipo" at bounding box center [372, 316] width 294 height 19
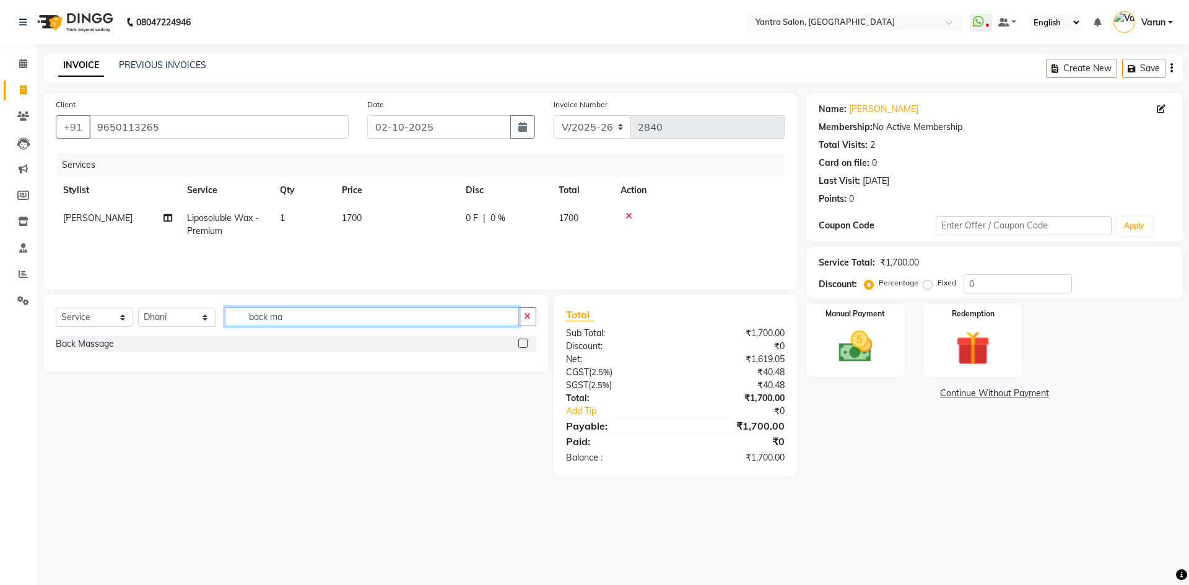
type input "back ma"
click at [522, 344] on label at bounding box center [523, 343] width 9 height 9
click at [522, 344] on input "checkbox" at bounding box center [523, 344] width 8 height 8
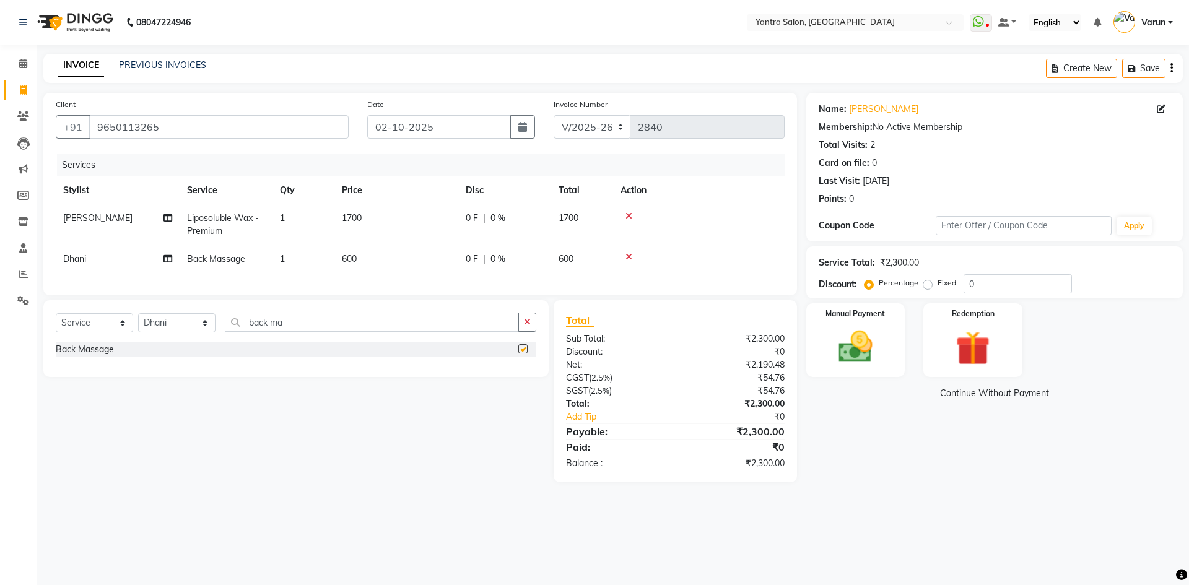
checkbox input "false"
click at [455, 259] on td "600" at bounding box center [397, 259] width 124 height 28
select select "86115"
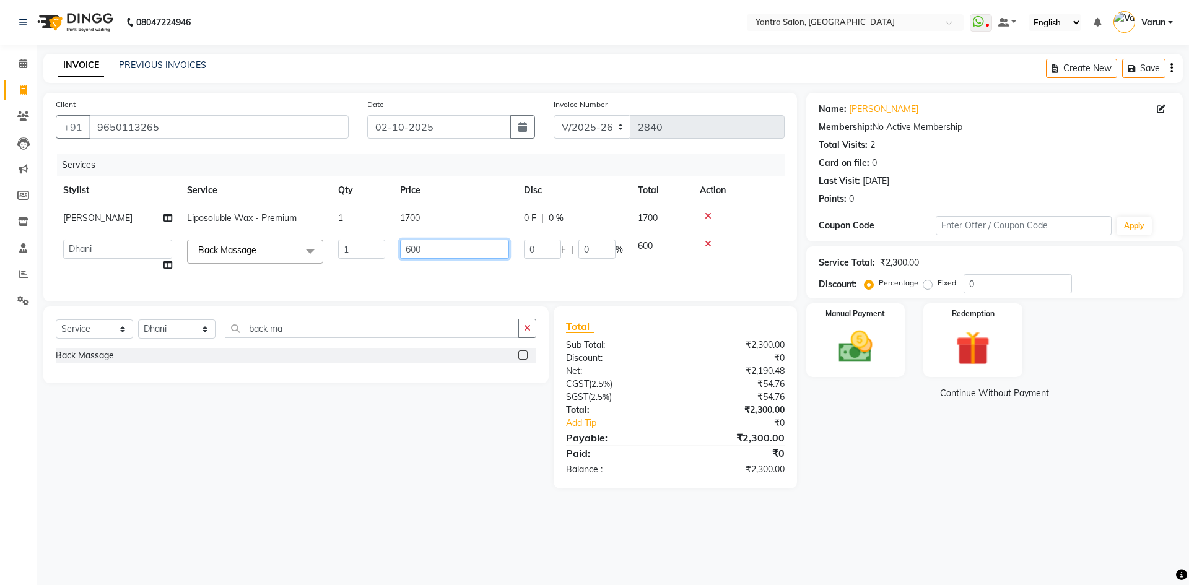
click at [463, 245] on input "600" at bounding box center [454, 249] width 109 height 19
type input "650"
click at [287, 337] on input "back ma" at bounding box center [372, 328] width 294 height 19
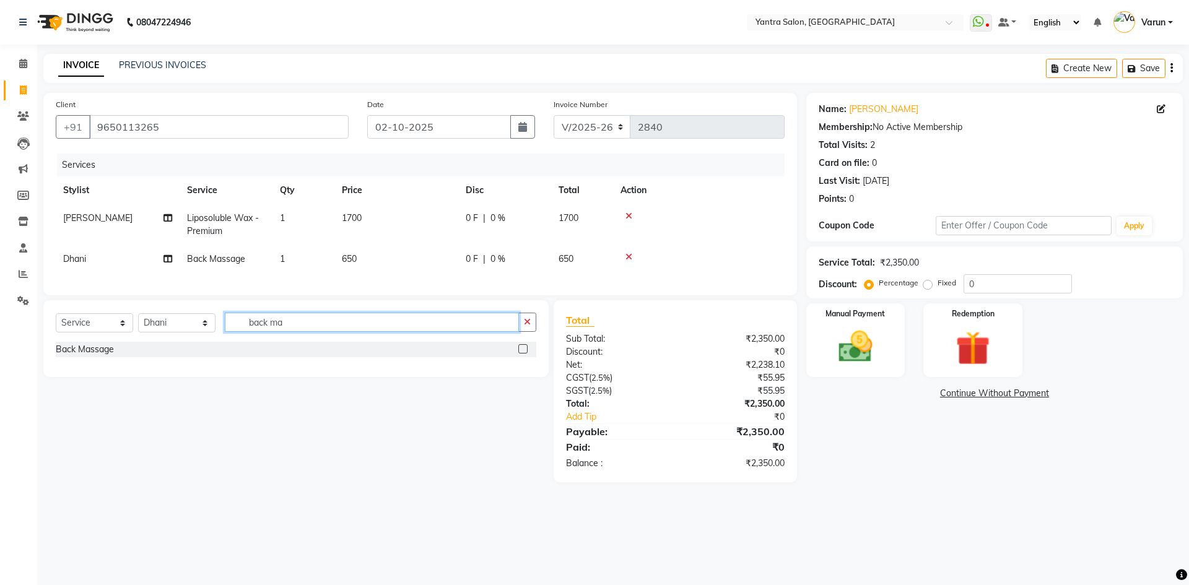
click at [287, 332] on input "back ma" at bounding box center [372, 322] width 294 height 19
type input "thread"
click at [520, 354] on label at bounding box center [523, 348] width 9 height 9
click at [520, 354] on input "checkbox" at bounding box center [523, 350] width 8 height 8
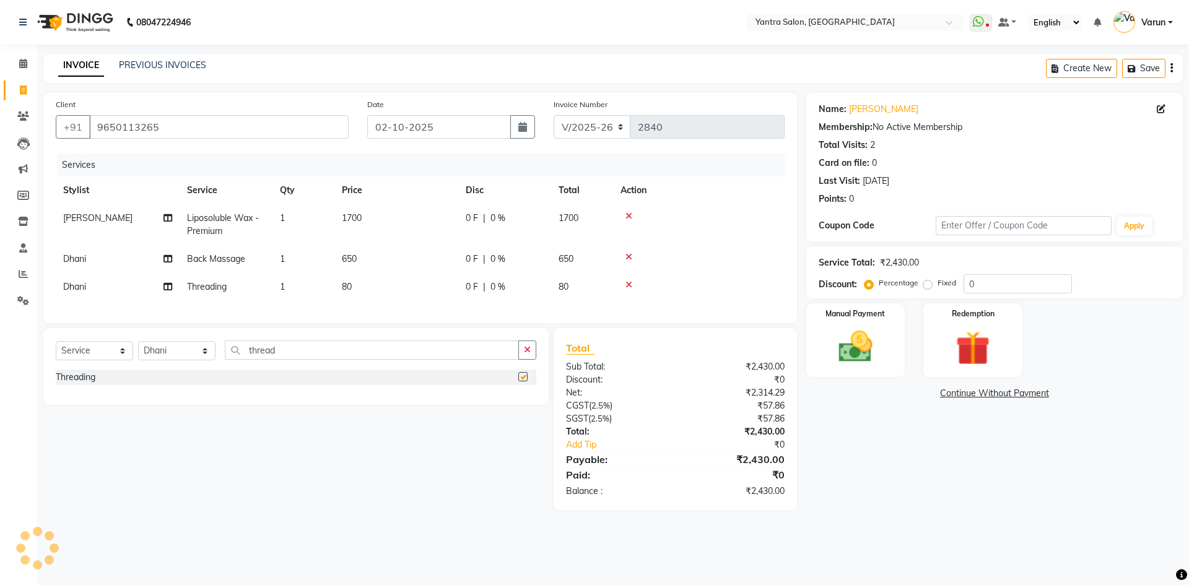
checkbox input "false"
click at [410, 288] on td "80" at bounding box center [397, 287] width 124 height 28
select select "86115"
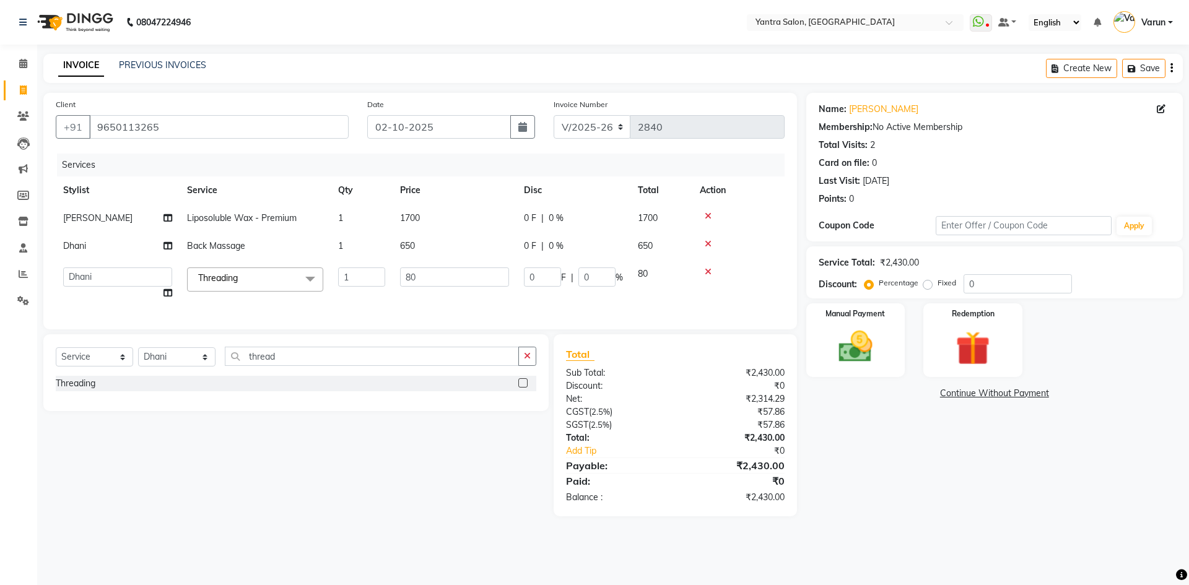
click at [410, 288] on td "80" at bounding box center [455, 283] width 124 height 47
click at [426, 281] on input "80" at bounding box center [454, 277] width 109 height 19
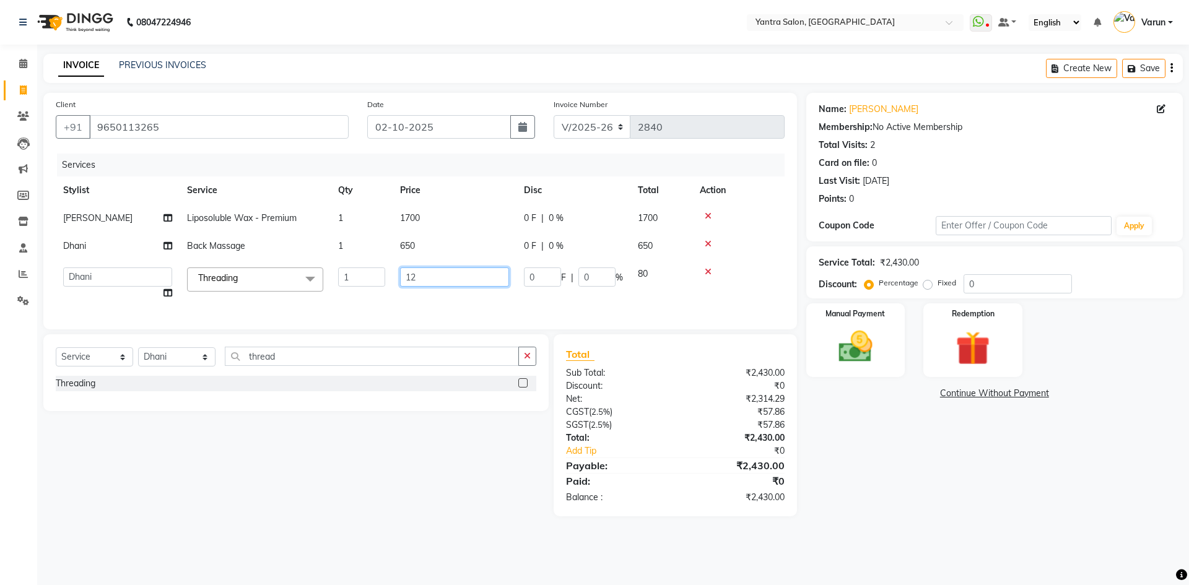
type input "120"
click at [144, 172] on div "Services" at bounding box center [425, 165] width 737 height 23
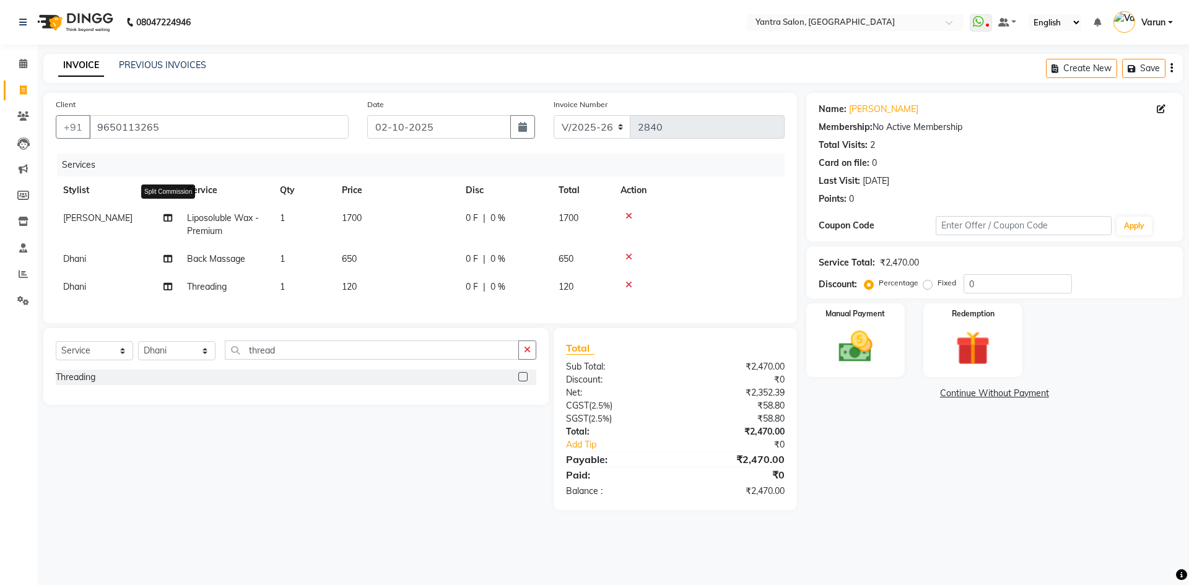
click at [170, 214] on icon at bounding box center [168, 218] width 9 height 9
select select "46214"
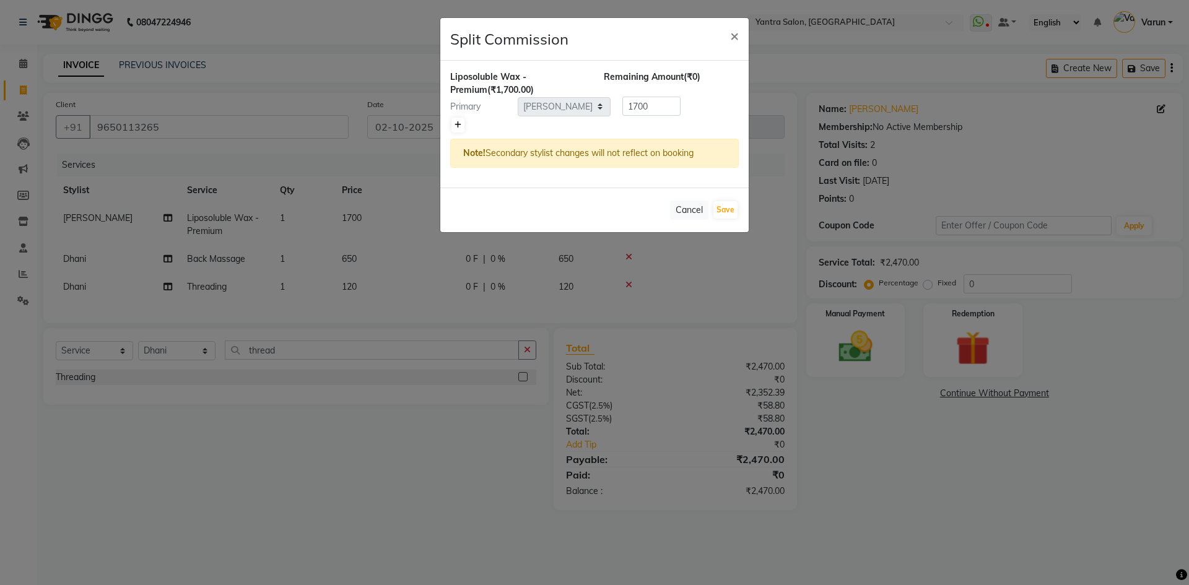
click at [461, 121] on icon at bounding box center [458, 124] width 7 height 7
type input "850"
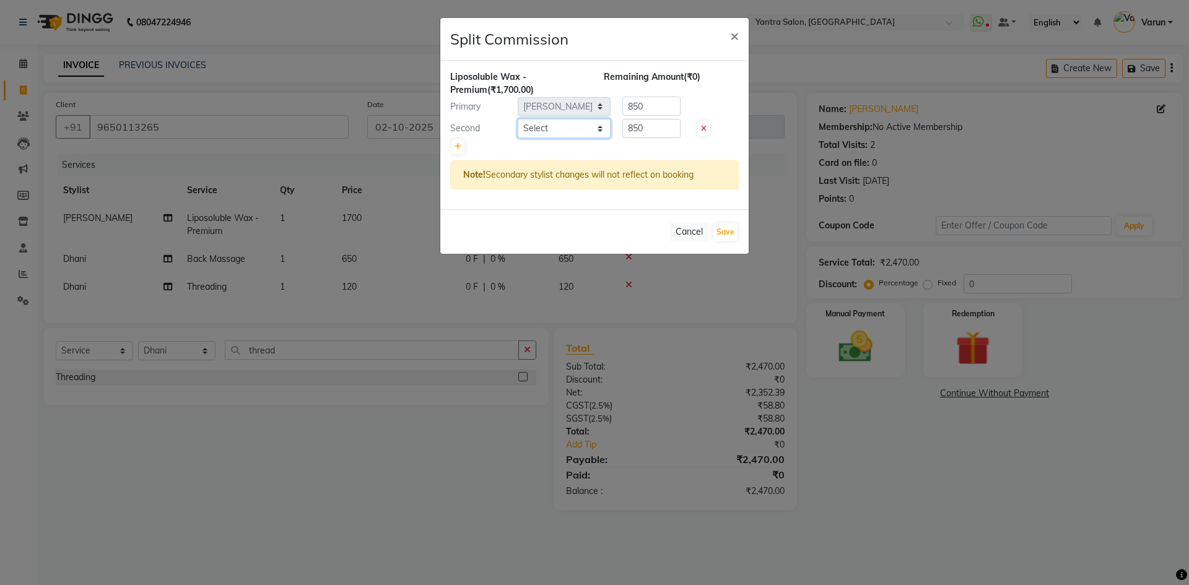
click at [572, 123] on select "Select admin Arshad Denis Dhani Haseen Jaswant Manager Payal Prama Shaheen Suni…" at bounding box center [564, 128] width 93 height 19
select select "86115"
click at [518, 119] on select "Select admin Arshad Denis Dhani Haseen Jaswant Manager Payal Prama Shaheen Suni…" at bounding box center [564, 128] width 93 height 19
click at [719, 227] on button "Save" at bounding box center [726, 232] width 24 height 17
select select "Select"
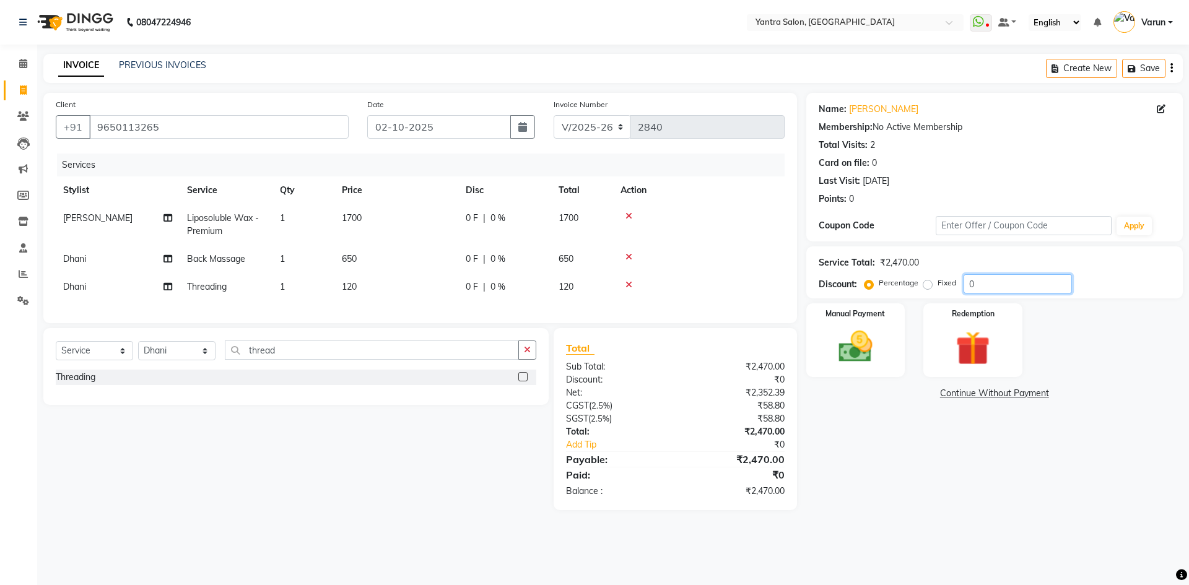
click at [969, 287] on input "0" at bounding box center [1018, 283] width 108 height 19
type input "20"
click at [873, 345] on img at bounding box center [856, 346] width 58 height 41
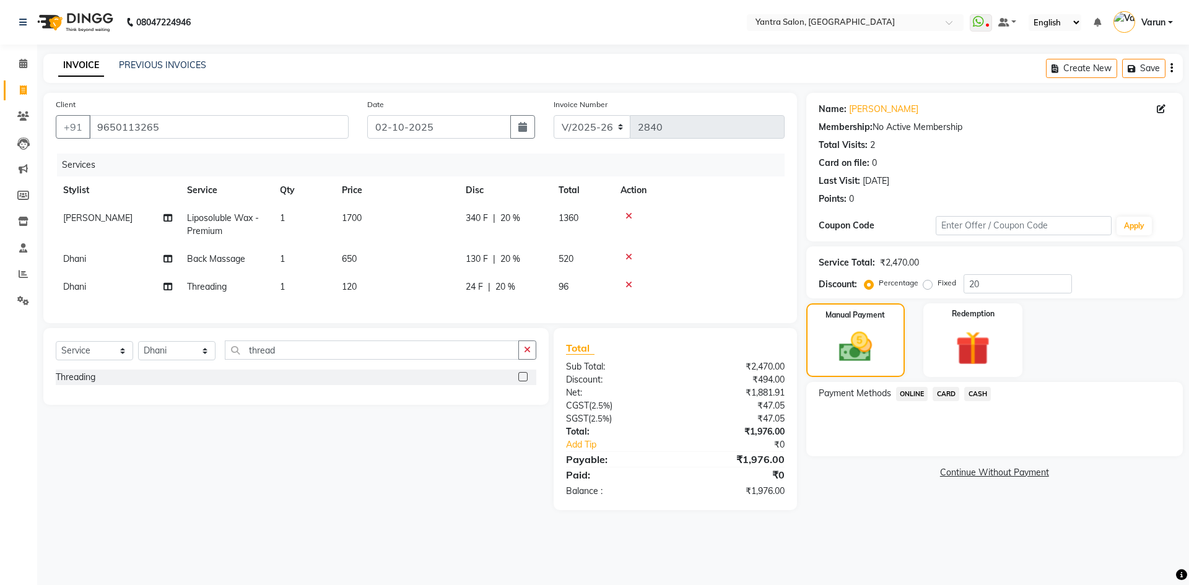
click at [919, 399] on span "ONLINE" at bounding box center [912, 394] width 32 height 14
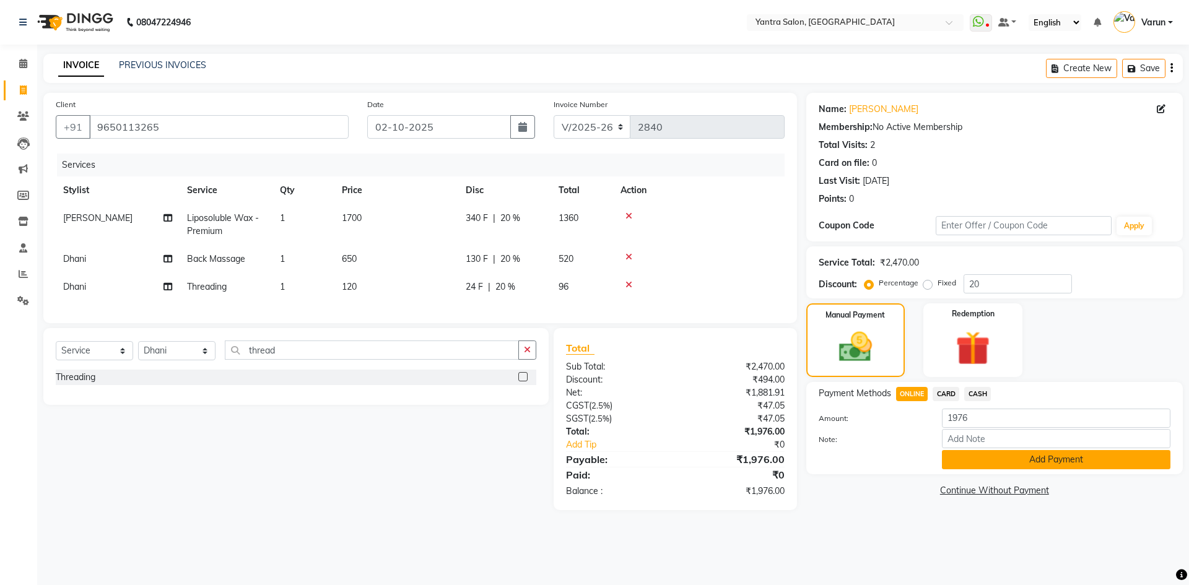
click at [951, 455] on button "Add Payment" at bounding box center [1056, 459] width 229 height 19
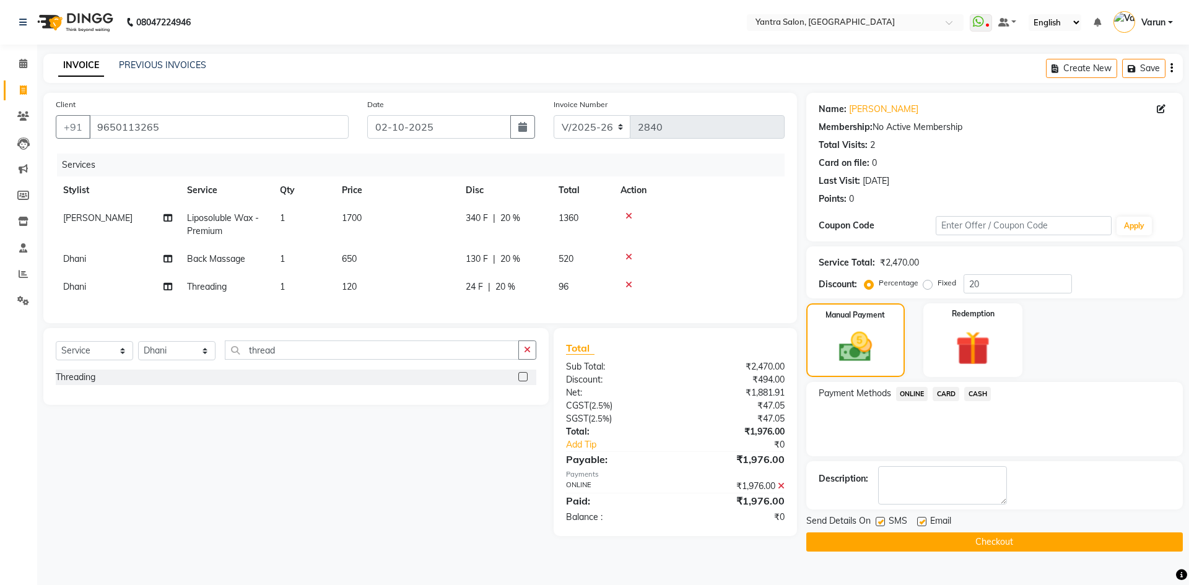
click at [919, 541] on button "Checkout" at bounding box center [995, 542] width 377 height 19
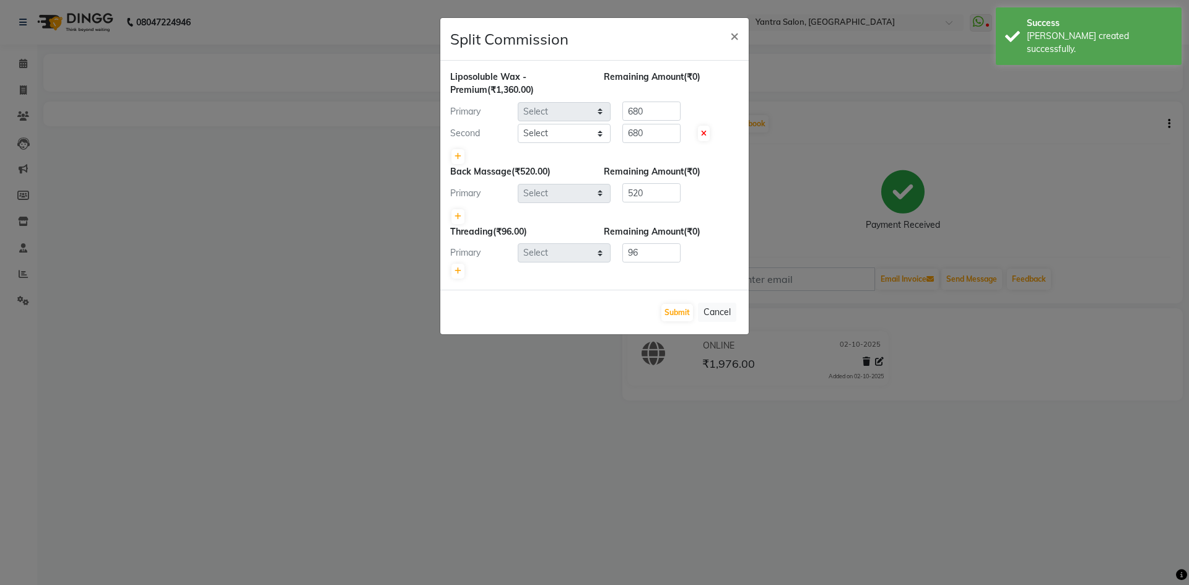
select select "46214"
select select "86115"
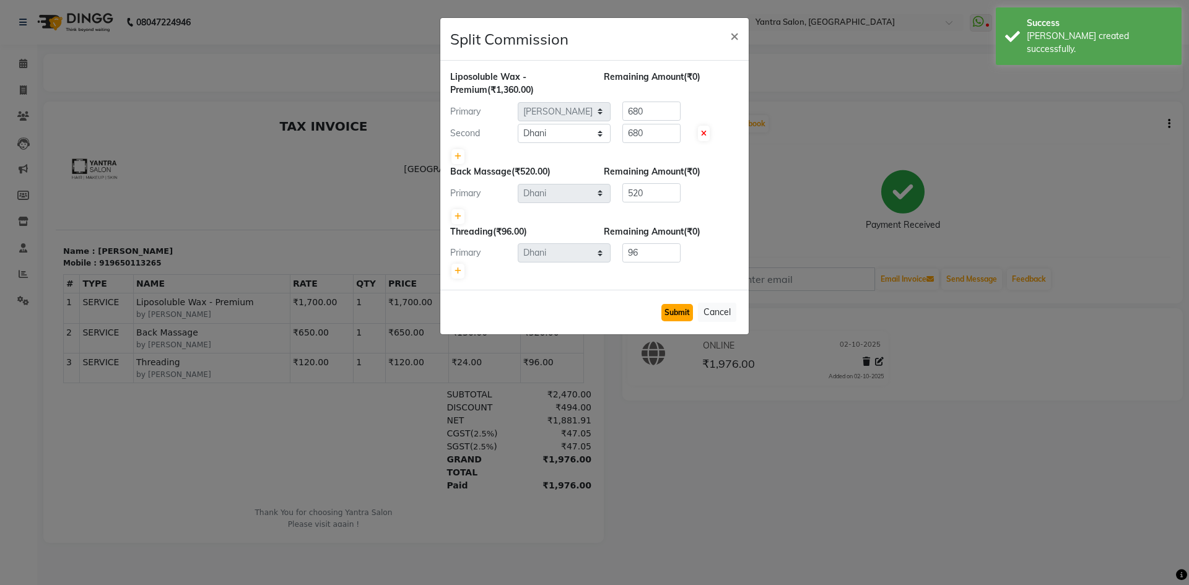
click at [670, 309] on button "Submit" at bounding box center [678, 312] width 32 height 17
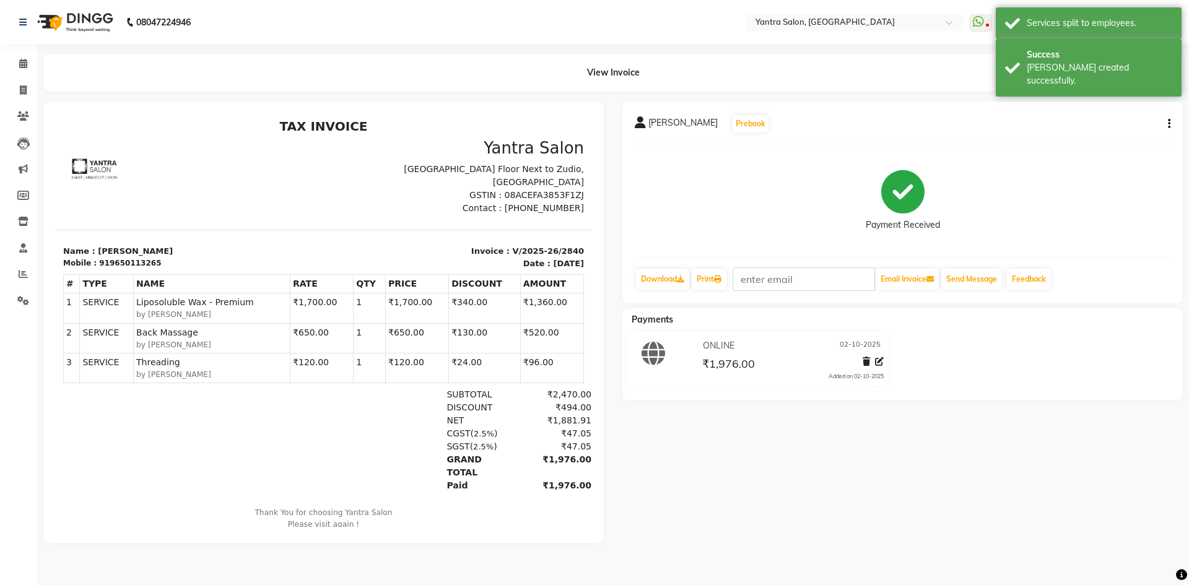
click at [56, 111] on div at bounding box center [323, 323] width 561 height 442
click at [37, 92] on li "Invoice" at bounding box center [18, 90] width 37 height 27
click at [28, 88] on span at bounding box center [23, 91] width 22 height 14
select select "6253"
select select "service"
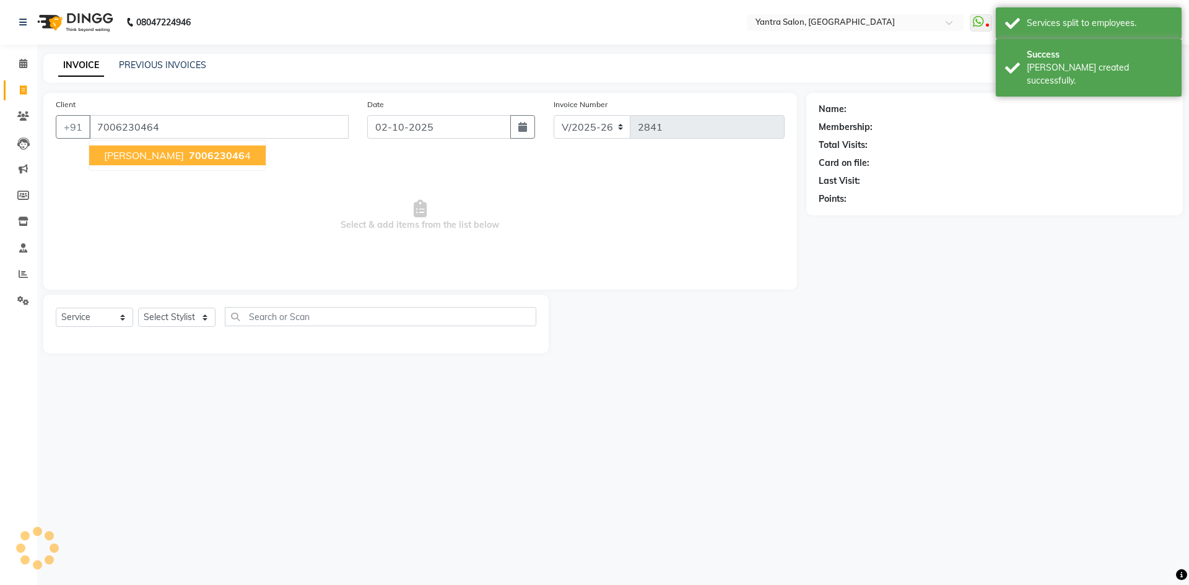
type input "7006230464"
click at [147, 165] on button "Misbha 700623046 4" at bounding box center [177, 156] width 177 height 20
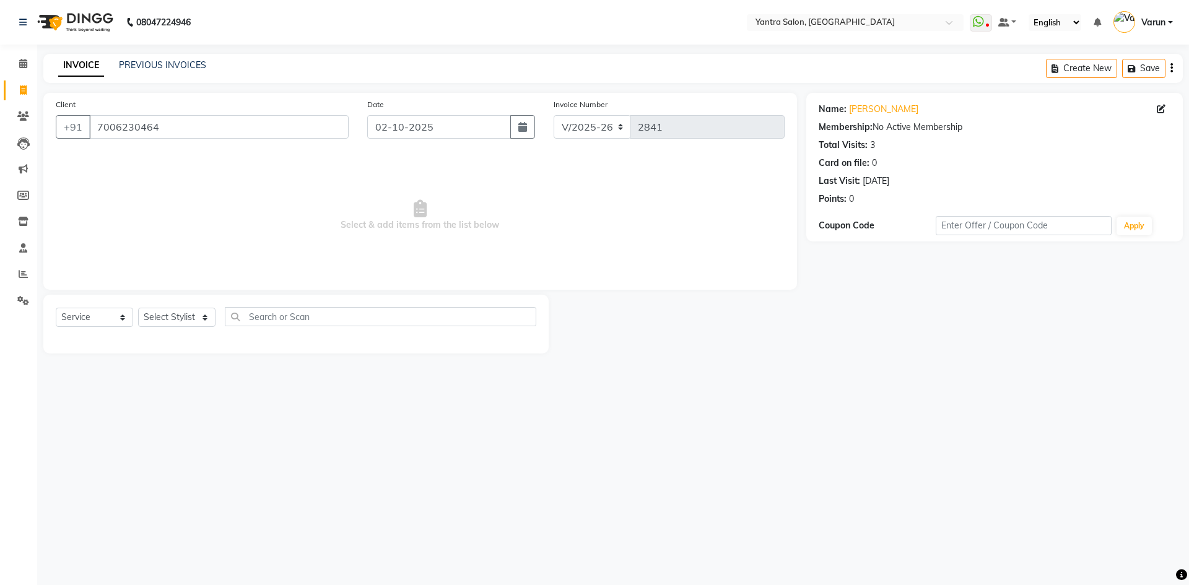
click at [173, 330] on div "Select Service Product Membership Package Voucher Prepaid Gift Card Select Styl…" at bounding box center [296, 321] width 481 height 29
click at [184, 322] on select "Select Stylist admin Arshad Denis Dhani Haseen Jaswant Manager Payal Prama Shah…" at bounding box center [176, 317] width 77 height 19
select select "51016"
click at [138, 308] on select "Select Stylist admin Arshad Denis Dhani Haseen Jaswant Manager Payal Prama Shah…" at bounding box center [176, 317] width 77 height 19
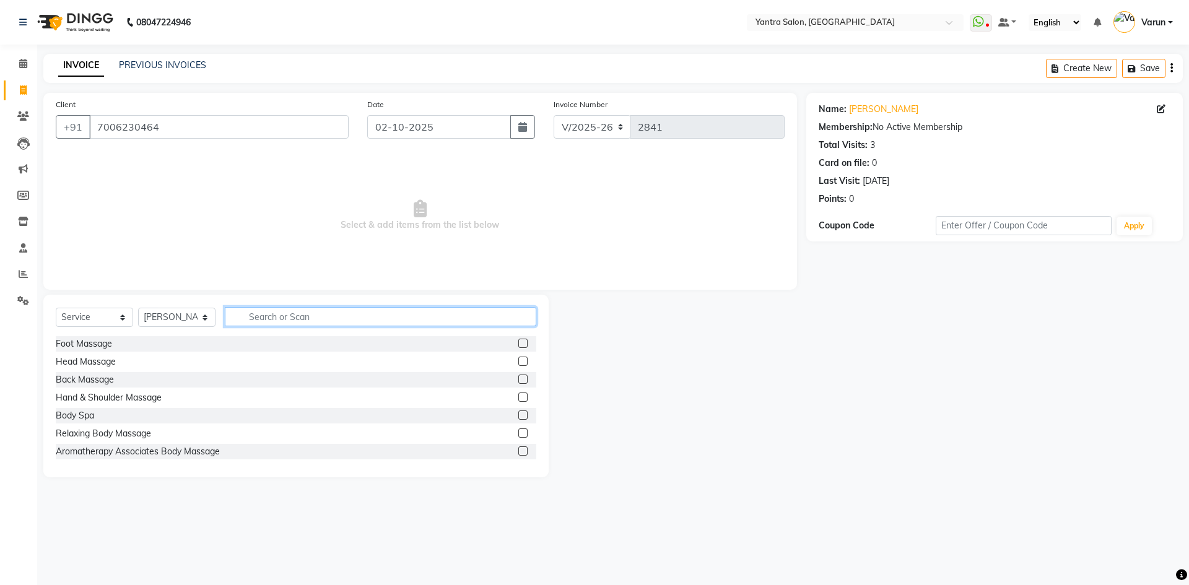
click at [265, 320] on input "text" at bounding box center [381, 316] width 312 height 19
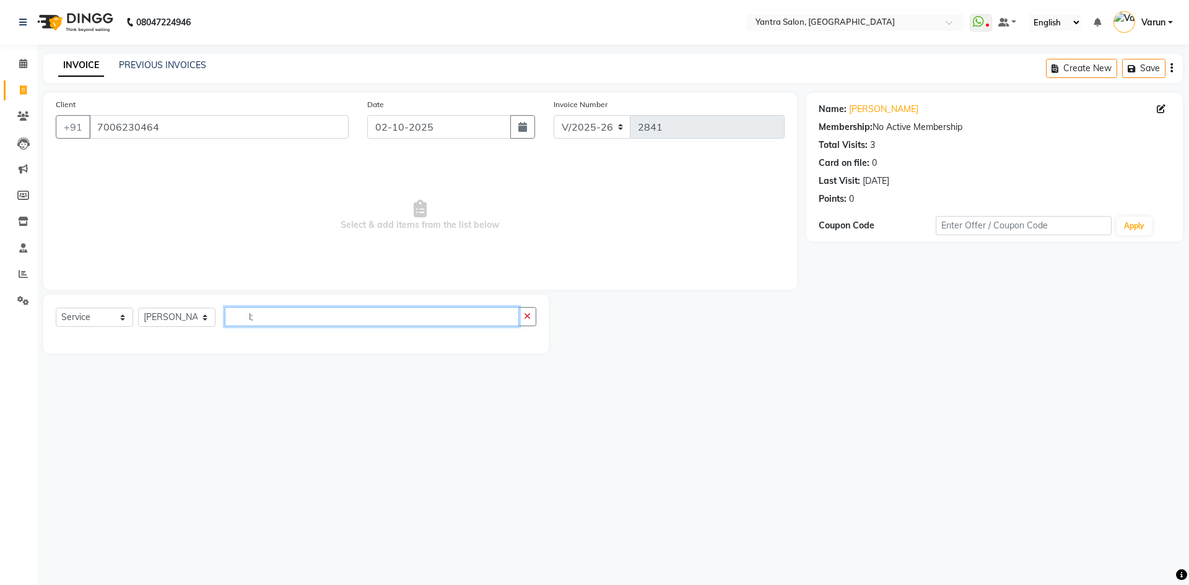
type input "l"
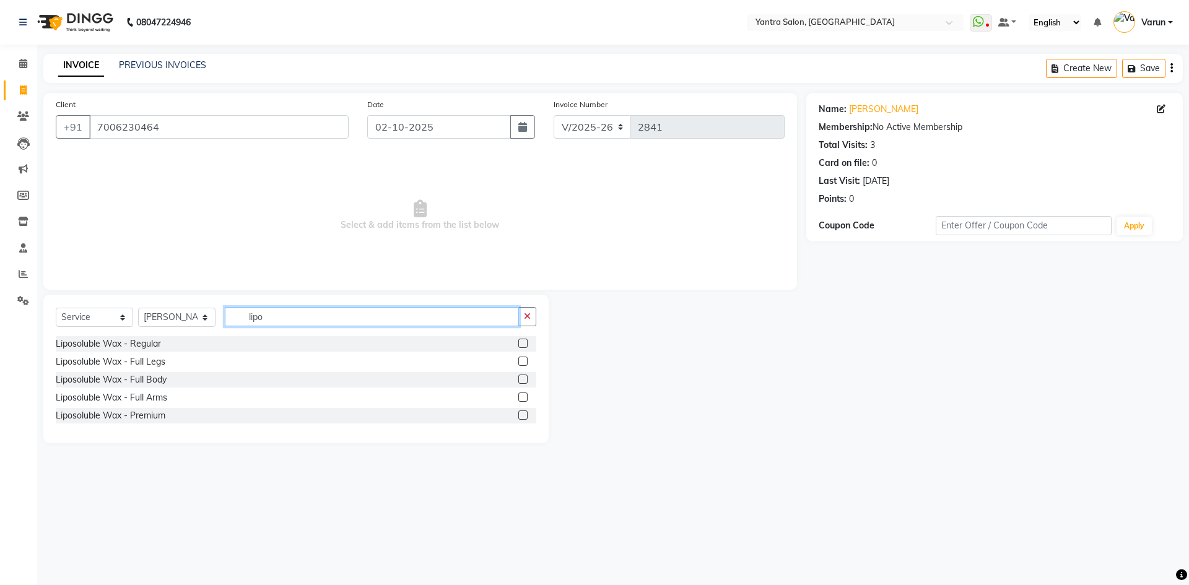
type input "lipo"
click at [524, 340] on label at bounding box center [523, 343] width 9 height 9
click at [524, 340] on input "checkbox" at bounding box center [523, 344] width 8 height 8
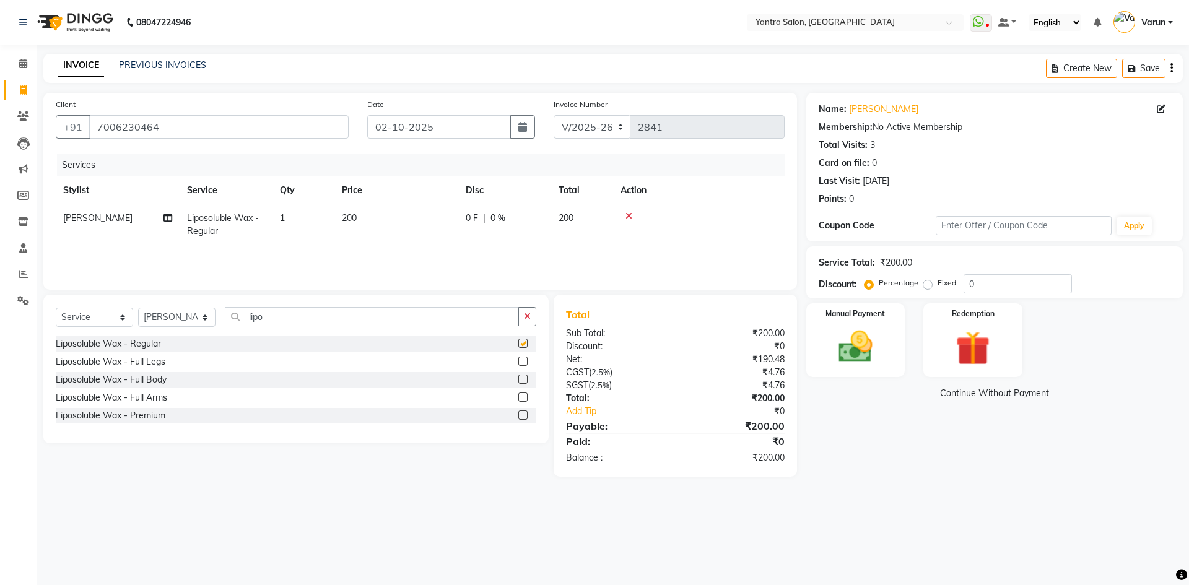
checkbox input "false"
click at [437, 211] on td "200" at bounding box center [397, 224] width 124 height 41
click at [436, 211] on td "200" at bounding box center [397, 224] width 124 height 41
select select "51016"
click at [436, 211] on td "200" at bounding box center [455, 230] width 124 height 53
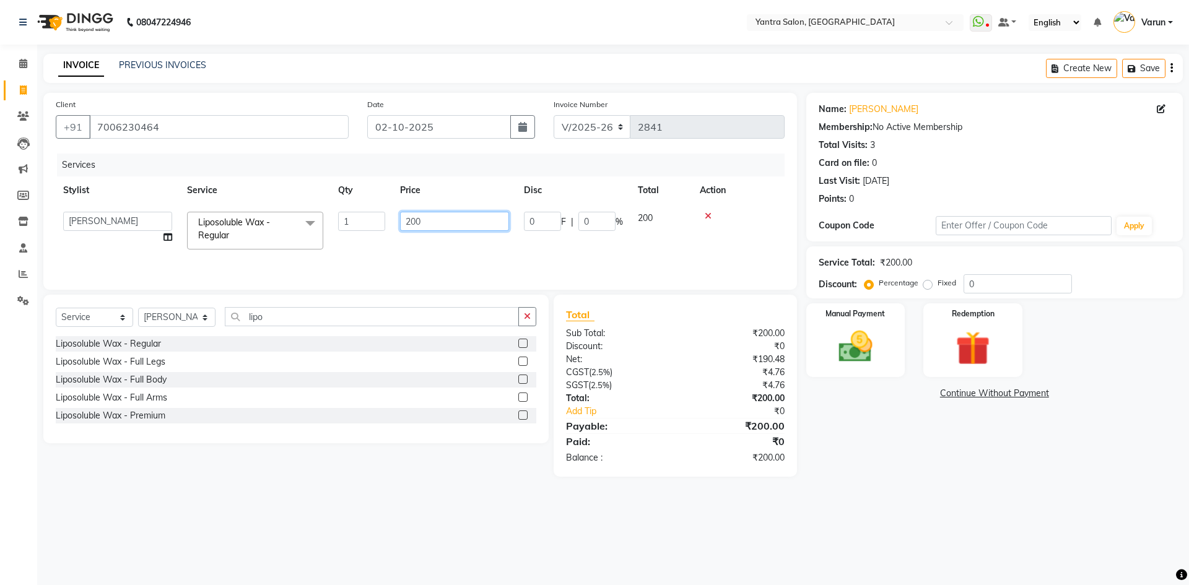
click at [435, 222] on input "200" at bounding box center [454, 221] width 109 height 19
click at [434, 212] on input "200" at bounding box center [454, 221] width 109 height 19
type input "2"
type input "650"
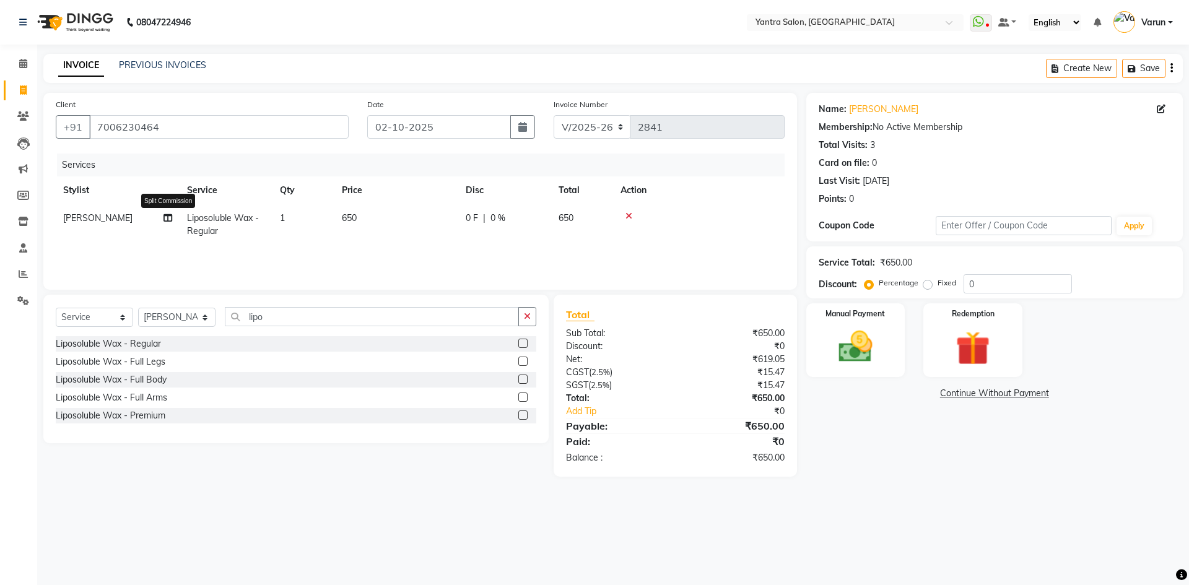
click at [165, 218] on icon at bounding box center [168, 218] width 9 height 9
select select "51016"
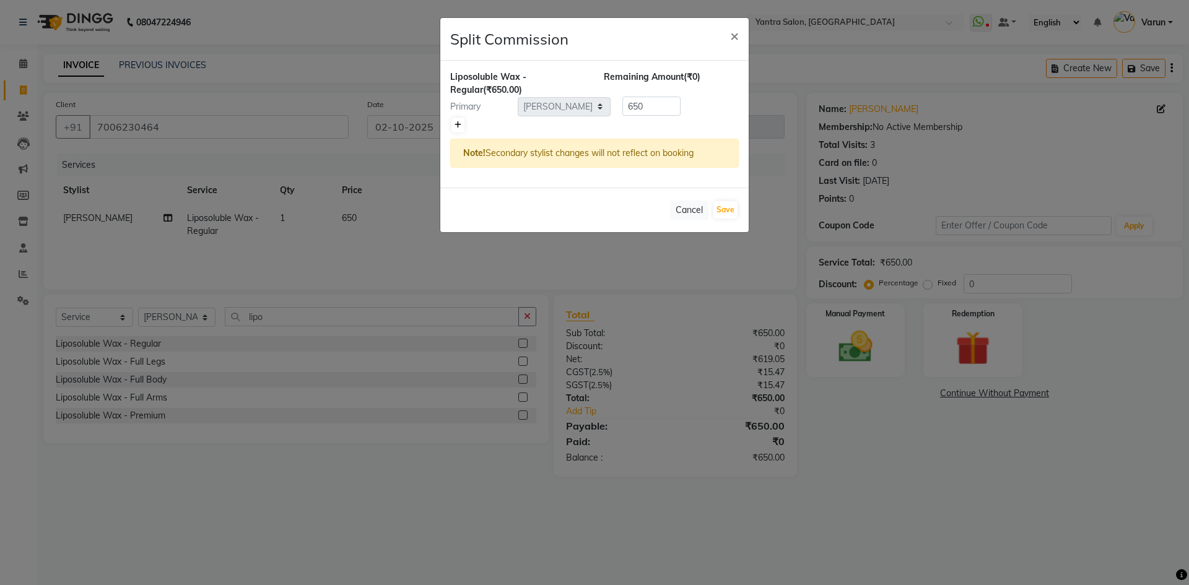
click at [457, 118] on link at bounding box center [458, 125] width 13 height 15
type input "325"
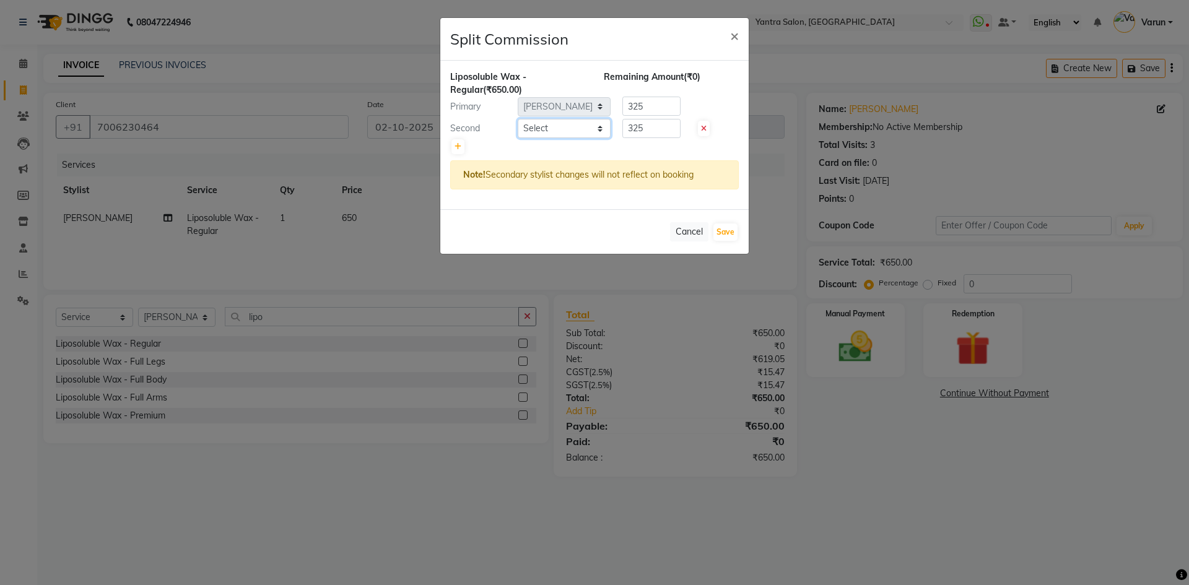
click at [556, 133] on select "Select admin Arshad Denis Dhani Haseen Jaswant Manager Payal Prama Shaheen Suni…" at bounding box center [564, 128] width 93 height 19
select select "79572"
click at [518, 119] on select "Select admin Arshad Denis Dhani Haseen Jaswant Manager Payal Prama Shaheen Suni…" at bounding box center [564, 128] width 93 height 19
click at [728, 235] on button "Save" at bounding box center [726, 232] width 24 height 17
select select "Select"
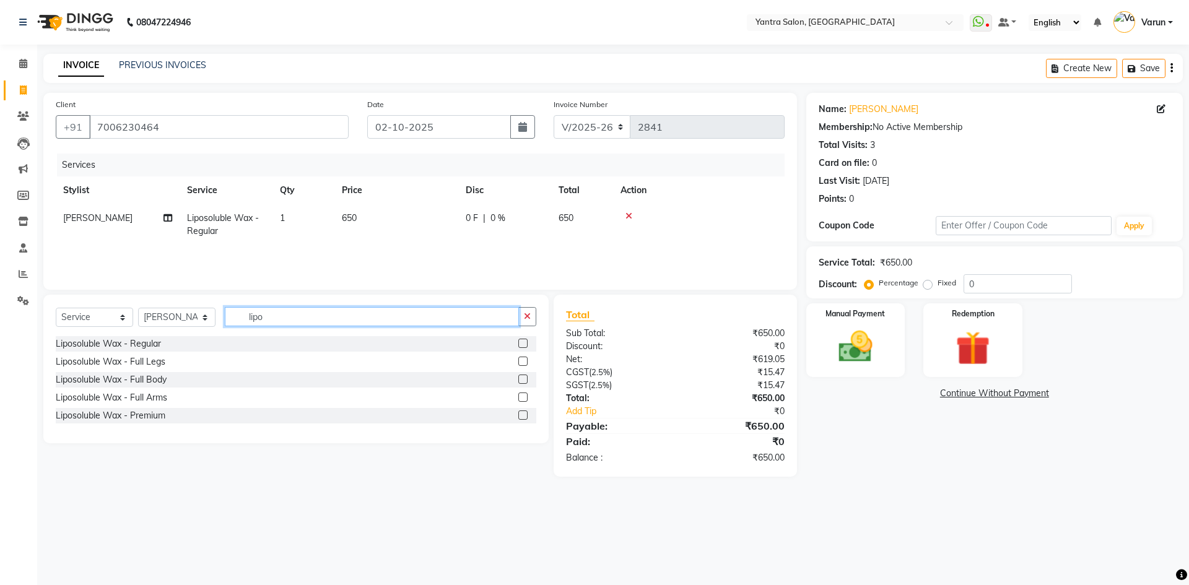
click at [265, 307] on input "lipo" at bounding box center [372, 316] width 294 height 19
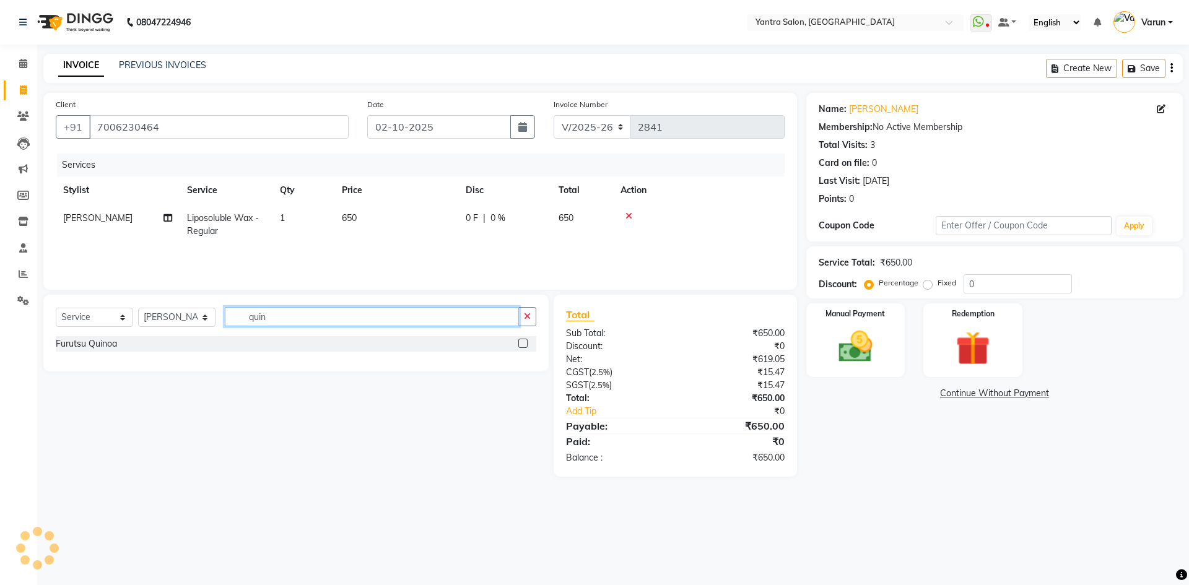
type input "quin"
click at [522, 337] on div at bounding box center [528, 343] width 18 height 15
click at [522, 341] on label at bounding box center [523, 343] width 9 height 9
click at [522, 341] on input "checkbox" at bounding box center [523, 344] width 8 height 8
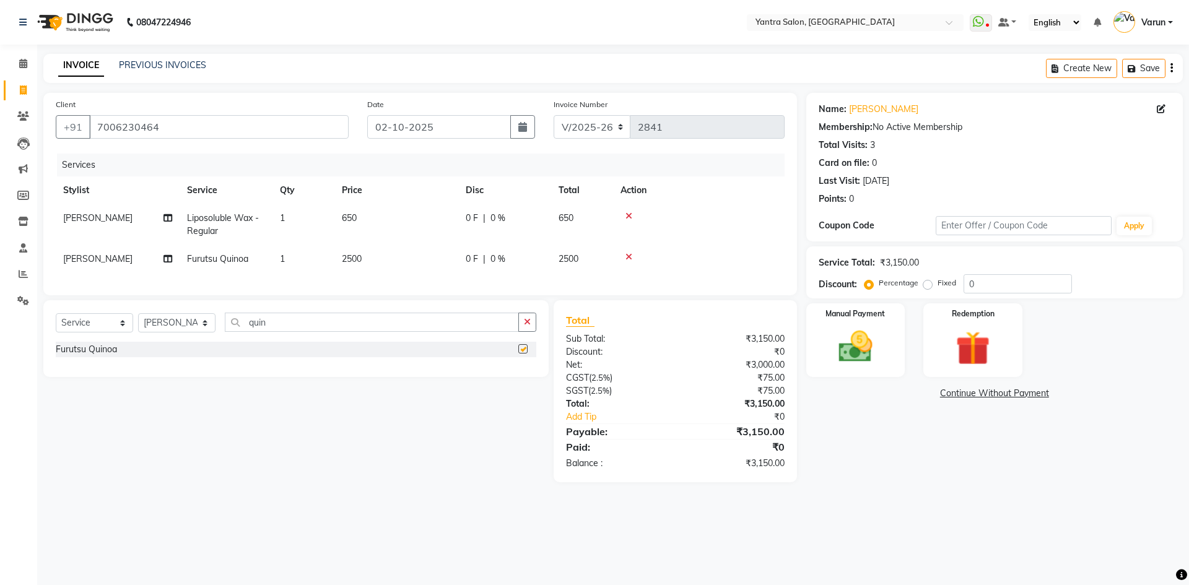
checkbox input "false"
click at [275, 332] on input "quin" at bounding box center [372, 322] width 294 height 19
type input "thread"
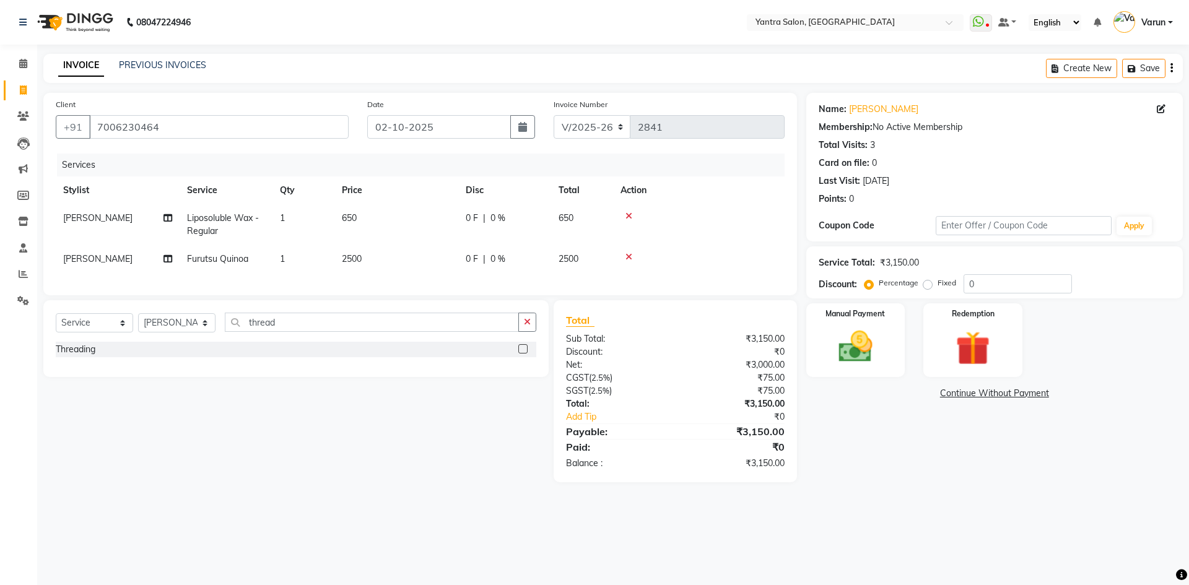
click at [521, 354] on label at bounding box center [523, 348] width 9 height 9
click at [521, 354] on input "checkbox" at bounding box center [523, 350] width 8 height 8
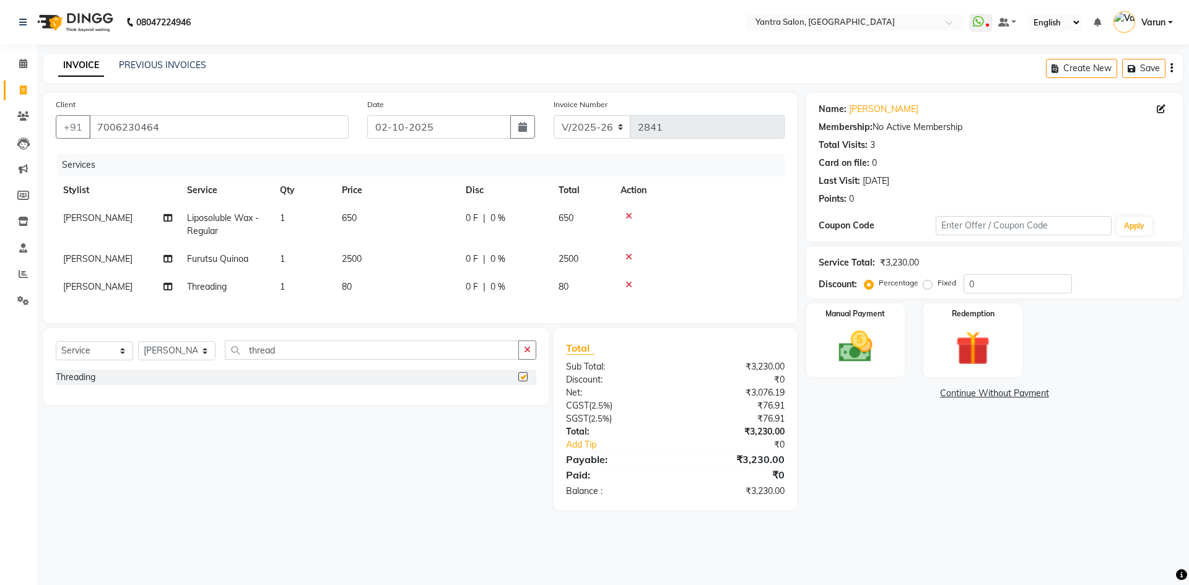
checkbox input "false"
click at [458, 294] on td "80" at bounding box center [397, 287] width 124 height 28
select select "51016"
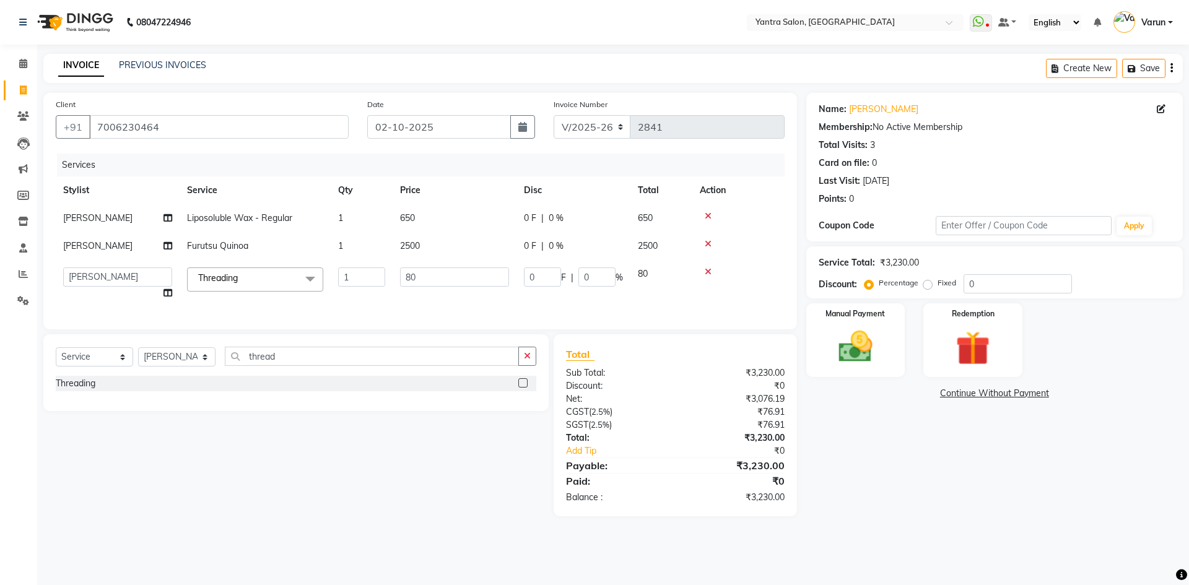
click at [458, 294] on td "80" at bounding box center [455, 283] width 124 height 47
click at [458, 284] on input "80" at bounding box center [454, 277] width 109 height 19
type input "160"
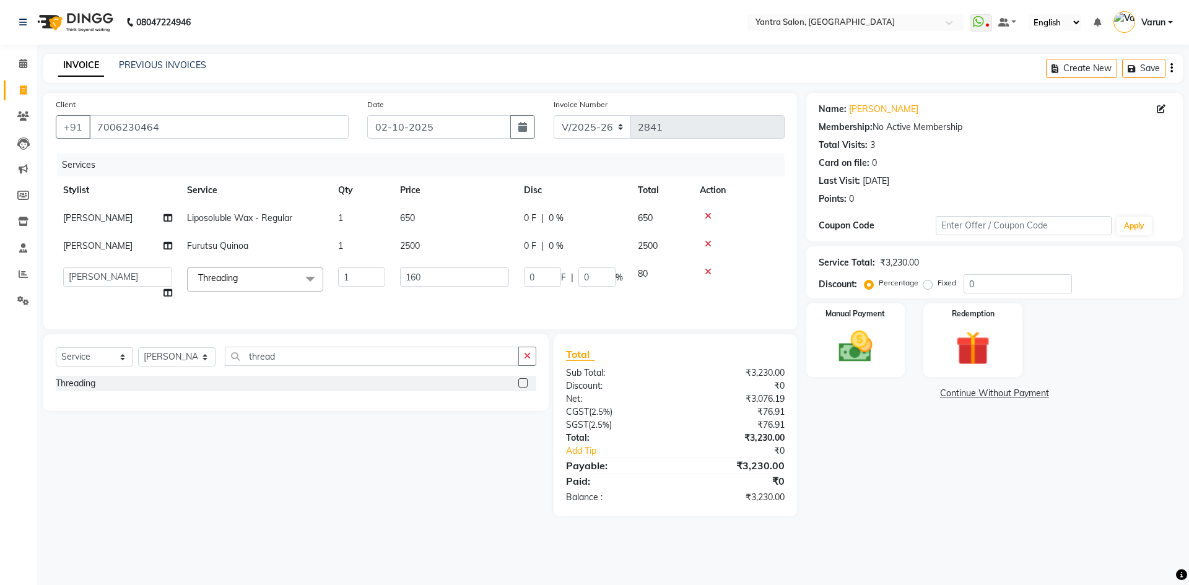
click at [462, 306] on div "Services Stylist Service Qty Price Disc Total Action Payal Liposoluble Wax - Re…" at bounding box center [420, 236] width 729 height 164
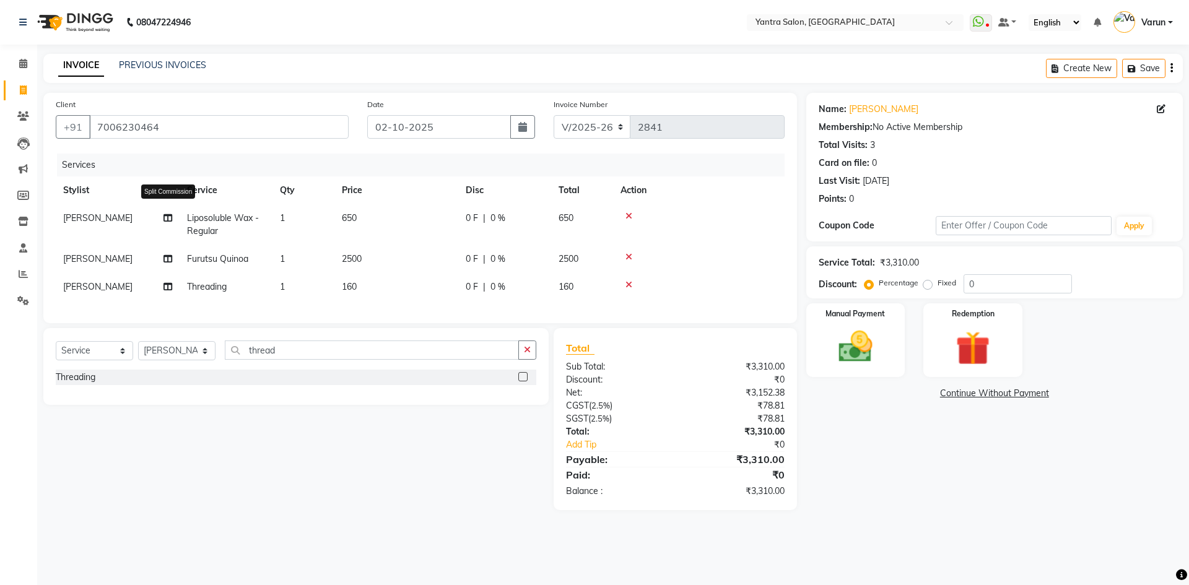
click at [169, 218] on icon at bounding box center [168, 218] width 9 height 9
select select "51016"
select select "79572"
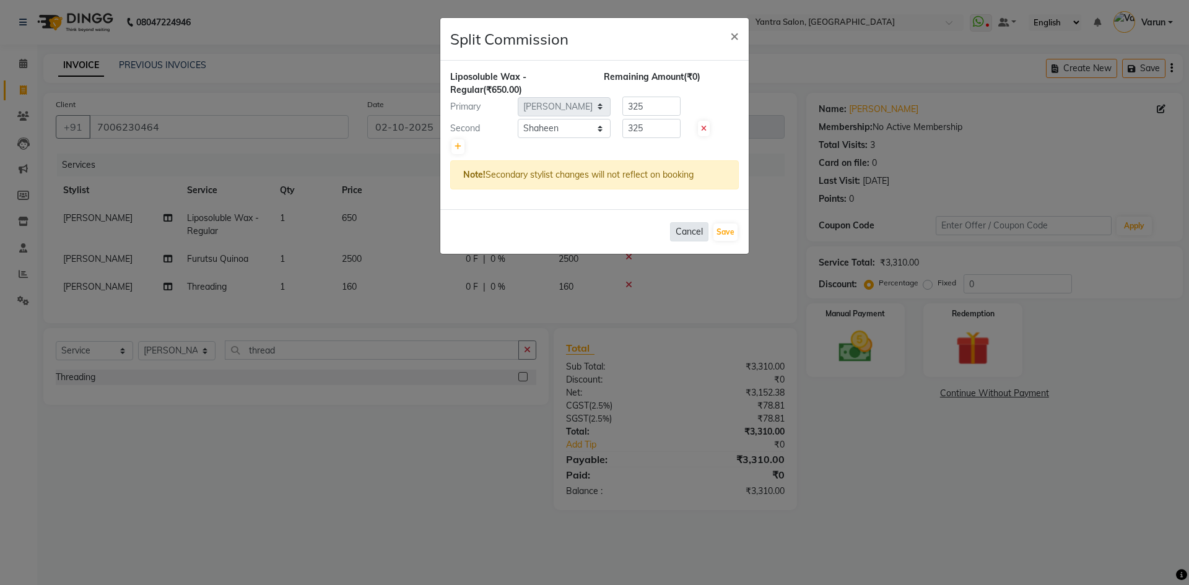
click at [684, 224] on button "Cancel" at bounding box center [689, 231] width 38 height 19
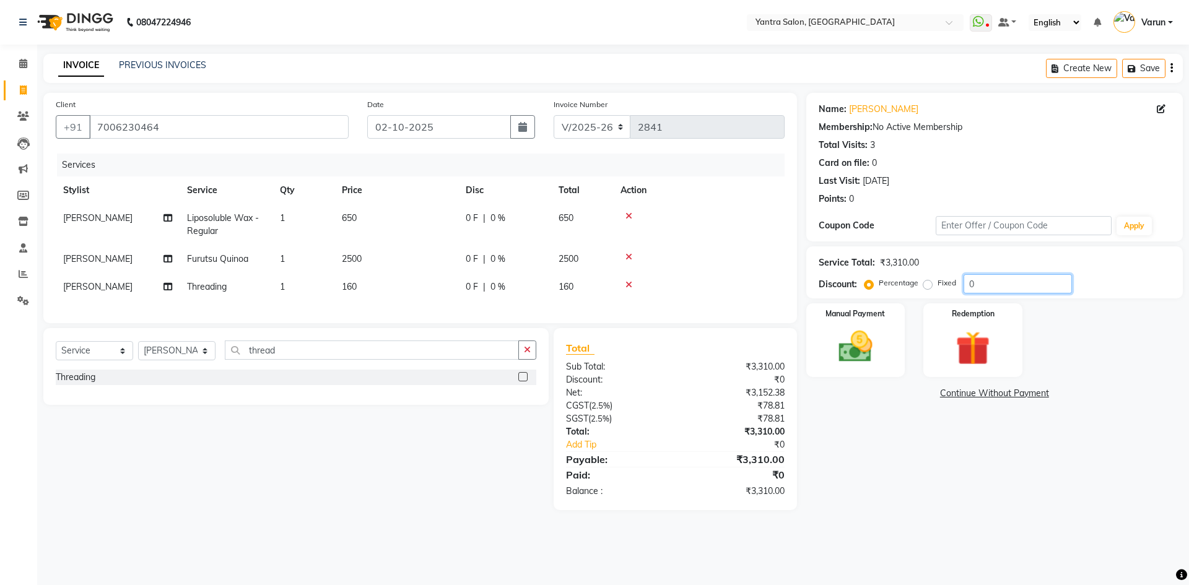
click at [965, 284] on input "0" at bounding box center [1018, 283] width 108 height 19
type input "20"
click at [419, 285] on td "160" at bounding box center [397, 287] width 124 height 28
select select "51016"
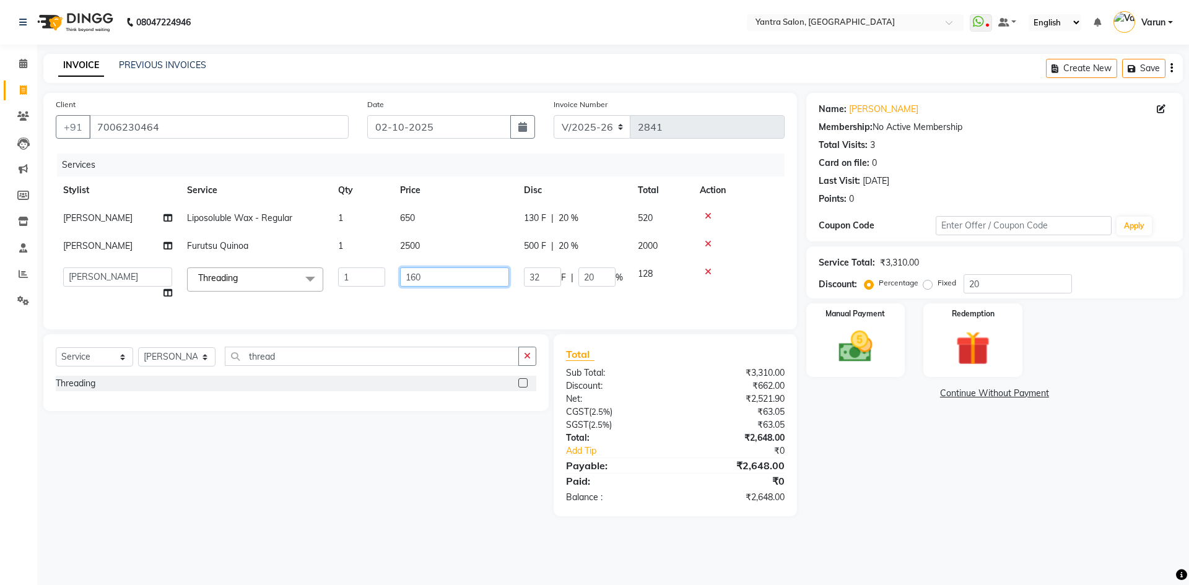
click at [419, 285] on input "160" at bounding box center [454, 277] width 109 height 19
type input "162"
click at [395, 303] on div "Services Stylist Service Qty Price Disc Total Action Payal Liposoluble Wax - Re…" at bounding box center [420, 236] width 729 height 164
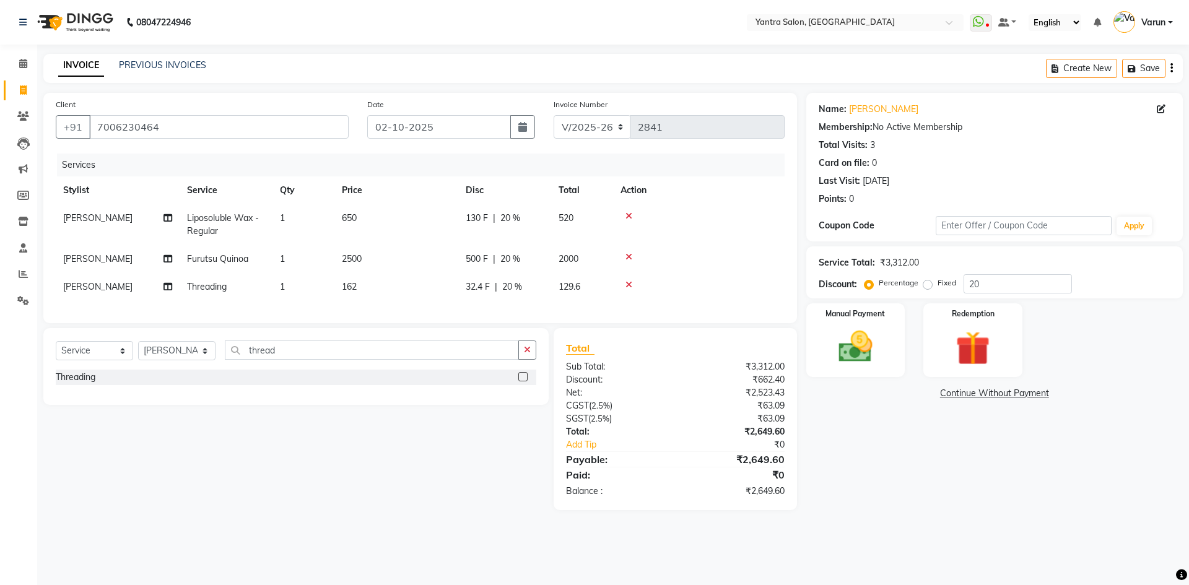
click at [424, 287] on td "162" at bounding box center [397, 287] width 124 height 28
select select "51016"
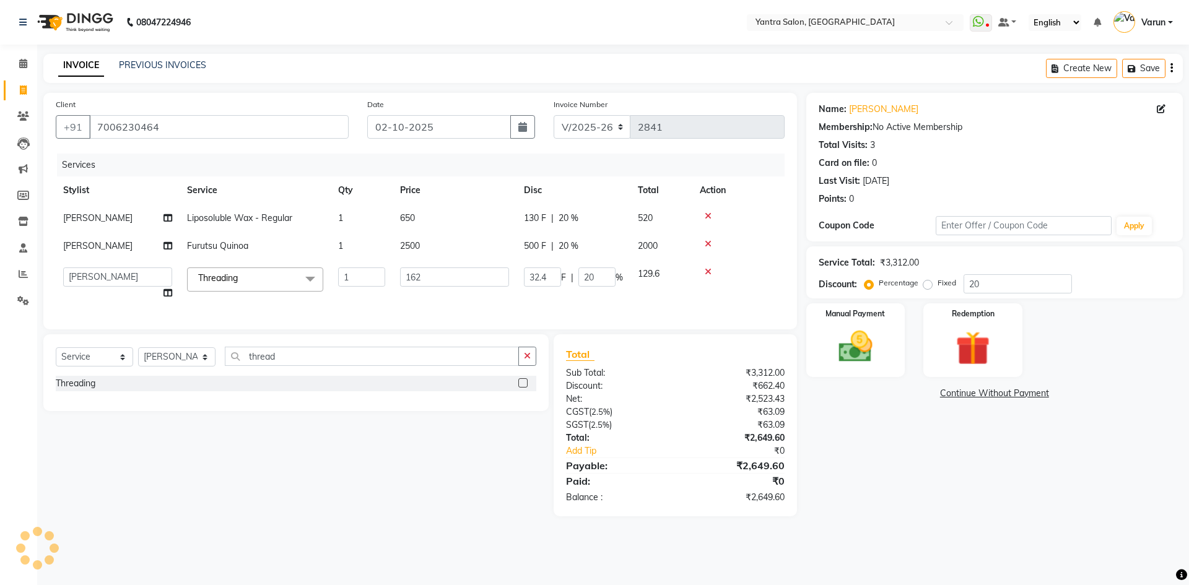
click at [424, 287] on td "162" at bounding box center [455, 283] width 124 height 47
click at [427, 283] on input "162" at bounding box center [454, 277] width 109 height 19
type input "163"
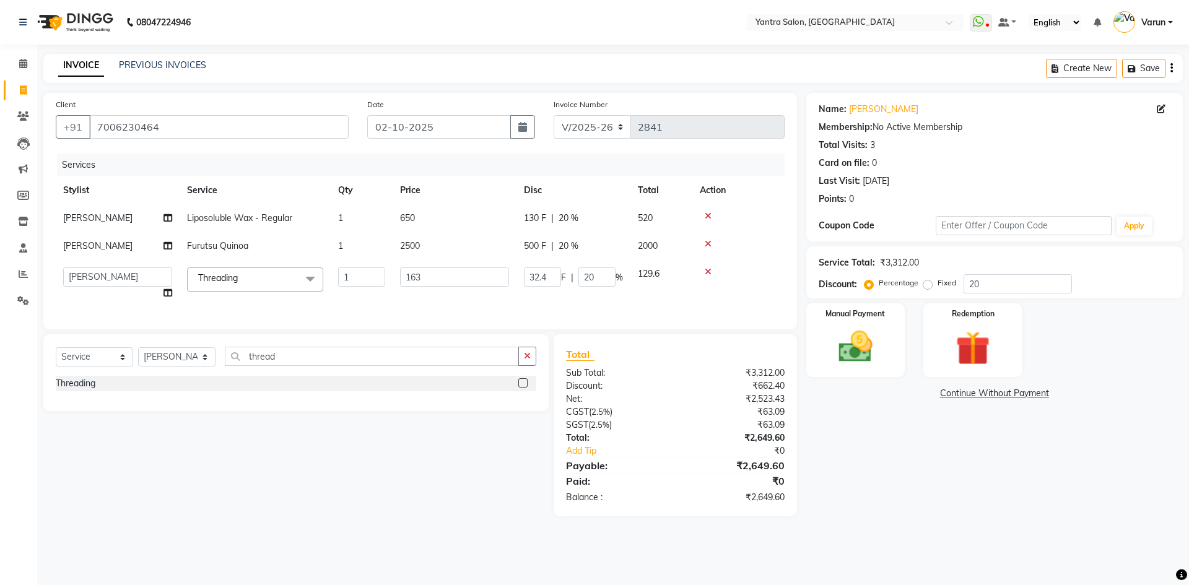
click at [420, 294] on td "163" at bounding box center [455, 283] width 124 height 47
select select "51016"
click at [869, 361] on img at bounding box center [856, 346] width 58 height 41
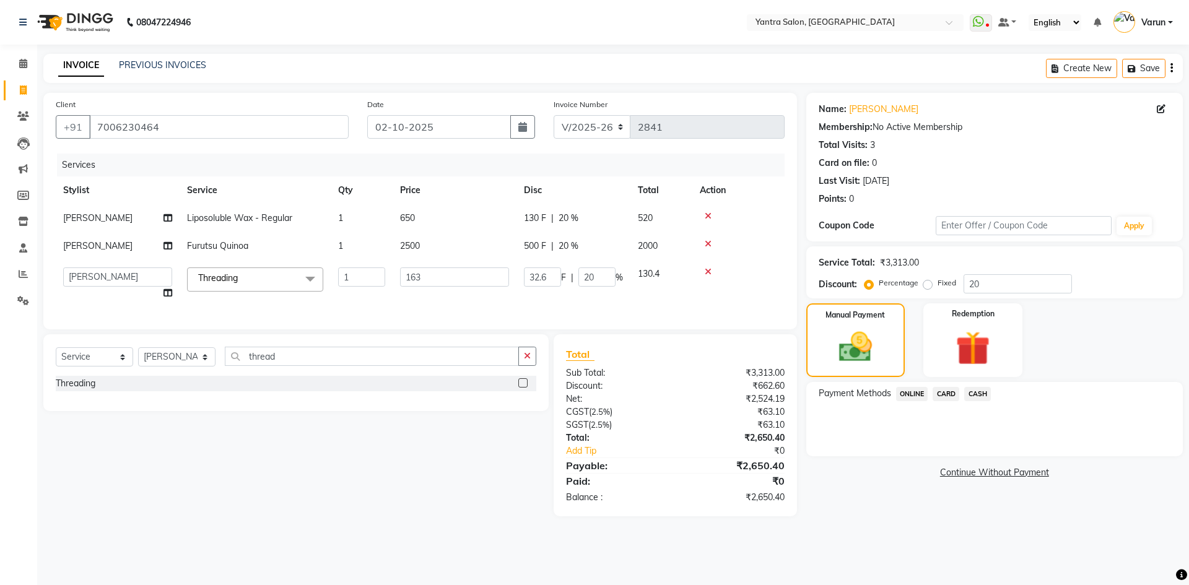
click at [911, 396] on span "ONLINE" at bounding box center [912, 394] width 32 height 14
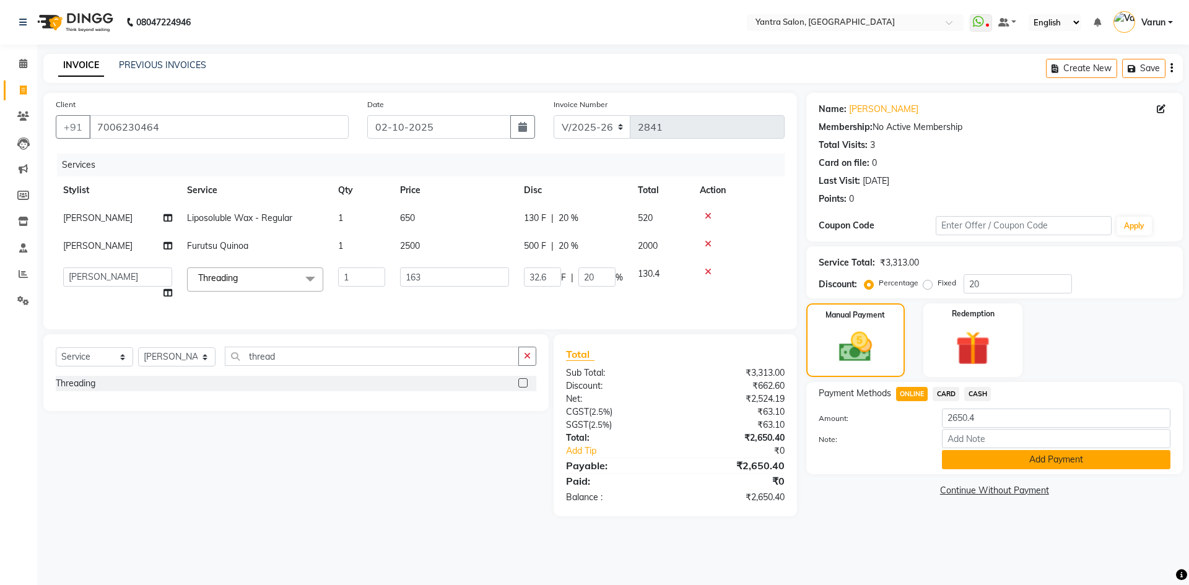
click at [990, 462] on button "Add Payment" at bounding box center [1056, 459] width 229 height 19
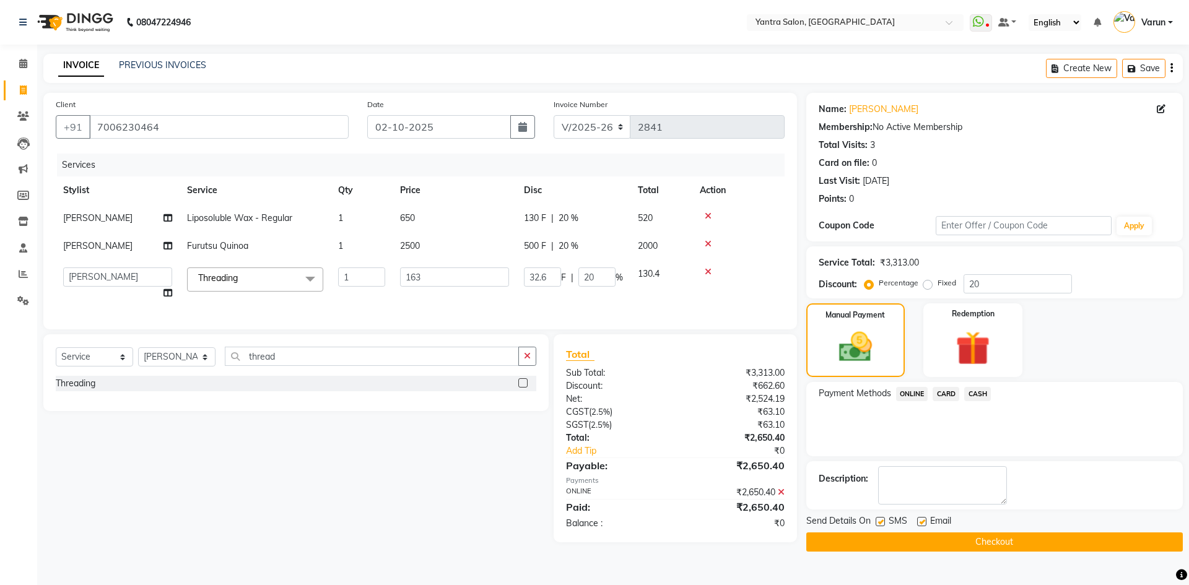
click at [951, 544] on button "Checkout" at bounding box center [995, 542] width 377 height 19
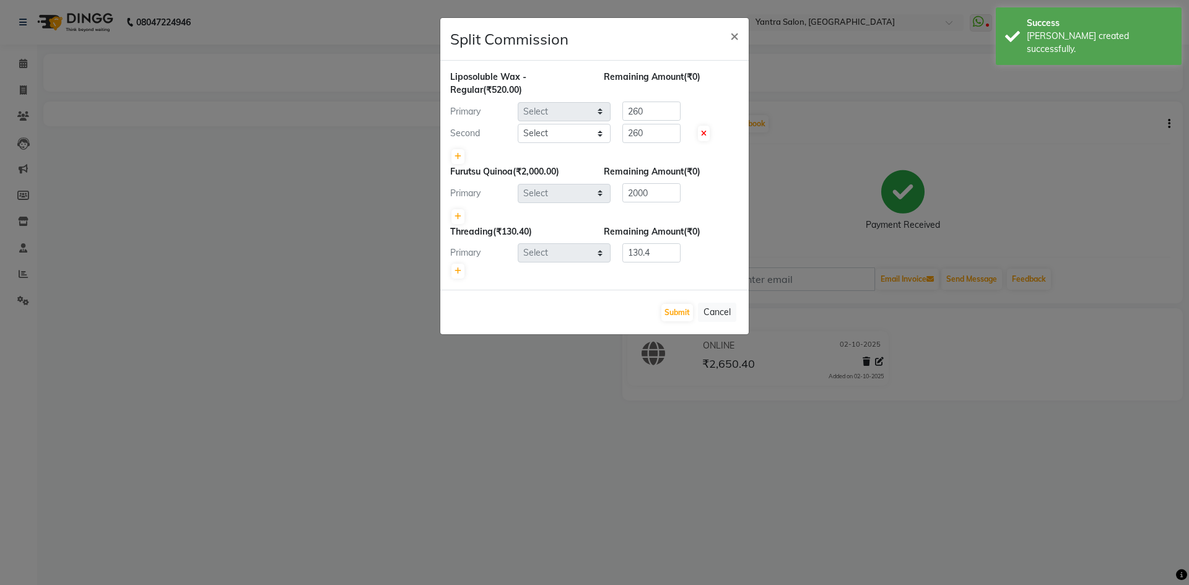
select select "51016"
select select "79572"
select select "51016"
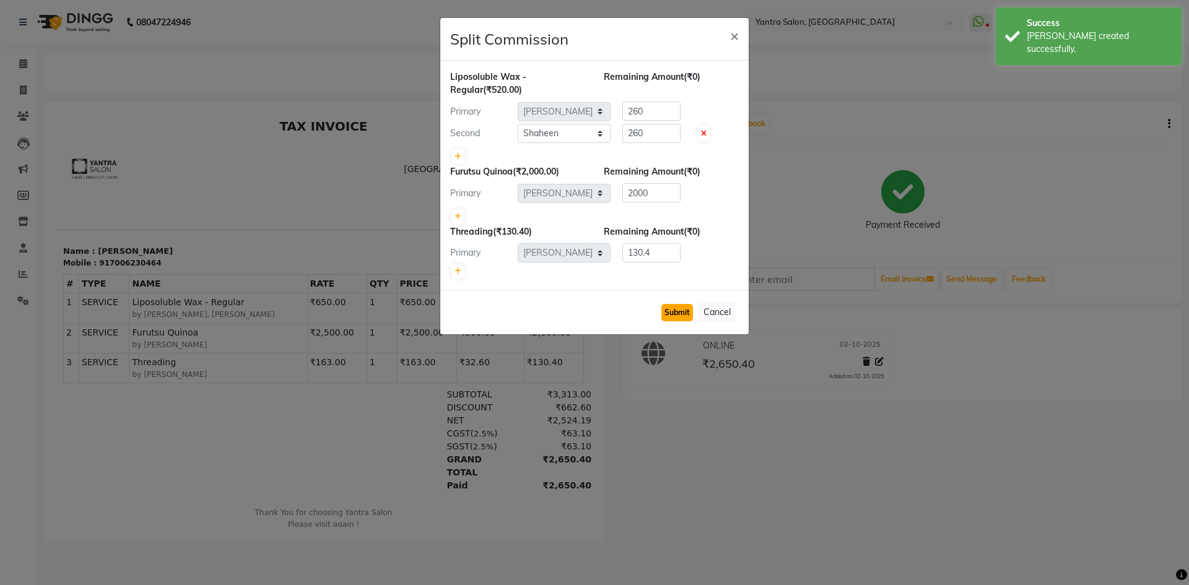
click at [682, 312] on button "Submit" at bounding box center [678, 312] width 32 height 17
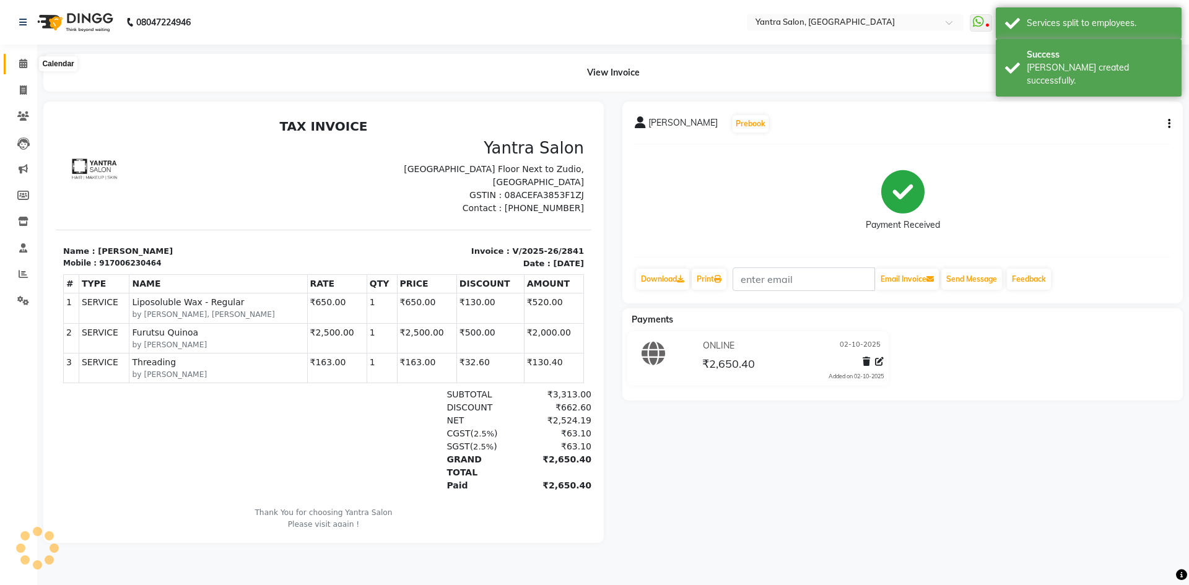
drag, startPoint x: 24, startPoint y: 68, endPoint x: 36, endPoint y: 84, distance: 19.5
click at [24, 68] on span at bounding box center [23, 64] width 22 height 14
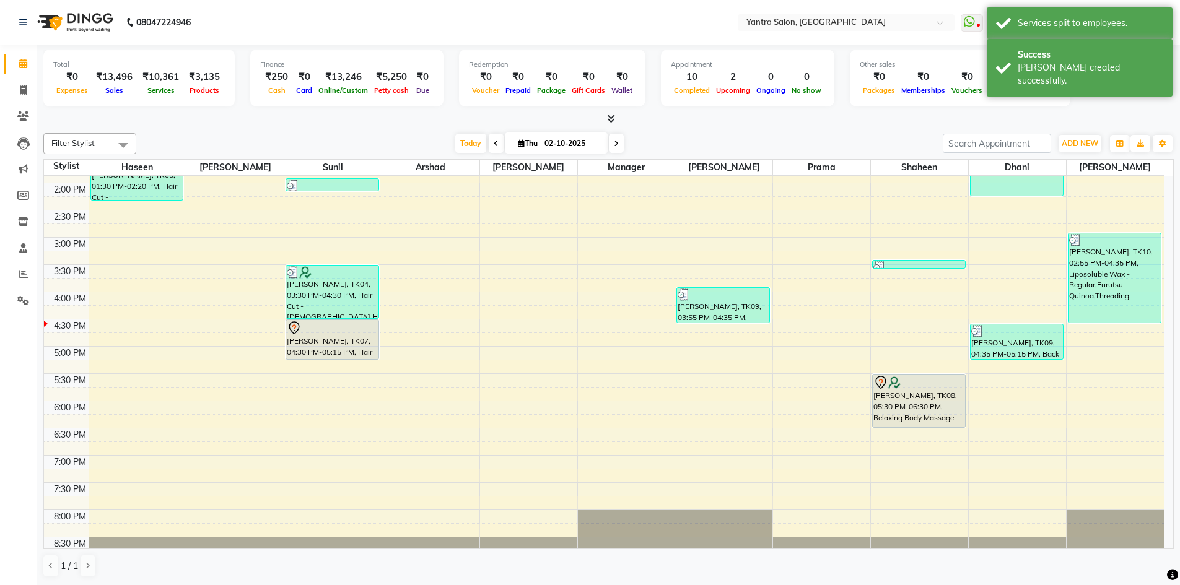
scroll to position [335, 0]
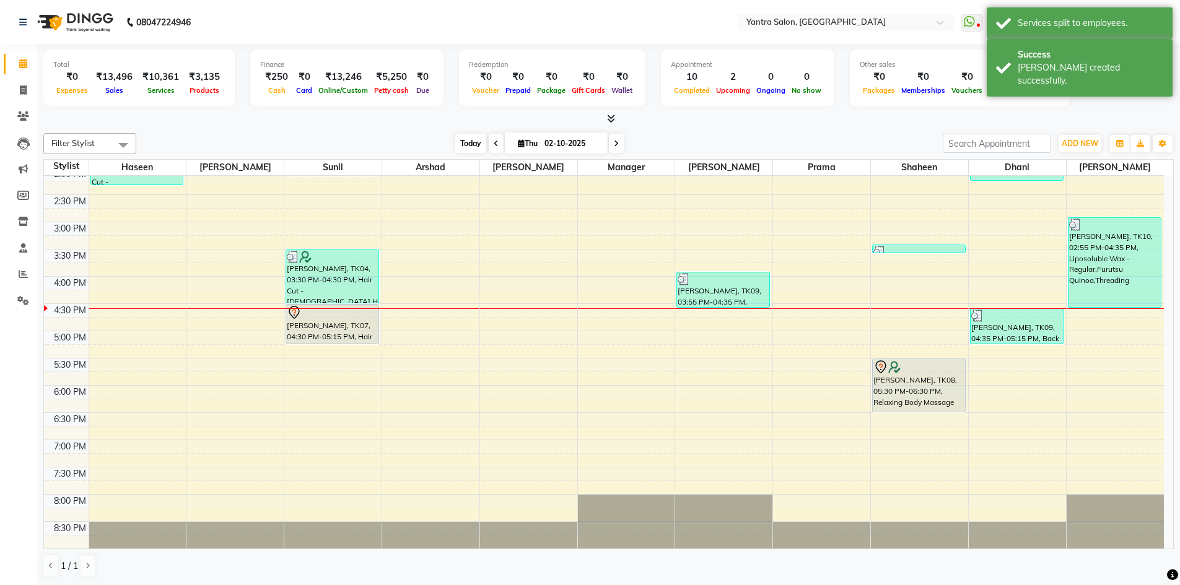
click at [455, 151] on span "Today" at bounding box center [470, 143] width 31 height 19
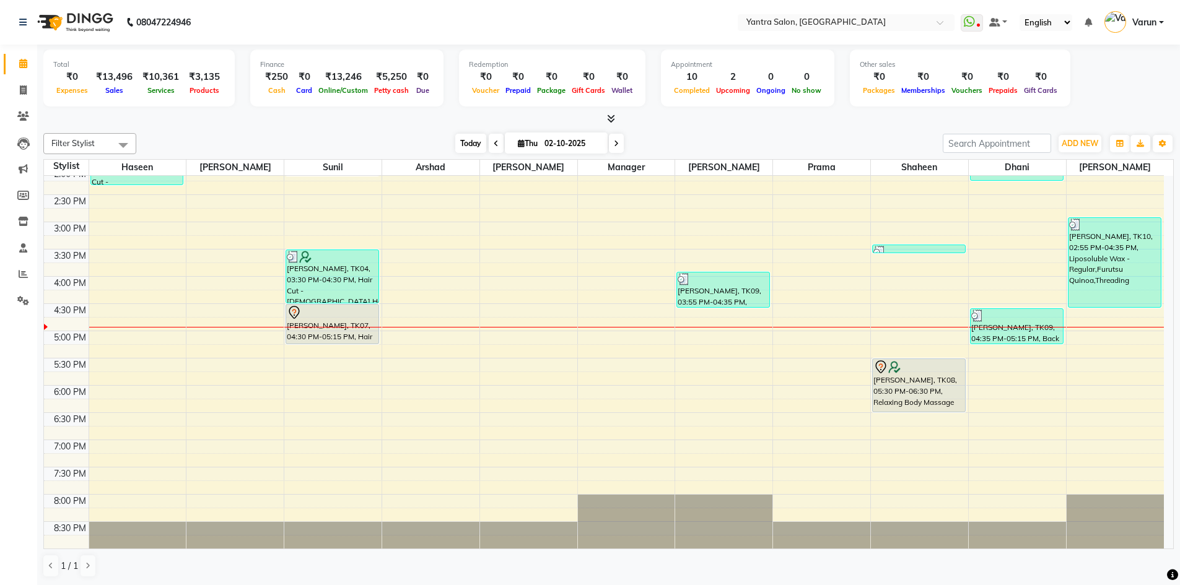
click at [465, 134] on span "Today" at bounding box center [470, 143] width 31 height 19
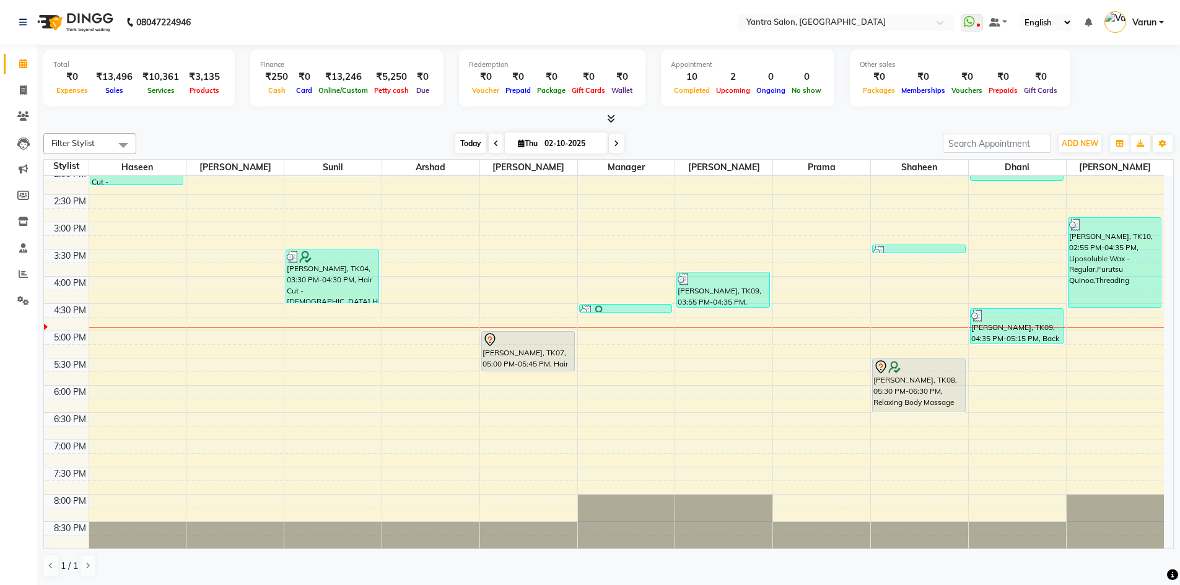
click at [458, 149] on span "Today" at bounding box center [470, 143] width 31 height 19
click at [479, 144] on span "Today" at bounding box center [470, 143] width 31 height 19
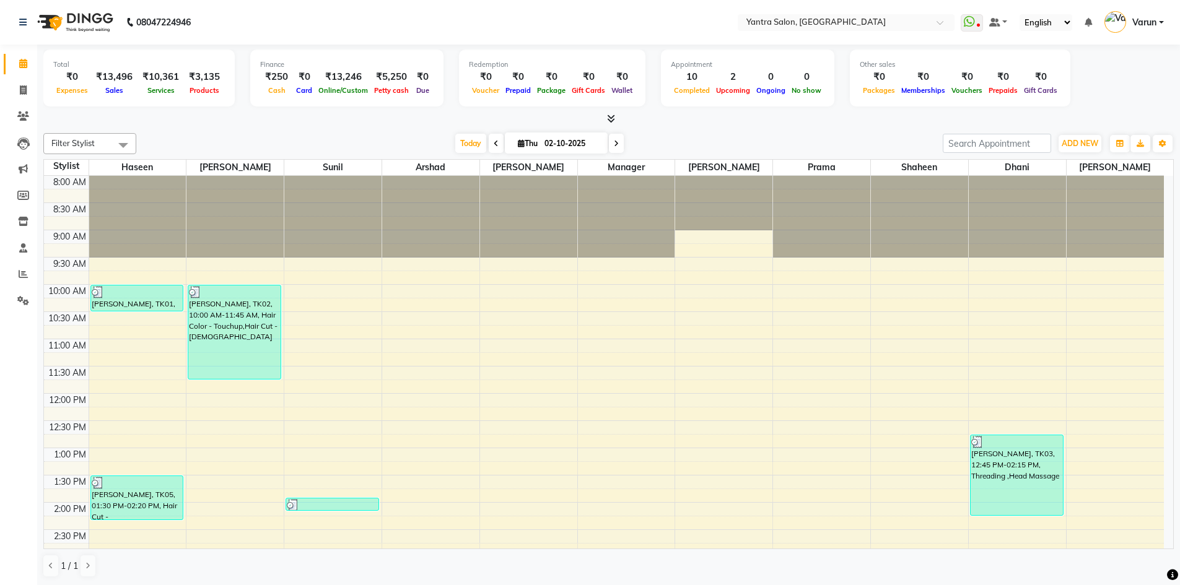
scroll to position [335, 0]
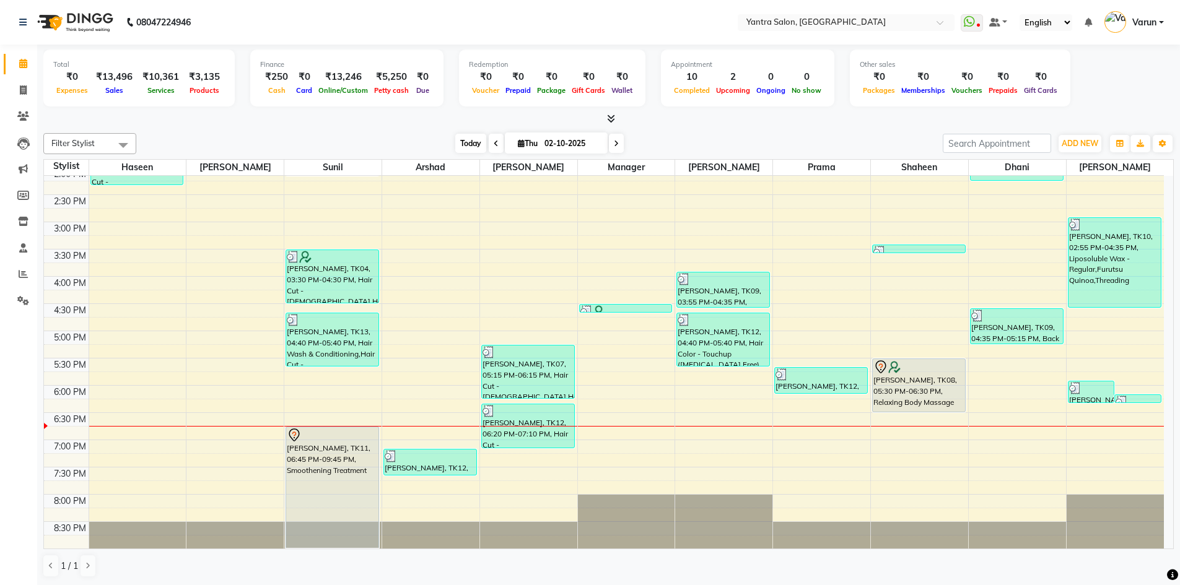
click at [469, 141] on span "Today" at bounding box center [470, 143] width 31 height 19
click at [470, 141] on span "Today" at bounding box center [470, 143] width 31 height 19
click at [461, 133] on div "Filter Stylist Select All Haseen Denis Sunil Arshad Jaswant Manager Tanisha Pra…" at bounding box center [608, 143] width 1131 height 21
click at [462, 138] on span "Today" at bounding box center [470, 143] width 31 height 19
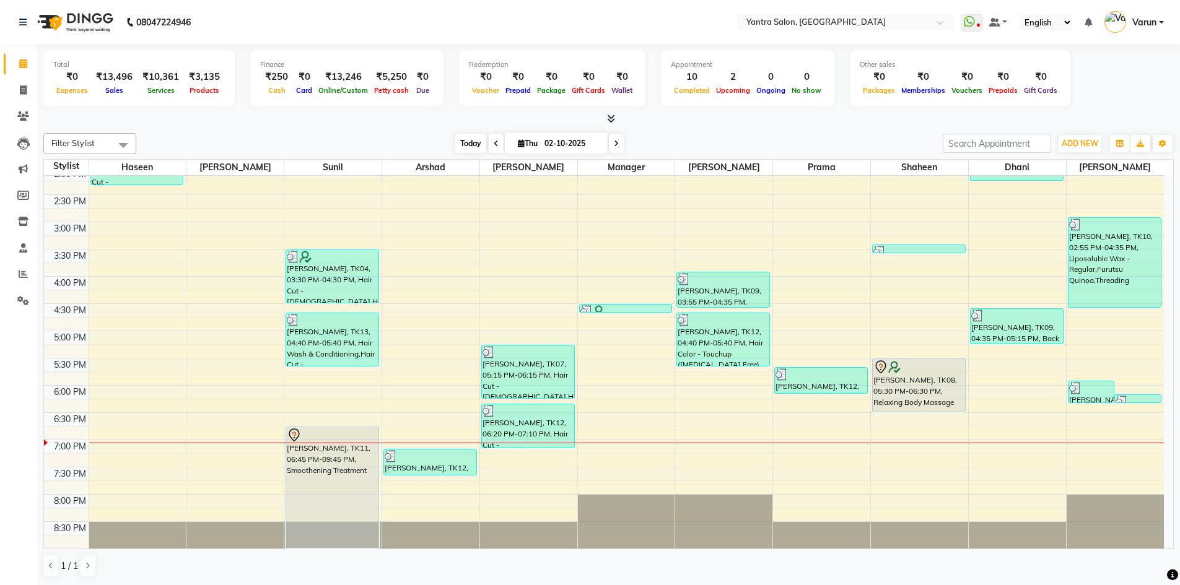
click at [481, 134] on span "Today" at bounding box center [470, 143] width 31 height 19
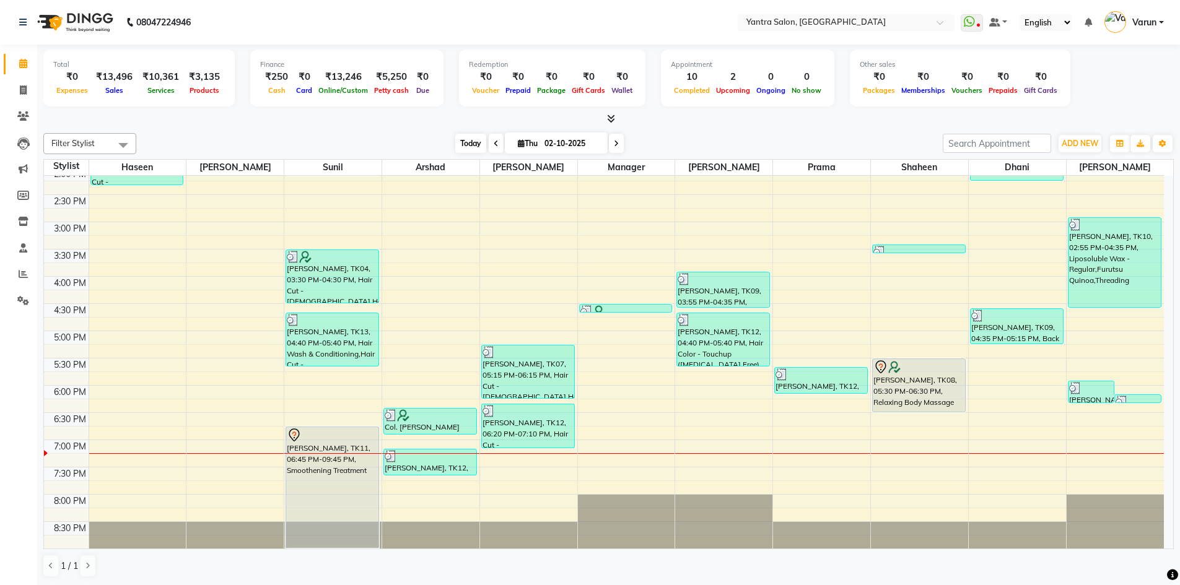
click at [478, 146] on span "Today" at bounding box center [470, 143] width 31 height 19
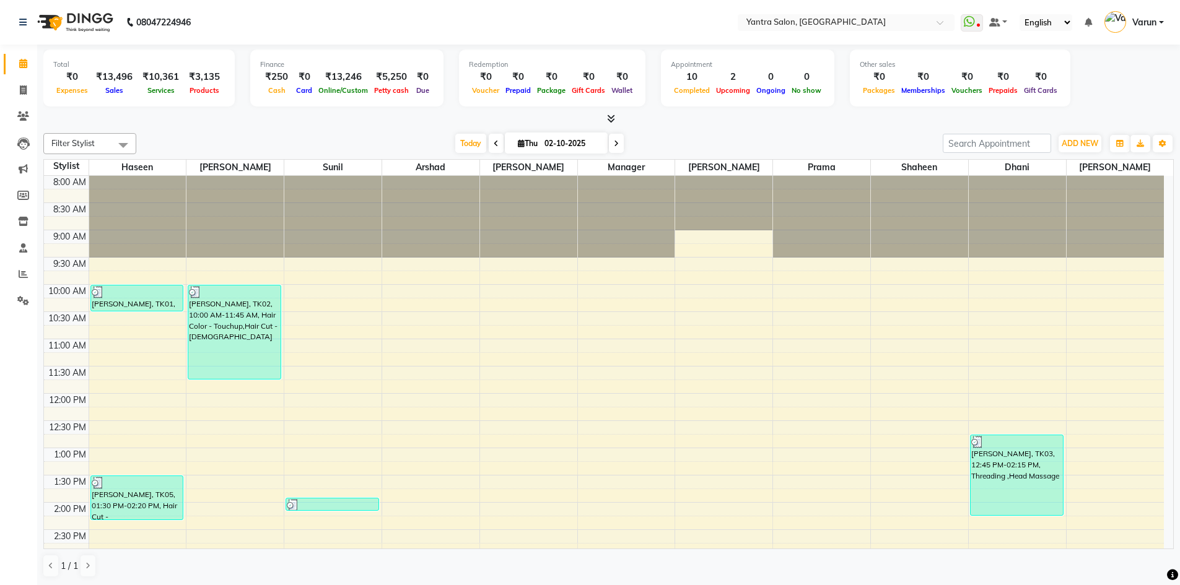
scroll to position [335, 0]
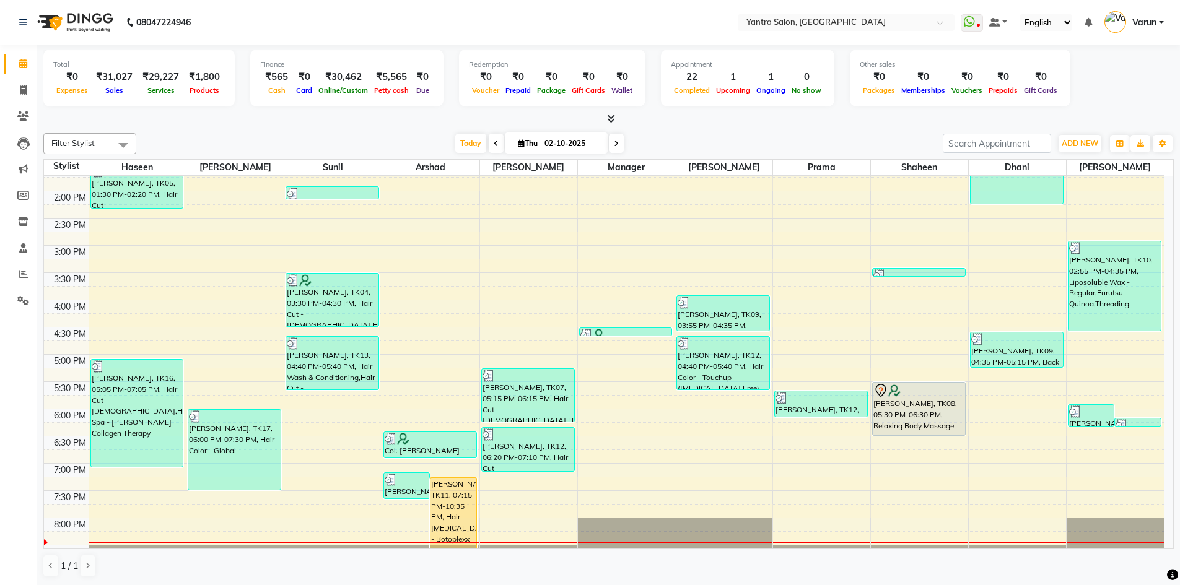
drag, startPoint x: 0, startPoint y: 0, endPoint x: 362, endPoint y: 396, distance: 537.2
drag, startPoint x: 362, startPoint y: 396, endPoint x: 20, endPoint y: 116, distance: 442.8
click at [27, 115] on icon at bounding box center [23, 116] width 12 height 9
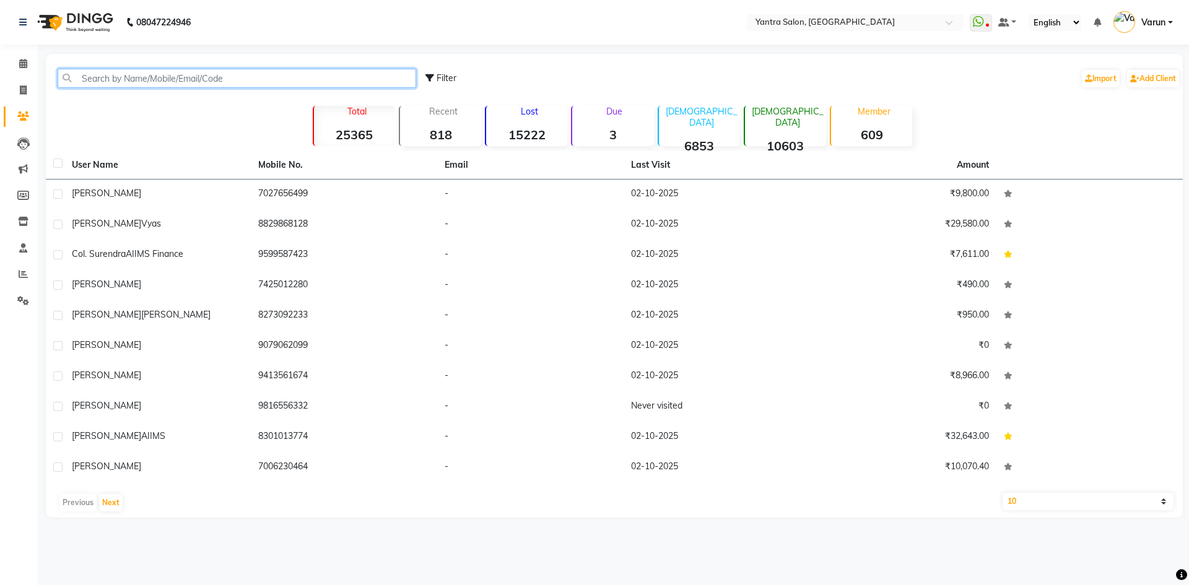
click at [91, 76] on input "text" at bounding box center [237, 78] width 359 height 19
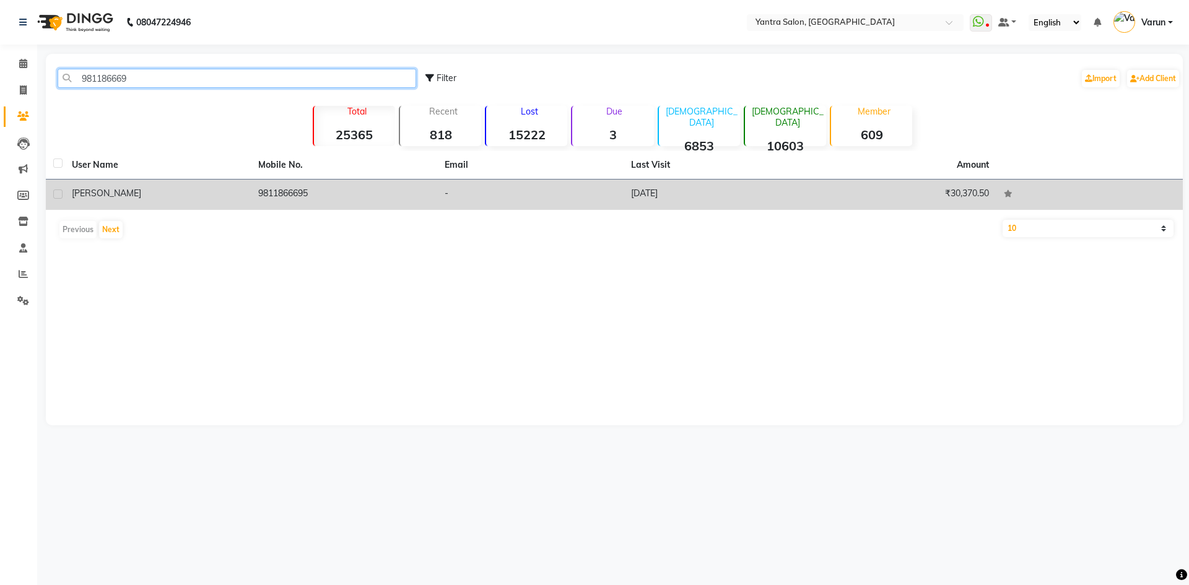
type input "981186669"
click at [836, 195] on td "₹30,370.50" at bounding box center [903, 195] width 186 height 30
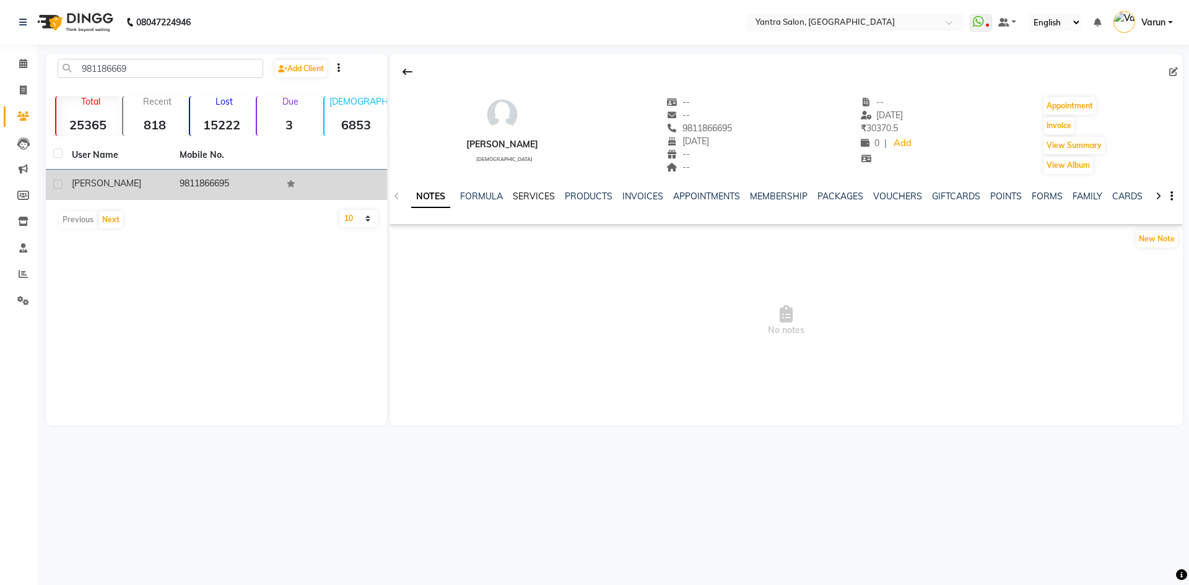
click at [516, 198] on link "SERVICES" at bounding box center [534, 196] width 42 height 11
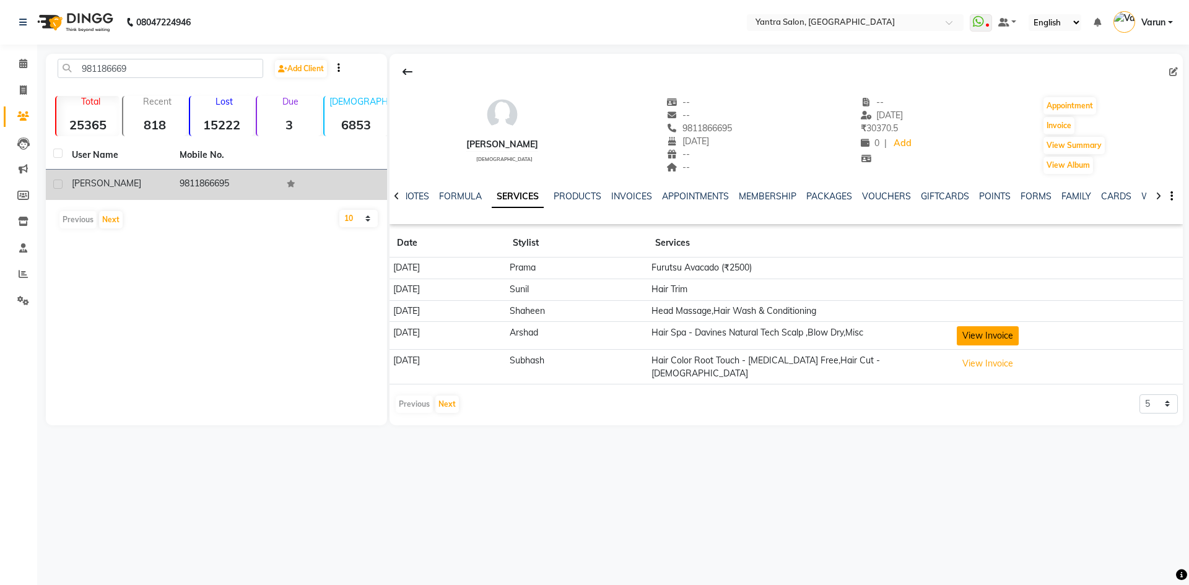
click at [986, 332] on button "View Invoice" at bounding box center [988, 335] width 62 height 19
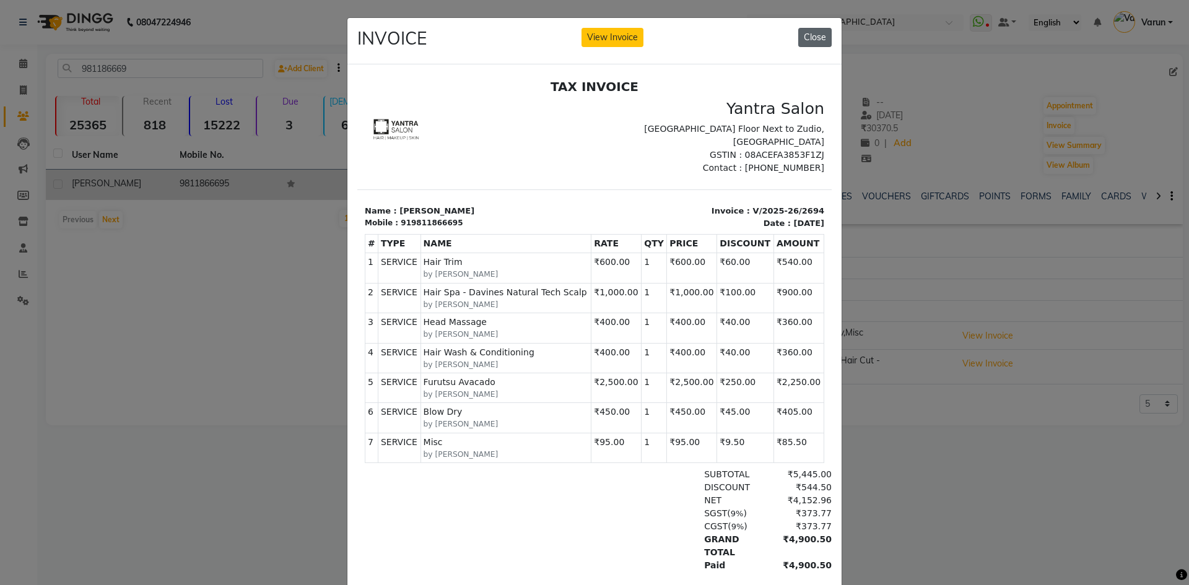
click at [815, 43] on button "Close" at bounding box center [815, 37] width 33 height 19
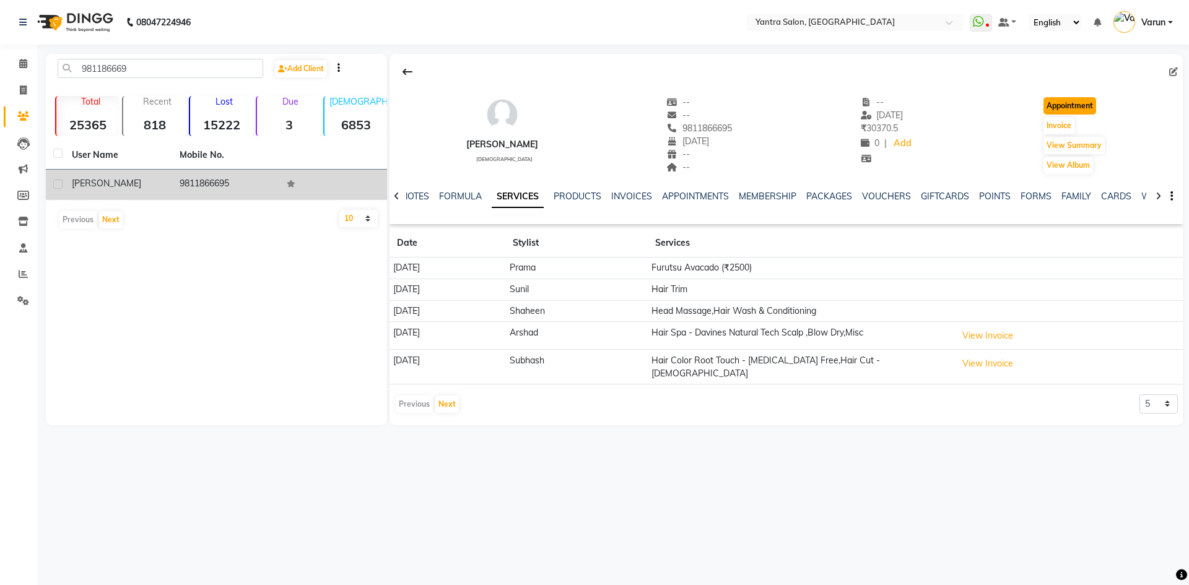
click at [1066, 113] on button "Appointment" at bounding box center [1070, 105] width 53 height 17
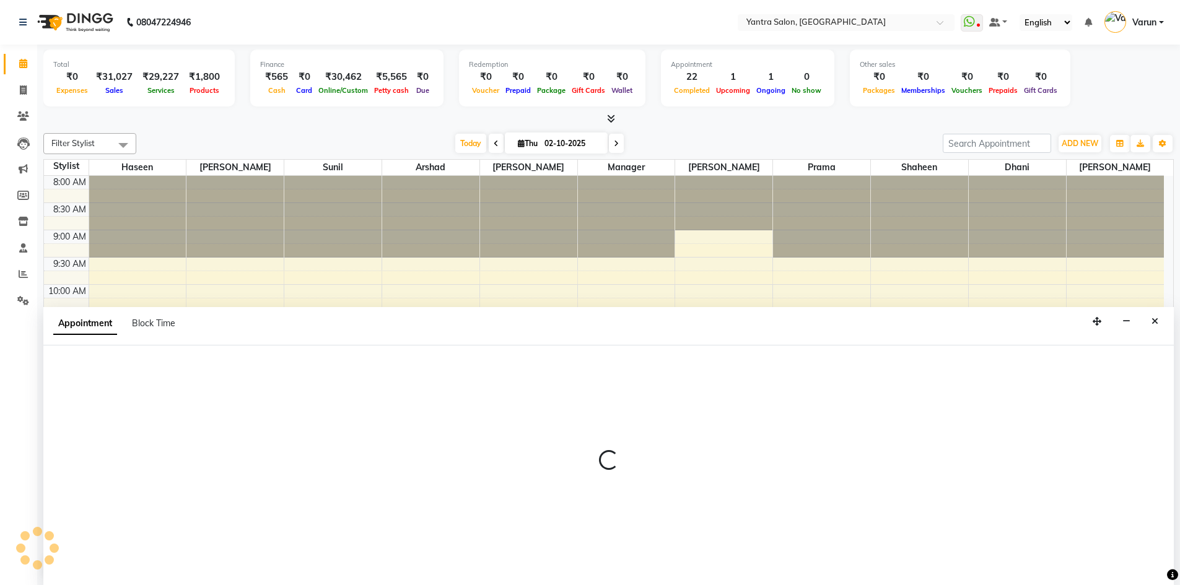
scroll to position [1, 0]
select select "540"
select select "tentative"
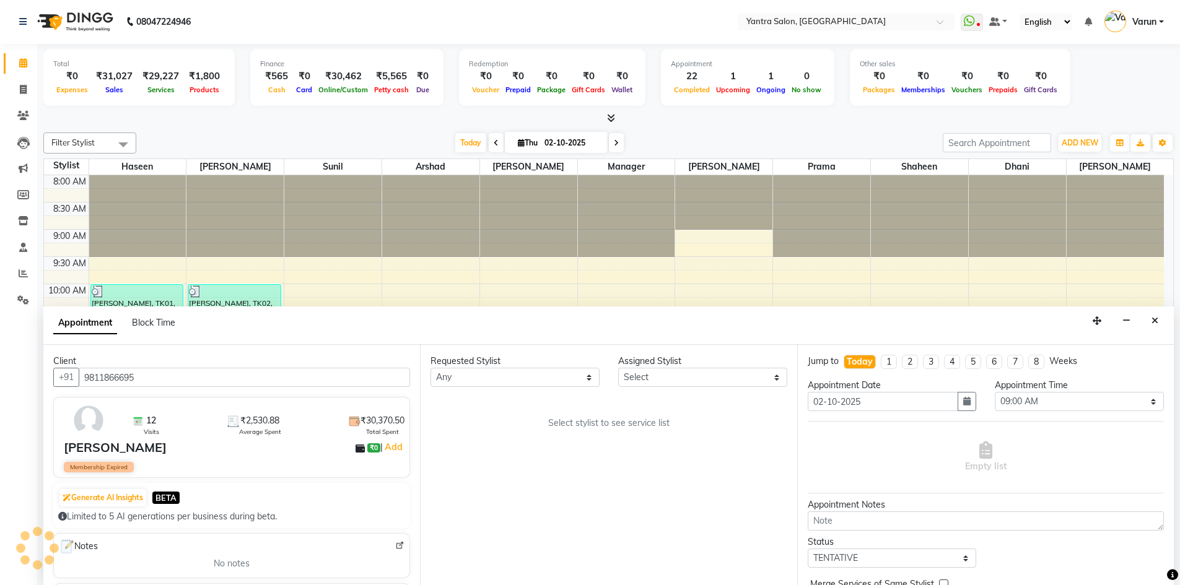
scroll to position [335, 0]
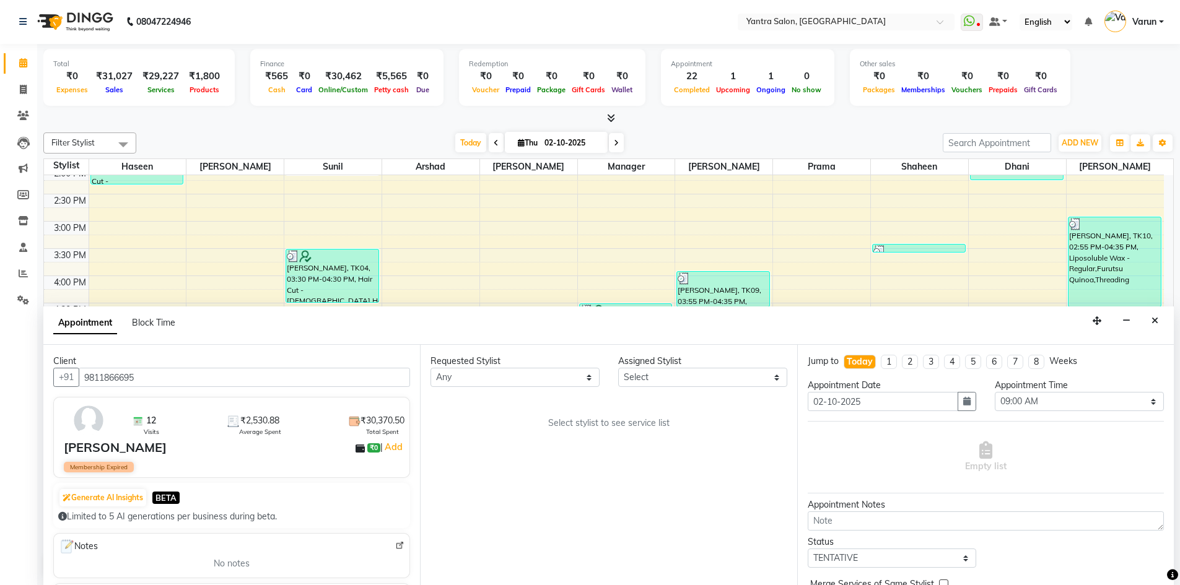
click at [686, 390] on div "Requested Stylist Any Arshad Denis Dhani Haseen Jaswant Manager Payal Prama Sha…" at bounding box center [608, 465] width 377 height 240
click at [684, 385] on select "Select Arshad Denis Dhani Haseen Jaswant Manager Payal Prama Shaheen Sunil Tani…" at bounding box center [702, 377] width 169 height 19
select select "76999"
click at [618, 368] on select "Select Arshad Denis Dhani Haseen Jaswant Manager Payal Prama Shaheen Sunil Tani…" at bounding box center [702, 377] width 169 height 19
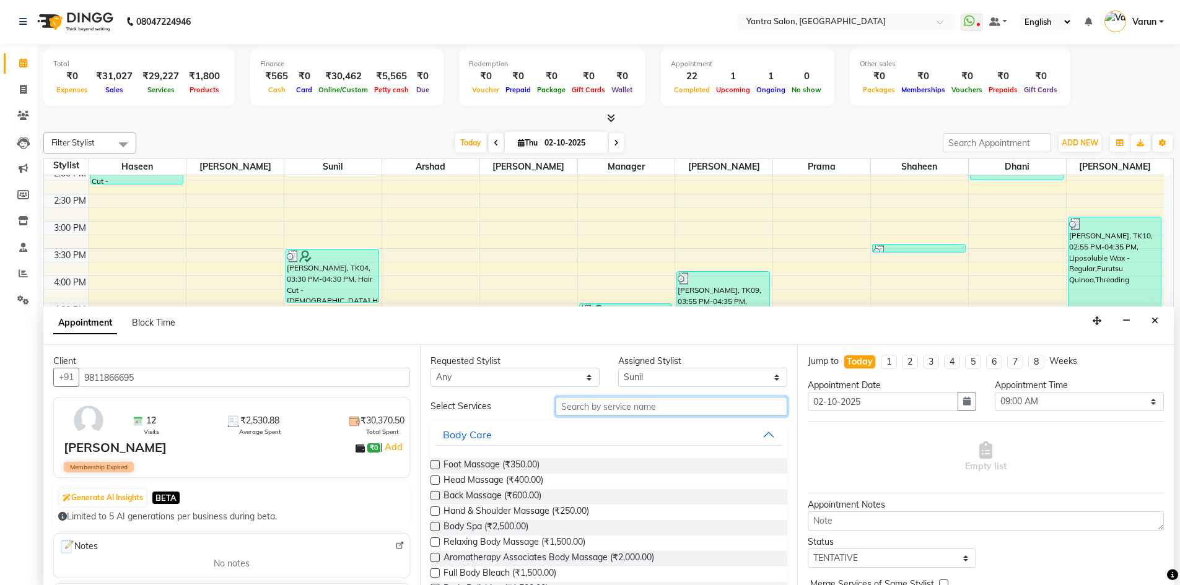
click at [612, 416] on input "text" at bounding box center [672, 406] width 232 height 19
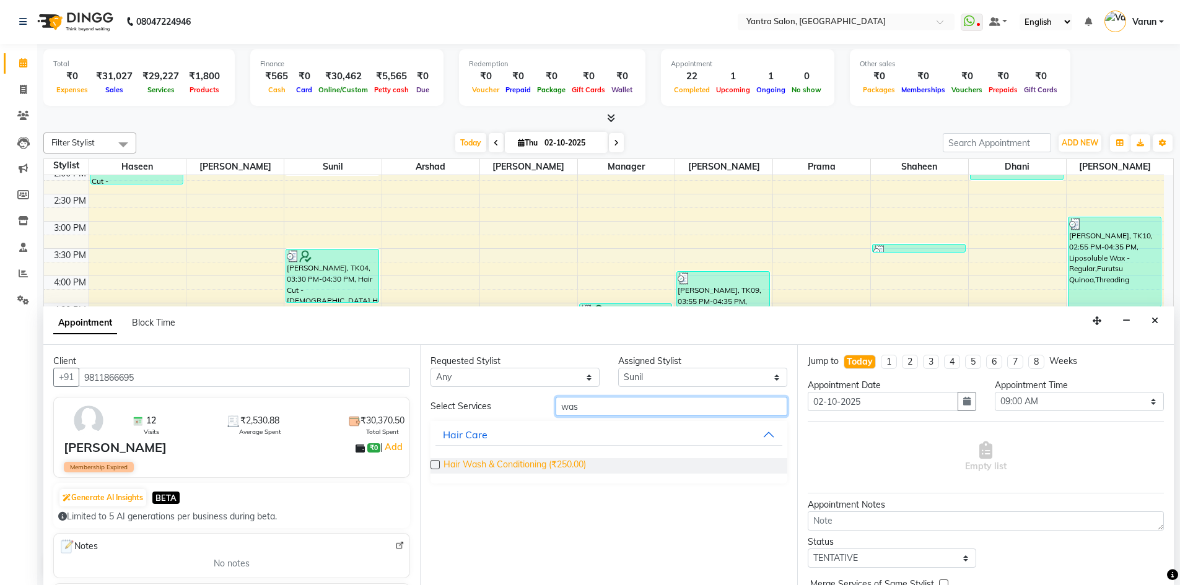
type input "was"
click at [551, 466] on span "Hair Wash & Conditioning (₹250.00)" at bounding box center [515, 465] width 142 height 15
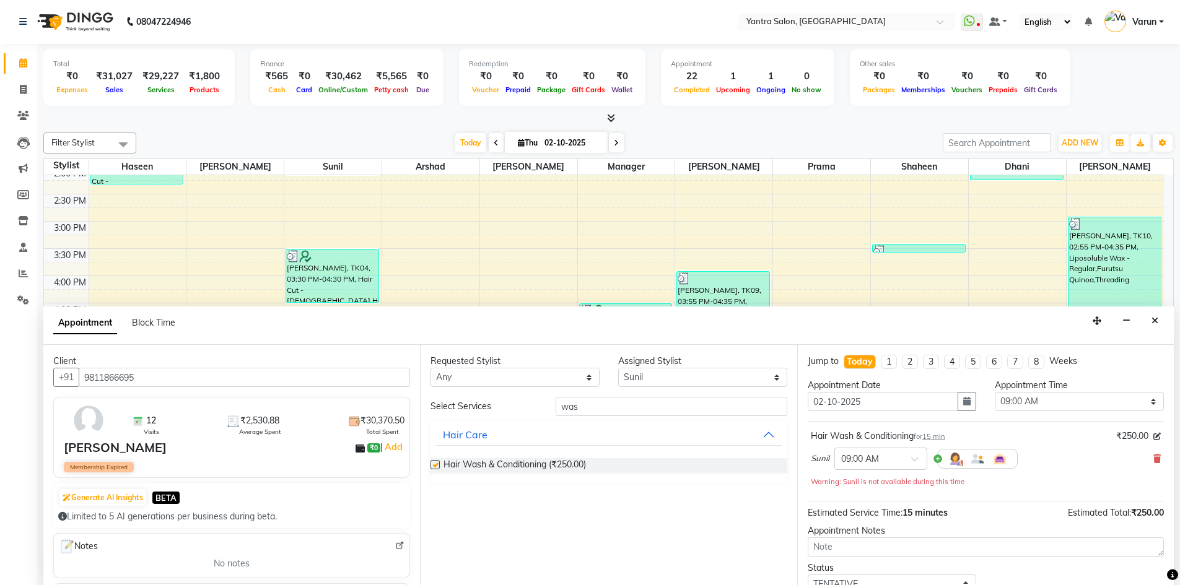
checkbox input "false"
click at [863, 464] on input "text" at bounding box center [868, 458] width 55 height 13
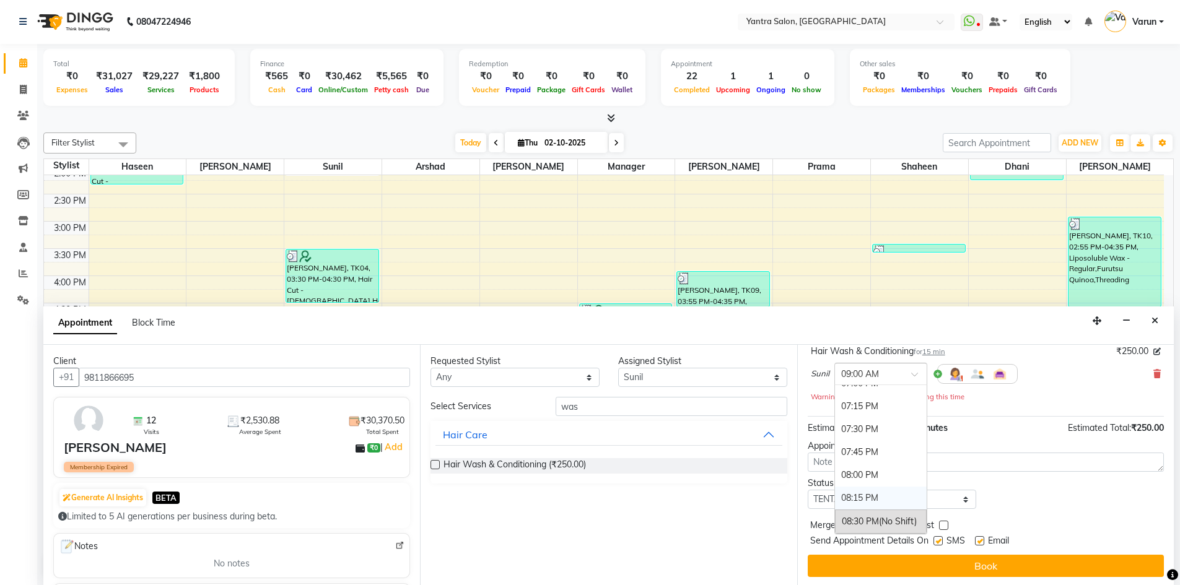
scroll to position [87, 0]
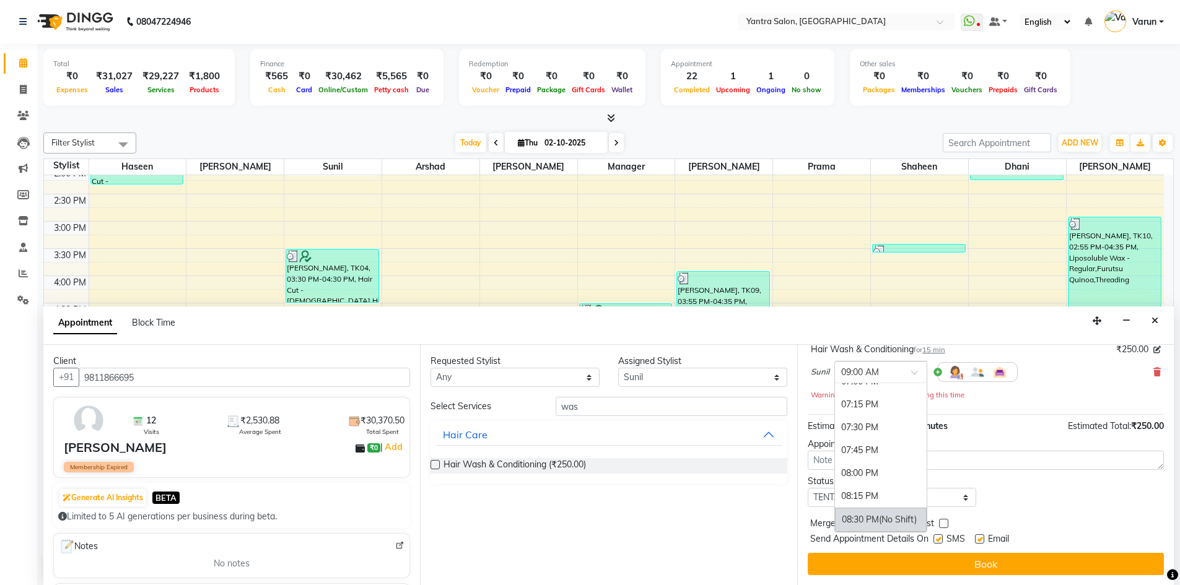
click at [864, 522] on div "08:30 PM (No Shift)" at bounding box center [881, 520] width 92 height 24
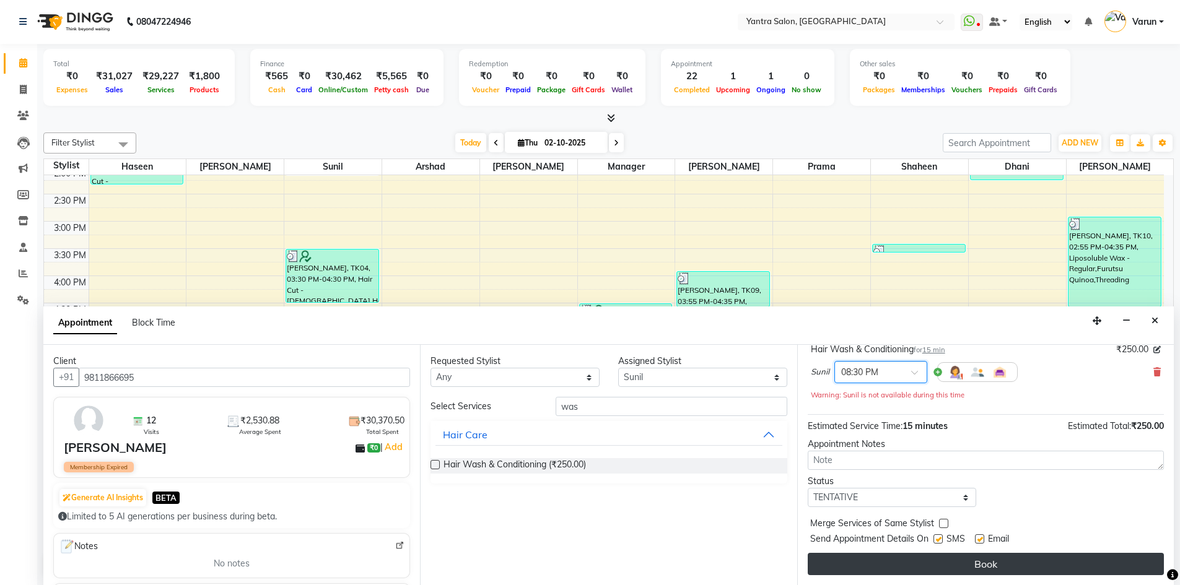
click at [867, 562] on button "Book" at bounding box center [986, 564] width 356 height 22
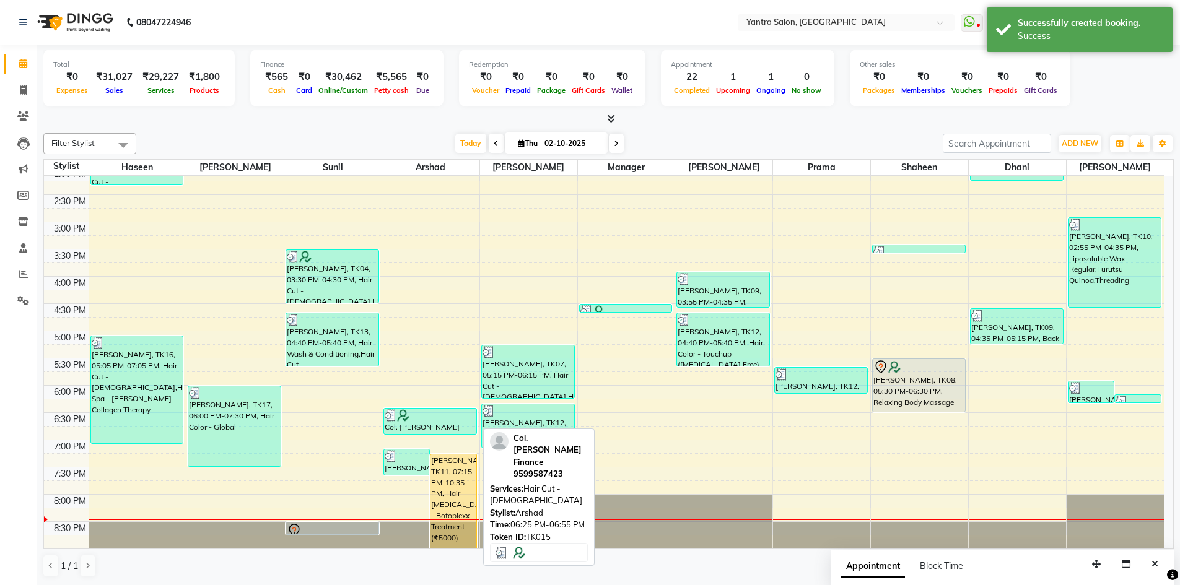
scroll to position [1, 0]
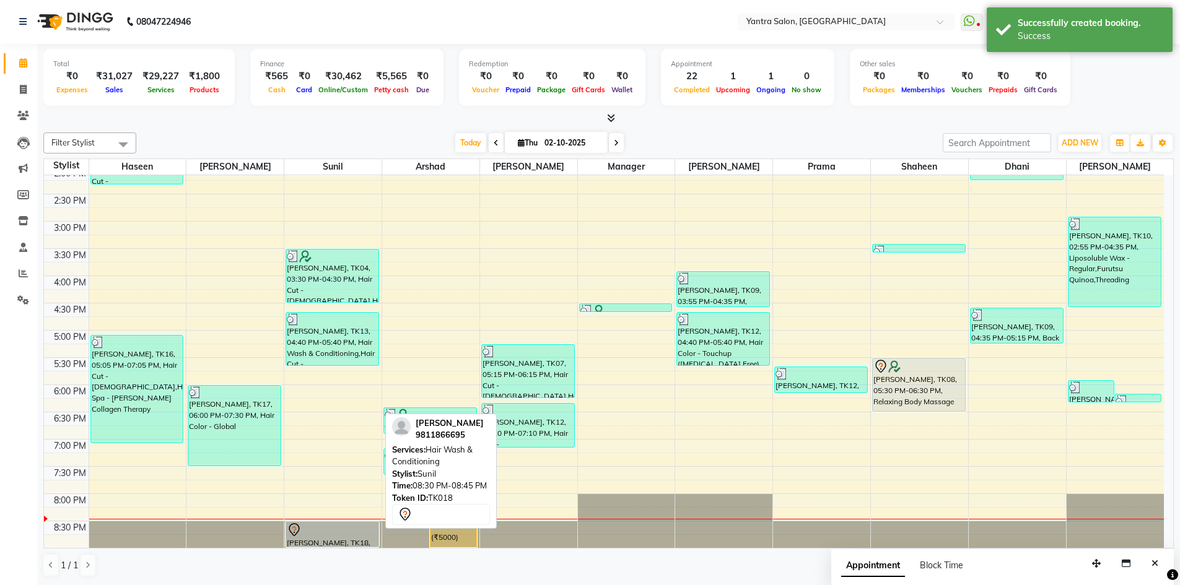
drag, startPoint x: 340, startPoint y: 532, endPoint x: 344, endPoint y: 544, distance: 12.5
click at [344, 545] on div "Romi Kansara, TK03, 01:55 PM-02:10 PM, Hair Wash & Conditioning Anamika AIIMS, …" at bounding box center [332, 194] width 97 height 708
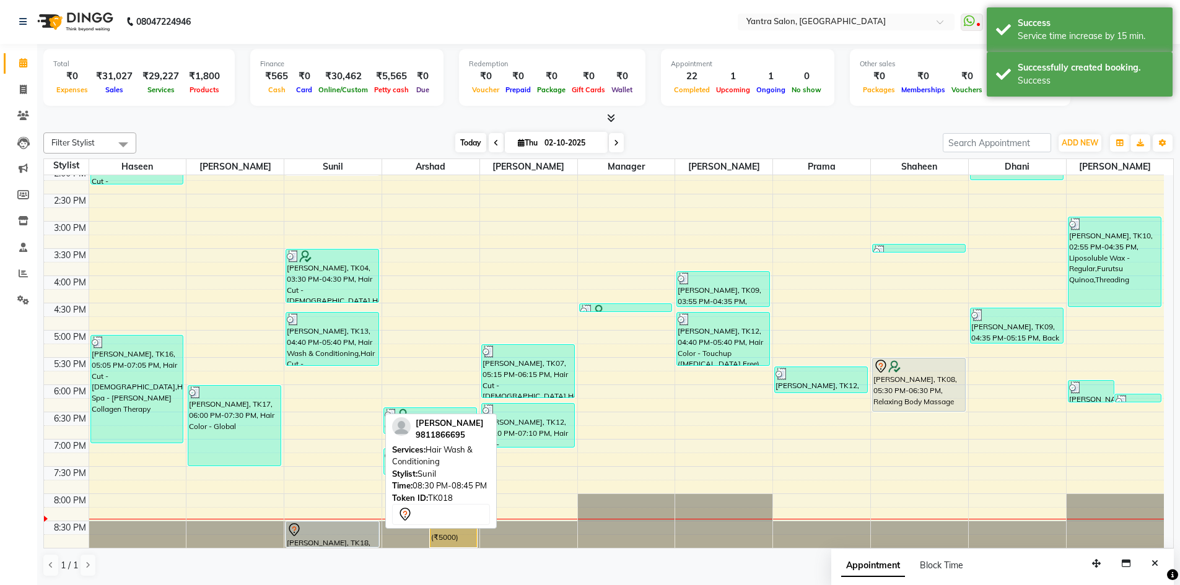
click at [457, 144] on span "Today" at bounding box center [470, 142] width 31 height 19
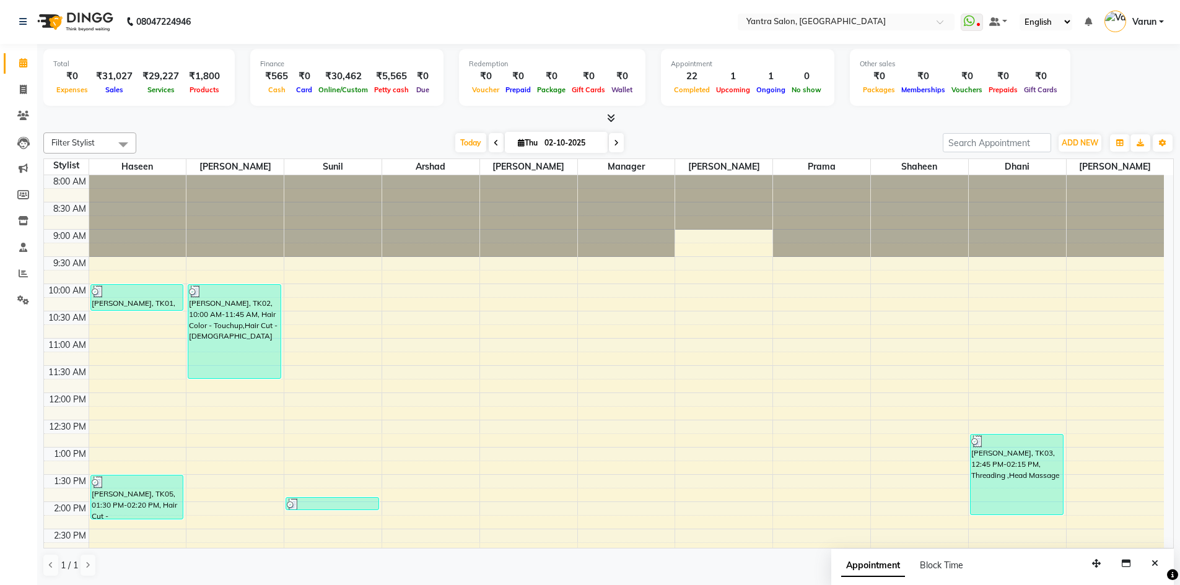
scroll to position [335, 0]
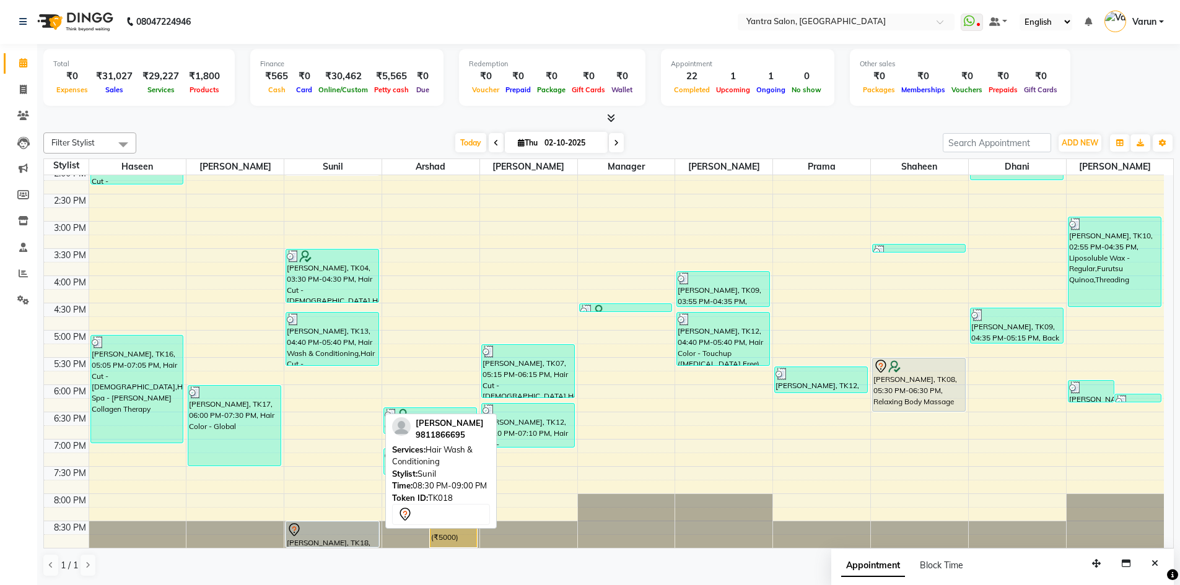
click at [334, 547] on div at bounding box center [332, 547] width 92 height 5
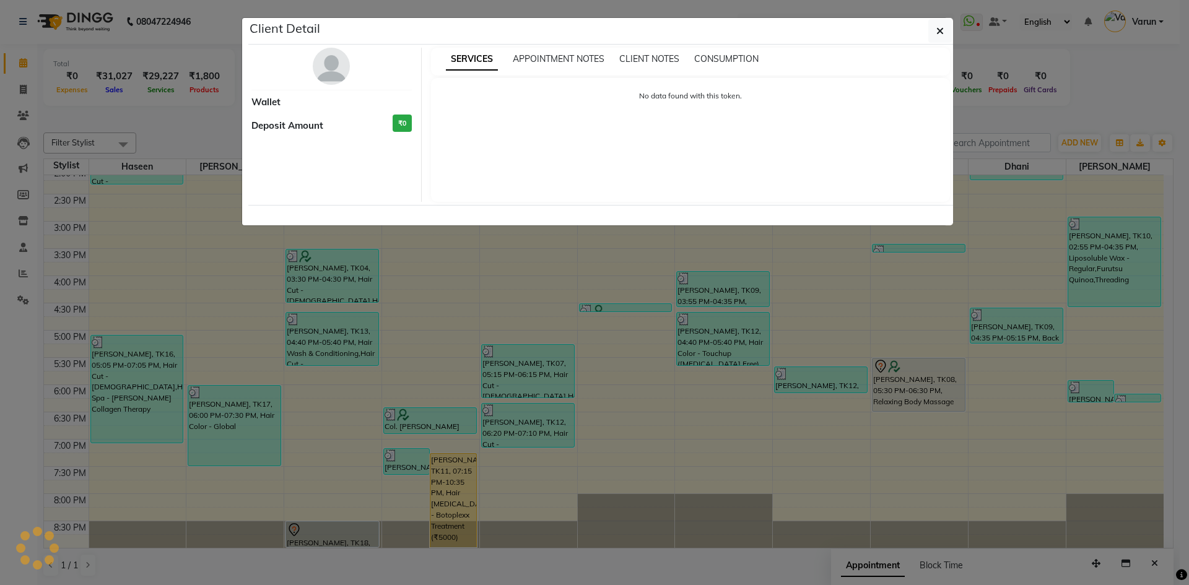
select select "7"
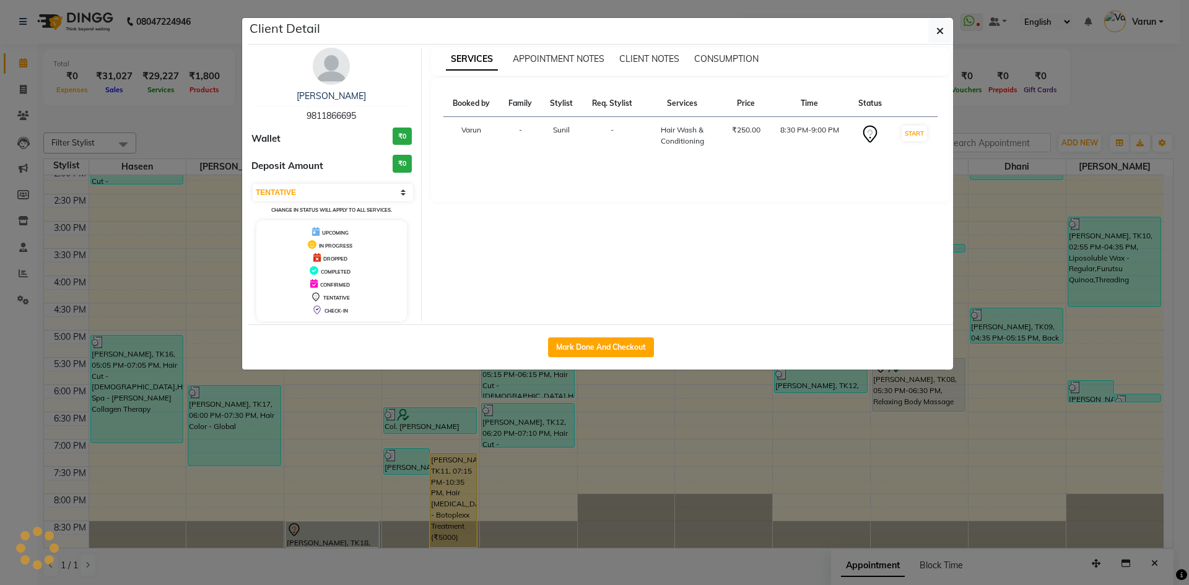
click at [334, 531] on ngb-modal-window "Client Detail [PERSON_NAME] 9811866695 Wallet ₹0 Deposit Amount ₹0 Select IN SE…" at bounding box center [594, 292] width 1189 height 585
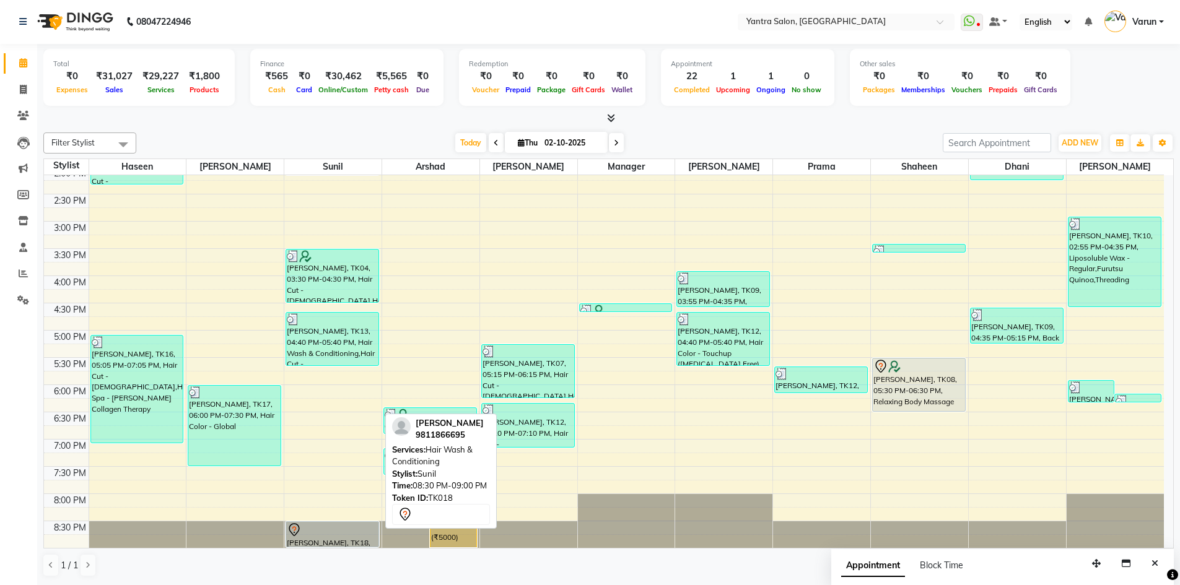
click at [334, 531] on div at bounding box center [332, 530] width 91 height 15
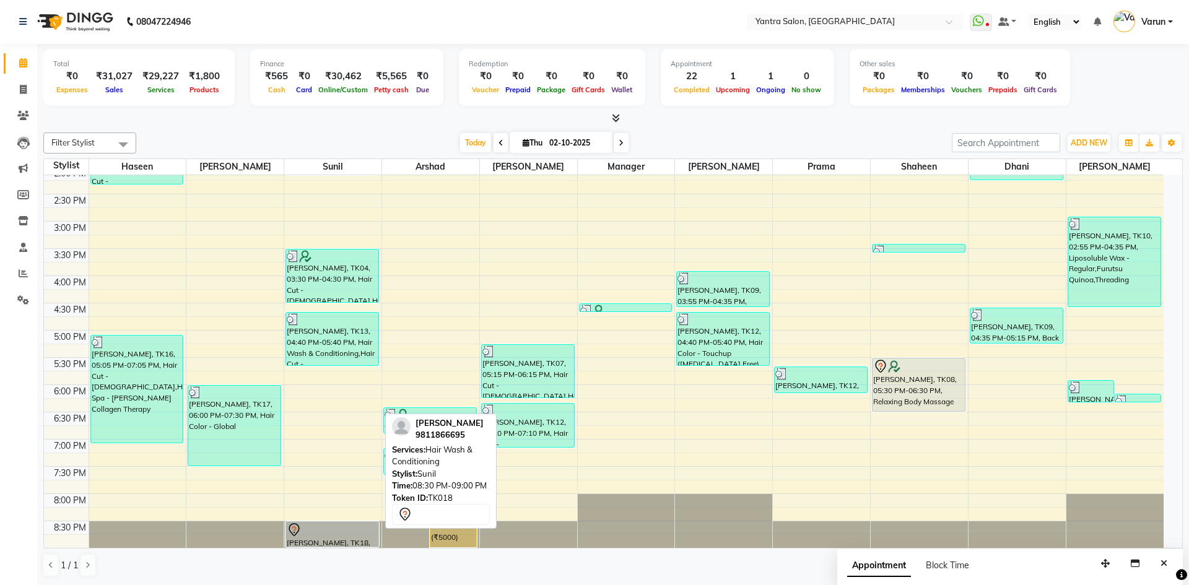
select select "7"
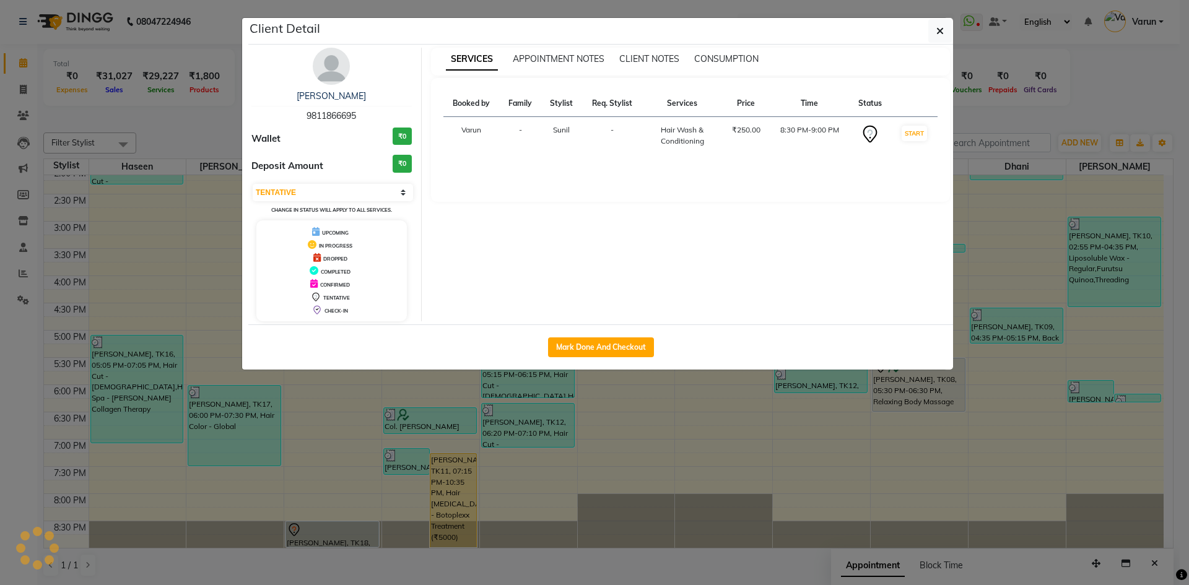
click at [356, 113] on span "9811866695" at bounding box center [332, 115] width 50 height 11
click at [343, 113] on span "9811866695" at bounding box center [332, 115] width 50 height 11
copy span "9811866695"
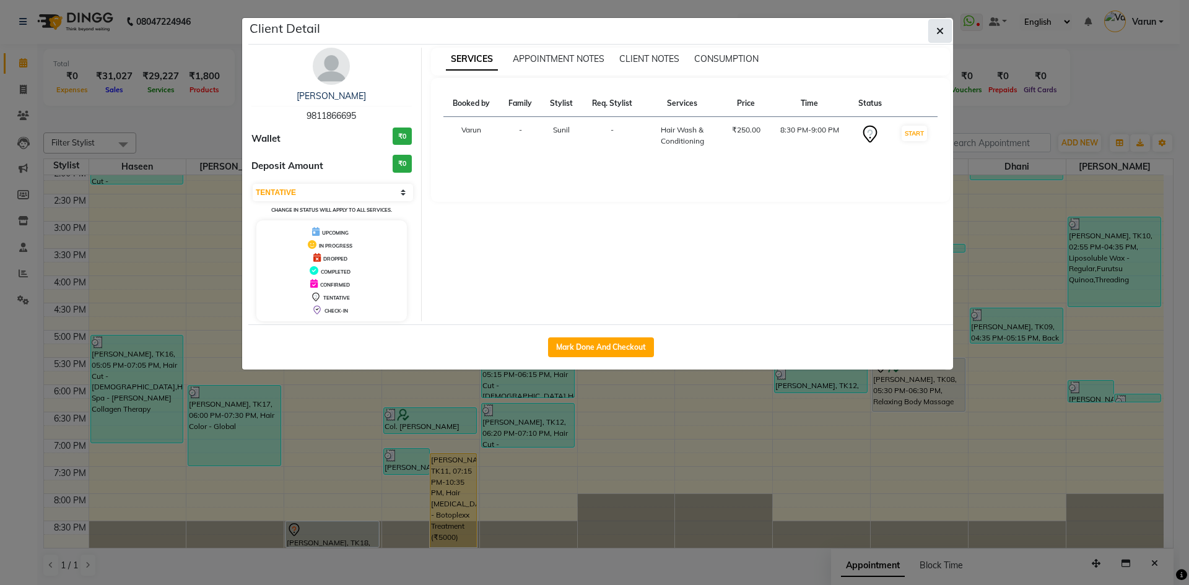
click at [944, 33] on button "button" at bounding box center [941, 31] width 24 height 24
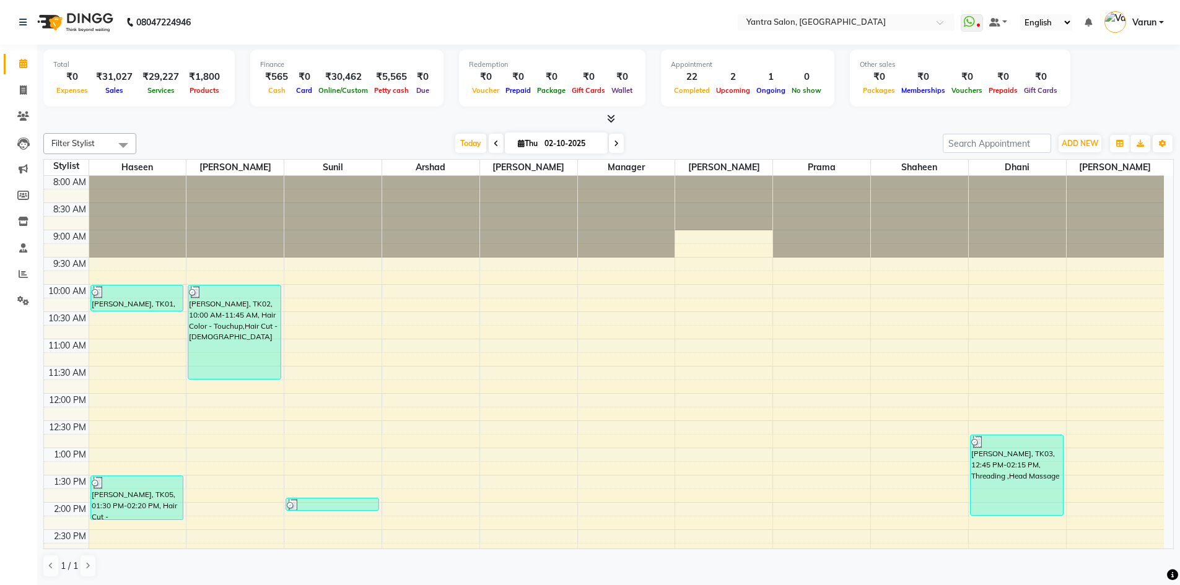
click at [919, 140] on div "Today Thu 02-10-2025" at bounding box center [539, 143] width 794 height 19
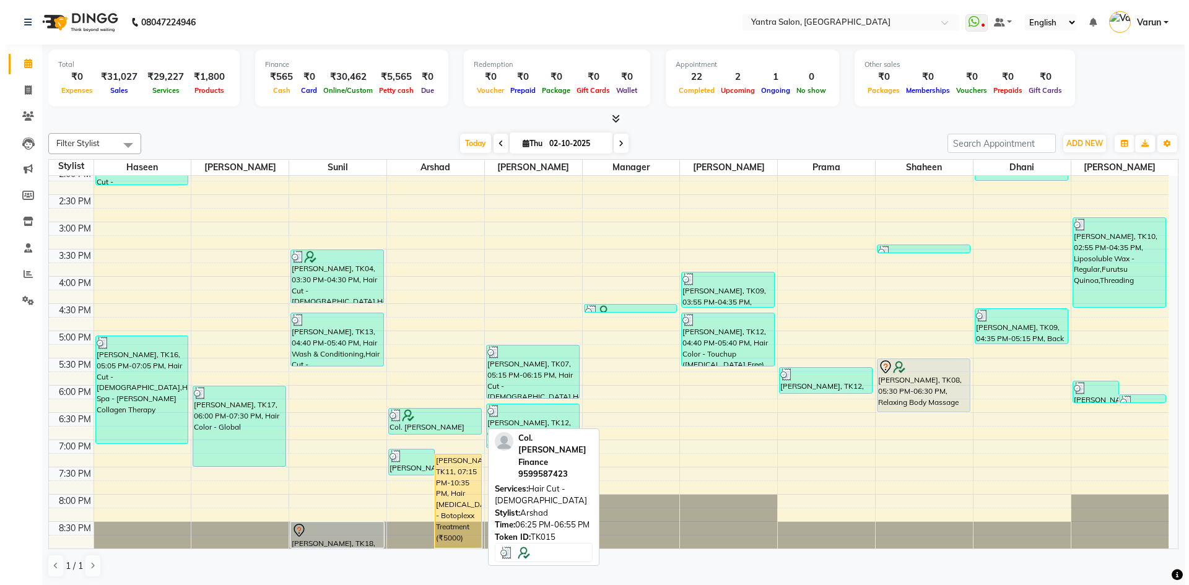
scroll to position [1, 0]
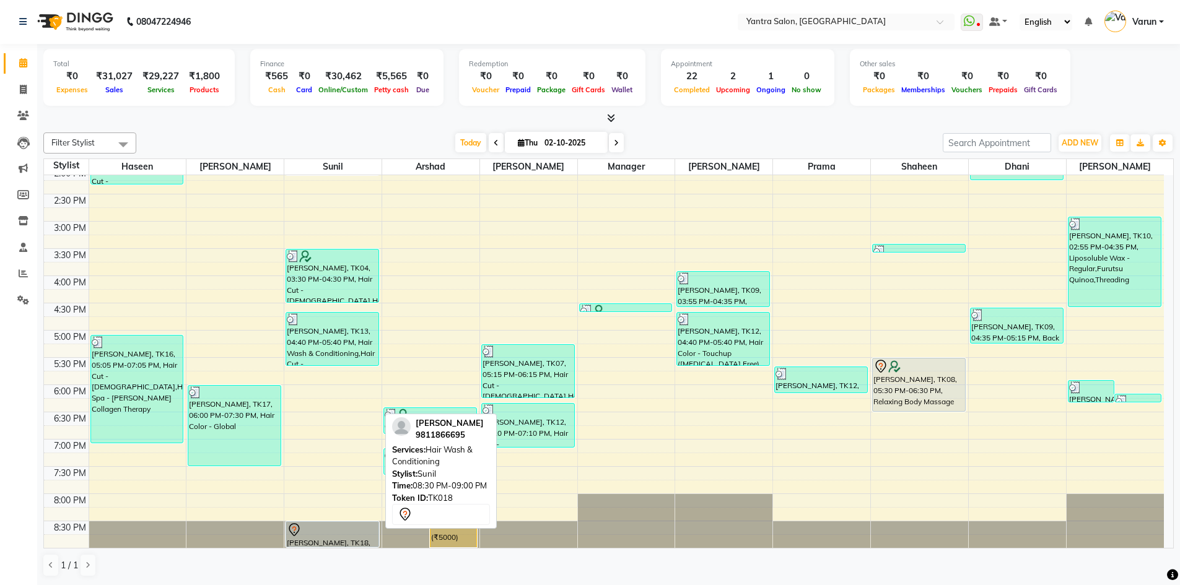
click at [359, 540] on div "[PERSON_NAME], TK18, 08:30 PM-09:00 PM, Hair Wash & Conditioning" at bounding box center [332, 534] width 92 height 25
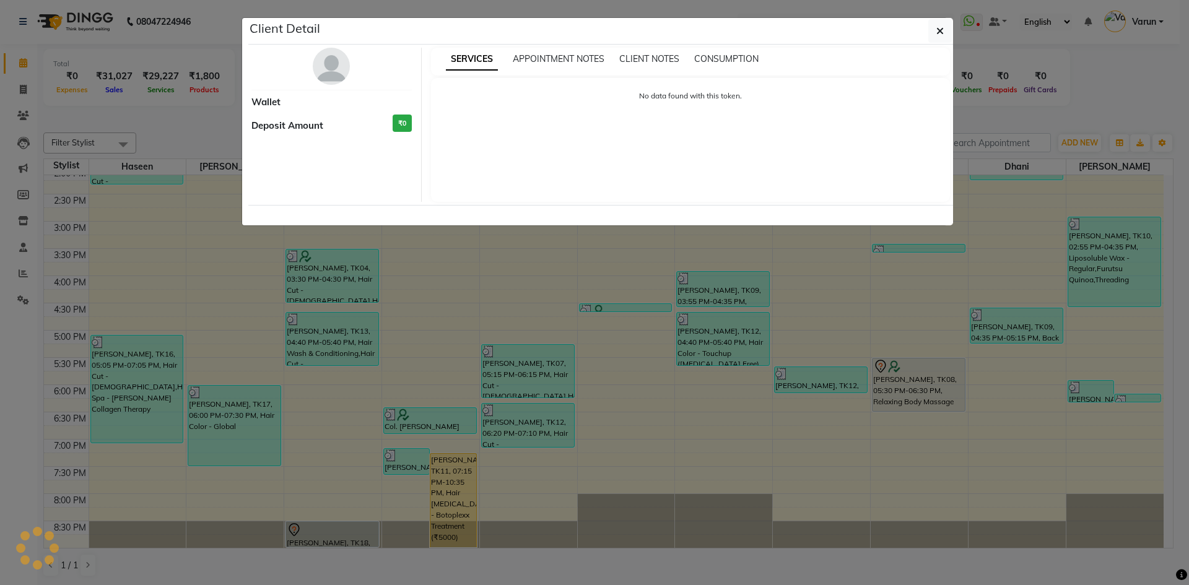
select select "7"
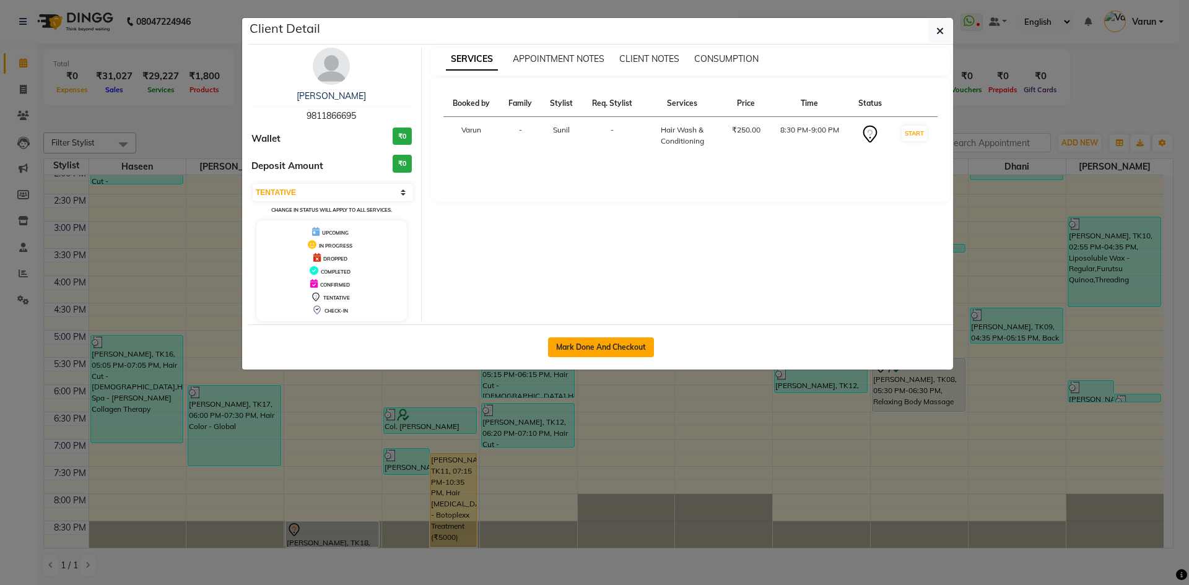
click at [603, 350] on button "Mark Done And Checkout" at bounding box center [601, 348] width 106 height 20
select select "service"
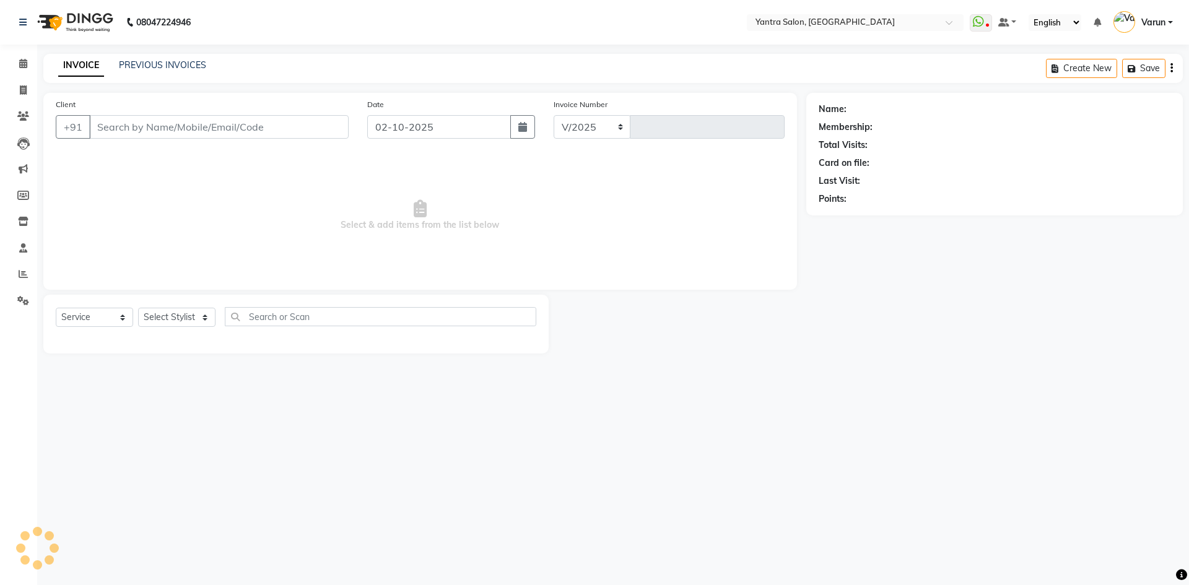
select select "6253"
type input "2849"
type input "9811866695"
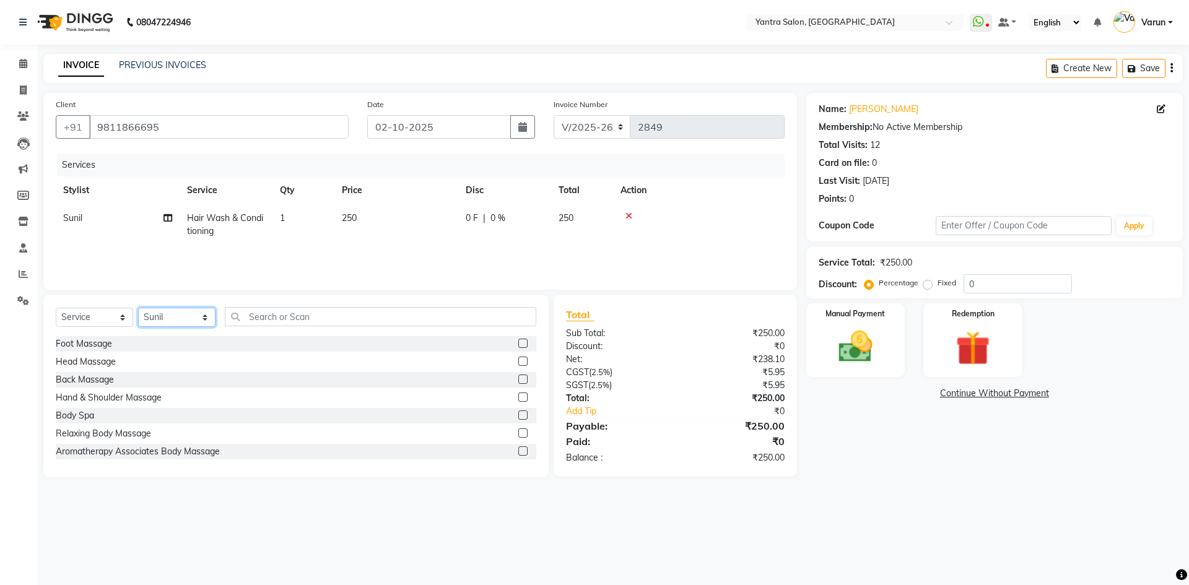
click at [209, 325] on select "Select Stylist admin Arshad Denis Dhani Haseen Jaswant Manager Payal Prama Shah…" at bounding box center [176, 317] width 77 height 19
select select "46998"
click at [138, 308] on select "Select Stylist admin Arshad Denis Dhani Haseen Jaswant Manager Payal Prama Shah…" at bounding box center [176, 317] width 77 height 19
click at [109, 322] on select "Select Service Product Membership Package Voucher Prepaid Gift Card" at bounding box center [94, 317] width 77 height 19
click at [56, 308] on select "Select Service Product Membership Package Voucher Prepaid Gift Card" at bounding box center [94, 317] width 77 height 19
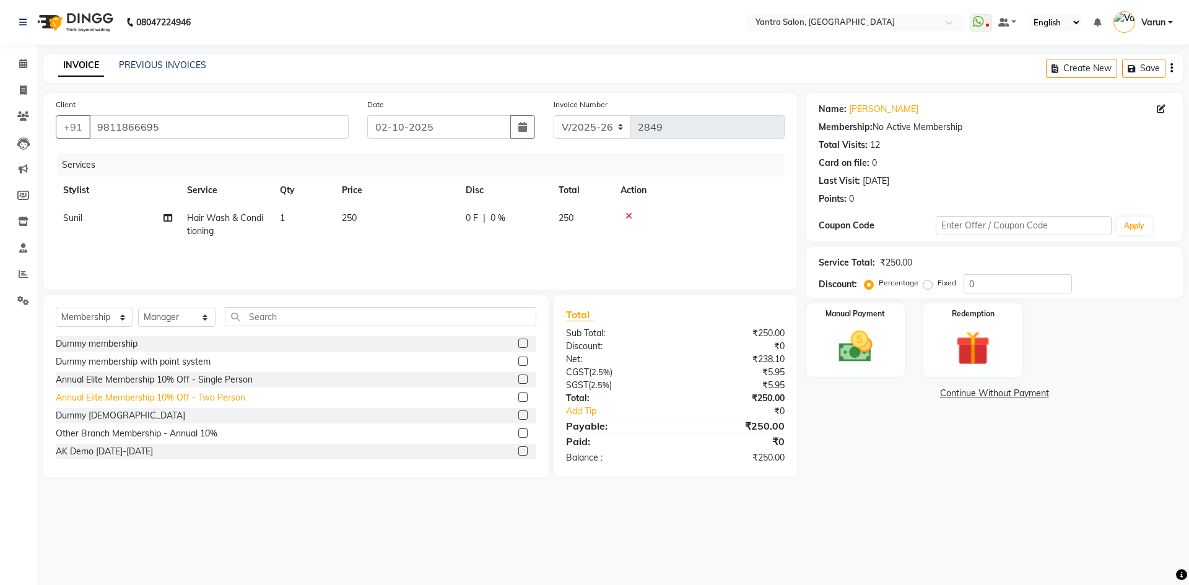
click at [242, 395] on div "Annual Elite Membership 10% Off - Two Person" at bounding box center [151, 398] width 190 height 13
select select "select"
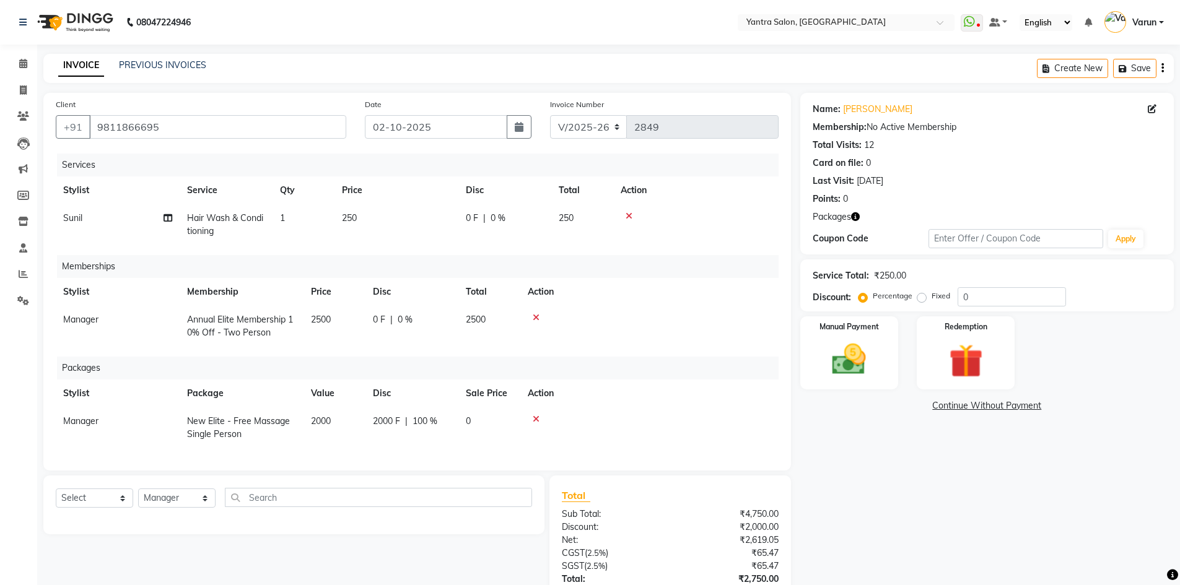
click at [426, 222] on td "250" at bounding box center [397, 224] width 124 height 41
select select "76999"
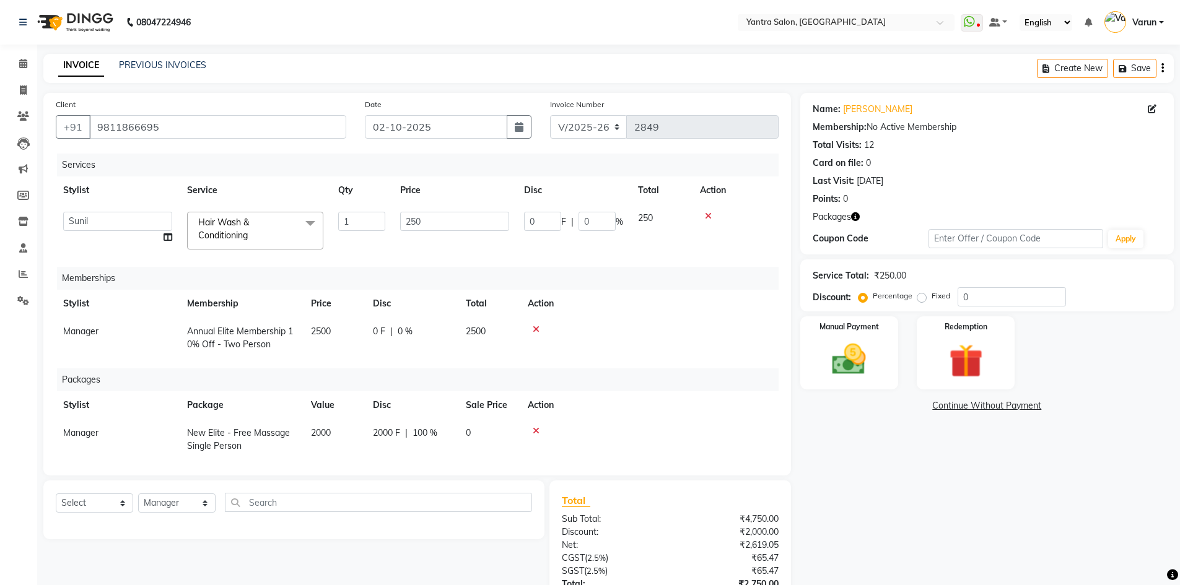
click at [426, 222] on input "250" at bounding box center [454, 221] width 109 height 19
type input "550"
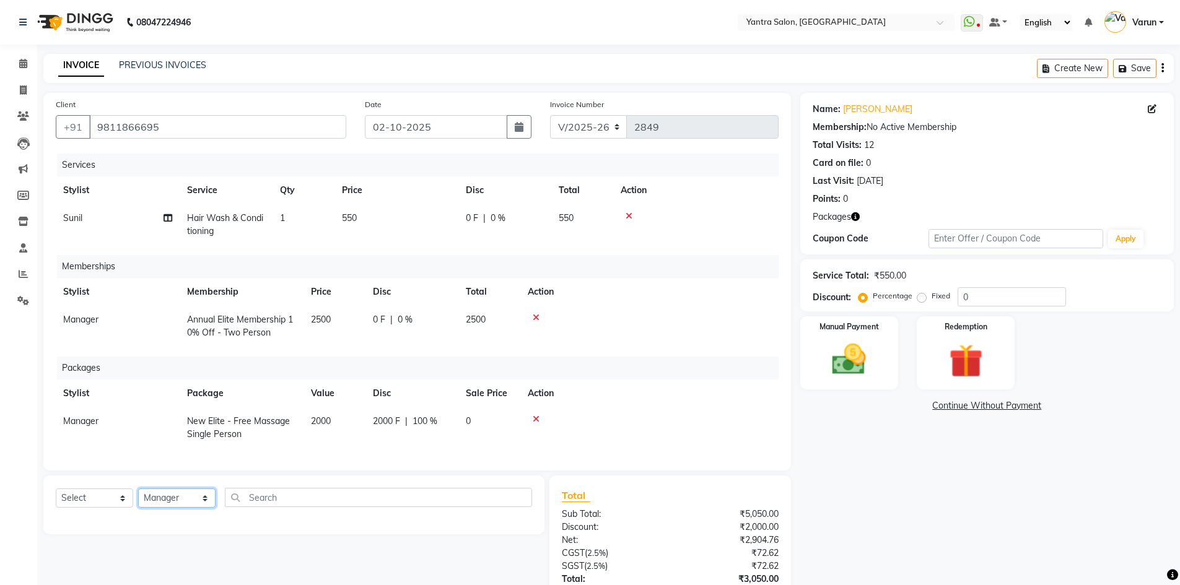
click at [203, 501] on select "Select Stylist admin Arshad Denis Dhani Haseen Jaswant Manager Payal Prama Shah…" at bounding box center [176, 498] width 77 height 19
select select "76999"
click at [138, 489] on select "Select Stylist admin Arshad Denis Dhani Haseen Jaswant Manager Payal Prama Shah…" at bounding box center [176, 498] width 77 height 19
click at [289, 501] on input "text" at bounding box center [378, 497] width 307 height 19
type input "w"
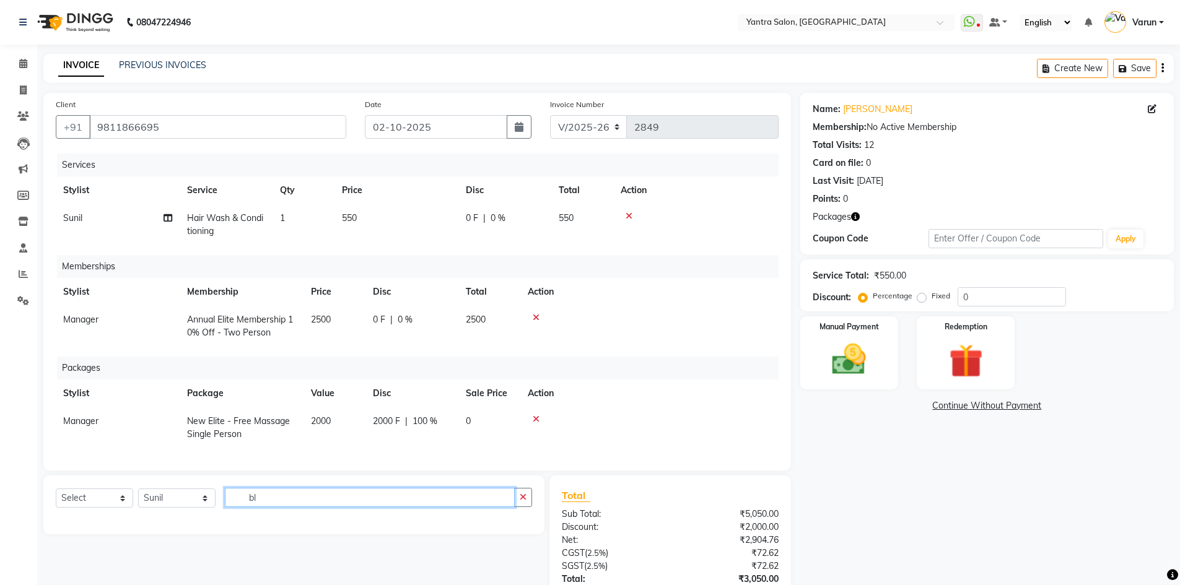
type input "bl"
click at [76, 495] on select "Select Service Product Package Voucher Prepaid Gift Card" at bounding box center [94, 498] width 77 height 19
select select "service"
click at [56, 489] on select "Select Service Product Package Voucher Prepaid Gift Card" at bounding box center [94, 498] width 77 height 19
click at [255, 499] on input "bl" at bounding box center [370, 497] width 290 height 19
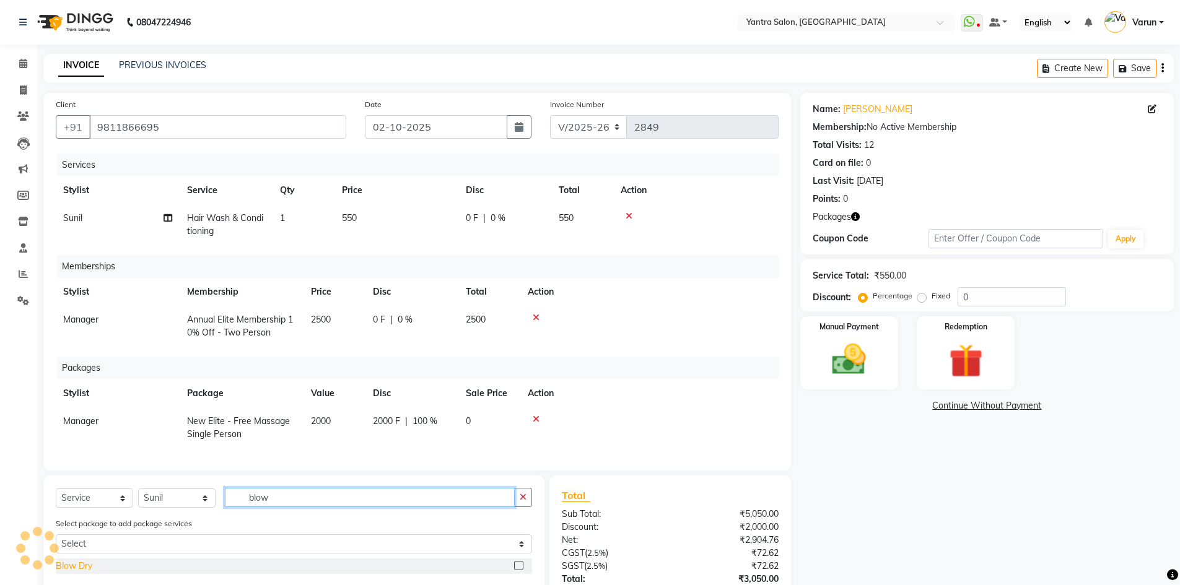
type input "blow"
click at [78, 564] on div "Blow Dry" at bounding box center [74, 566] width 37 height 13
checkbox input "false"
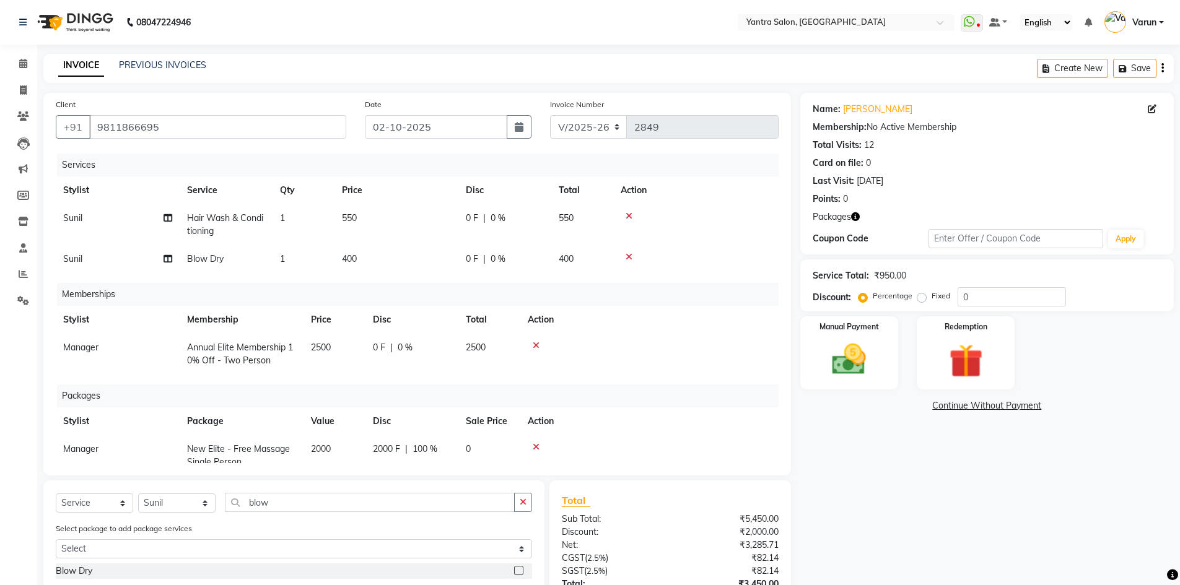
scroll to position [96, 0]
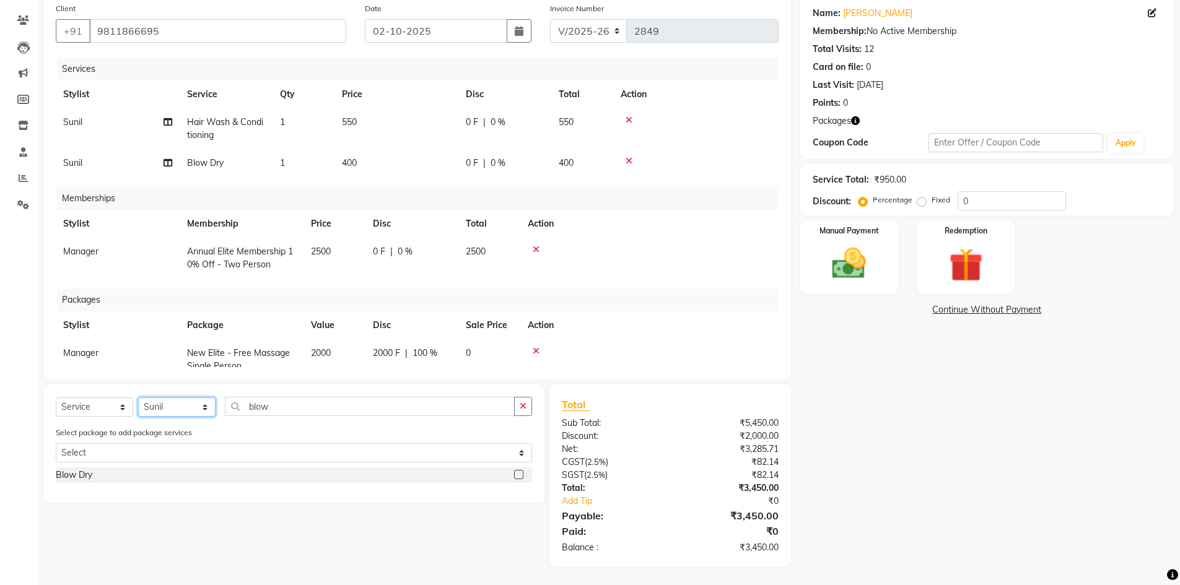
click at [180, 413] on select "Select Stylist admin [PERSON_NAME] Dhani Haseen [PERSON_NAME] Manager [PERSON_N…" at bounding box center [176, 407] width 77 height 19
select select "90728"
click at [138, 398] on select "Select Stylist admin [PERSON_NAME] Dhani Haseen [PERSON_NAME] Manager [PERSON_N…" at bounding box center [176, 407] width 77 height 19
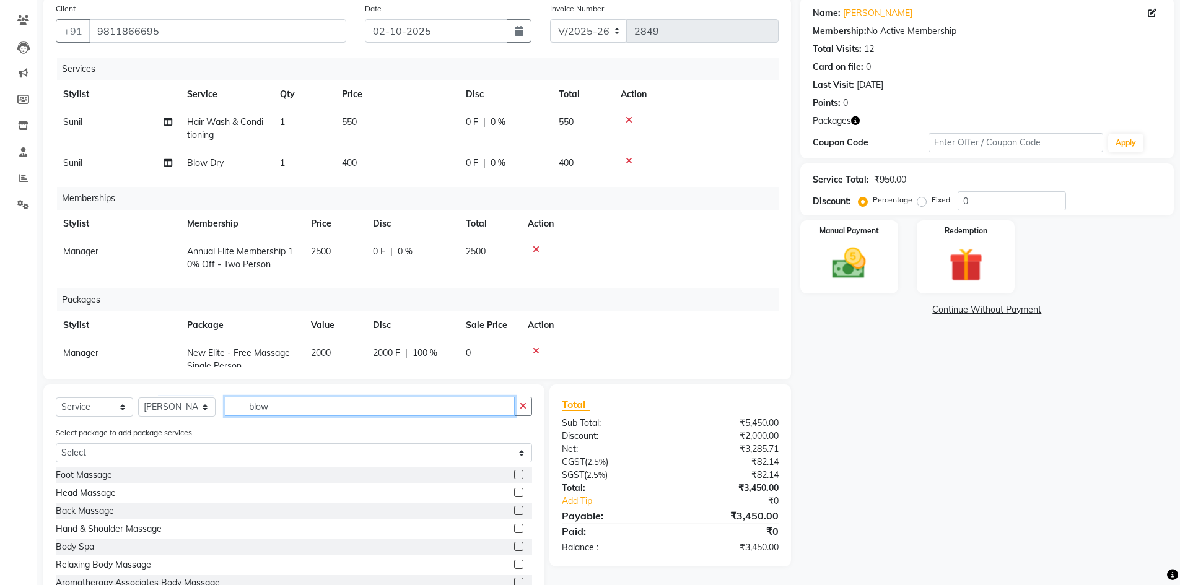
click at [305, 411] on input "blow" at bounding box center [370, 406] width 290 height 19
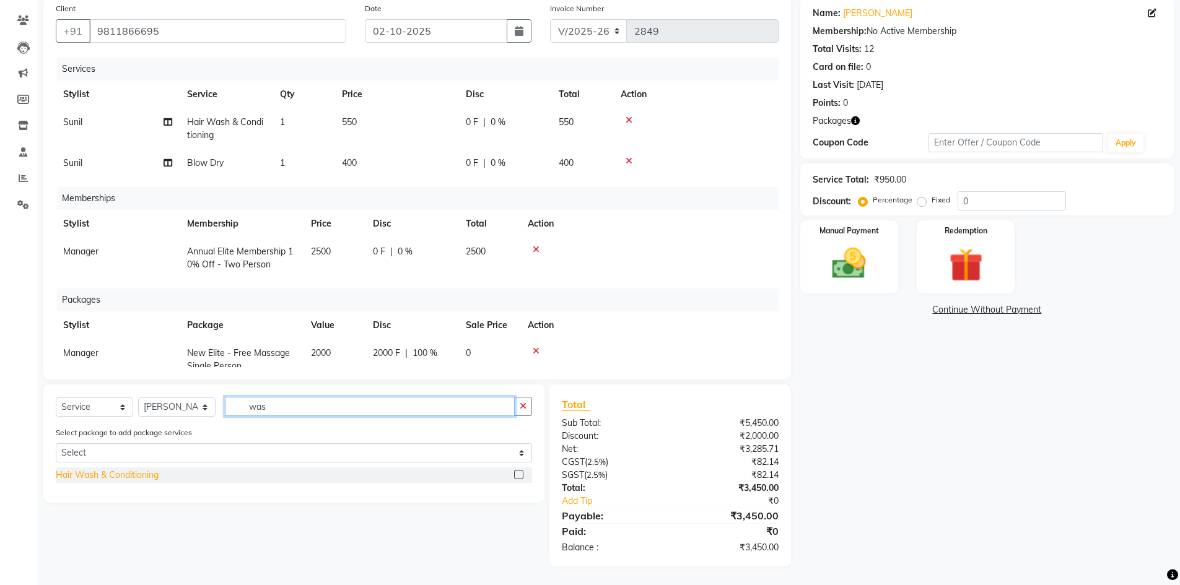
type input "was"
click at [144, 476] on div "Hair Wash & Conditioning" at bounding box center [107, 475] width 103 height 13
checkbox input "false"
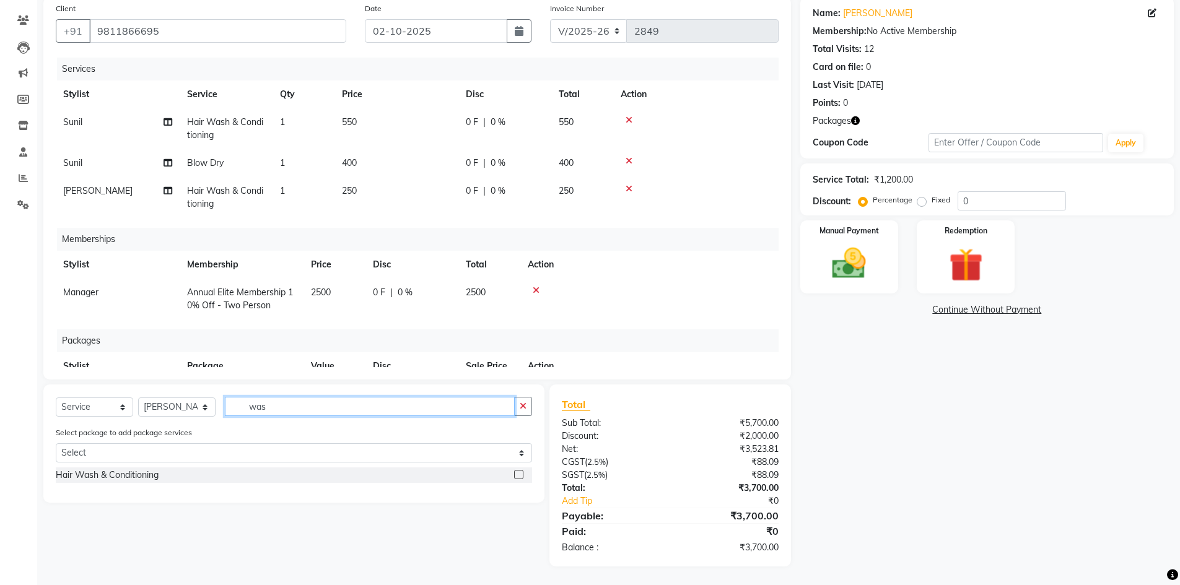
click at [284, 414] on input "was" at bounding box center [370, 406] width 290 height 19
type input "blow"
click at [71, 478] on div "Blow Dry" at bounding box center [74, 475] width 37 height 13
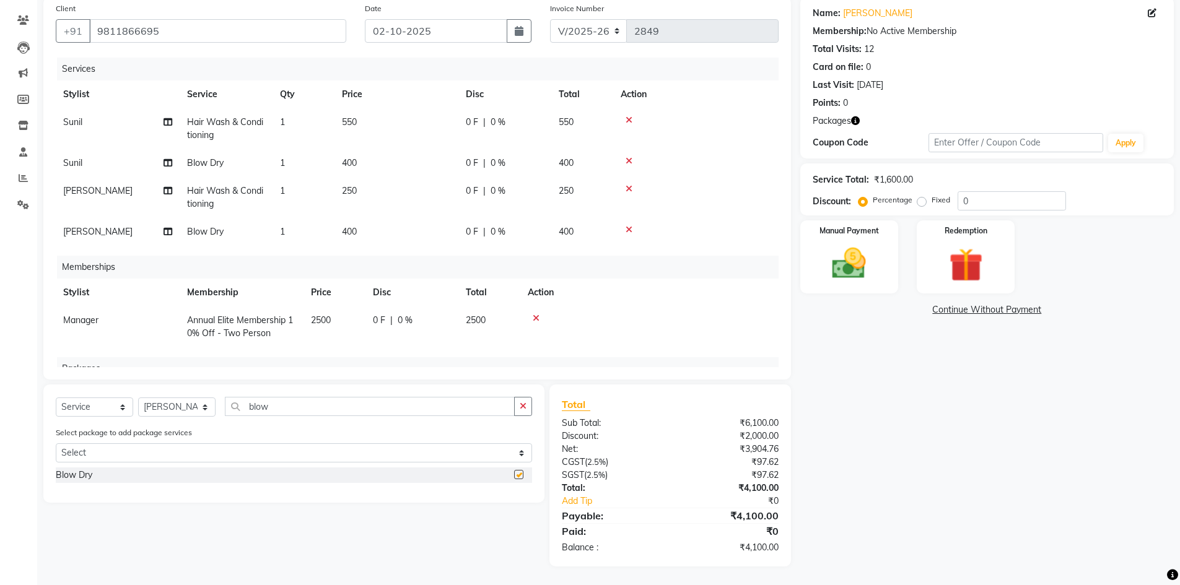
checkbox input "false"
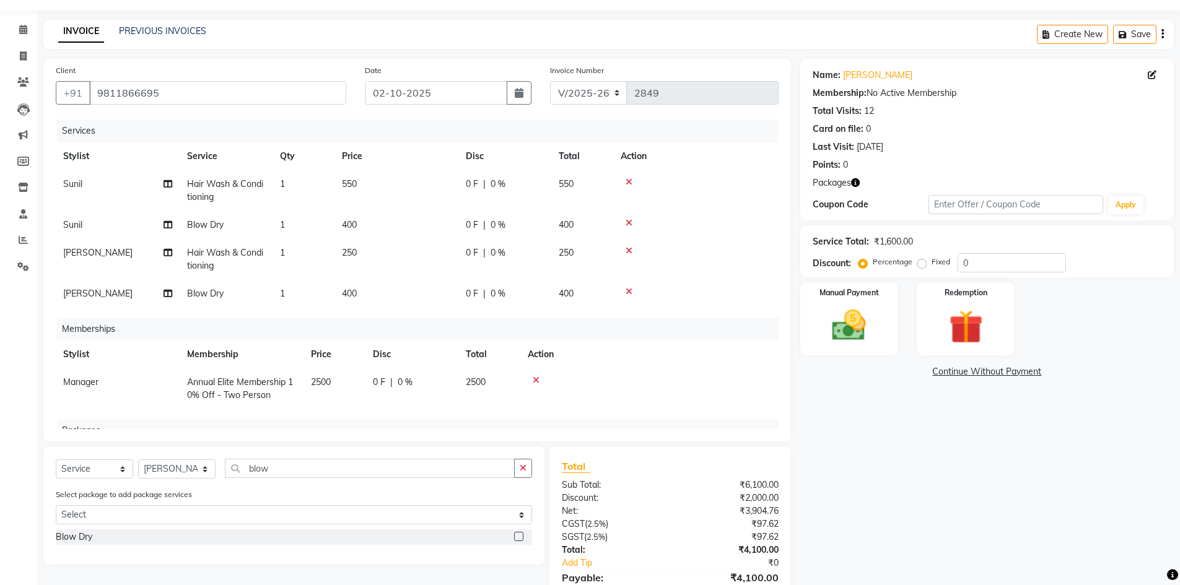
click at [396, 249] on td "250" at bounding box center [397, 259] width 124 height 41
select select "90728"
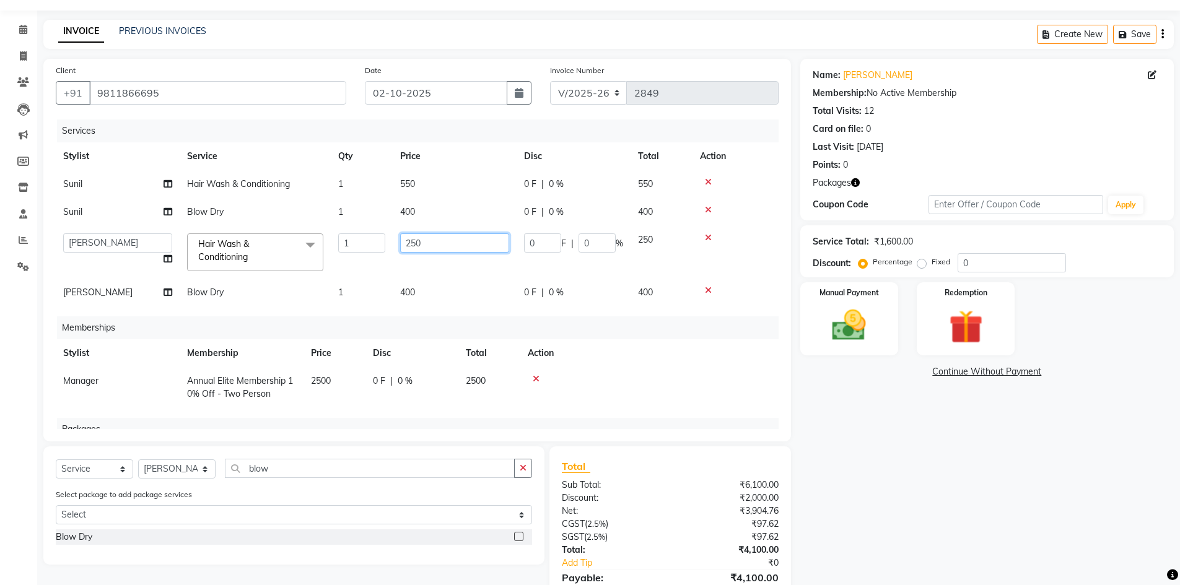
click at [410, 242] on input "250" at bounding box center [454, 243] width 109 height 19
type input "500"
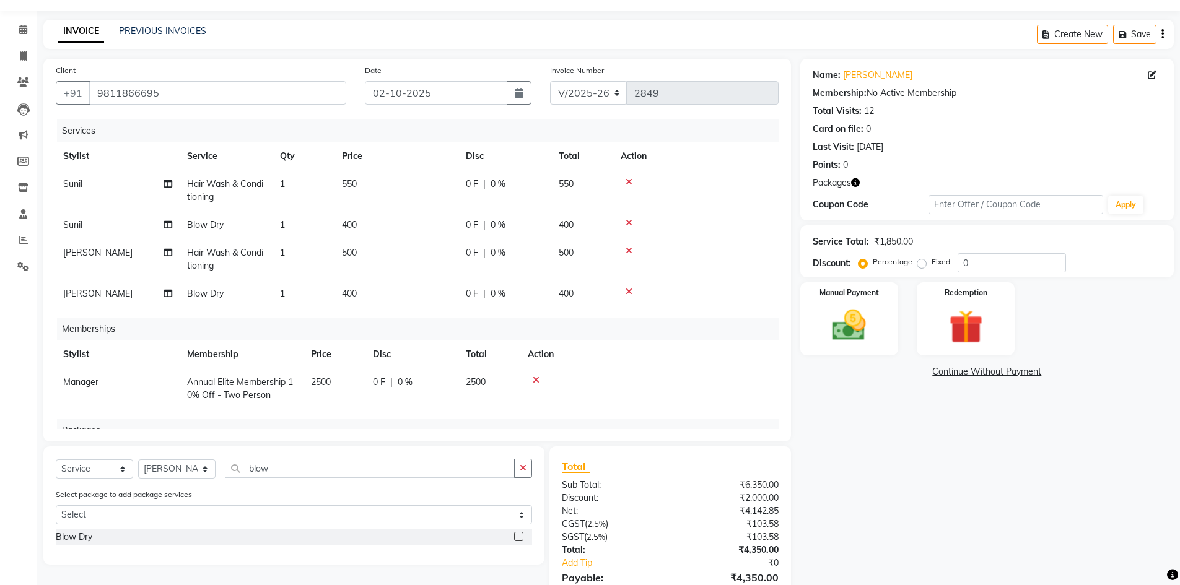
click at [436, 282] on td "400" at bounding box center [397, 294] width 124 height 28
select select "90728"
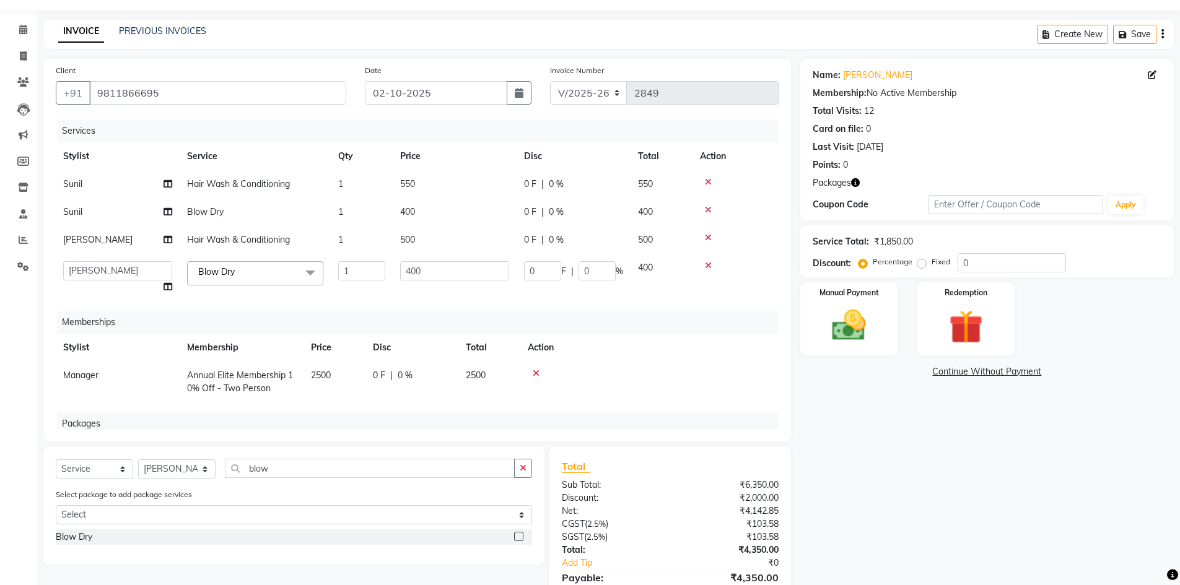
click at [458, 293] on td "400" at bounding box center [455, 277] width 124 height 47
click at [471, 276] on input "400" at bounding box center [454, 270] width 109 height 19
type input "500"
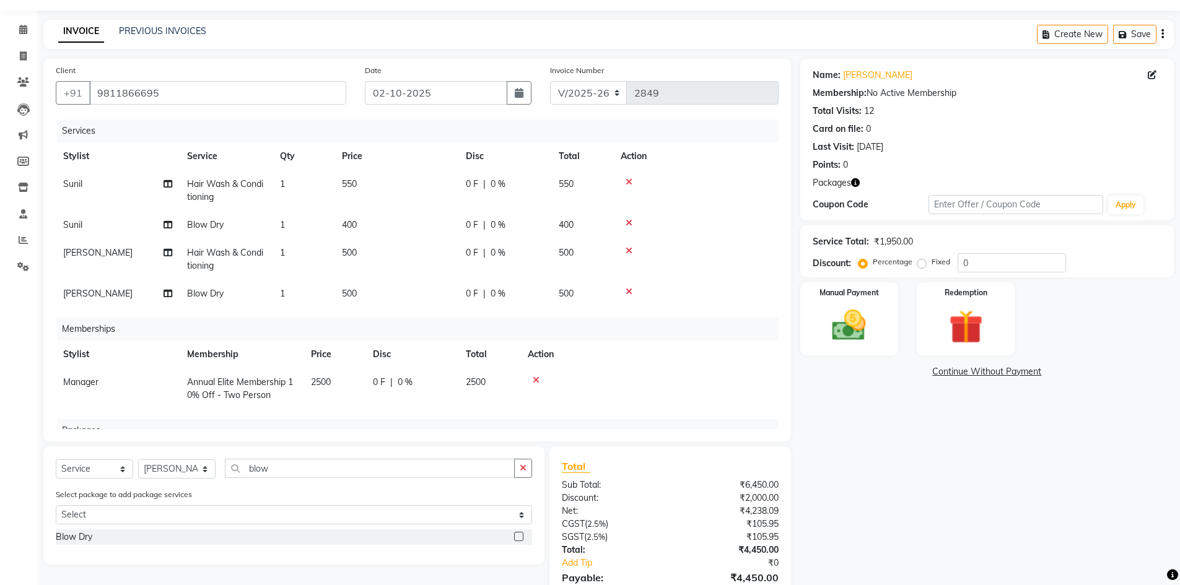
click at [559, 193] on td "550" at bounding box center [582, 190] width 62 height 41
select select "76999"
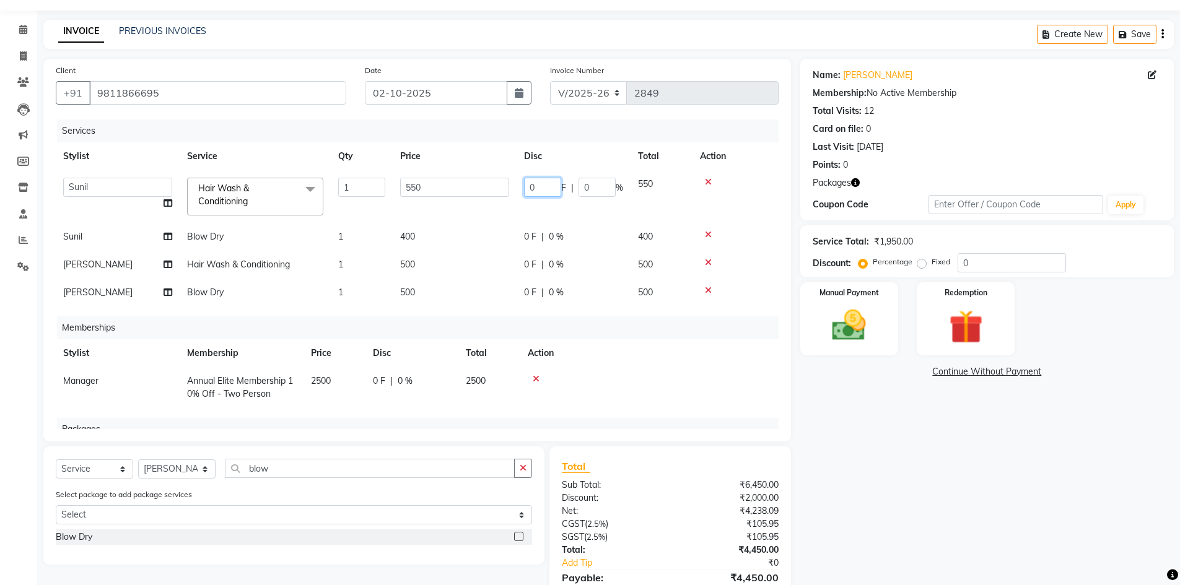
click at [559, 187] on input "0" at bounding box center [542, 187] width 37 height 19
type input "10"
click at [510, 216] on tbody "admin [PERSON_NAME] Dhani Haseen [PERSON_NAME] Manager [PERSON_NAME] Prama [PER…" at bounding box center [417, 238] width 723 height 136
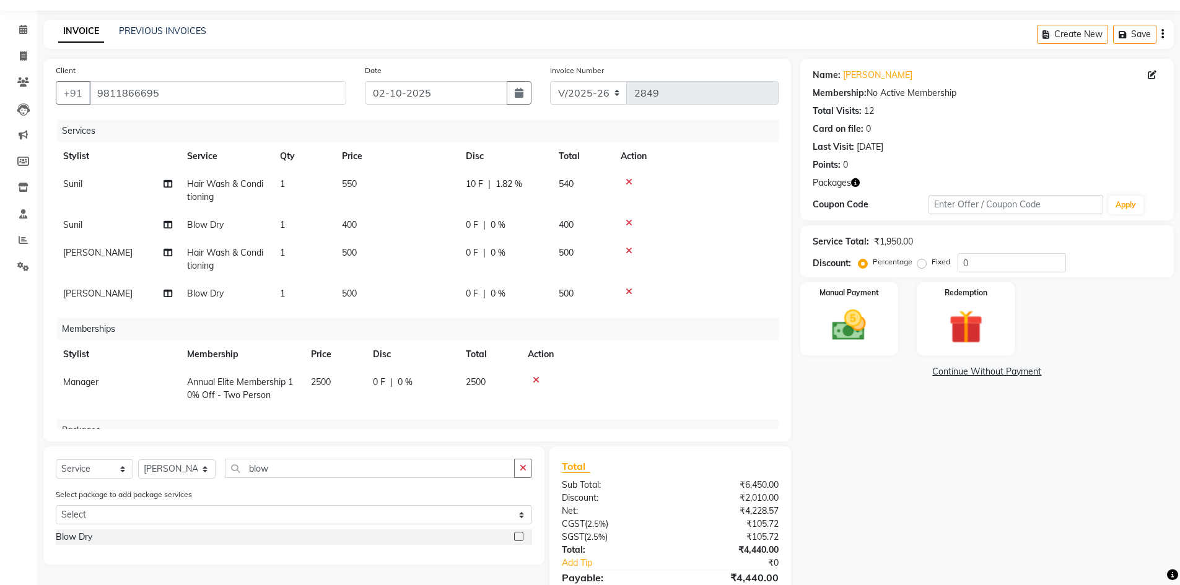
click at [520, 215] on td "0 F | 0 %" at bounding box center [504, 225] width 93 height 28
select select "76999"
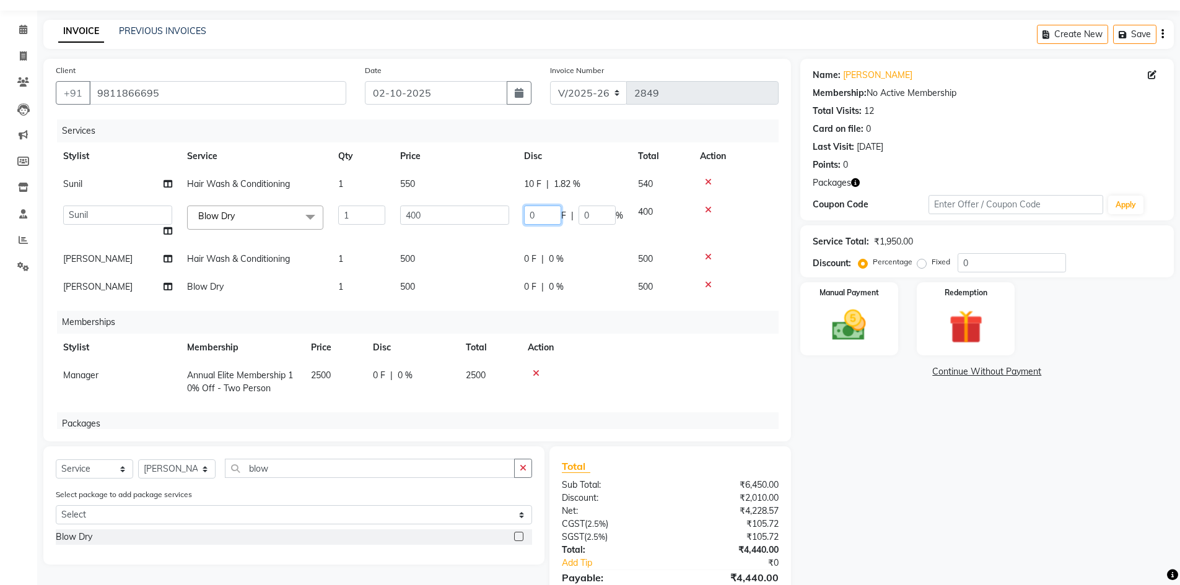
click at [529, 216] on input "0" at bounding box center [542, 215] width 37 height 19
click at [554, 186] on tr "Sunil Hair Wash & Conditioning 1 550 10 F | 1.82 % 540" at bounding box center [417, 184] width 723 height 28
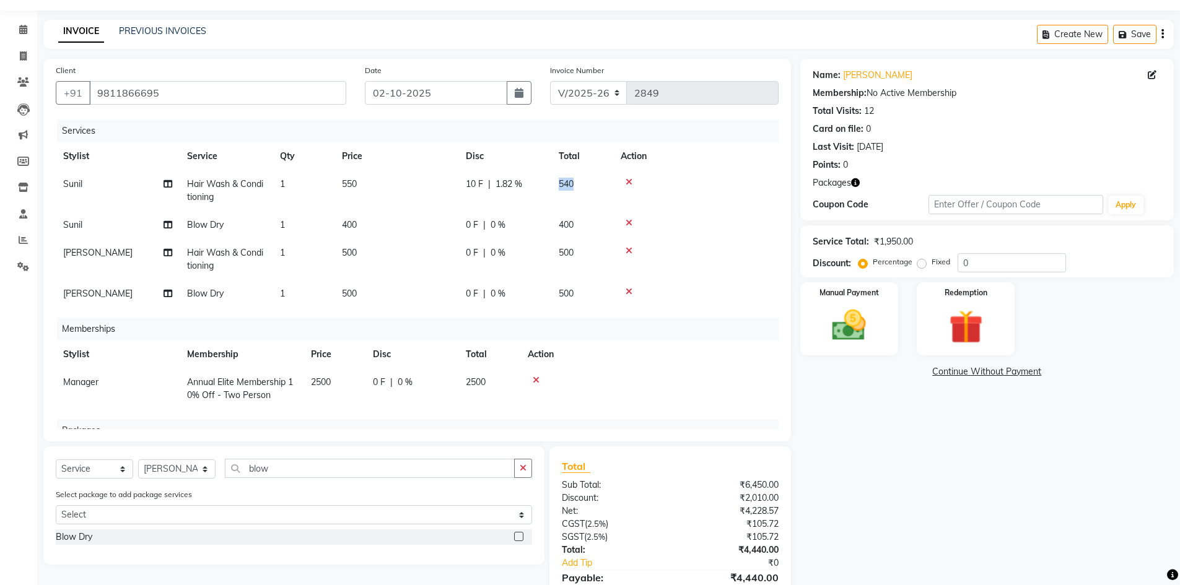
click at [554, 186] on td "540" at bounding box center [582, 190] width 62 height 41
select select "76999"
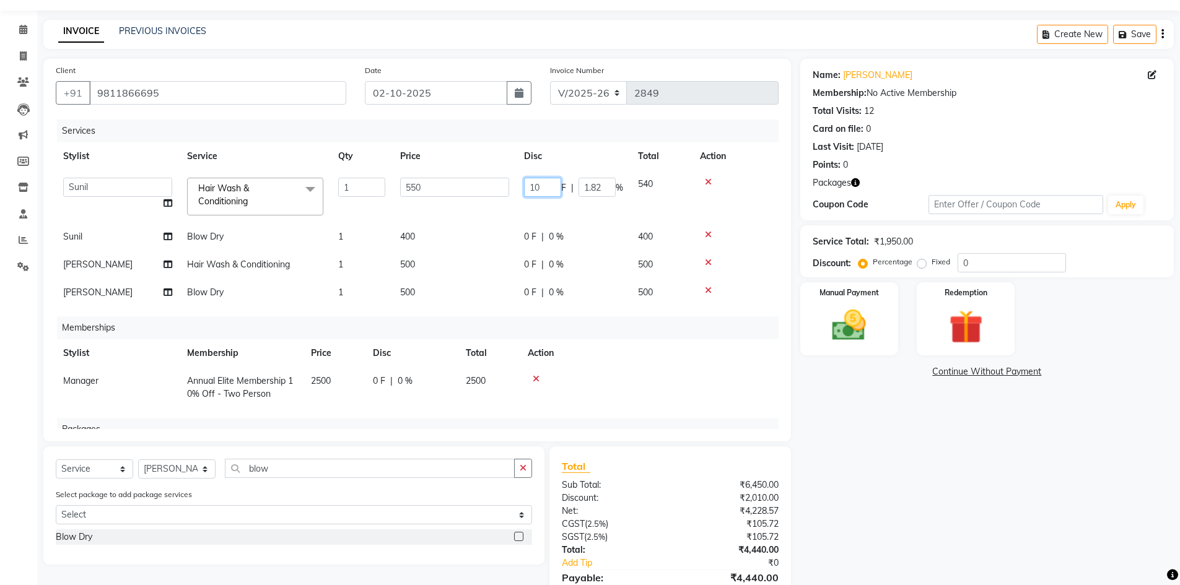
click at [554, 186] on input "10" at bounding box center [542, 187] width 37 height 19
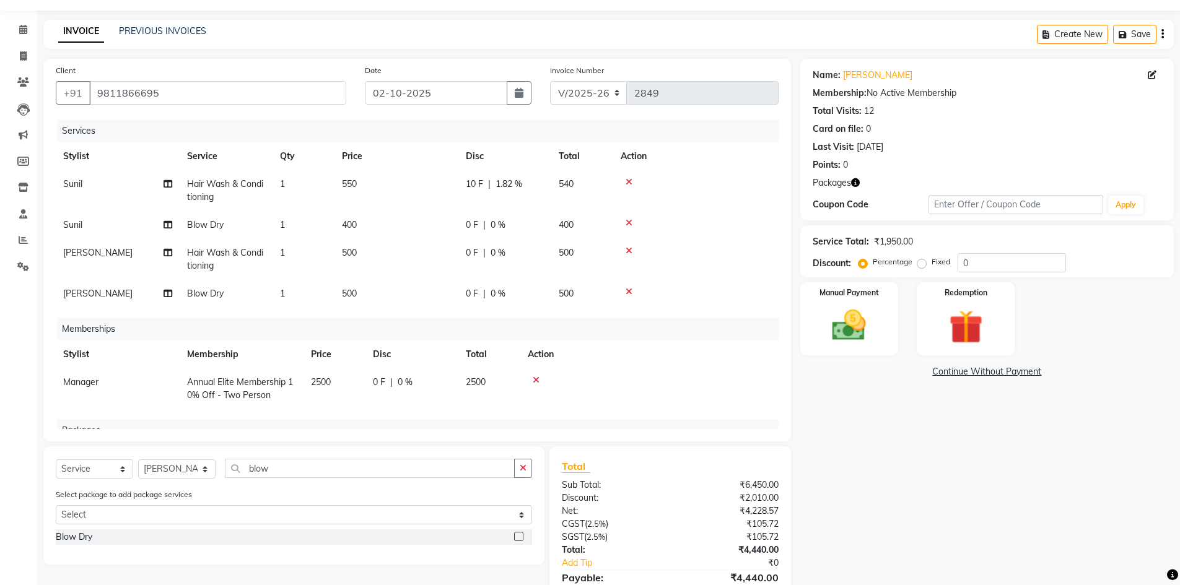
click at [578, 190] on td "540" at bounding box center [582, 190] width 62 height 41
select select "76999"
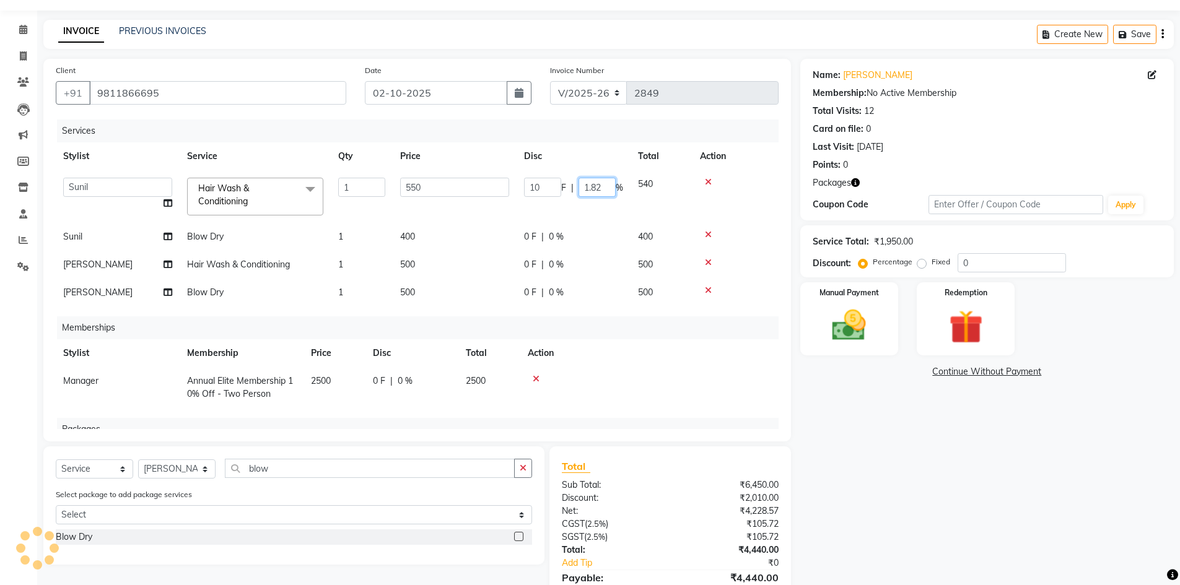
click at [579, 190] on input "1.82" at bounding box center [597, 187] width 37 height 19
type input "10"
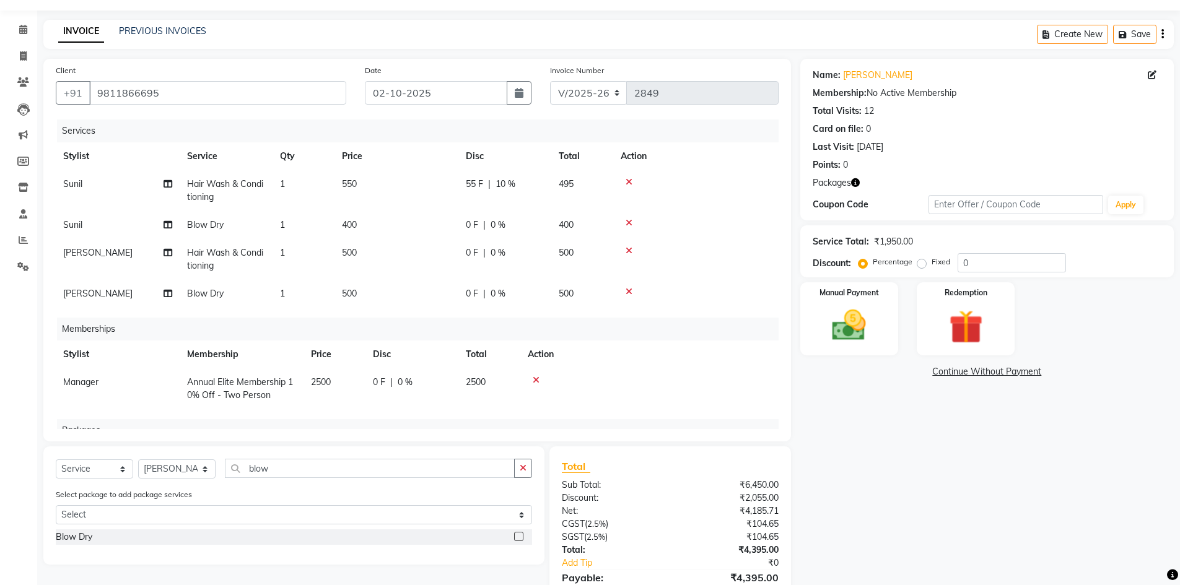
click at [600, 216] on tbody "Sunil Hair Wash & Conditioning 1 550 55 F | 10 % 495 Sunil Blow Dry 1 400 0 F |…" at bounding box center [417, 239] width 723 height 138
click at [558, 220] on td "400" at bounding box center [582, 225] width 62 height 28
select select "76999"
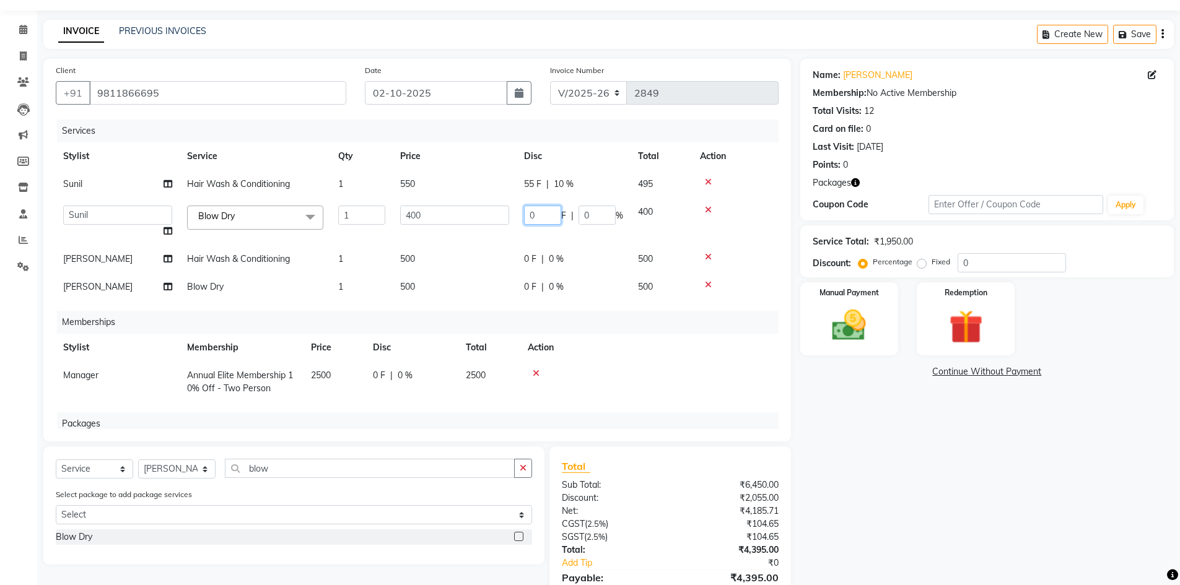
click at [558, 220] on input "0" at bounding box center [542, 215] width 37 height 19
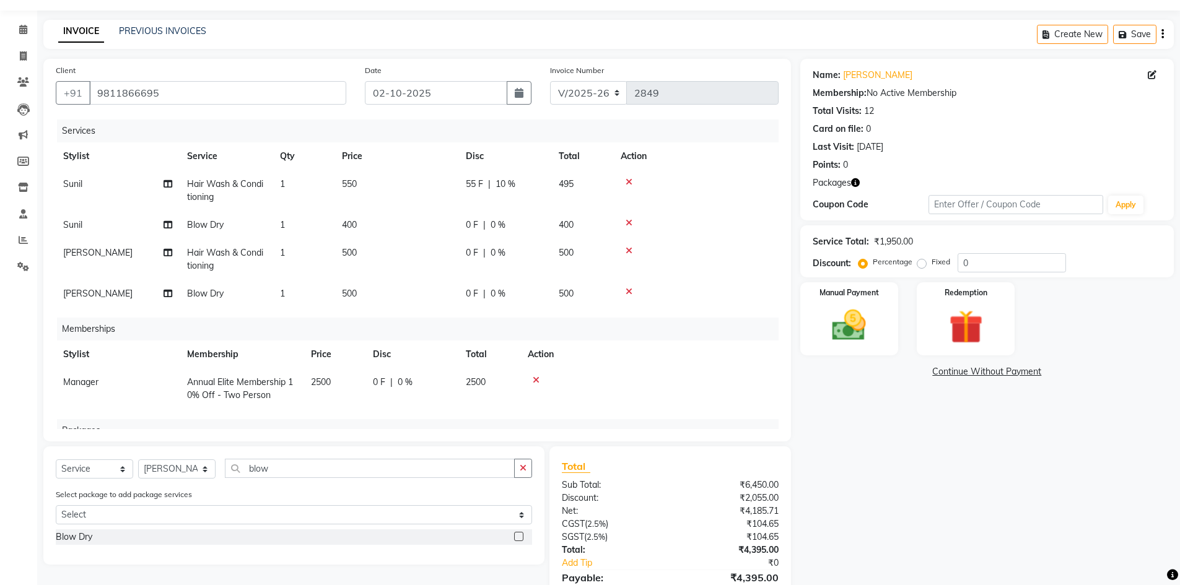
click at [584, 220] on td "400" at bounding box center [582, 225] width 62 height 28
select select "76999"
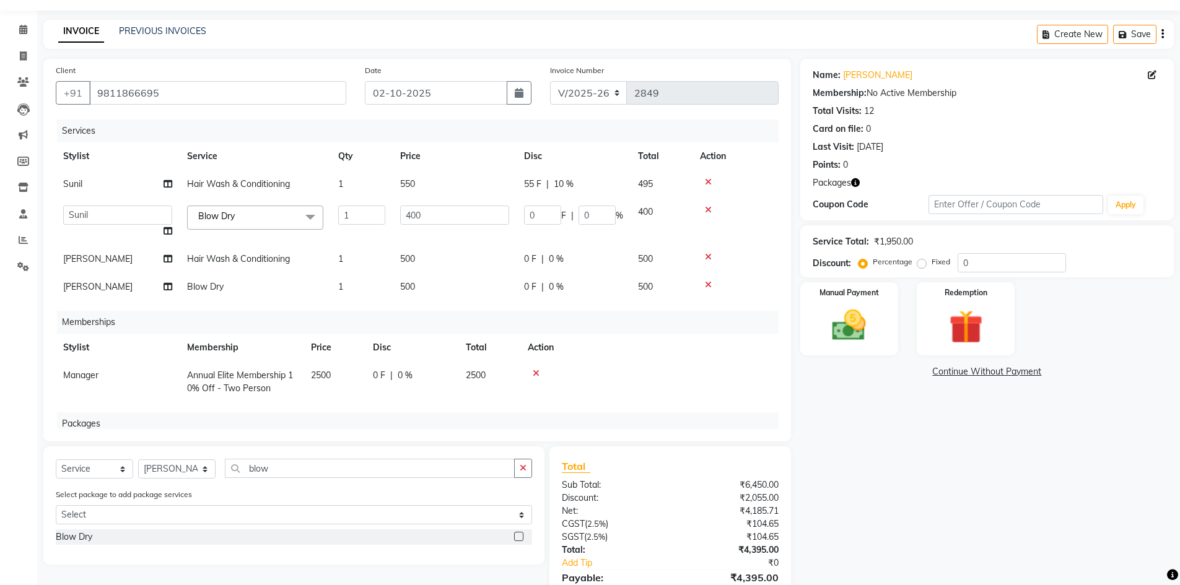
click at [584, 220] on input "0" at bounding box center [597, 215] width 37 height 19
type input "10"
click at [878, 359] on div "Name: Srishti Membership: No Active Membership Total Visits: 12 Card on file: 0…" at bounding box center [991, 344] width 383 height 570
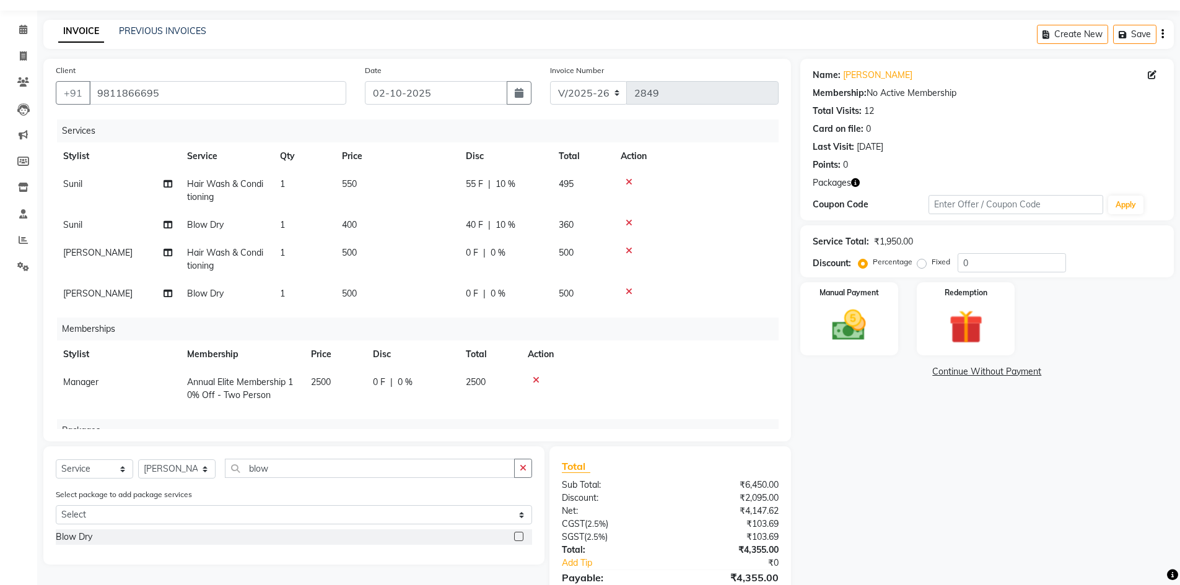
click at [372, 224] on td "400" at bounding box center [397, 225] width 124 height 28
select select "76999"
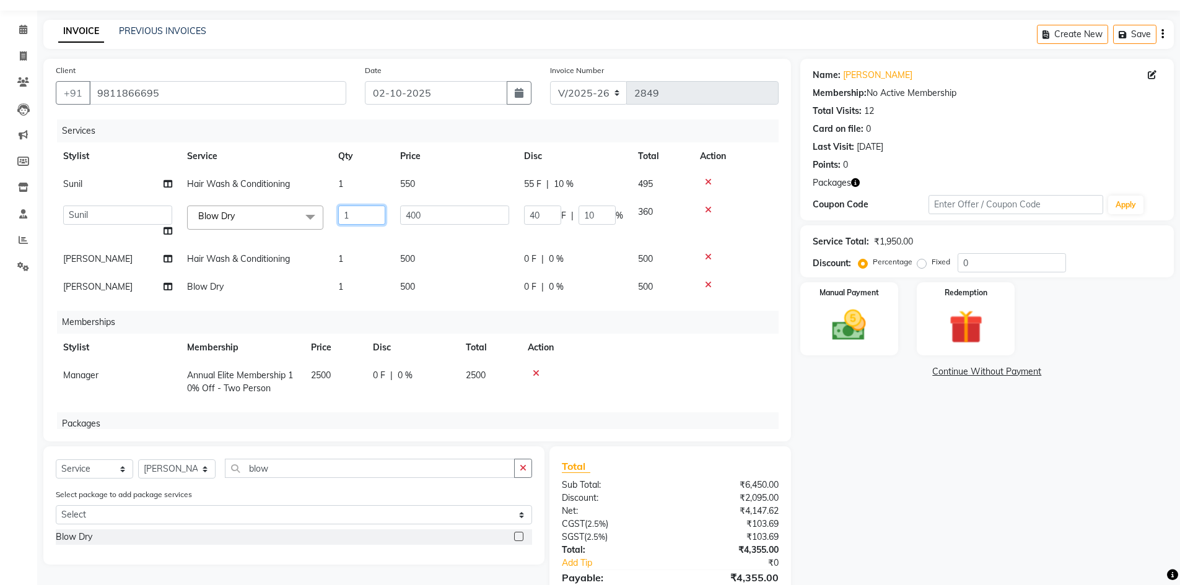
click at [372, 224] on input "1" at bounding box center [361, 215] width 47 height 19
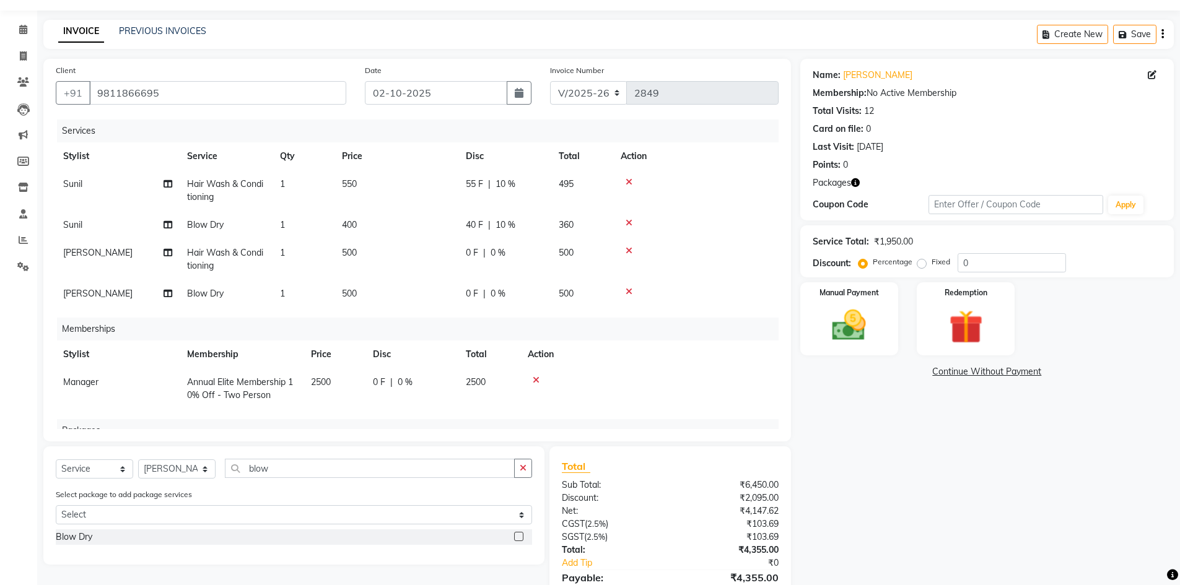
click at [421, 224] on td "400" at bounding box center [397, 225] width 124 height 28
select select "76999"
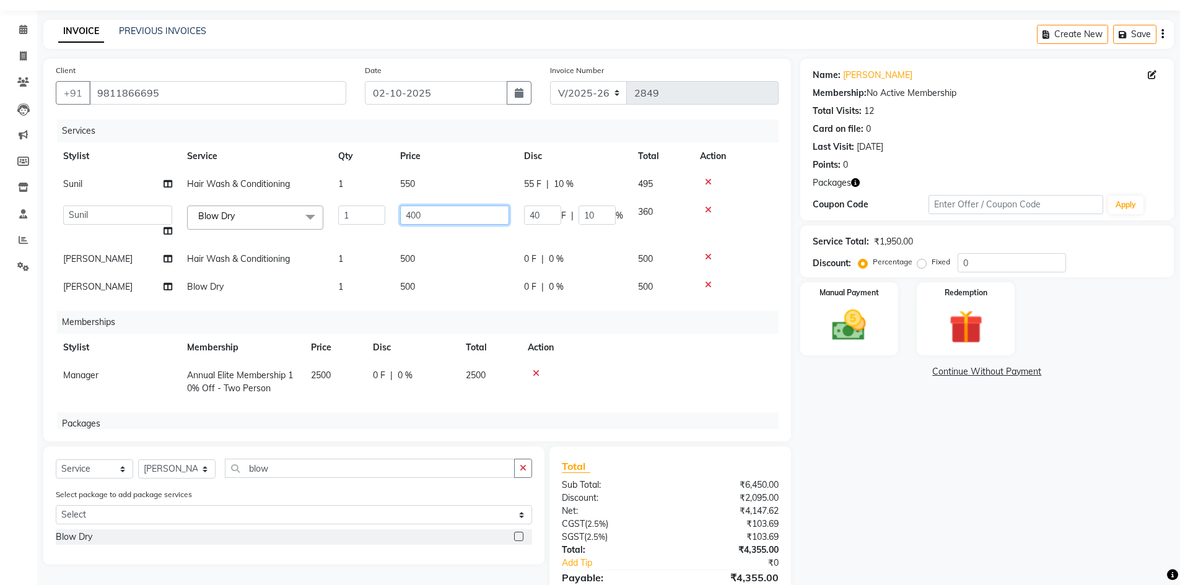
click at [421, 224] on input "400" at bounding box center [454, 215] width 109 height 19
type input "500"
click at [946, 553] on div "Name: Srishti Membership: No Active Membership Total Visits: 12 Card on file: 0…" at bounding box center [991, 344] width 383 height 570
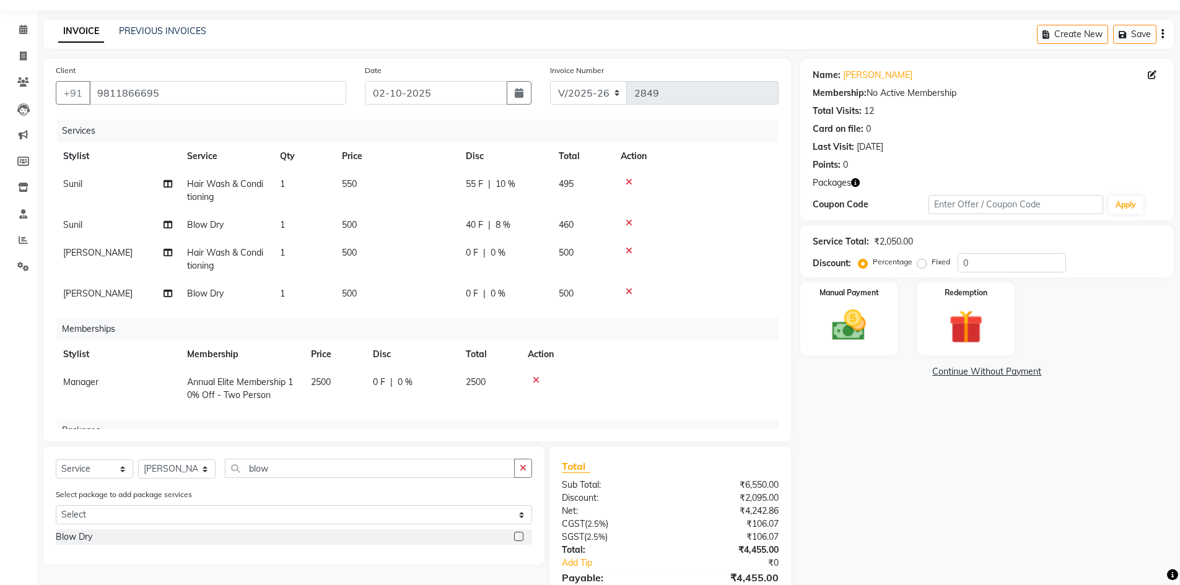
scroll to position [96, 0]
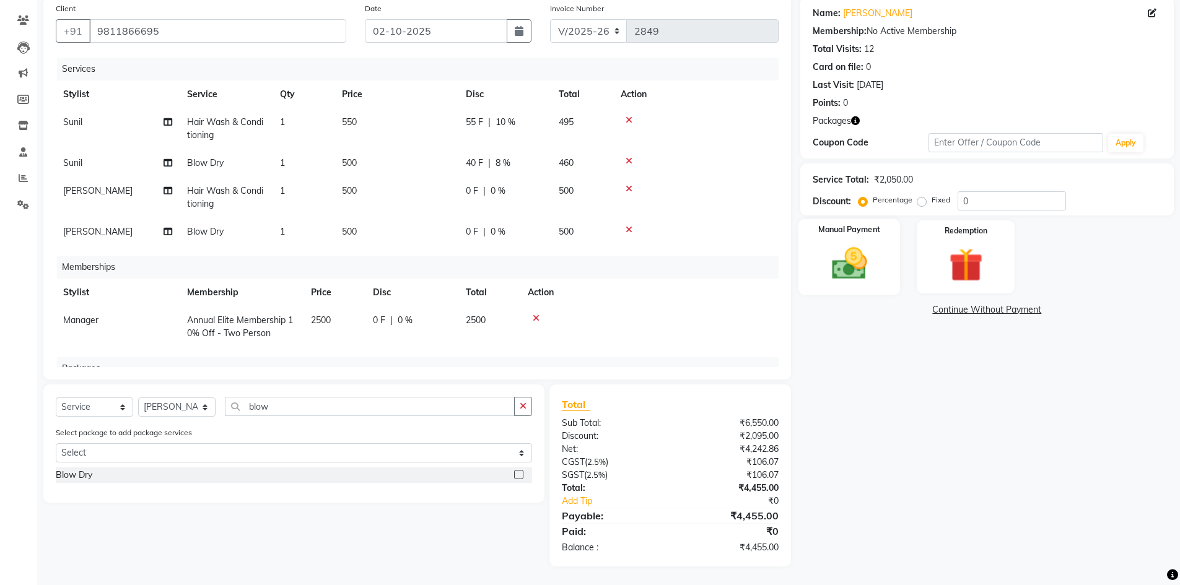
click at [838, 259] on img at bounding box center [849, 263] width 57 height 40
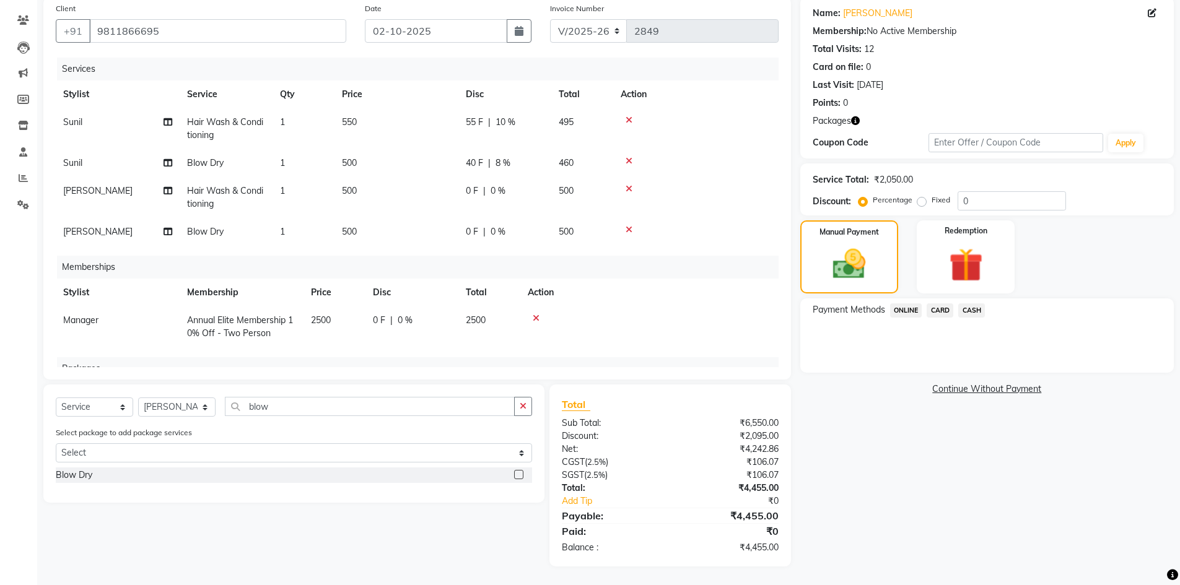
click at [983, 308] on span "CASH" at bounding box center [971, 311] width 27 height 14
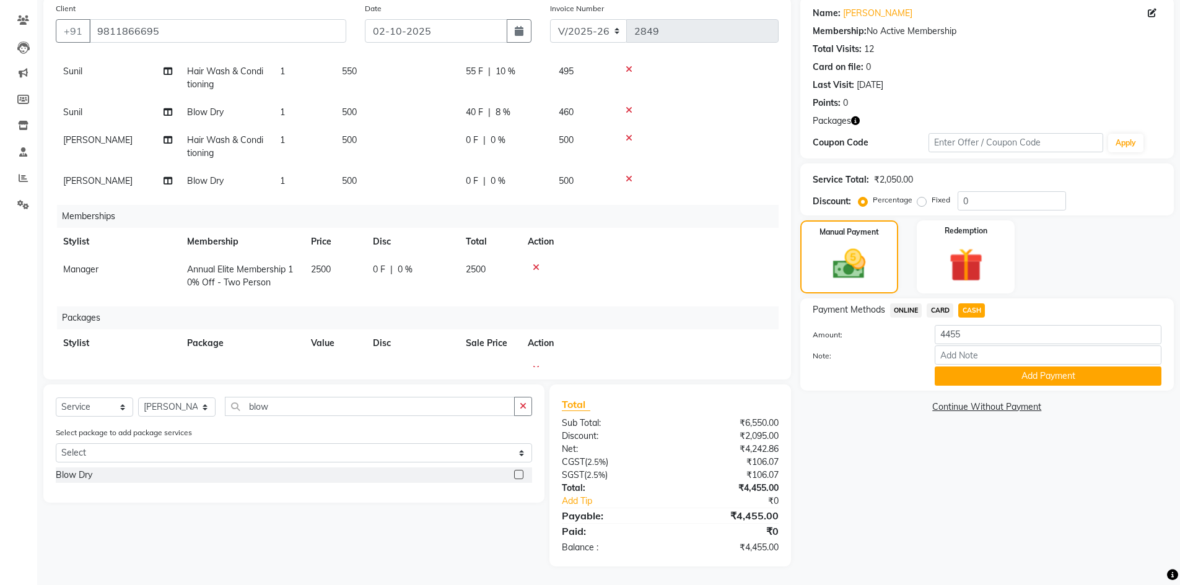
scroll to position [101, 0]
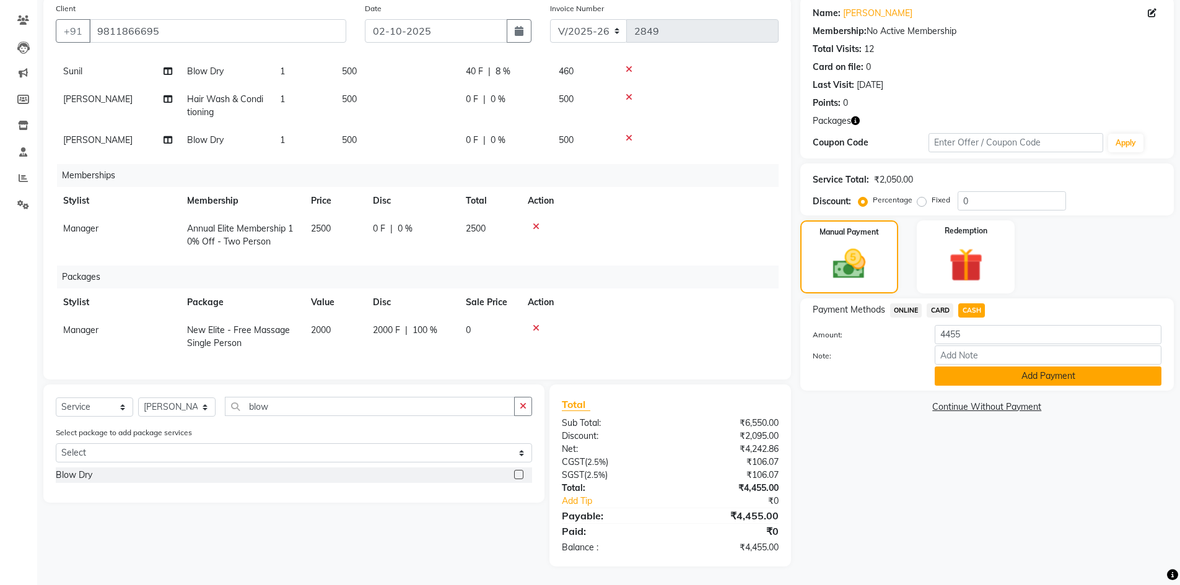
click at [1074, 379] on button "Add Payment" at bounding box center [1048, 376] width 227 height 19
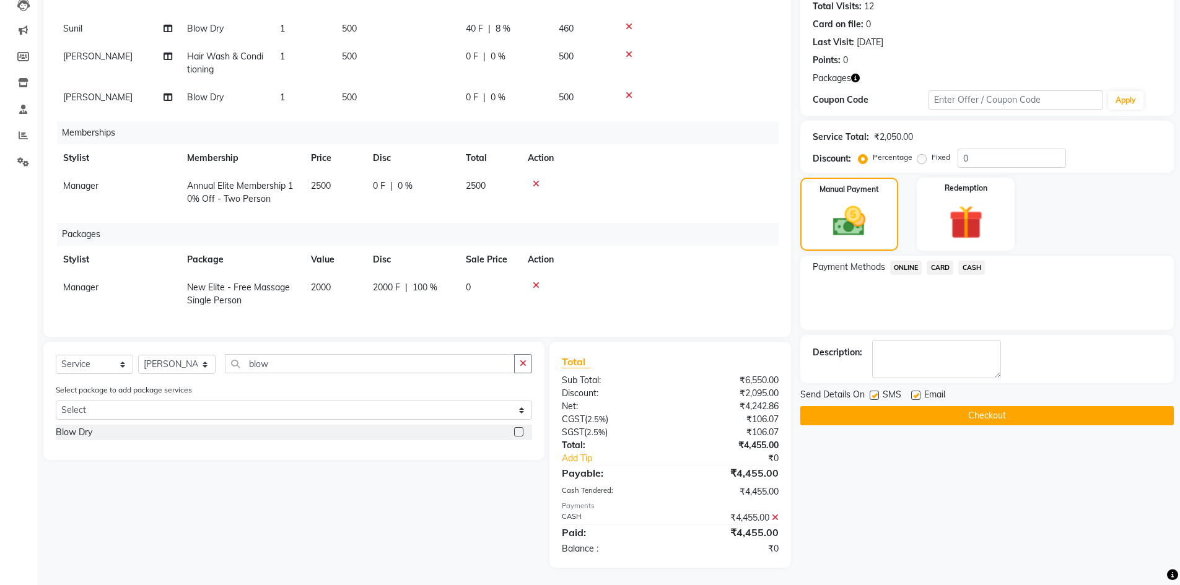
scroll to position [140, 0]
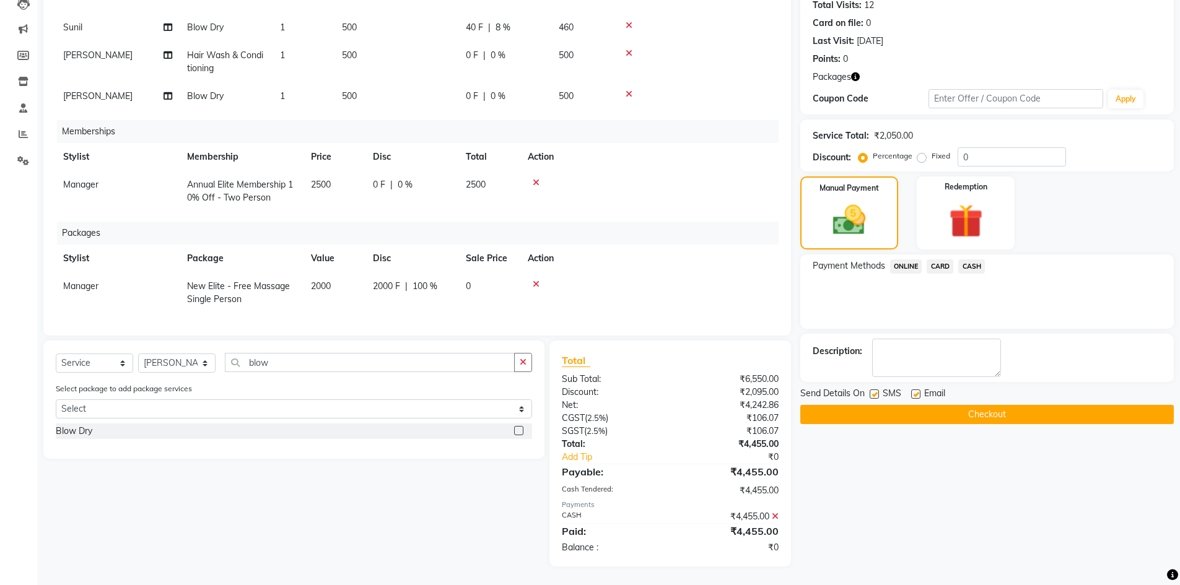
click at [924, 413] on button "Checkout" at bounding box center [987, 414] width 374 height 19
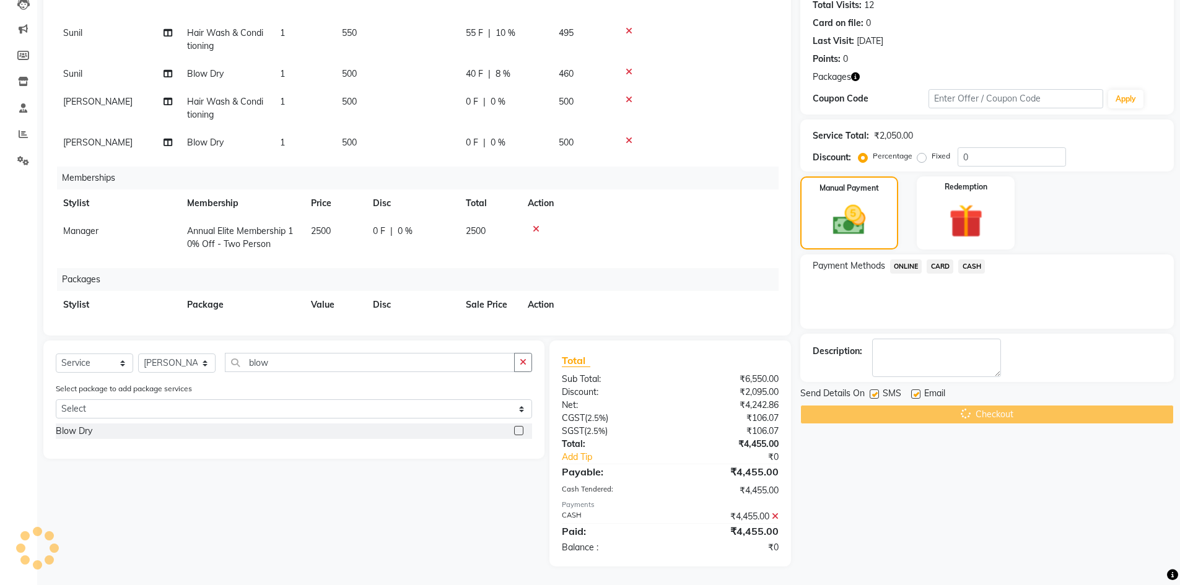
scroll to position [0, 0]
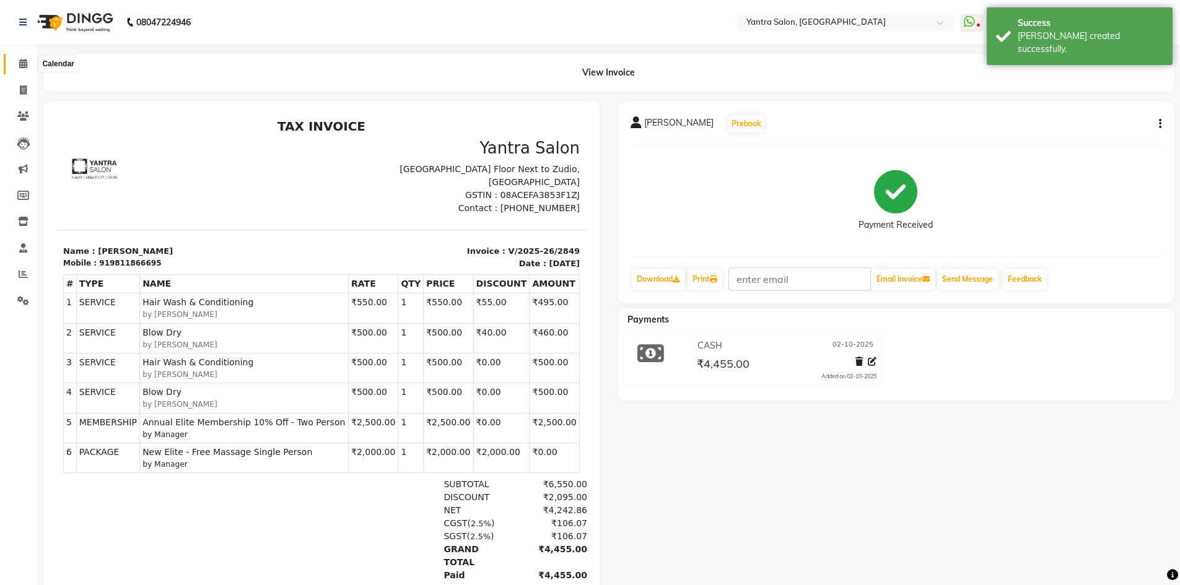
click at [26, 64] on icon at bounding box center [23, 63] width 8 height 9
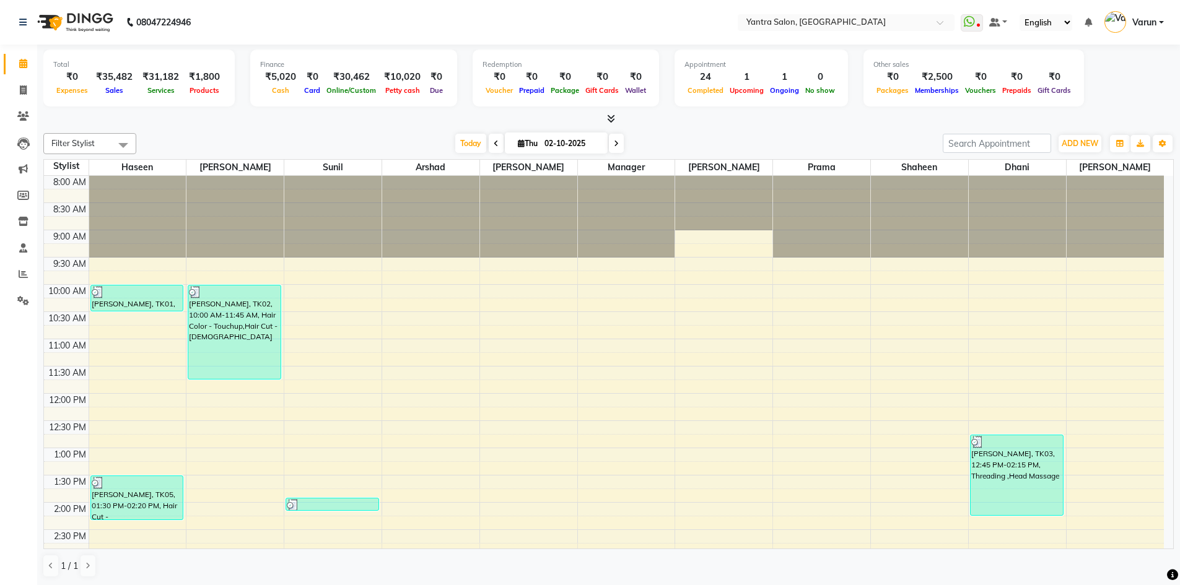
drag, startPoint x: 247, startPoint y: 6, endPoint x: 850, endPoint y: 131, distance: 615.7
click at [850, 131] on div "Filter Stylist Select All Haseen Denis Sunil Arshad Jaswant Manager Tanisha Pra…" at bounding box center [608, 355] width 1131 height 455
click at [1092, 145] on span "ADD NEW" at bounding box center [1080, 143] width 37 height 9
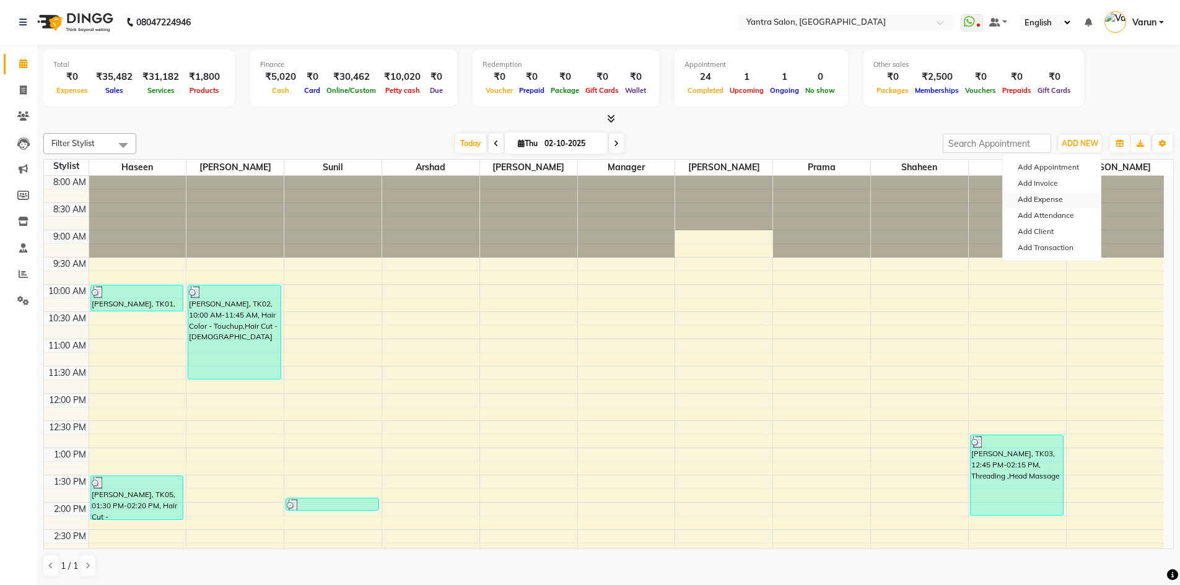
click at [1062, 199] on link "Add Expense" at bounding box center [1052, 199] width 98 height 16
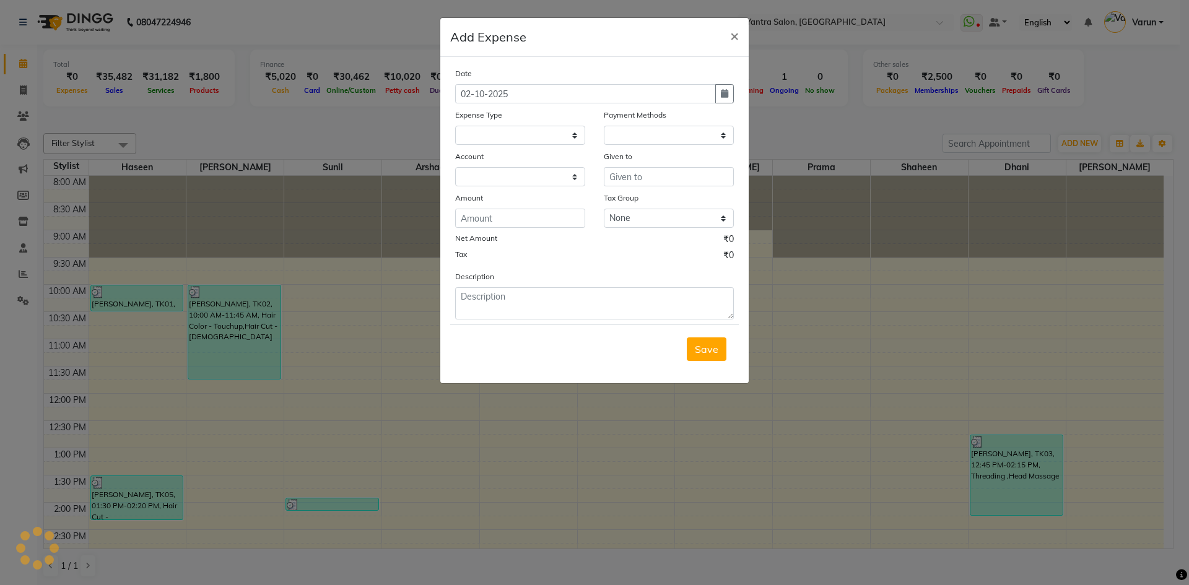
select select "1"
select select "5248"
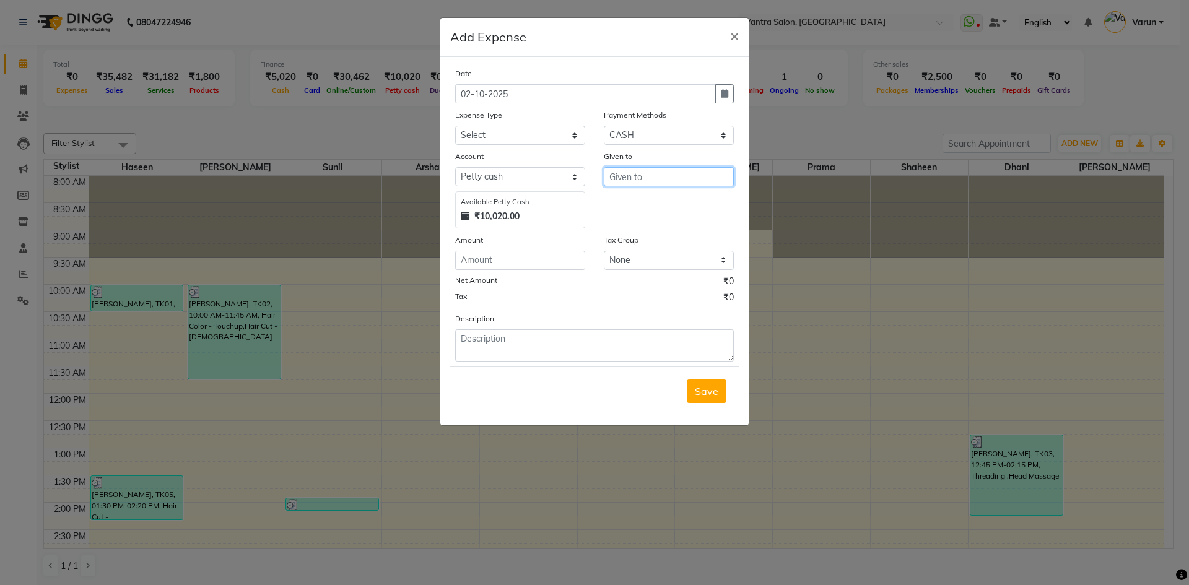
click at [635, 168] on input "text" at bounding box center [669, 176] width 130 height 19
click at [624, 201] on span "Mana" at bounding box center [632, 203] width 27 height 12
type input "Manager"
click at [533, 261] on input "number" at bounding box center [520, 260] width 130 height 19
type input "400"
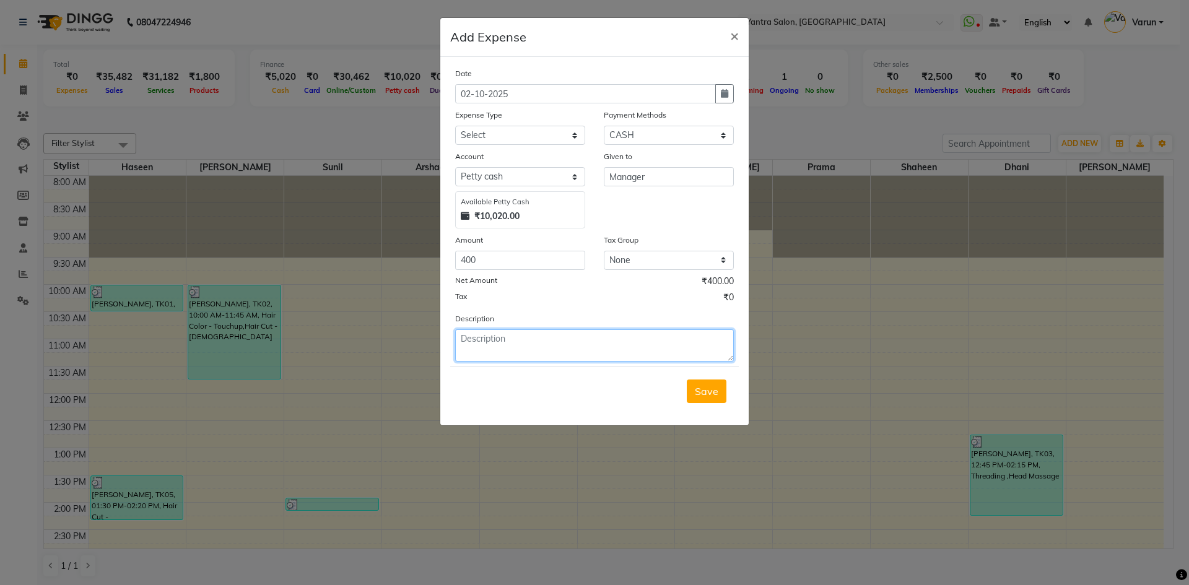
click at [521, 339] on textarea at bounding box center [594, 346] width 279 height 32
type textarea "curtain wash"
click at [556, 129] on select "Select Advance Salary Bank charges Car maintenance Cash transfer to bank Cash t…" at bounding box center [520, 135] width 130 height 19
select select "17"
click at [455, 126] on select "Select Advance Salary Bank charges Car maintenance Cash transfer to bank Cash t…" at bounding box center [520, 135] width 130 height 19
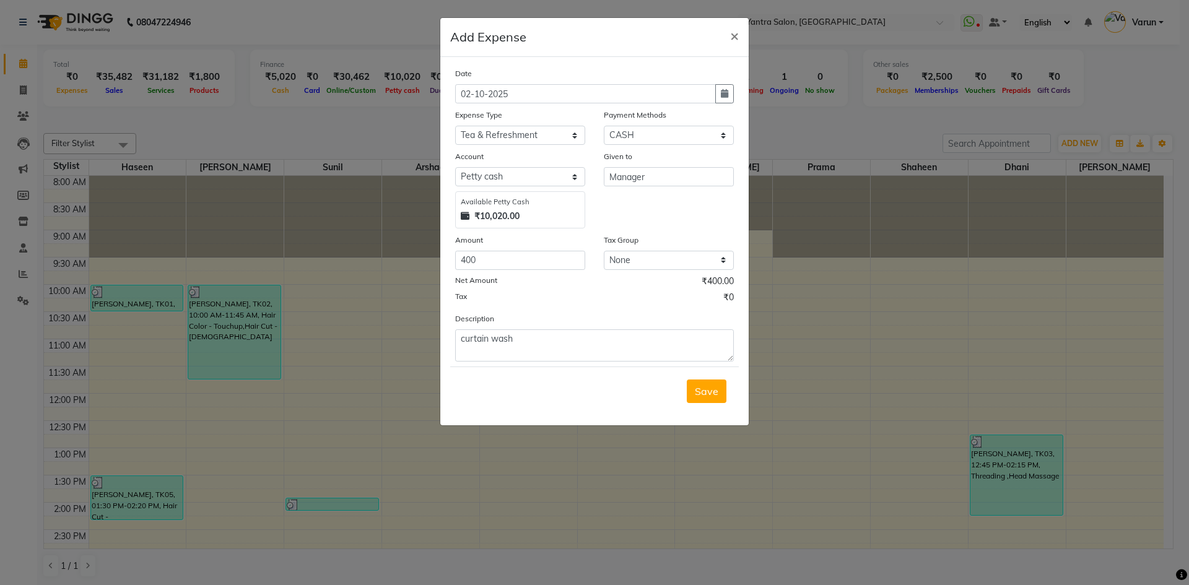
click at [631, 227] on div "Given to Manager" at bounding box center [669, 189] width 149 height 79
click at [567, 349] on textarea "curtain wash" at bounding box center [594, 346] width 279 height 32
click at [712, 388] on span "Save" at bounding box center [707, 391] width 24 height 12
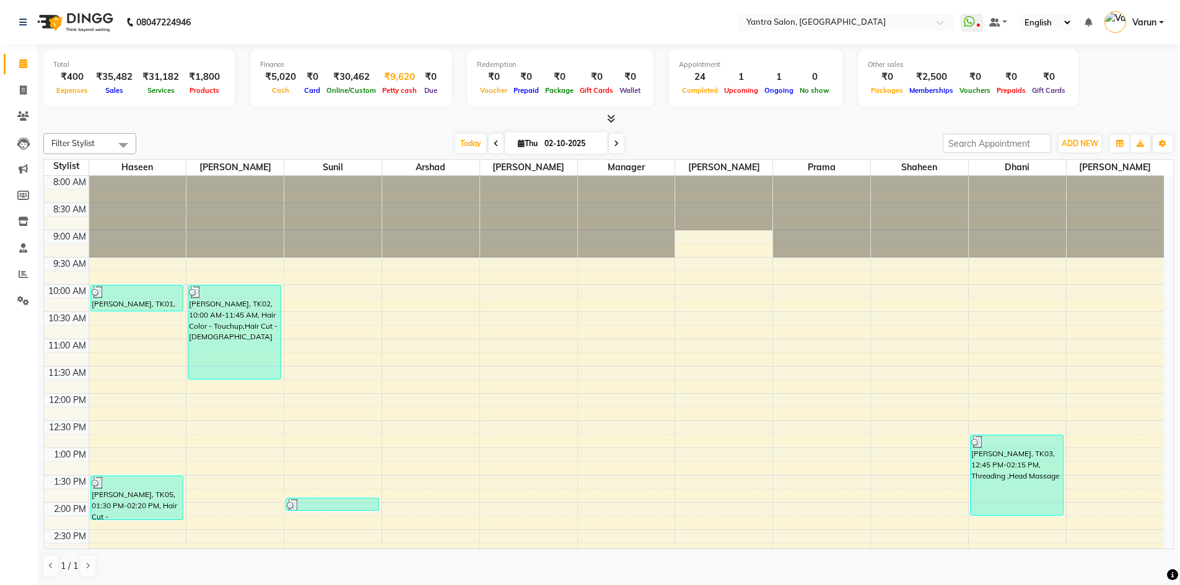
click at [393, 82] on div "₹9,620" at bounding box center [399, 77] width 41 height 14
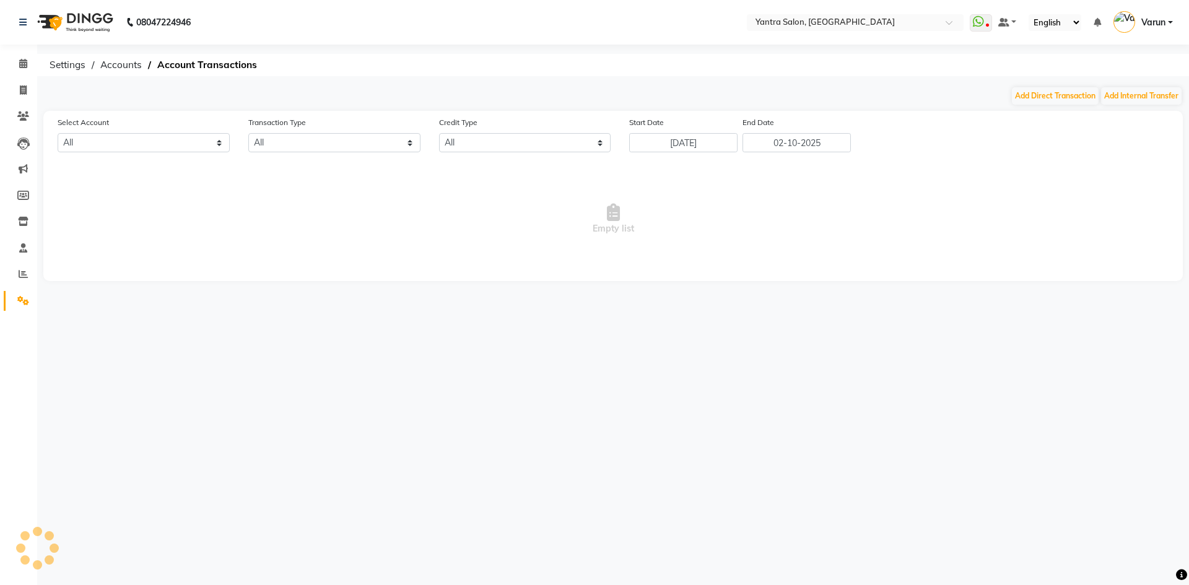
select select "5248"
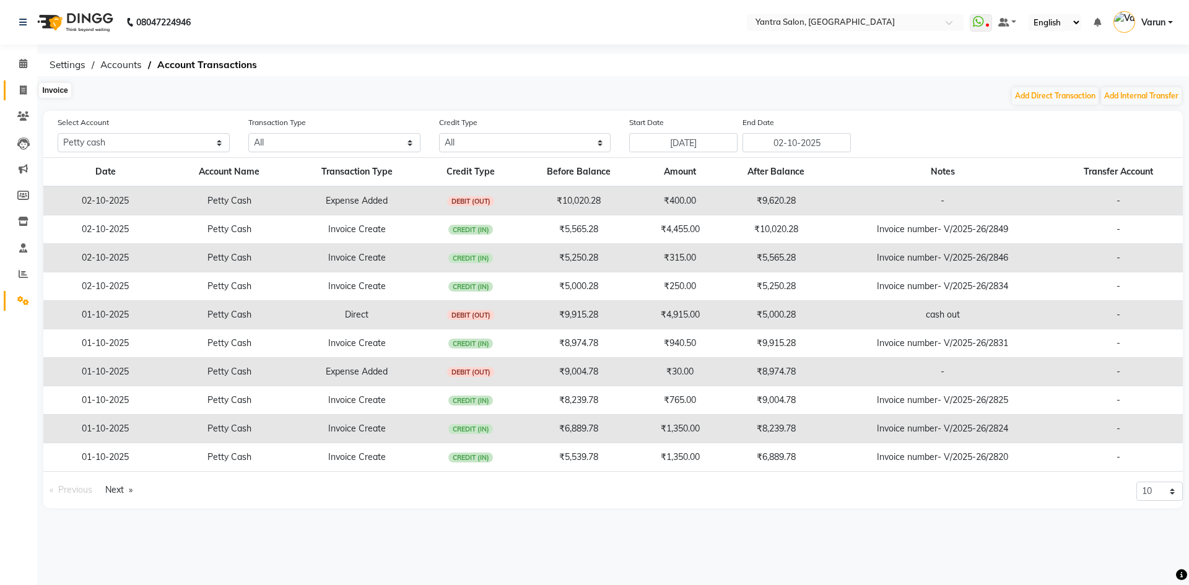
click at [15, 84] on span at bounding box center [23, 91] width 22 height 14
select select "service"
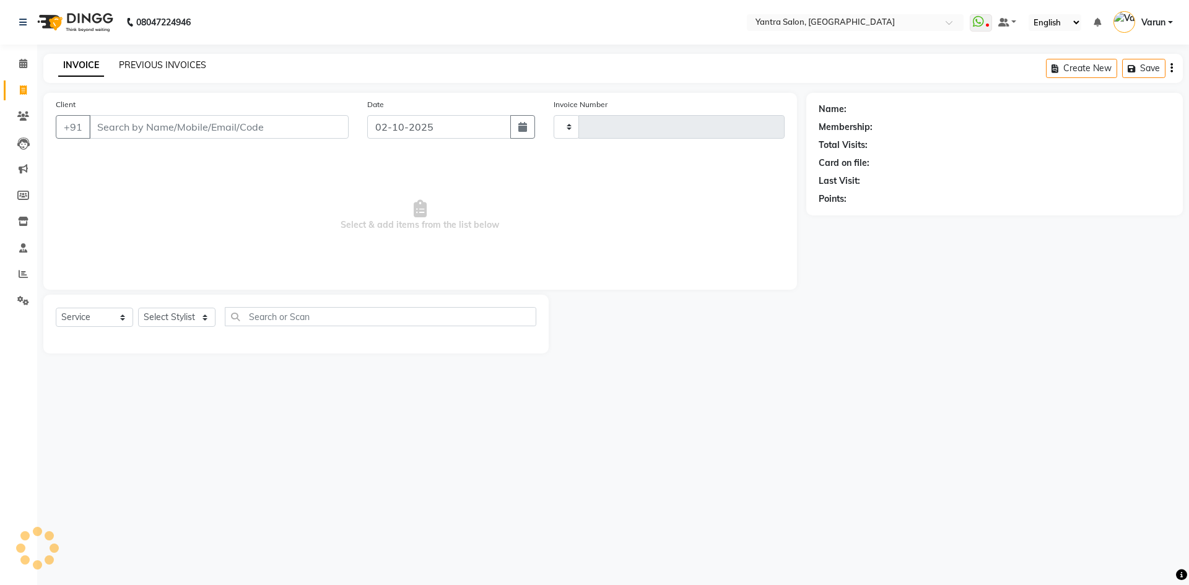
type input "2850"
select select "6253"
click at [138, 61] on link "PREVIOUS INVOICES" at bounding box center [162, 64] width 87 height 11
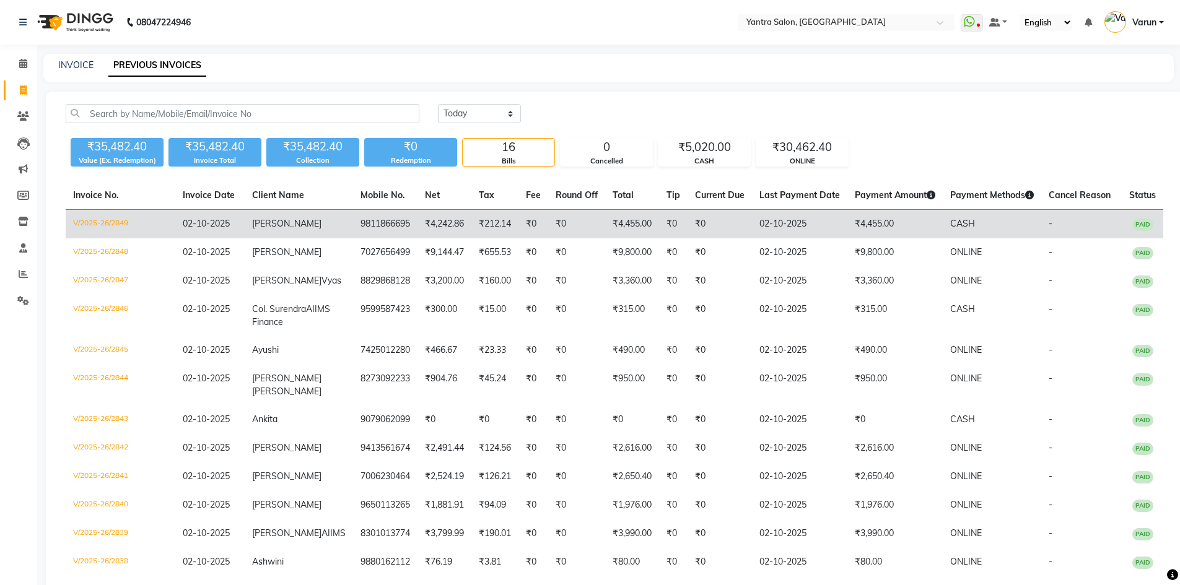
click at [753, 236] on td "02-10-2025" at bounding box center [799, 224] width 95 height 29
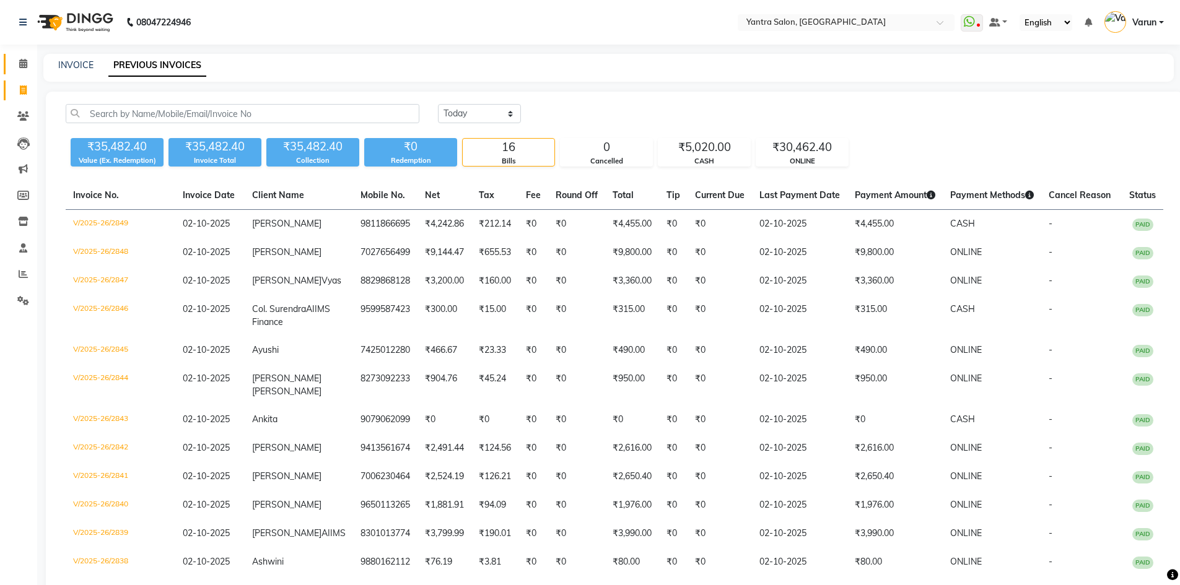
drag, startPoint x: 29, startPoint y: 58, endPoint x: 107, endPoint y: 2, distance: 95.6
click at [28, 58] on span at bounding box center [23, 64] width 22 height 14
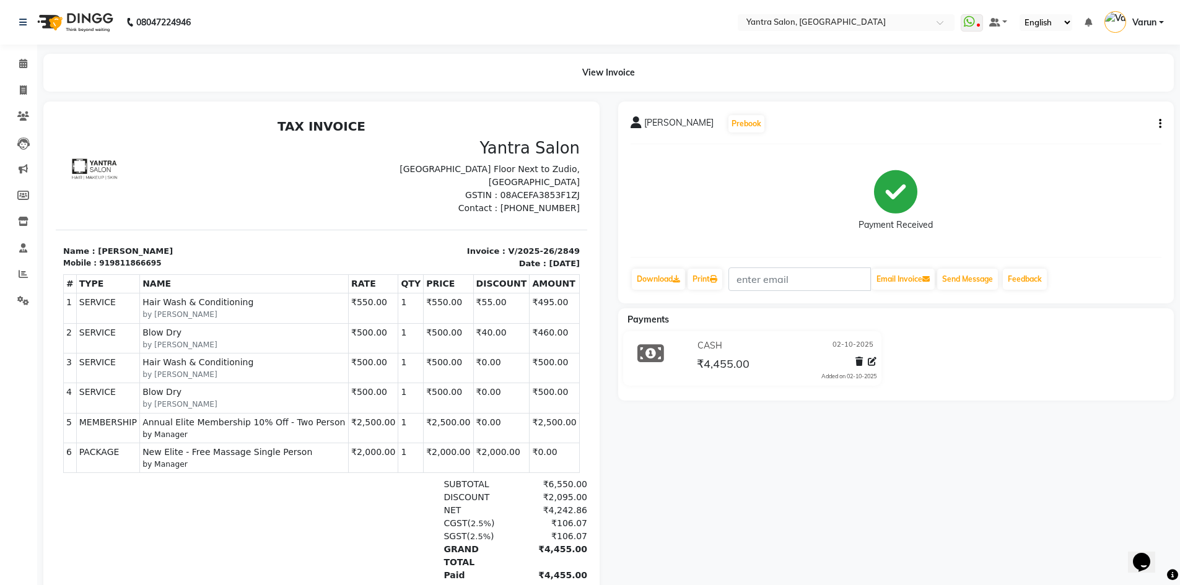
click at [1160, 125] on icon "button" at bounding box center [1160, 124] width 2 height 1
click at [1111, 144] on div "Edit Invoice" at bounding box center [1098, 139] width 85 height 15
select select "service"
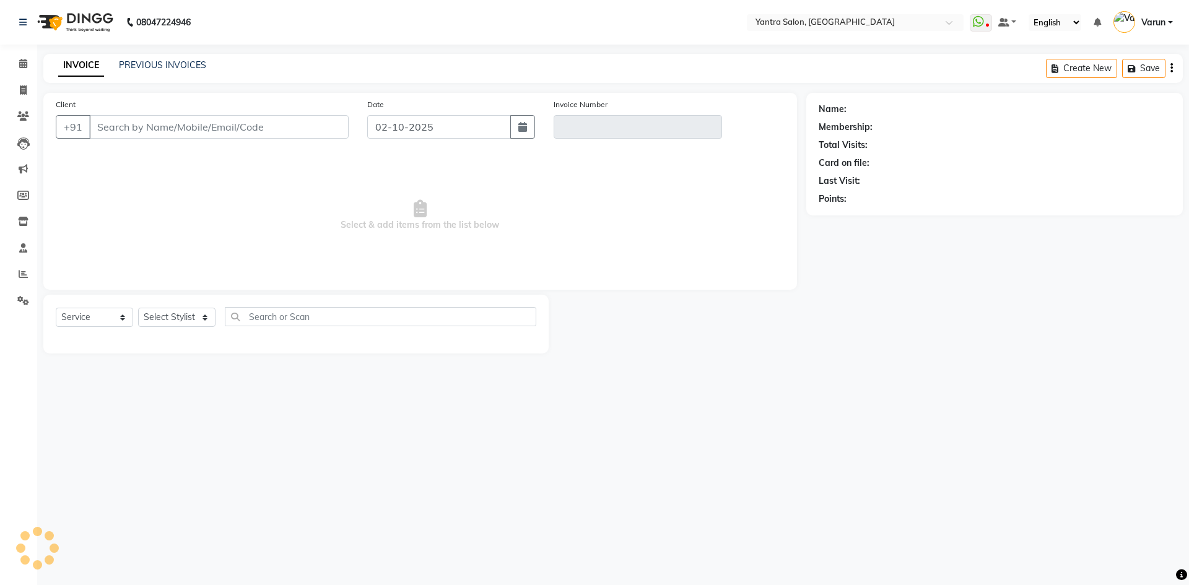
type input "9811866695"
type input "V/2025-26/2849"
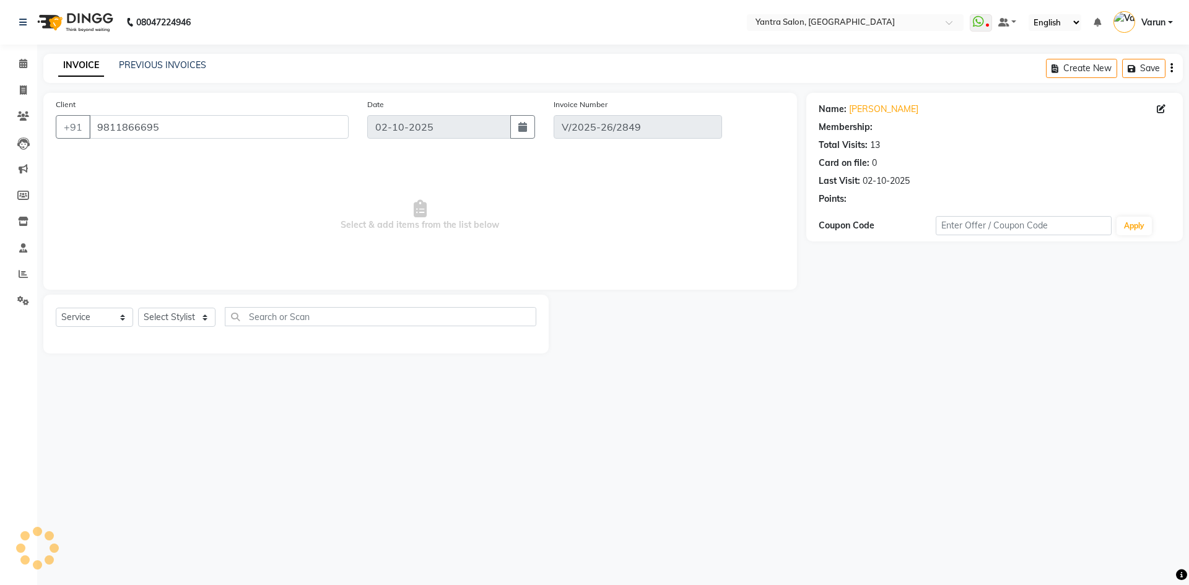
select select "1: Object"
select select "select"
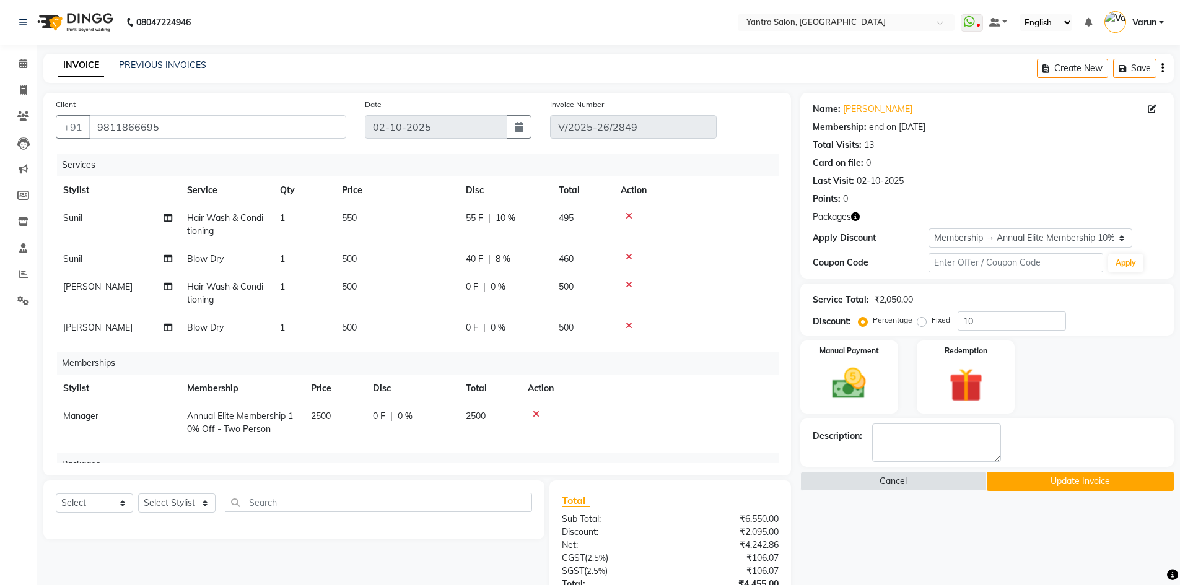
click at [528, 267] on td "40 F | 8 %" at bounding box center [504, 259] width 93 height 28
select select "76999"
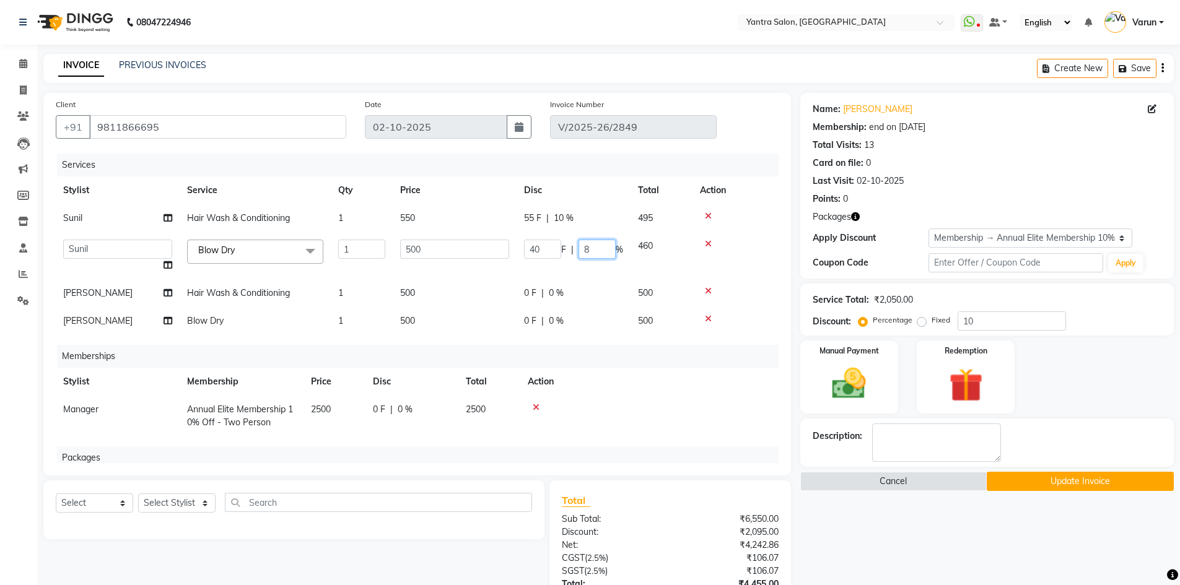
click at [587, 252] on input "8" at bounding box center [597, 249] width 37 height 19
type input "10"
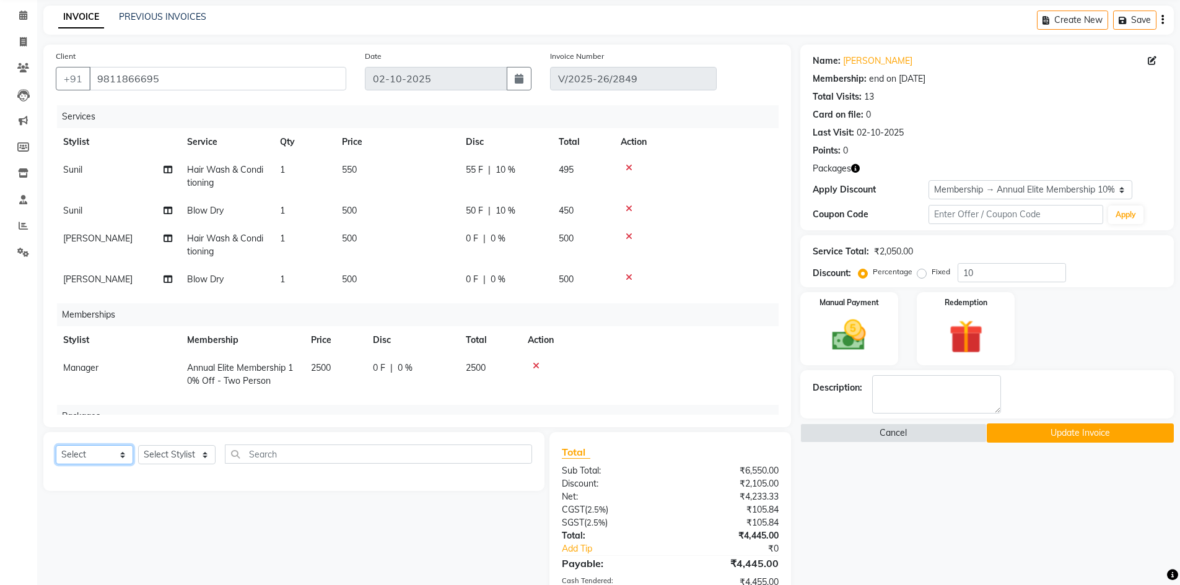
scroll to position [151, 0]
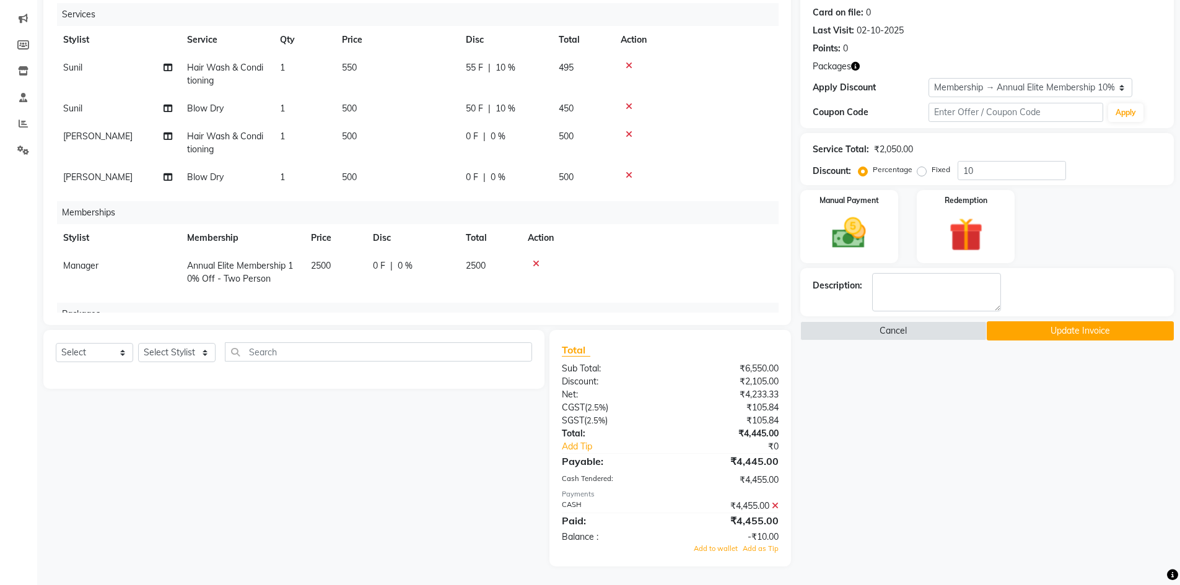
click at [1088, 323] on button "Update Invoice" at bounding box center [1080, 331] width 187 height 19
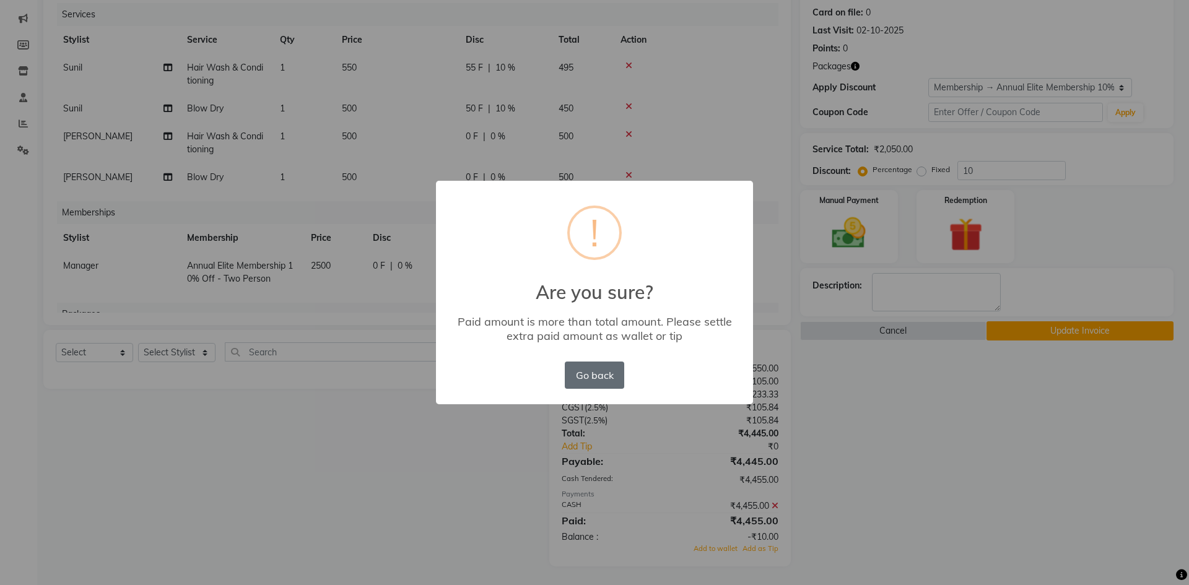
click at [595, 364] on button "Go back" at bounding box center [594, 375] width 59 height 27
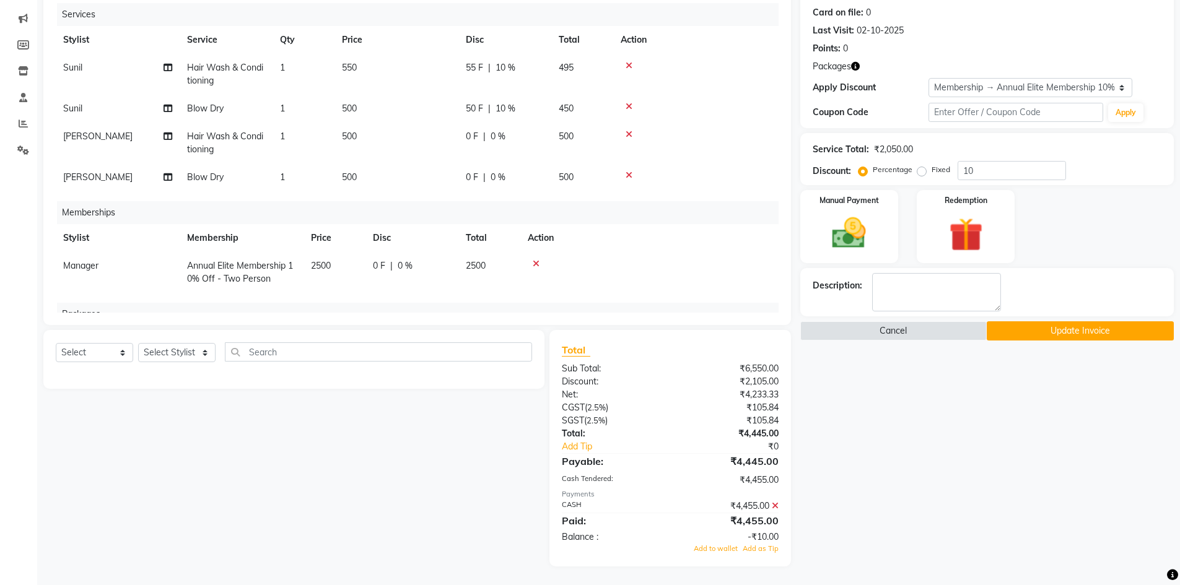
click at [775, 509] on icon at bounding box center [775, 506] width 7 height 9
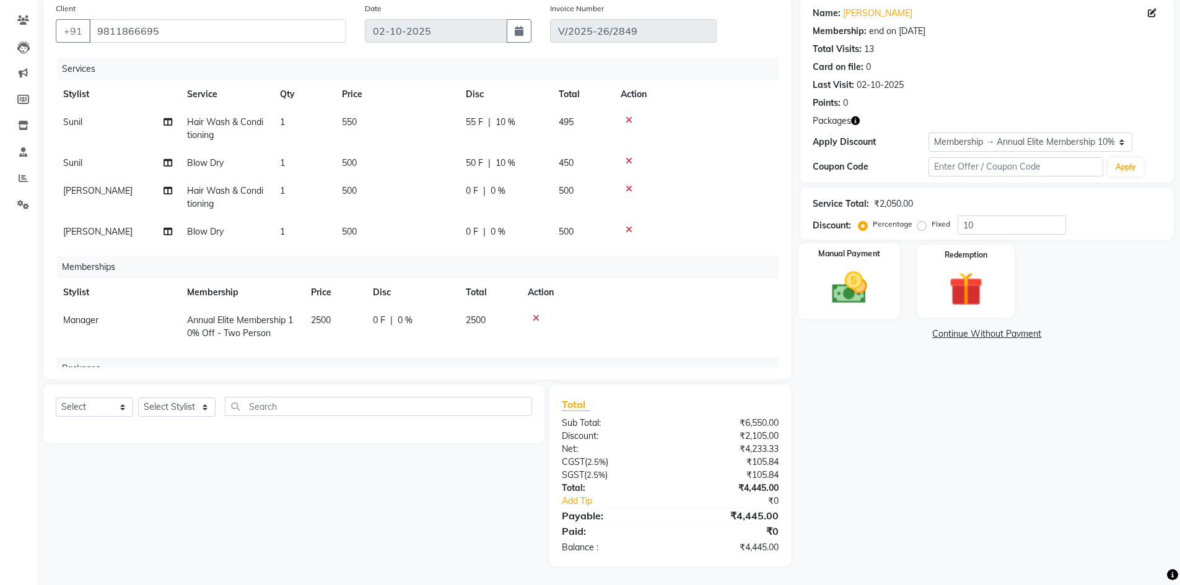
click at [873, 282] on img at bounding box center [849, 288] width 57 height 40
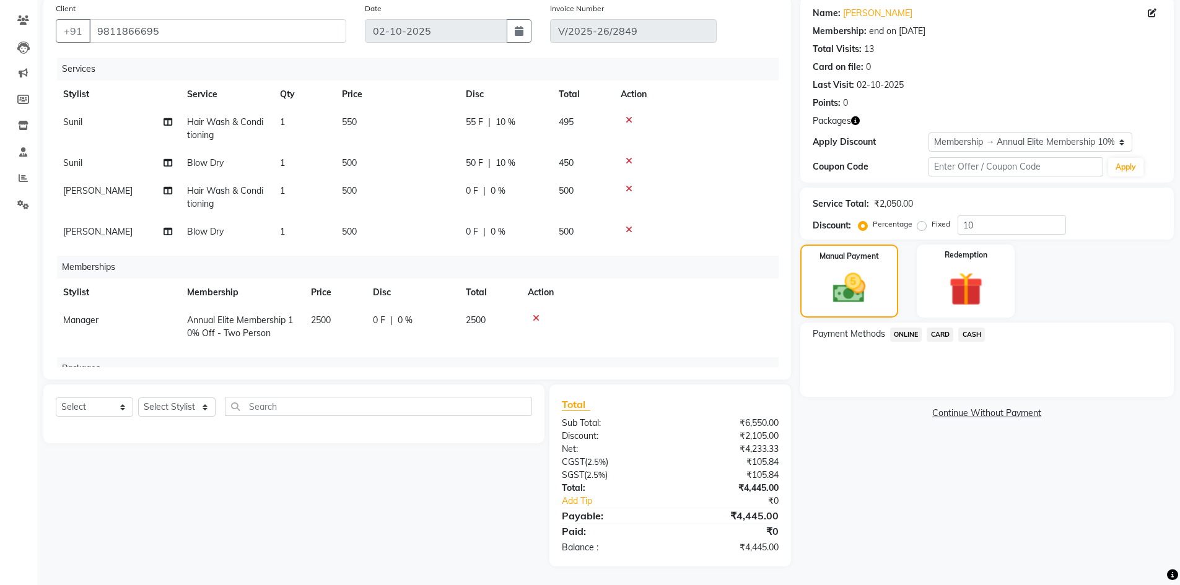
click at [973, 336] on span "CASH" at bounding box center [971, 335] width 27 height 14
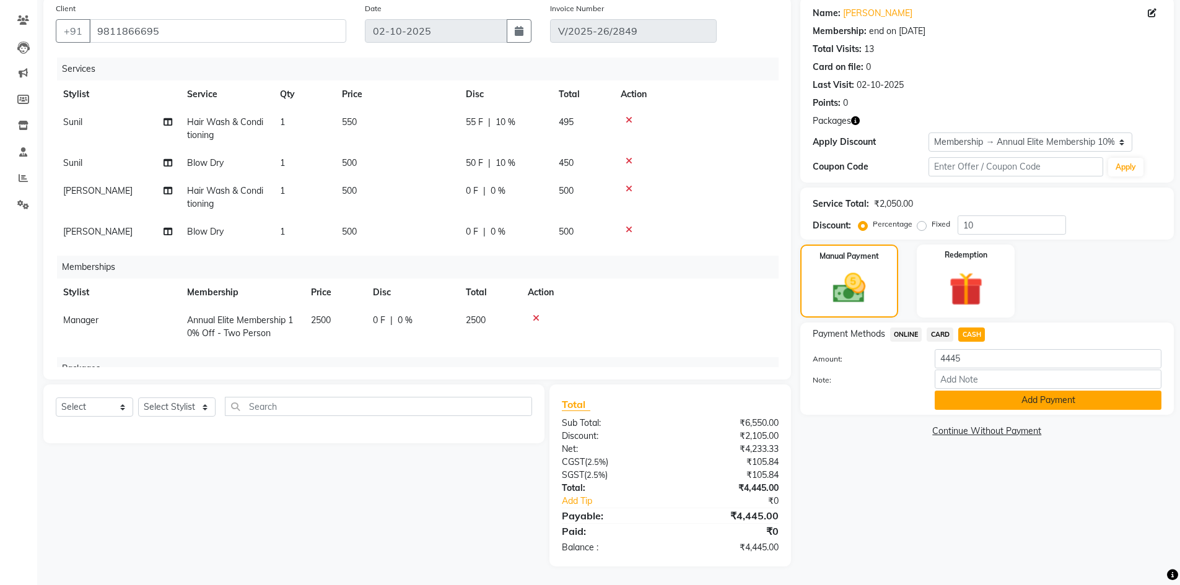
click at [997, 406] on button "Add Payment" at bounding box center [1048, 400] width 227 height 19
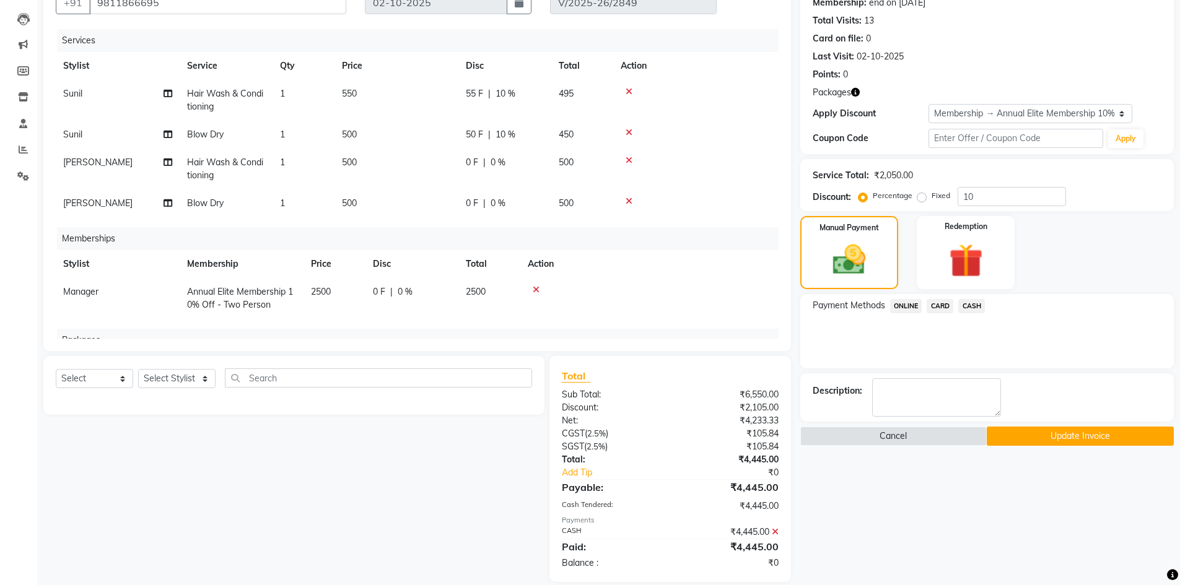
scroll to position [140, 0]
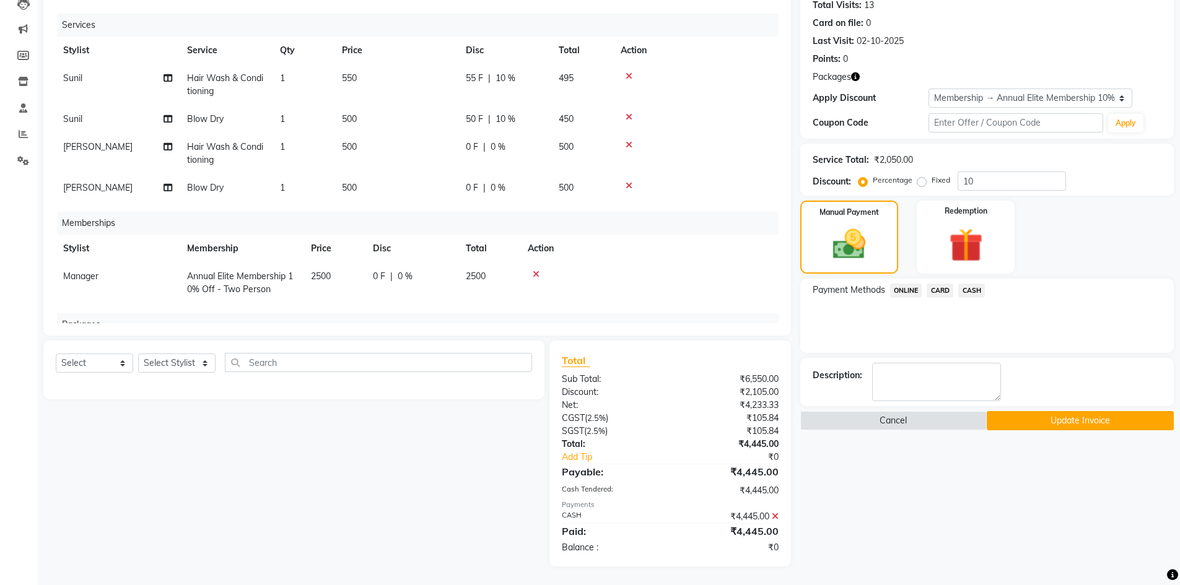
click at [1053, 424] on button "Update Invoice" at bounding box center [1080, 420] width 187 height 19
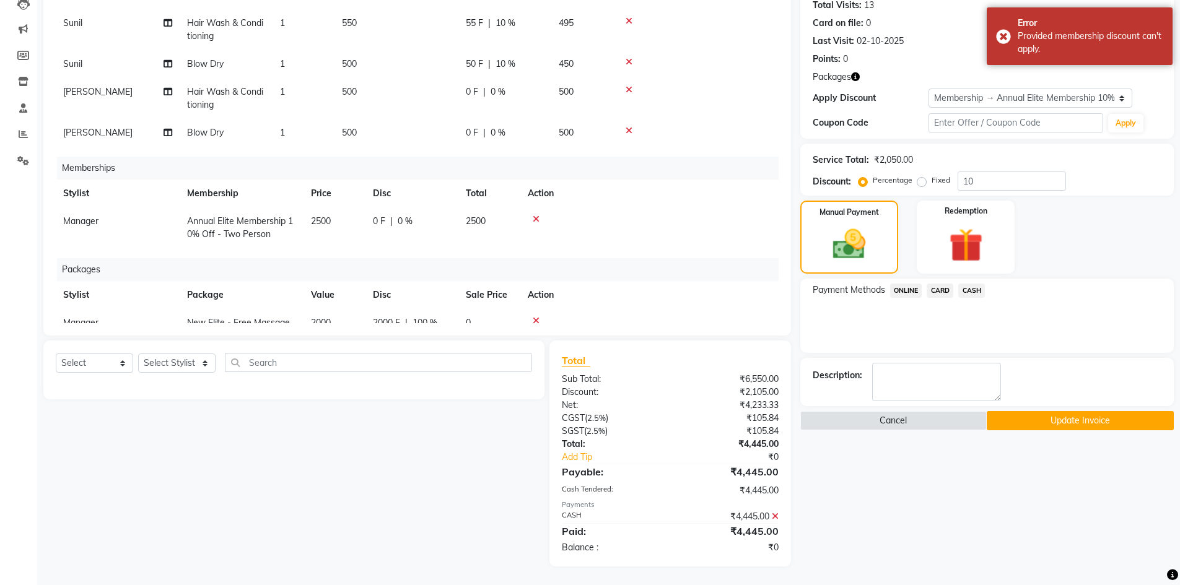
scroll to position [101, 0]
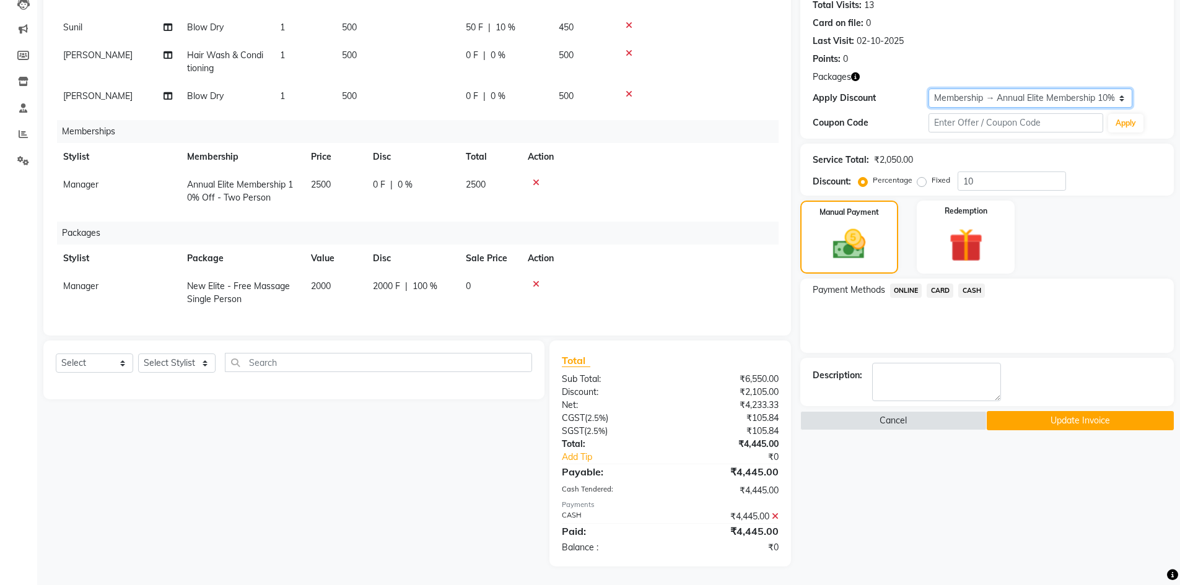
click at [1027, 100] on select "Select Membership → Annual Elite Membership 10% Off - Two Person" at bounding box center [1031, 98] width 204 height 19
select select "0:"
click at [929, 89] on select "Select Membership → Annual Elite Membership 10% Off - Two Person" at bounding box center [1031, 98] width 204 height 19
type input "0"
click at [773, 515] on icon at bounding box center [775, 516] width 7 height 9
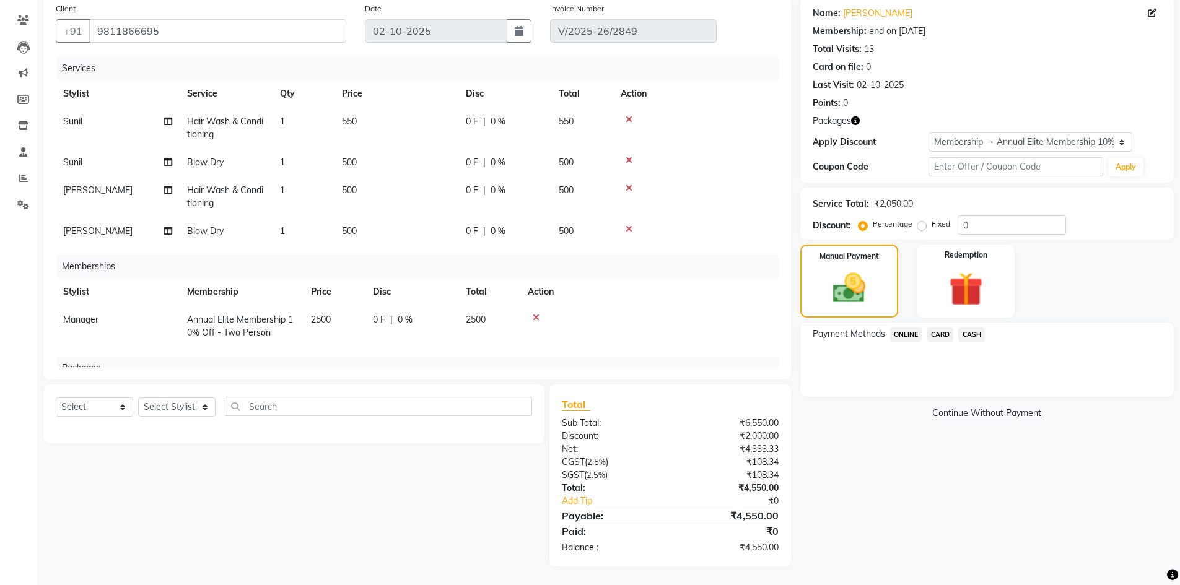
scroll to position [0, 0]
click at [515, 129] on td "0 F | 0 %" at bounding box center [504, 128] width 93 height 41
select select "76999"
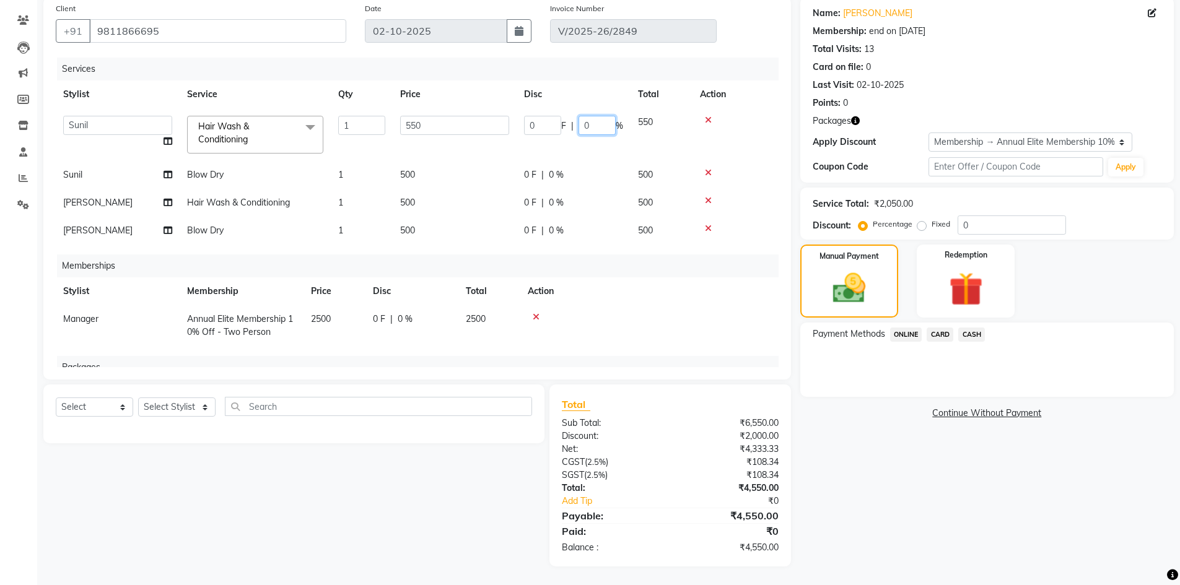
click at [598, 126] on input "0" at bounding box center [597, 125] width 37 height 19
type input "10"
click at [560, 157] on tbody "admin [PERSON_NAME] Dhani Haseen [PERSON_NAME] Manager [PERSON_NAME] Prama [PER…" at bounding box center [417, 176] width 723 height 136
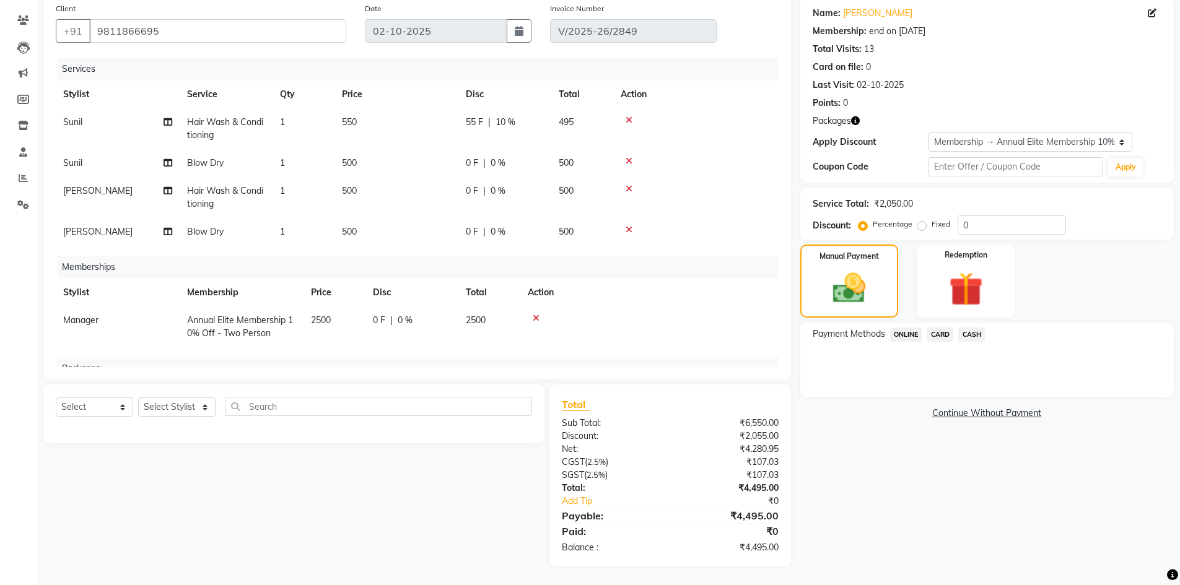
click at [563, 151] on td "500" at bounding box center [582, 163] width 62 height 28
select select "76999"
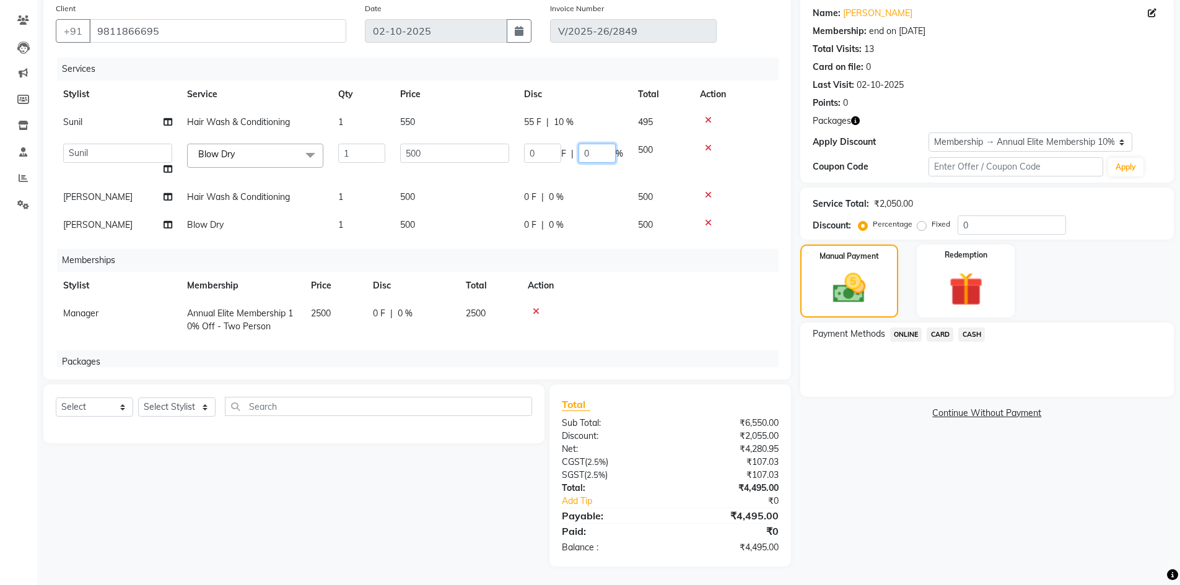
click at [594, 159] on input "0" at bounding box center [597, 153] width 37 height 19
click at [593, 159] on input "0" at bounding box center [597, 153] width 37 height 19
type input "10"
click at [923, 452] on div "Name: [PERSON_NAME] Membership: end on [DATE] Total Visits: 13 Card on file: 0 …" at bounding box center [991, 282] width 383 height 570
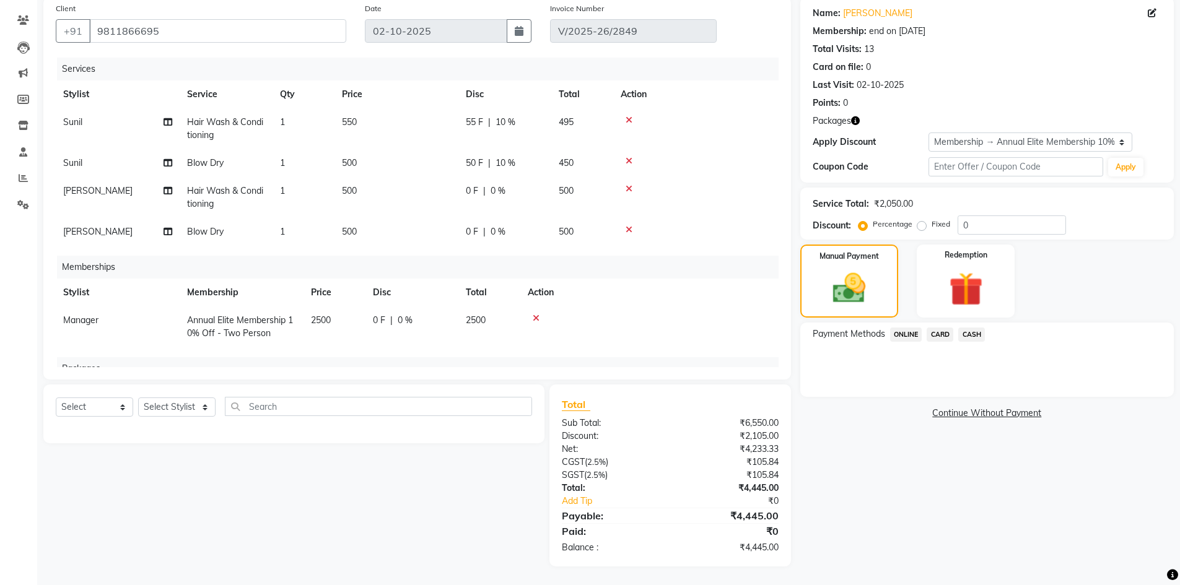
click at [969, 336] on span "CASH" at bounding box center [971, 335] width 27 height 14
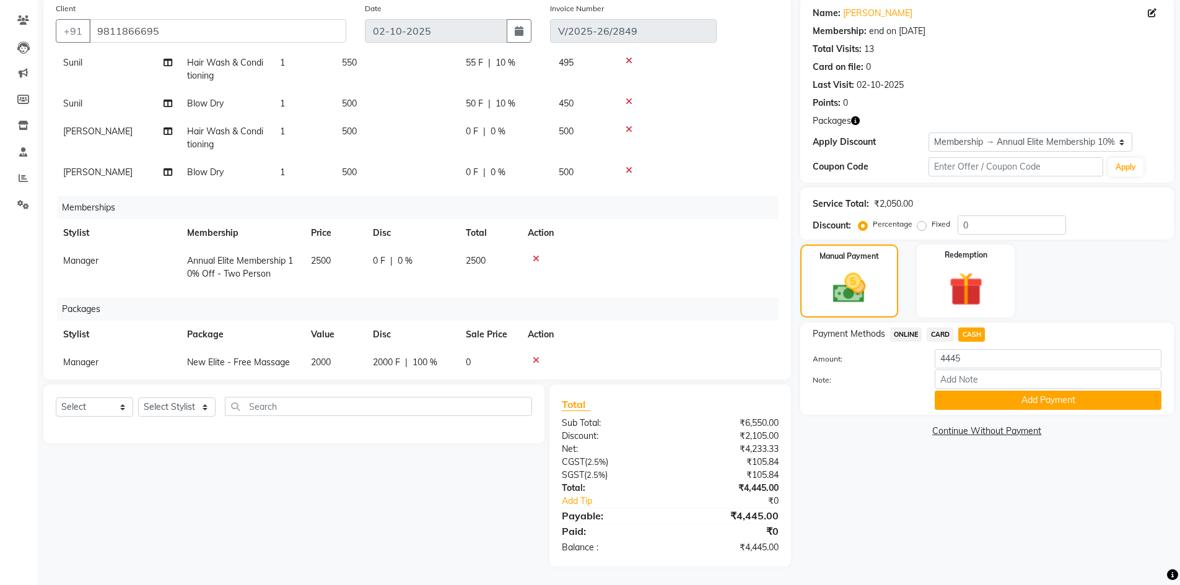
scroll to position [101, 0]
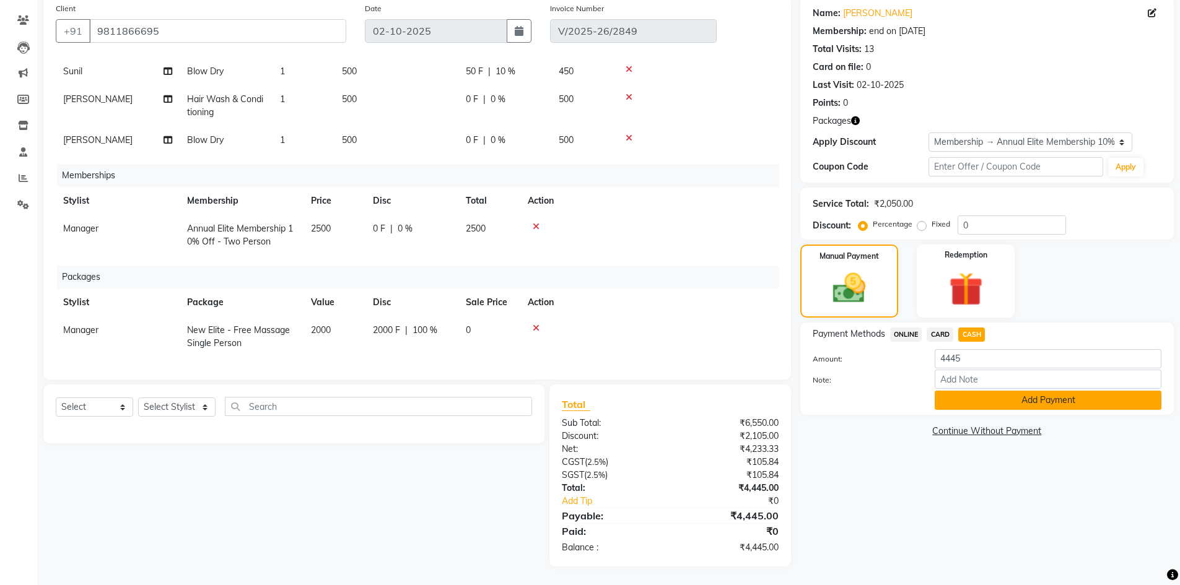
click at [963, 395] on button "Add Payment" at bounding box center [1048, 400] width 227 height 19
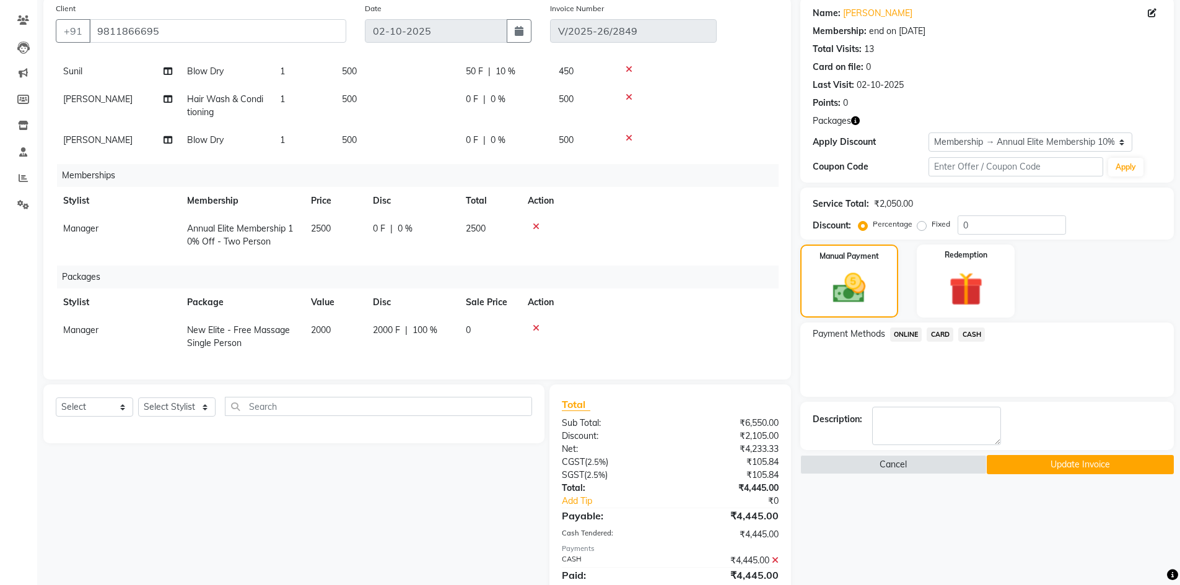
click at [1007, 465] on button "Update Invoice" at bounding box center [1080, 464] width 187 height 19
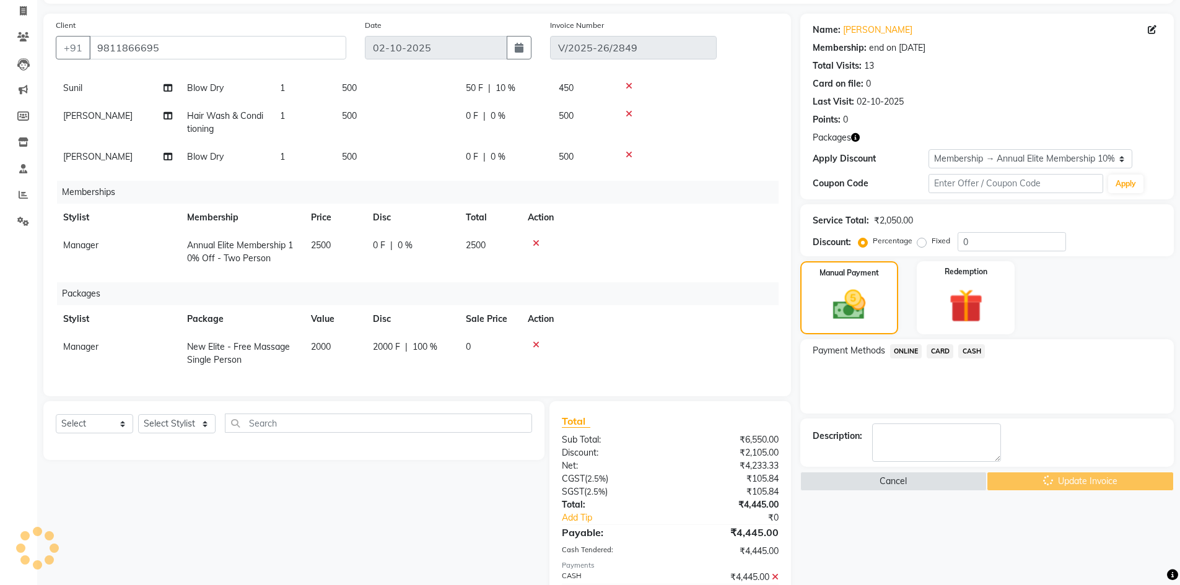
scroll to position [0, 0]
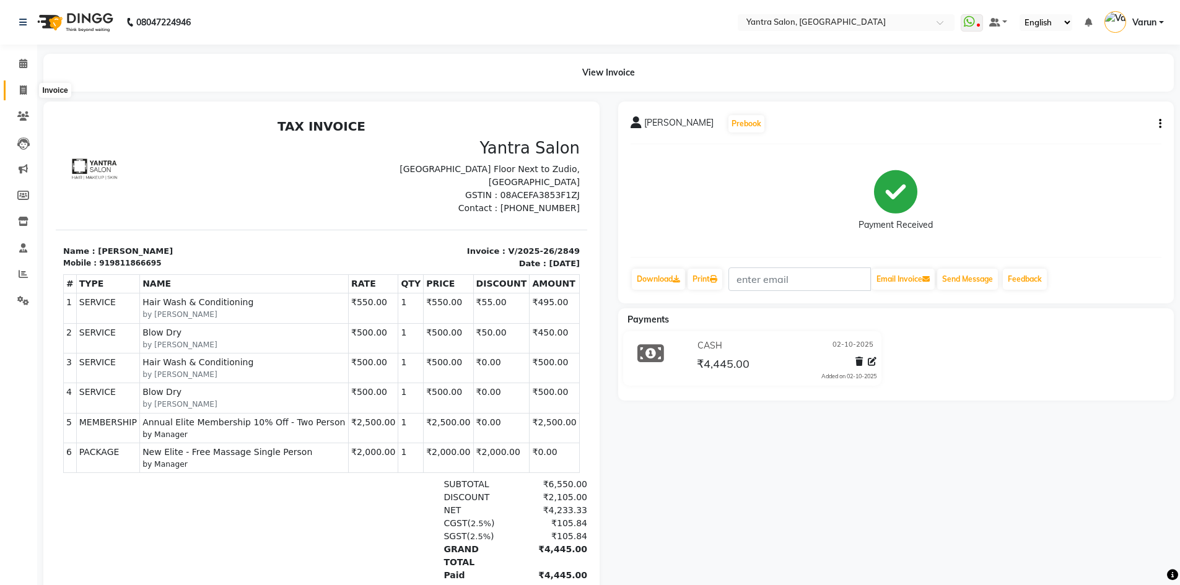
click at [27, 90] on span at bounding box center [23, 91] width 22 height 14
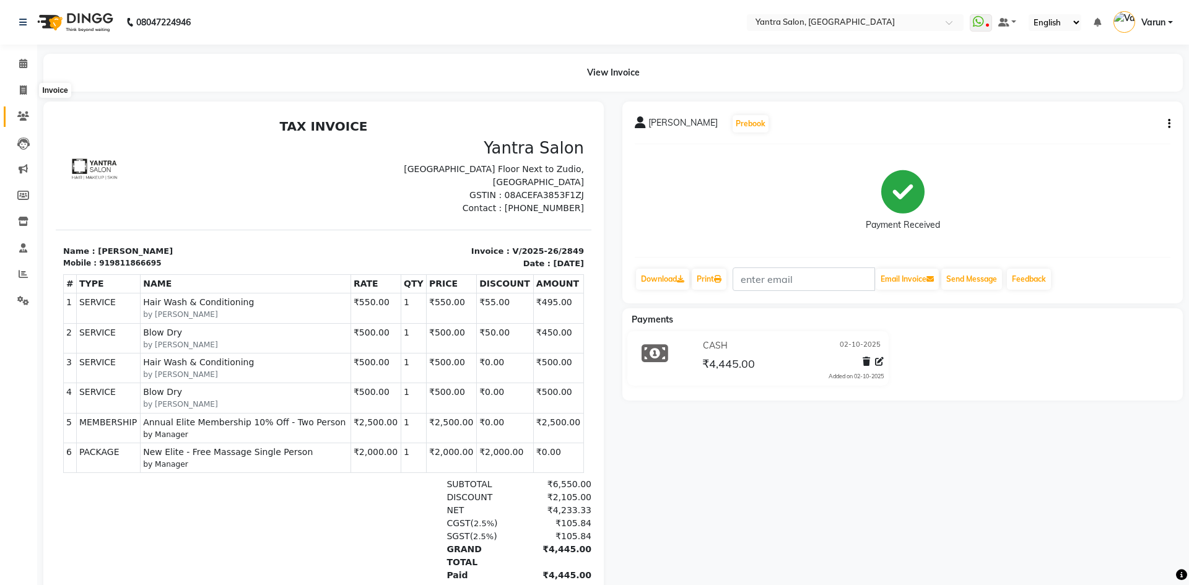
select select "6253"
select select "service"
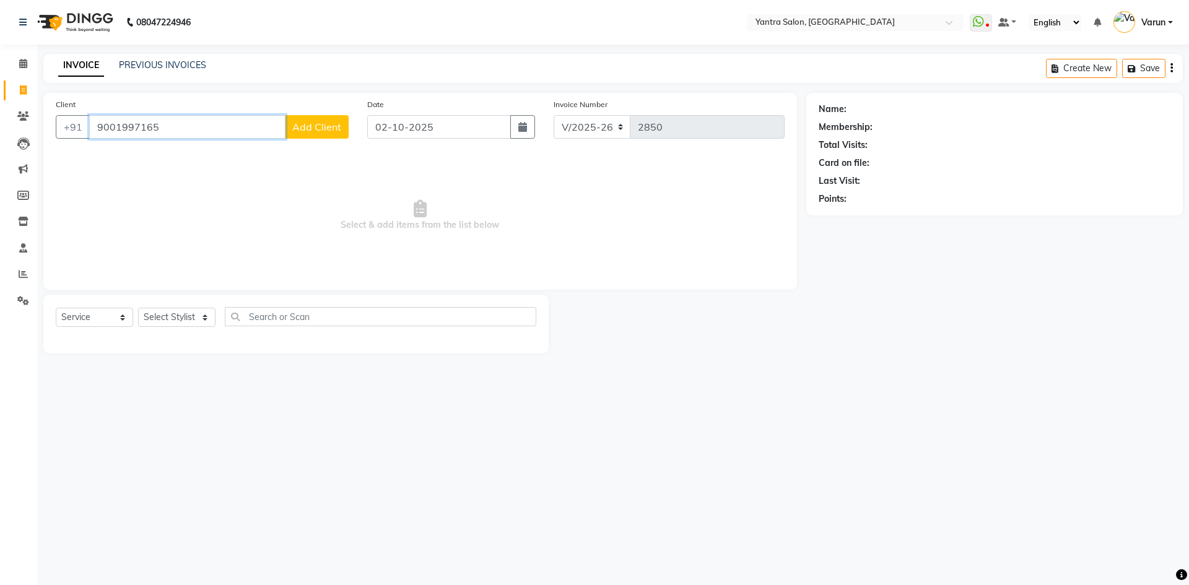
type input "9001997165"
click at [324, 121] on span "Add Client" at bounding box center [316, 127] width 49 height 12
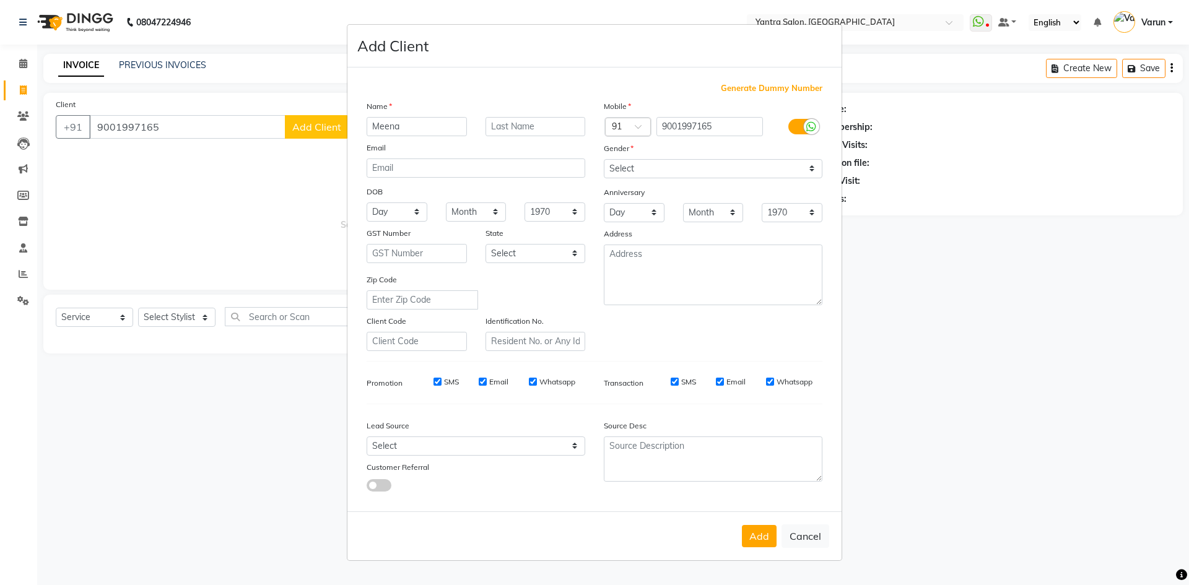
type input "Meena"
type input "Chaudhary"
click at [618, 162] on select "Select Male Female Other Prefer Not To Say" at bounding box center [713, 168] width 219 height 19
select select "female"
click at [604, 159] on select "Select Male Female Other Prefer Not To Say" at bounding box center [713, 168] width 219 height 19
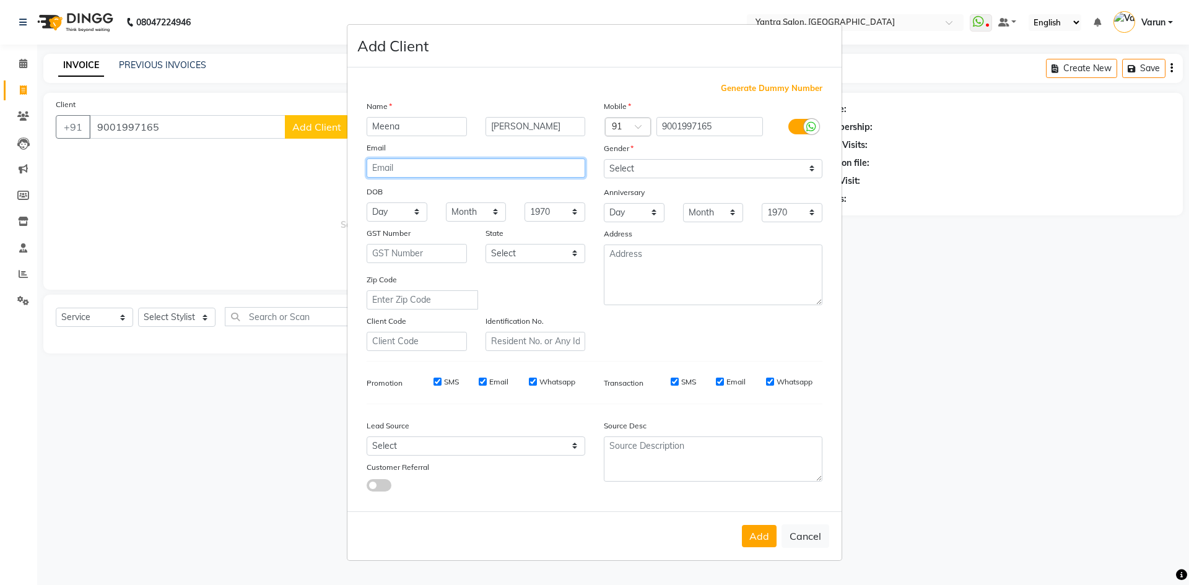
click at [408, 168] on input "email" at bounding box center [476, 168] width 219 height 19
click at [686, 381] on label "SMS" at bounding box center [688, 382] width 15 height 11
click at [679, 381] on input "SMS" at bounding box center [675, 382] width 8 height 8
checkbox input "false"
click at [441, 384] on input "SMS" at bounding box center [438, 382] width 8 height 8
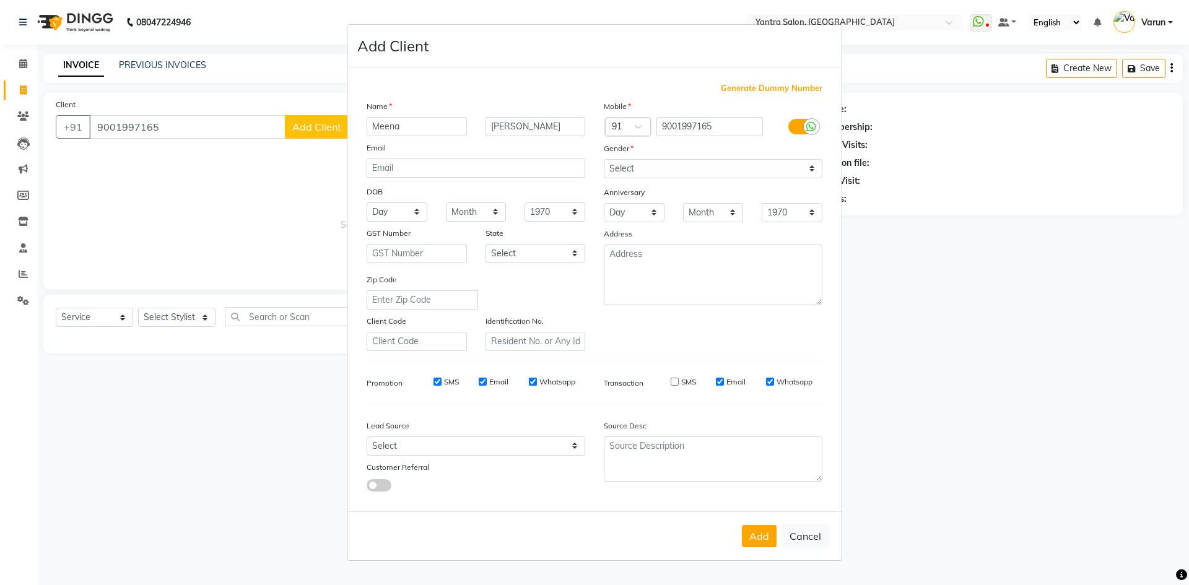
checkbox input "false"
click at [762, 541] on button "Add" at bounding box center [759, 536] width 35 height 22
select select
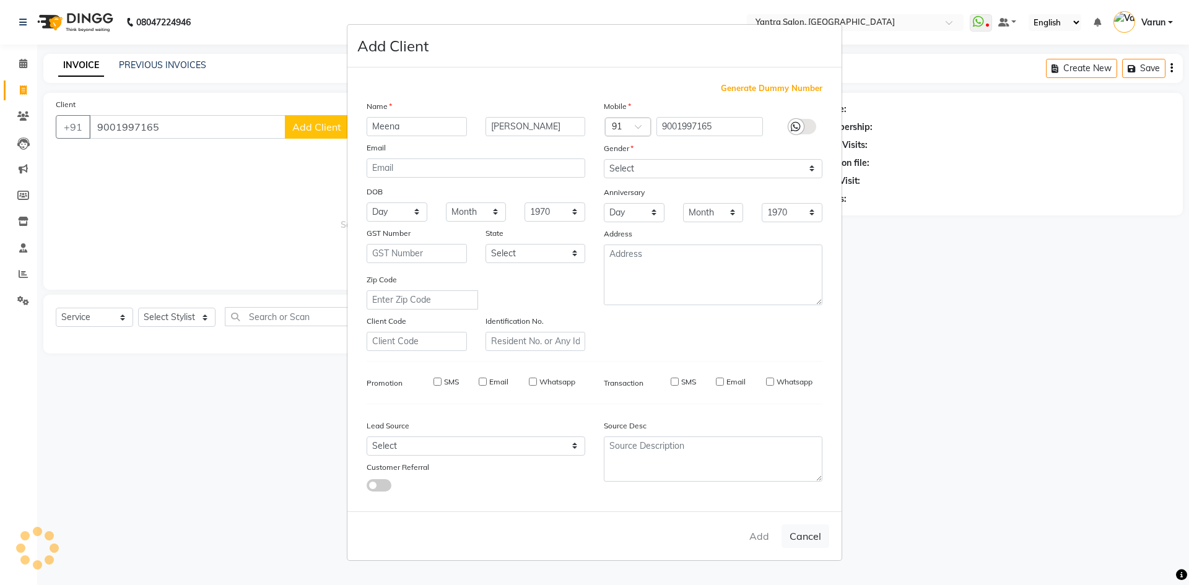
select select
checkbox input "false"
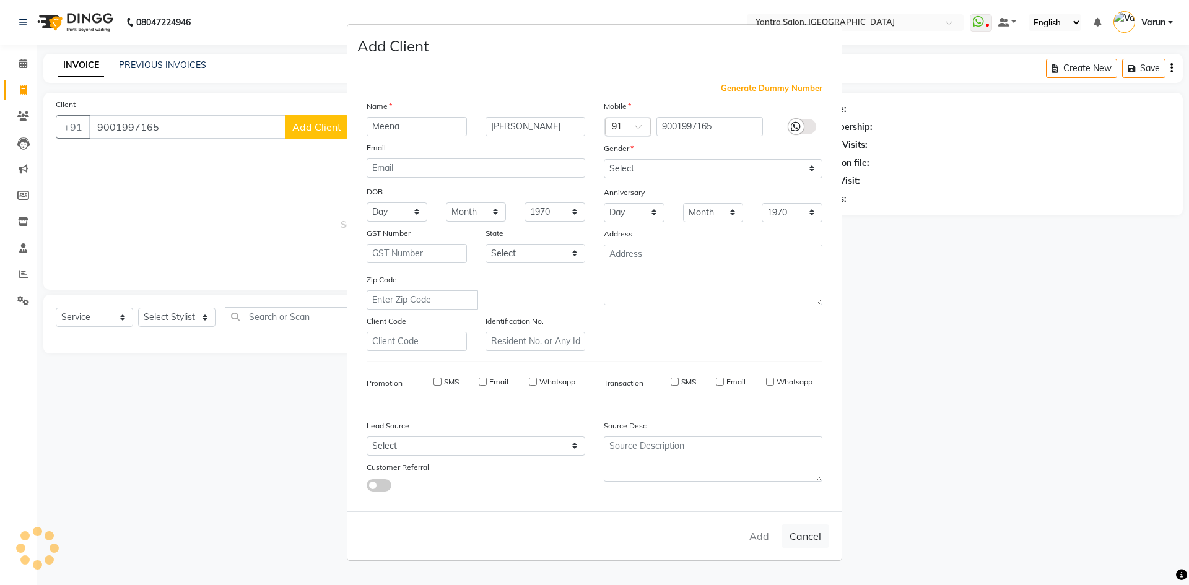
checkbox input "false"
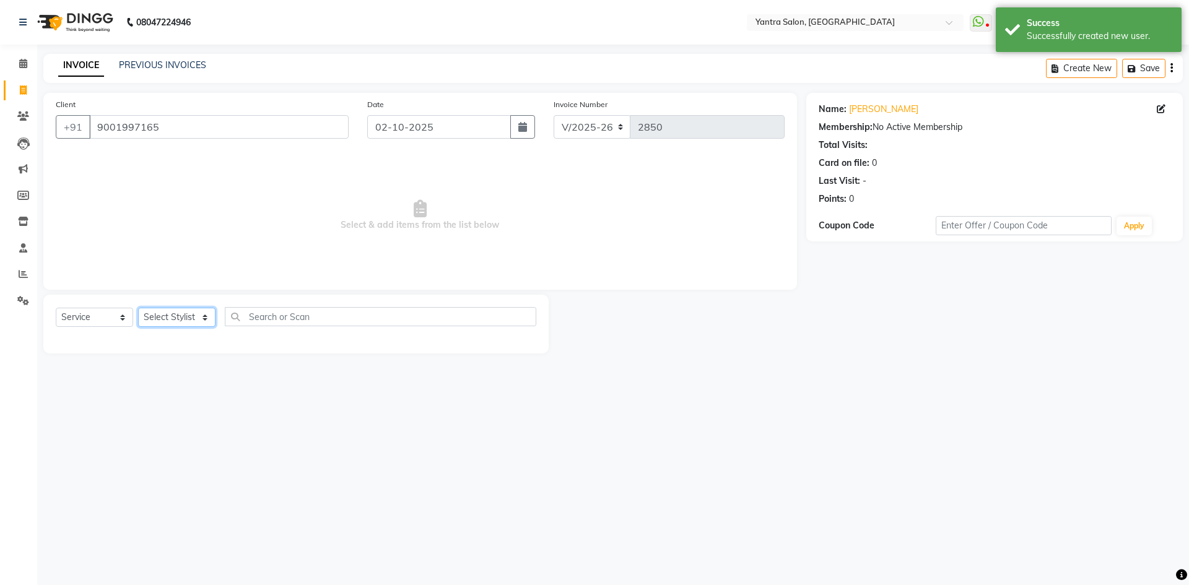
click at [200, 323] on select "Select Stylist admin Arshad Denis Dhani Haseen Jaswant Manager Payal Prama Shah…" at bounding box center [176, 317] width 77 height 19
select select "75926"
click at [138, 308] on select "Select Stylist admin Arshad Denis Dhani Haseen Jaswant Manager Payal Prama Shah…" at bounding box center [176, 317] width 77 height 19
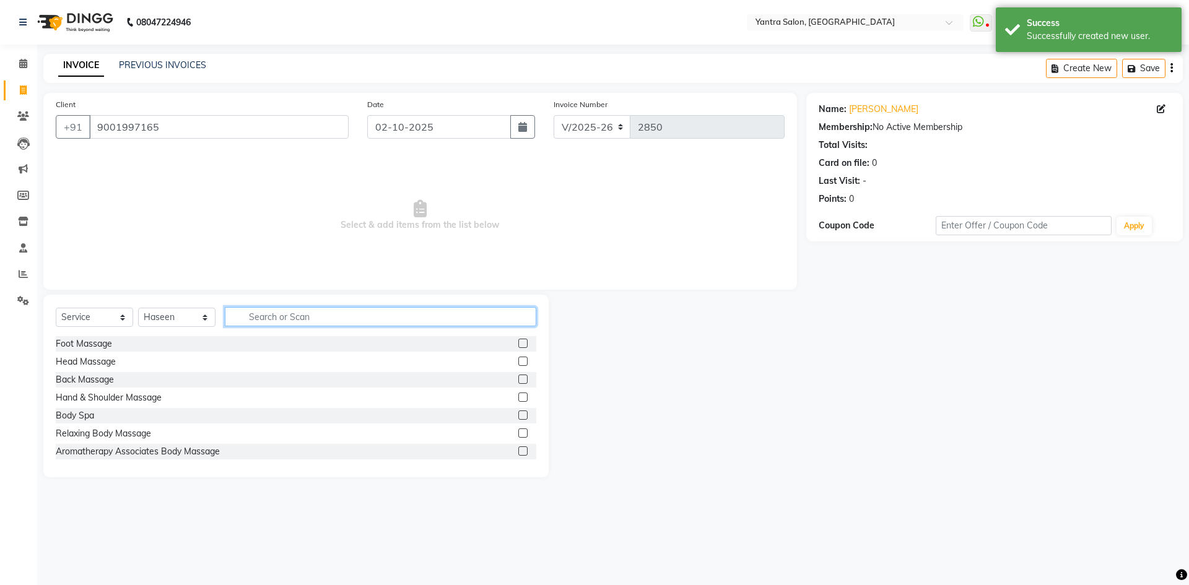
click at [287, 319] on input "text" at bounding box center [381, 316] width 312 height 19
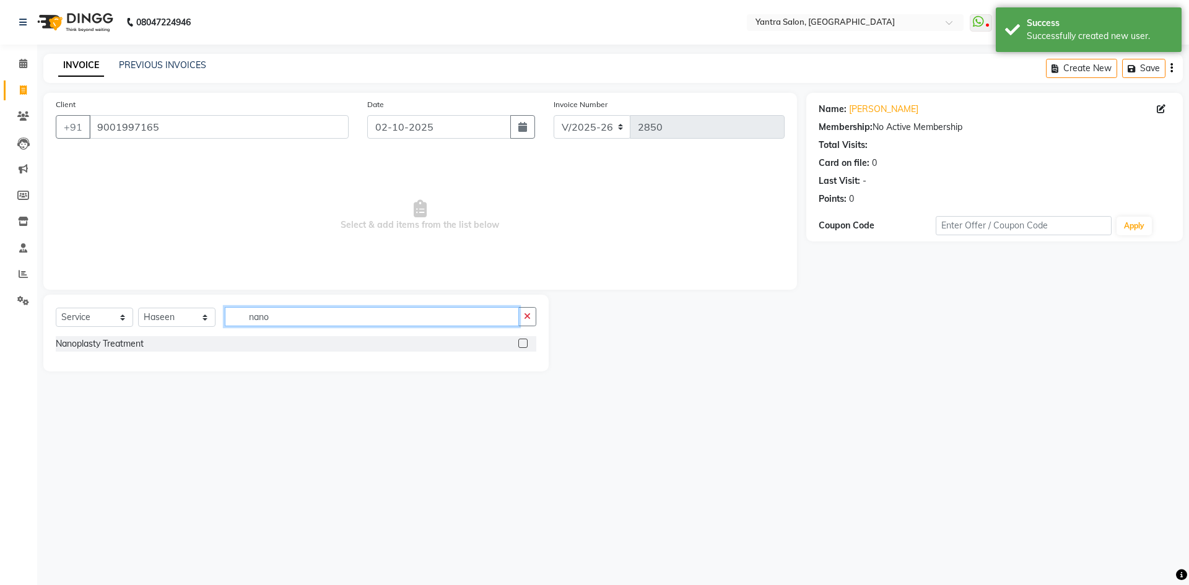
type input "nano"
click at [523, 342] on label at bounding box center [523, 343] width 9 height 9
click at [523, 342] on input "checkbox" at bounding box center [523, 344] width 8 height 8
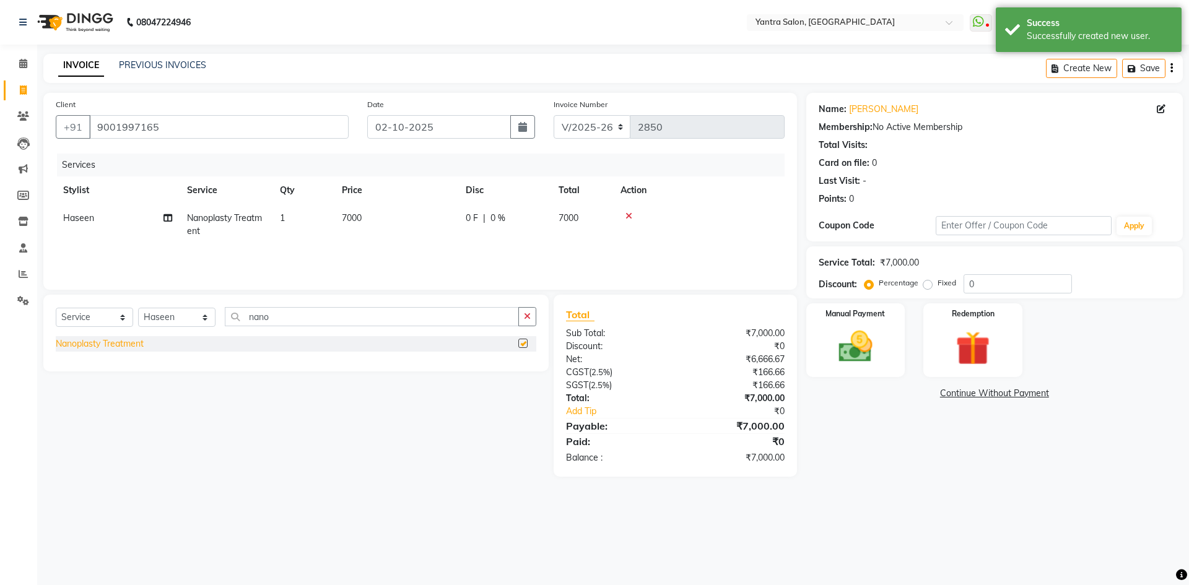
checkbox input "false"
click at [160, 320] on select "Select Stylist admin Arshad Denis Dhani Haseen Jaswant Manager Payal Prama Shah…" at bounding box center [176, 317] width 77 height 19
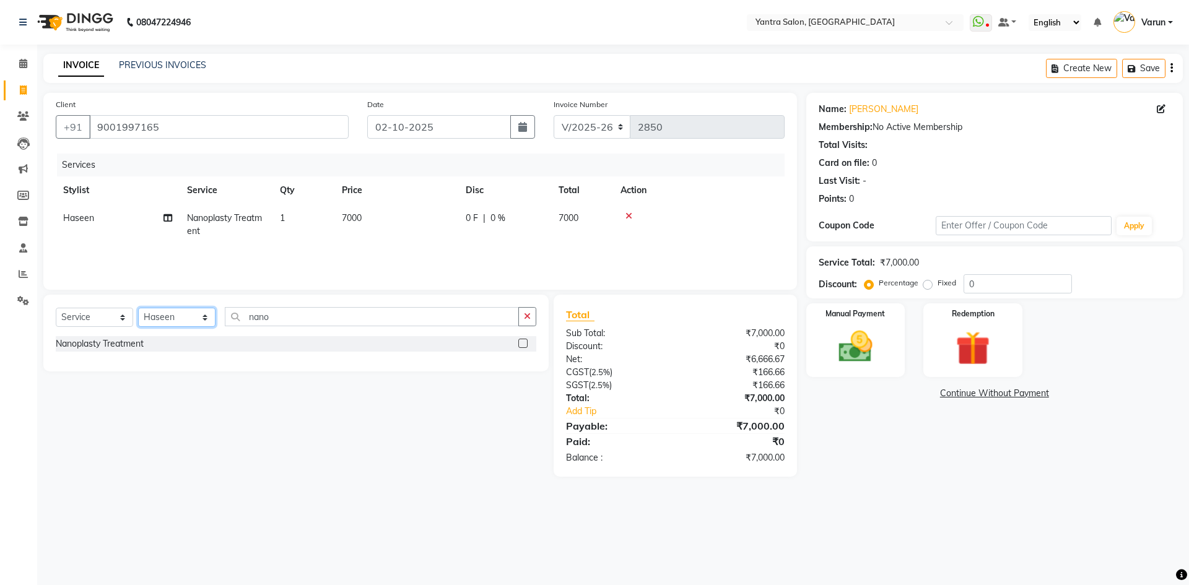
select select "46214"
click at [138, 308] on select "Select Stylist admin Arshad Denis Dhani Haseen Jaswant Manager Payal Prama Shah…" at bounding box center [176, 317] width 77 height 19
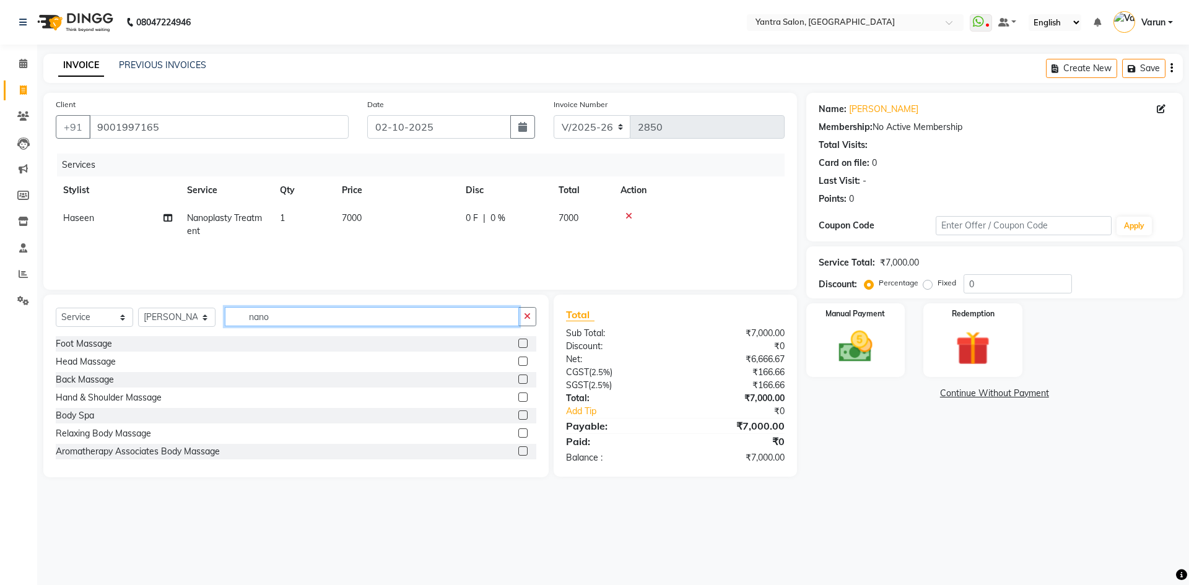
click at [257, 318] on input "nano" at bounding box center [372, 316] width 294 height 19
type input "i"
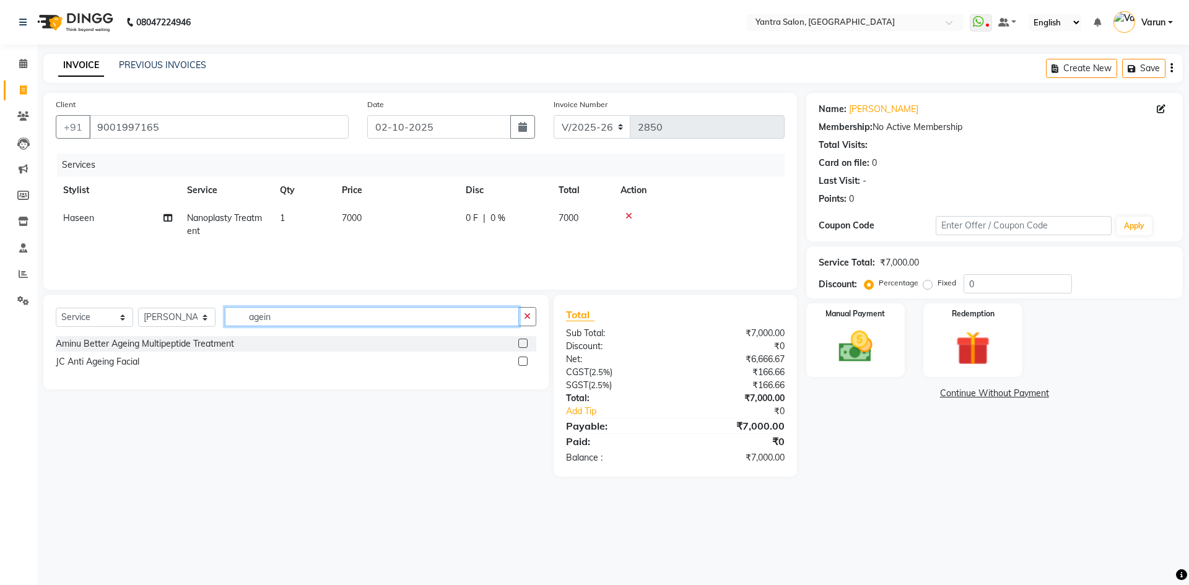
type input "agein"
click at [525, 359] on label at bounding box center [523, 361] width 9 height 9
click at [525, 359] on input "checkbox" at bounding box center [523, 362] width 8 height 8
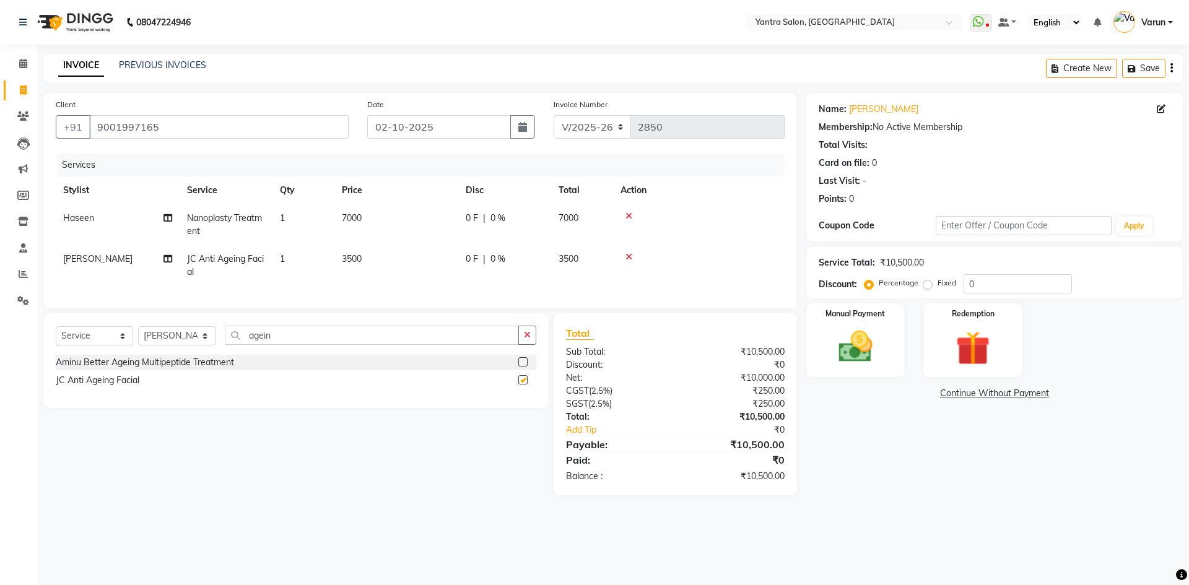
checkbox input "false"
click at [212, 342] on select "Select Stylist admin Arshad Denis Dhani Haseen Jaswant Manager Payal Prama Shah…" at bounding box center [176, 335] width 77 height 19
select select "75926"
click at [138, 336] on select "Select Stylist admin Arshad Denis Dhani Haseen Jaswant Manager Payal Prama Shah…" at bounding box center [176, 335] width 77 height 19
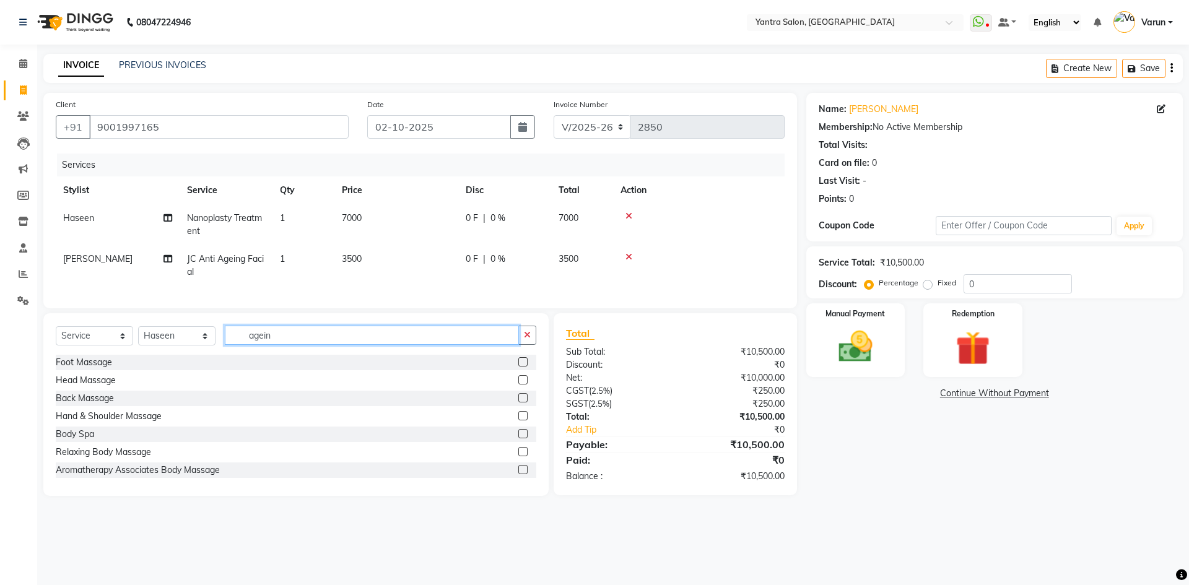
click at [260, 342] on input "agein" at bounding box center [372, 335] width 294 height 19
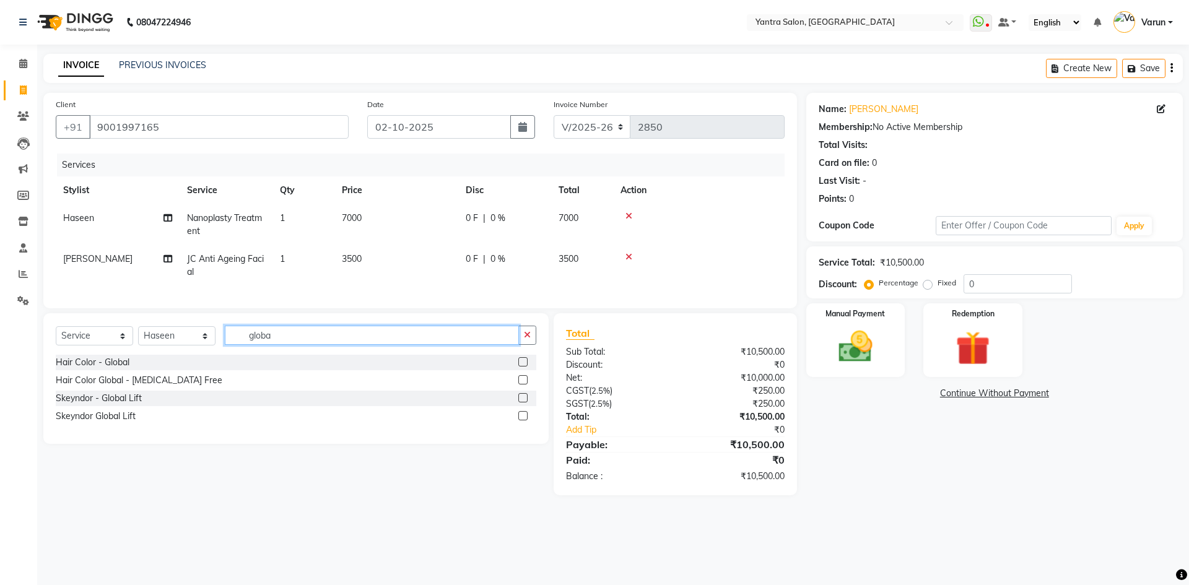
type input "globa"
click at [521, 367] on label at bounding box center [523, 361] width 9 height 9
click at [521, 367] on input "checkbox" at bounding box center [523, 363] width 8 height 8
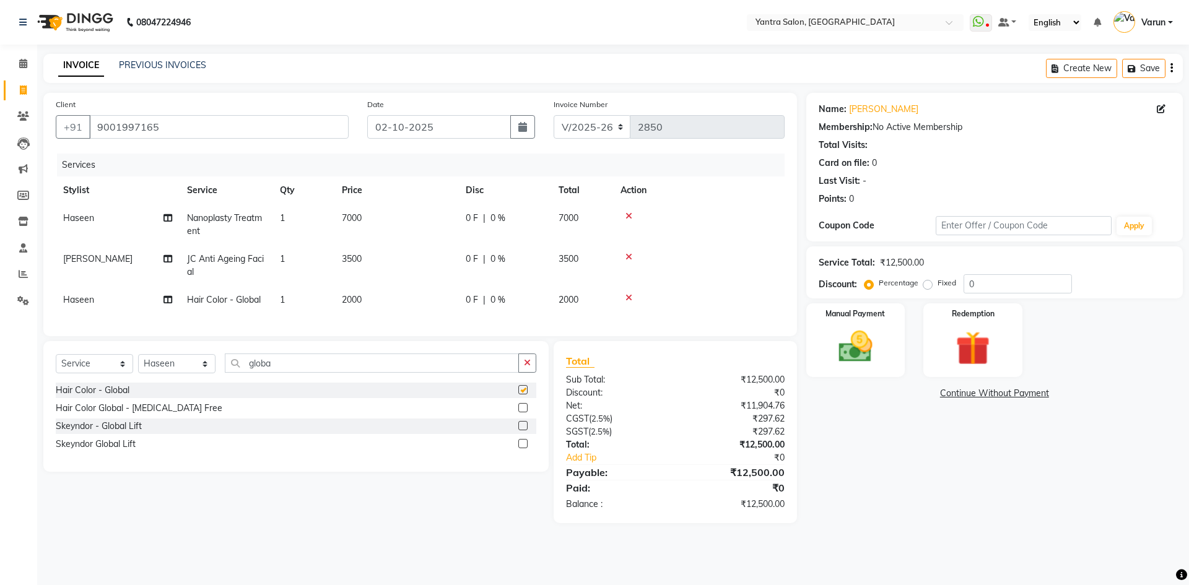
checkbox input "false"
click at [151, 372] on select "Select Stylist admin Arshad Denis Dhani Haseen Jaswant Manager Payal Prama Shah…" at bounding box center [176, 363] width 77 height 19
click at [138, 364] on select "Select Stylist admin Arshad Denis Dhani Haseen Jaswant Manager Payal Prama Shah…" at bounding box center [176, 363] width 77 height 19
click at [261, 369] on input "globa" at bounding box center [372, 363] width 294 height 19
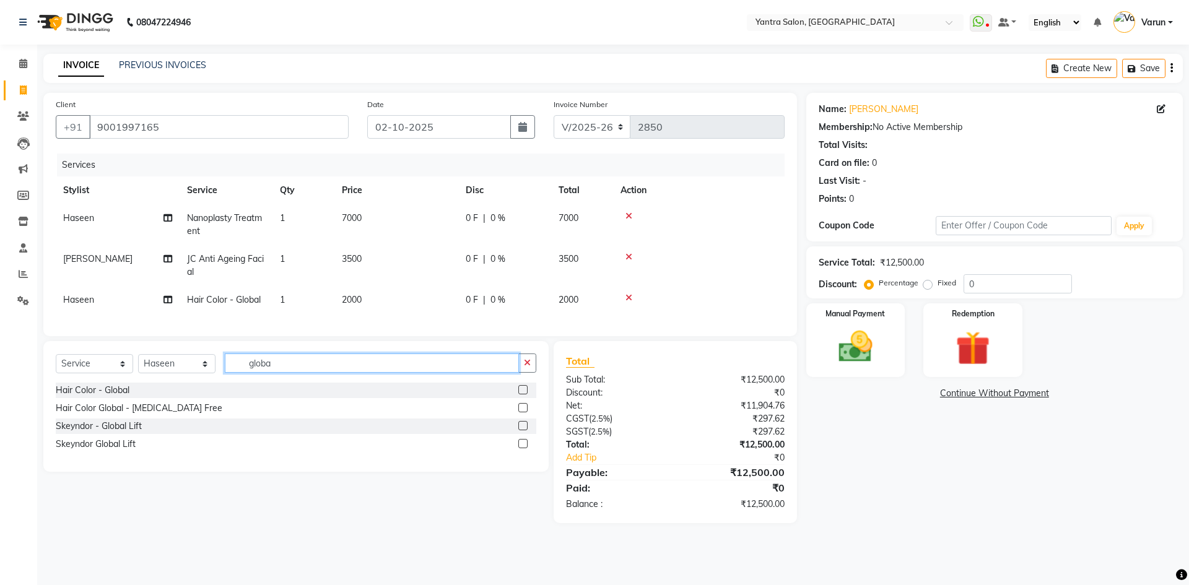
click at [261, 369] on input "globa" at bounding box center [372, 363] width 294 height 19
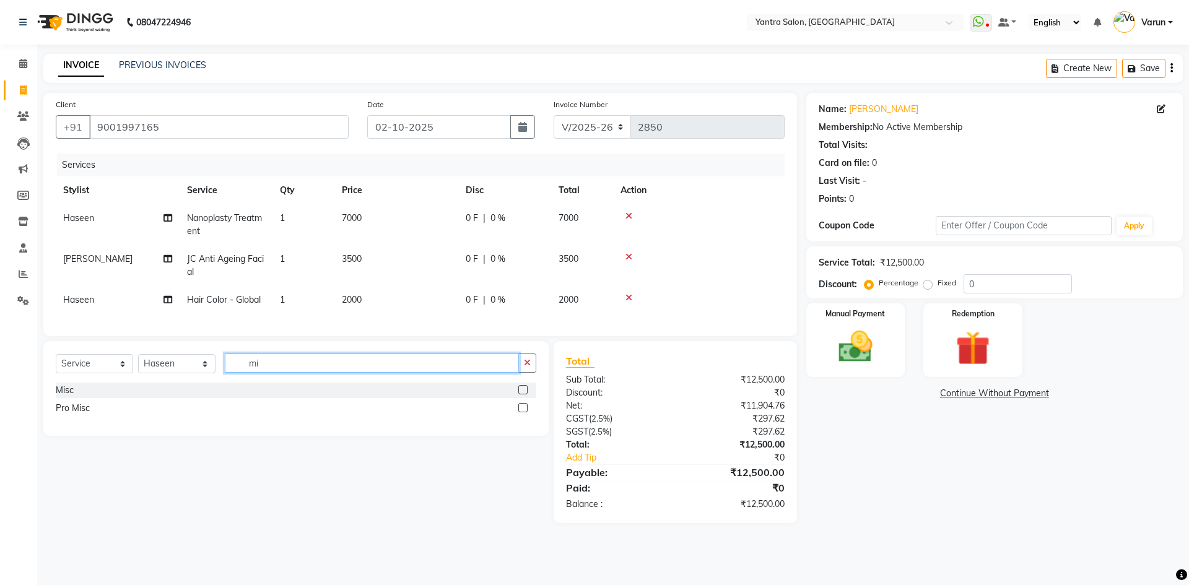
type input "m"
type input "pro"
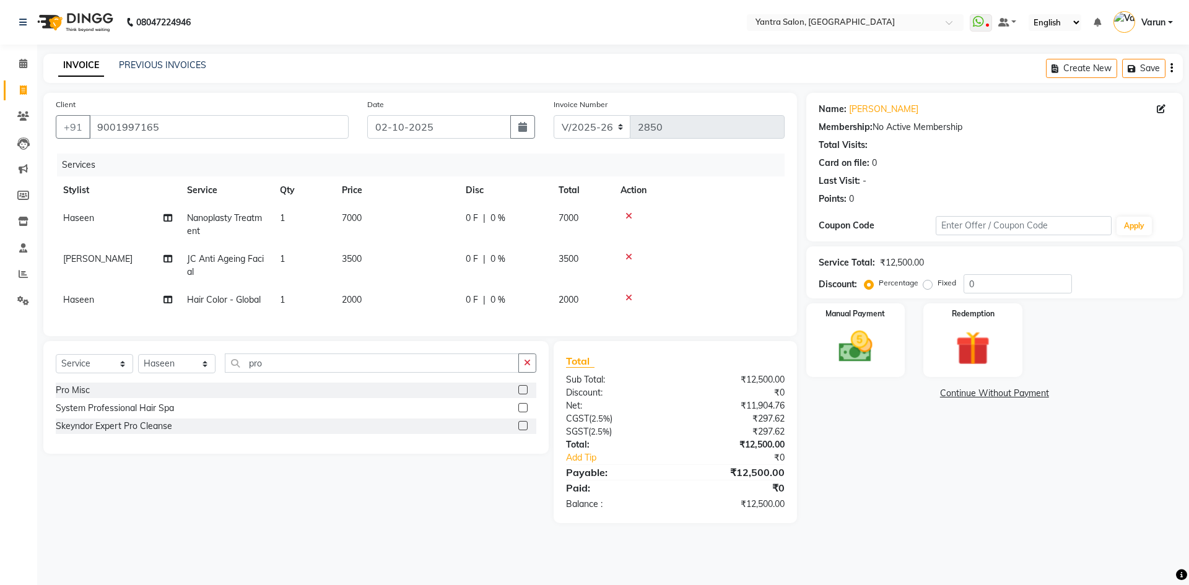
click at [523, 395] on label at bounding box center [523, 389] width 9 height 9
click at [523, 395] on input "checkbox" at bounding box center [523, 391] width 8 height 8
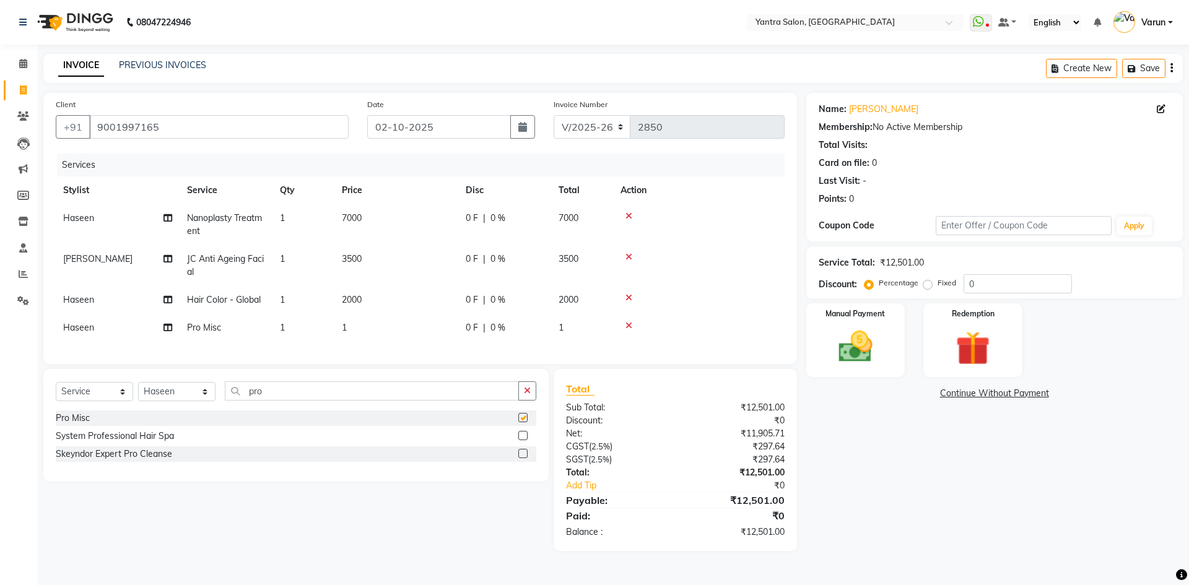
checkbox input "false"
click at [441, 319] on td "1" at bounding box center [397, 328] width 124 height 28
select select "75926"
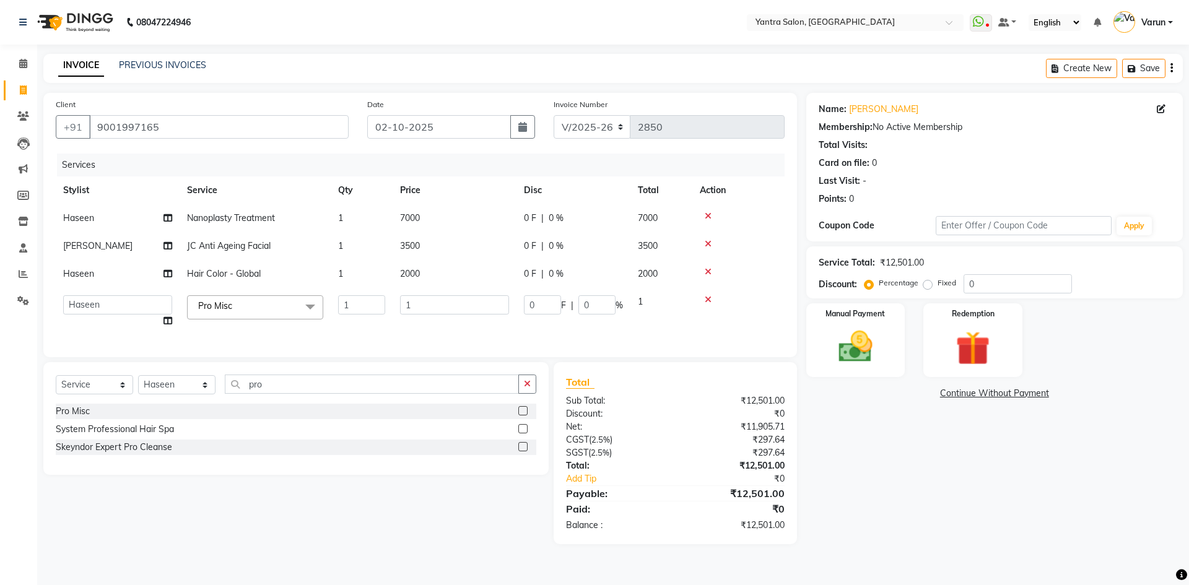
click at [441, 319] on td "1" at bounding box center [455, 311] width 124 height 47
click at [449, 310] on input "1" at bounding box center [454, 304] width 109 height 19
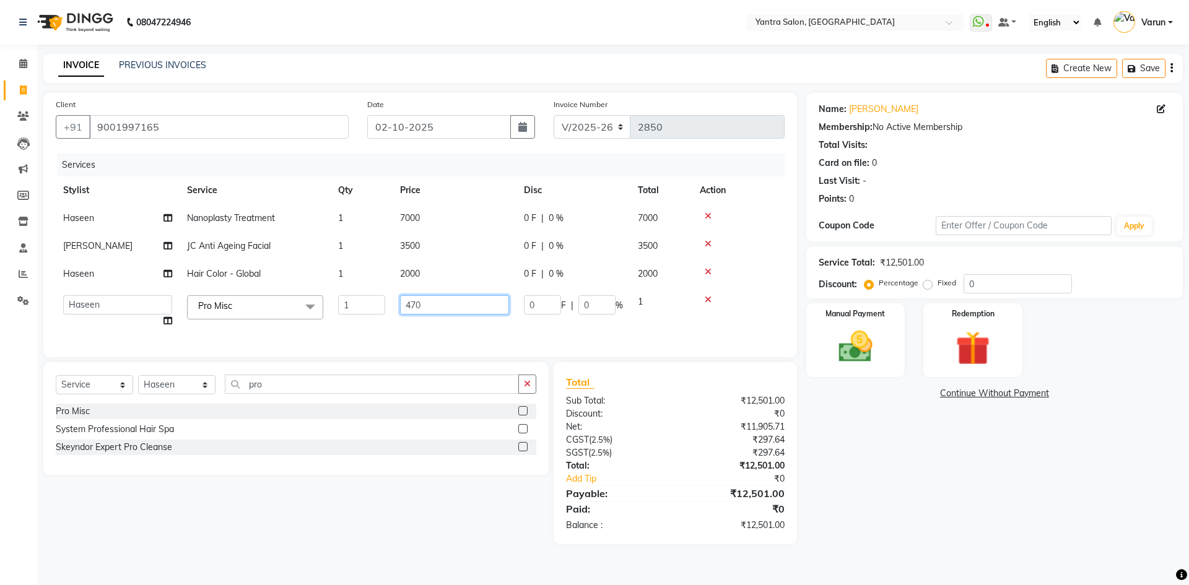
type input "4700"
click at [430, 339] on div "Services Stylist Service Qty Price Disc Total Action Haseen Nanoplasty Treatmen…" at bounding box center [420, 249] width 729 height 191
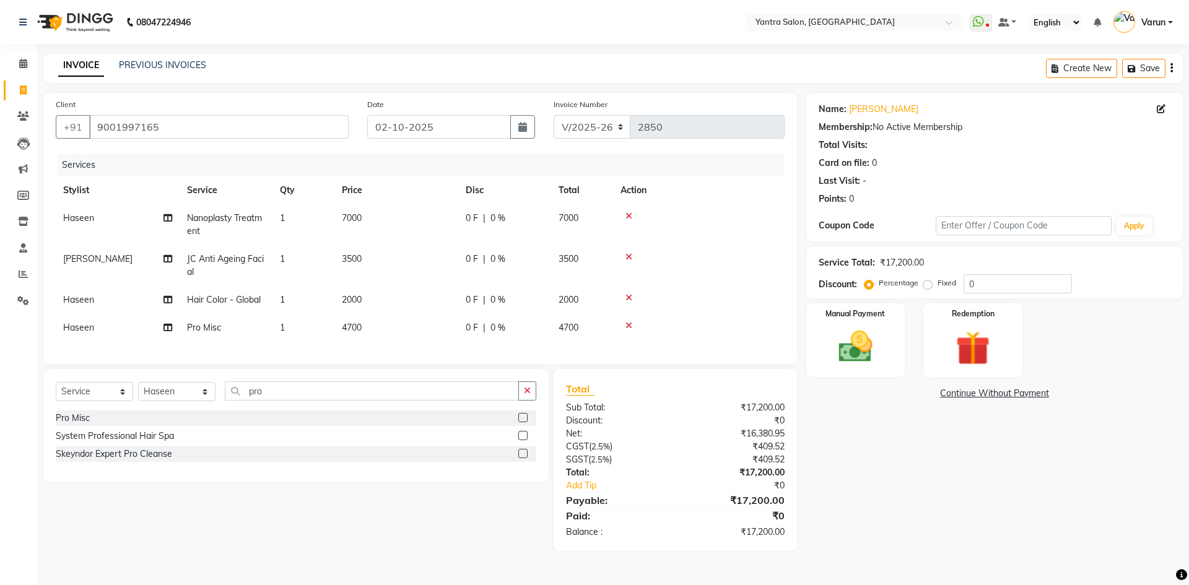
click at [392, 229] on td "7000" at bounding box center [397, 224] width 124 height 41
click at [335, 229] on td "1" at bounding box center [304, 224] width 62 height 41
select select "75926"
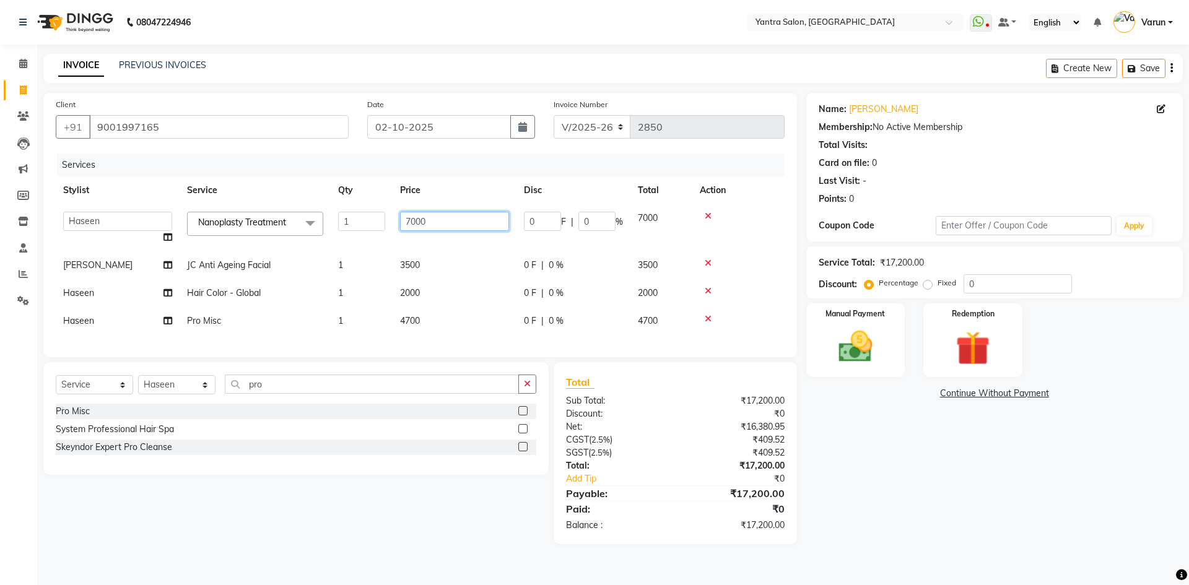
click at [405, 226] on input "7000" at bounding box center [454, 221] width 109 height 19
type input "9000"
click at [362, 183] on tr "Stylist Service Qty Price Disc Total Action" at bounding box center [420, 191] width 729 height 28
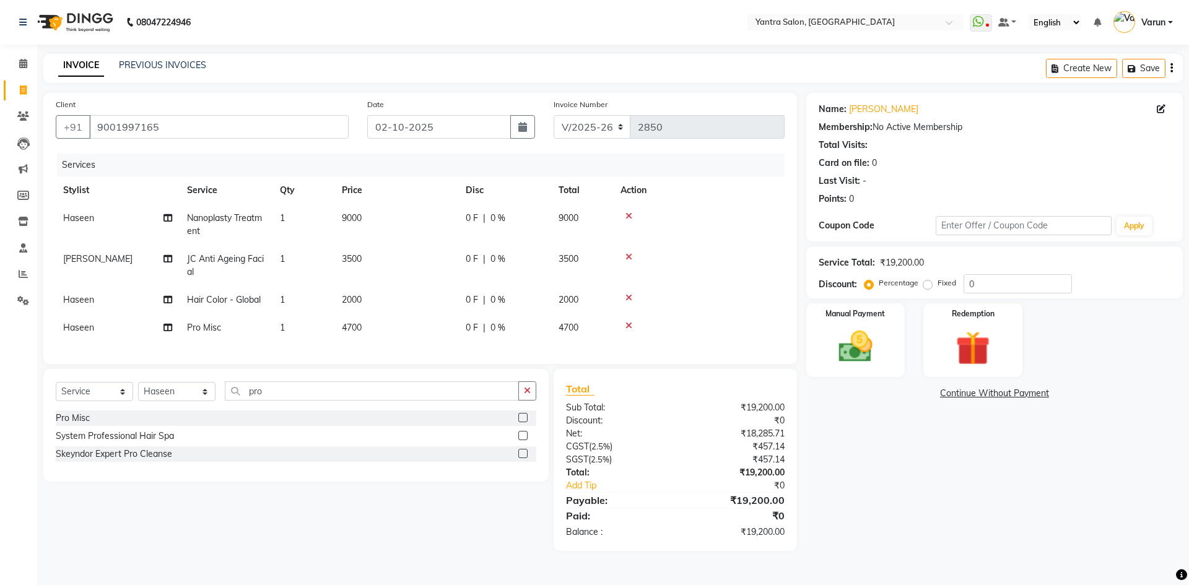
click at [414, 255] on td "3500" at bounding box center [397, 265] width 124 height 41
select select "46214"
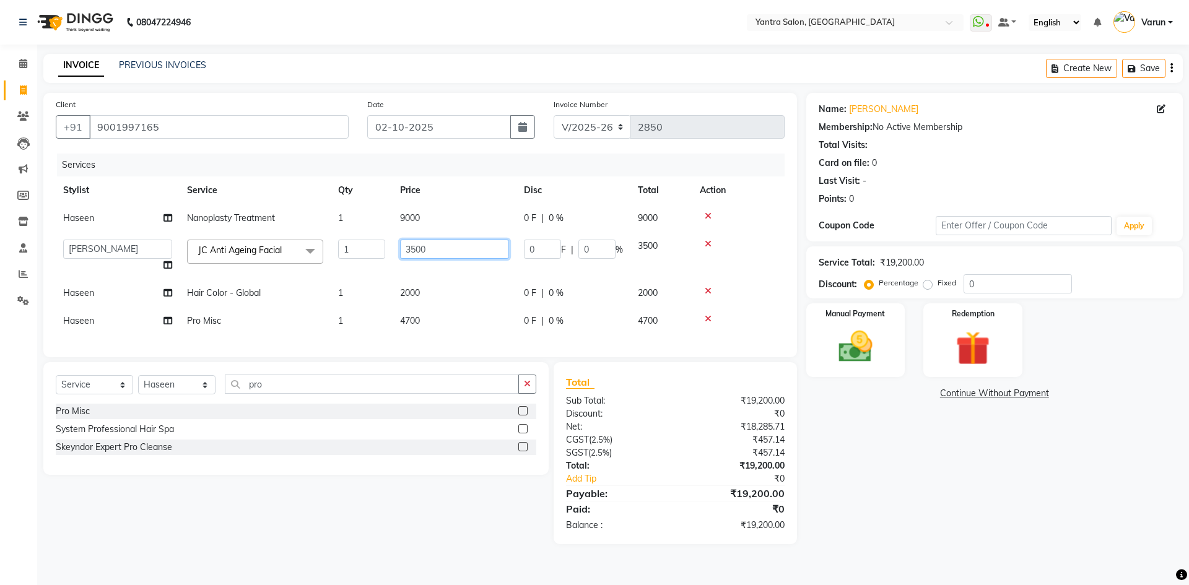
click at [414, 255] on input "3500" at bounding box center [454, 249] width 109 height 19
click at [448, 255] on input "3100" at bounding box center [454, 249] width 109 height 19
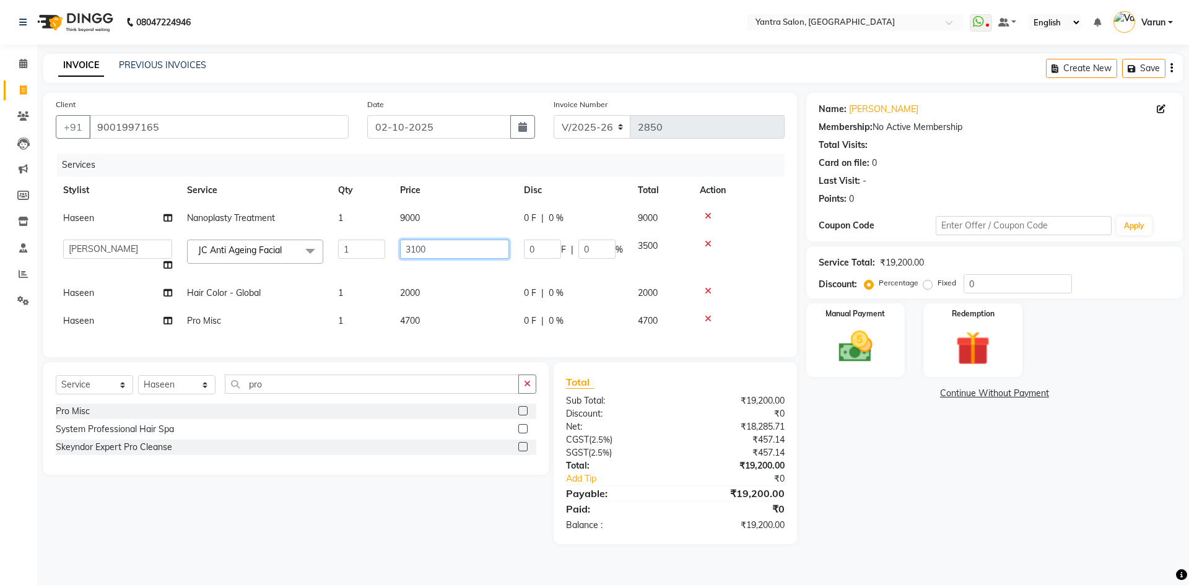
click at [448, 255] on input "3100" at bounding box center [454, 249] width 109 height 19
type input "3500"
click at [450, 278] on td "3500" at bounding box center [455, 255] width 124 height 47
select select "46214"
click at [450, 278] on td "3500" at bounding box center [455, 255] width 124 height 47
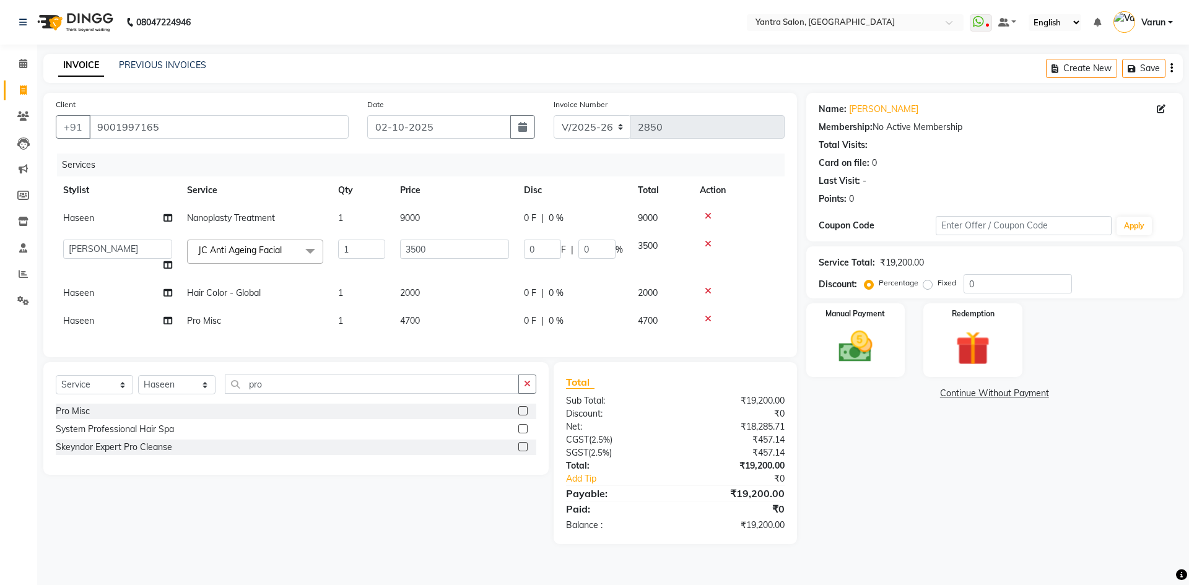
click at [454, 290] on td "2000" at bounding box center [455, 293] width 124 height 28
select select "75926"
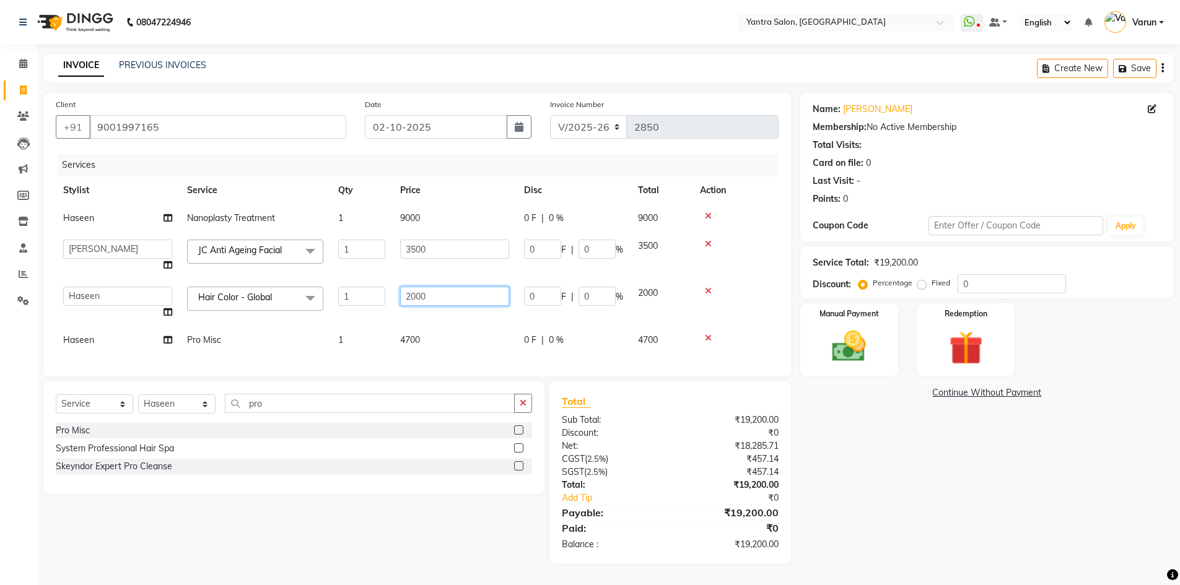
click at [454, 290] on input "2000" at bounding box center [454, 296] width 109 height 19
type input "5000"
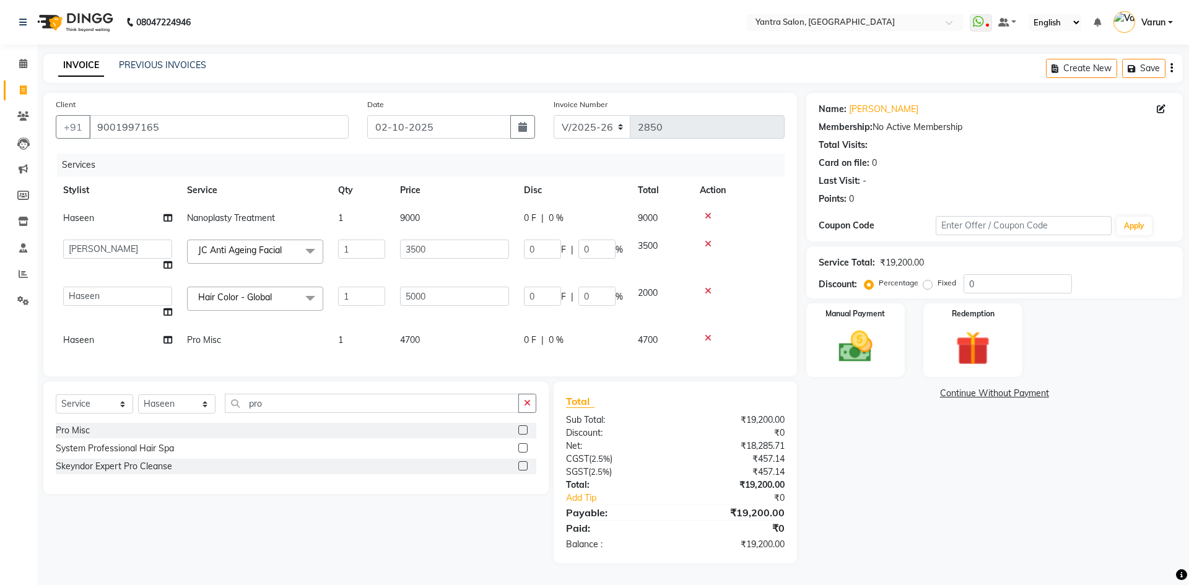
click at [618, 396] on div "Total Sub Total: ₹19,200.00 Discount: ₹0 Net: ₹18,285.71 CGST ( 2.5% ) ₹457.14 …" at bounding box center [675, 473] width 243 height 182
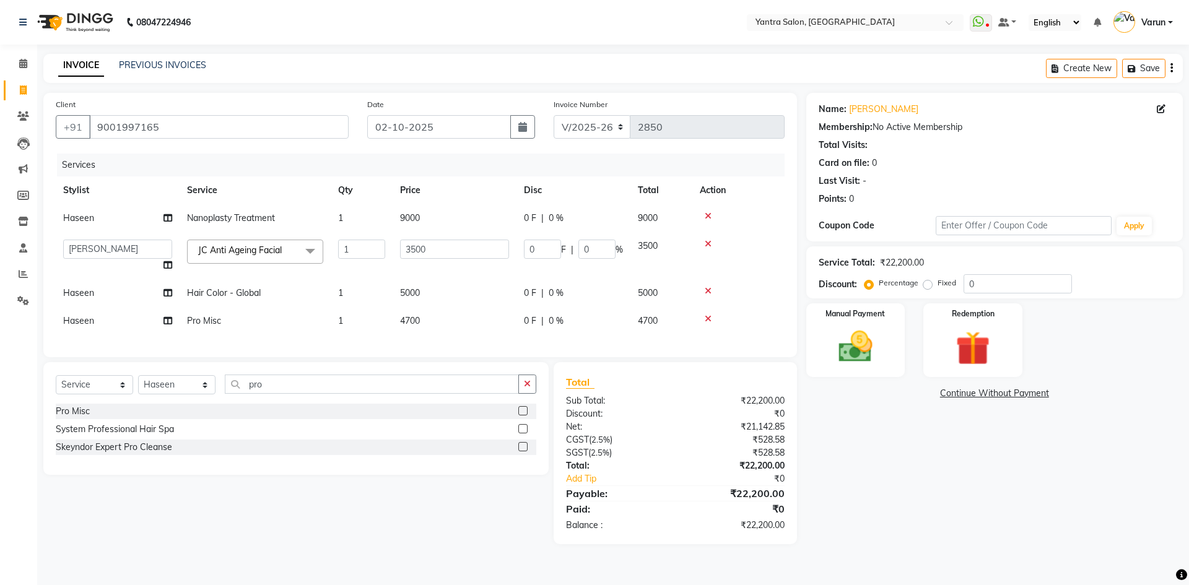
click at [470, 318] on td "4700" at bounding box center [455, 321] width 124 height 28
select select "75926"
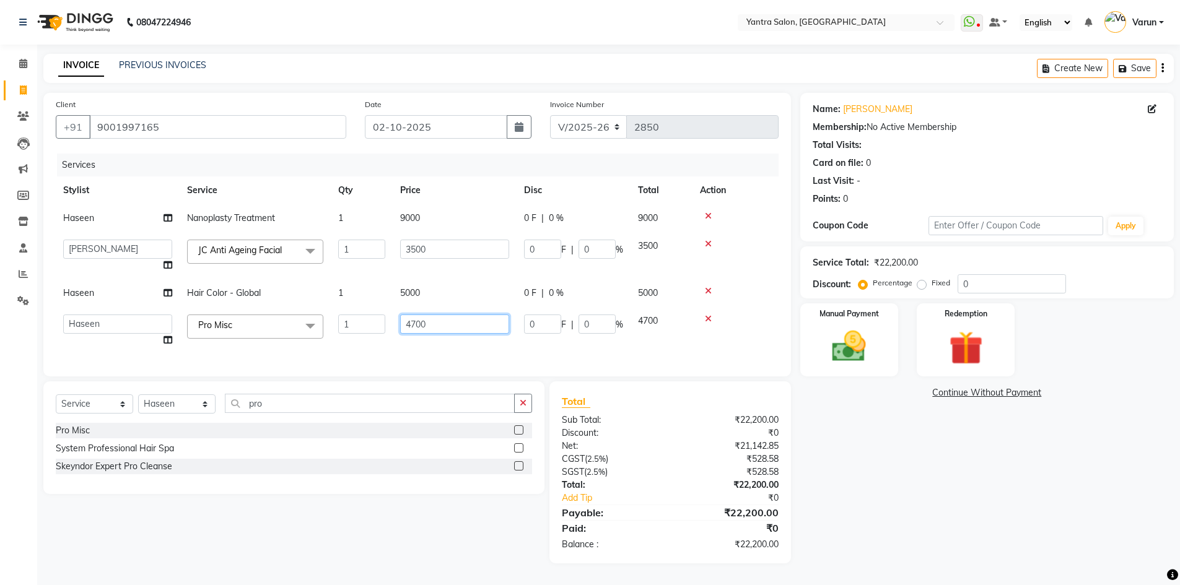
click at [470, 317] on input "4700" at bounding box center [454, 324] width 109 height 19
type input "5040"
click at [469, 352] on div "Services Stylist Service Qty Price Disc Total Action Haseen Nanoplasty Treatmen…" at bounding box center [417, 259] width 723 height 211
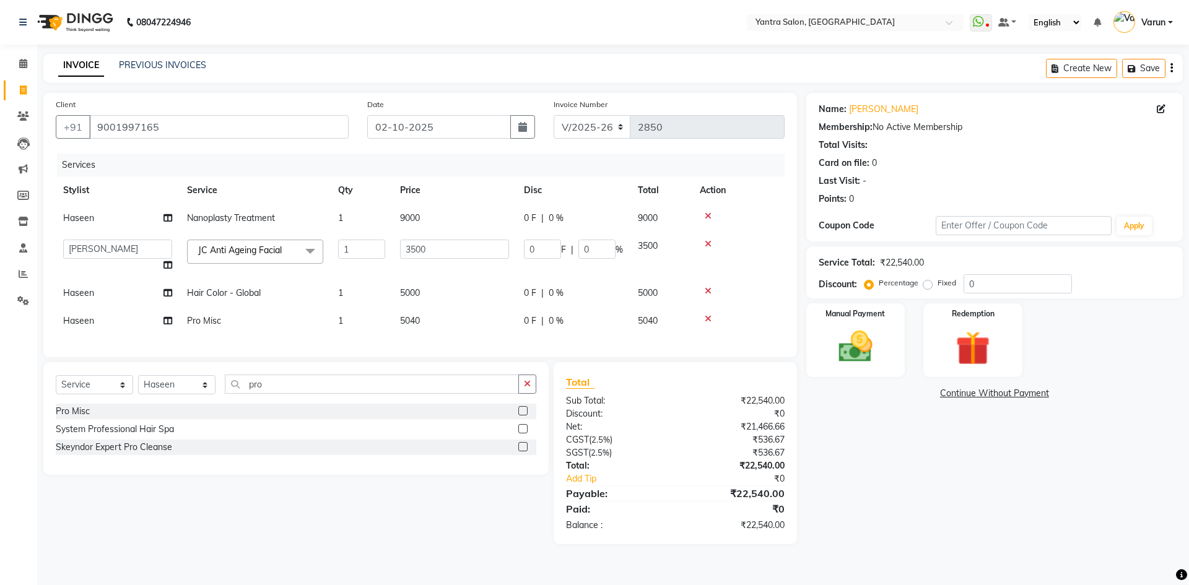
click at [135, 317] on td "Haseen" at bounding box center [118, 321] width 124 height 28
select select "75926"
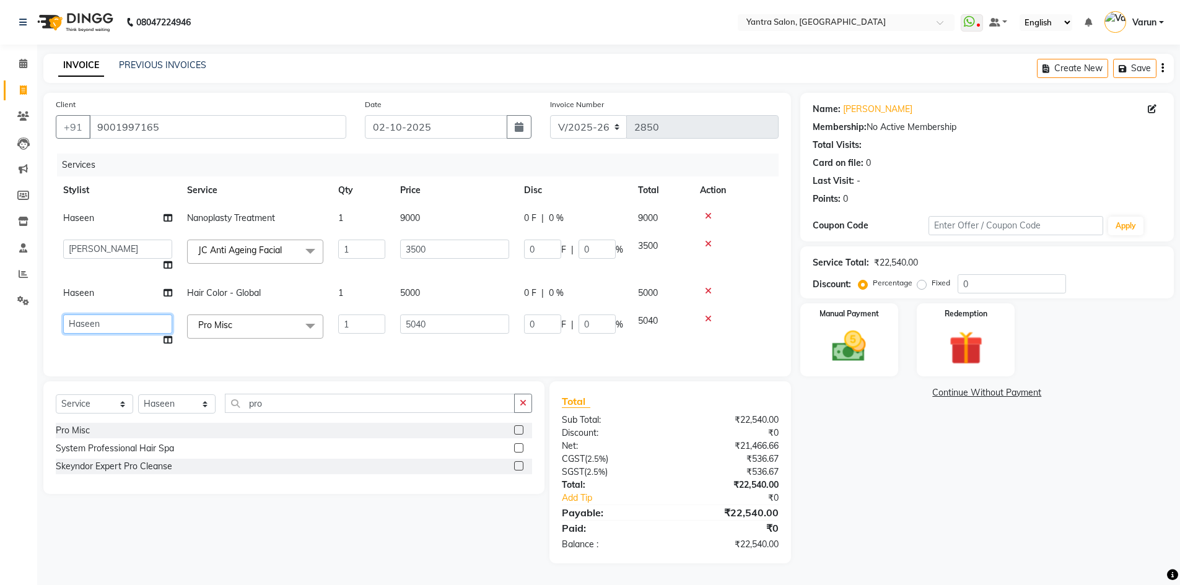
click at [133, 317] on select "admin Arshad Denis Dhani Haseen Jaswant Manager Payal Prama Shaheen Sunil Tanis…" at bounding box center [117, 324] width 109 height 19
select select "46998"
click at [198, 364] on div "Services Stylist Service Qty Price Disc Total Action Haseen Nanoplasty Treatmen…" at bounding box center [417, 259] width 723 height 211
drag, startPoint x: 907, startPoint y: 284, endPoint x: 924, endPoint y: 284, distance: 17.4
click at [908, 284] on label "Percentage" at bounding box center [893, 283] width 40 height 11
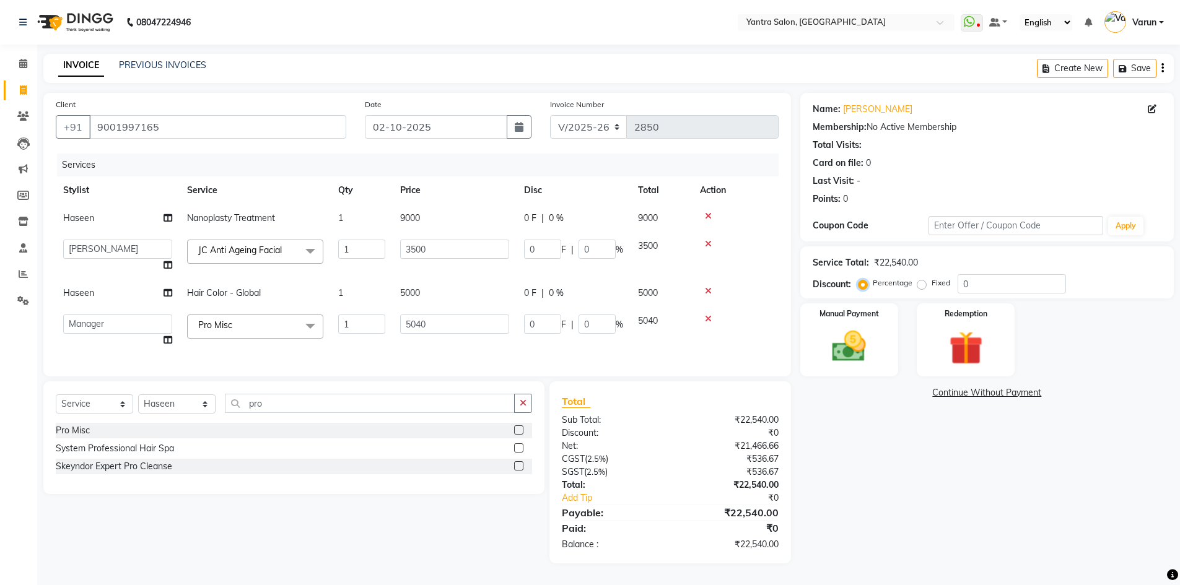
click at [870, 284] on input "Percentage" at bounding box center [865, 283] width 9 height 9
click at [932, 284] on label "Fixed" at bounding box center [941, 283] width 19 height 11
click at [924, 284] on input "Fixed" at bounding box center [924, 283] width 9 height 9
radio input "true"
click at [964, 287] on input "0" at bounding box center [1012, 283] width 108 height 19
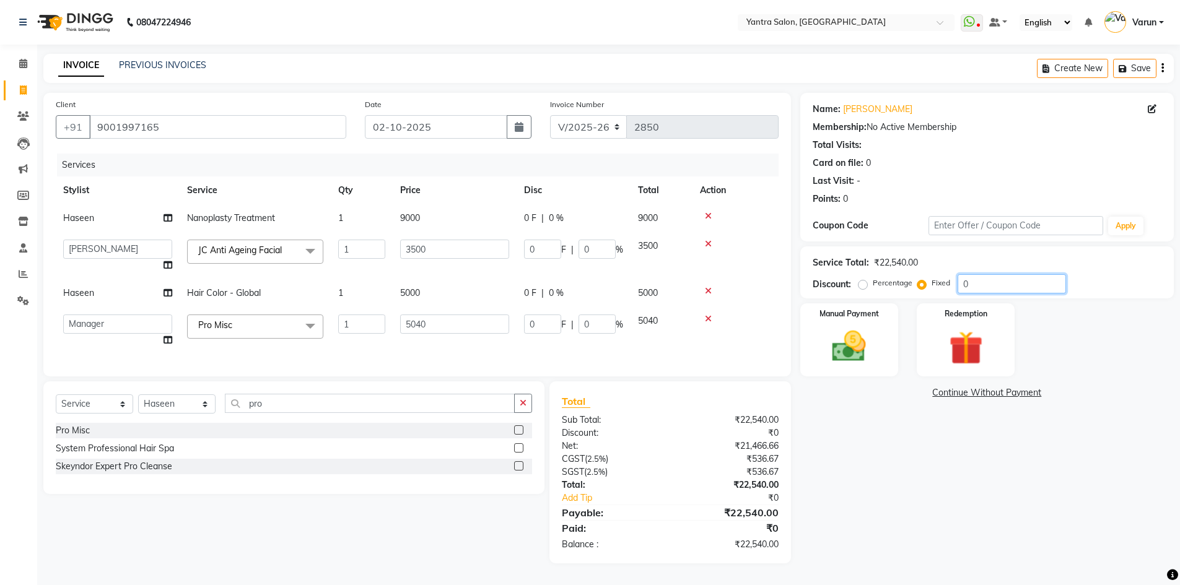
type input "10"
type input "1.55"
type input "0.04"
type input "2.24"
type input "0.04"
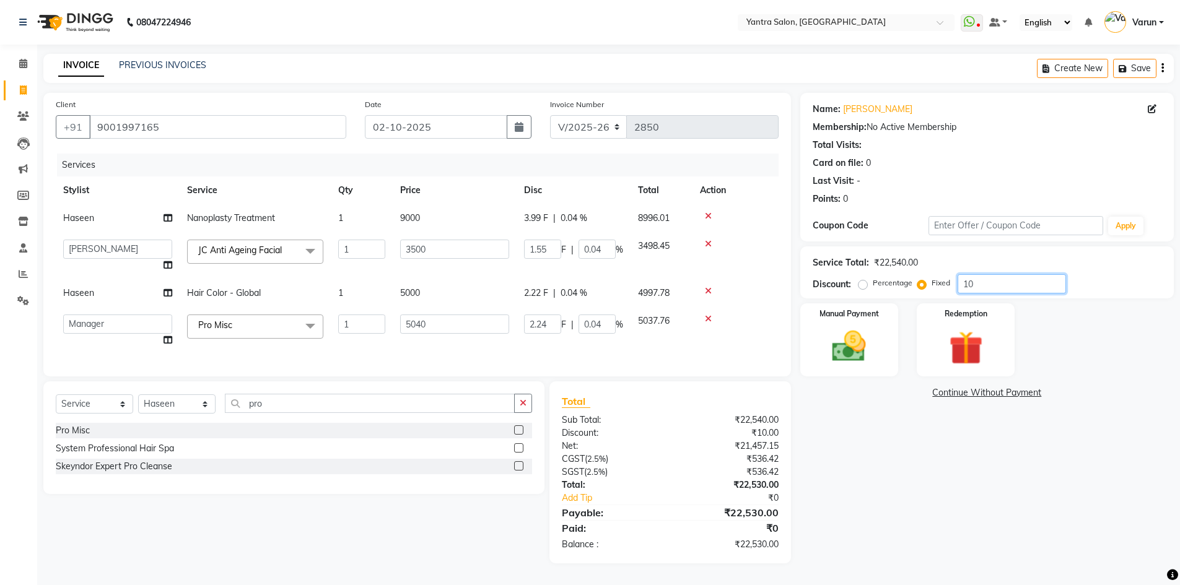
type input "120"
type input "18.63"
type input "0.53"
type input "26.83"
type input "0.53"
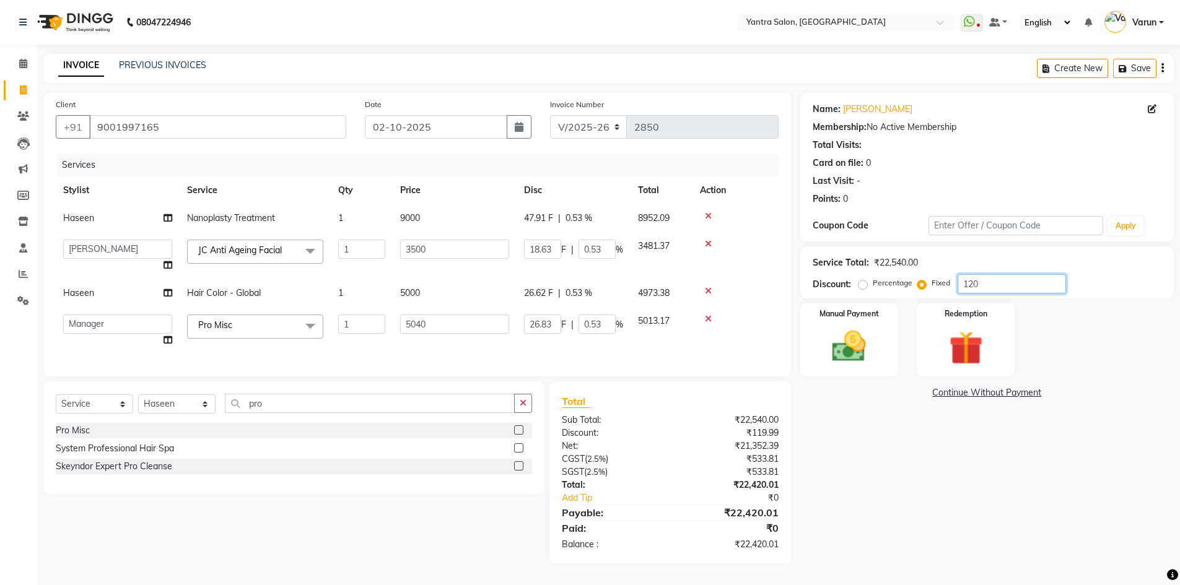
type input "1240"
type input "192.55"
type input "5.5"
type input "277.27"
type input "5.5"
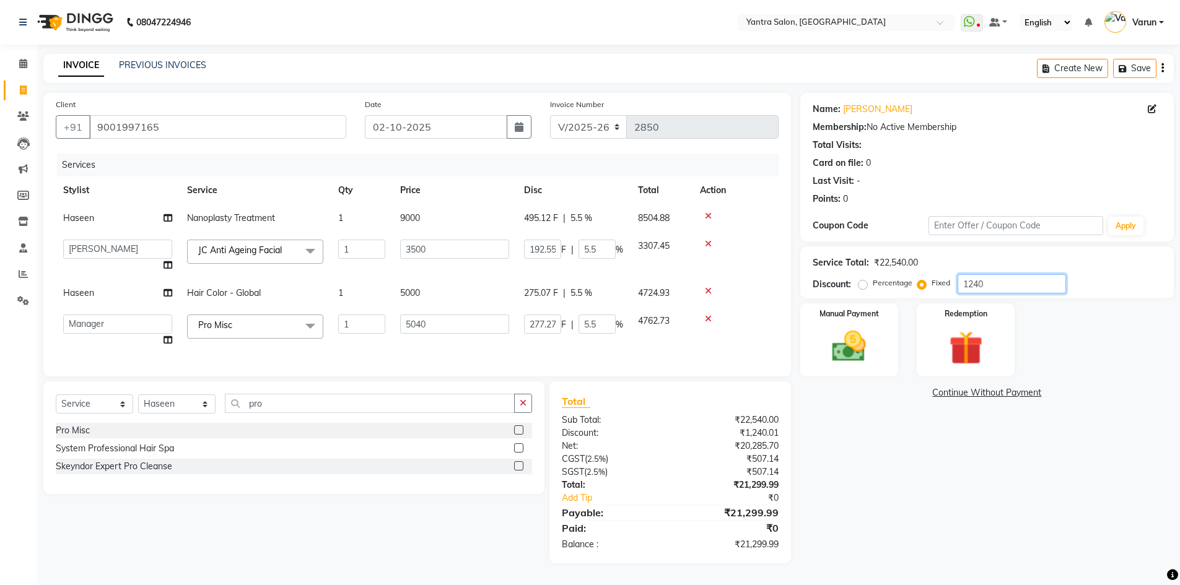
type input "1240"
click at [890, 482] on div "Name: Meena Chaudhary Membership: No Active Membership Total Visits: Card on fi…" at bounding box center [991, 328] width 383 height 471
click at [867, 357] on img at bounding box center [849, 346] width 57 height 40
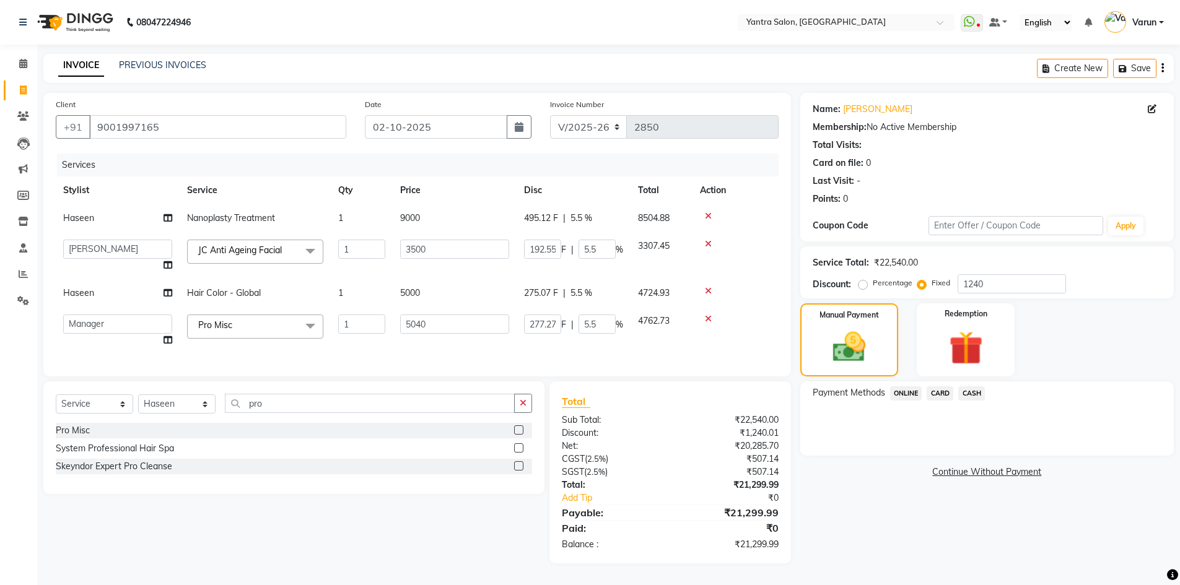
click at [937, 396] on span "CARD" at bounding box center [940, 394] width 27 height 14
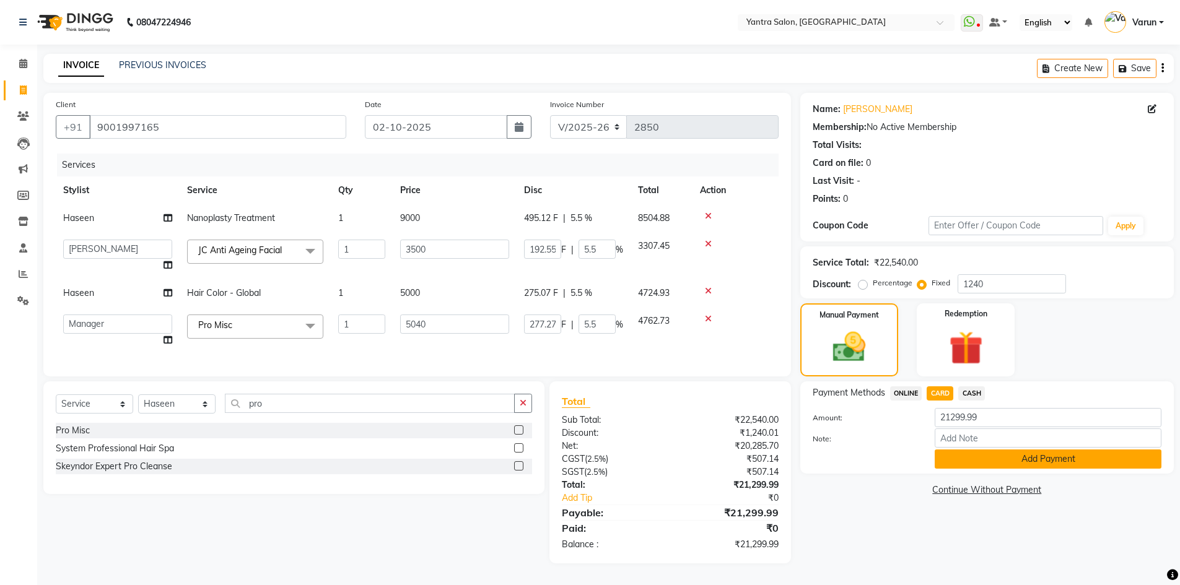
click at [962, 457] on button "Add Payment" at bounding box center [1048, 459] width 227 height 19
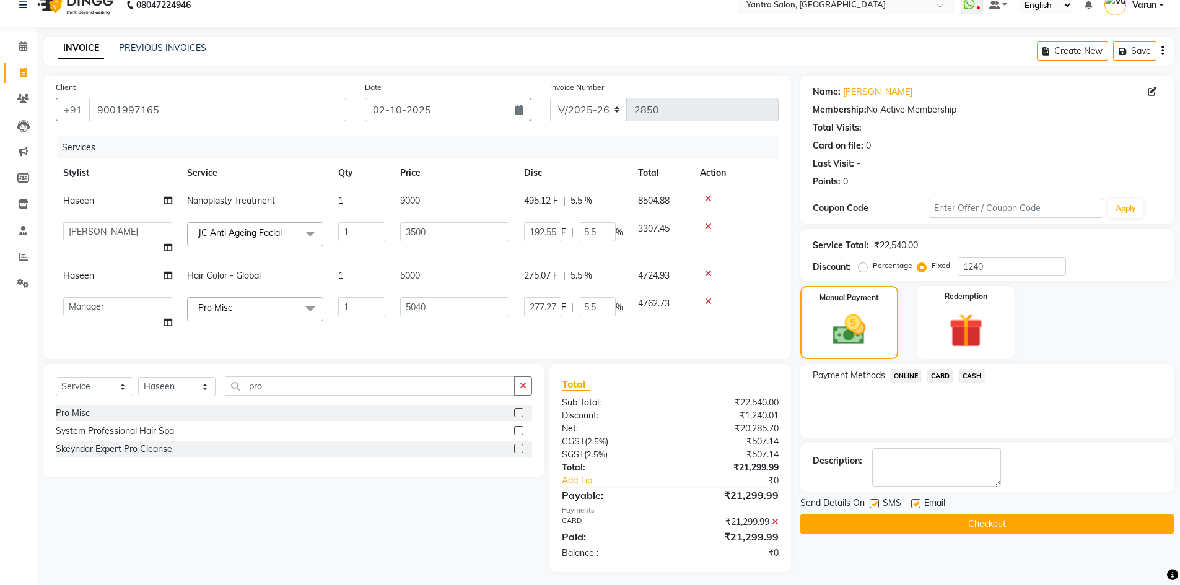
scroll to position [32, 0]
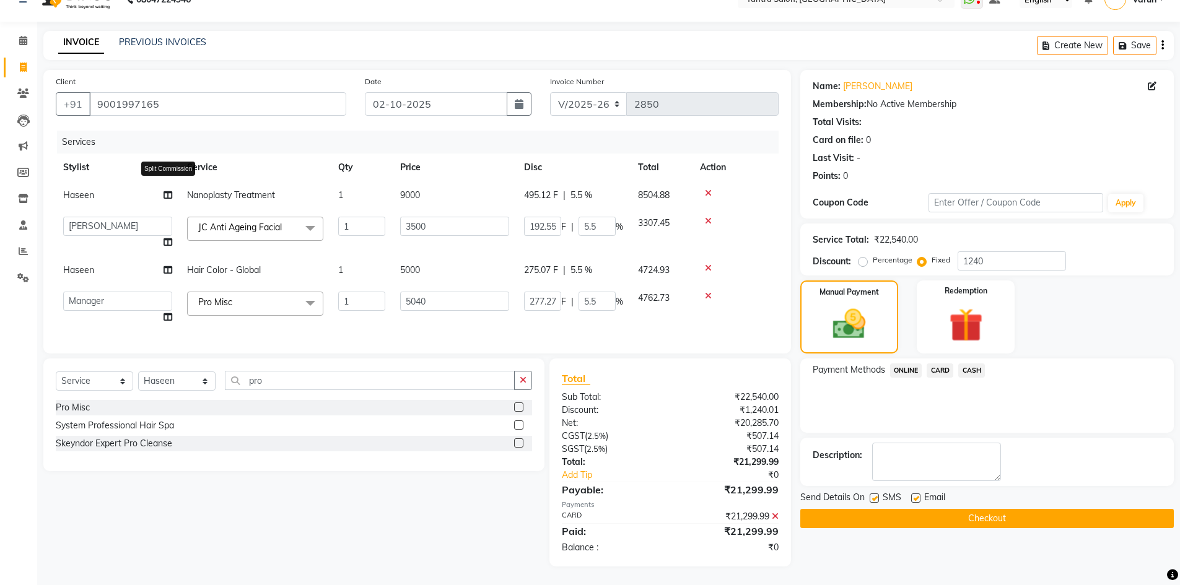
click at [168, 191] on icon at bounding box center [168, 195] width 9 height 9
select select "75926"
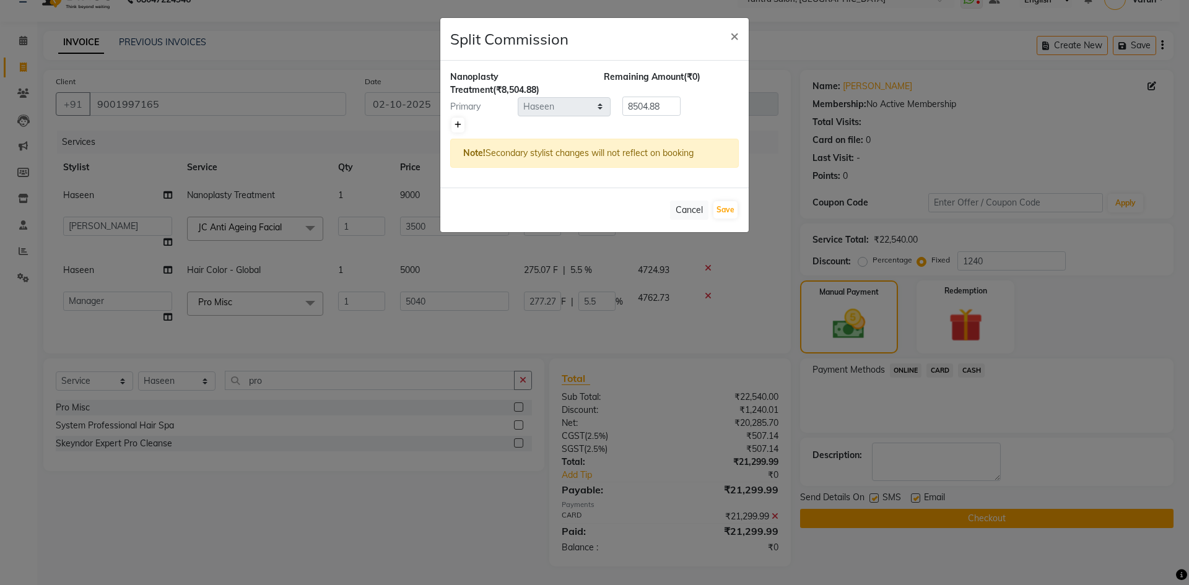
click at [458, 127] on icon at bounding box center [458, 124] width 7 height 7
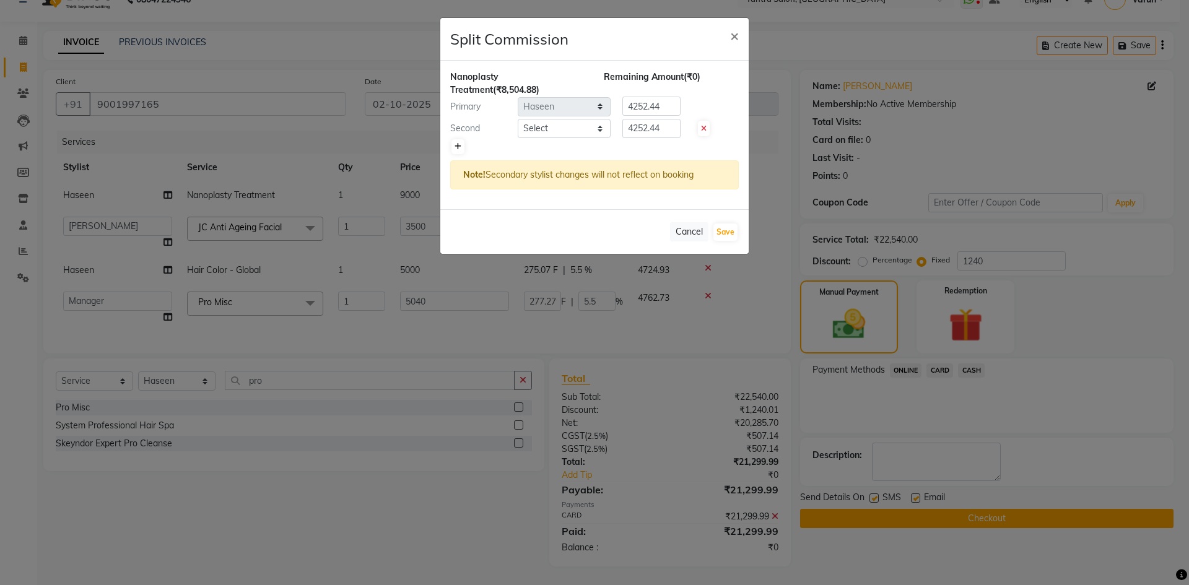
click at [456, 146] on icon at bounding box center [458, 146] width 7 height 7
type input "2834.96"
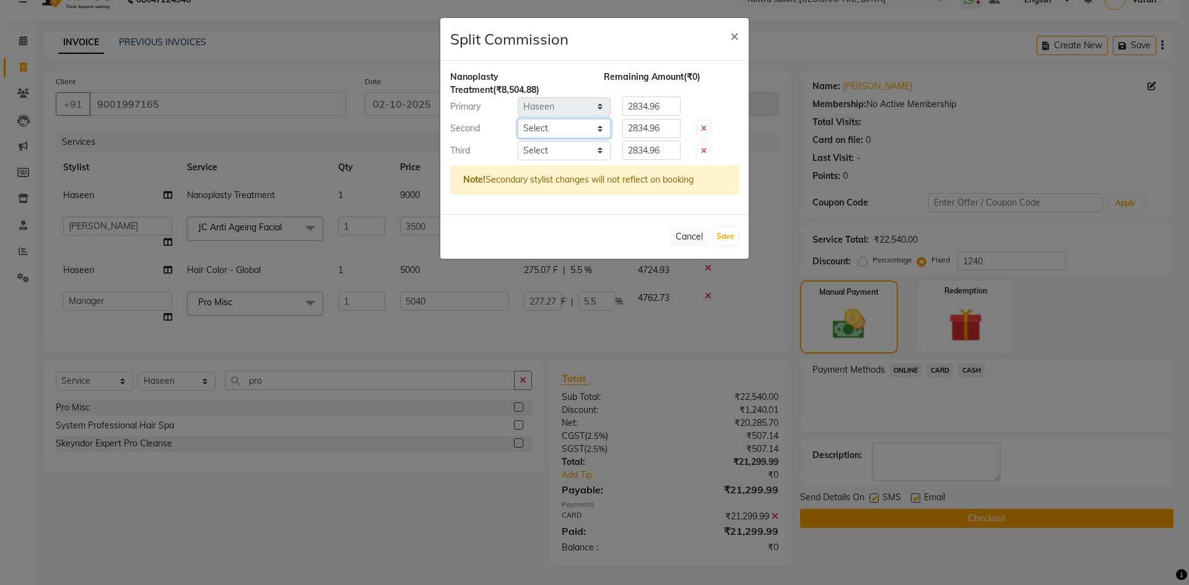
click at [532, 133] on select "Select admin Arshad Denis Dhani Haseen Jaswant Manager Payal Prama Shaheen Suni…" at bounding box center [564, 128] width 93 height 19
select select "76999"
click at [518, 119] on select "Select admin Arshad Denis Dhani Haseen Jaswant Manager Payal Prama Shaheen Suni…" at bounding box center [564, 128] width 93 height 19
click at [628, 131] on input "2834.96" at bounding box center [652, 128] width 58 height 19
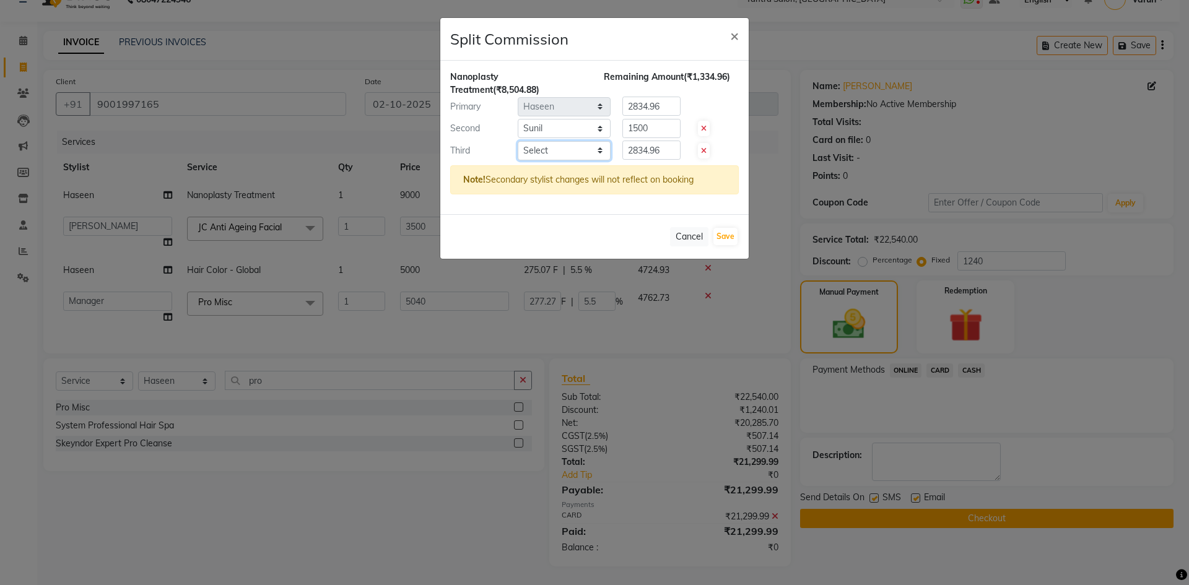
click at [577, 155] on select "Select admin Arshad Denis Dhani Haseen Jaswant Manager Payal Prama Shaheen Suni…" at bounding box center [564, 150] width 93 height 19
click at [646, 127] on input "1500" at bounding box center [652, 128] width 58 height 19
type input "2000"
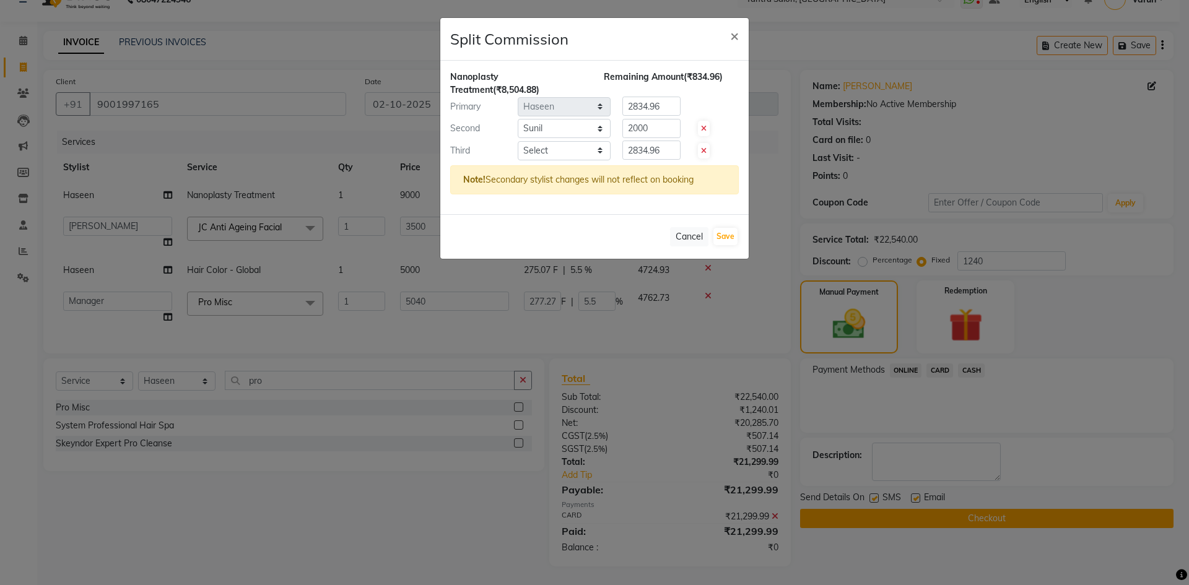
click at [641, 169] on div "Note! Secondary stylist changes will not reflect on booking" at bounding box center [594, 179] width 289 height 29
click at [700, 149] on span at bounding box center [704, 150] width 12 height 15
type input "4252.44"
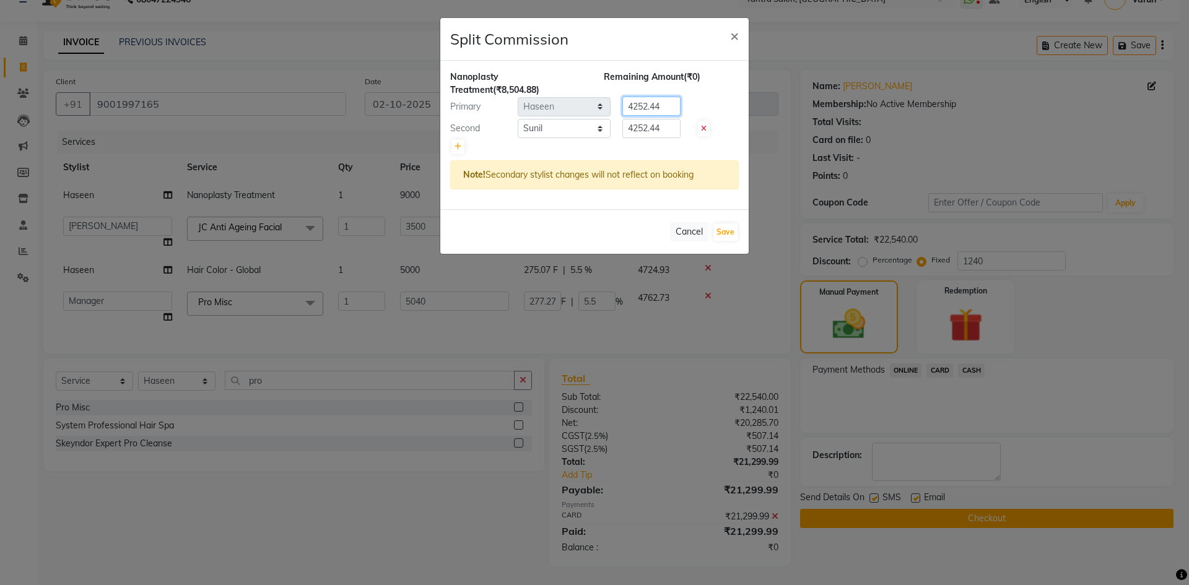
click at [659, 109] on input "4252.44" at bounding box center [652, 106] width 58 height 19
click at [642, 128] on input "4252.44" at bounding box center [652, 128] width 58 height 19
type input "2000"
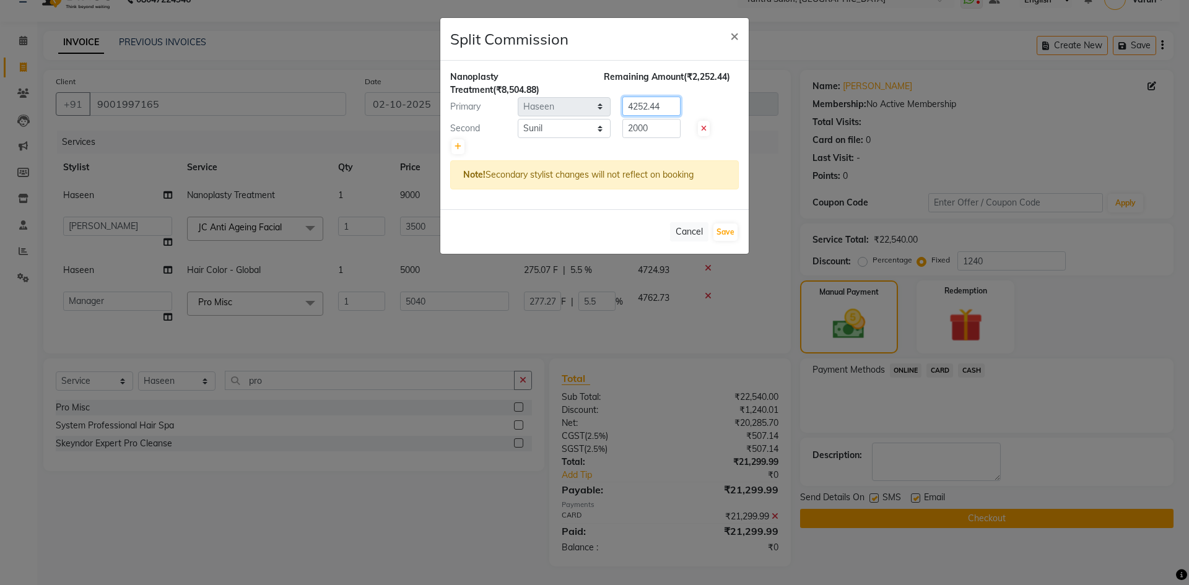
click at [641, 107] on input "4252.44" at bounding box center [652, 106] width 58 height 19
click at [664, 105] on input "6500" at bounding box center [652, 106] width 58 height 19
type input "6505"
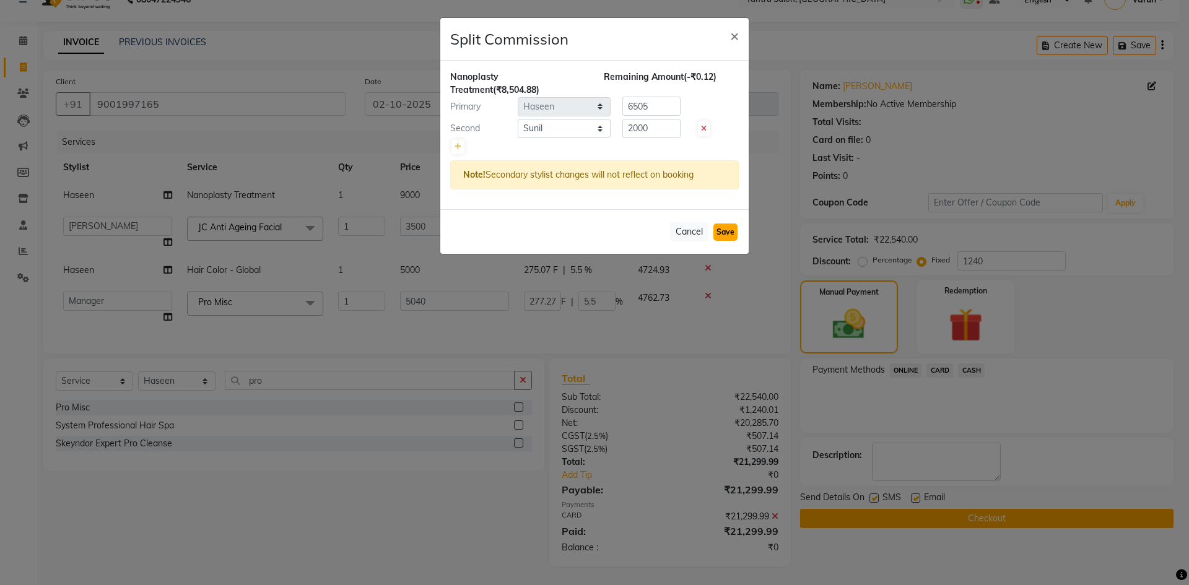
click at [732, 227] on button "Save" at bounding box center [726, 232] width 24 height 17
select select "Select"
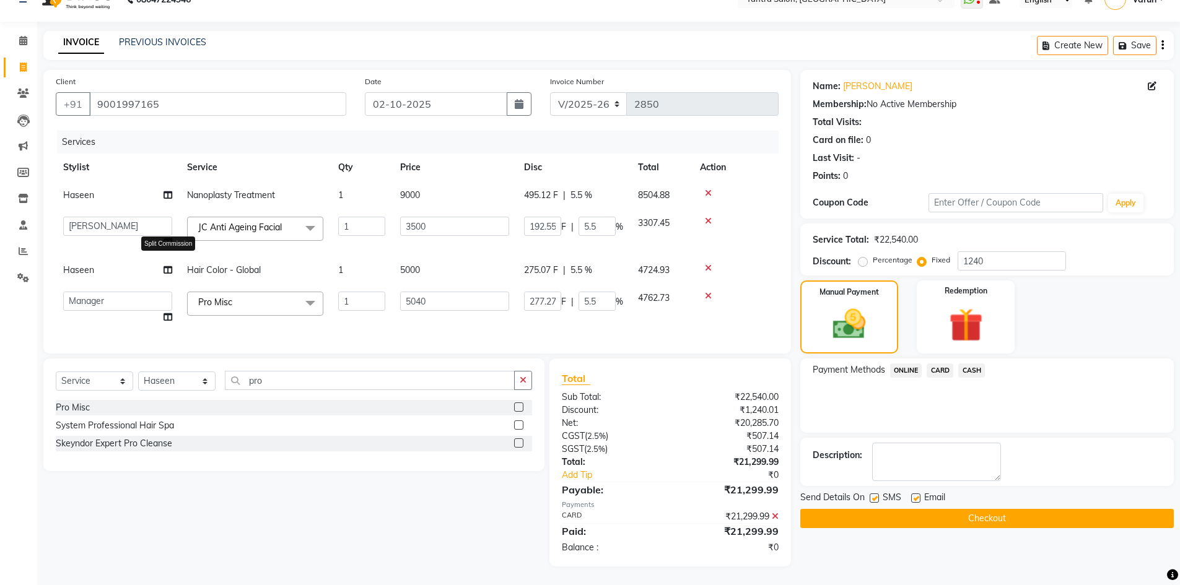
click at [170, 266] on icon at bounding box center [168, 270] width 9 height 9
select select "75926"
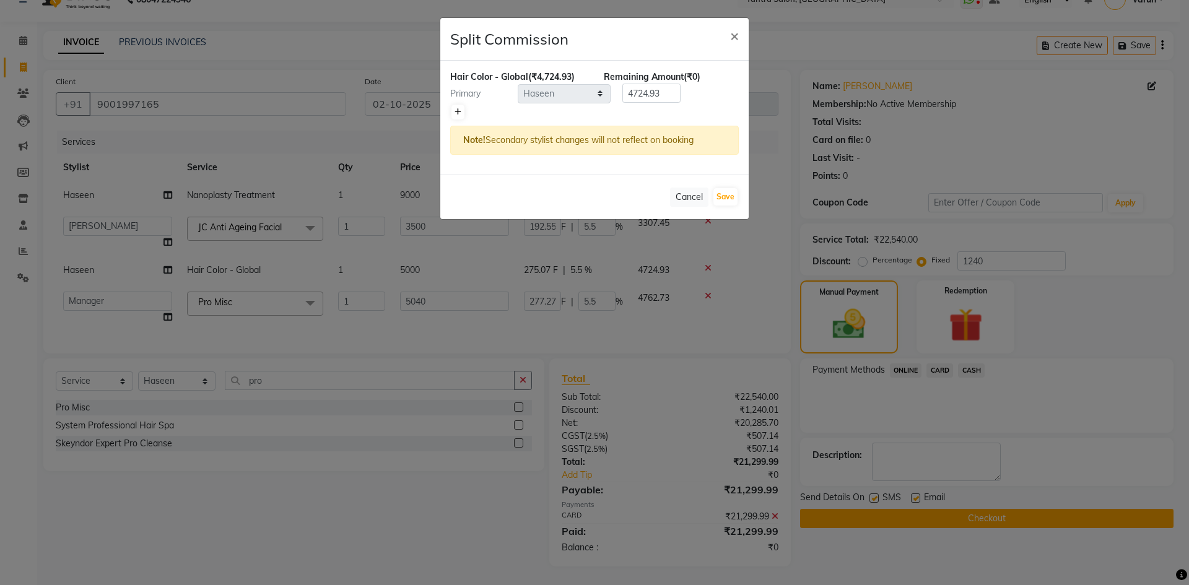
click at [457, 111] on icon at bounding box center [458, 111] width 7 height 7
type input "2362.47"
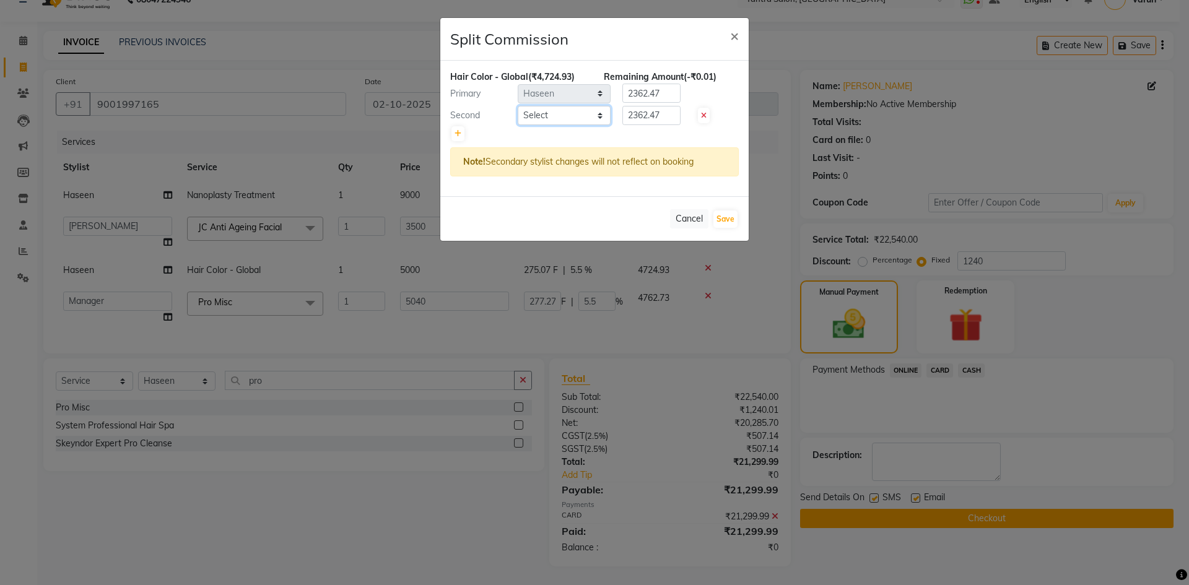
drag, startPoint x: 457, startPoint y: 111, endPoint x: 557, endPoint y: 124, distance: 100.6
click at [566, 111] on select "Select admin Arshad Denis Dhani Haseen Jaswant Manager Payal Prama Shaheen Suni…" at bounding box center [564, 115] width 93 height 19
select select "90728"
click at [518, 106] on select "Select admin Arshad Denis Dhani Haseen Jaswant Manager Payal Prama Shaheen Suni…" at bounding box center [564, 115] width 93 height 19
click at [730, 217] on button "Save" at bounding box center [726, 219] width 24 height 17
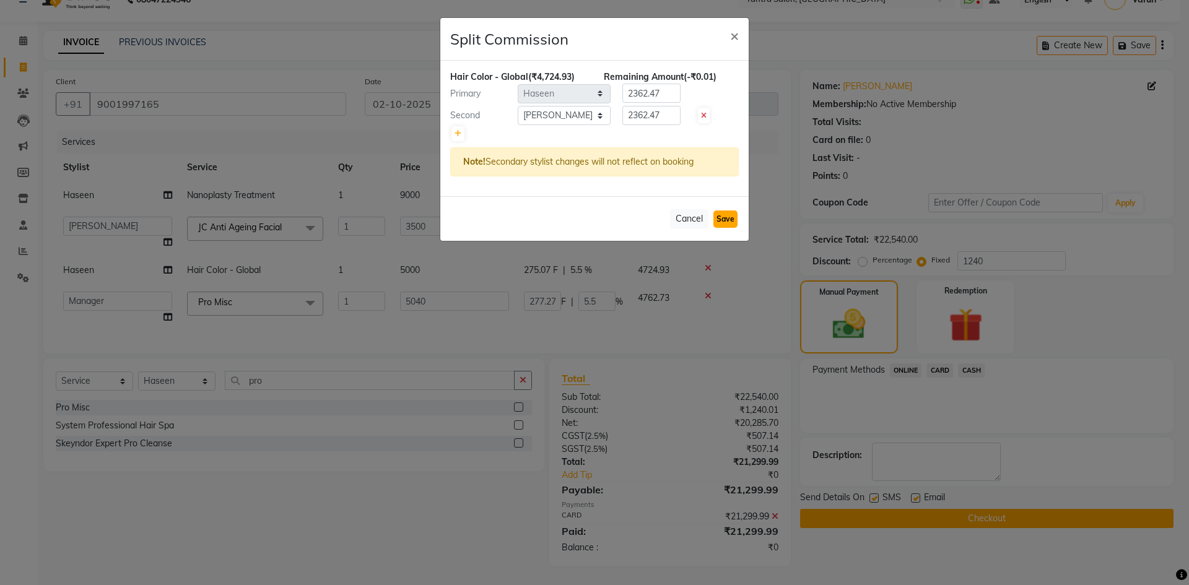
select select "Select"
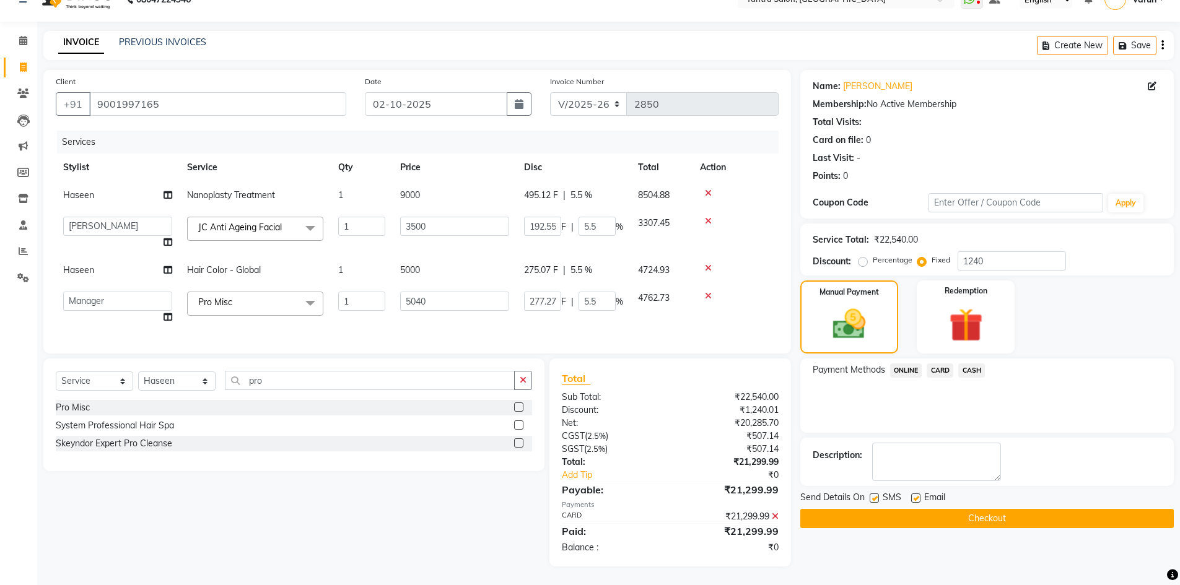
click at [869, 513] on button "Checkout" at bounding box center [987, 518] width 374 height 19
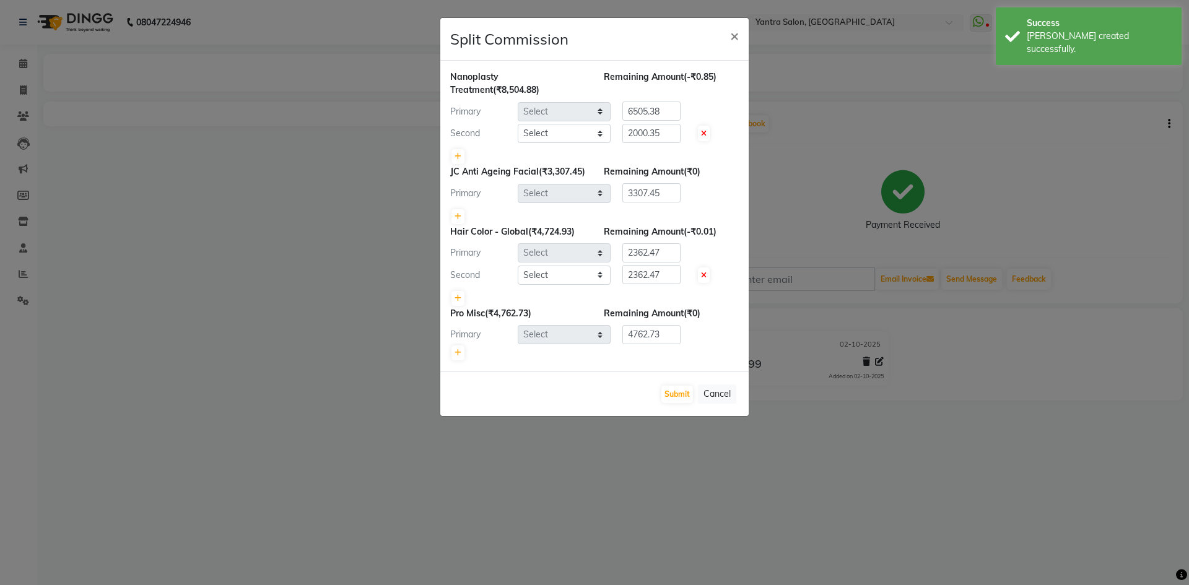
select select "75926"
select select "76999"
select select "46214"
select select "75926"
select select "90728"
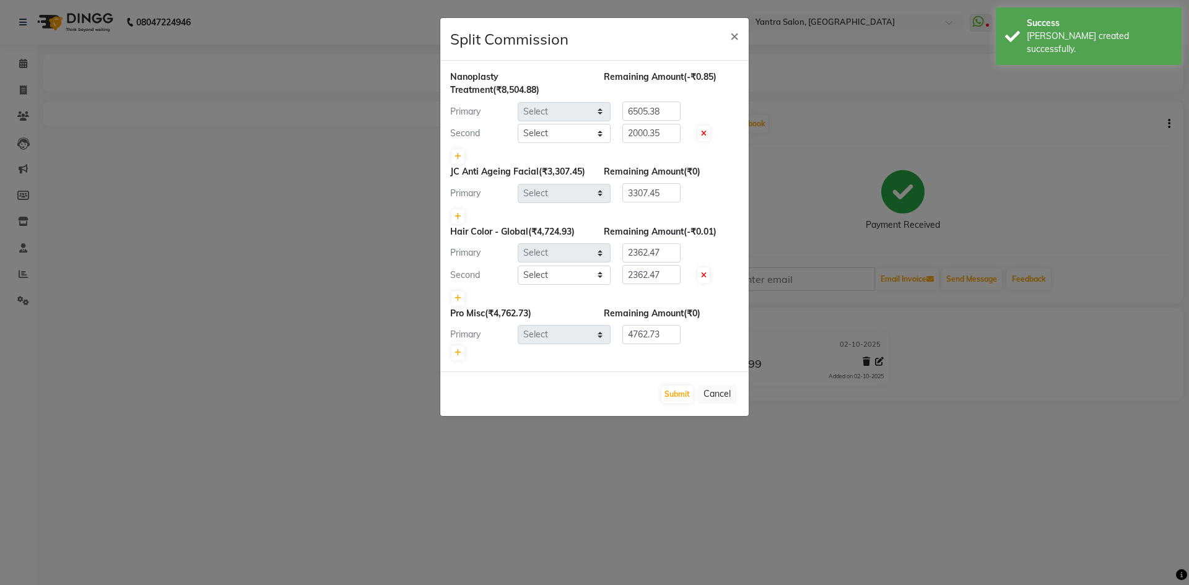
select select "46998"
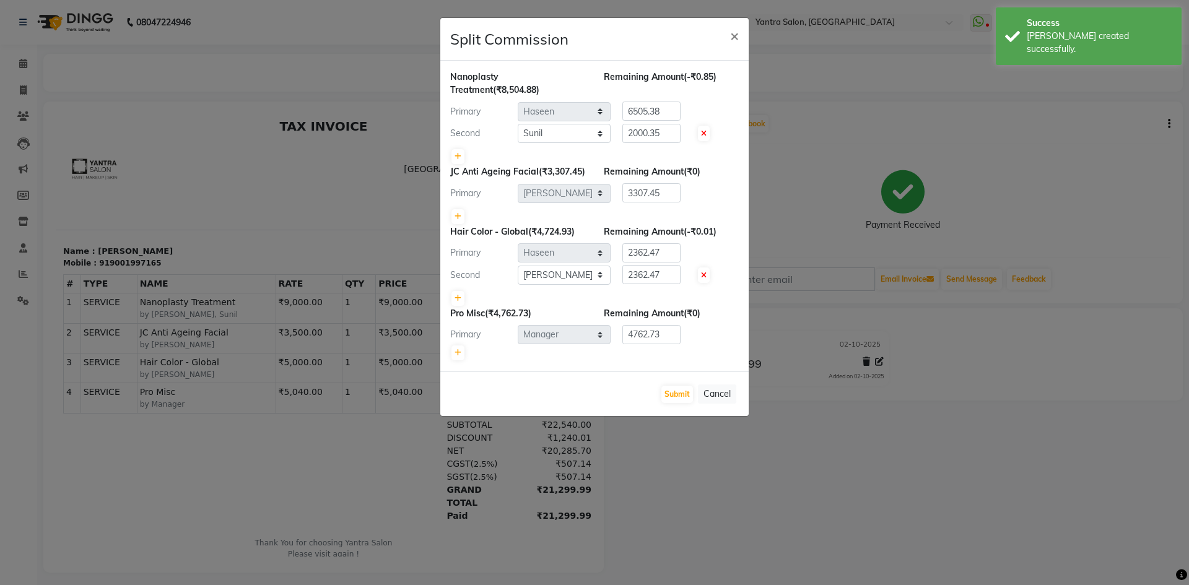
click at [660, 409] on div "Submit Cancel" at bounding box center [594, 394] width 309 height 45
click at [667, 403] on button "Submit" at bounding box center [678, 394] width 32 height 17
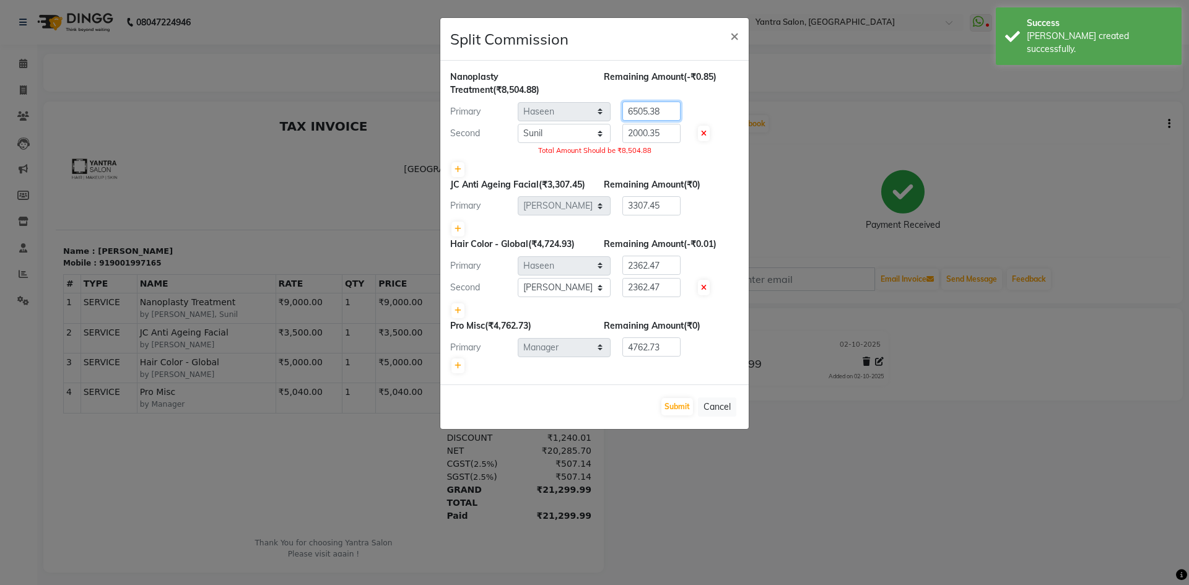
click at [665, 110] on input "6505.38" at bounding box center [652, 111] width 58 height 19
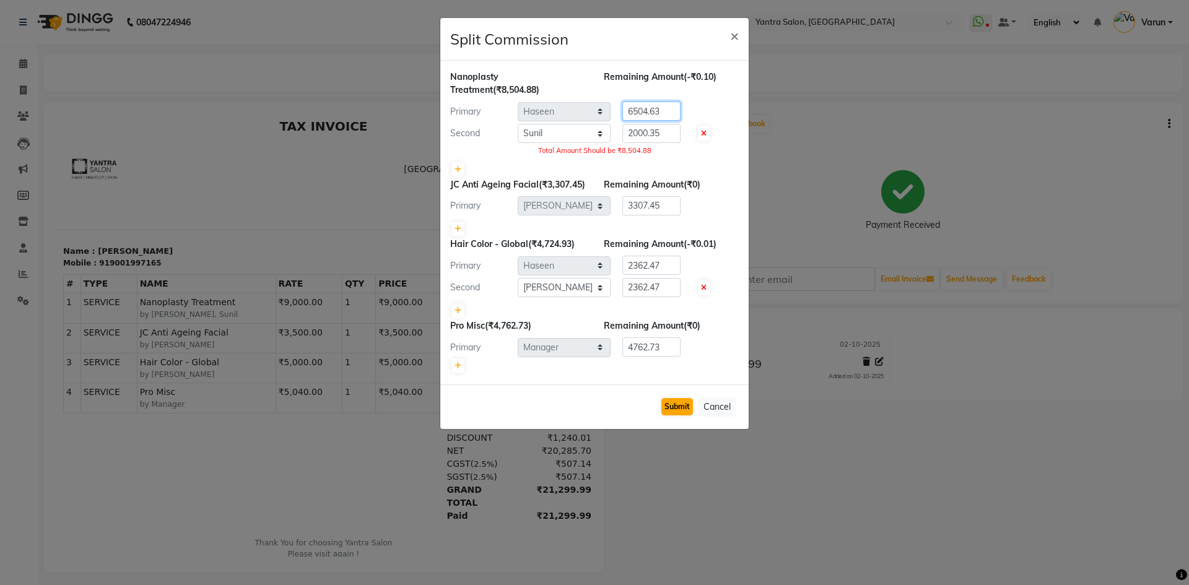
type input "6504.63"
click at [676, 416] on button "Submit" at bounding box center [678, 406] width 32 height 17
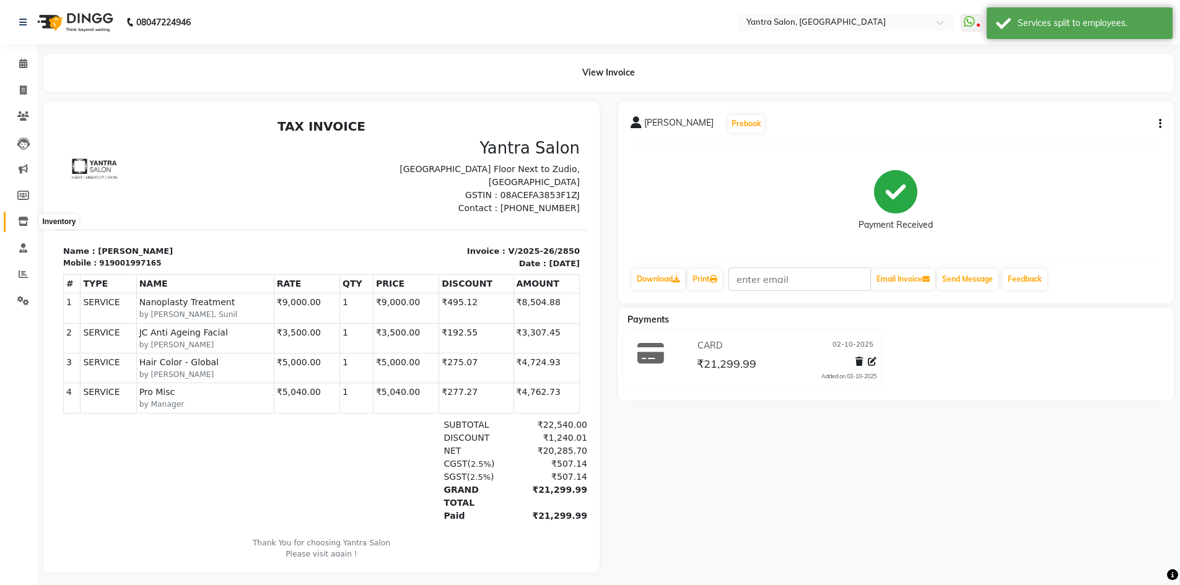
click at [20, 221] on icon at bounding box center [23, 221] width 11 height 9
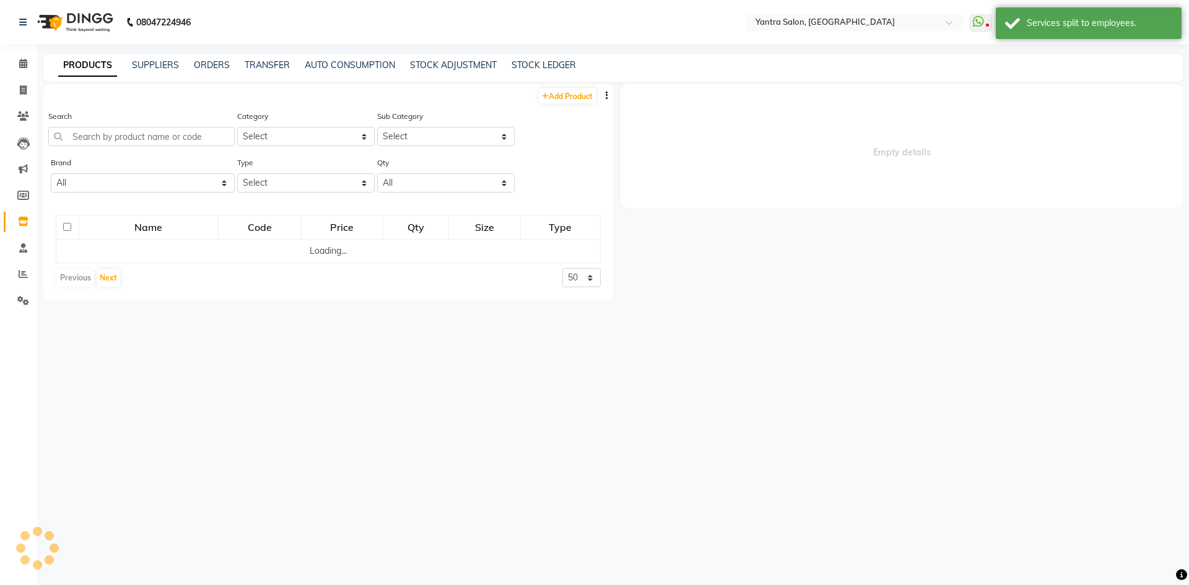
select select
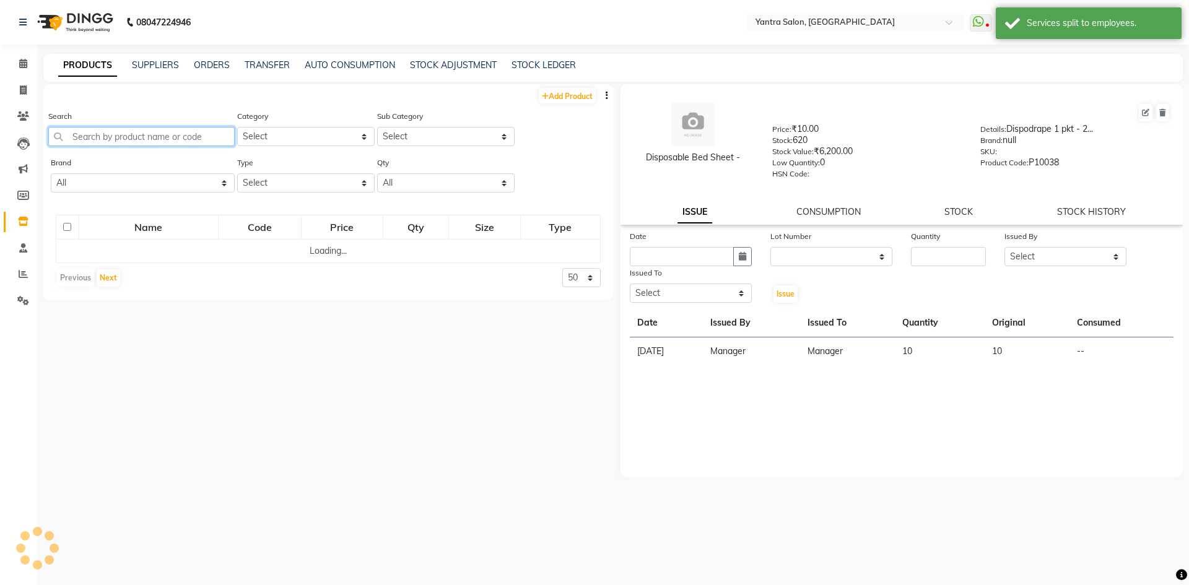
click at [138, 138] on input "text" at bounding box center [141, 136] width 186 height 19
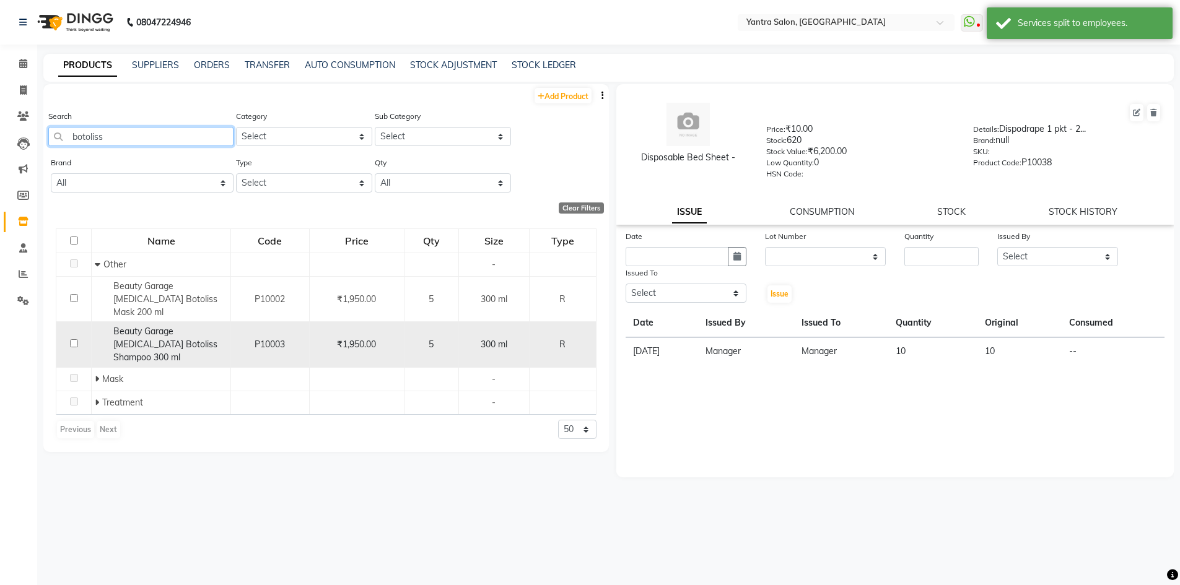
type input "botoliss"
click at [139, 328] on span "Beauty Garage Biotin Botoliss Shampoo 300 ml" at bounding box center [165, 344] width 104 height 37
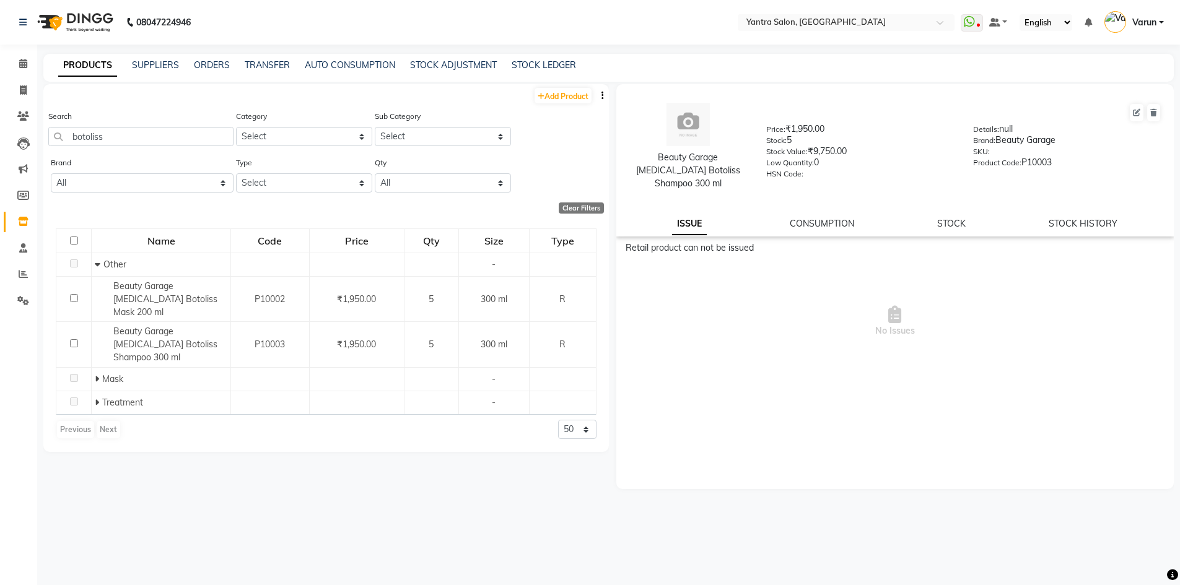
click at [969, 217] on div "ISSUE CONSUMPTION STOCK STOCK HISTORY" at bounding box center [895, 223] width 528 height 13
click at [956, 218] on link "STOCK" at bounding box center [951, 223] width 28 height 11
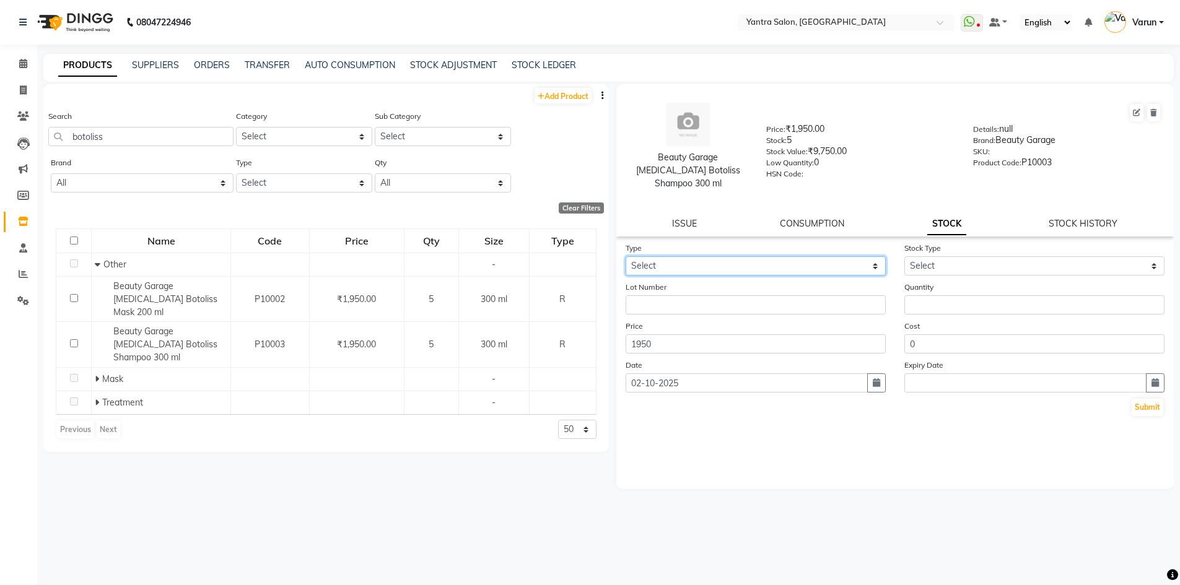
click at [844, 256] on select "Select In Out" at bounding box center [756, 265] width 260 height 19
click at [626, 256] on select "Select In Out" at bounding box center [756, 265] width 260 height 19
click at [725, 229] on div "Beauty Garage Biotin Botoliss Shampoo 300 ml Price: ₹1,950.00 Stock: 5 Stock Va…" at bounding box center [895, 286] width 558 height 405
drag, startPoint x: 723, startPoint y: 249, endPoint x: 717, endPoint y: 261, distance: 13.6
click at [723, 256] on select "Select In Out" at bounding box center [756, 265] width 260 height 19
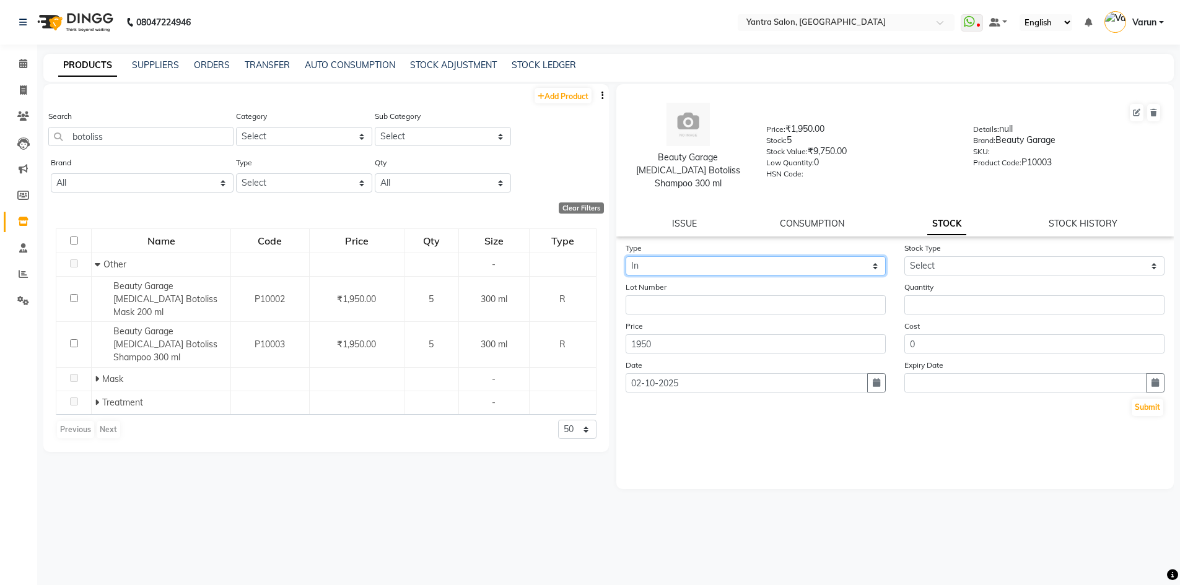
select select "out"
click at [626, 256] on select "Select In Out" at bounding box center [756, 265] width 260 height 19
select select
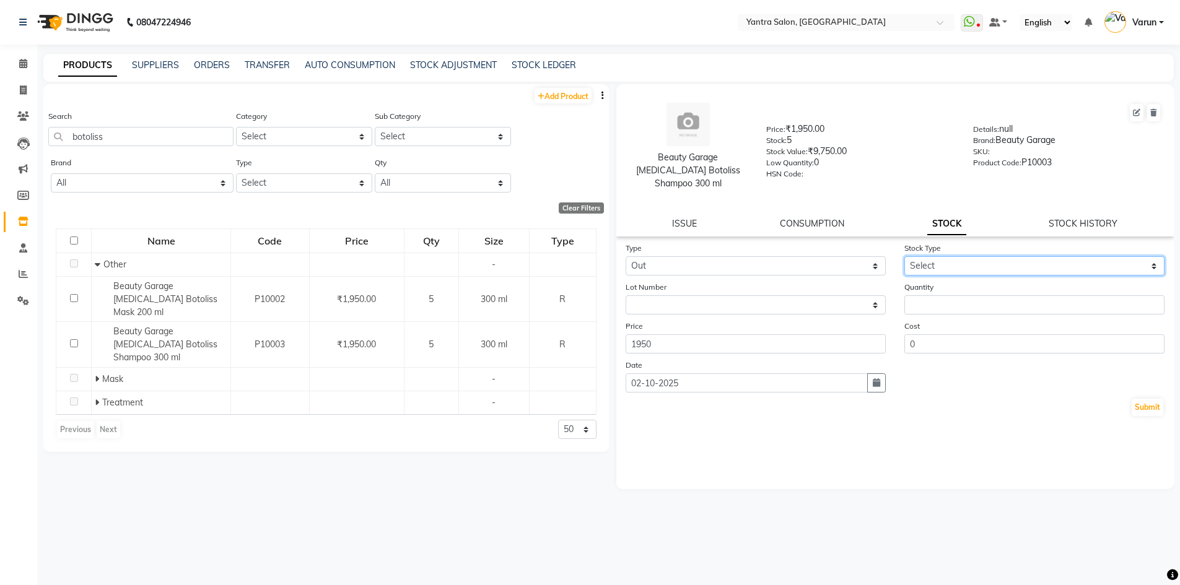
click at [920, 256] on select "Select Internal Use Damaged Expired Adjustment Return Other" at bounding box center [1034, 265] width 260 height 19
select select "internal use"
click at [904, 256] on select "Select Internal Use Damaged Expired Adjustment Return Other" at bounding box center [1034, 265] width 260 height 19
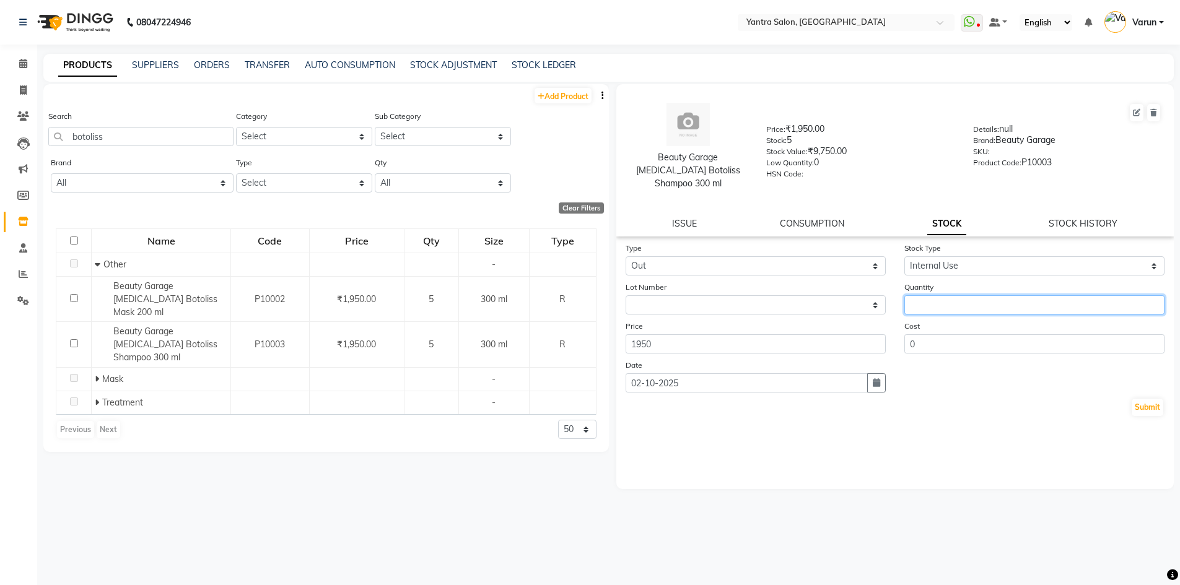
click at [946, 295] on input "number" at bounding box center [1034, 304] width 260 height 19
type input "1"
click at [1142, 399] on button "Submit" at bounding box center [1148, 407] width 32 height 17
select select
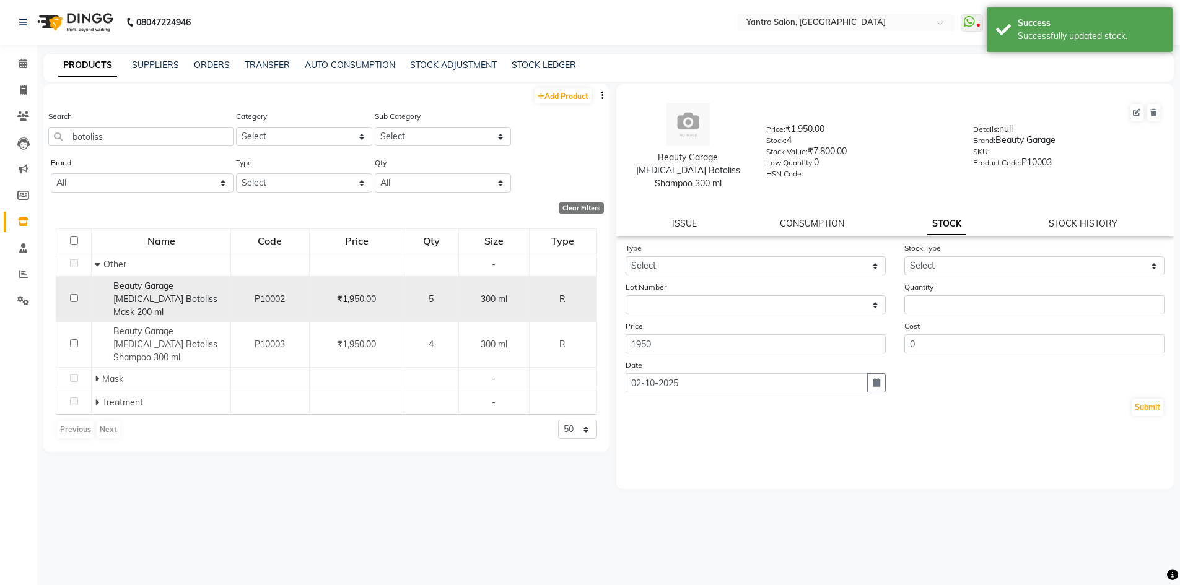
click at [118, 297] on span "Beauty Garage Biotin Botoliss Mask 200 ml" at bounding box center [165, 299] width 104 height 37
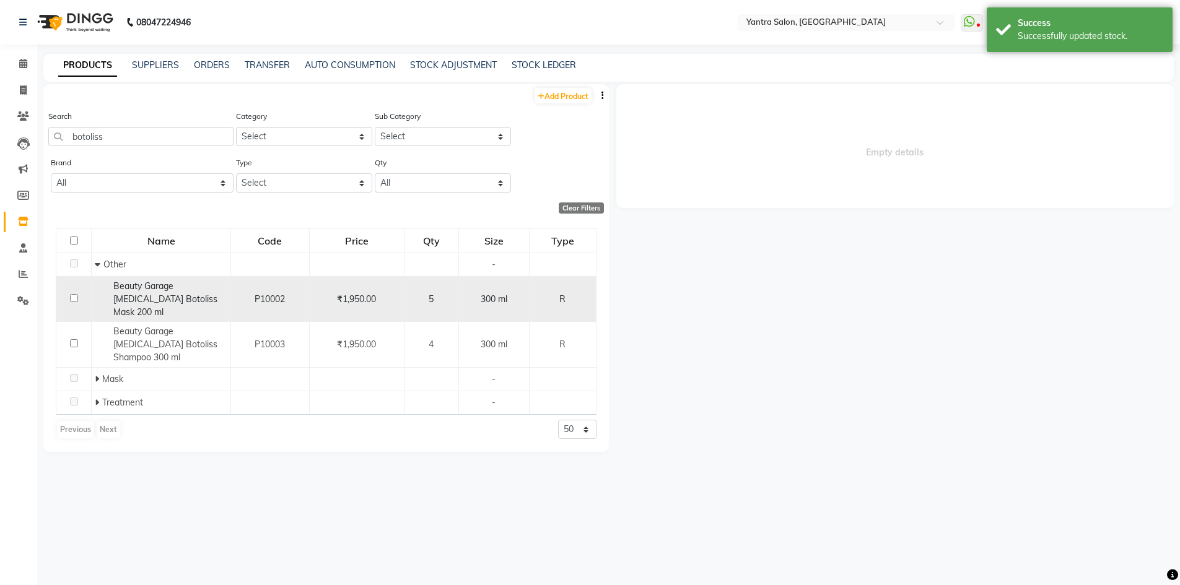
select select
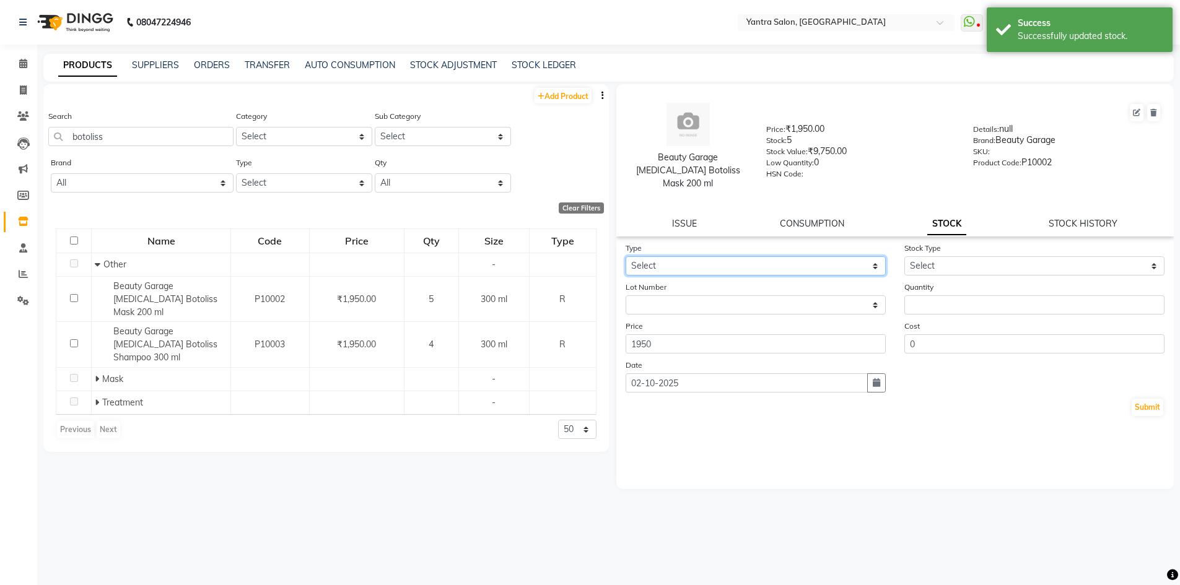
click at [693, 261] on select "Select In Out" at bounding box center [756, 265] width 260 height 19
select select "out"
click at [626, 256] on select "Select In Out" at bounding box center [756, 265] width 260 height 19
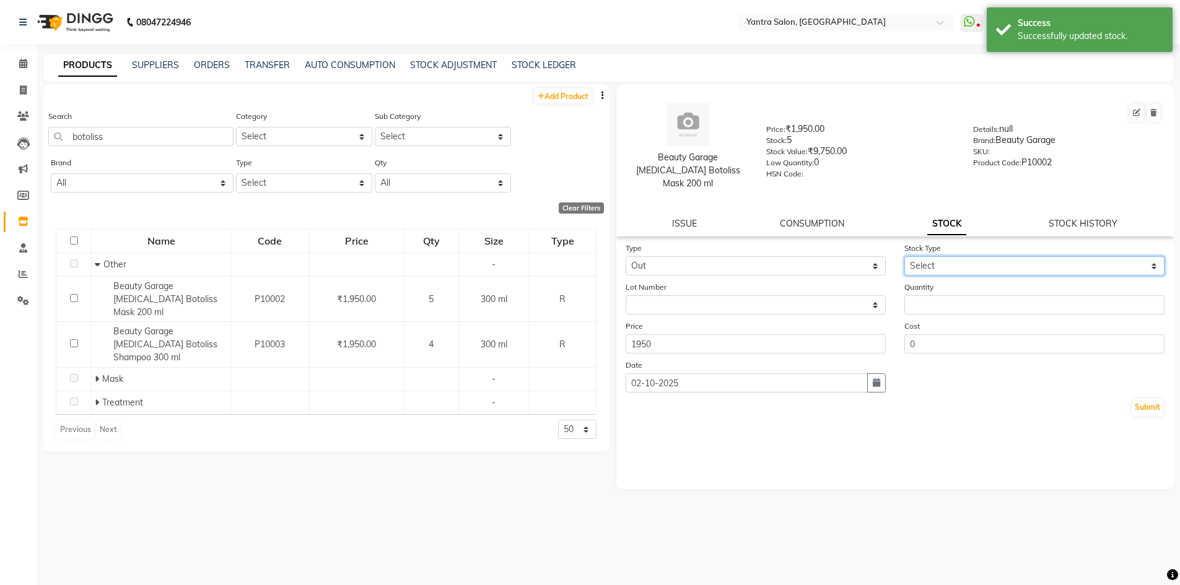
drag, startPoint x: 948, startPoint y: 249, endPoint x: 950, endPoint y: 261, distance: 12.0
click at [948, 256] on select "Select Internal Use Damaged Expired Adjustment Return Other" at bounding box center [1034, 265] width 260 height 19
select select "internal use"
click at [904, 256] on select "Select Internal Use Damaged Expired Adjustment Return Other" at bounding box center [1034, 265] width 260 height 19
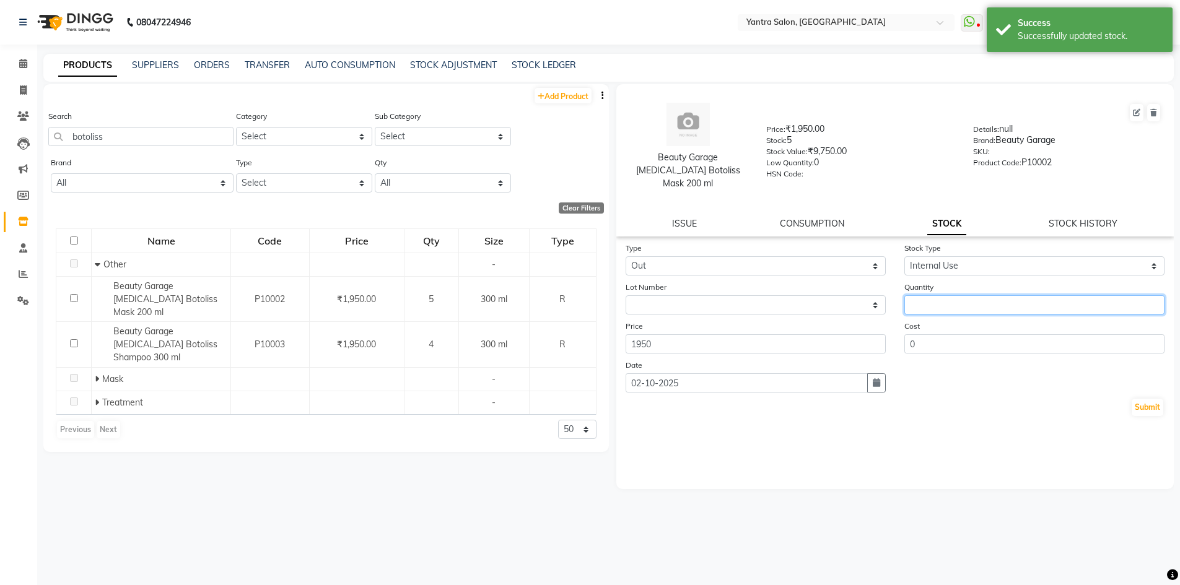
click at [958, 295] on input "number" at bounding box center [1034, 304] width 260 height 19
type input "1"
click at [1139, 399] on button "Submit" at bounding box center [1148, 407] width 32 height 17
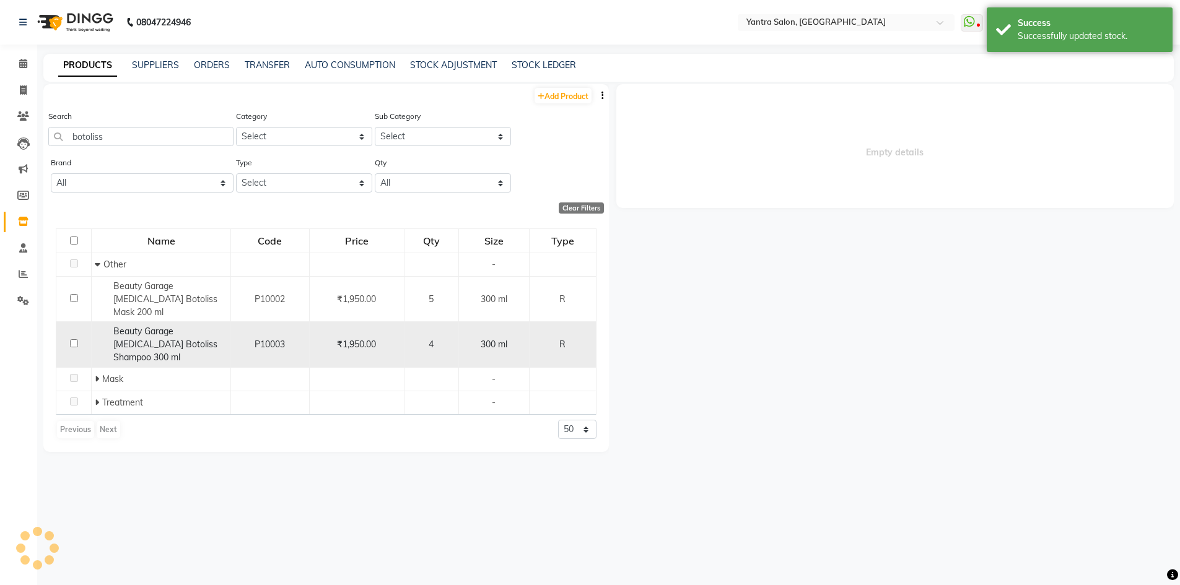
select select
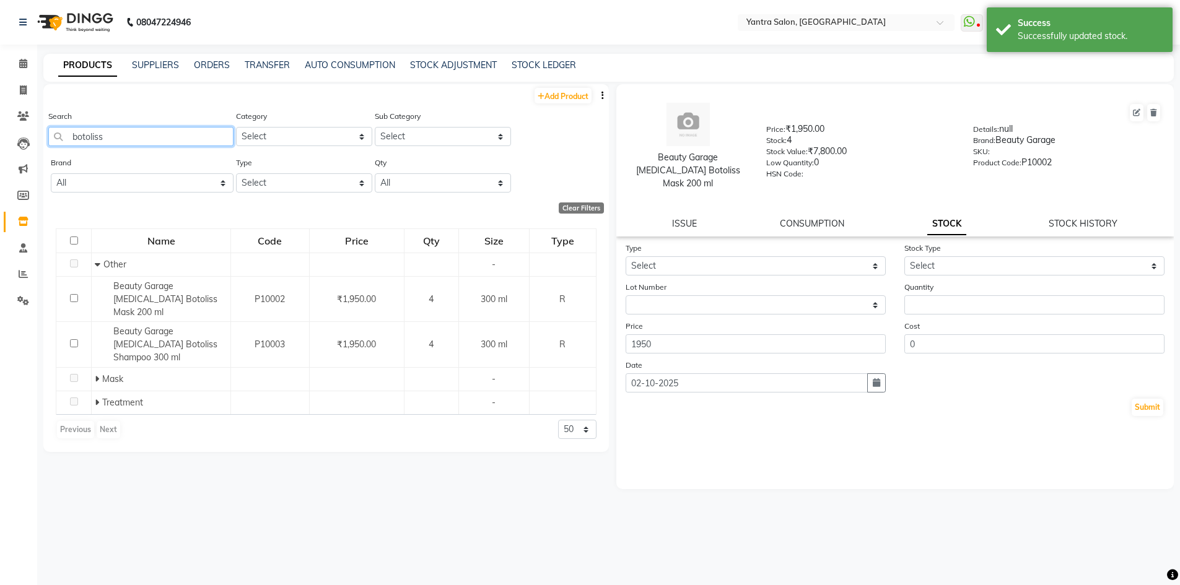
click at [138, 141] on input "botoliss" at bounding box center [140, 136] width 185 height 19
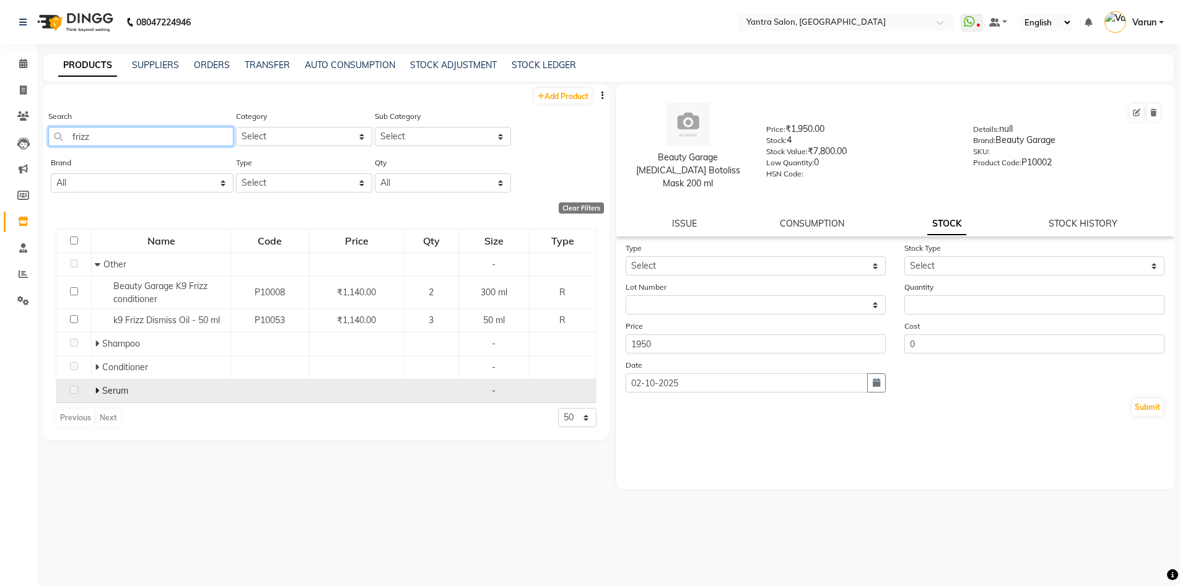
type input "frizz"
click at [100, 396] on span at bounding box center [98, 390] width 7 height 11
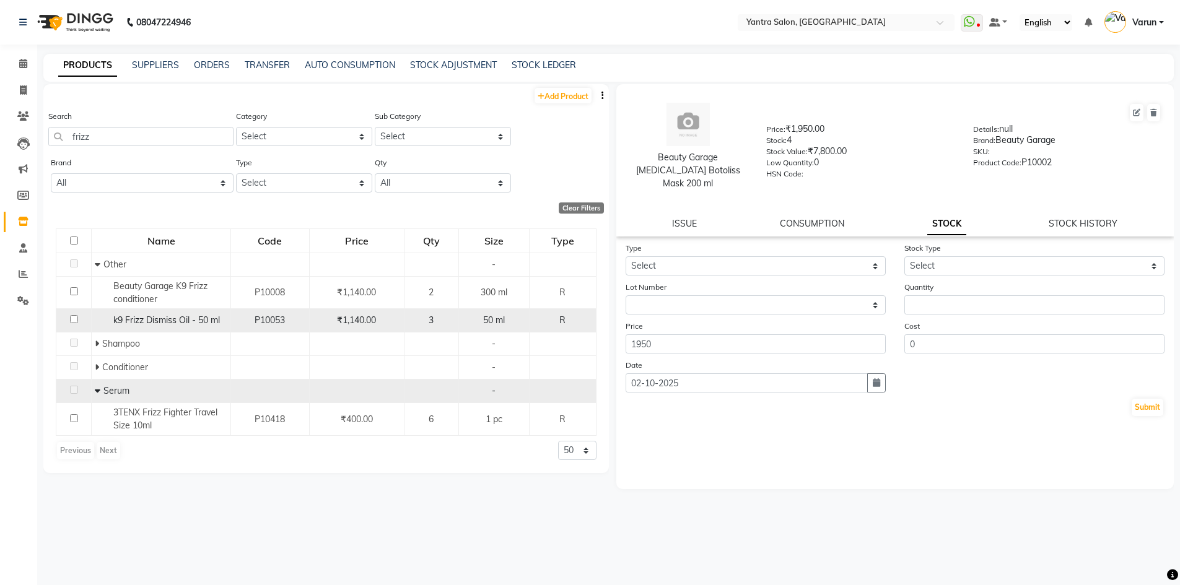
click at [198, 318] on span "k9 Frizz Dismiss Oil - 50 ml" at bounding box center [166, 320] width 107 height 11
select select
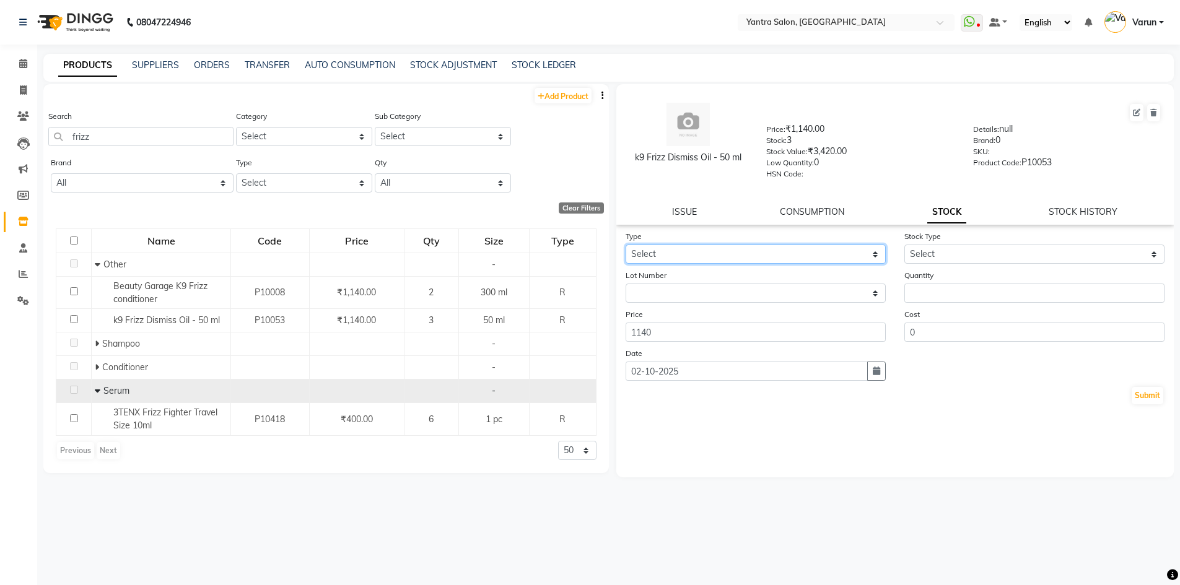
click at [701, 261] on select "Select In Out" at bounding box center [756, 254] width 260 height 19
select select "out"
click at [626, 245] on select "Select In Out" at bounding box center [756, 254] width 260 height 19
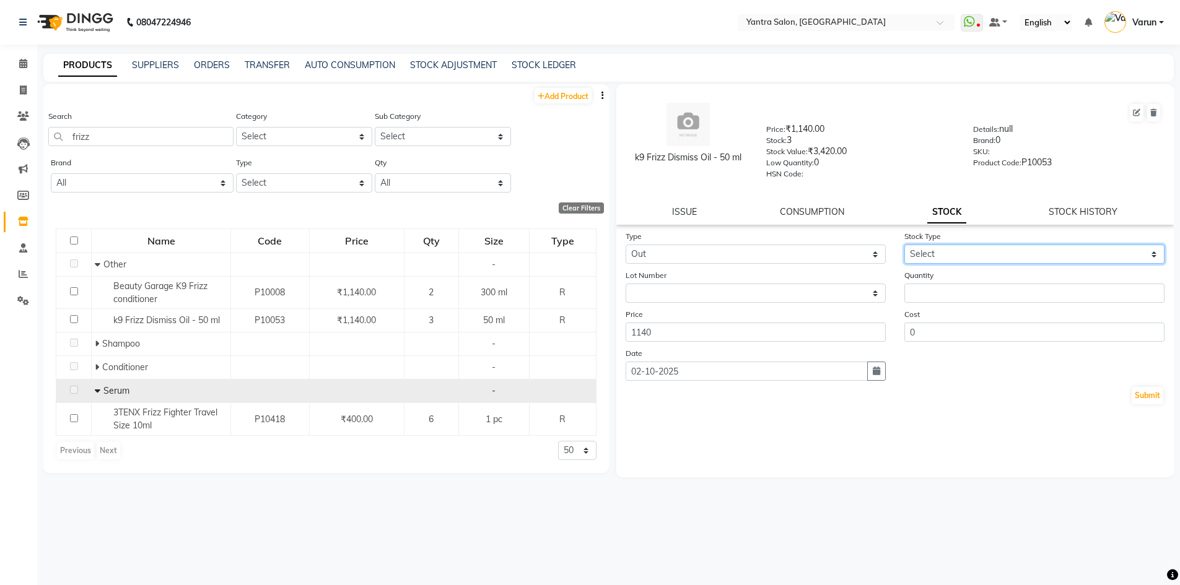
click at [969, 255] on select "Select Internal Use Damaged Expired Adjustment Return Other" at bounding box center [1034, 254] width 260 height 19
select select "internal use"
click at [904, 245] on select "Select Internal Use Damaged Expired Adjustment Return Other" at bounding box center [1034, 254] width 260 height 19
click at [973, 282] on div "Quantity" at bounding box center [1034, 286] width 279 height 34
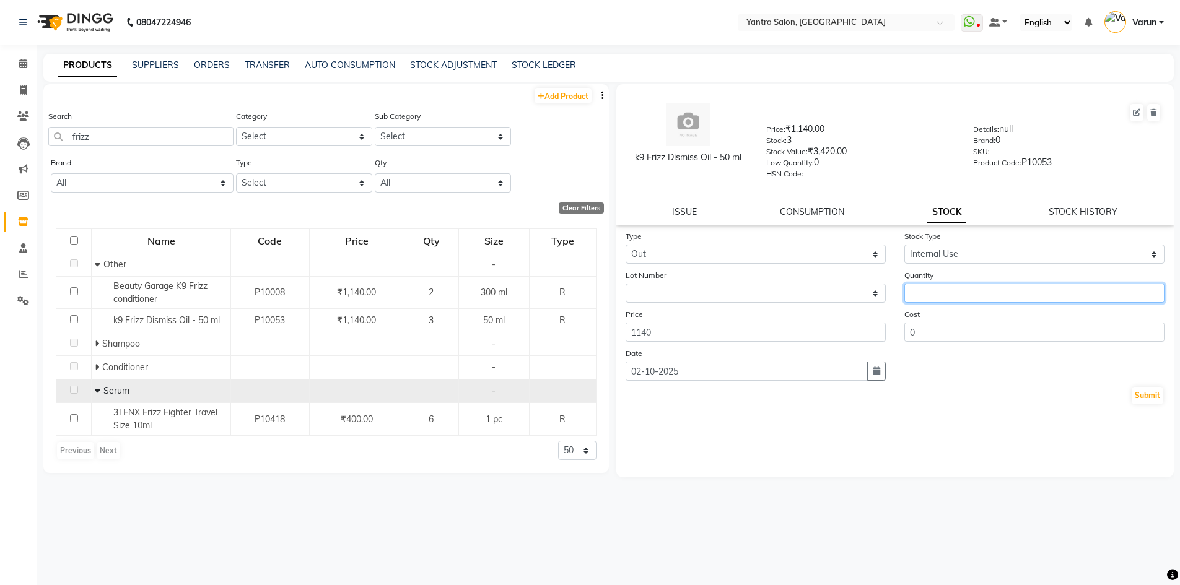
click at [974, 284] on input "number" at bounding box center [1034, 293] width 260 height 19
type input "1"
click at [1140, 391] on button "Submit" at bounding box center [1148, 395] width 32 height 17
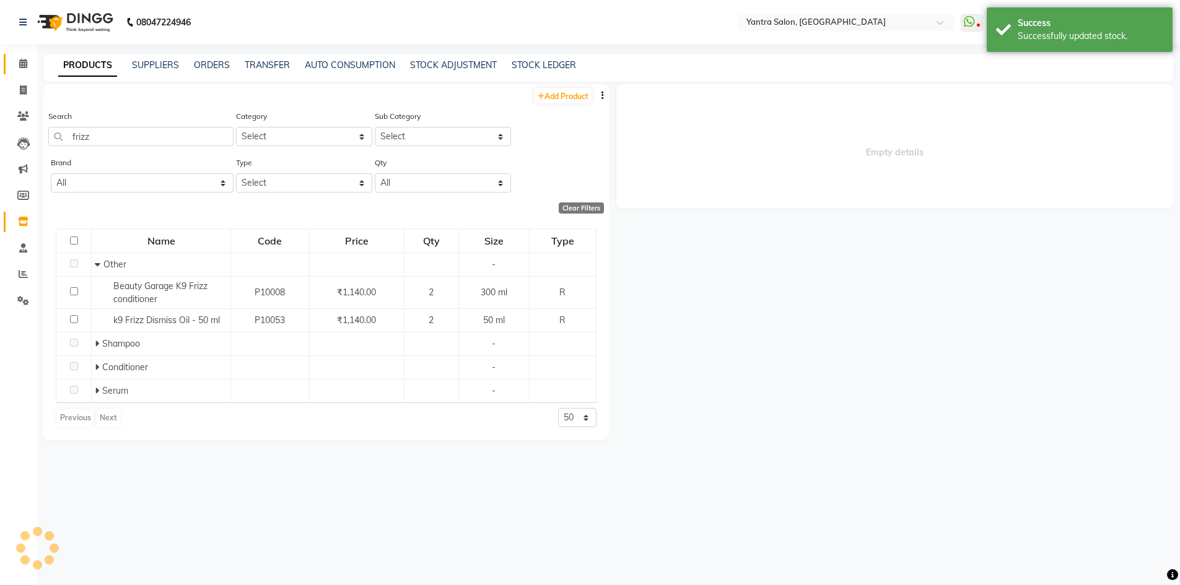
select select
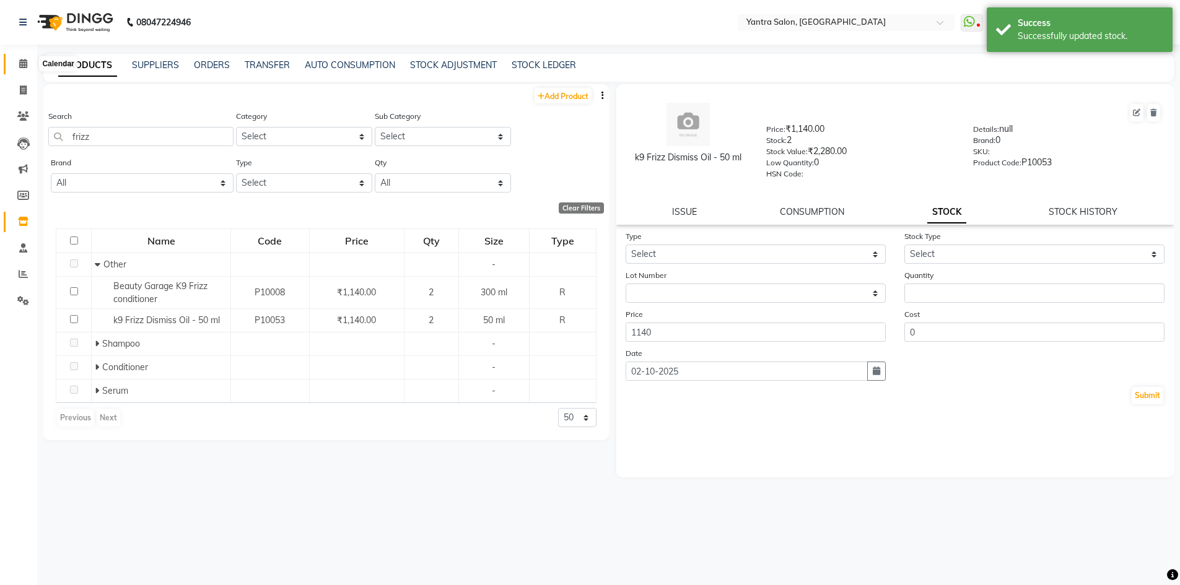
click at [22, 56] on link "Calendar" at bounding box center [19, 64] width 30 height 20
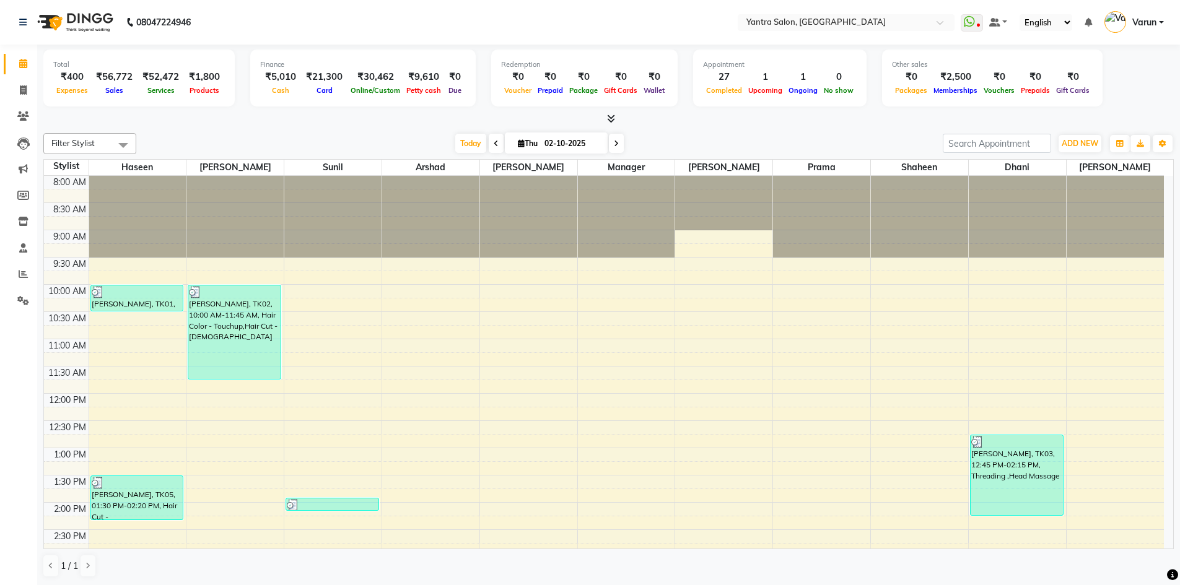
drag, startPoint x: 460, startPoint y: 151, endPoint x: 453, endPoint y: 178, distance: 27.3
click at [458, 151] on span "Today" at bounding box center [470, 143] width 31 height 19
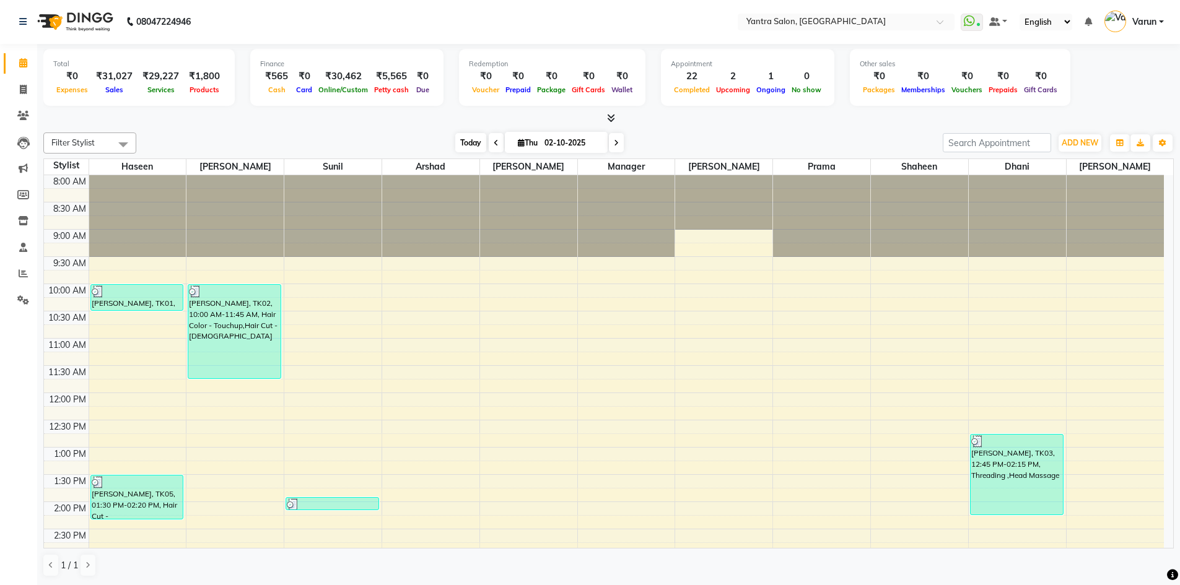
scroll to position [335, 0]
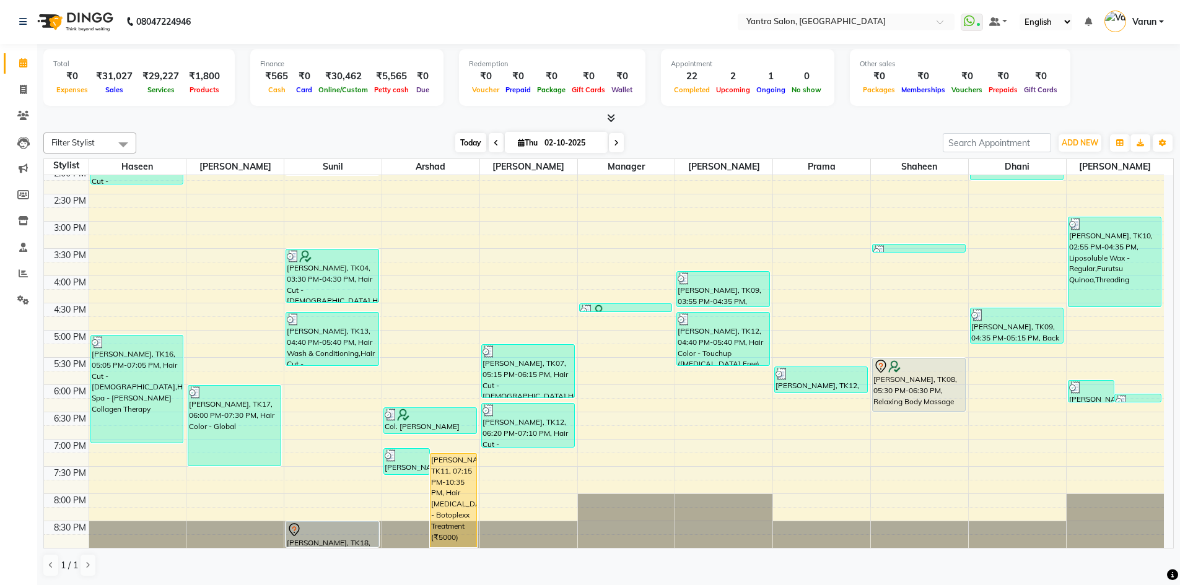
click at [463, 147] on span "Today" at bounding box center [470, 142] width 31 height 19
